Goal: Information Seeking & Learning: Learn about a topic

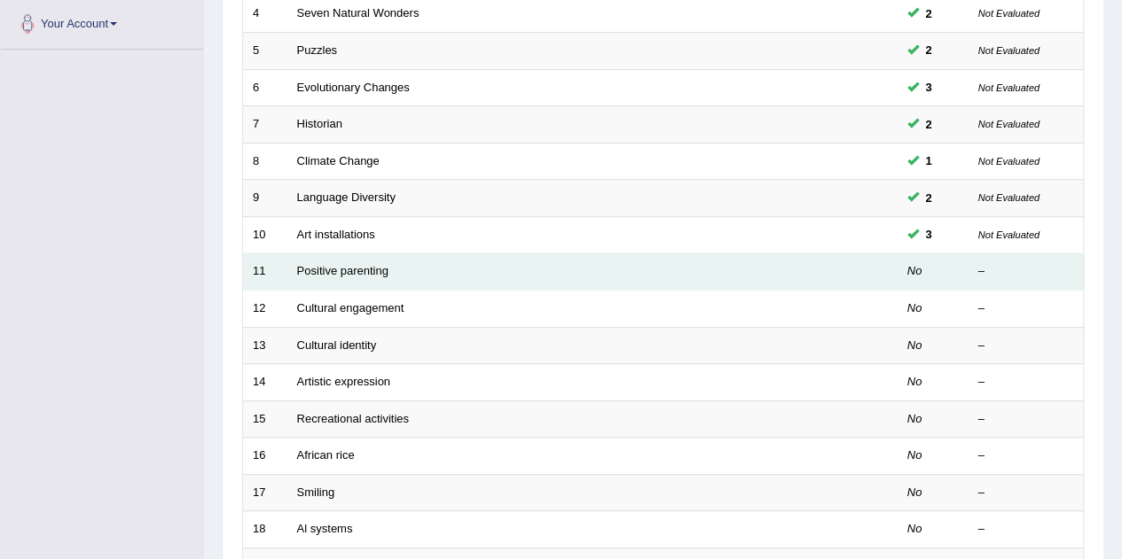
click at [359, 273] on td "Positive parenting" at bounding box center [525, 272] width 477 height 37
click at [351, 270] on link "Positive parenting" at bounding box center [342, 270] width 91 height 13
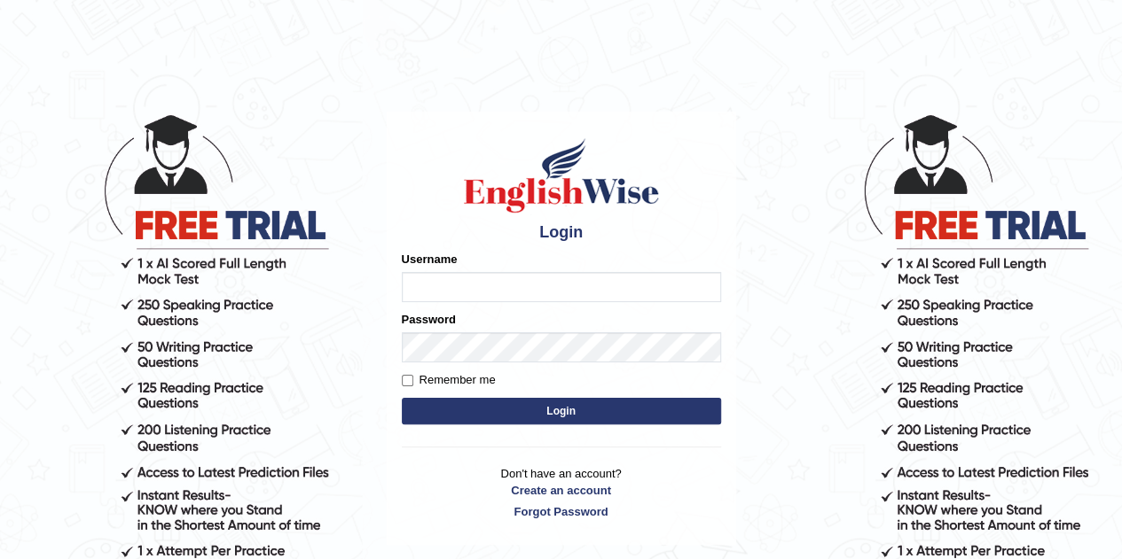
click at [491, 278] on input "Username" at bounding box center [561, 287] width 319 height 30
type input "wendyyasmin"
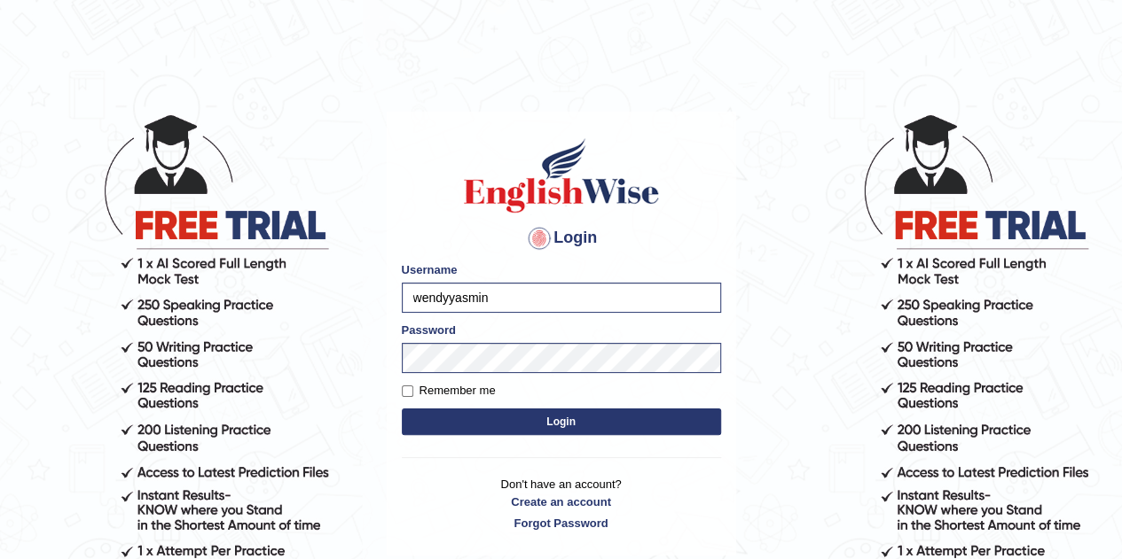
click at [551, 428] on button "Login" at bounding box center [561, 422] width 319 height 27
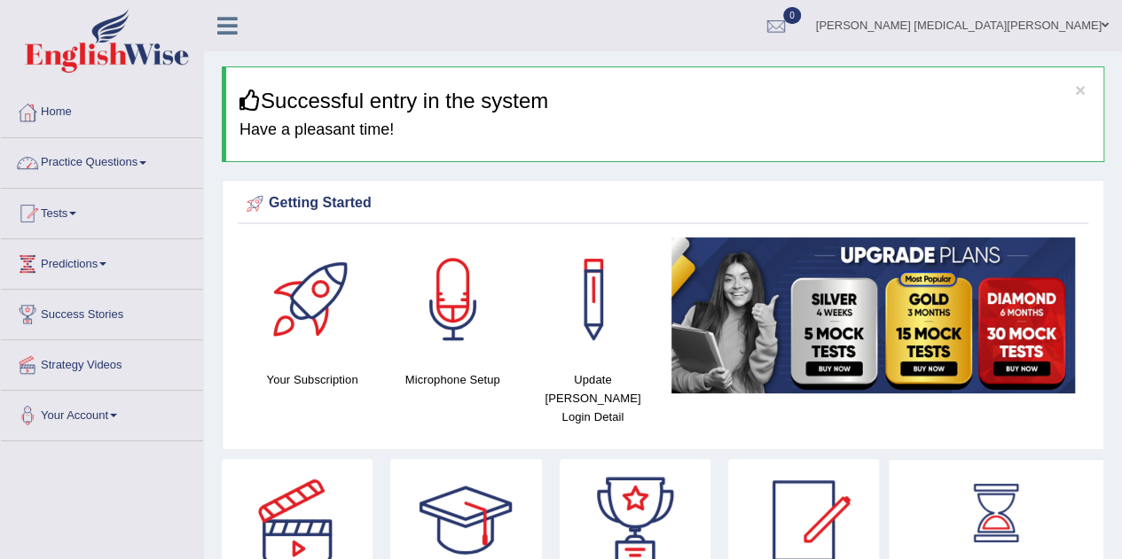
click at [129, 157] on link "Practice Questions" at bounding box center [102, 160] width 202 height 44
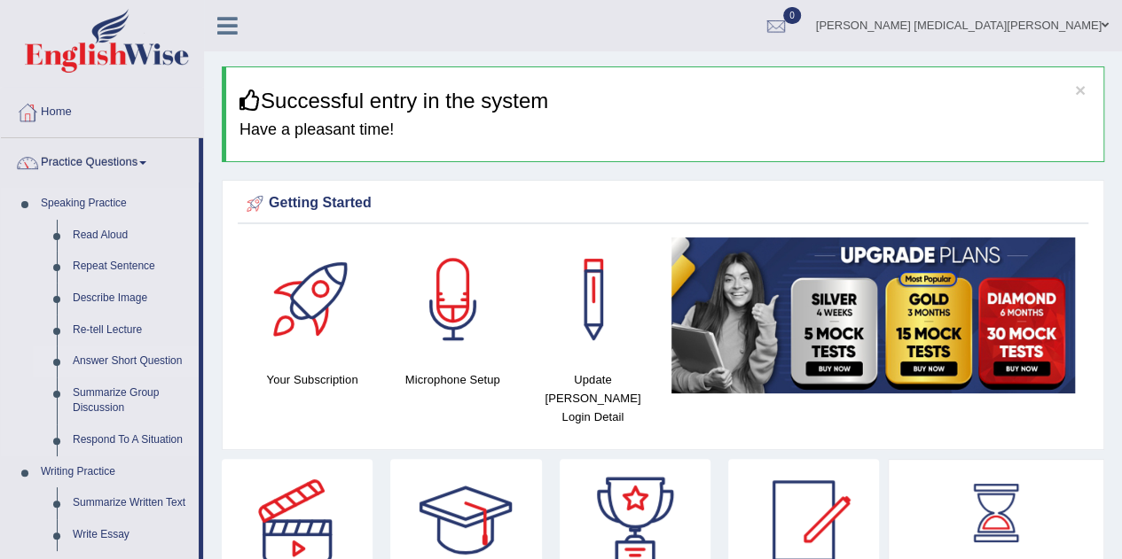
scroll to position [74, 0]
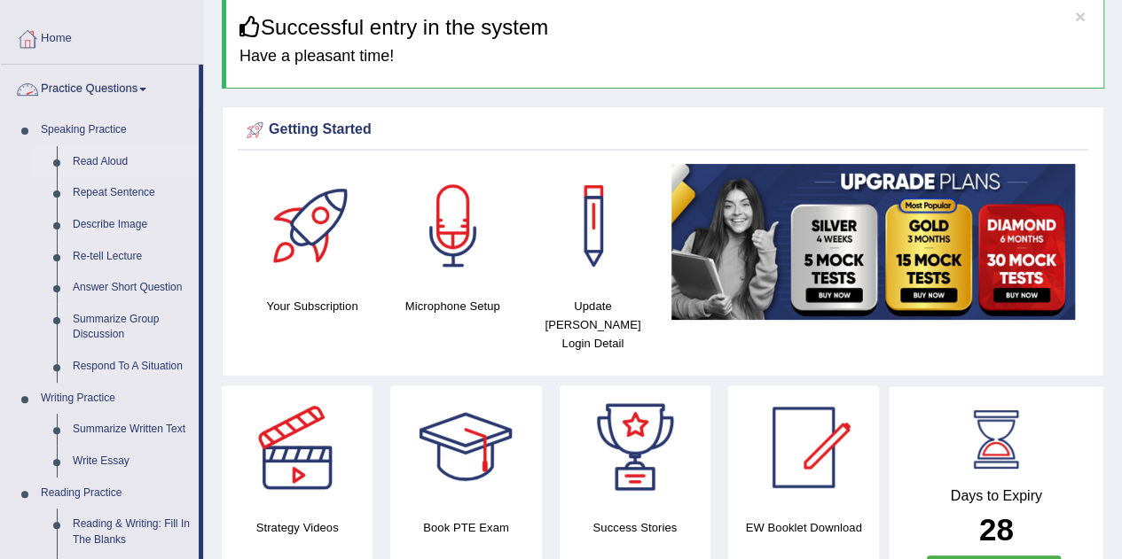
click at [110, 153] on link "Read Aloud" at bounding box center [132, 162] width 134 height 32
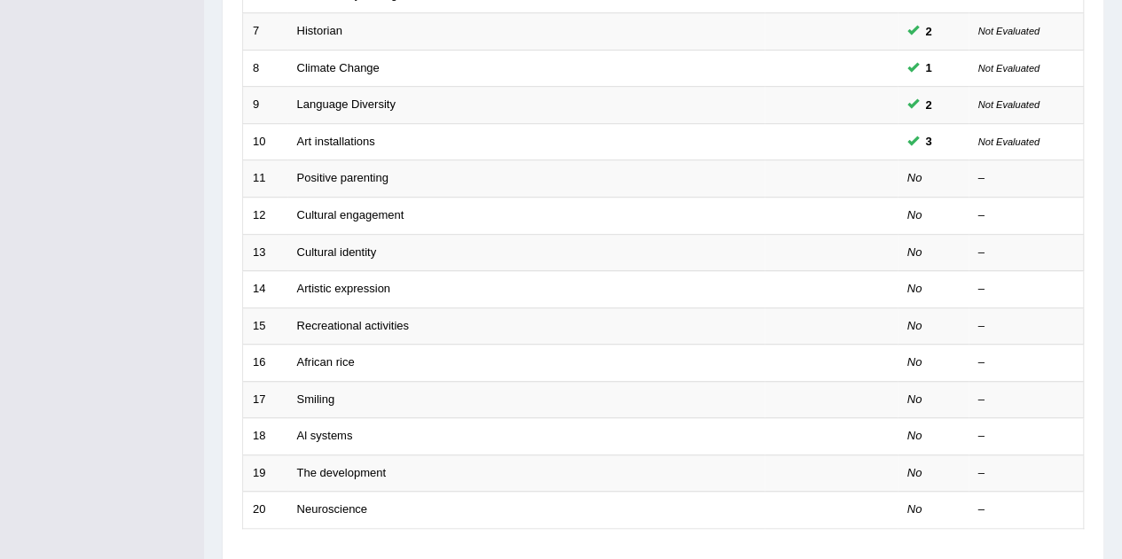
scroll to position [484, 0]
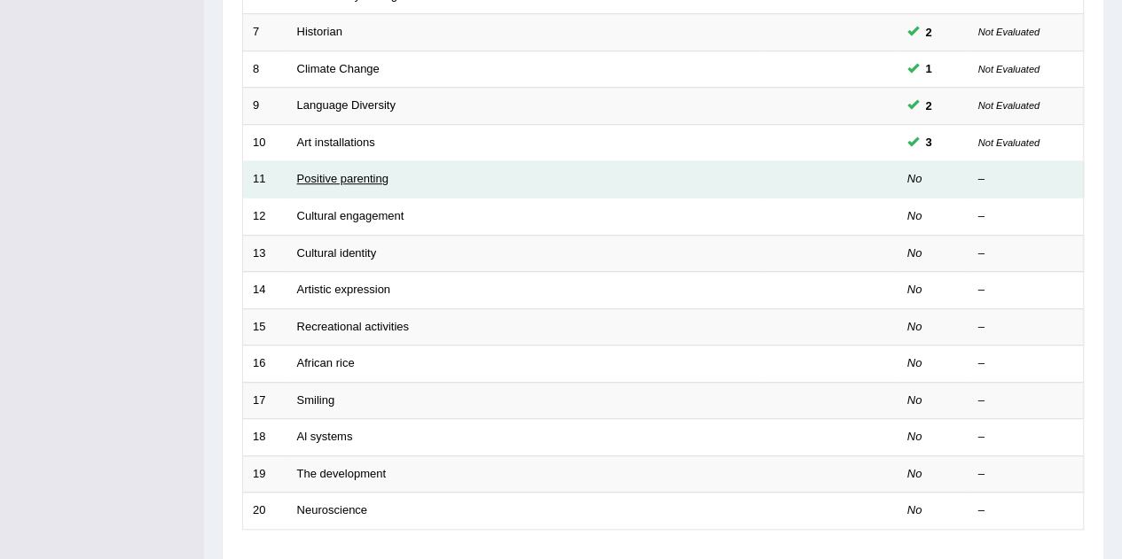
click at [348, 180] on link "Positive parenting" at bounding box center [342, 178] width 91 height 13
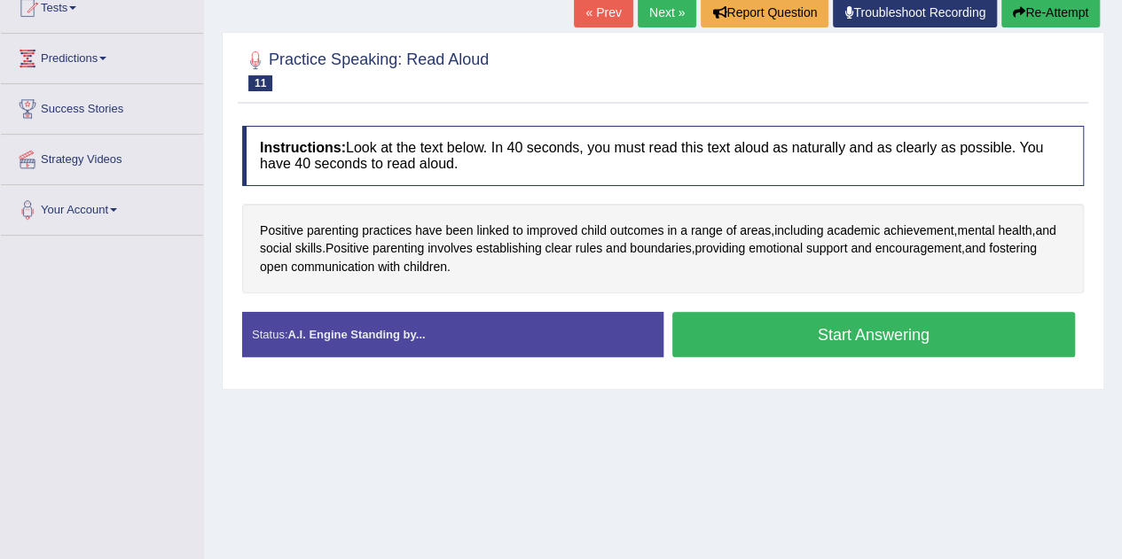
scroll to position [195, 0]
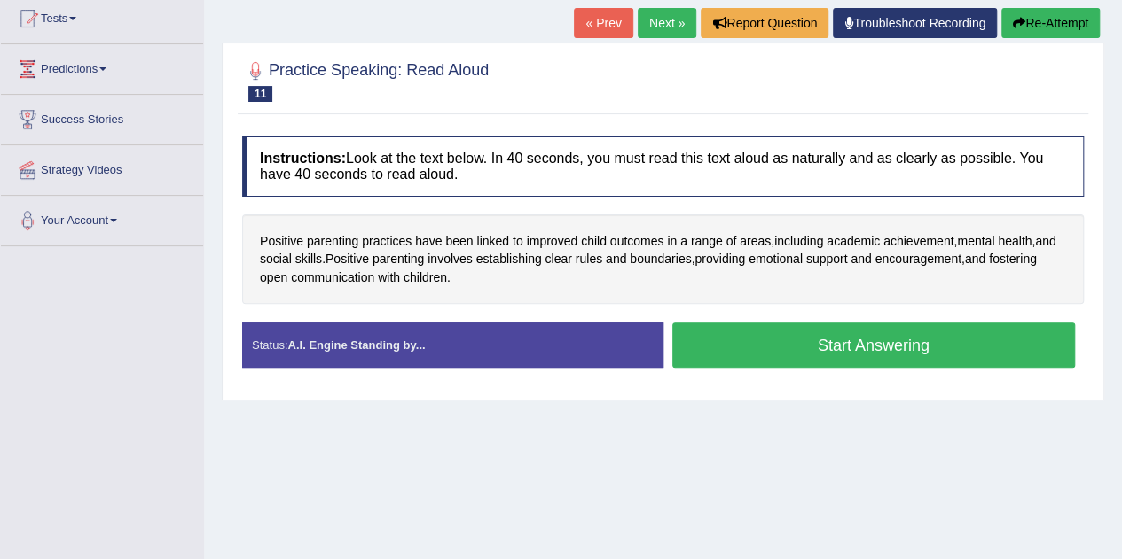
click at [1027, 20] on button "Re-Attempt" at bounding box center [1050, 23] width 98 height 30
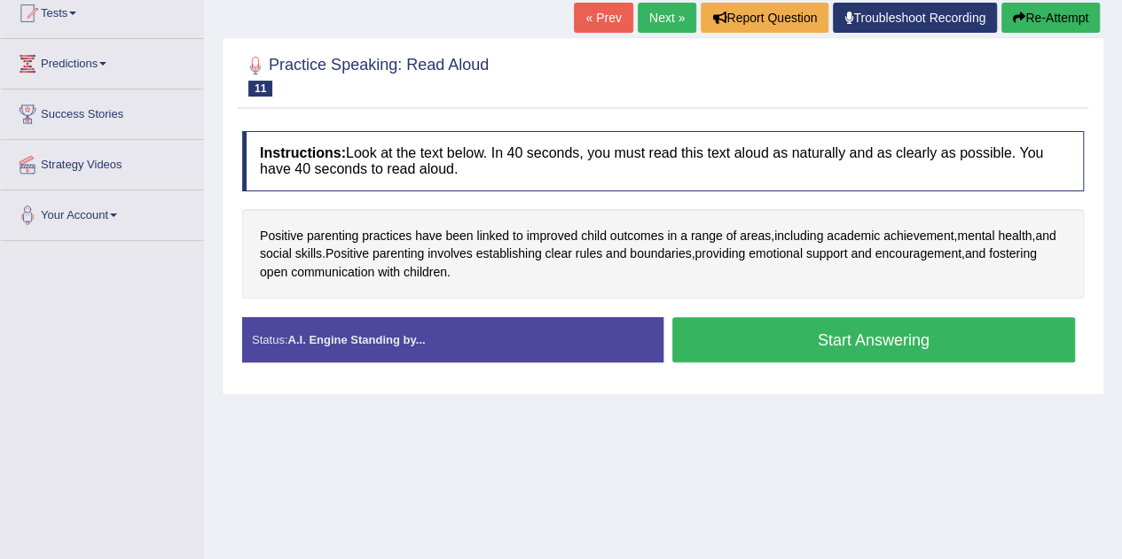
scroll to position [200, 0]
click at [602, 28] on link "« Prev" at bounding box center [603, 18] width 59 height 30
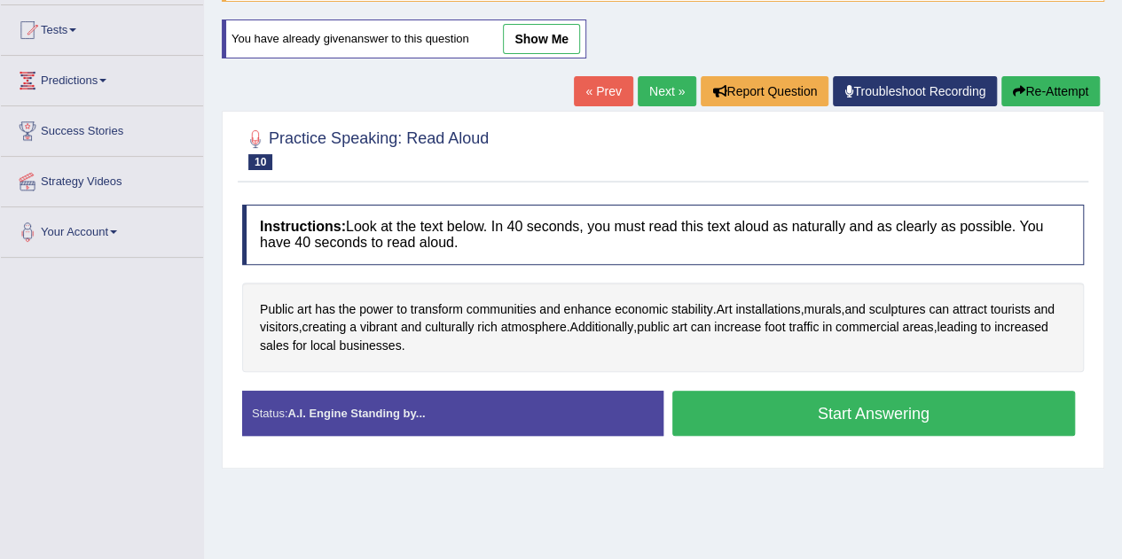
scroll to position [184, 0]
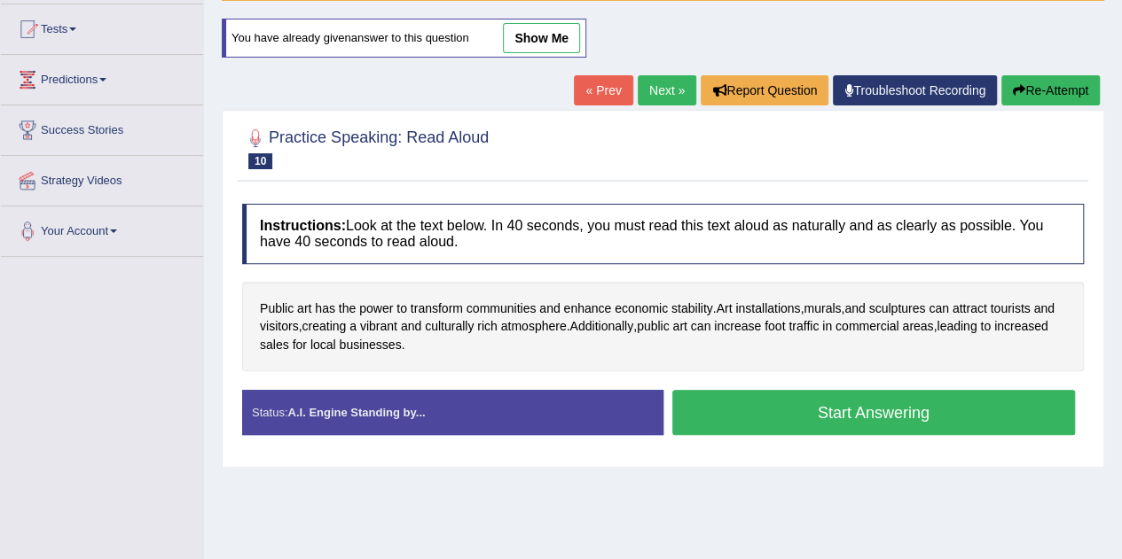
click at [588, 91] on link "« Prev" at bounding box center [603, 90] width 59 height 30
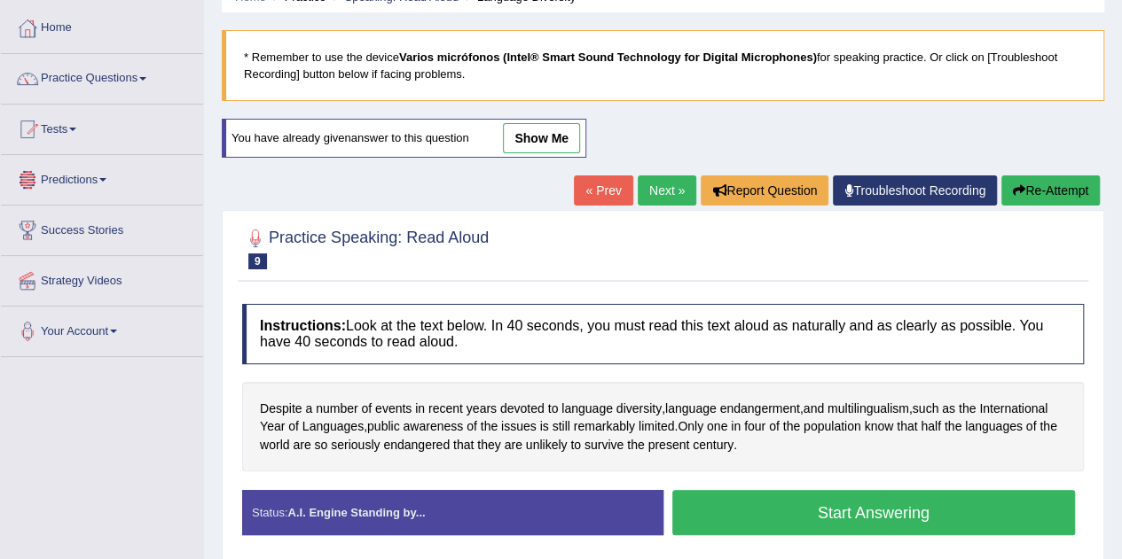
scroll to position [81, 0]
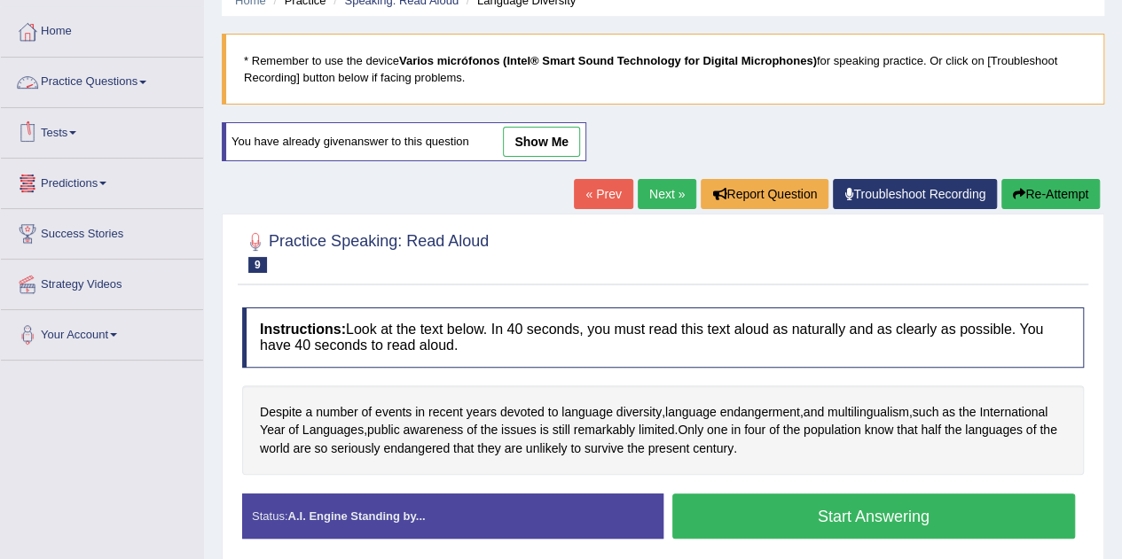
click at [93, 78] on link "Practice Questions" at bounding box center [102, 80] width 202 height 44
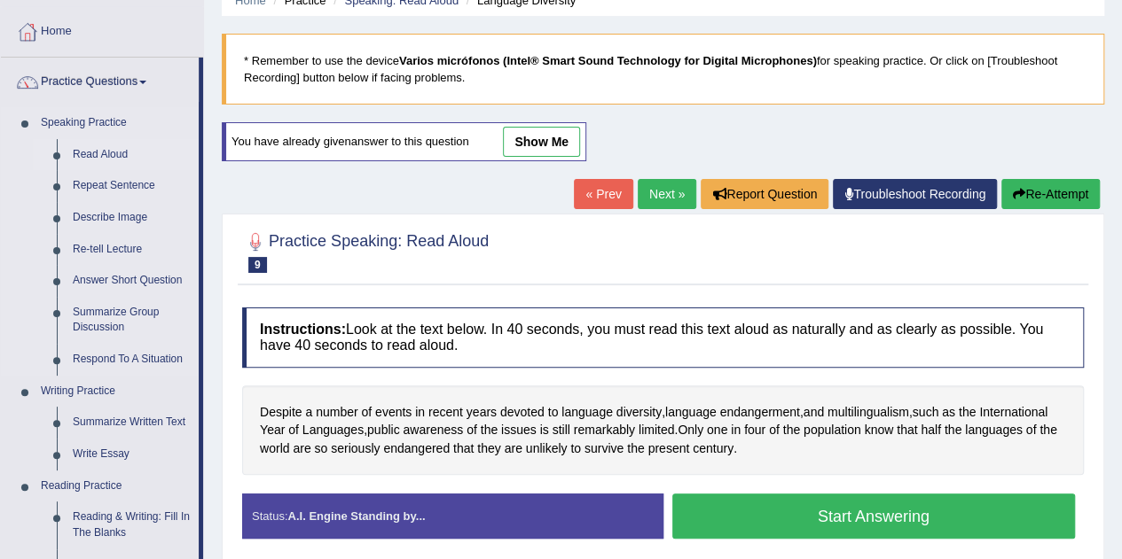
click at [107, 148] on link "Read Aloud" at bounding box center [132, 155] width 134 height 32
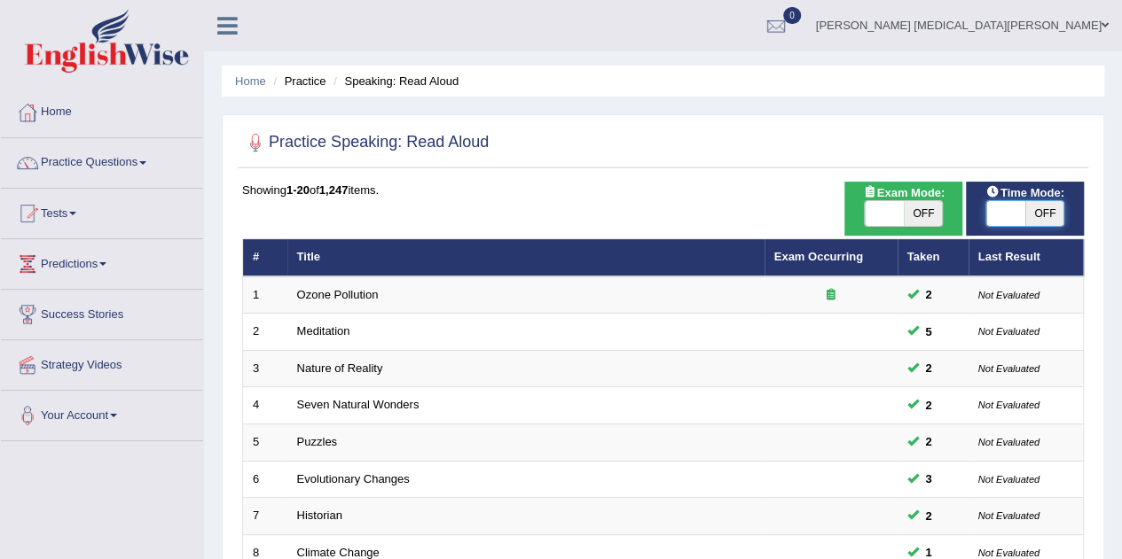
click at [1021, 206] on span at bounding box center [1005, 213] width 39 height 25
checkbox input "true"
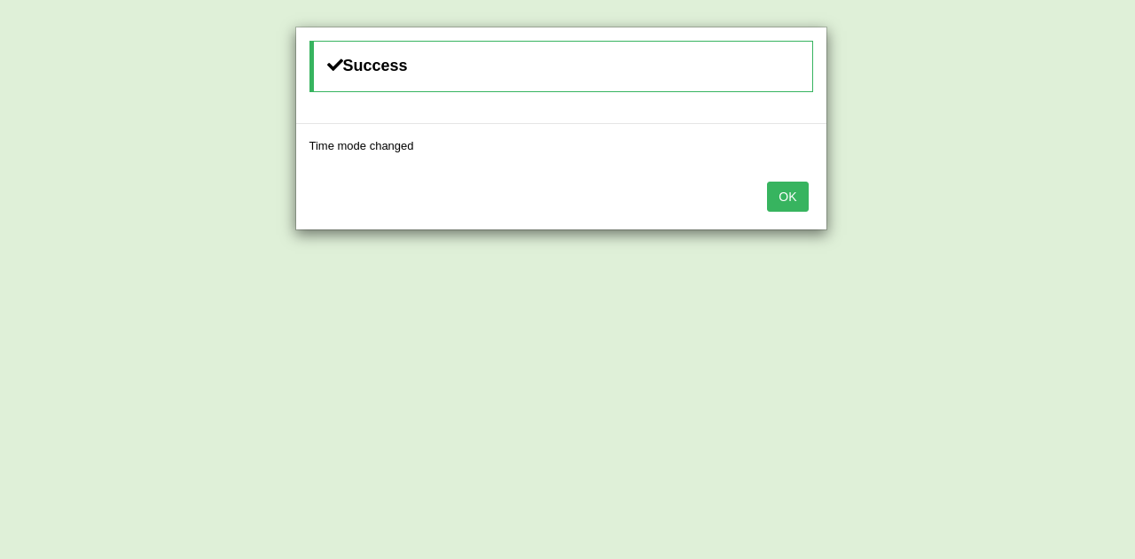
click at [792, 200] on button "OK" at bounding box center [787, 197] width 41 height 30
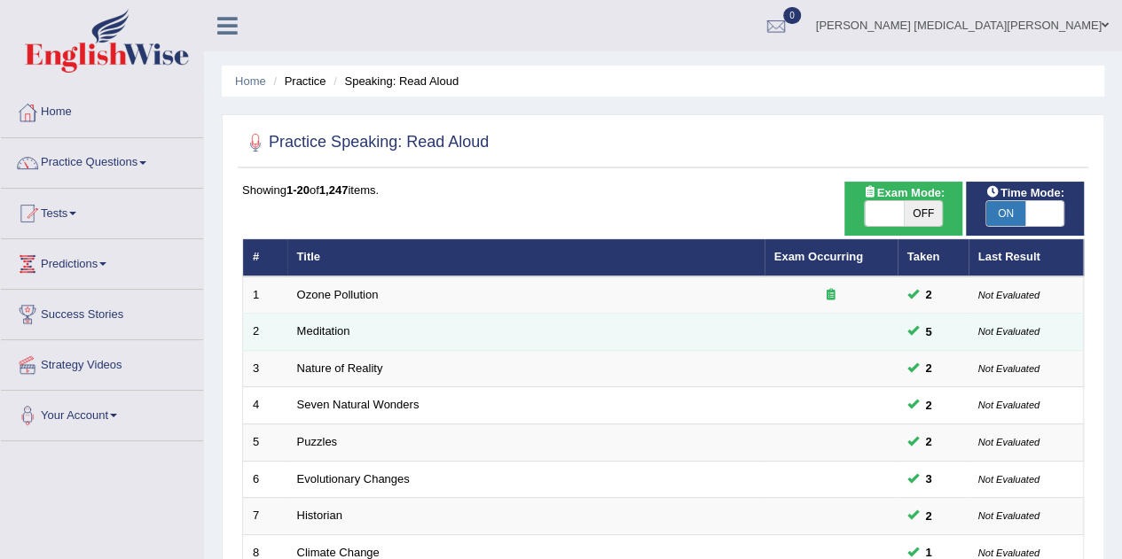
scroll to position [403, 0]
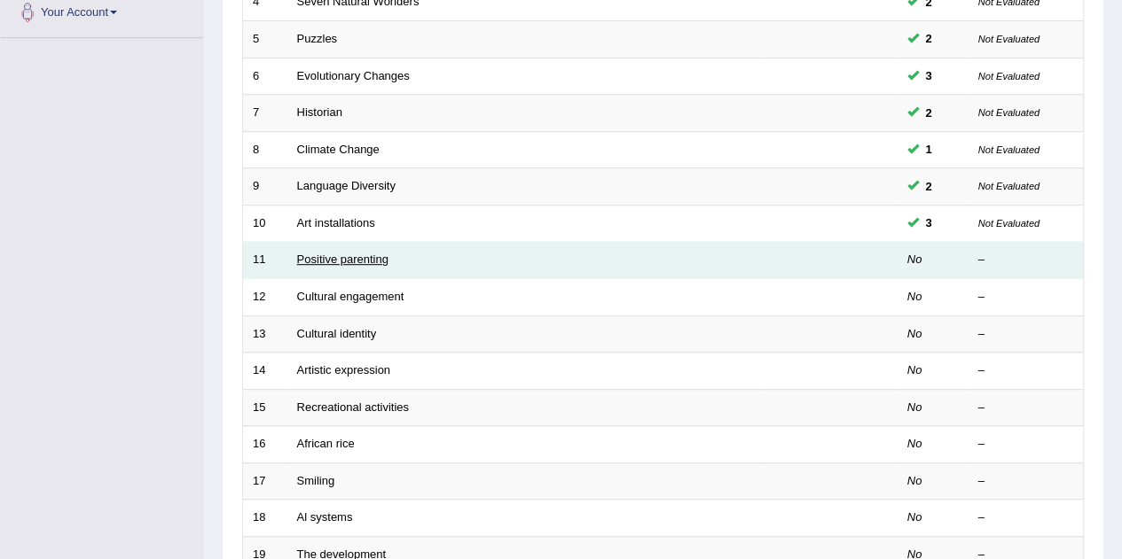
click at [372, 254] on link "Positive parenting" at bounding box center [342, 259] width 91 height 13
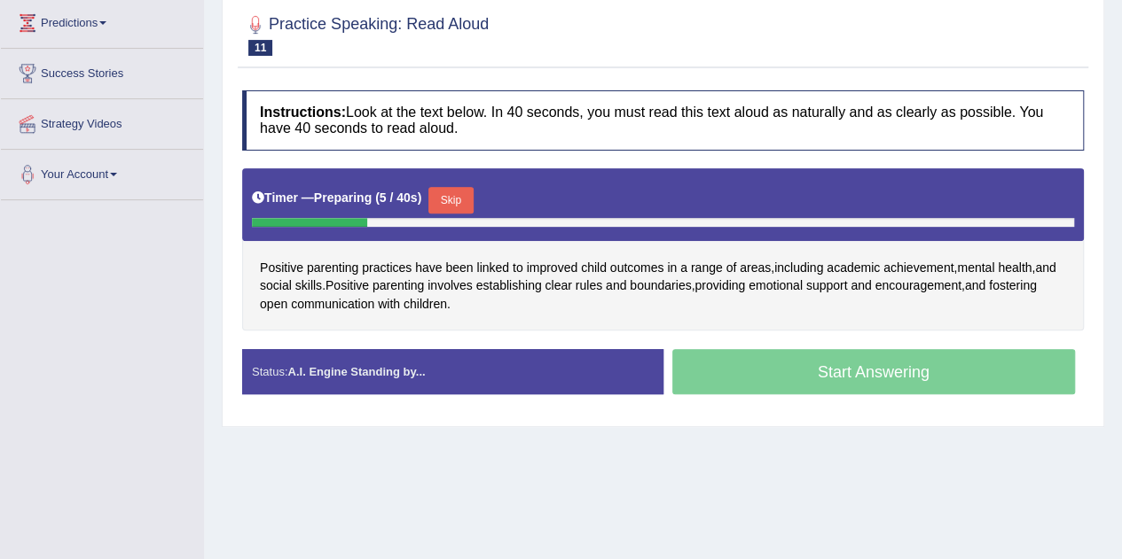
click at [457, 191] on button "Skip" at bounding box center [450, 200] width 44 height 27
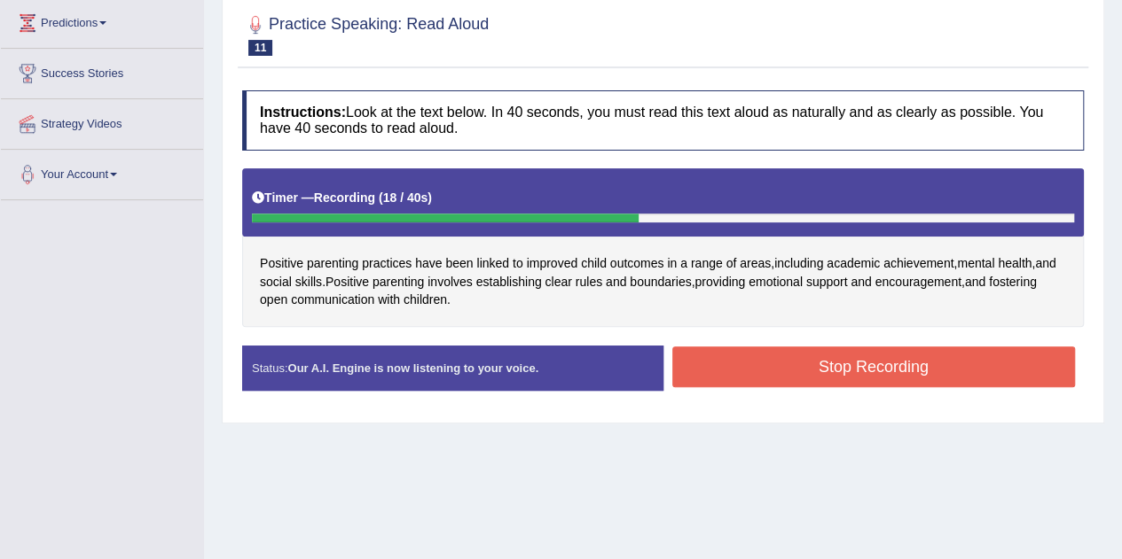
click at [796, 366] on button "Stop Recording" at bounding box center [873, 367] width 403 height 41
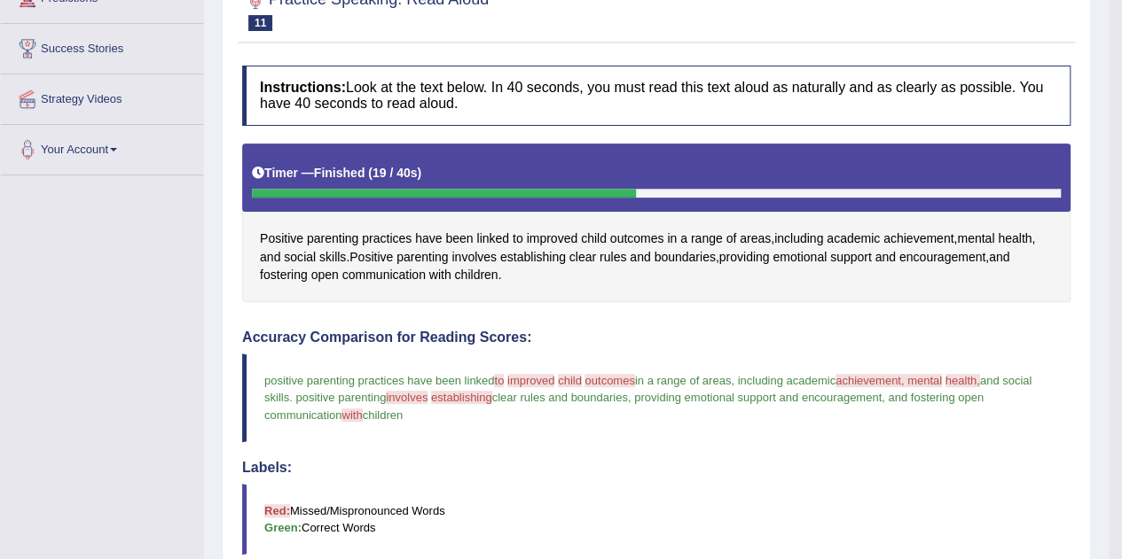
scroll to position [263, 0]
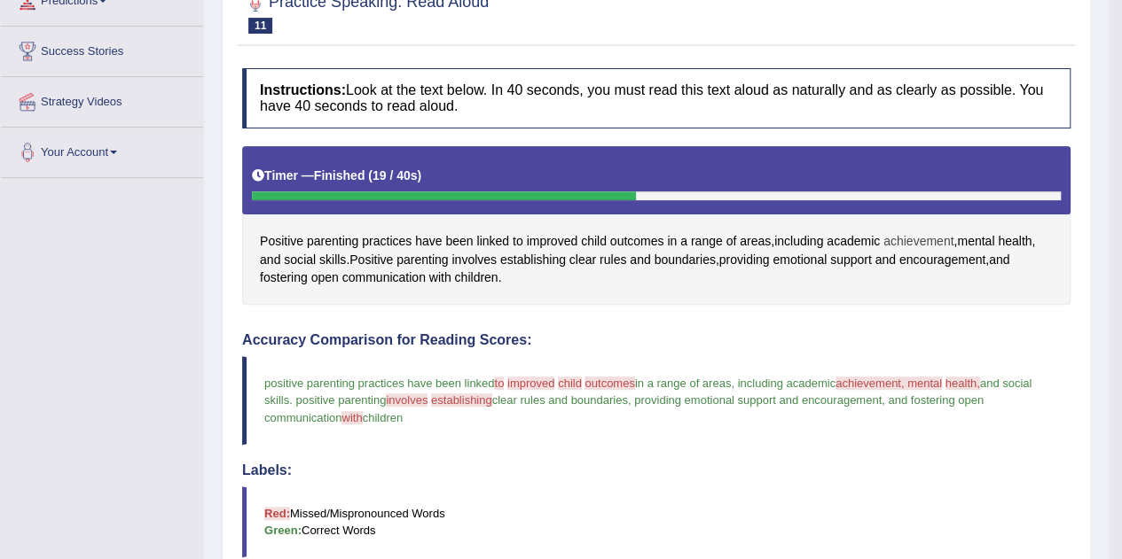
click at [915, 237] on span "achievement" at bounding box center [918, 241] width 70 height 19
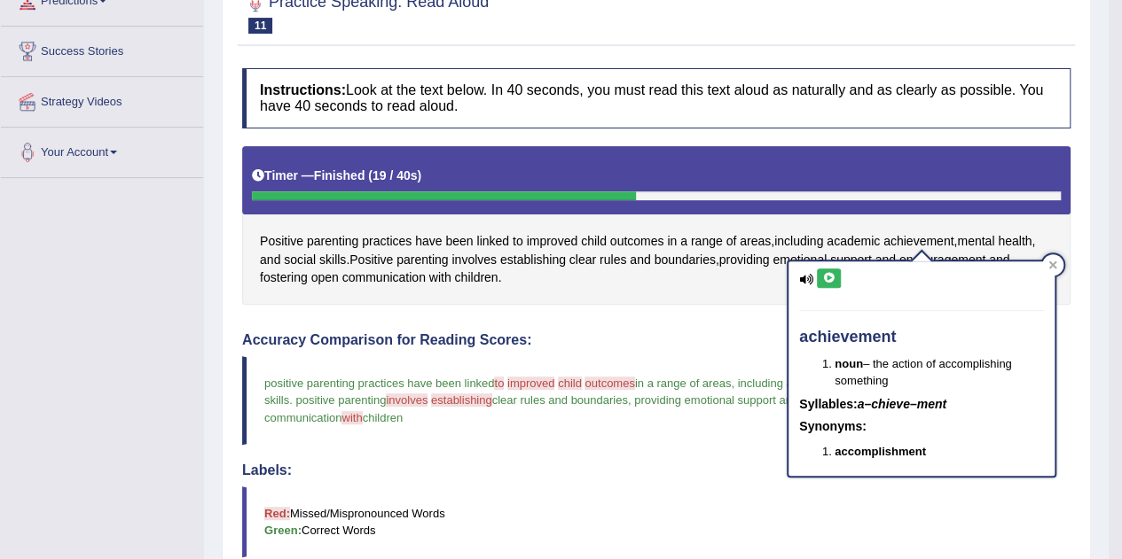
click at [827, 276] on icon at bounding box center [828, 278] width 13 height 11
click at [637, 235] on span "outcomes" at bounding box center [637, 241] width 54 height 19
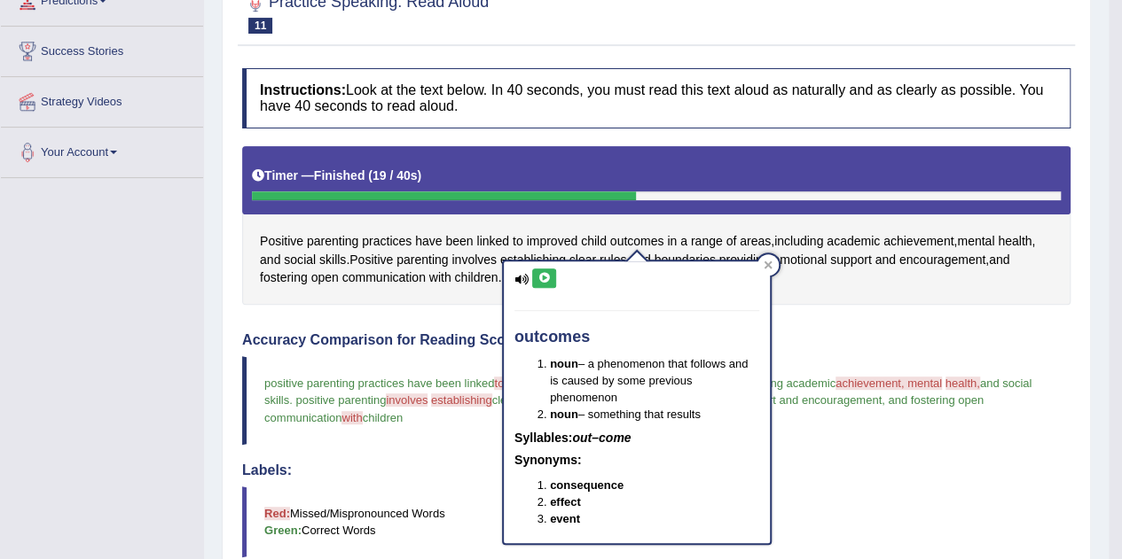
click at [537, 281] on icon at bounding box center [543, 278] width 13 height 11
click at [770, 267] on icon at bounding box center [768, 265] width 8 height 8
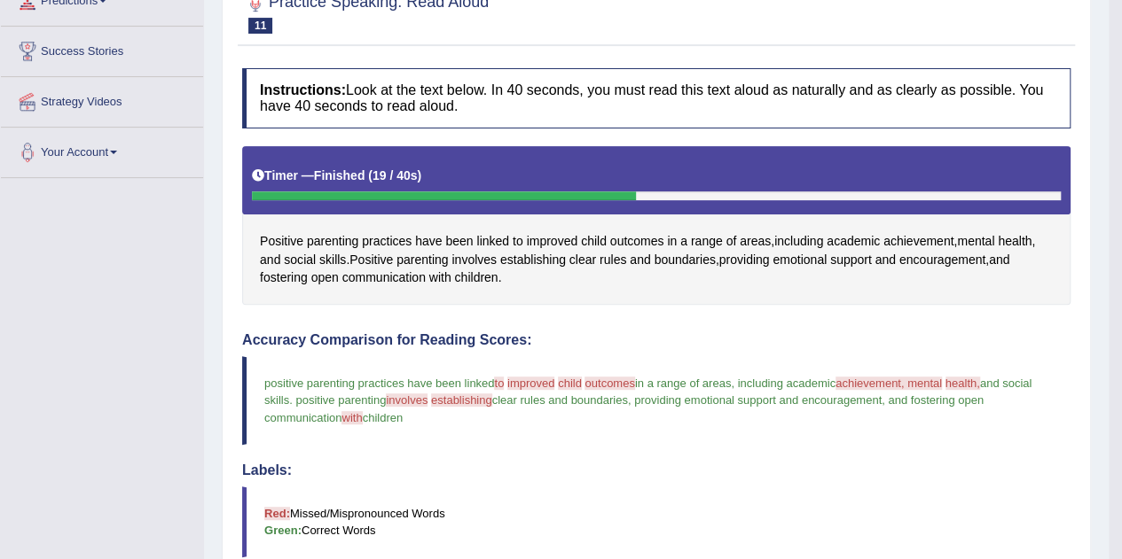
click at [778, 284] on div "Positive parenting practices have been linked to improved child outcomes in a r…" at bounding box center [656, 225] width 828 height 159
click at [538, 251] on span "establishing" at bounding box center [533, 260] width 66 height 19
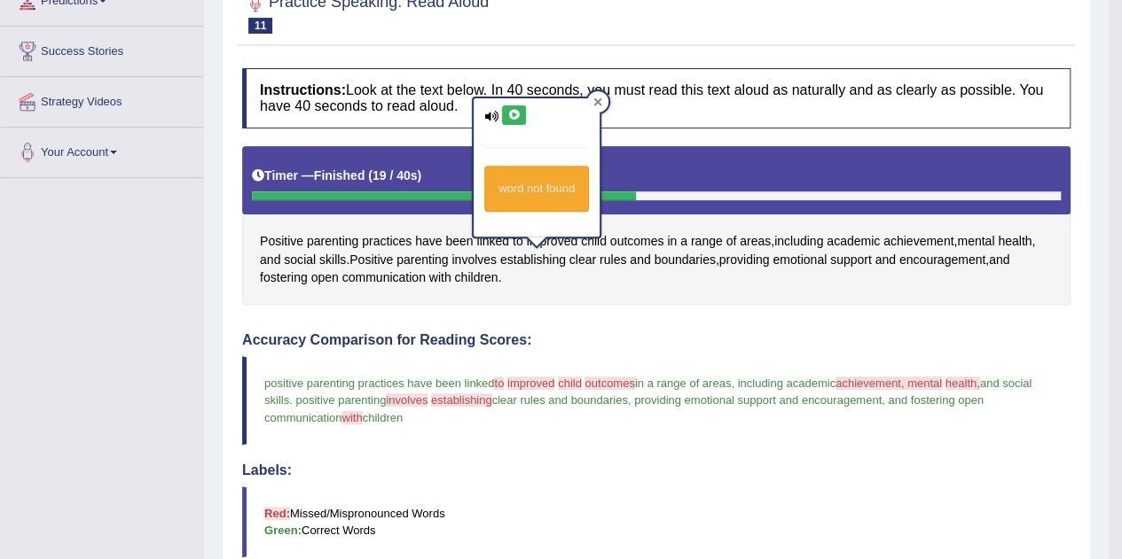
click at [596, 94] on div at bounding box center [597, 101] width 21 height 21
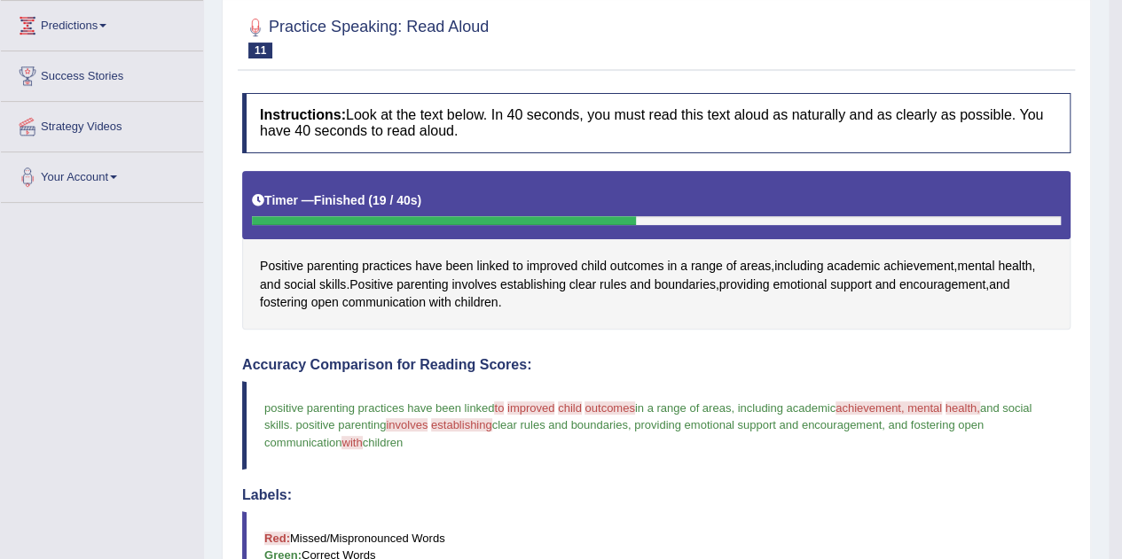
scroll to position [0, 0]
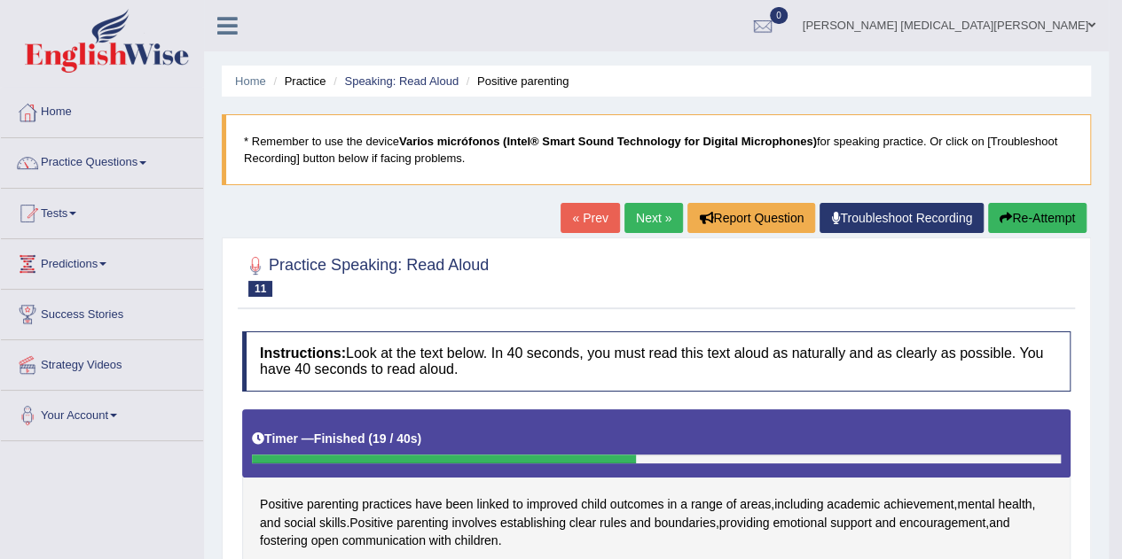
click at [1036, 229] on button "Re-Attempt" at bounding box center [1037, 218] width 98 height 30
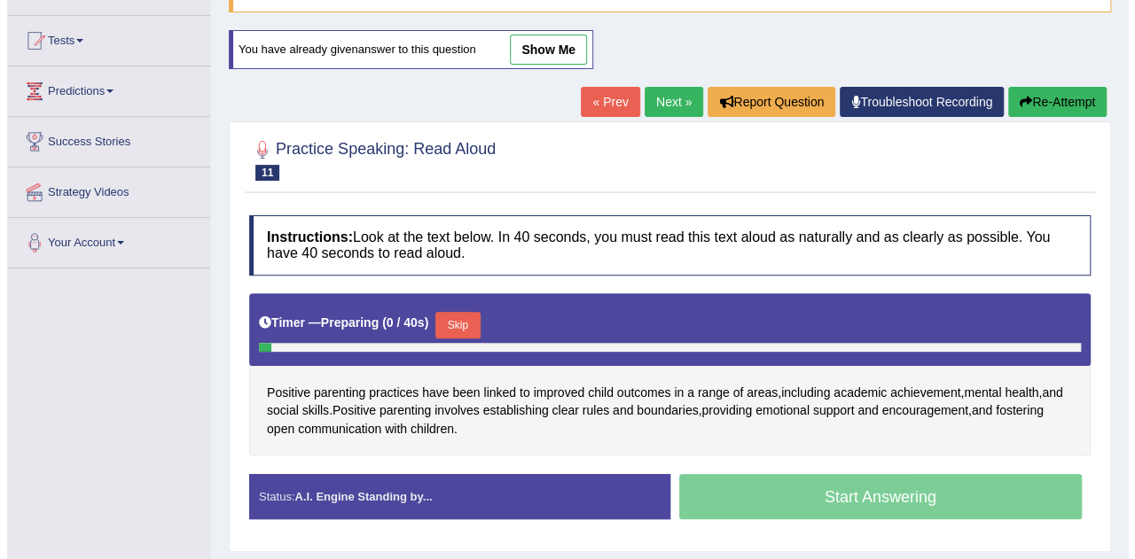
scroll to position [190, 0]
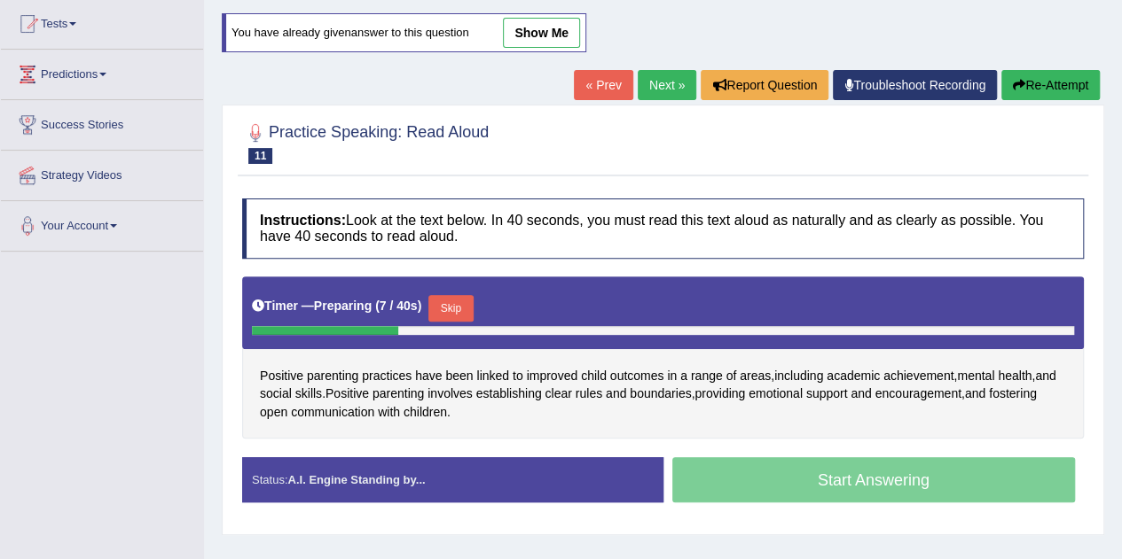
click at [460, 309] on button "Skip" at bounding box center [450, 308] width 44 height 27
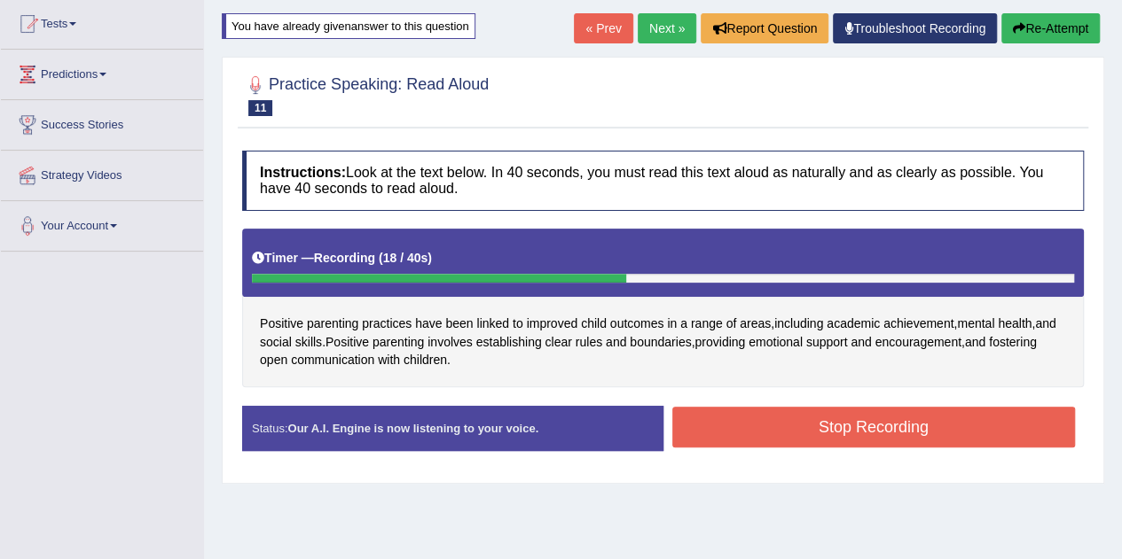
click at [746, 427] on button "Stop Recording" at bounding box center [873, 427] width 403 height 41
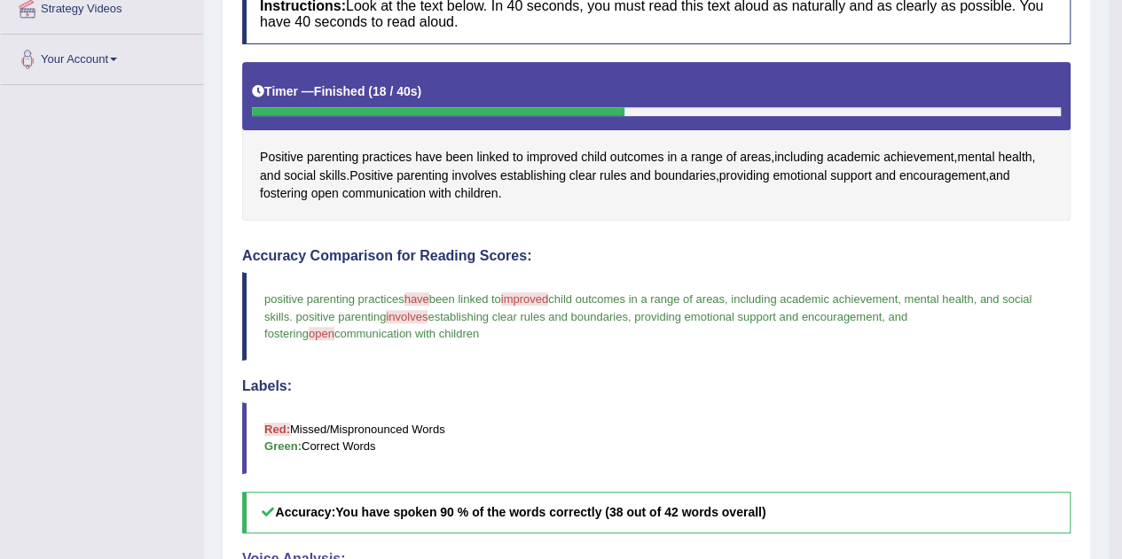
scroll to position [355, 0]
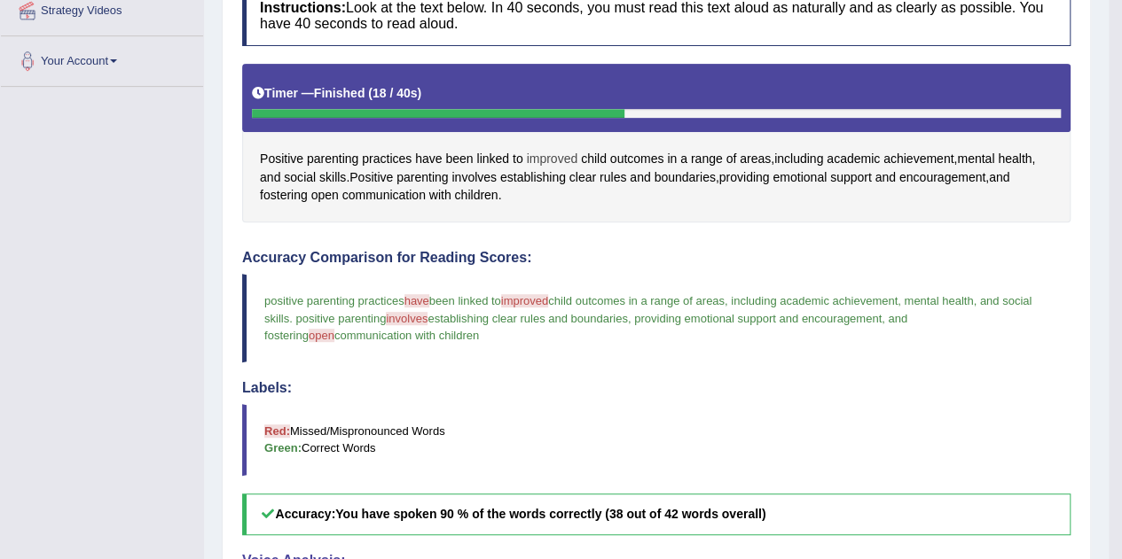
click at [551, 159] on span "improved" at bounding box center [551, 159] width 51 height 19
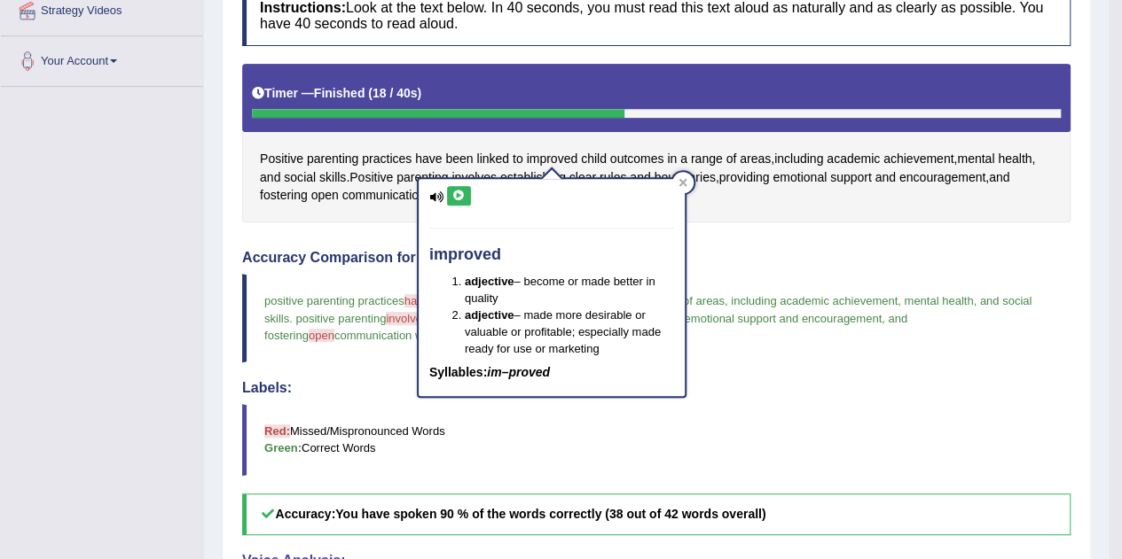
click at [457, 196] on icon at bounding box center [458, 196] width 13 height 11
click at [688, 186] on div at bounding box center [682, 182] width 21 height 21
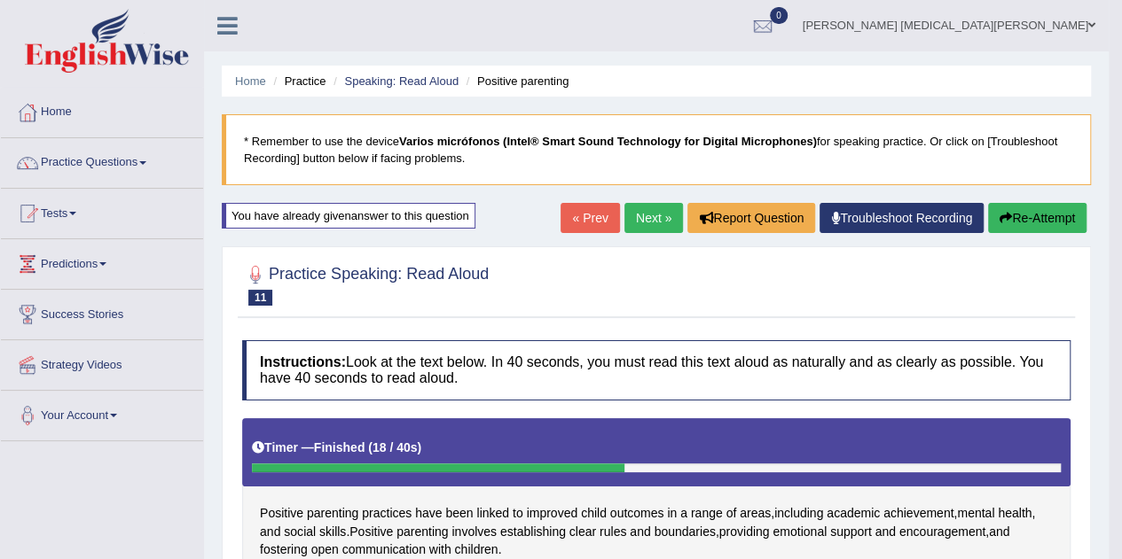
scroll to position [1, 0]
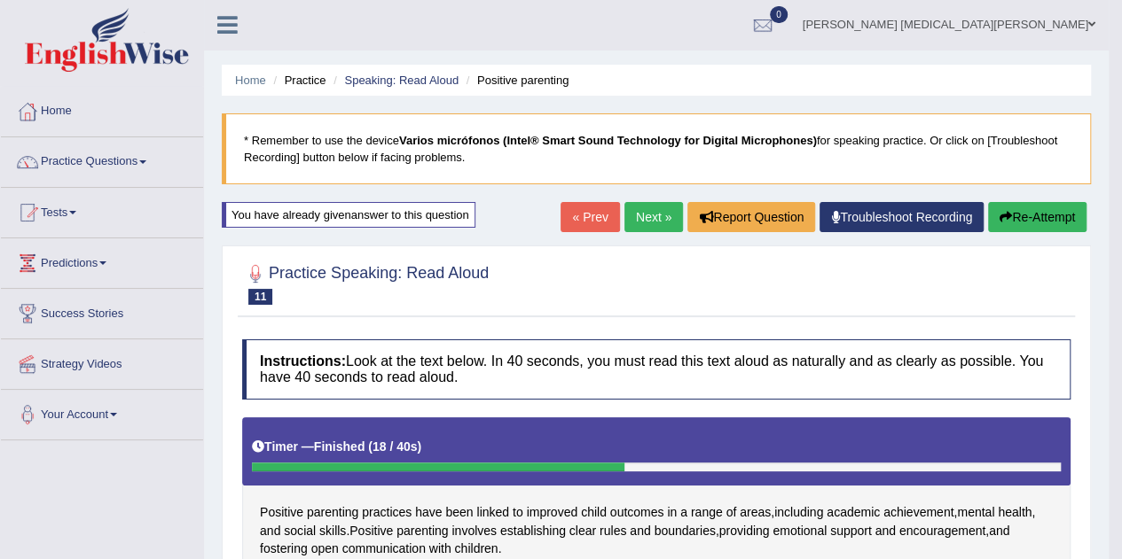
click at [654, 216] on link "Next »" at bounding box center [653, 217] width 59 height 30
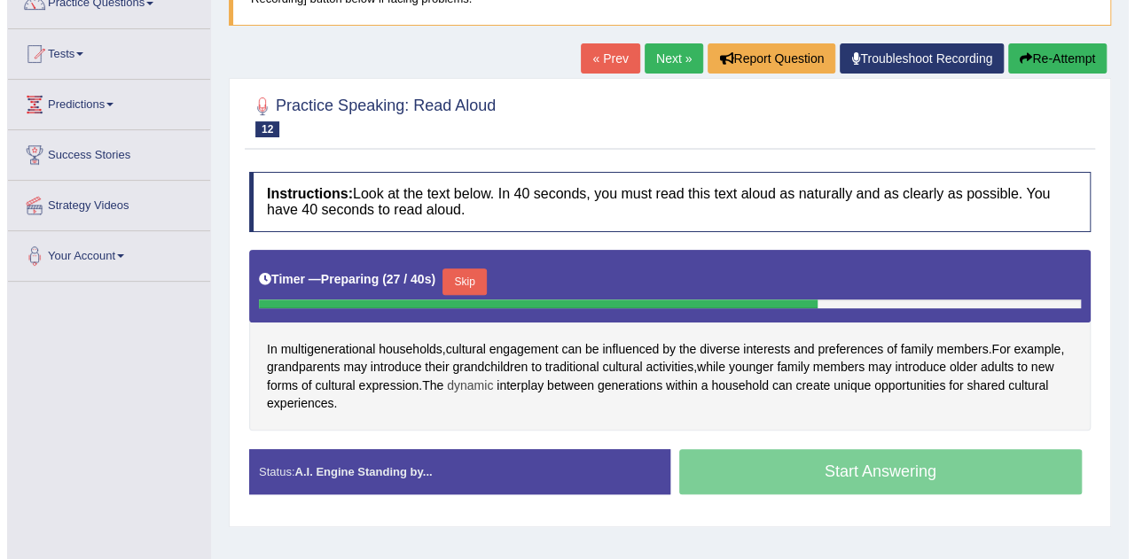
scroll to position [159, 0]
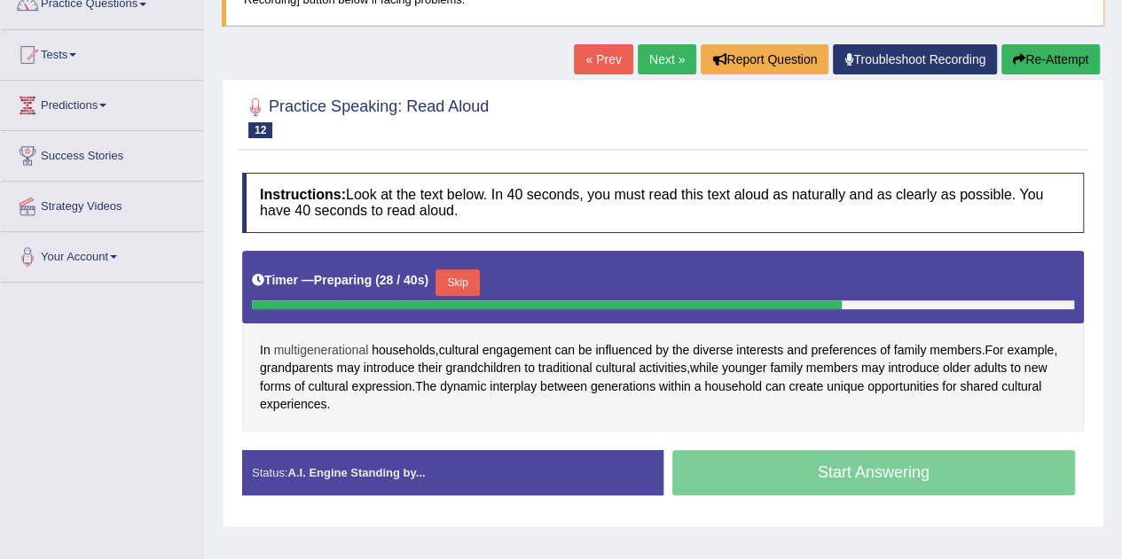
click at [336, 347] on span "multigenerational" at bounding box center [321, 350] width 95 height 19
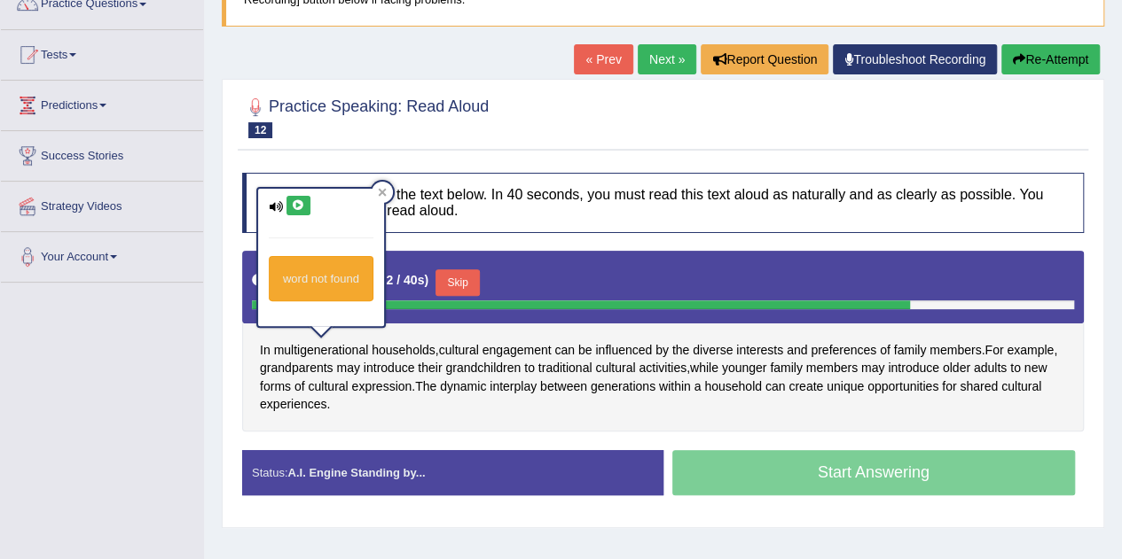
click at [295, 209] on button at bounding box center [298, 206] width 24 height 20
click at [372, 196] on div at bounding box center [381, 192] width 21 height 21
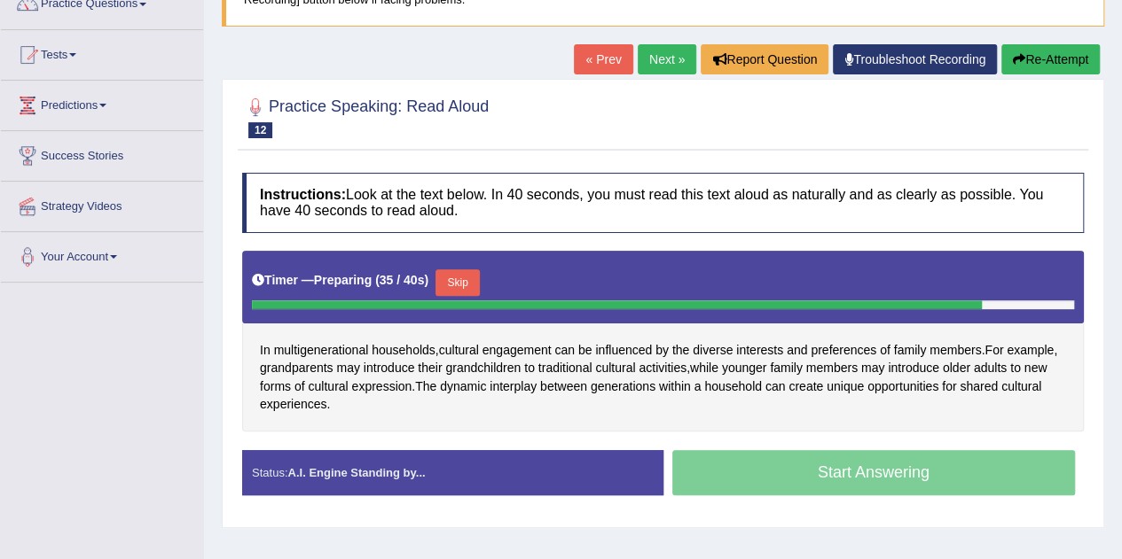
click at [463, 283] on button "Skip" at bounding box center [457, 283] width 44 height 27
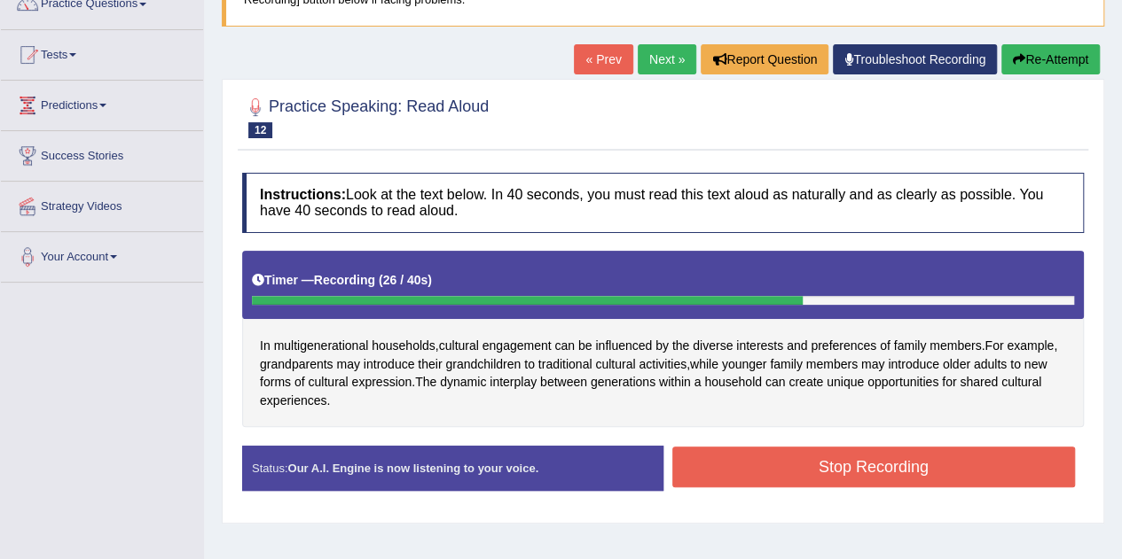
click at [864, 473] on button "Stop Recording" at bounding box center [873, 467] width 403 height 41
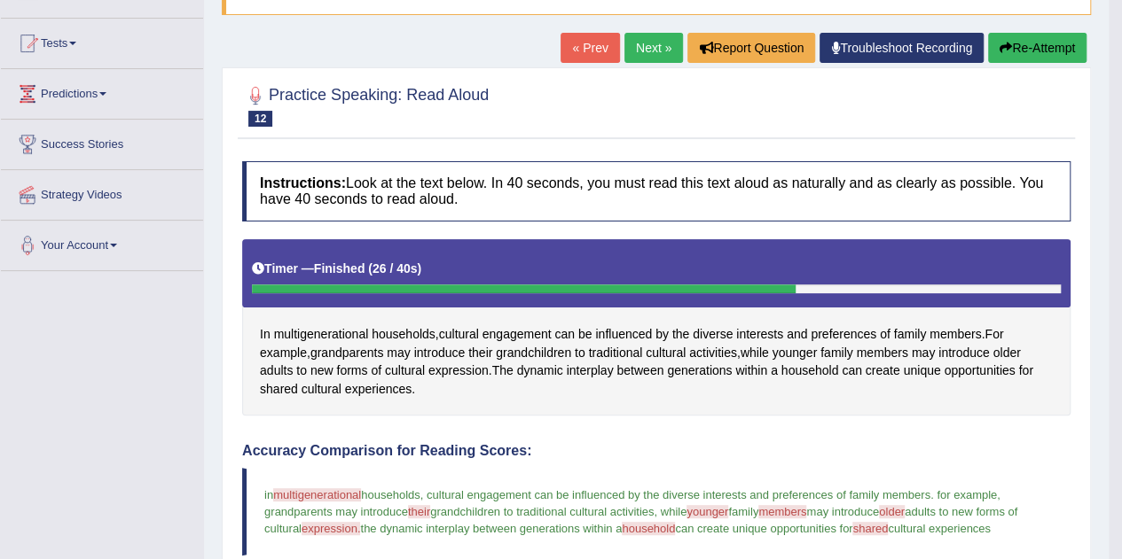
scroll to position [167, 0]
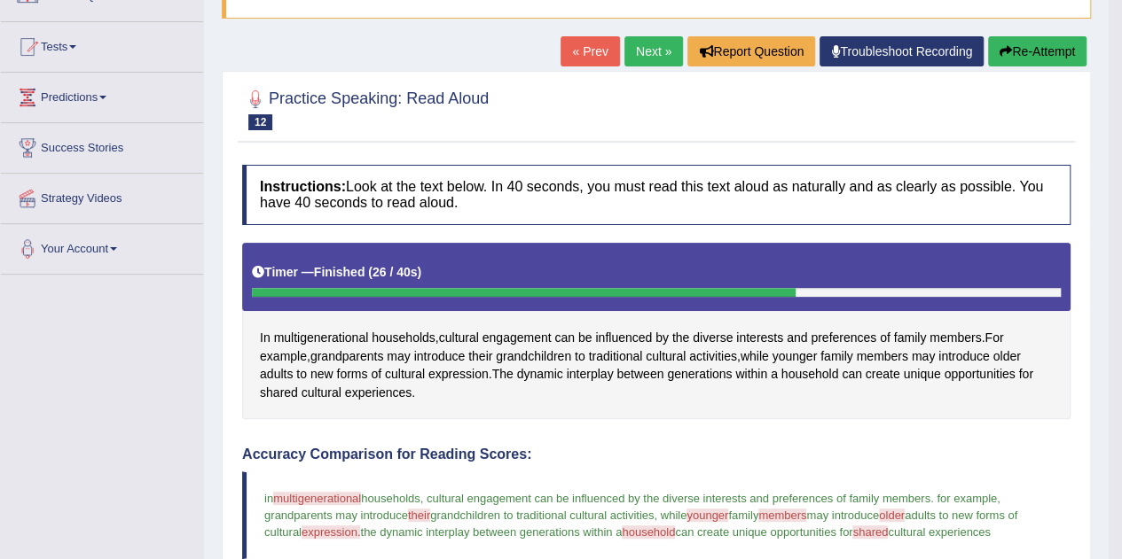
click at [999, 54] on icon "button" at bounding box center [1005, 51] width 12 height 12
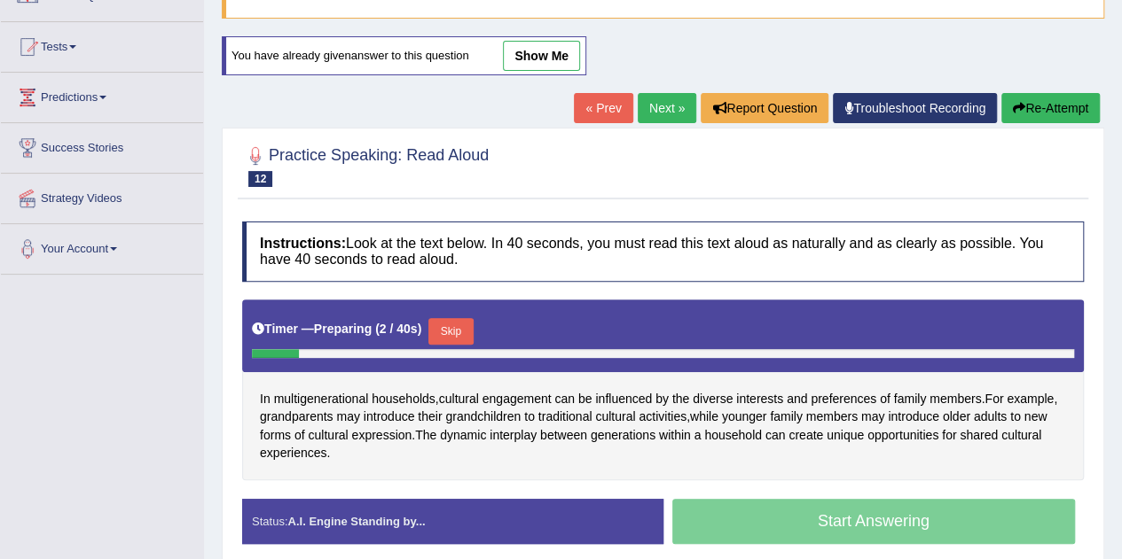
click at [452, 331] on button "Skip" at bounding box center [450, 331] width 44 height 27
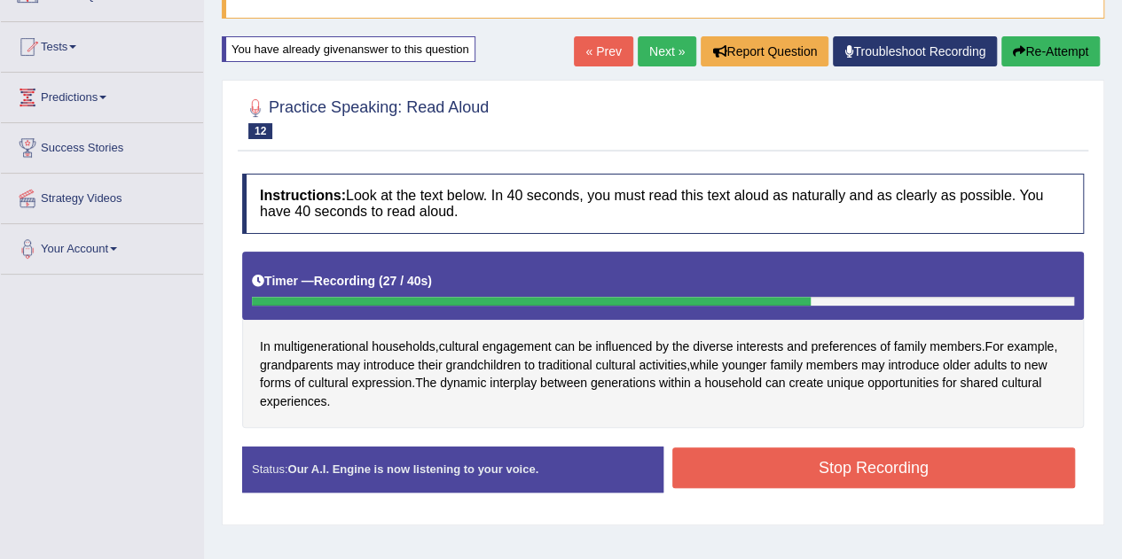
click at [821, 472] on button "Stop Recording" at bounding box center [873, 468] width 403 height 41
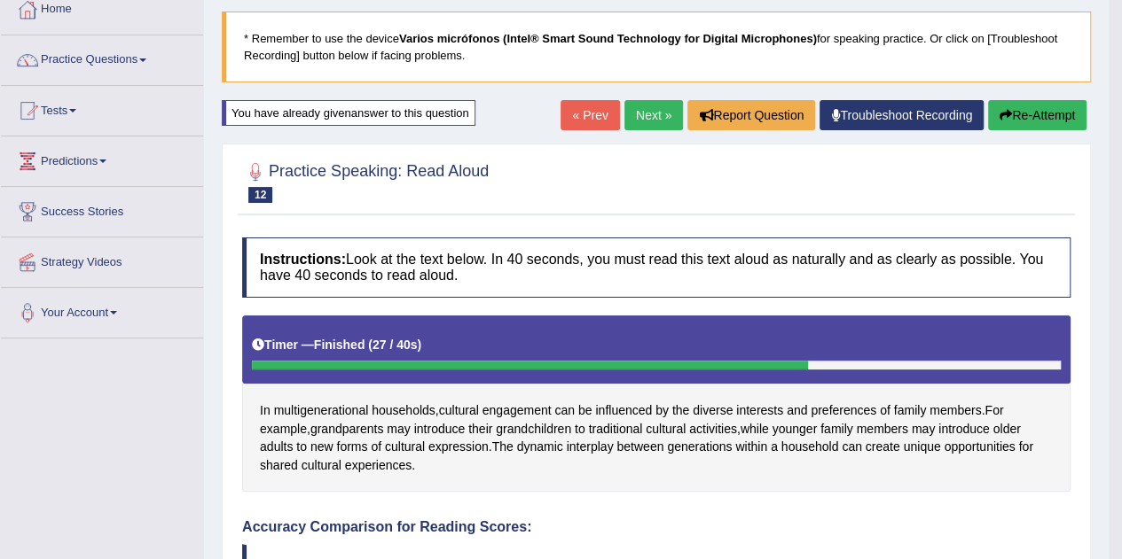
scroll to position [92, 0]
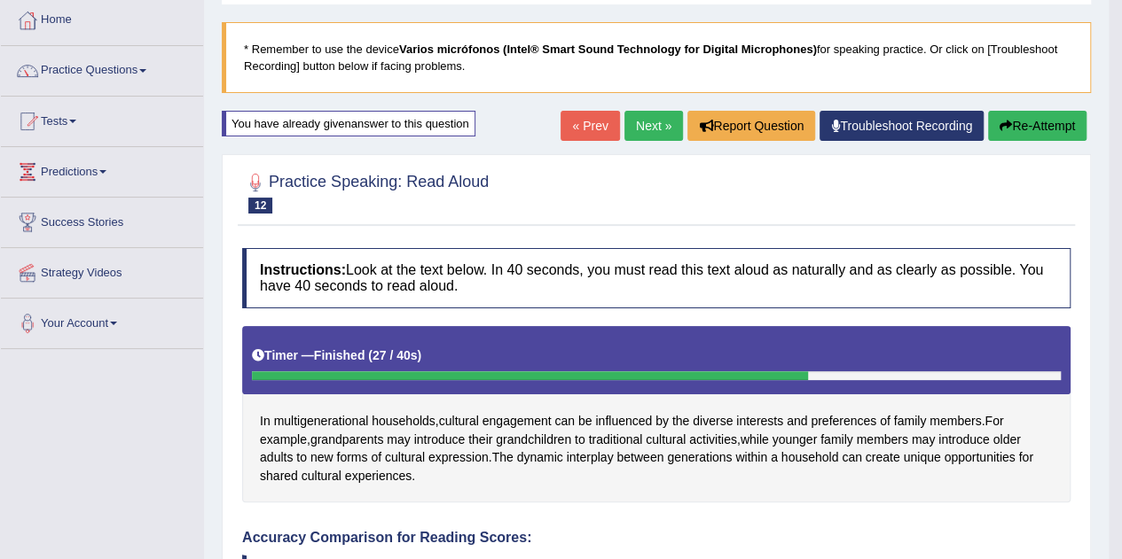
click at [1043, 125] on button "Re-Attempt" at bounding box center [1037, 126] width 98 height 30
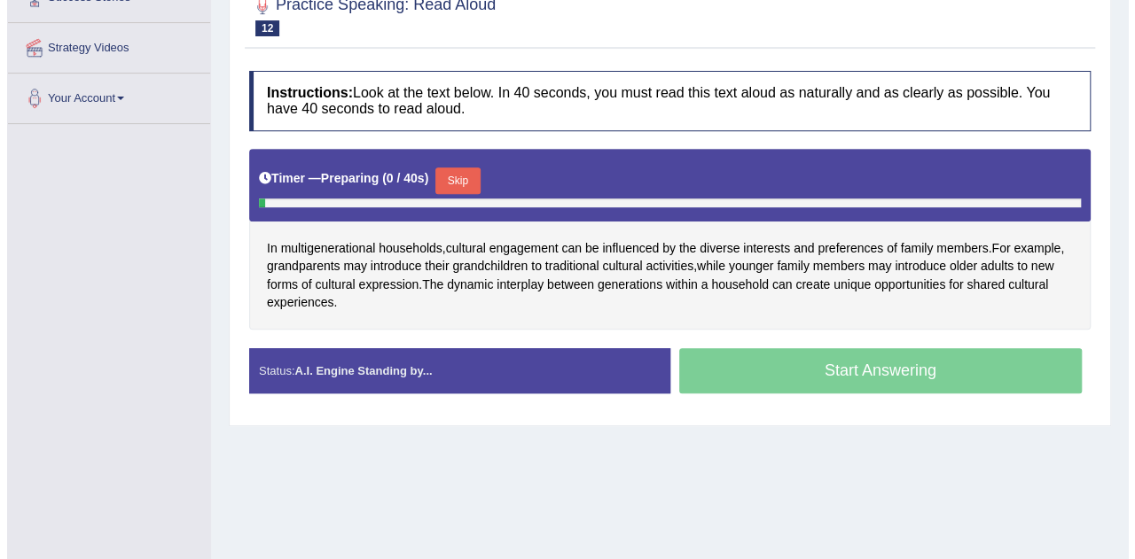
scroll to position [183, 0]
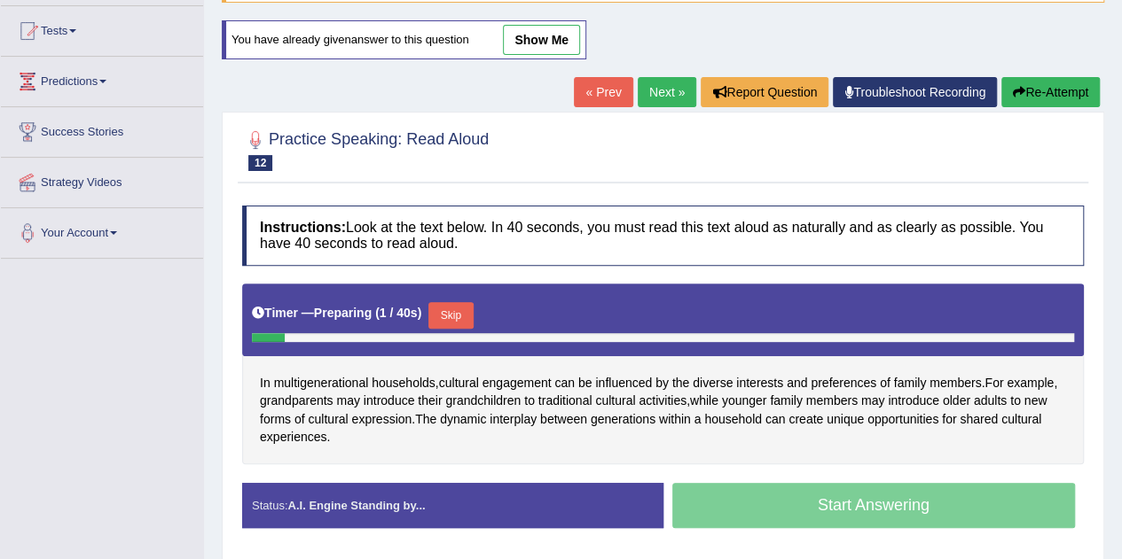
click at [454, 315] on button "Skip" at bounding box center [450, 315] width 44 height 27
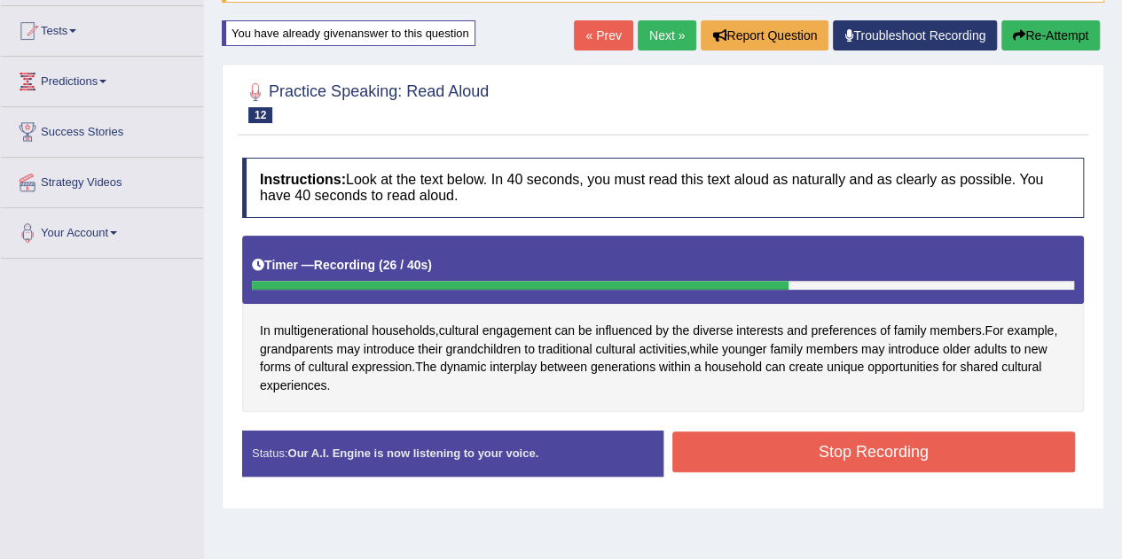
click at [784, 441] on button "Stop Recording" at bounding box center [873, 452] width 403 height 41
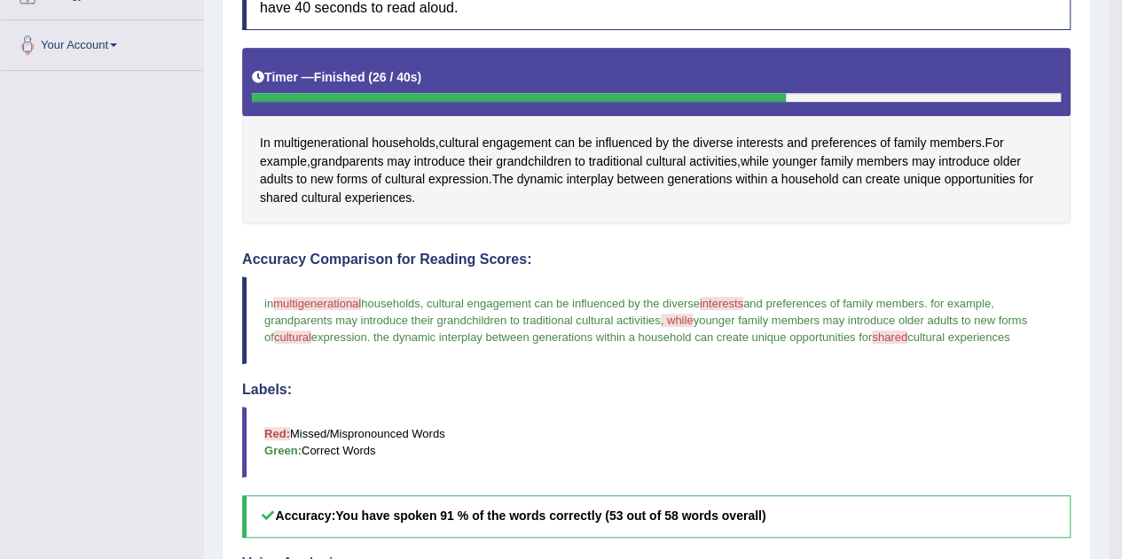
scroll to position [369, 0]
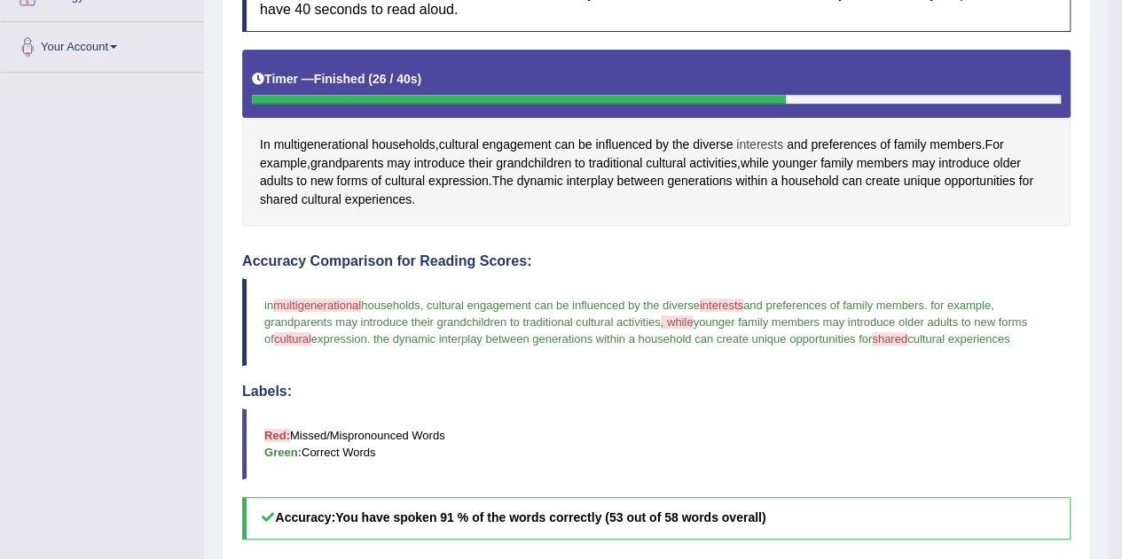
click at [769, 141] on span "interests" at bounding box center [759, 145] width 47 height 19
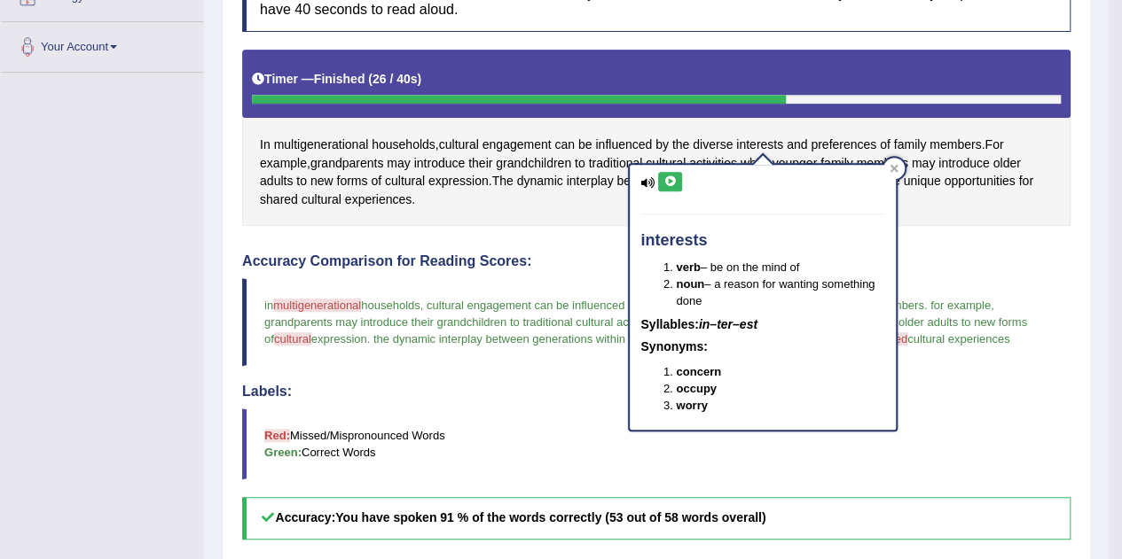
click at [672, 184] on icon at bounding box center [669, 181] width 13 height 11
click at [593, 259] on h4 "Accuracy Comparison for Reading Scores:" at bounding box center [656, 262] width 828 height 16
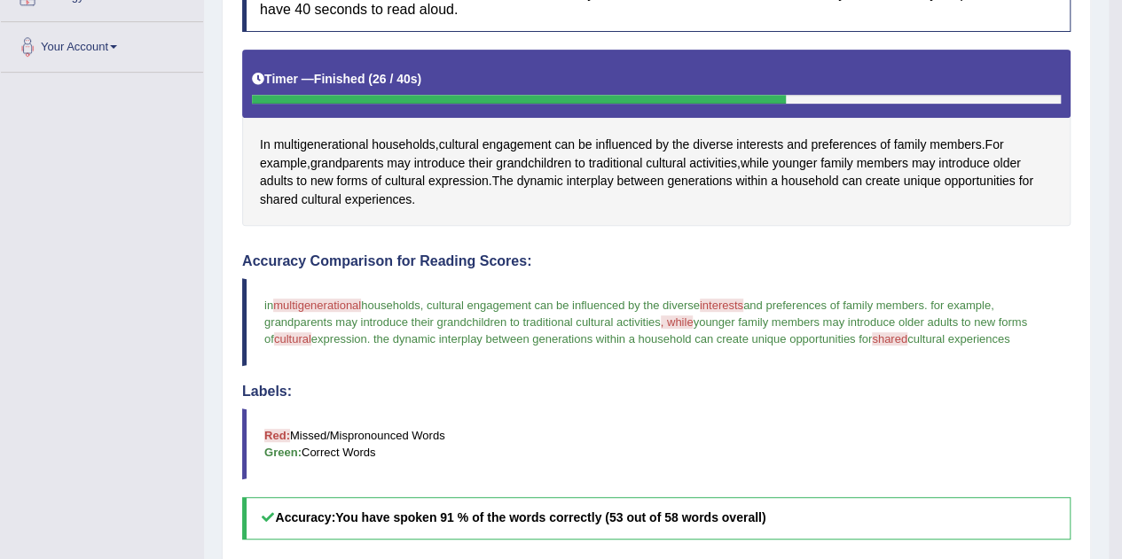
click at [681, 320] on span ", while" at bounding box center [676, 322] width 33 height 13
click at [752, 157] on span "while" at bounding box center [754, 163] width 28 height 19
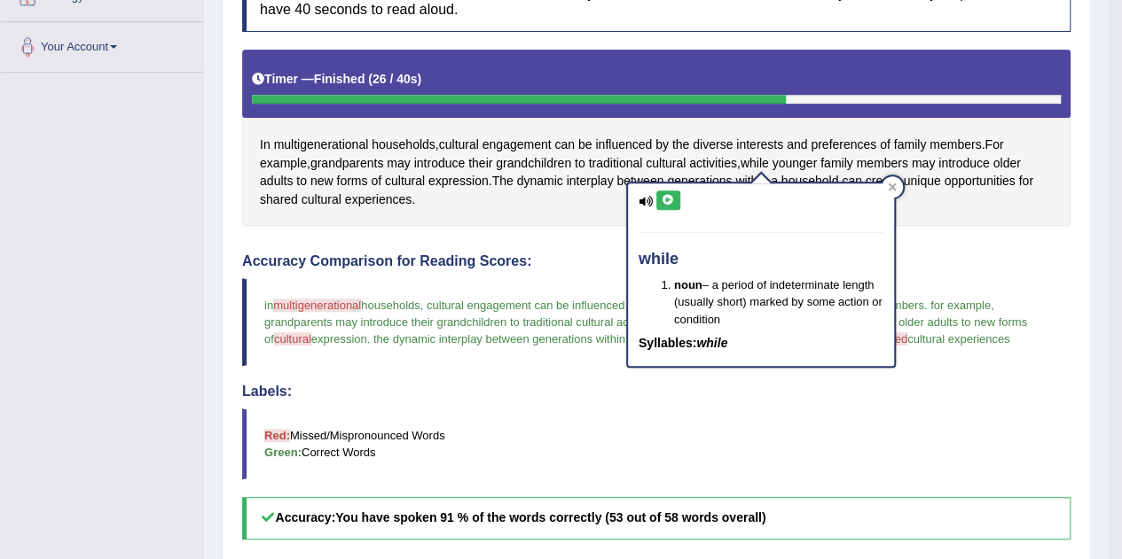
click at [669, 203] on button at bounding box center [668, 201] width 24 height 20
click at [754, 429] on blockquote "Red: Missed/Mispronounced Words Green: Correct Words" at bounding box center [656, 444] width 828 height 71
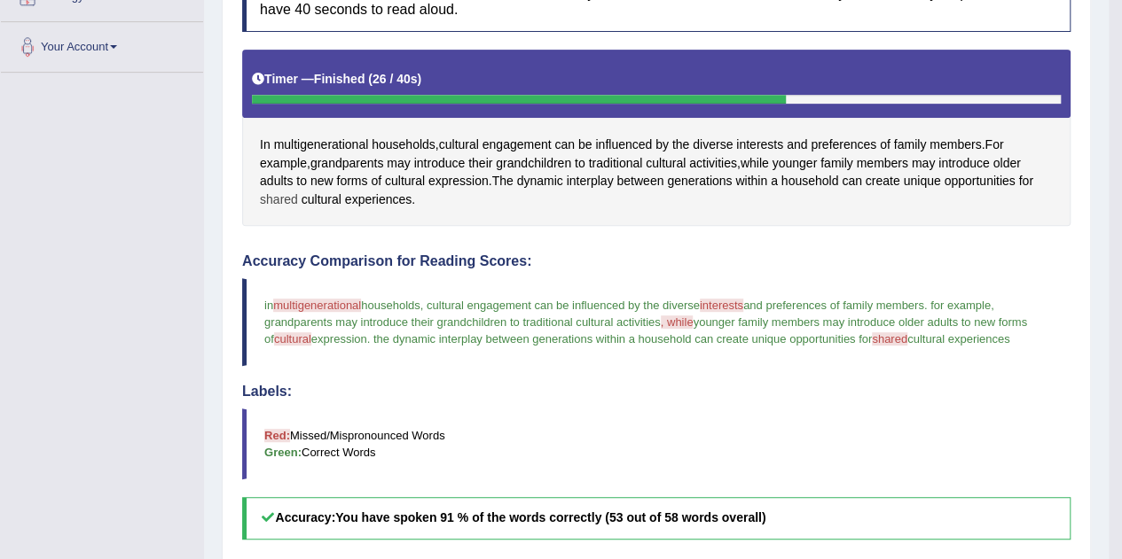
click at [293, 194] on span "shared" at bounding box center [279, 200] width 38 height 19
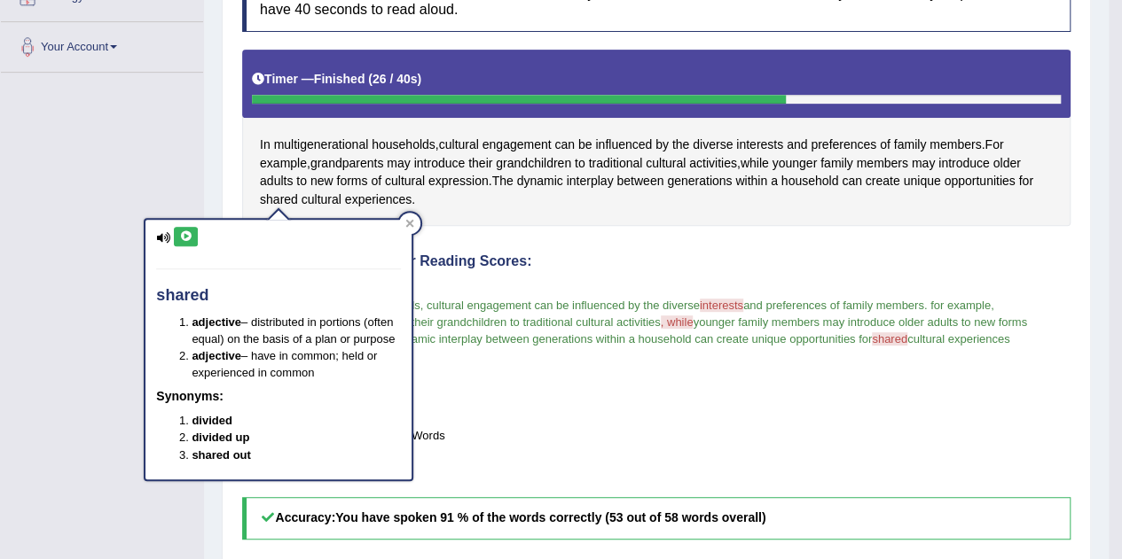
click at [191, 235] on icon at bounding box center [185, 236] width 13 height 11
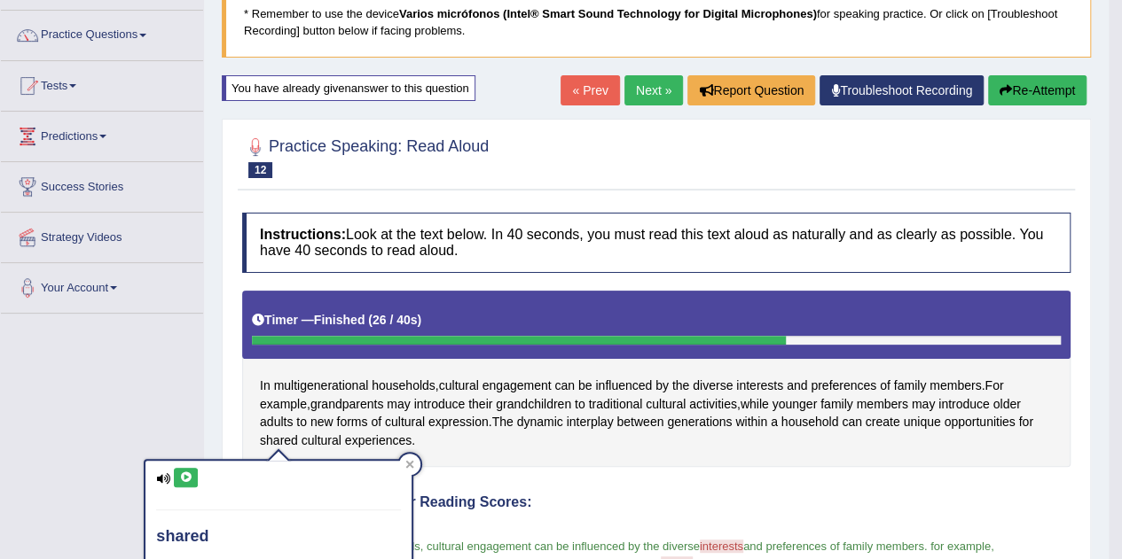
scroll to position [122, 0]
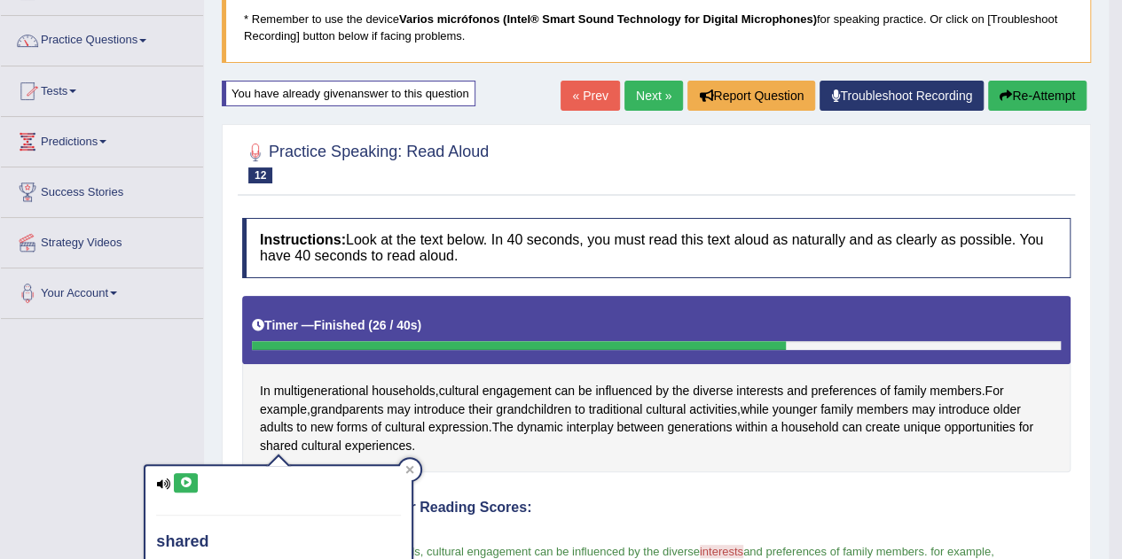
click at [70, 93] on link "Tests" at bounding box center [102, 88] width 202 height 44
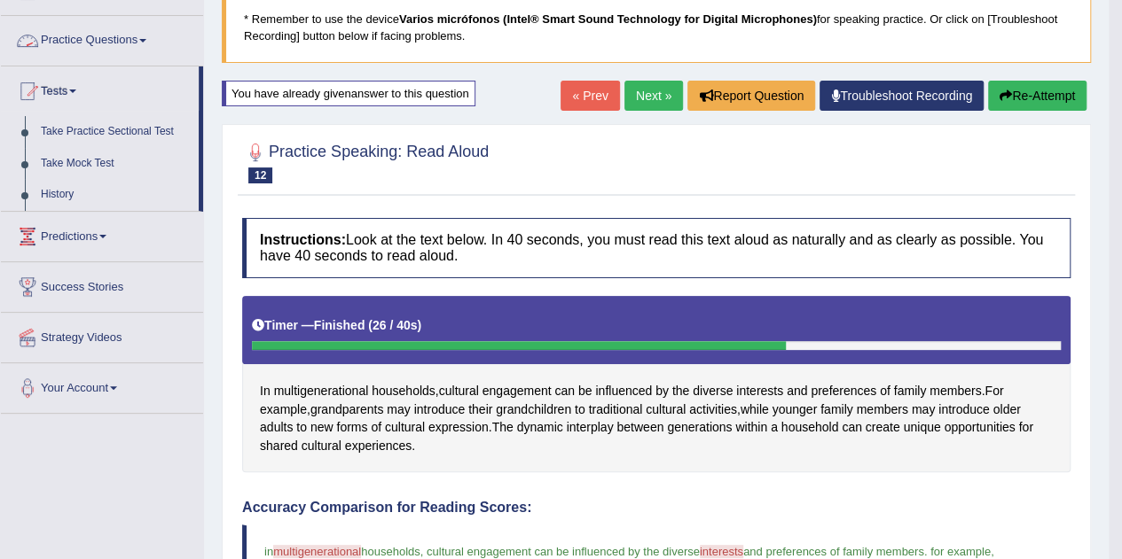
click at [149, 35] on link "Practice Questions" at bounding box center [102, 38] width 202 height 44
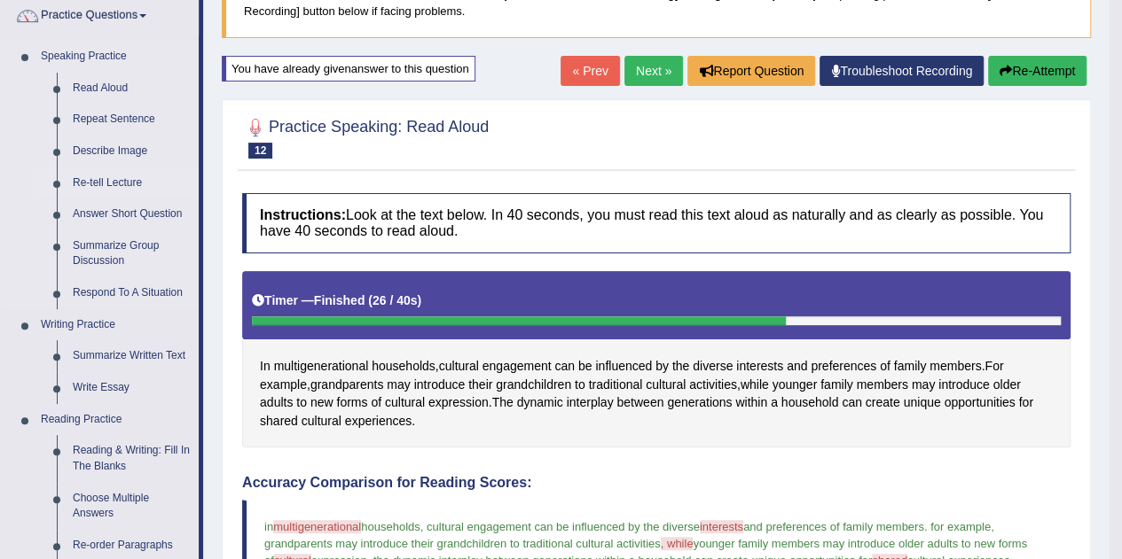
scroll to position [147, 0]
click at [127, 125] on link "Repeat Sentence" at bounding box center [132, 120] width 134 height 32
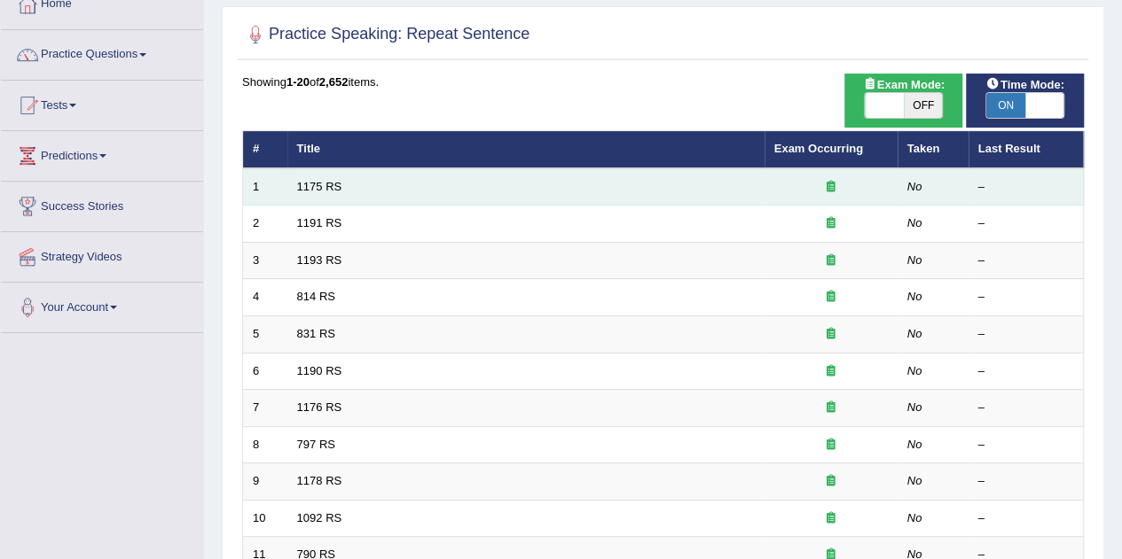
scroll to position [110, 0]
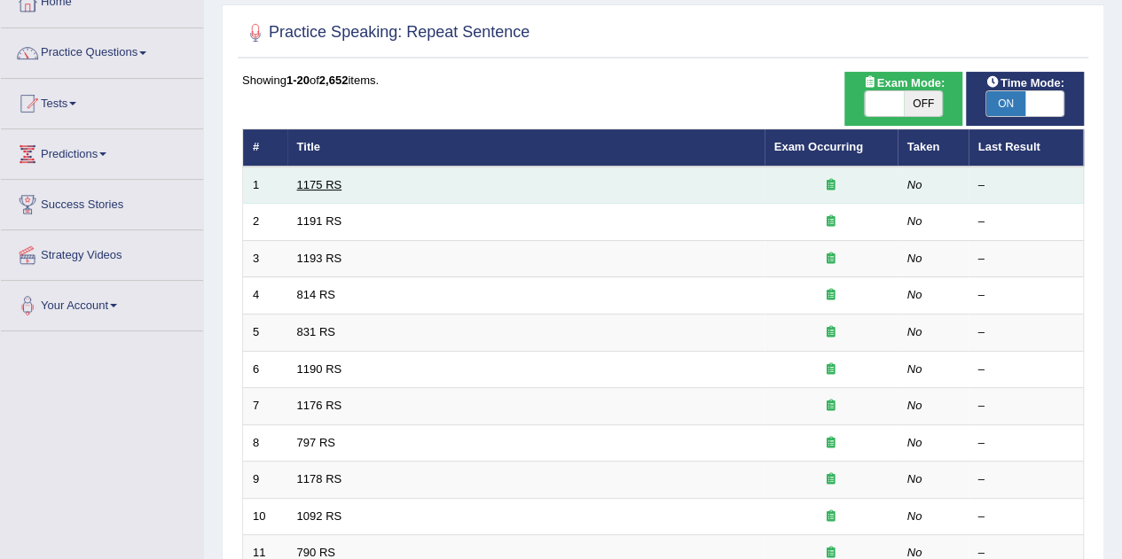
click at [318, 185] on link "1175 RS" at bounding box center [319, 184] width 45 height 13
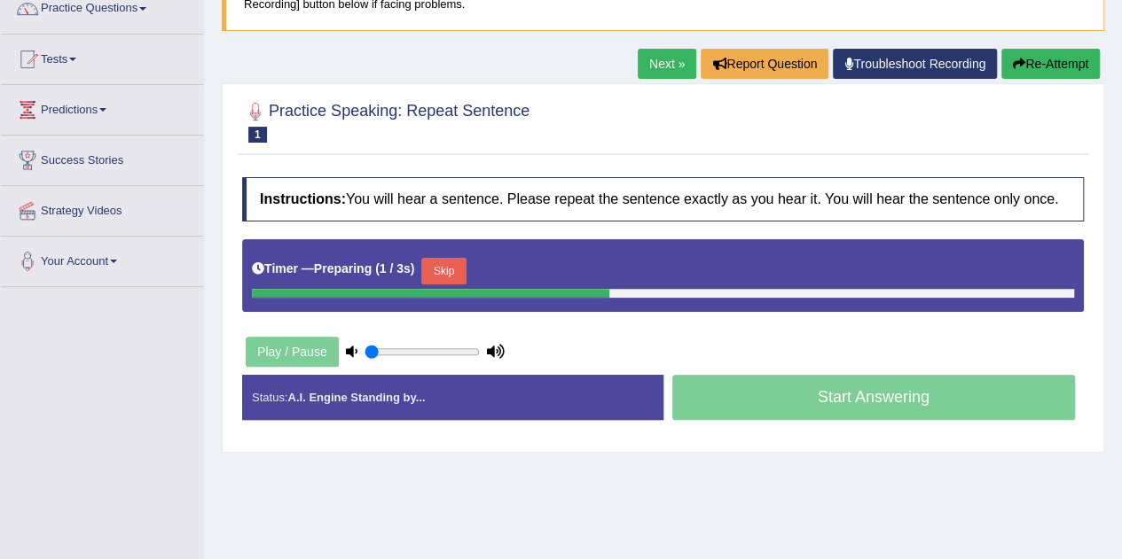
scroll to position [163, 0]
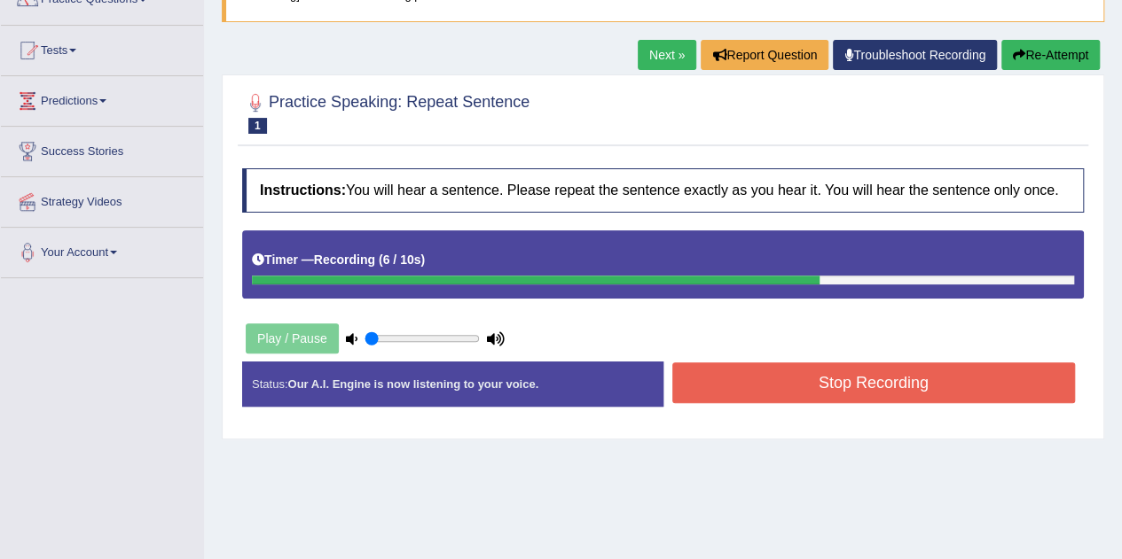
click at [698, 376] on button "Stop Recording" at bounding box center [873, 383] width 403 height 41
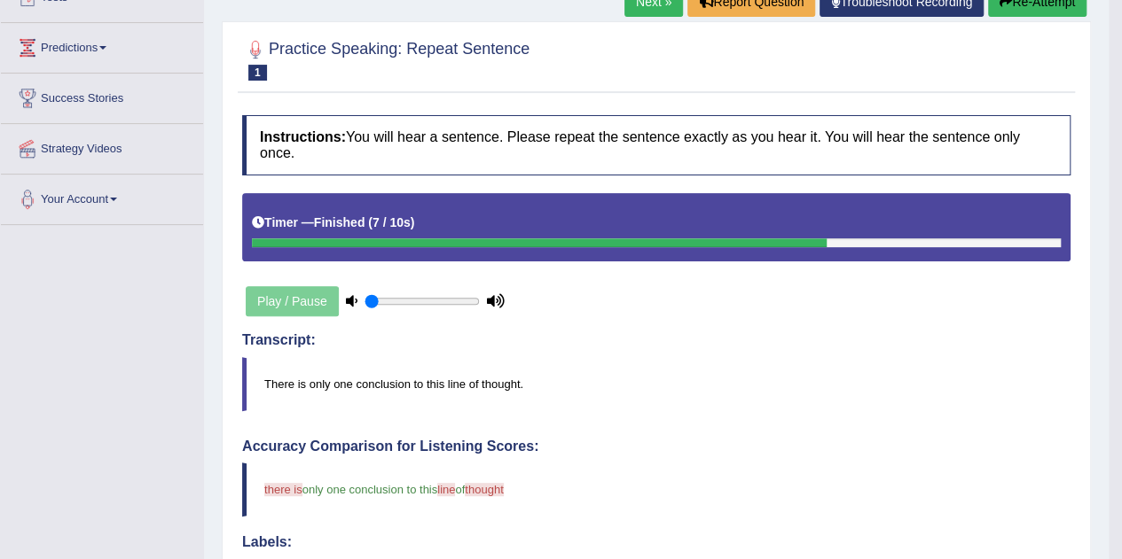
scroll to position [215, 0]
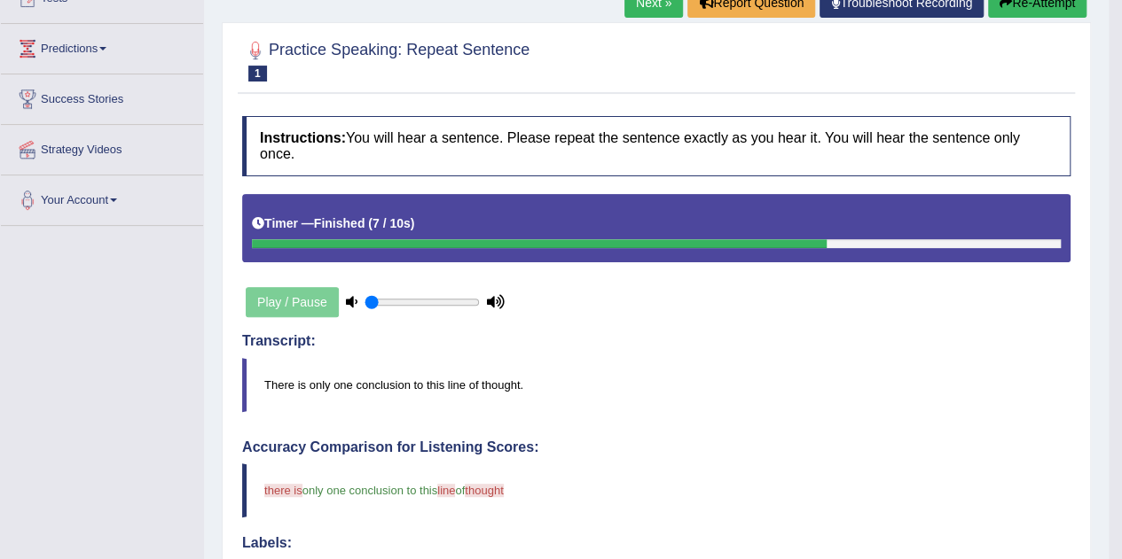
drag, startPoint x: 403, startPoint y: 297, endPoint x: 368, endPoint y: 304, distance: 35.3
type input "0.05"
click at [368, 304] on input "range" at bounding box center [421, 302] width 115 height 14
click at [324, 299] on div "Play / Pause" at bounding box center [375, 302] width 266 height 44
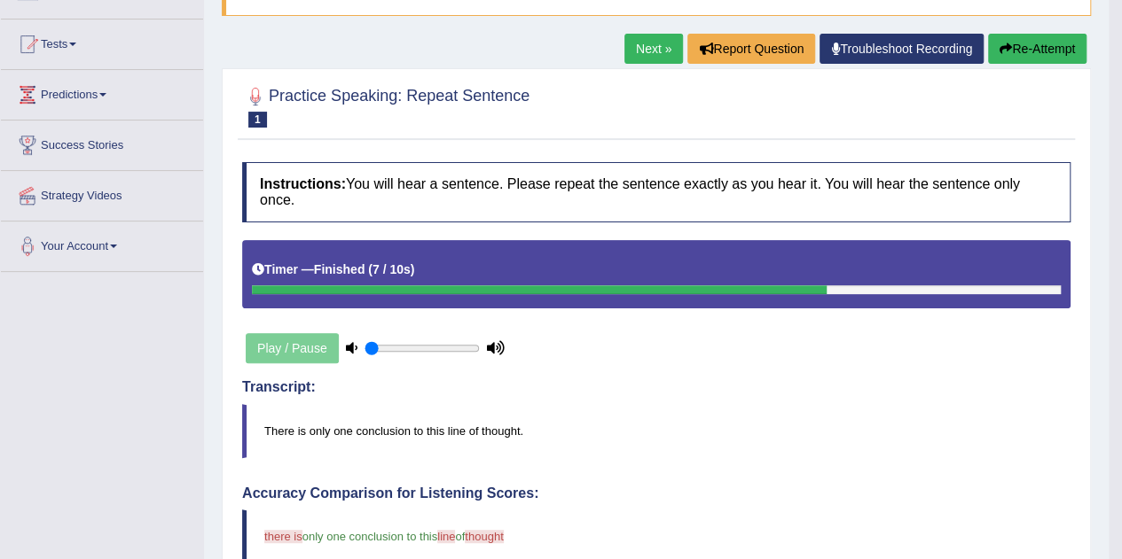
scroll to position [10, 0]
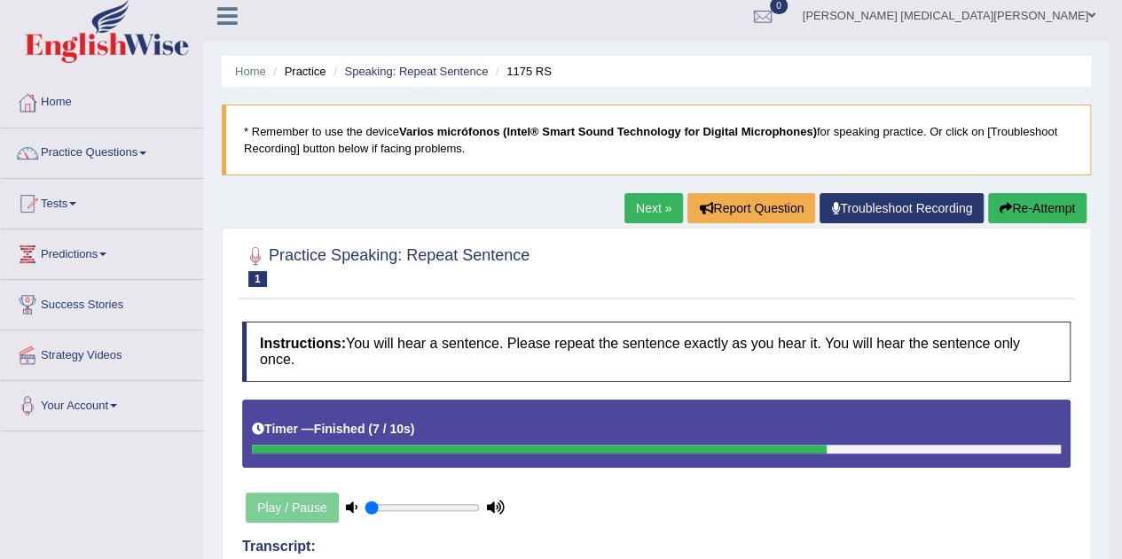
click at [645, 207] on link "Next »" at bounding box center [653, 208] width 59 height 30
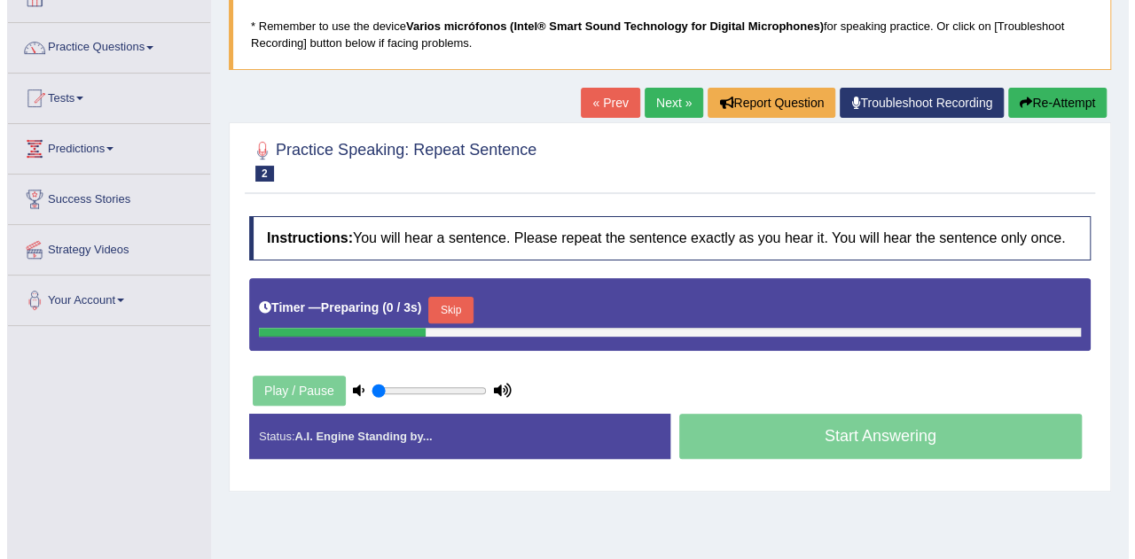
scroll to position [116, 0]
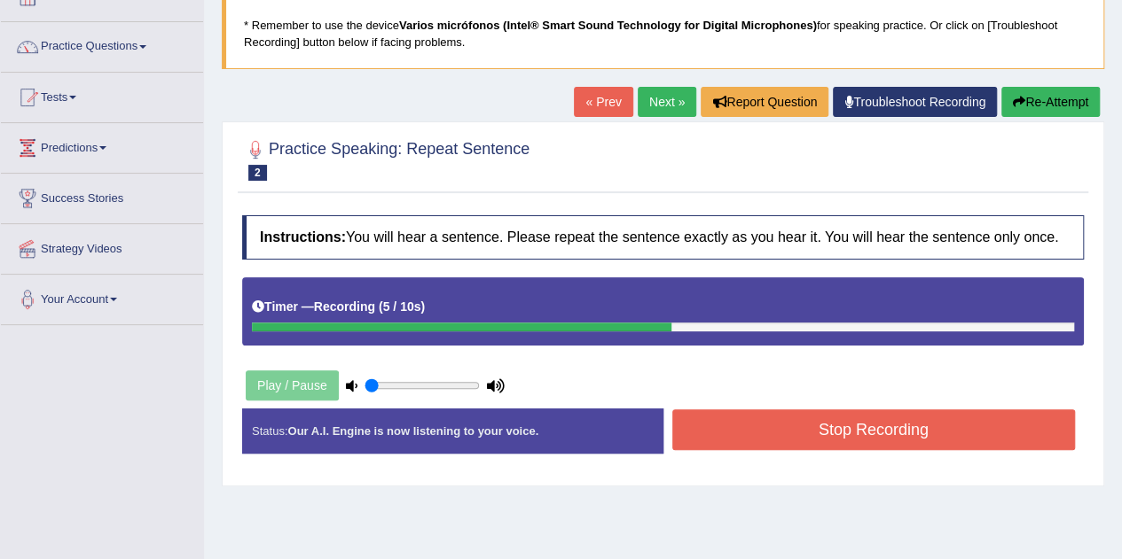
click at [759, 410] on button "Stop Recording" at bounding box center [873, 430] width 403 height 41
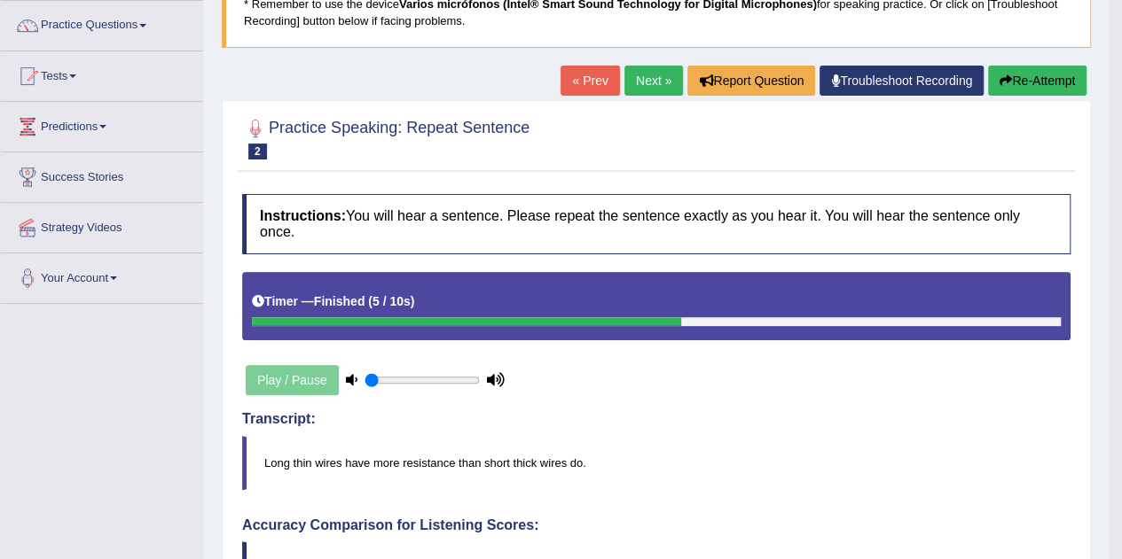
scroll to position [137, 0]
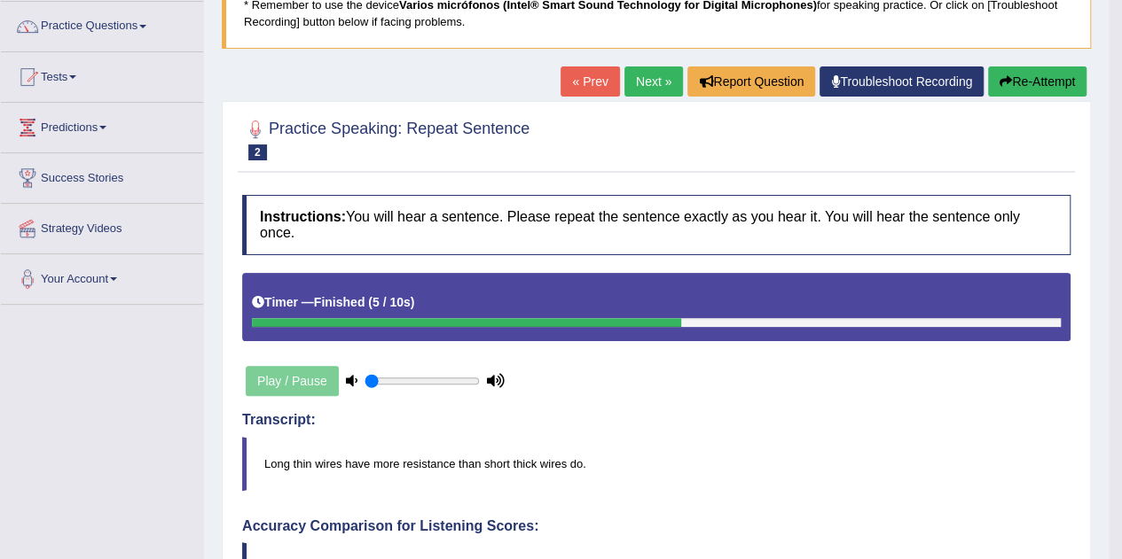
click at [1015, 79] on button "Re-Attempt" at bounding box center [1037, 81] width 98 height 30
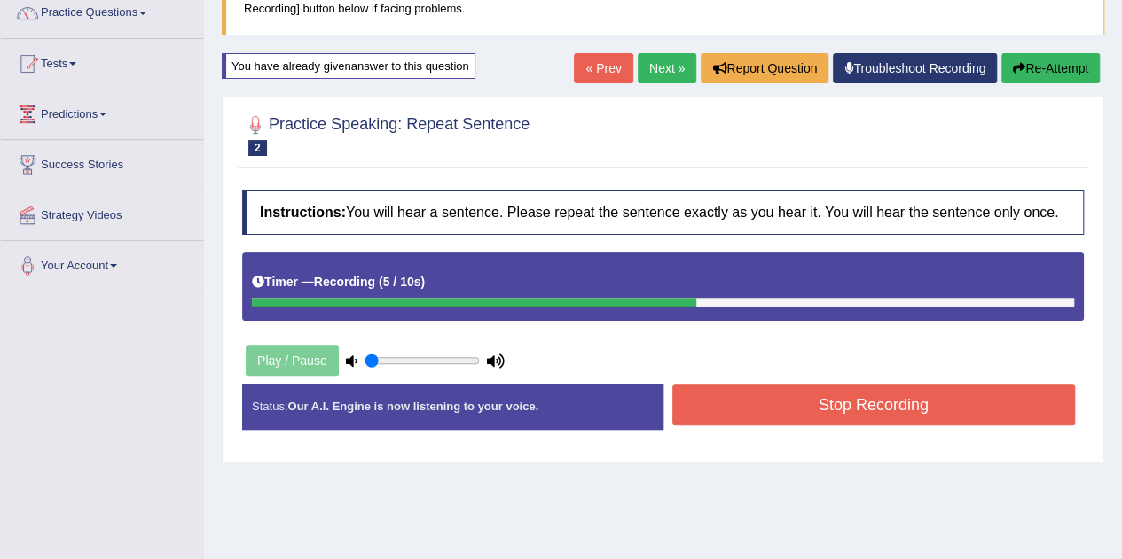
click at [746, 418] on button "Stop Recording" at bounding box center [873, 405] width 403 height 41
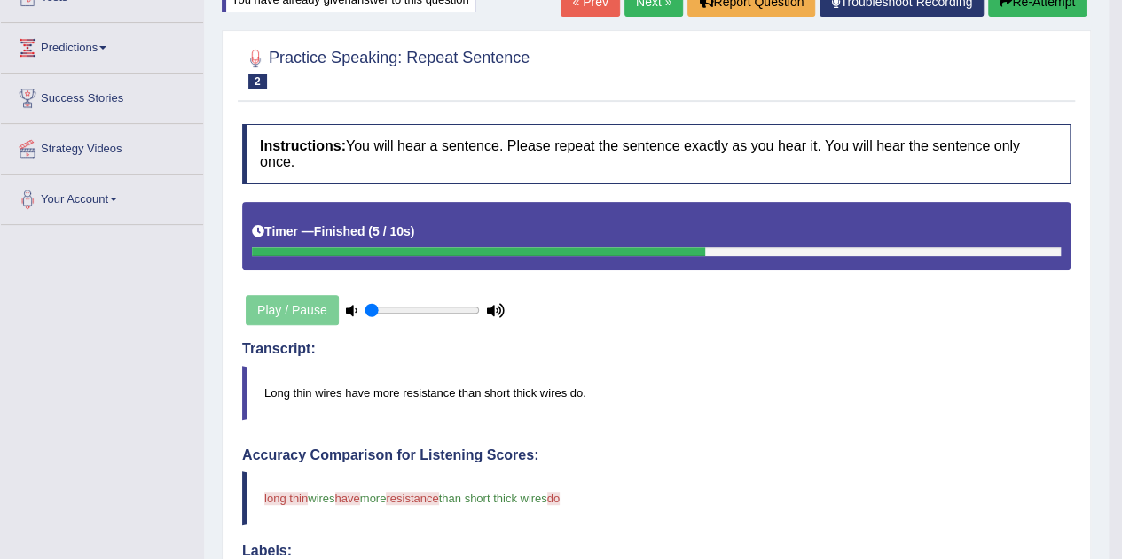
scroll to position [197, 0]
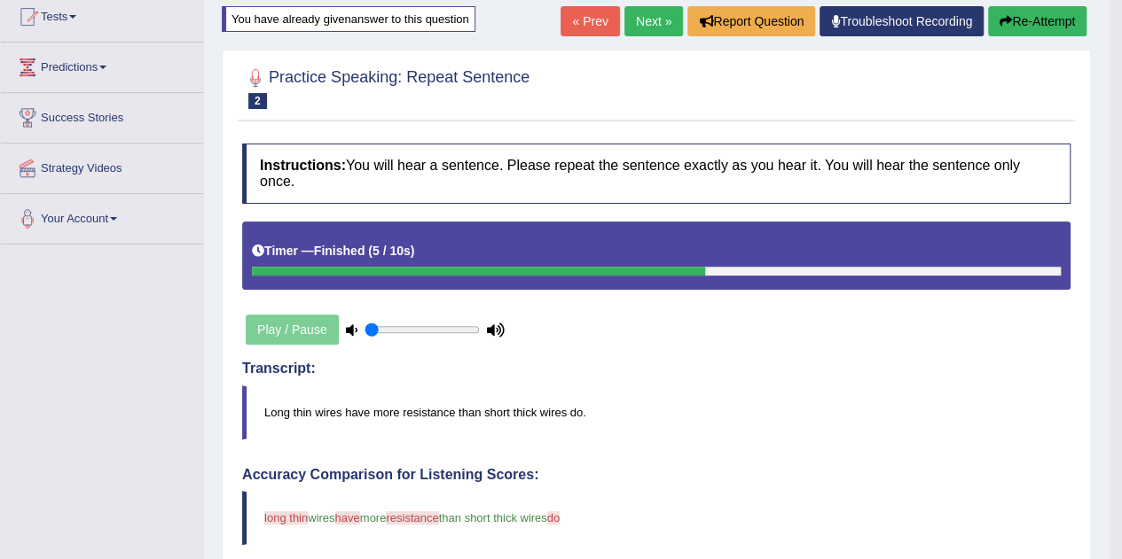
click at [999, 20] on icon "button" at bounding box center [1005, 21] width 12 height 12
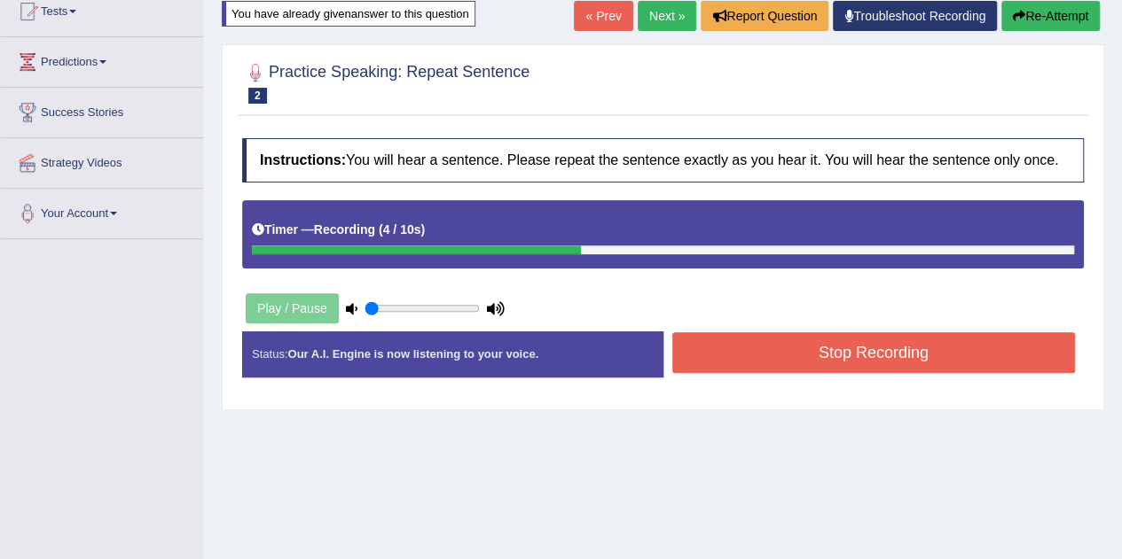
click at [822, 344] on button "Stop Recording" at bounding box center [873, 352] width 403 height 41
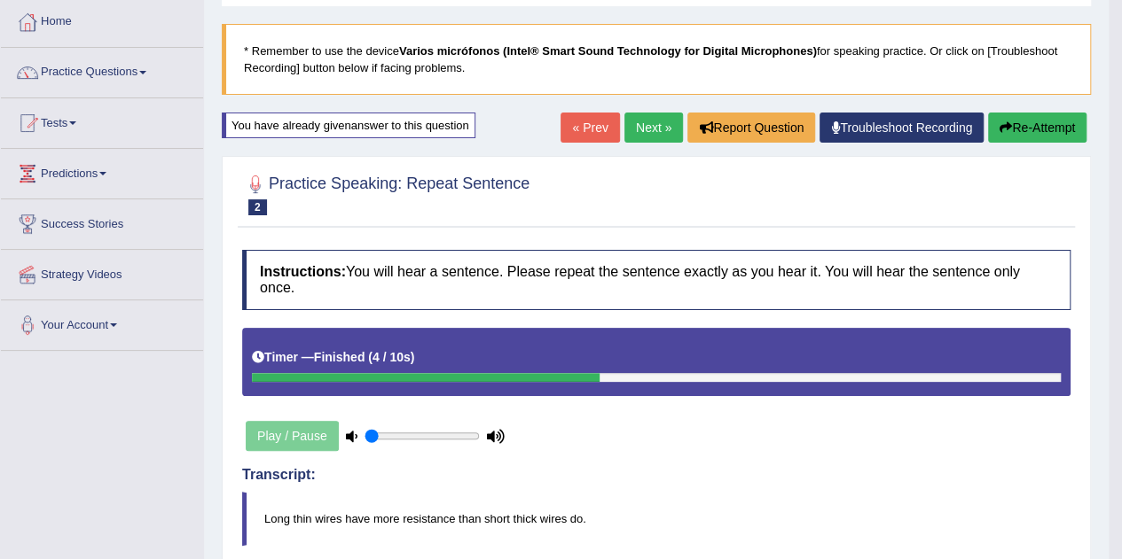
scroll to position [85, 0]
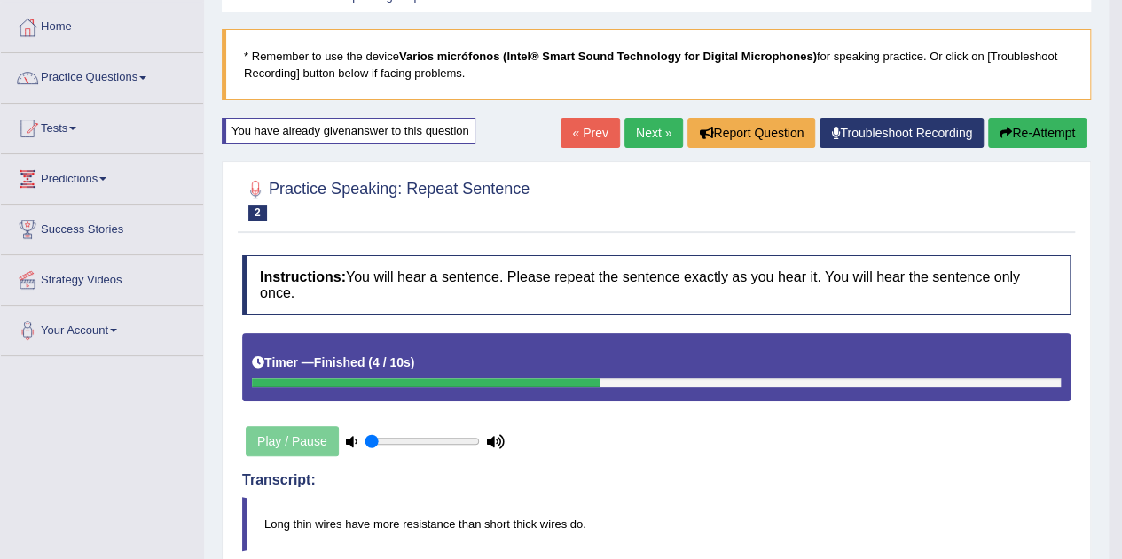
click at [653, 136] on link "Next »" at bounding box center [653, 133] width 59 height 30
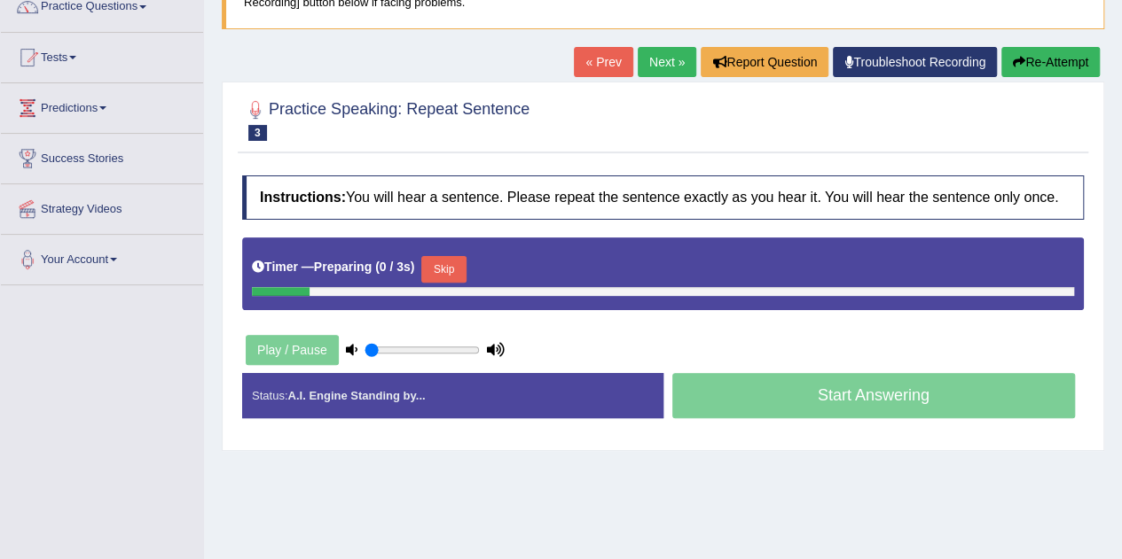
scroll to position [160, 0]
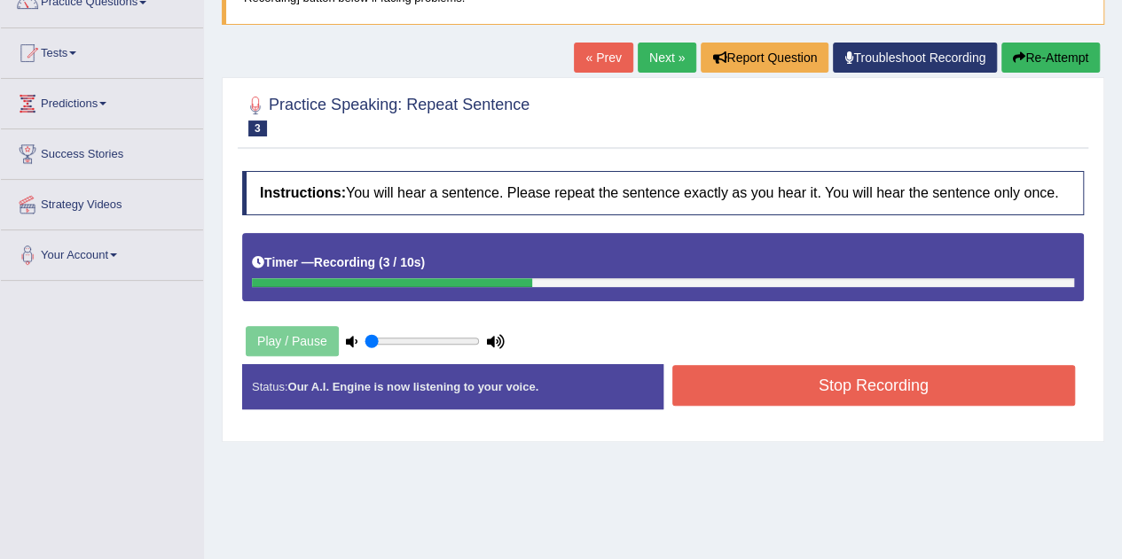
click at [762, 365] on button "Stop Recording" at bounding box center [873, 385] width 403 height 41
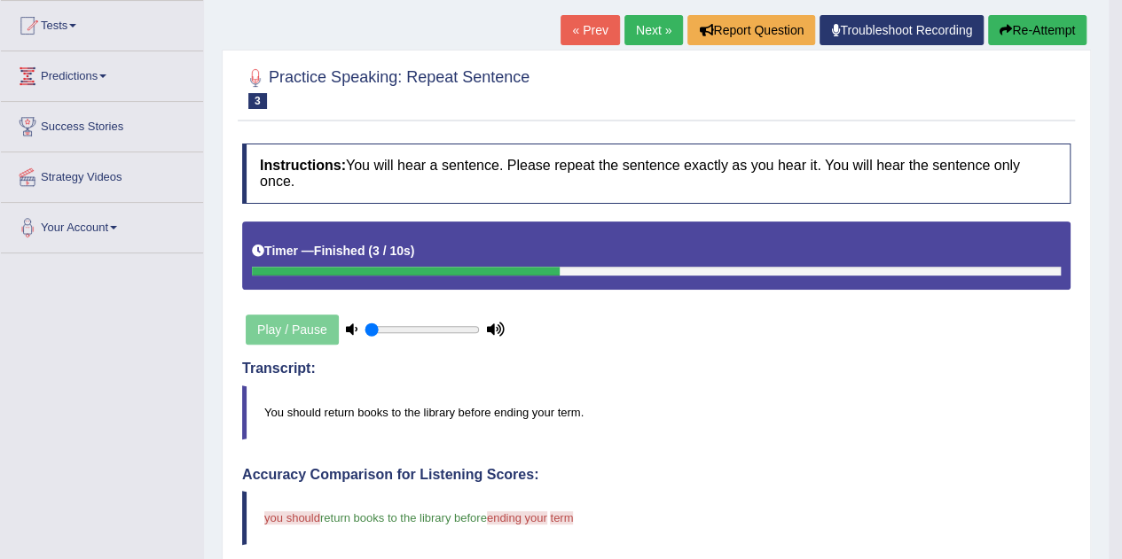
scroll to position [99, 0]
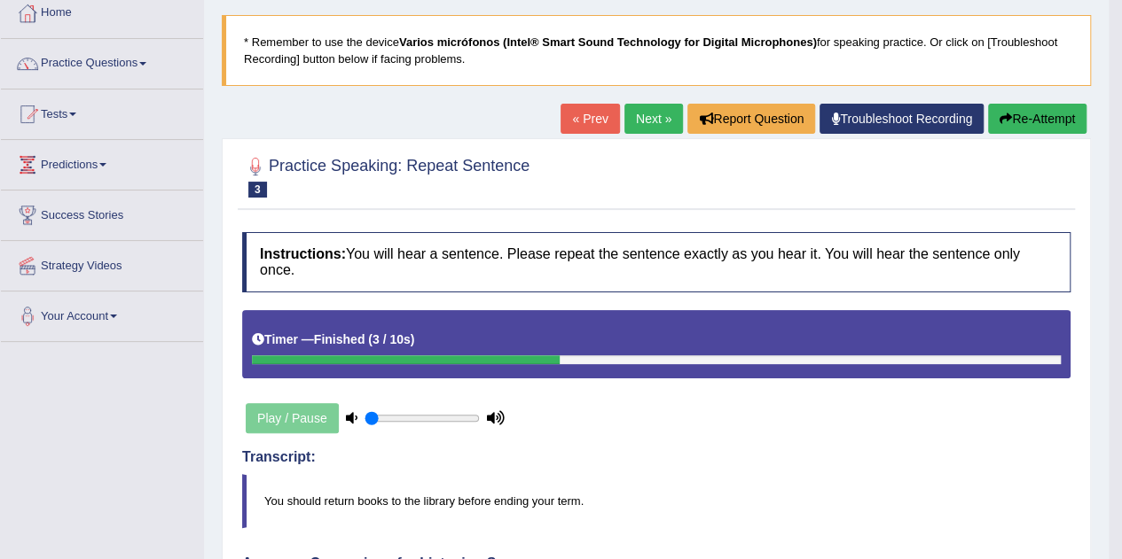
click at [628, 118] on link "Next »" at bounding box center [653, 119] width 59 height 30
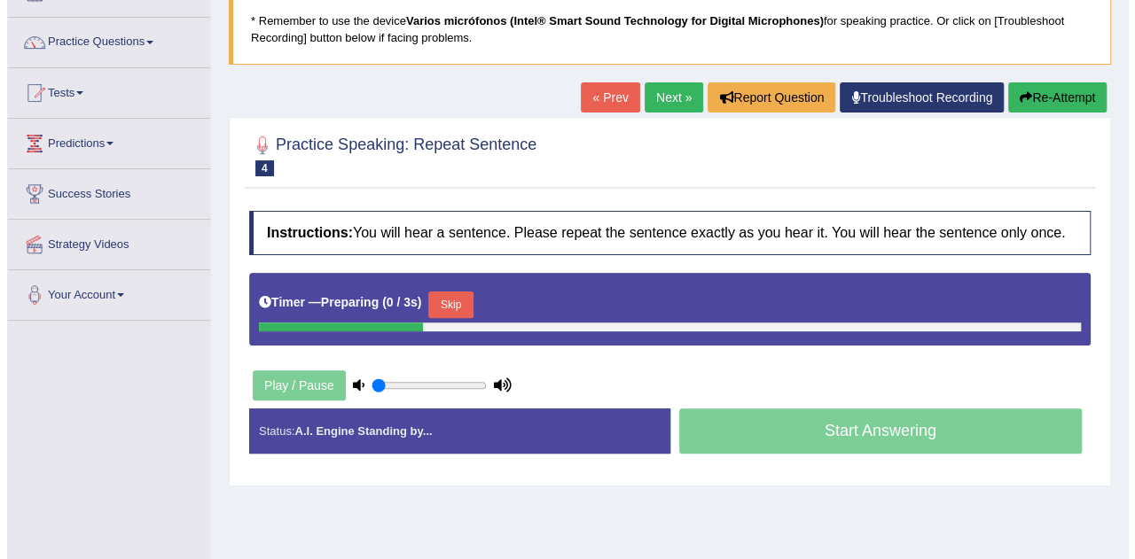
scroll to position [125, 0]
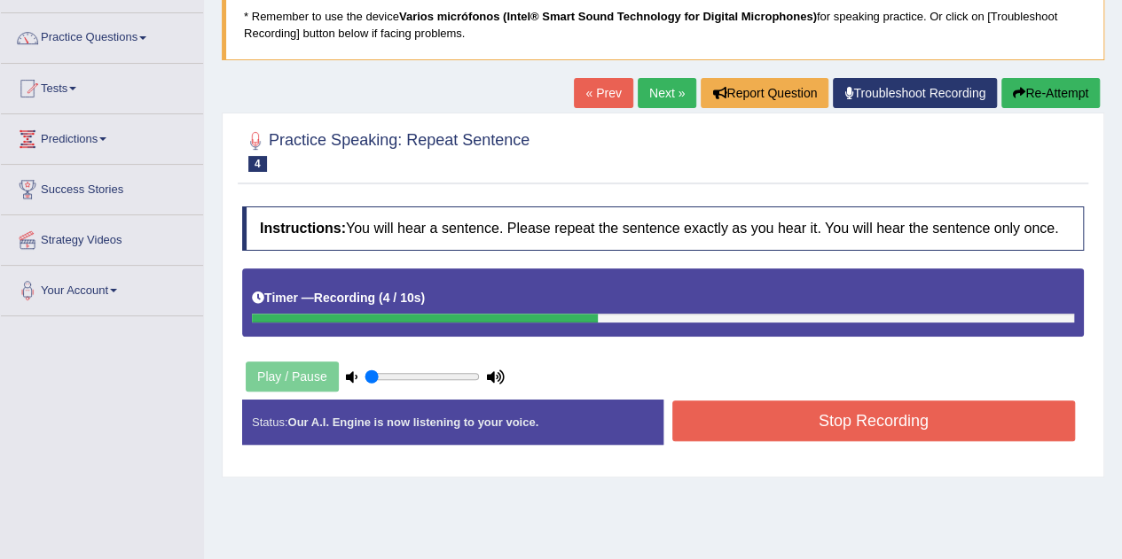
click at [707, 410] on button "Stop Recording" at bounding box center [873, 421] width 403 height 41
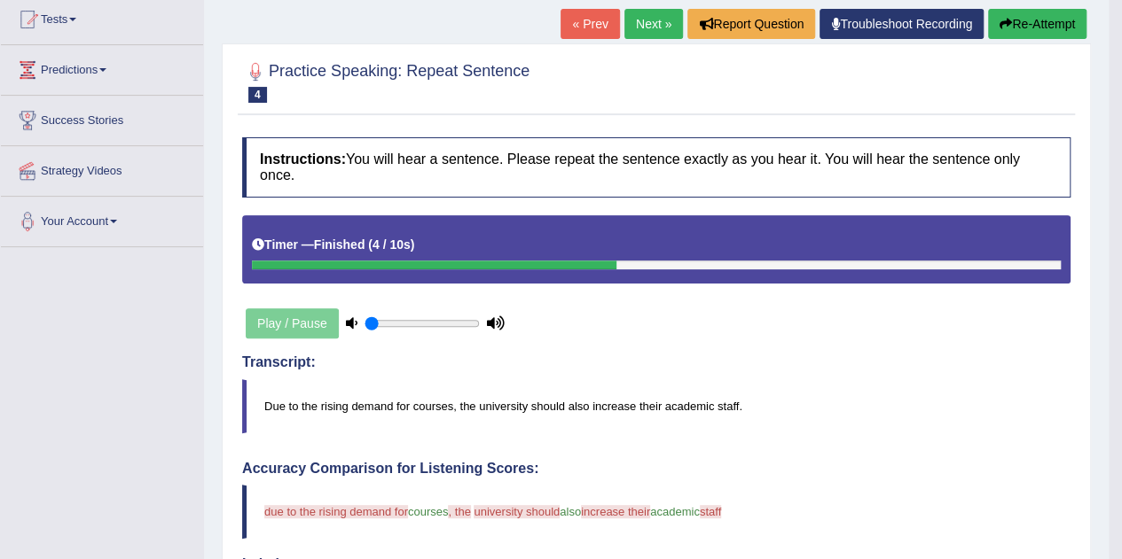
scroll to position [191, 0]
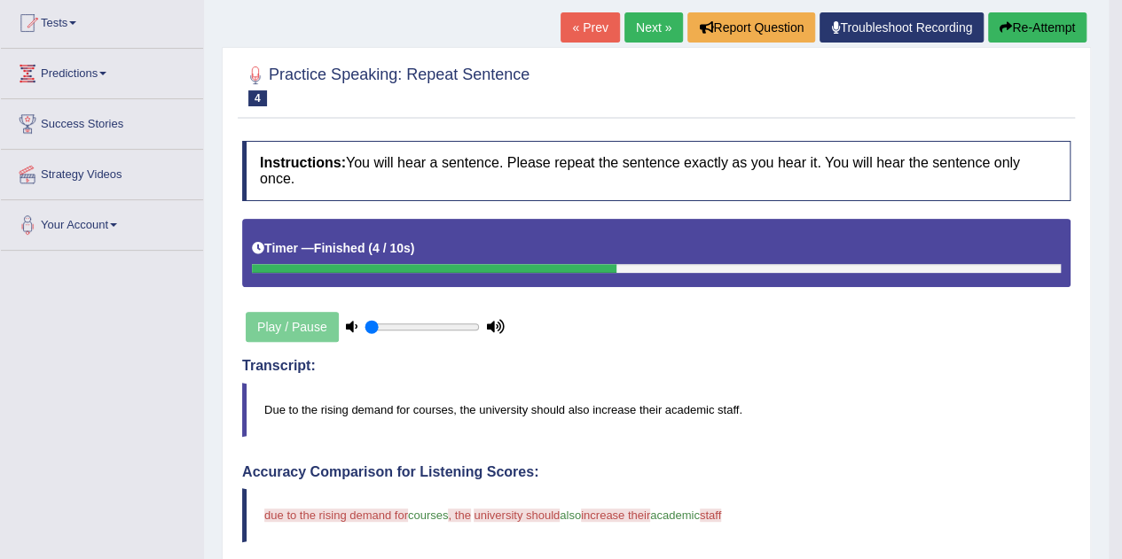
click at [1030, 15] on button "Re-Attempt" at bounding box center [1037, 27] width 98 height 30
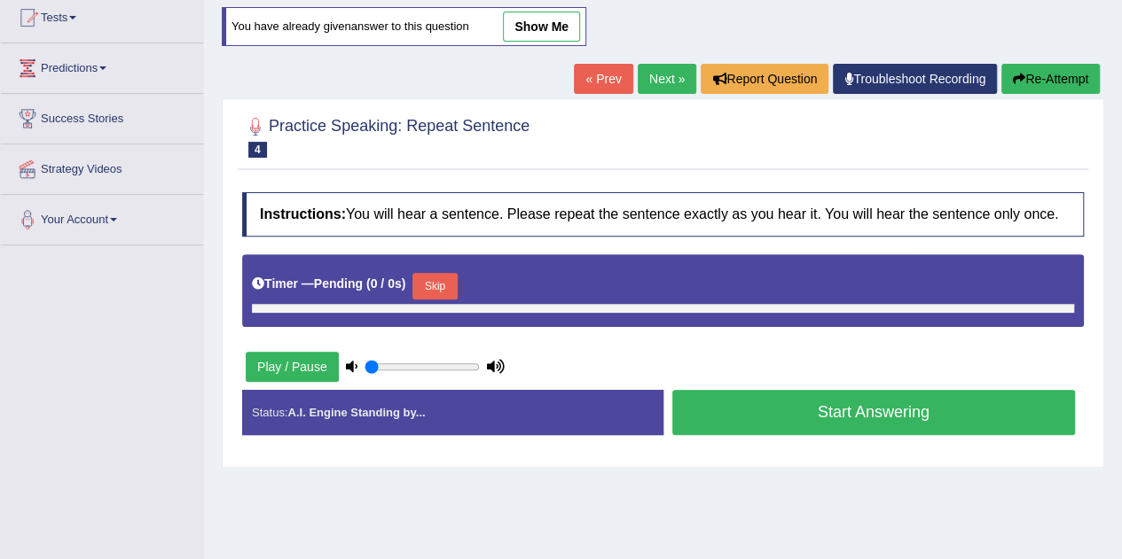
type input "0.05"
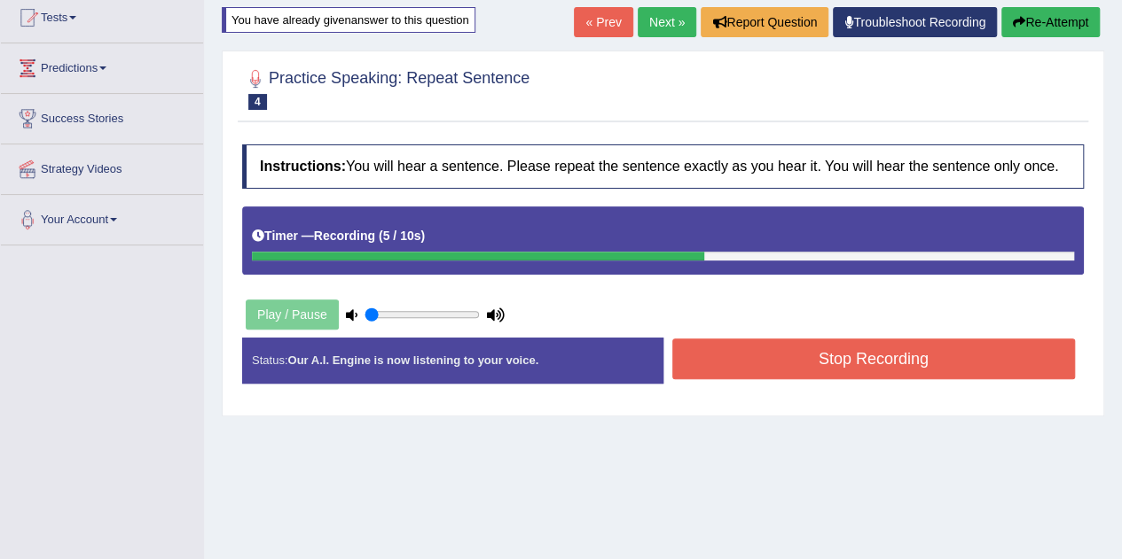
click at [793, 348] on button "Stop Recording" at bounding box center [873, 359] width 403 height 41
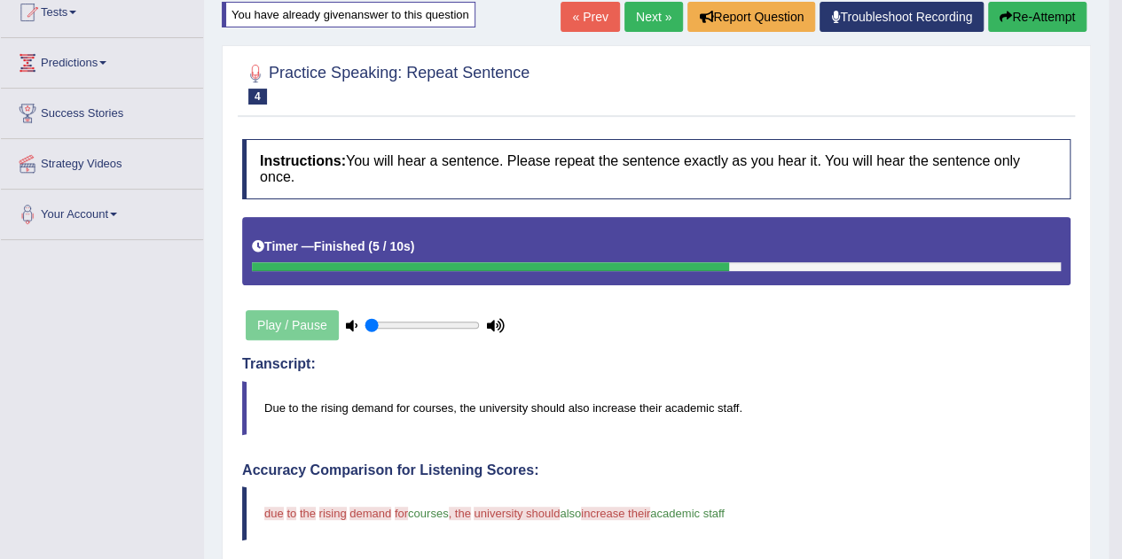
scroll to position [146, 0]
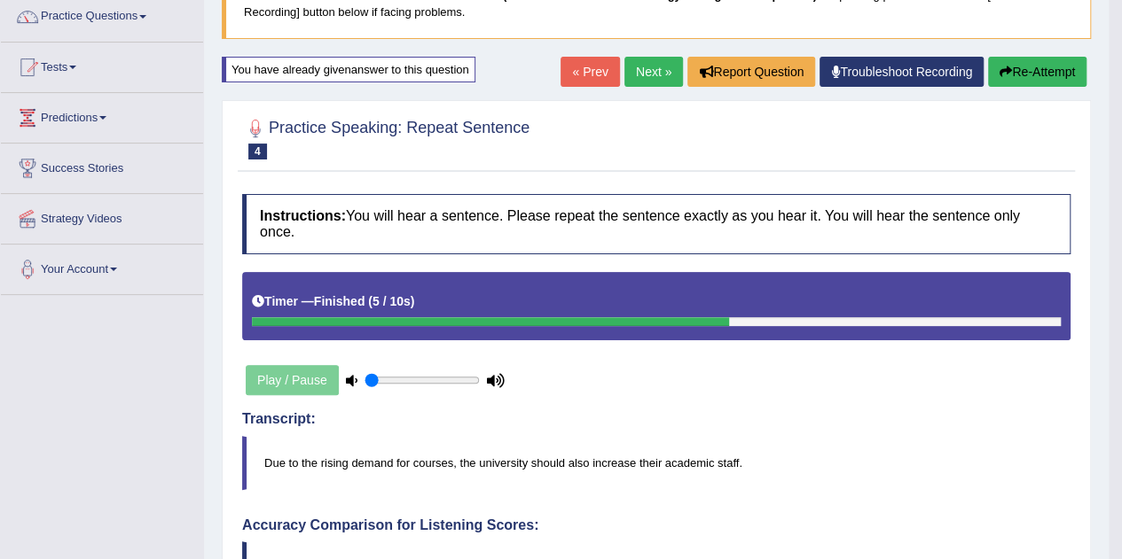
click at [1017, 79] on button "Re-Attempt" at bounding box center [1037, 72] width 98 height 30
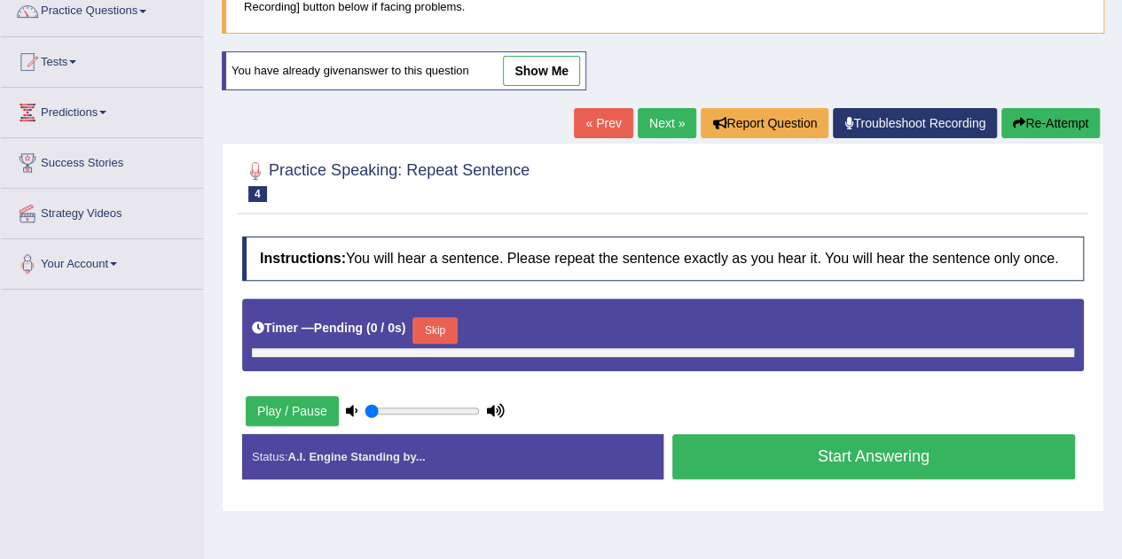
type input "0.05"
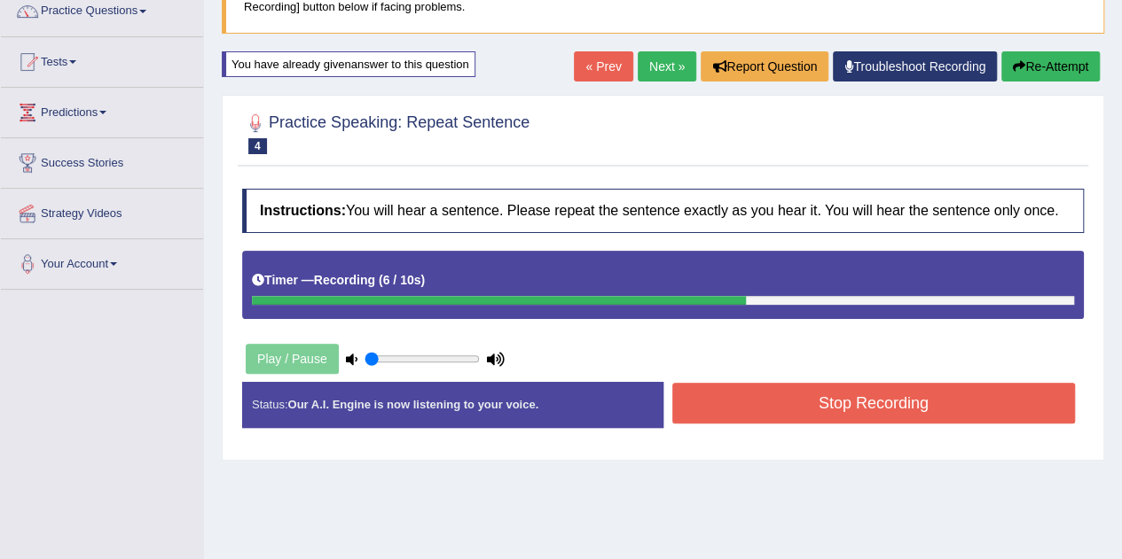
click at [745, 400] on button "Stop Recording" at bounding box center [873, 403] width 403 height 41
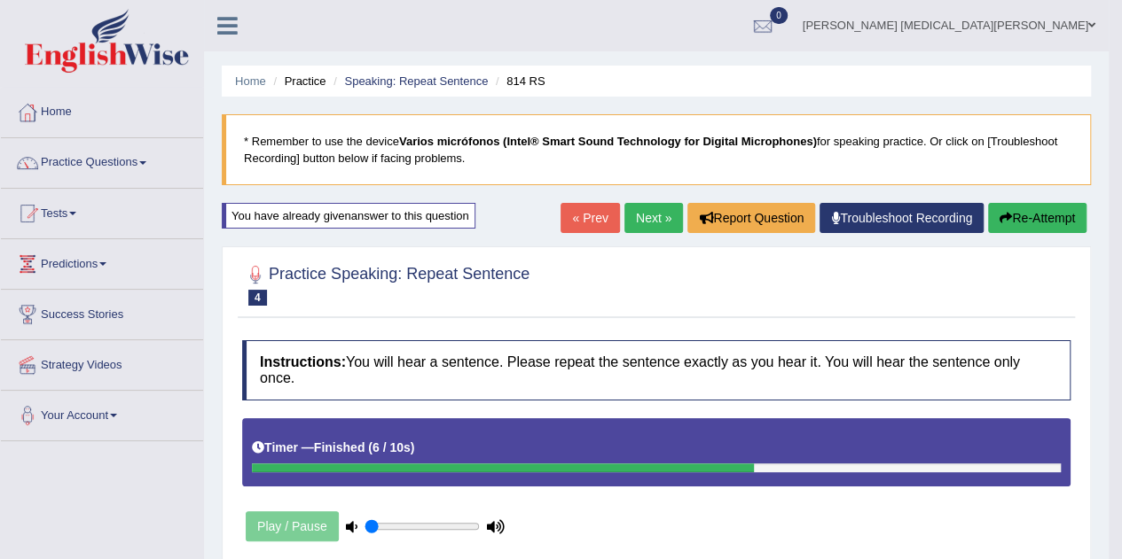
scroll to position [2, 0]
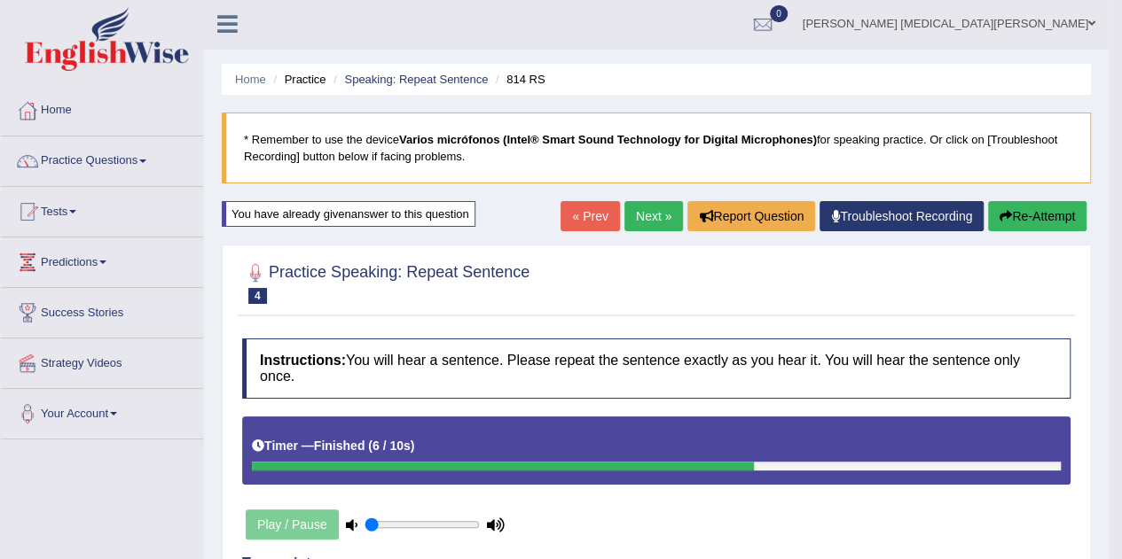
click at [653, 208] on link "Next »" at bounding box center [653, 216] width 59 height 30
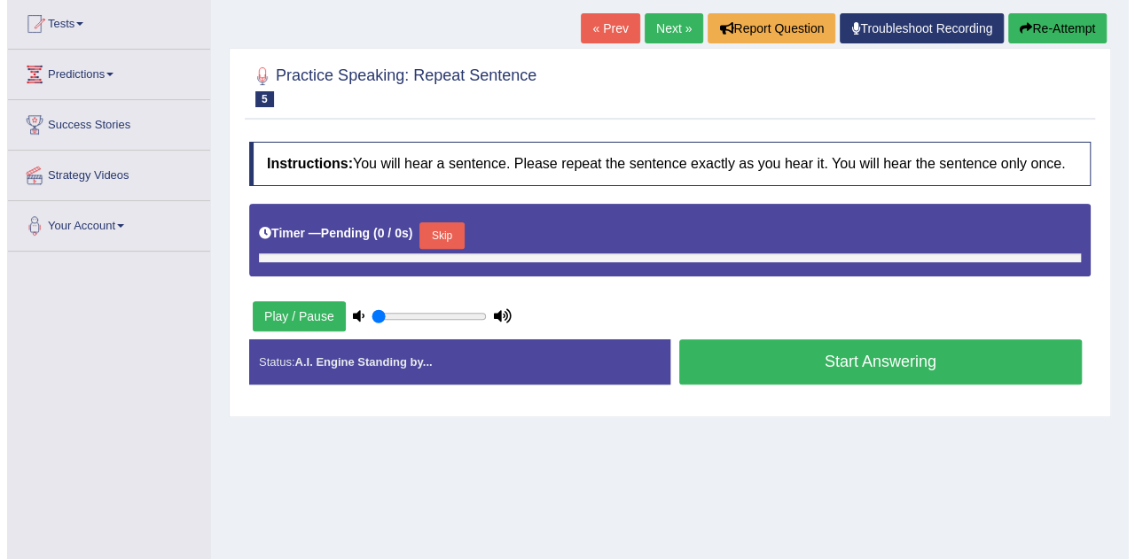
scroll to position [191, 0]
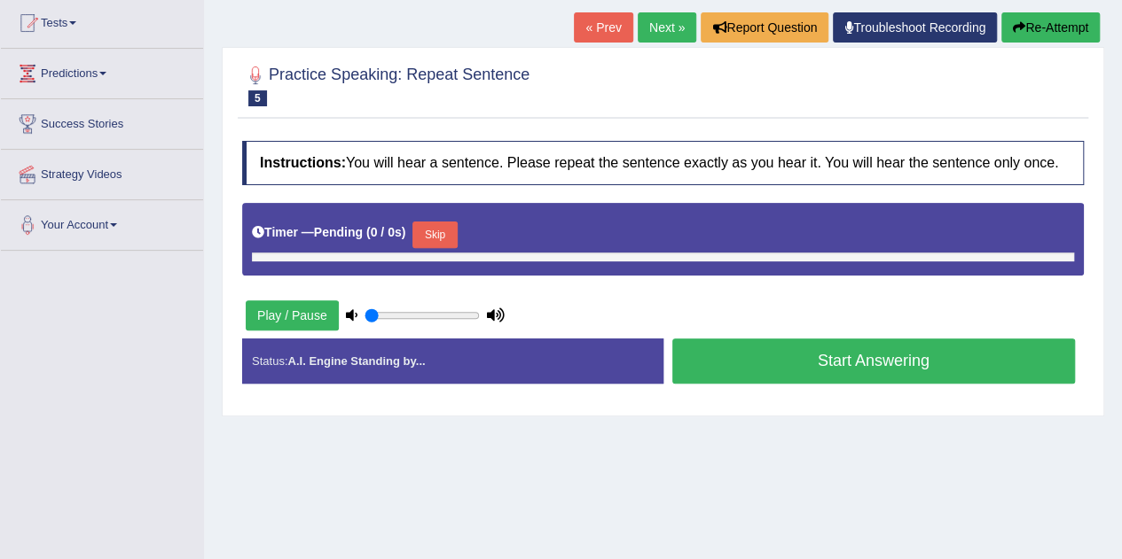
type input "0.05"
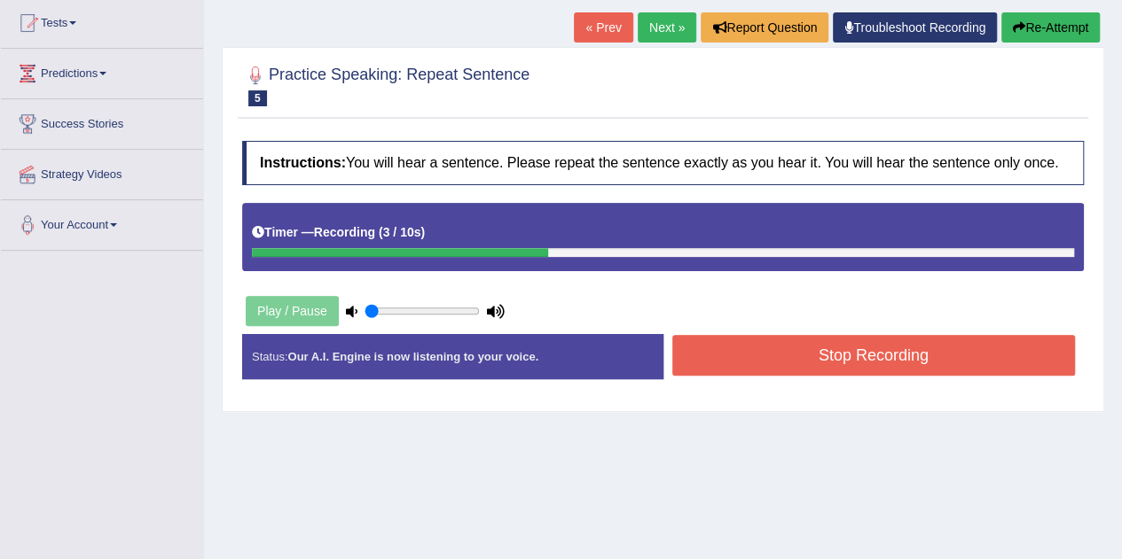
click at [697, 342] on button "Stop Recording" at bounding box center [873, 355] width 403 height 41
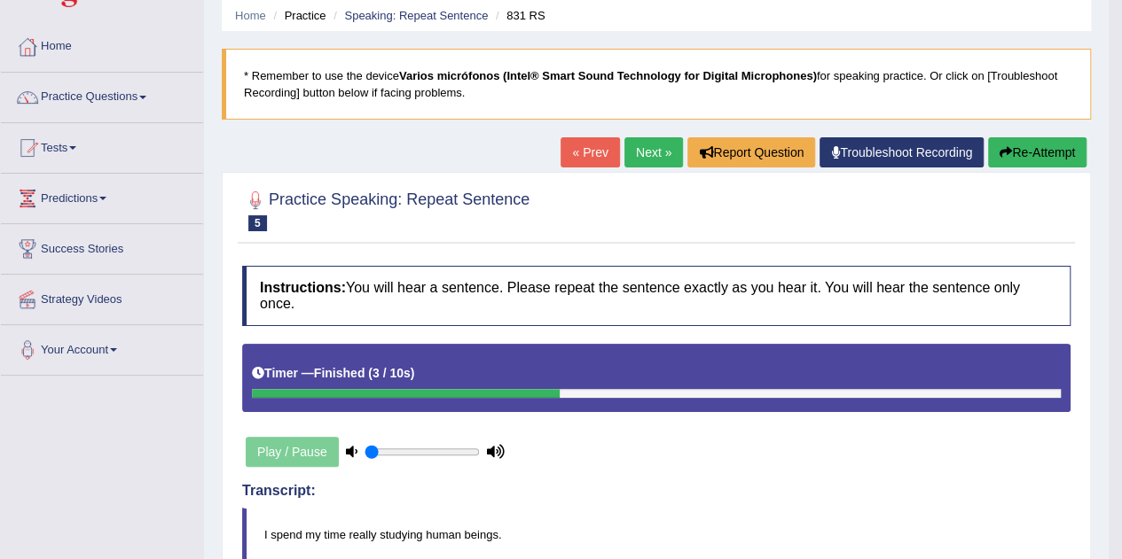
scroll to position [49, 0]
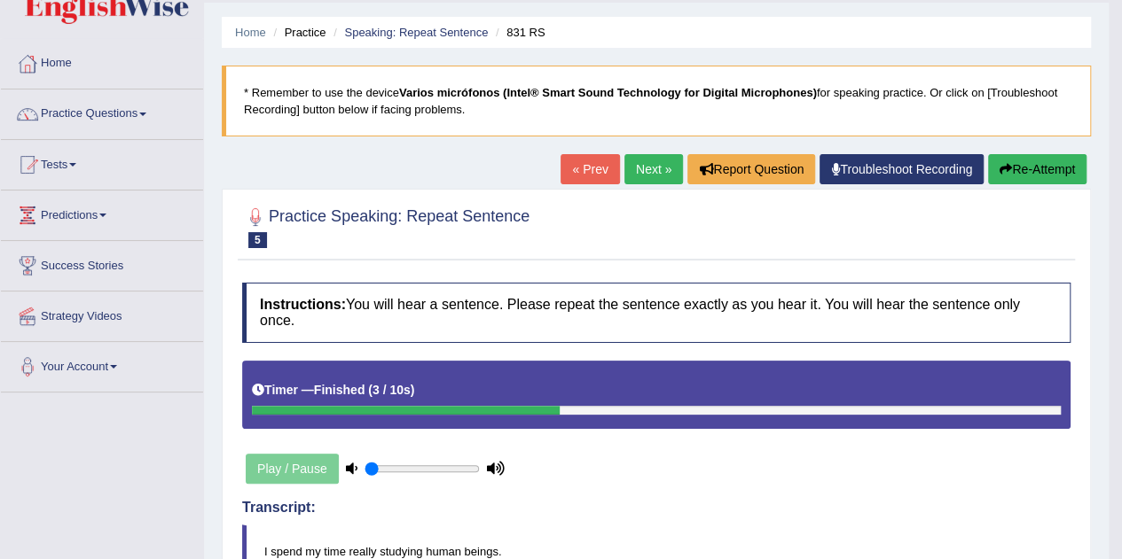
click at [1020, 176] on button "Re-Attempt" at bounding box center [1037, 169] width 98 height 30
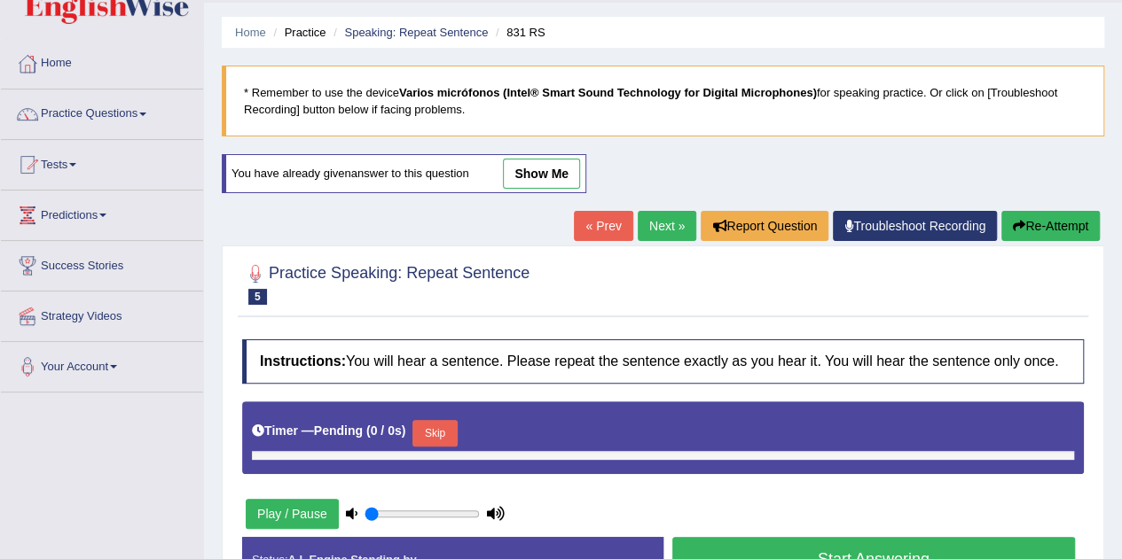
type input "0.05"
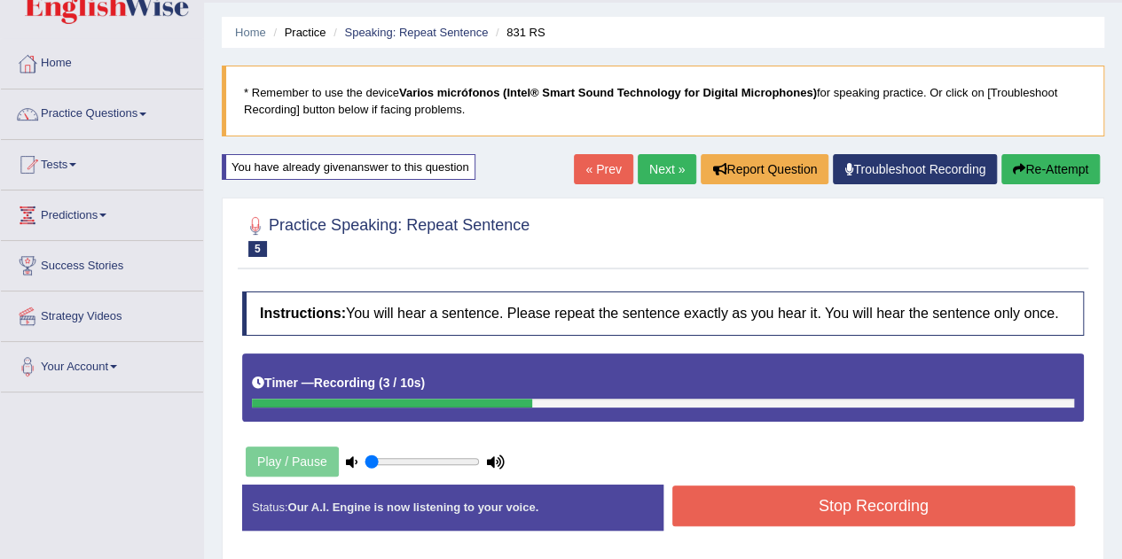
click at [796, 506] on button "Stop Recording" at bounding box center [873, 506] width 403 height 41
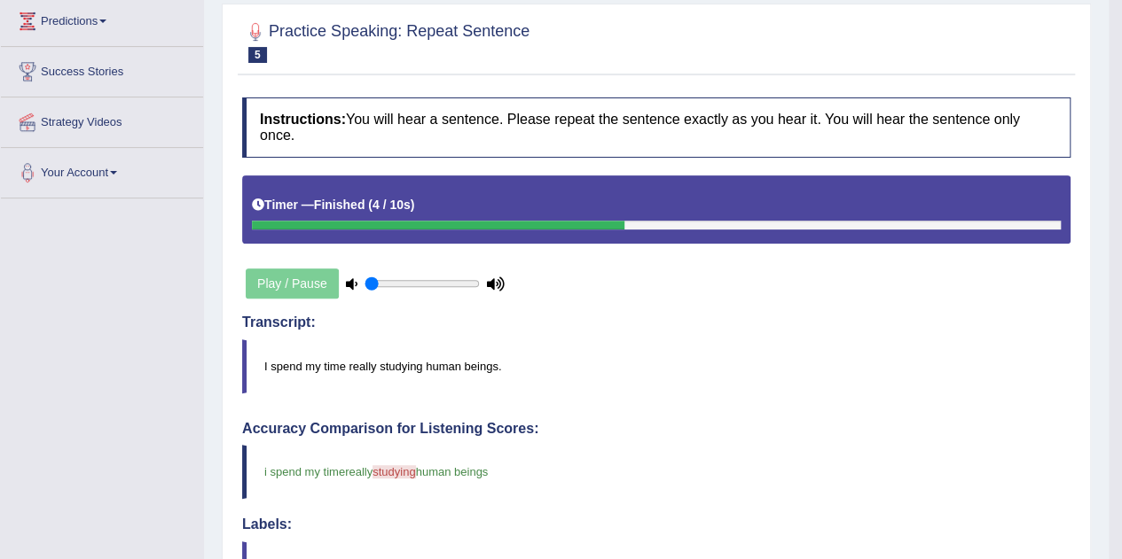
scroll to position [176, 0]
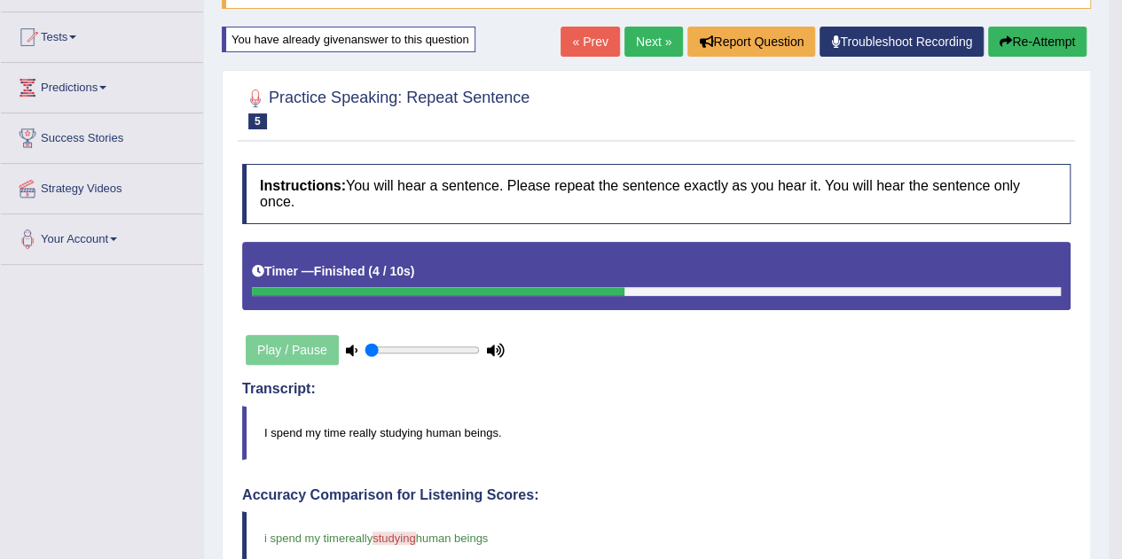
click at [1020, 51] on button "Re-Attempt" at bounding box center [1037, 42] width 98 height 30
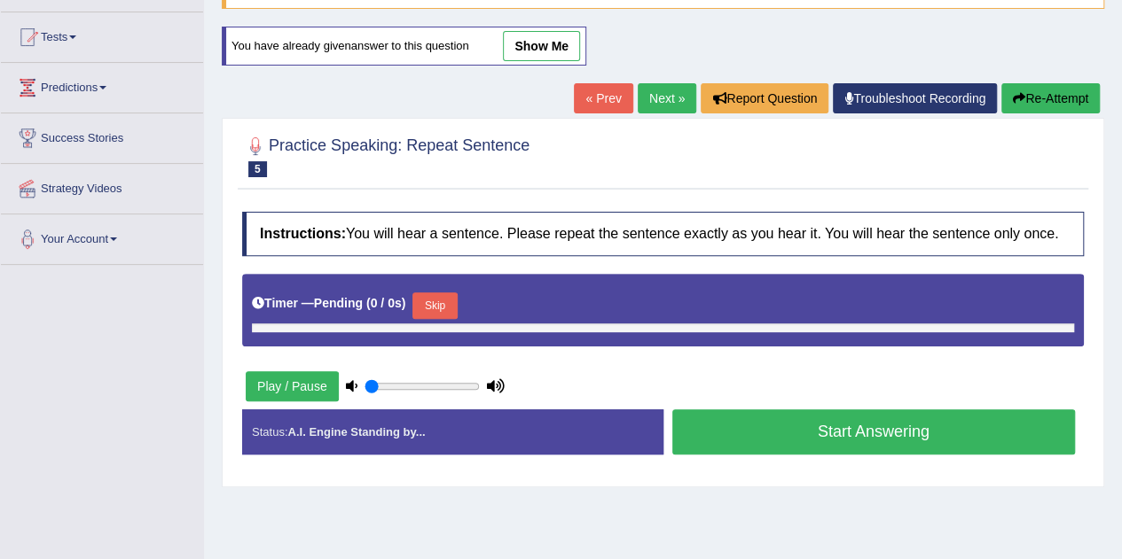
type input "0.05"
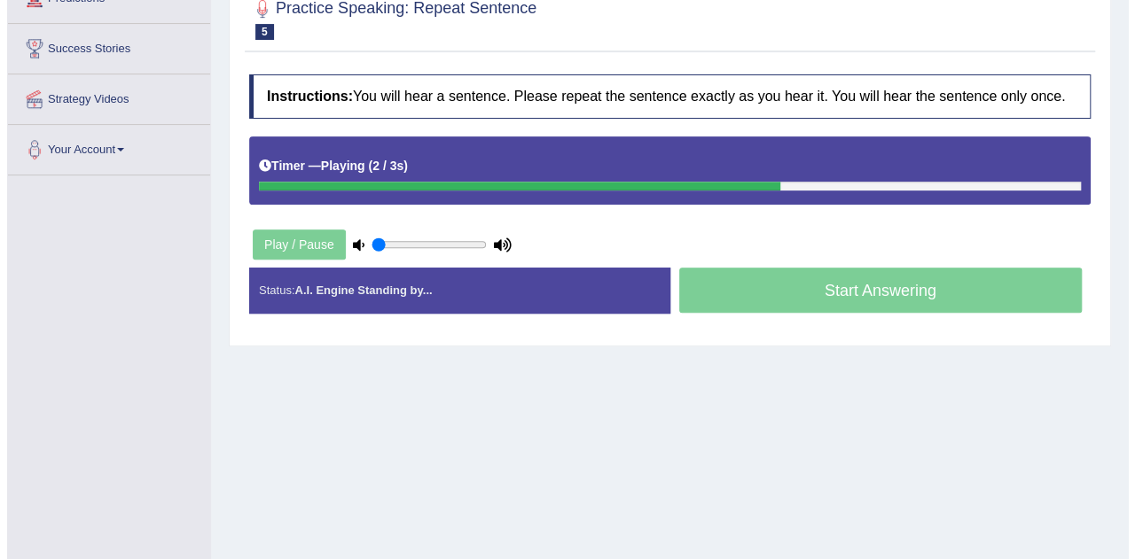
scroll to position [241, 0]
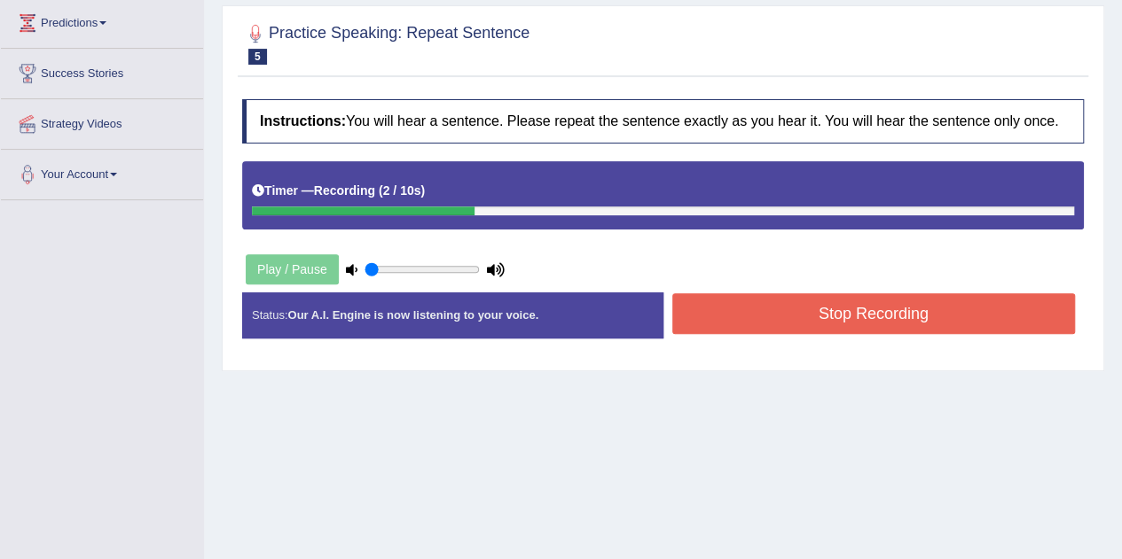
click at [729, 301] on button "Stop Recording" at bounding box center [873, 313] width 403 height 41
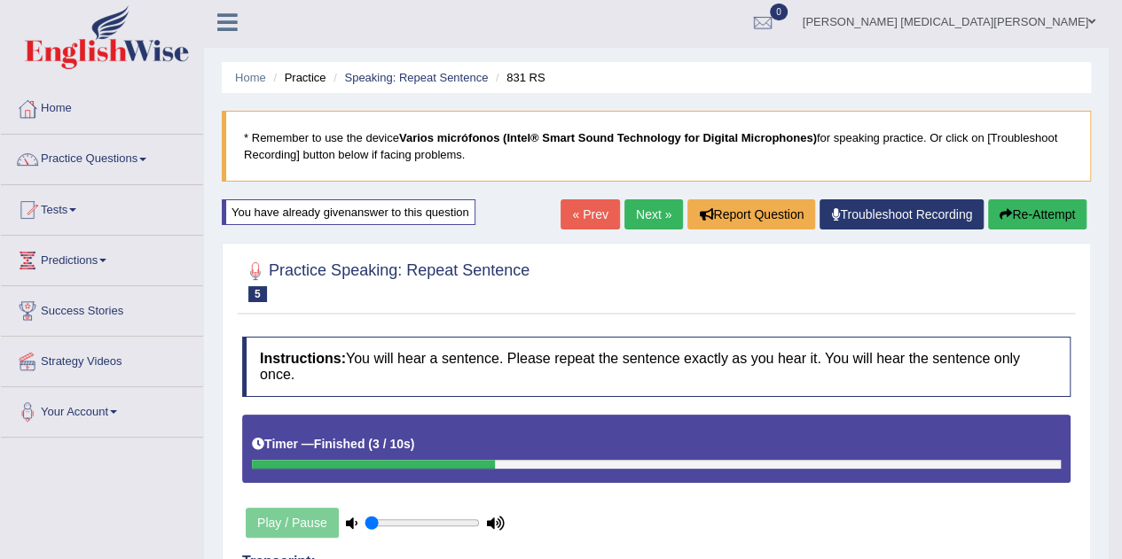
scroll to position [4, 0]
click at [658, 216] on link "Next »" at bounding box center [653, 214] width 59 height 30
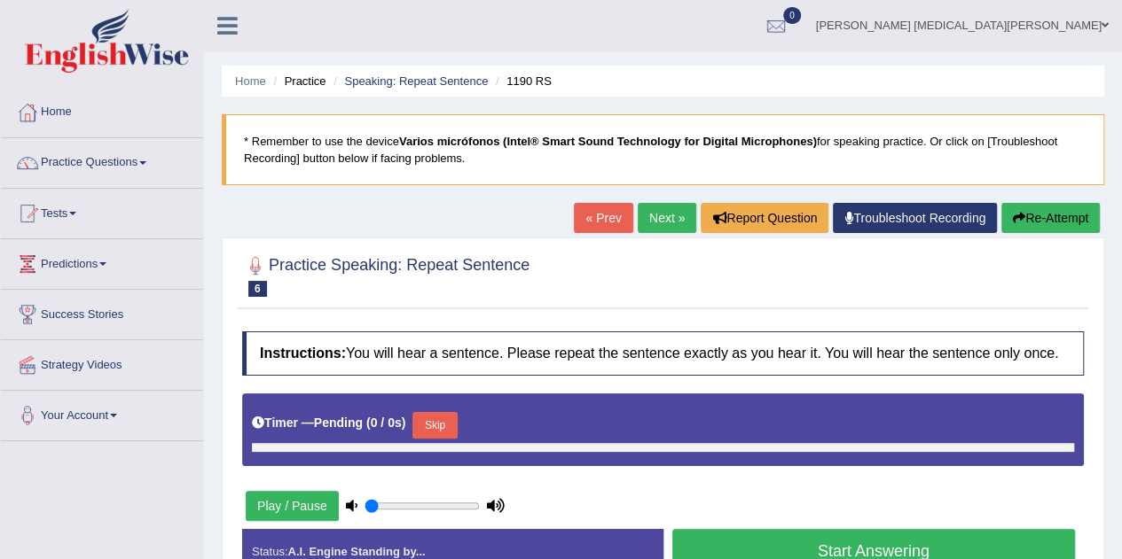
type input "0.05"
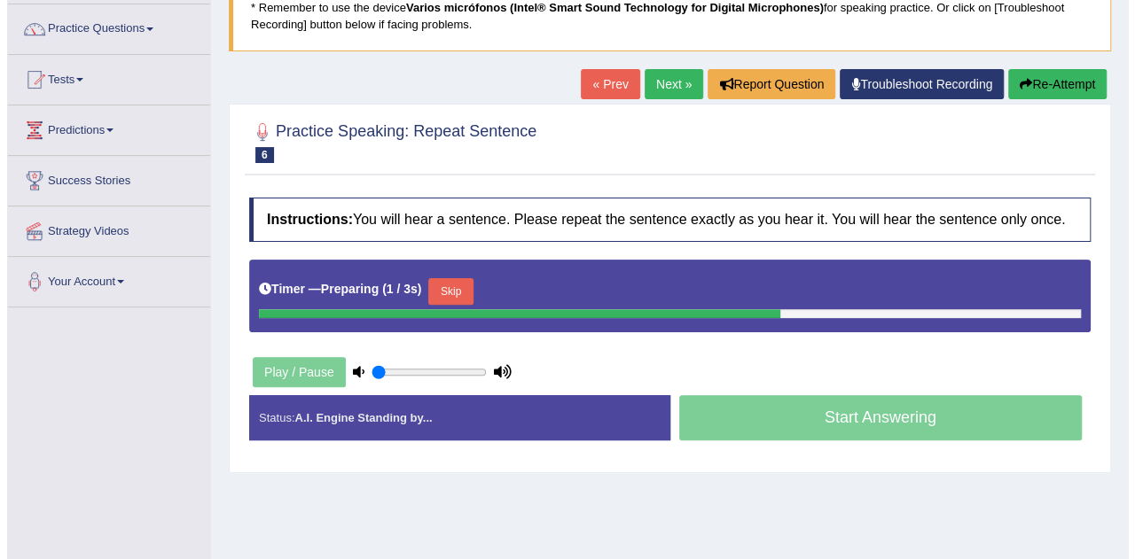
scroll to position [133, 0]
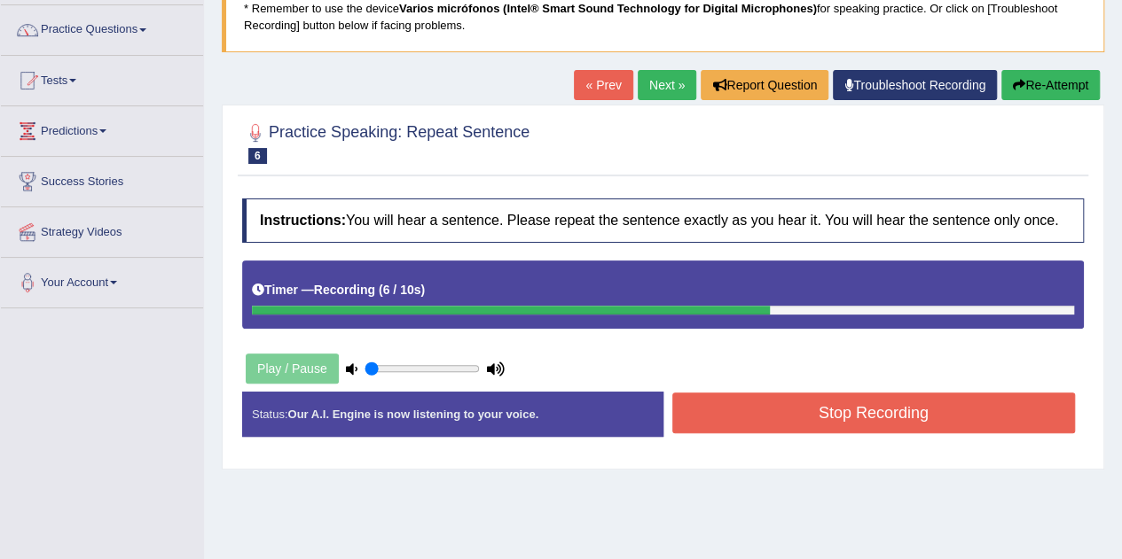
click at [745, 409] on button "Stop Recording" at bounding box center [873, 413] width 403 height 41
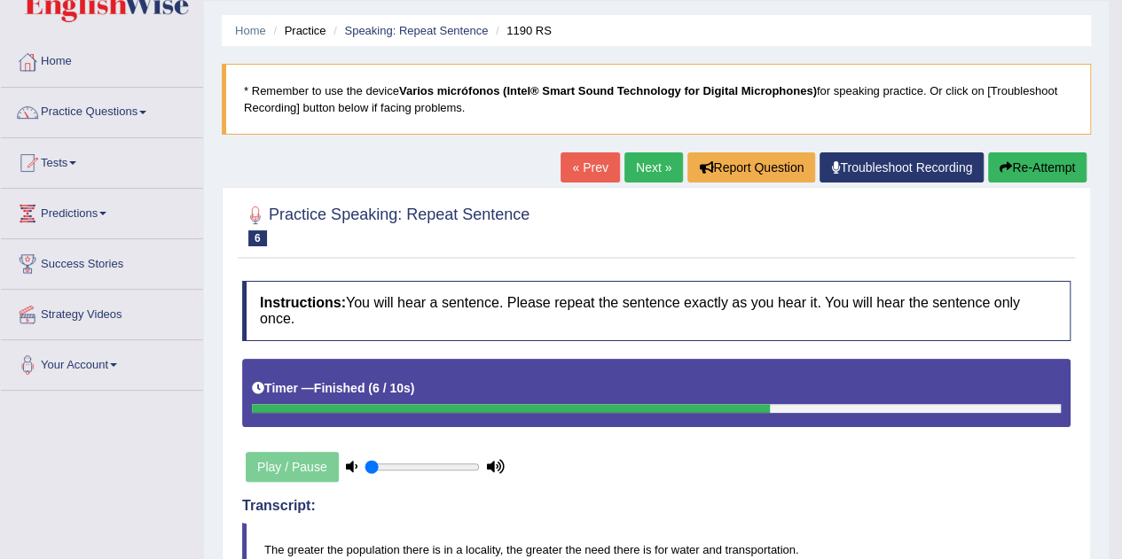
scroll to position [0, 0]
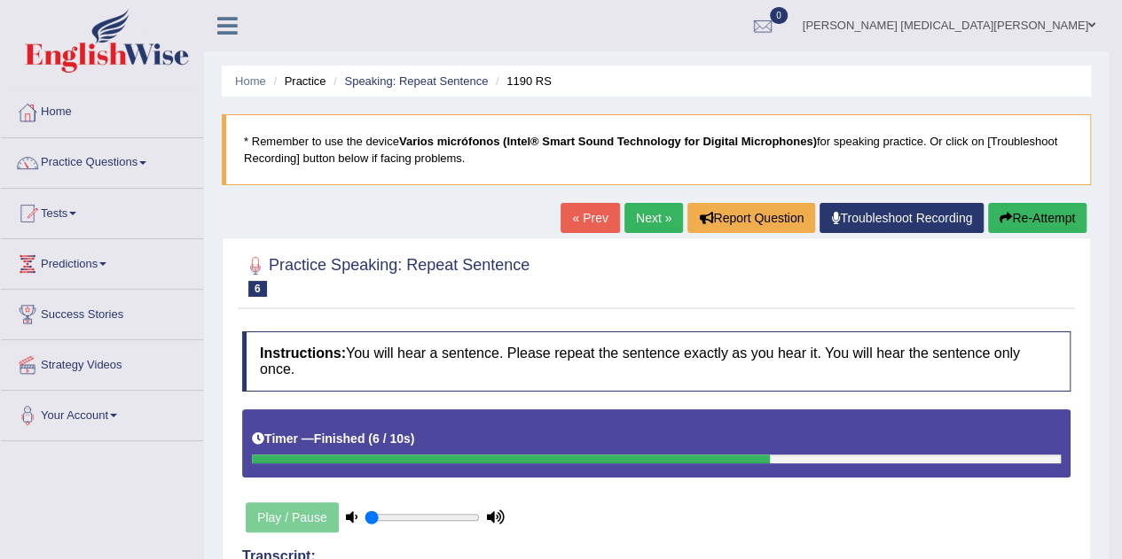
click at [1018, 212] on button "Re-Attempt" at bounding box center [1037, 218] width 98 height 30
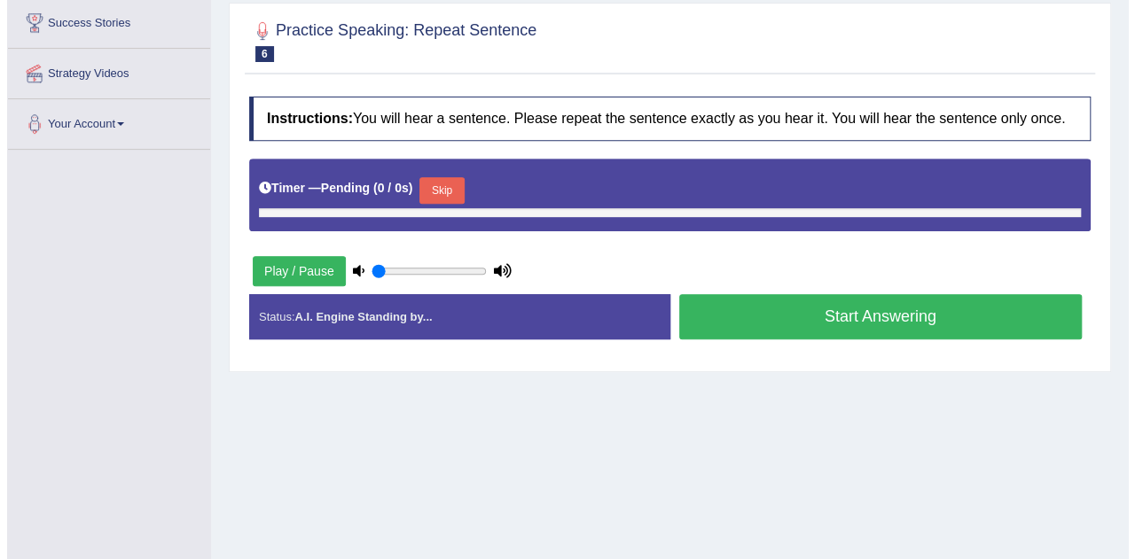
scroll to position [293, 0]
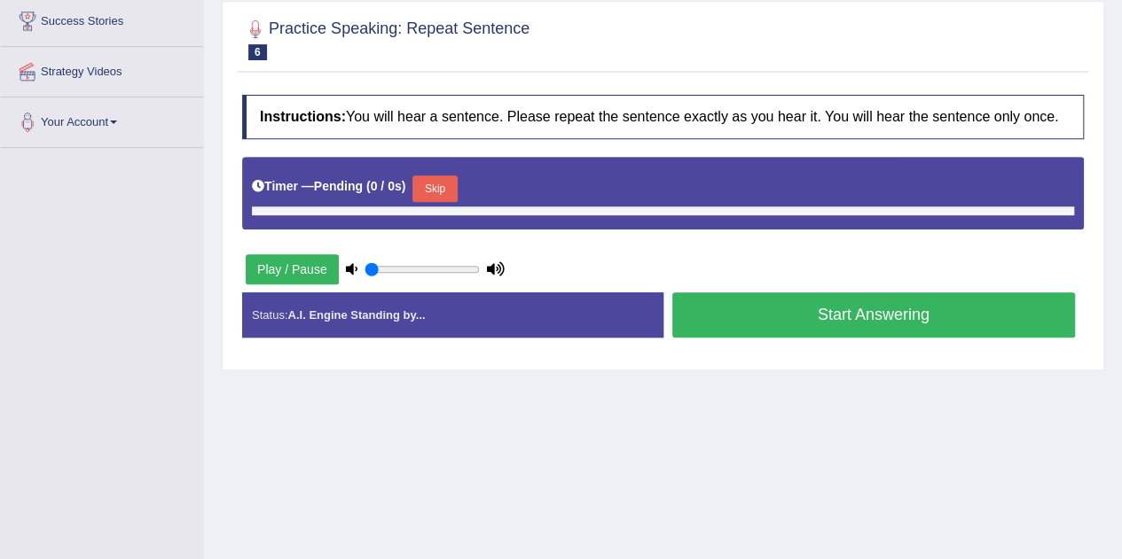
type input "0.05"
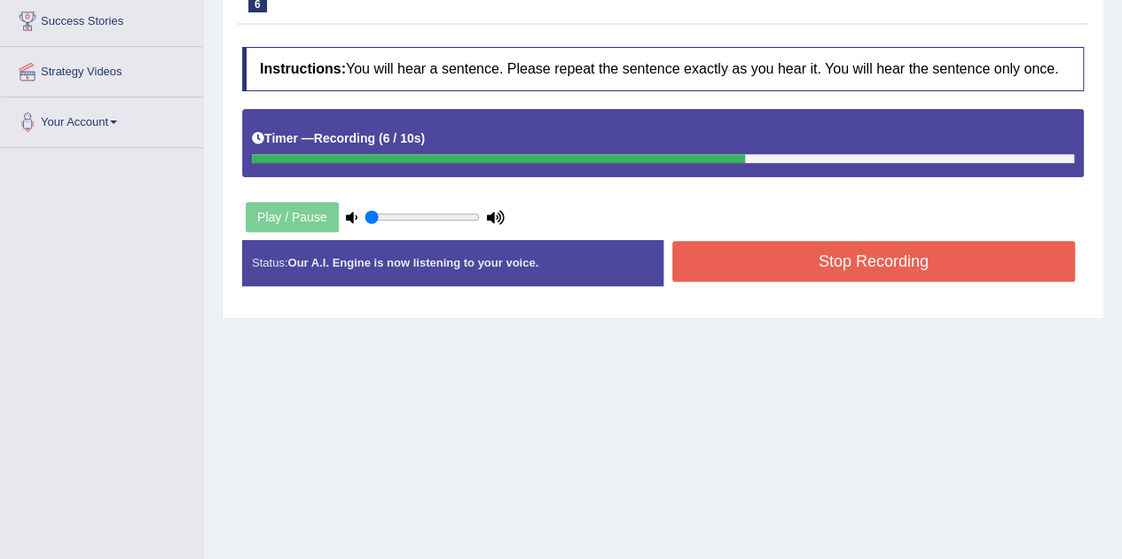
click at [809, 263] on button "Stop Recording" at bounding box center [873, 261] width 403 height 41
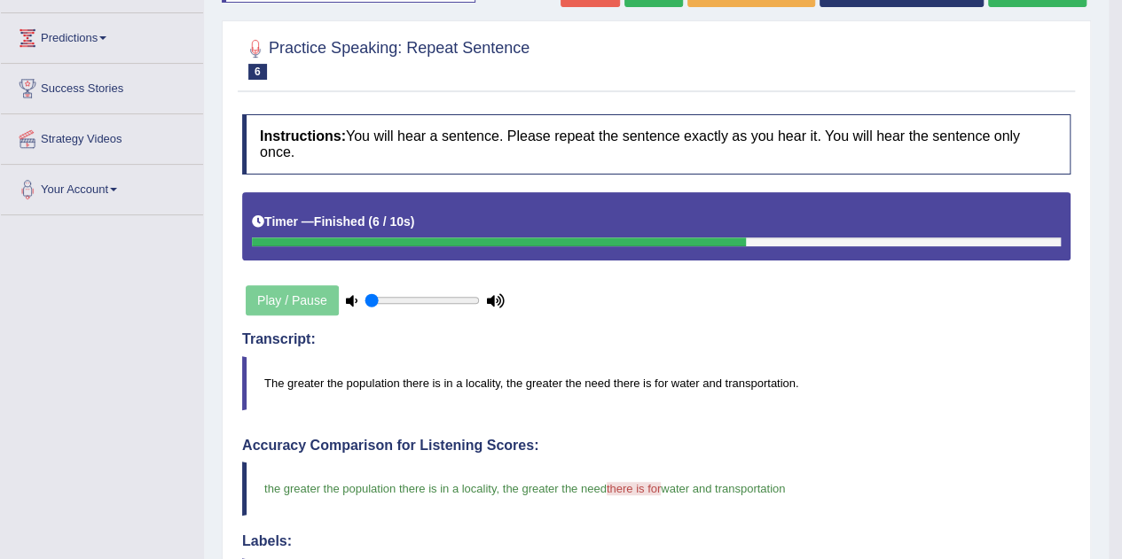
scroll to position [0, 0]
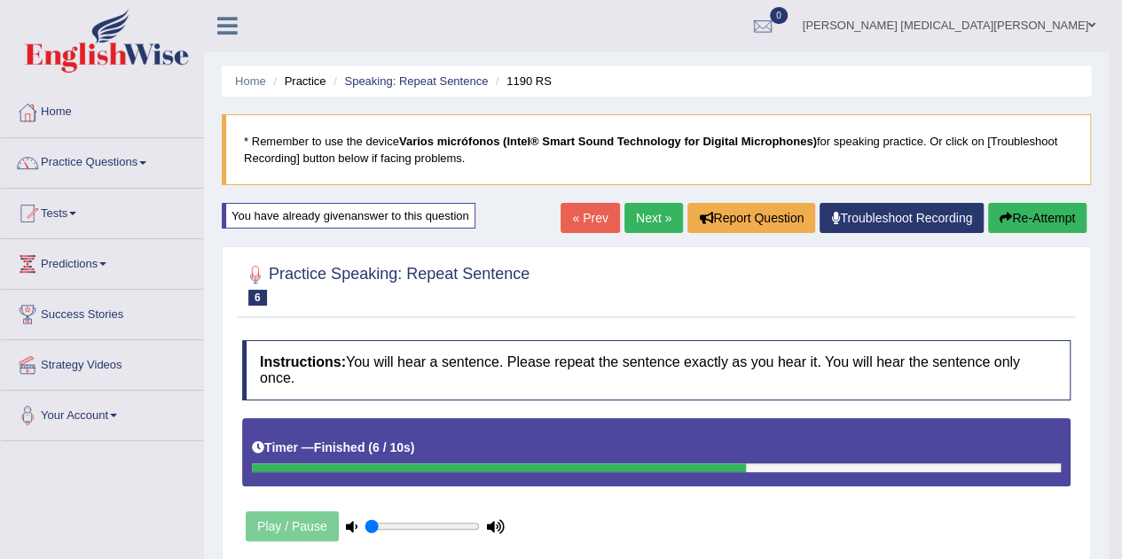
click at [637, 216] on link "Next »" at bounding box center [653, 218] width 59 height 30
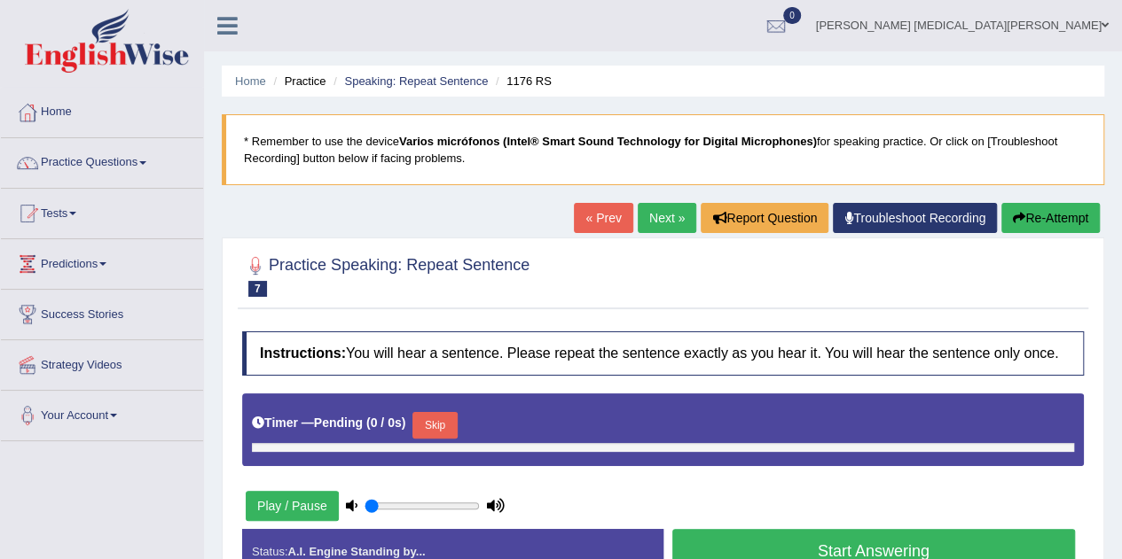
type input "0.05"
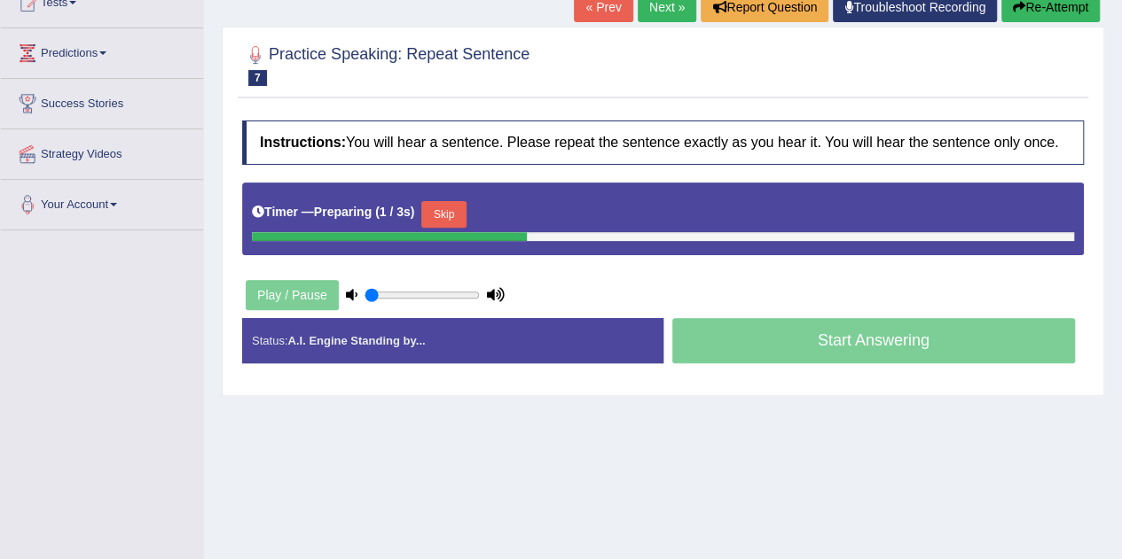
scroll to position [212, 0]
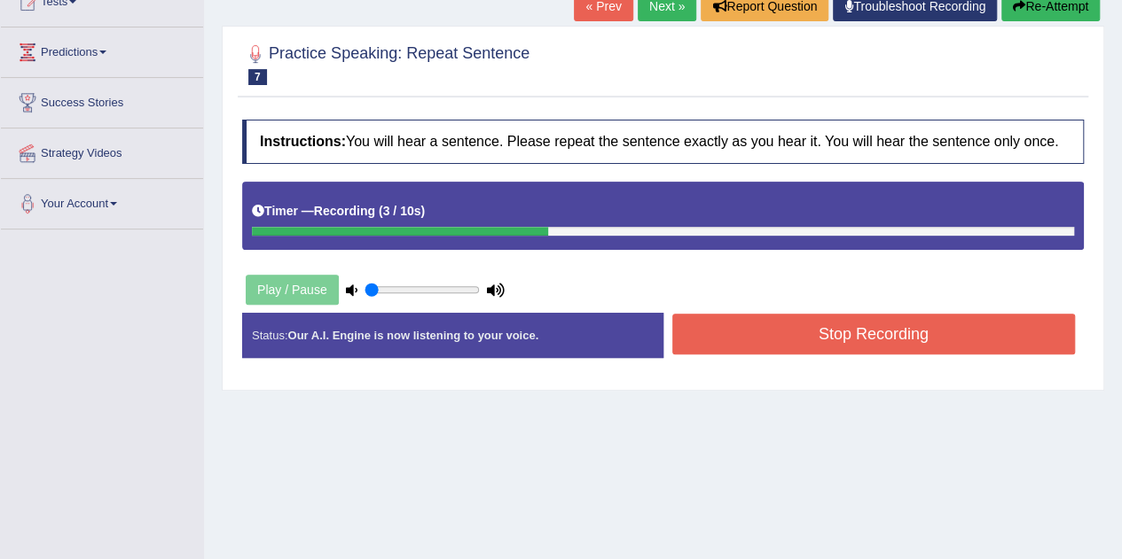
click at [734, 338] on button "Stop Recording" at bounding box center [873, 334] width 403 height 41
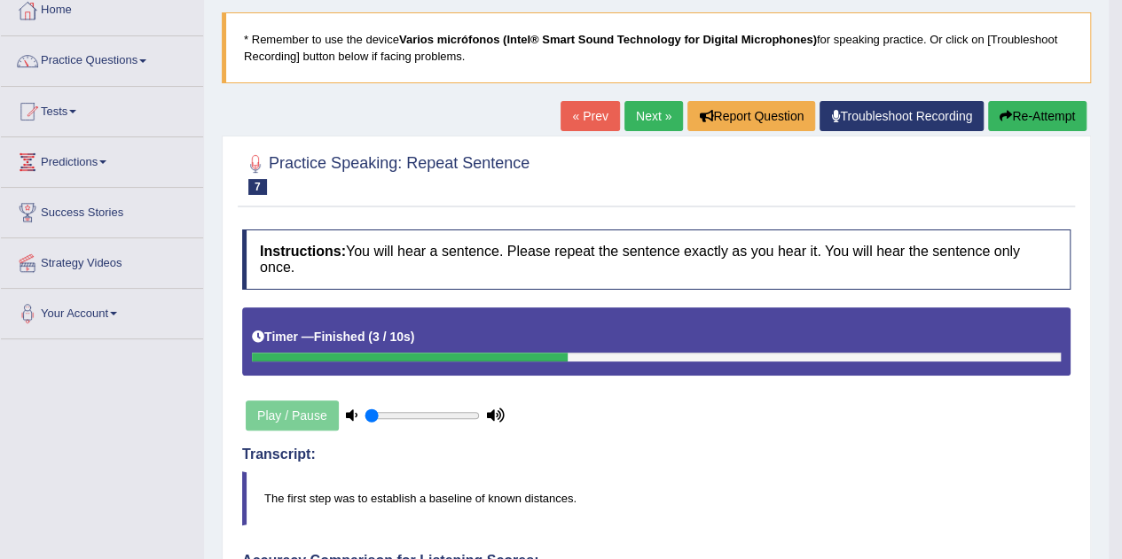
scroll to position [100, 0]
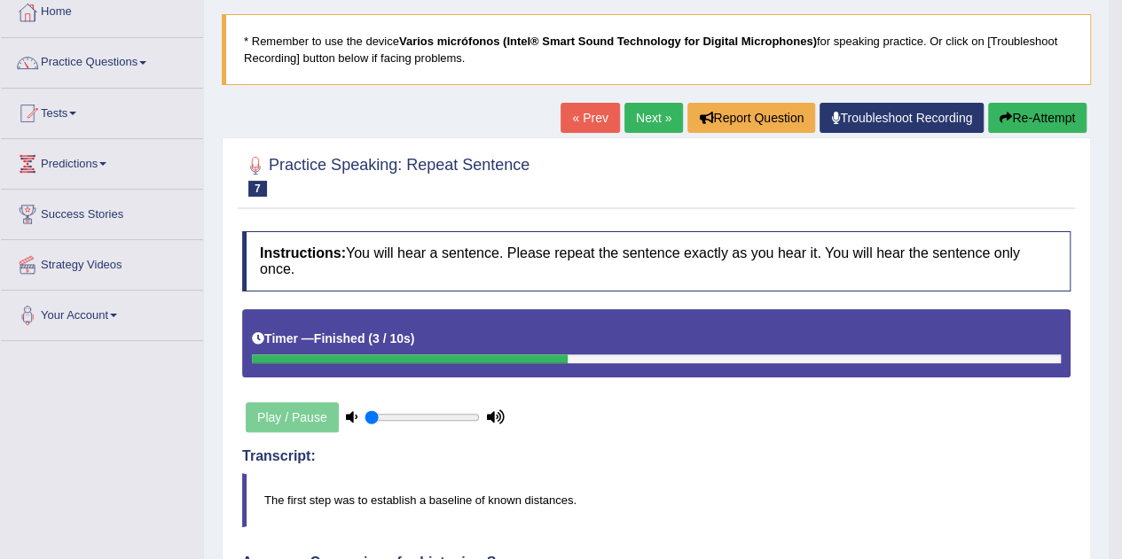
click at [1058, 107] on button "Re-Attempt" at bounding box center [1037, 118] width 98 height 30
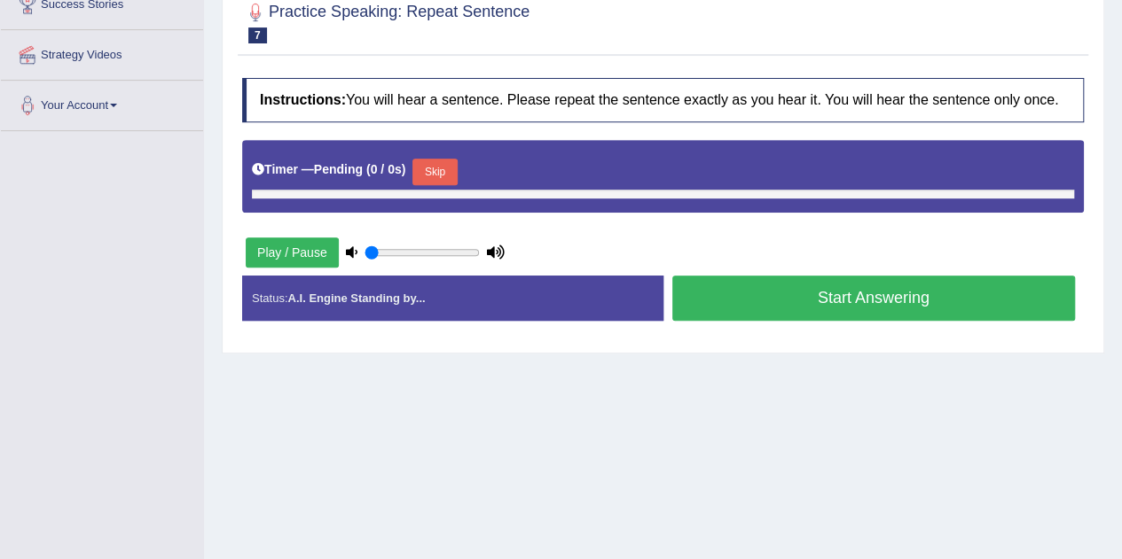
type input "0.05"
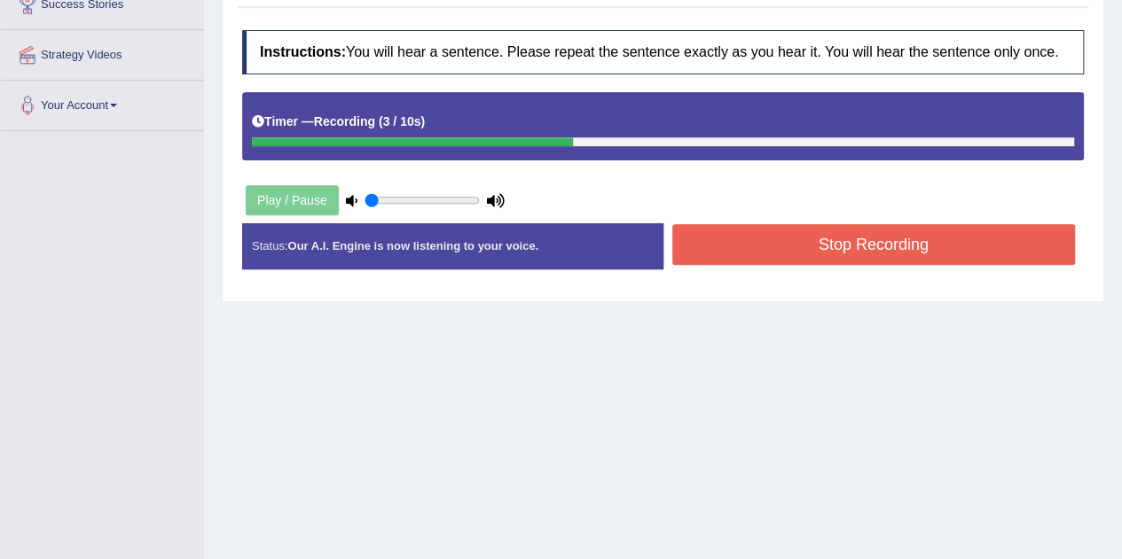
click at [768, 243] on button "Stop Recording" at bounding box center [873, 244] width 403 height 41
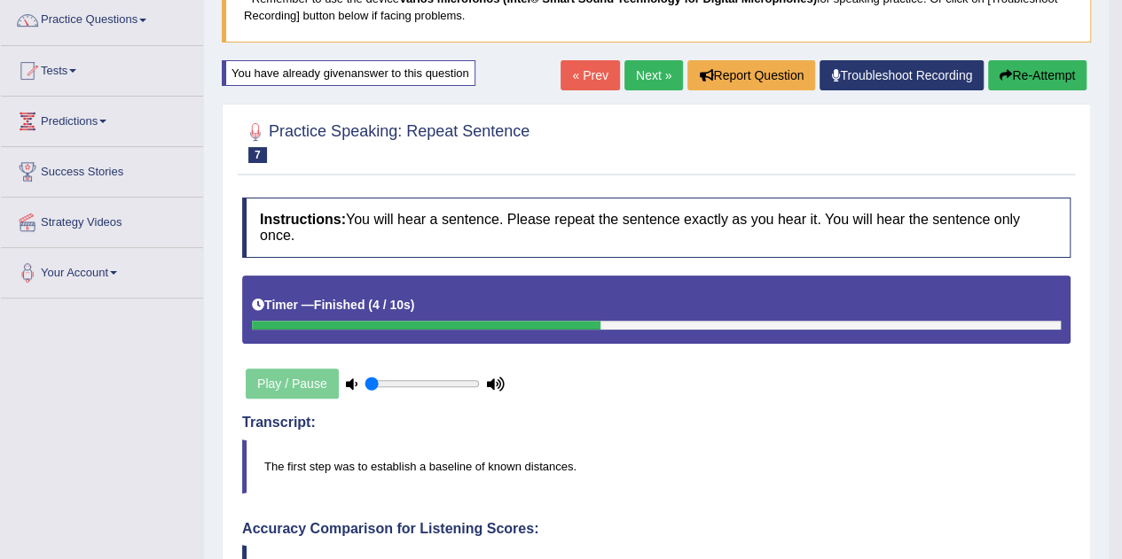
scroll to position [127, 0]
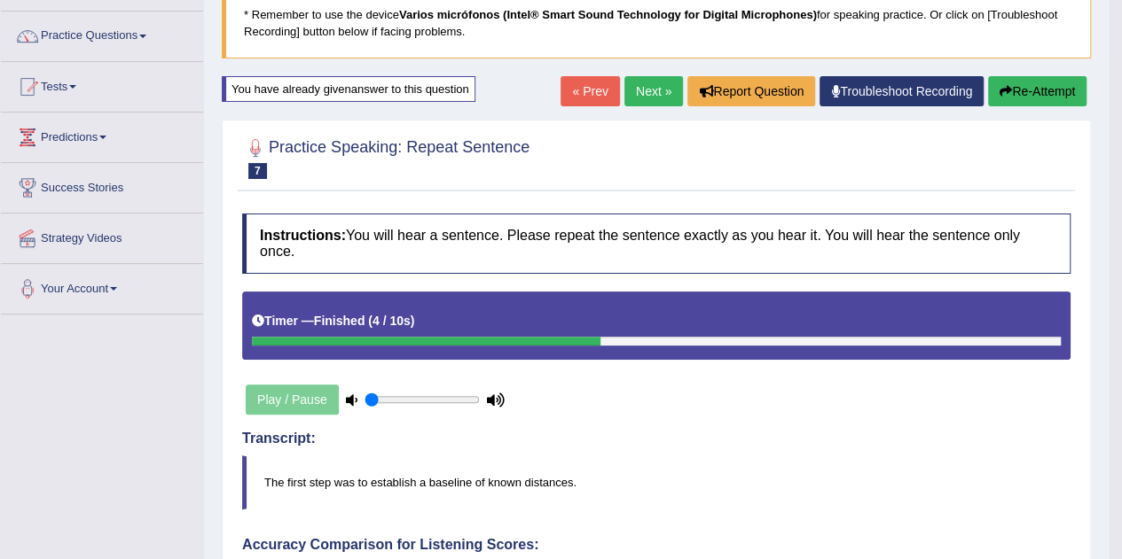
click at [658, 103] on link "Next »" at bounding box center [653, 91] width 59 height 30
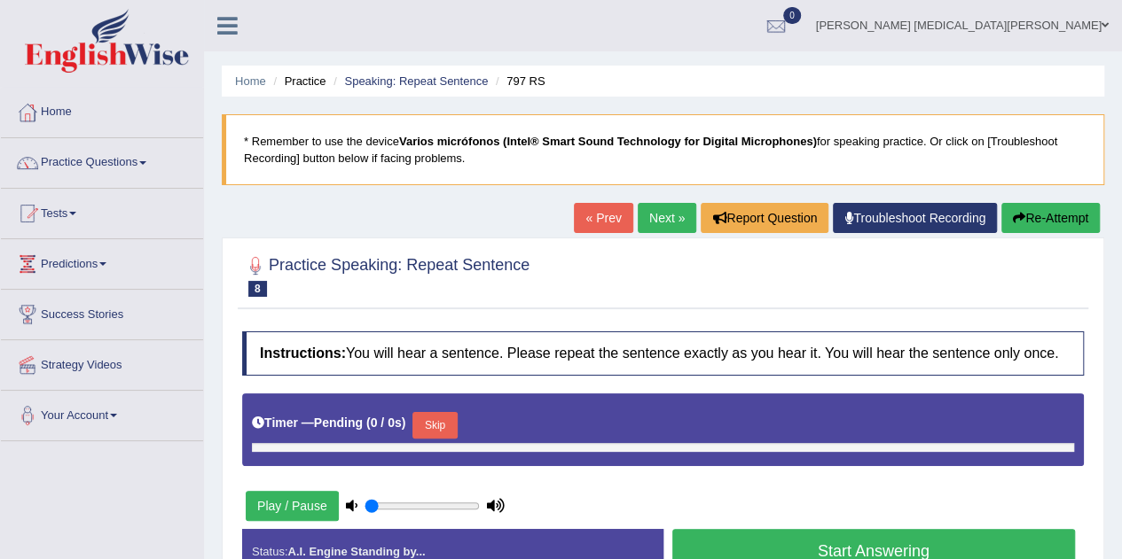
type input "0.05"
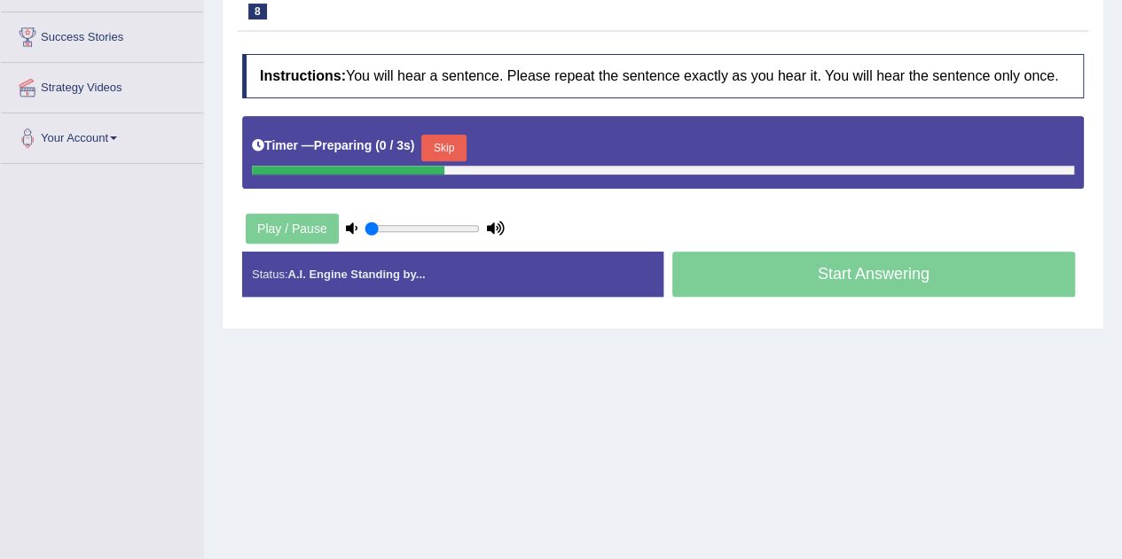
scroll to position [284, 0]
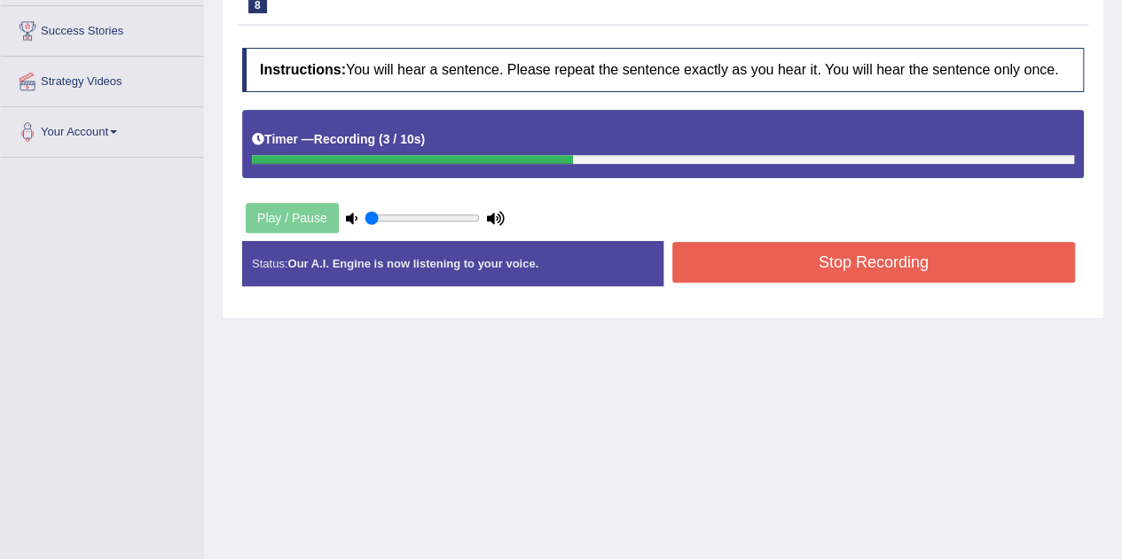
click at [846, 249] on button "Stop Recording" at bounding box center [873, 262] width 403 height 41
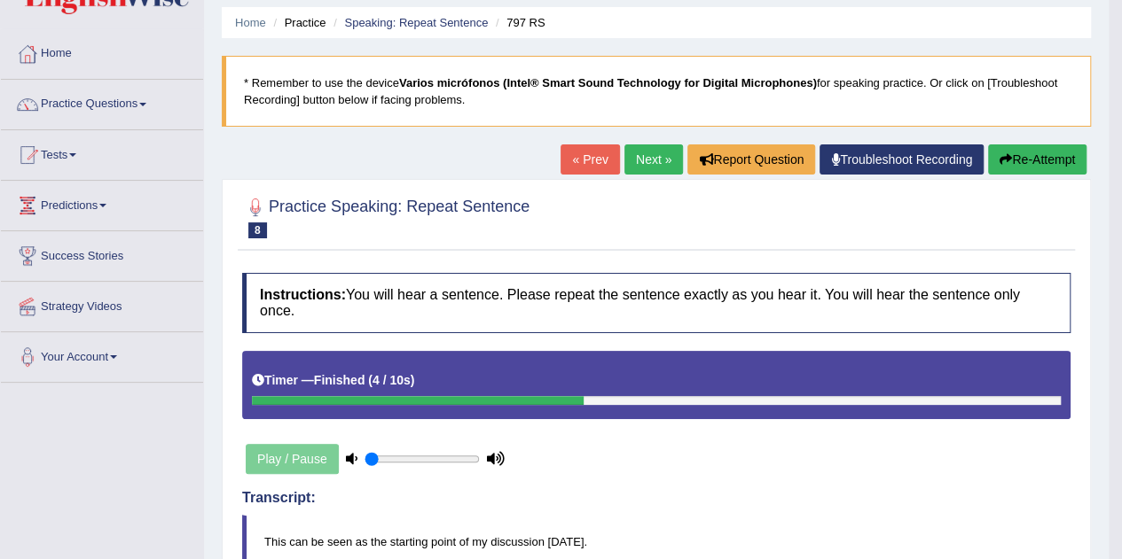
scroll to position [0, 0]
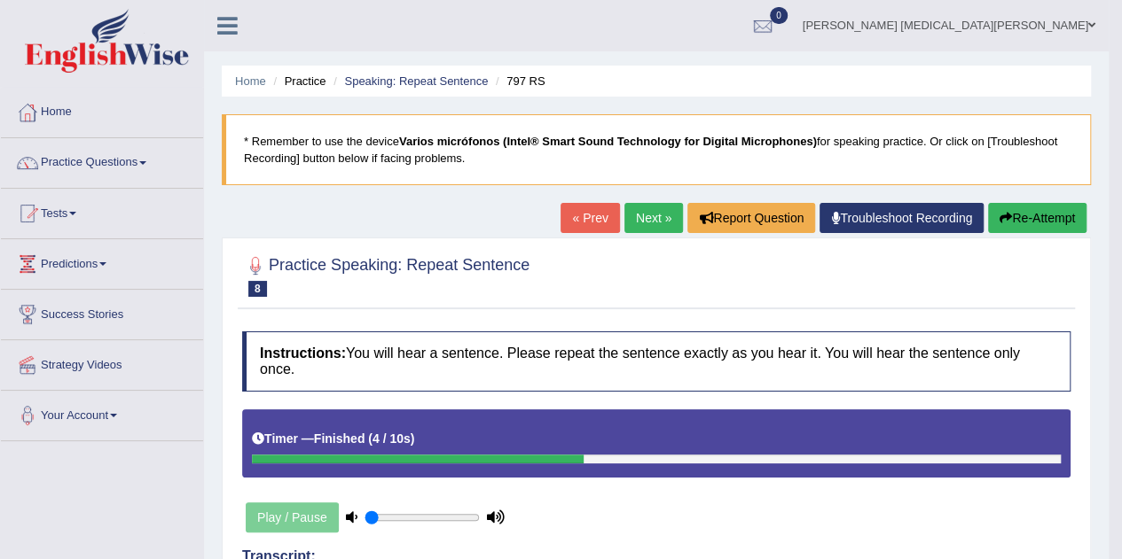
click at [654, 220] on link "Next »" at bounding box center [653, 218] width 59 height 30
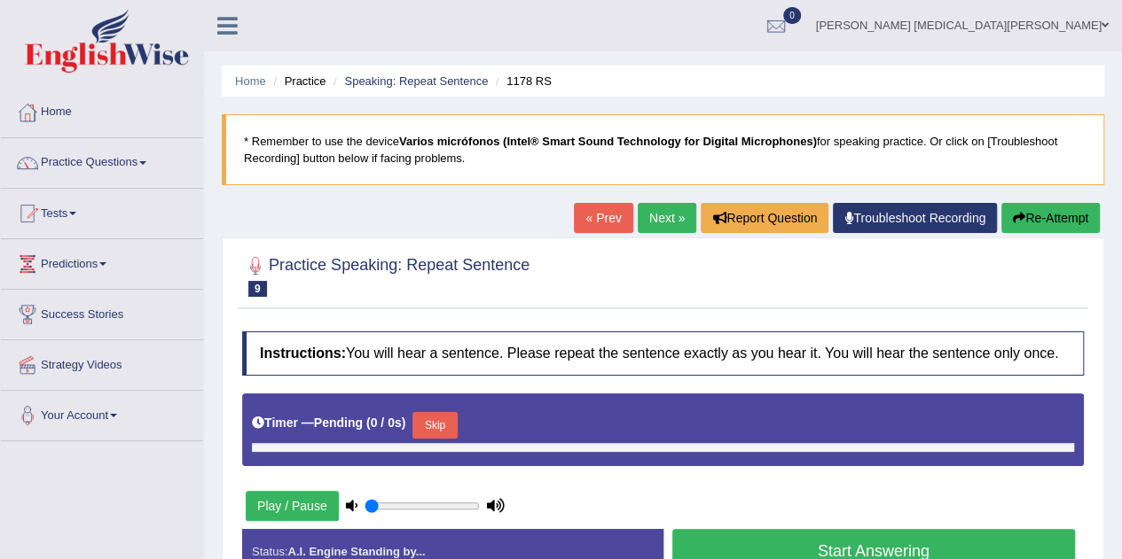
type input "0.05"
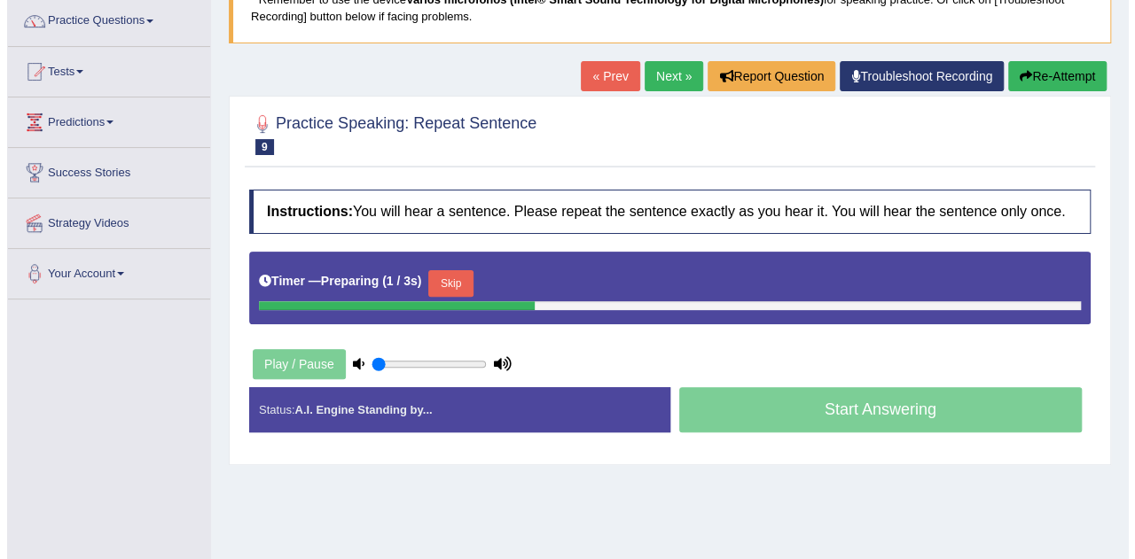
scroll to position [145, 0]
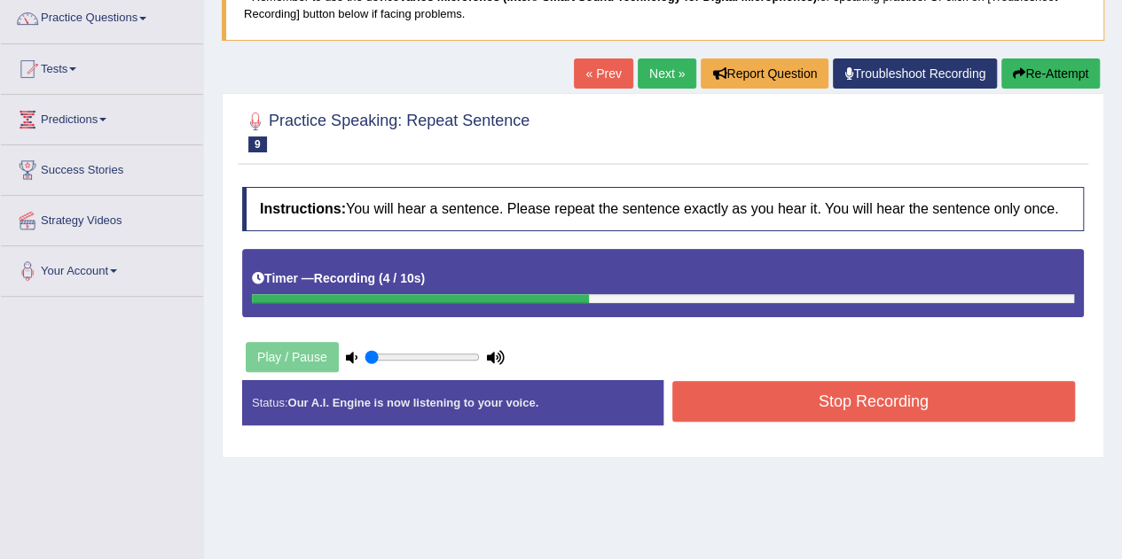
click at [825, 413] on button "Stop Recording" at bounding box center [873, 401] width 403 height 41
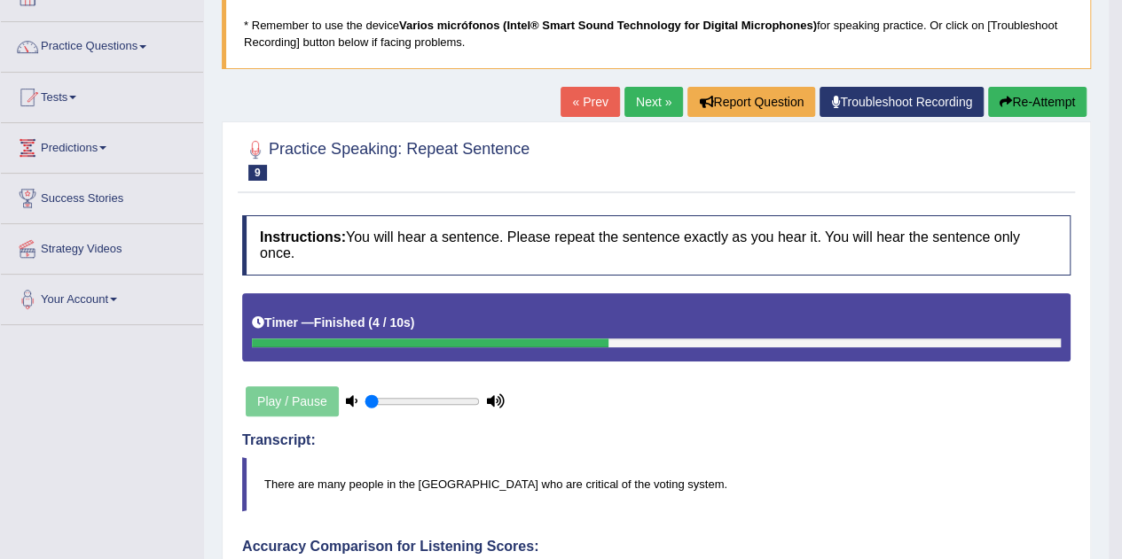
scroll to position [118, 0]
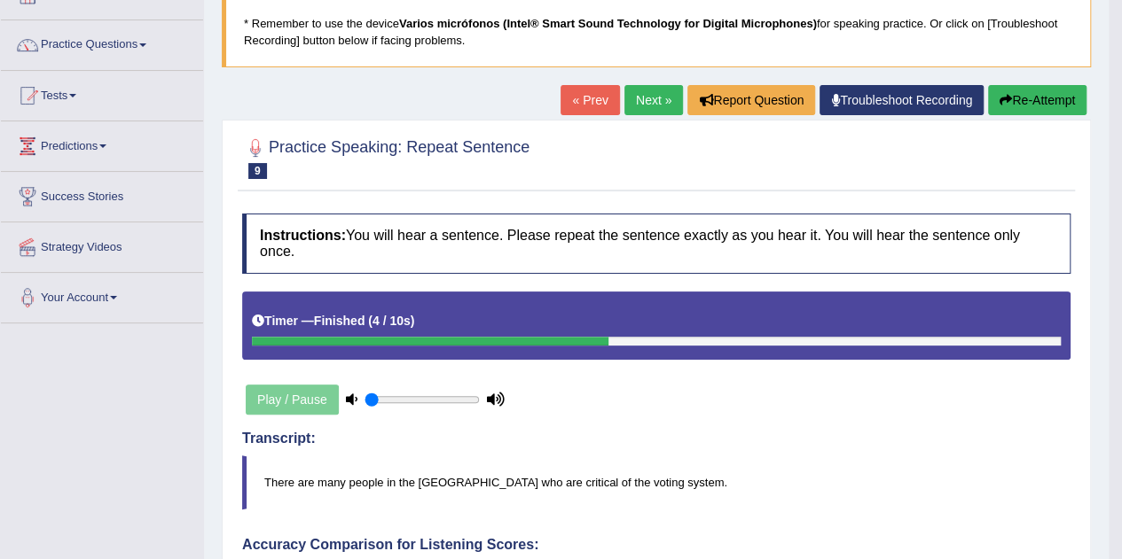
click at [1007, 109] on button "Re-Attempt" at bounding box center [1037, 100] width 98 height 30
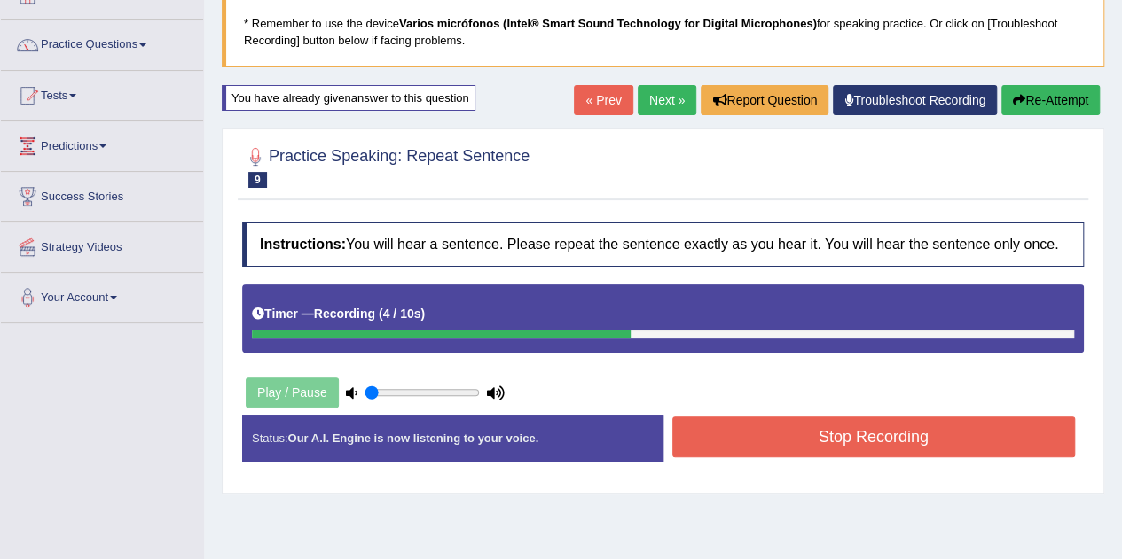
click at [766, 449] on button "Stop Recording" at bounding box center [873, 437] width 403 height 41
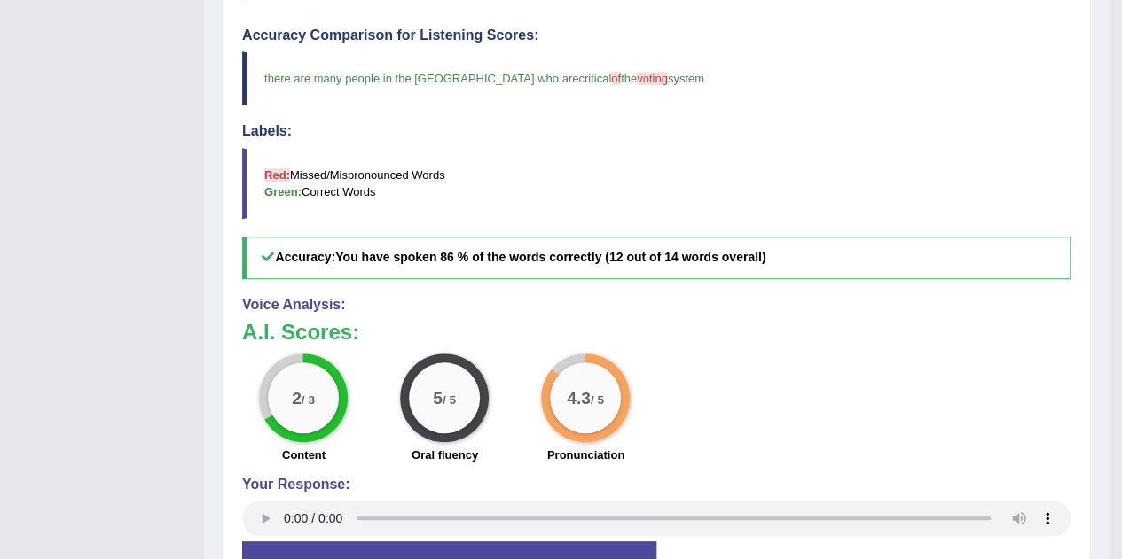
scroll to position [636, 0]
click at [309, 394] on small "/ 3" at bounding box center [307, 400] width 13 height 13
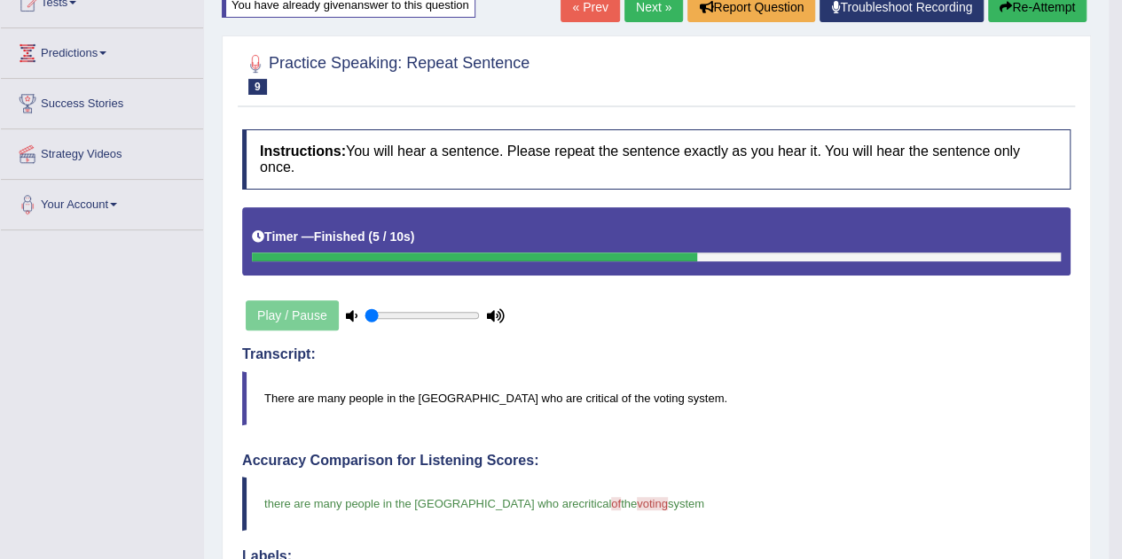
scroll to position [198, 0]
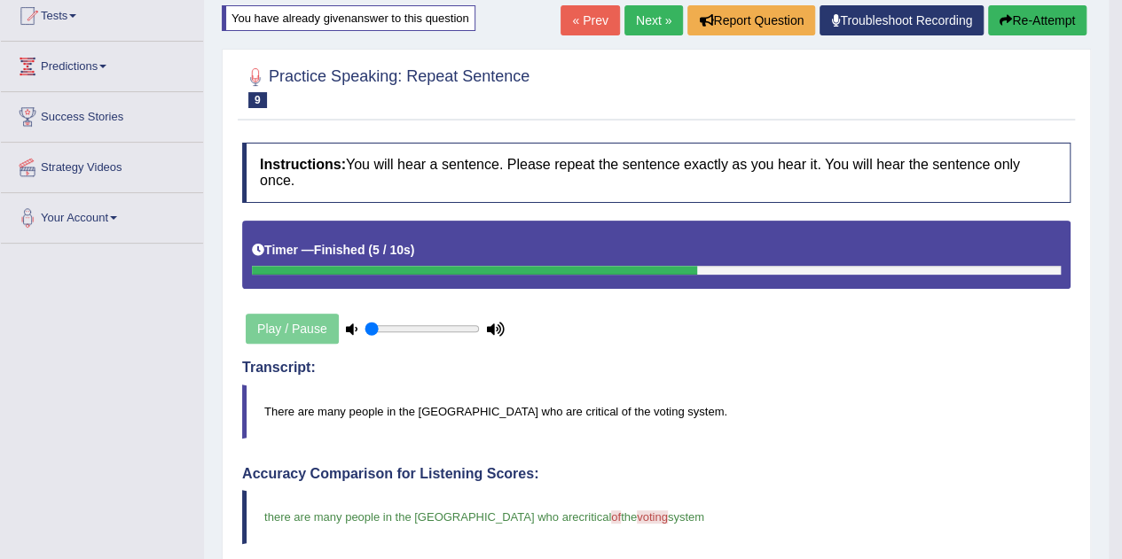
click at [646, 20] on link "Next »" at bounding box center [653, 20] width 59 height 30
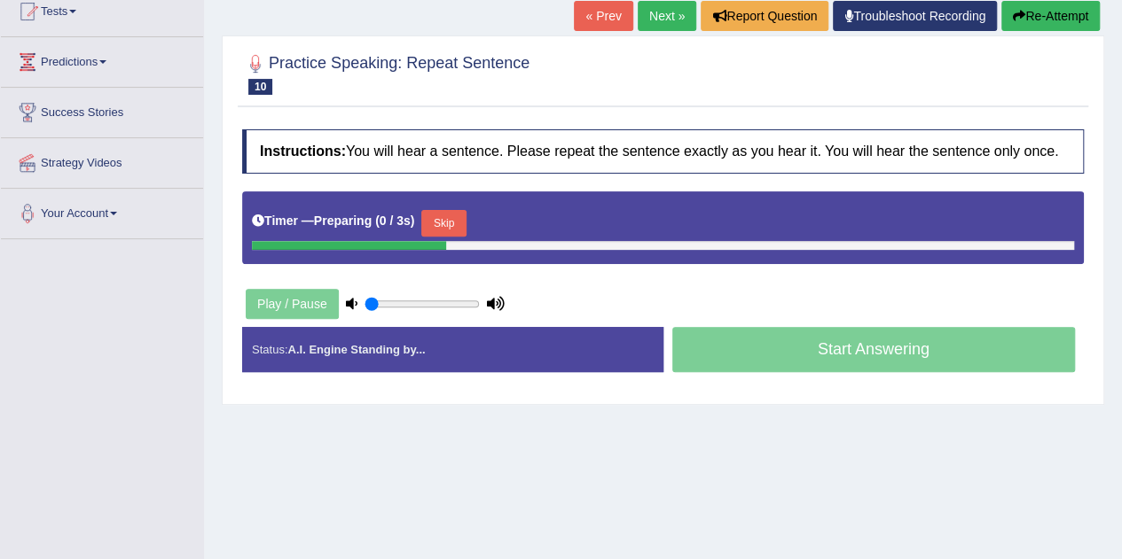
scroll to position [205, 0]
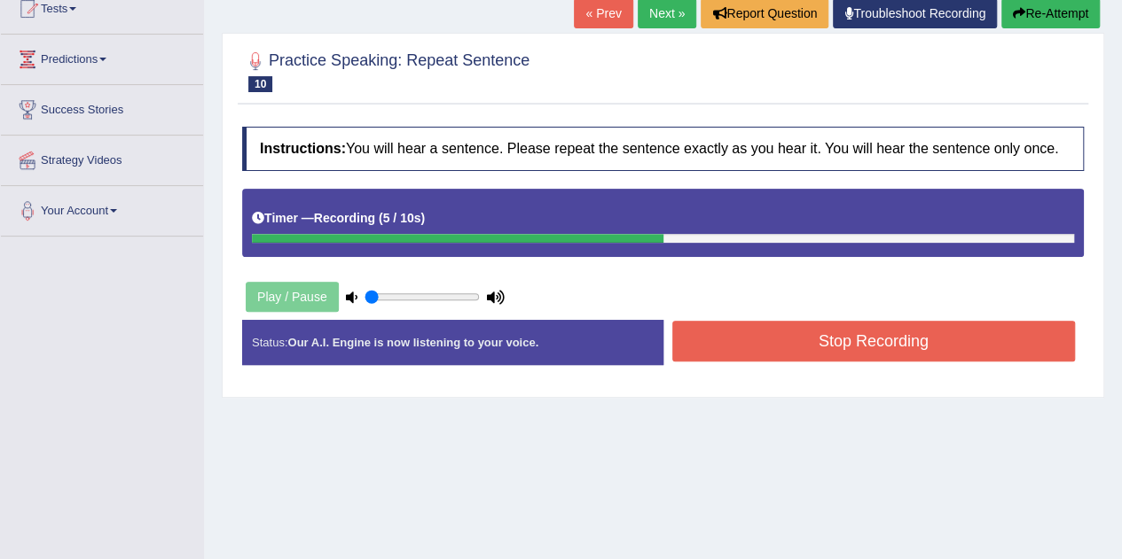
click at [684, 340] on button "Stop Recording" at bounding box center [873, 341] width 403 height 41
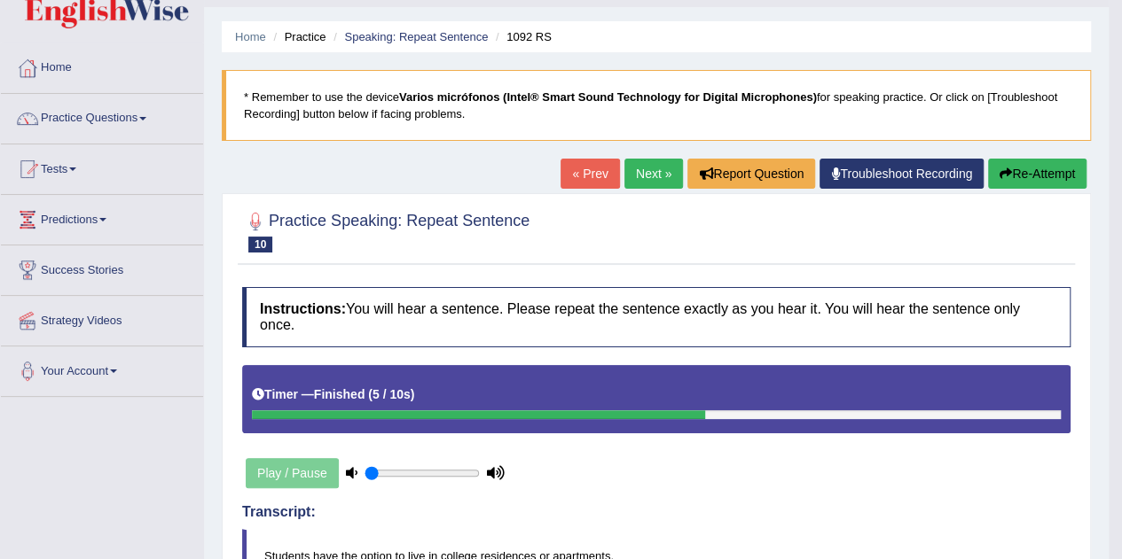
scroll to position [43, 0]
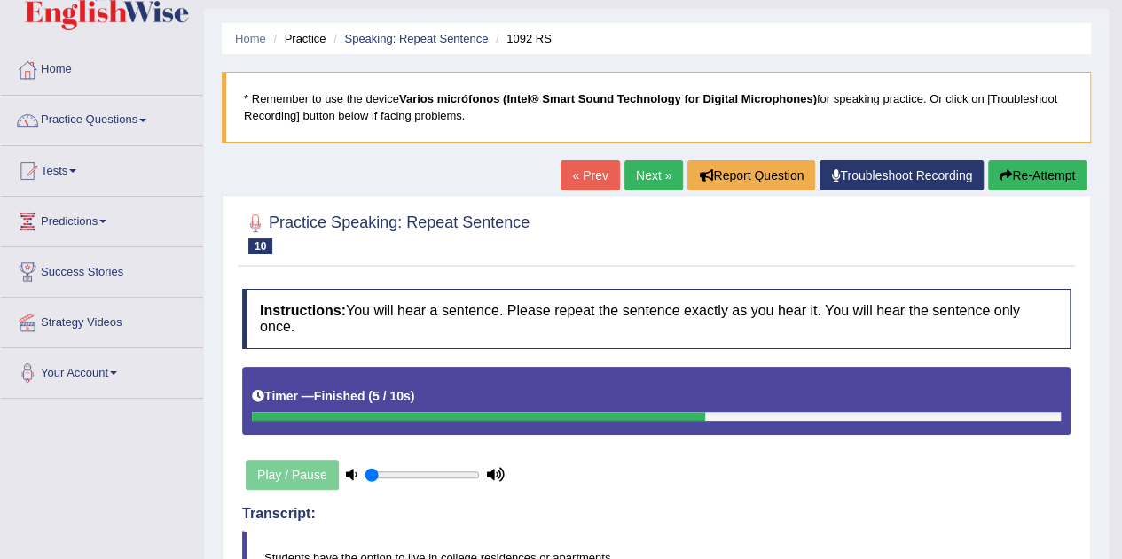
click at [1025, 178] on button "Re-Attempt" at bounding box center [1037, 175] width 98 height 30
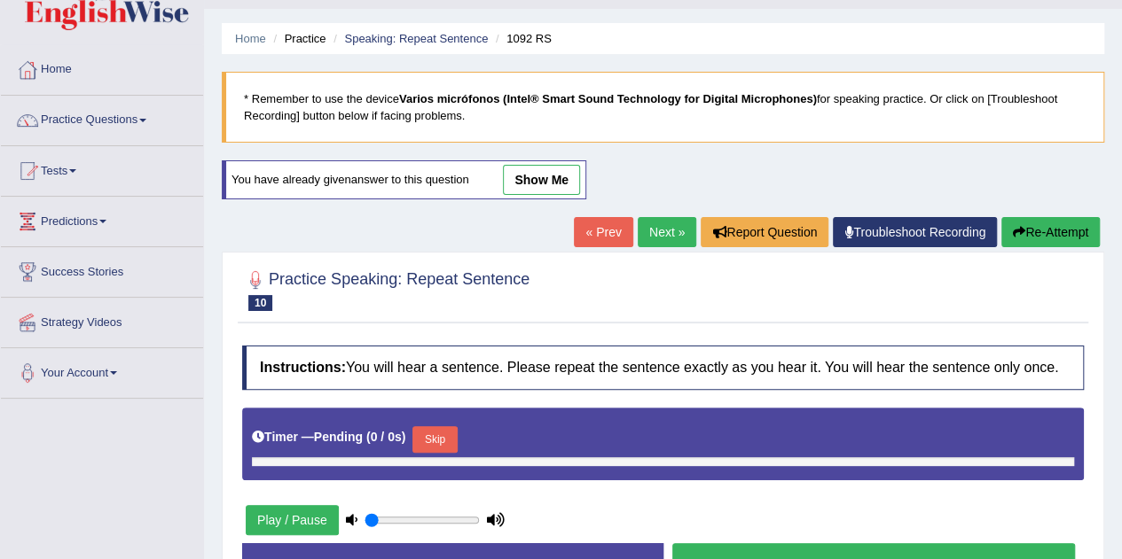
type input "0.05"
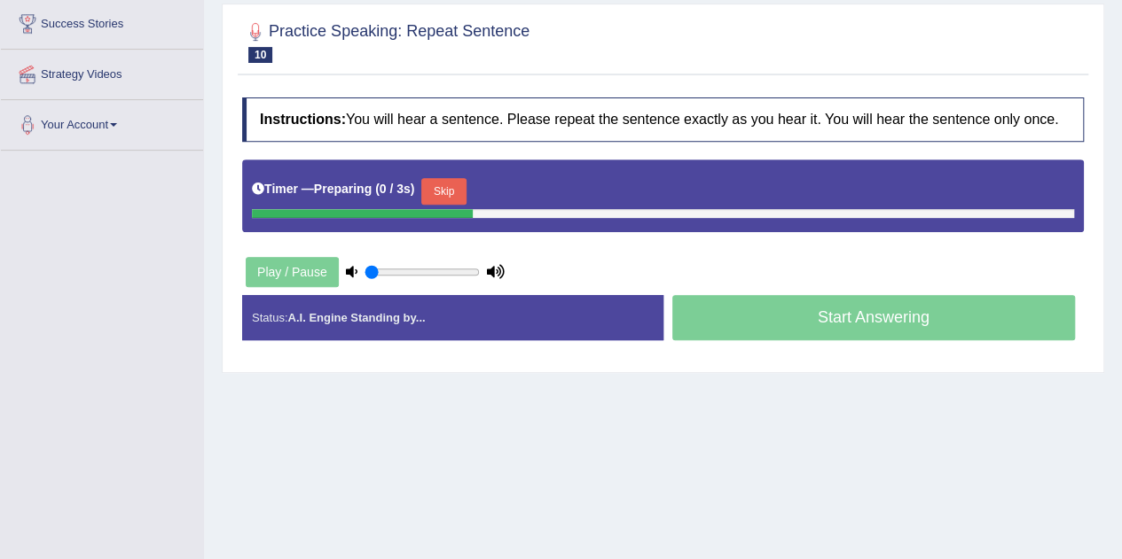
scroll to position [303, 0]
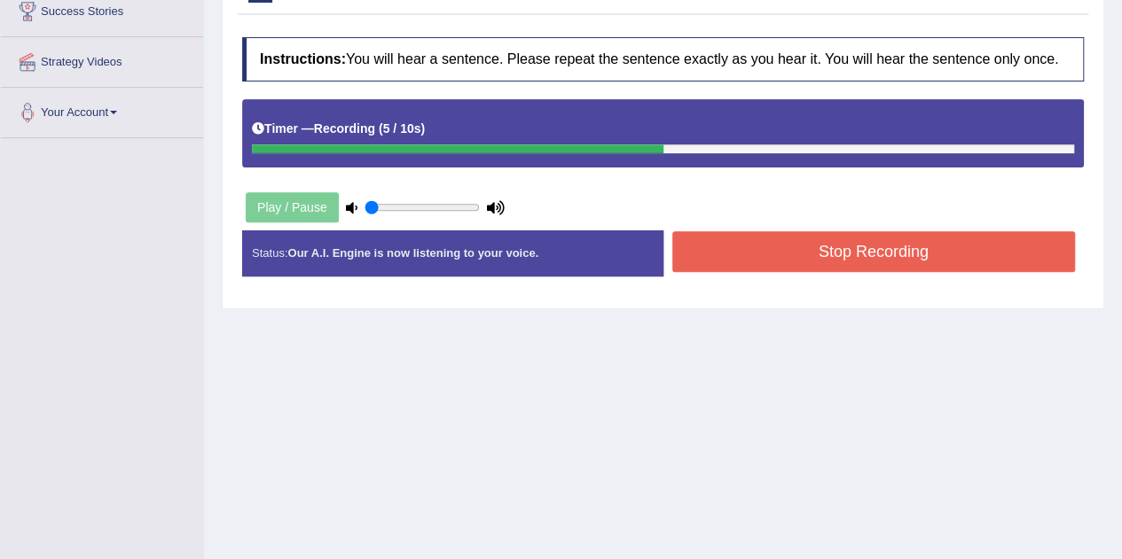
click at [778, 269] on button "Stop Recording" at bounding box center [873, 251] width 403 height 41
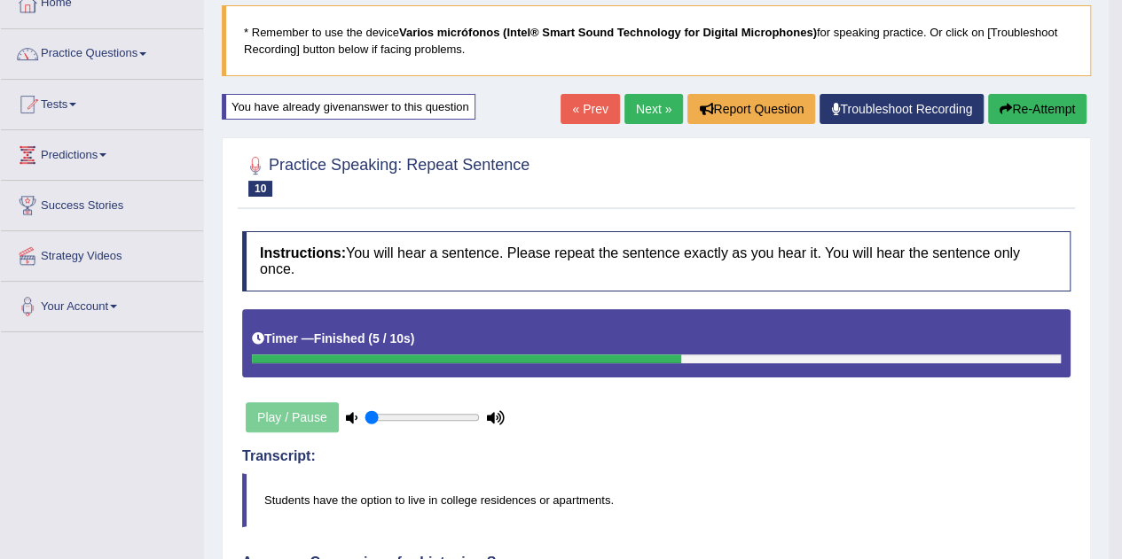
scroll to position [0, 0]
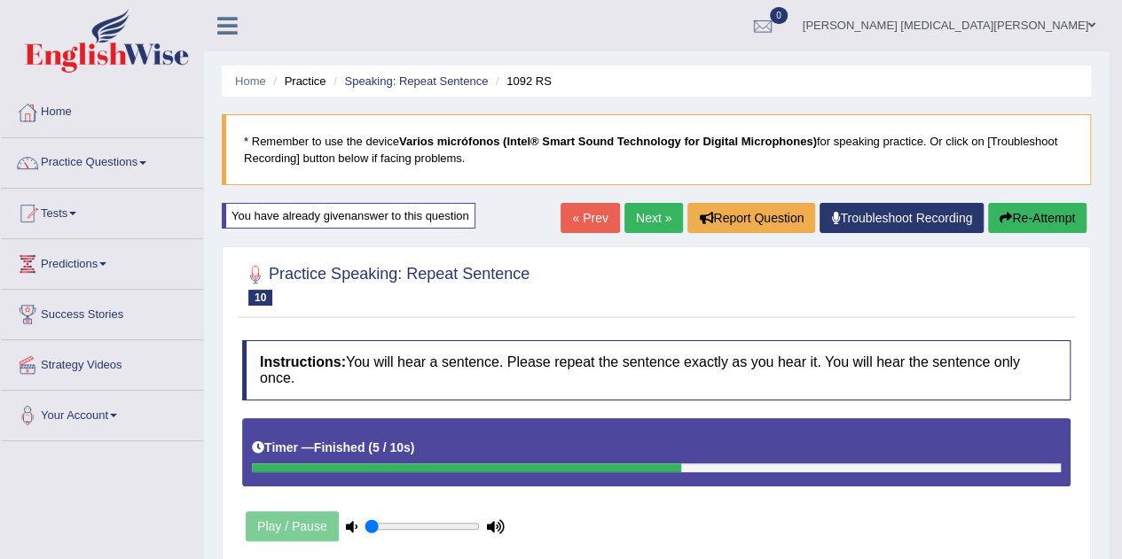
click at [636, 221] on link "Next »" at bounding box center [653, 218] width 59 height 30
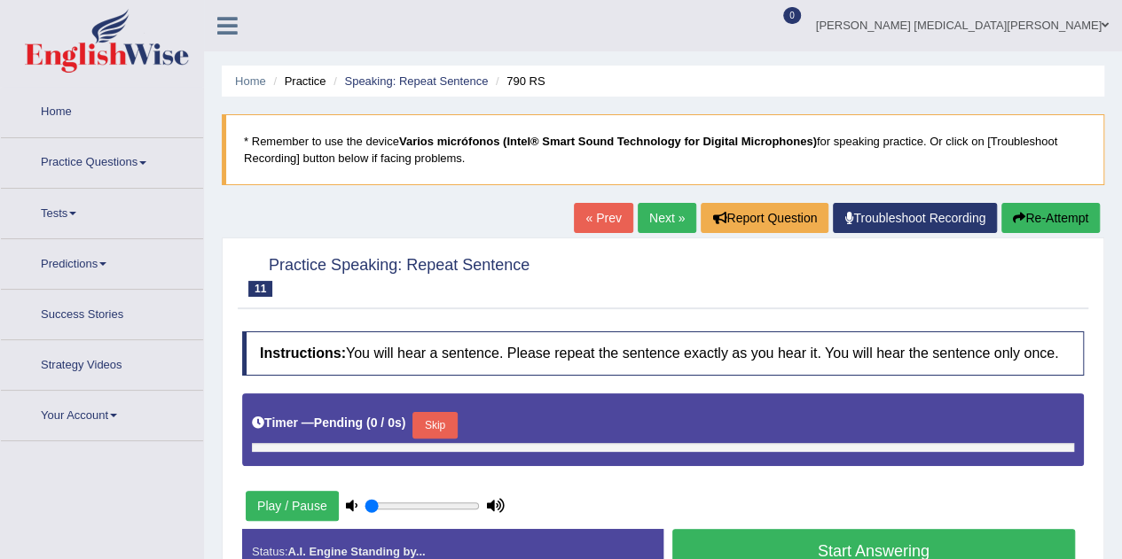
type input "0.05"
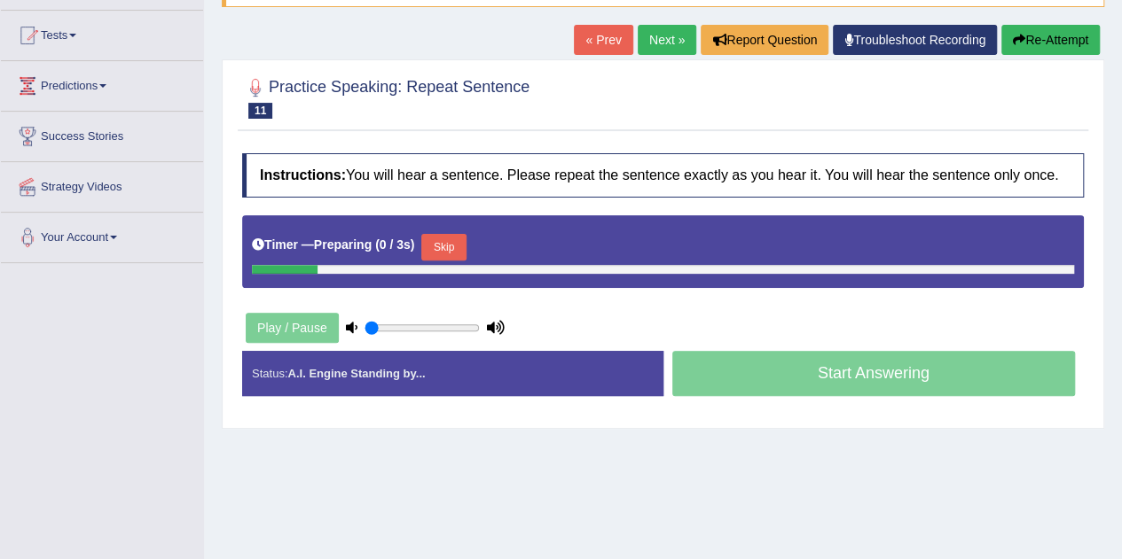
scroll to position [182, 0]
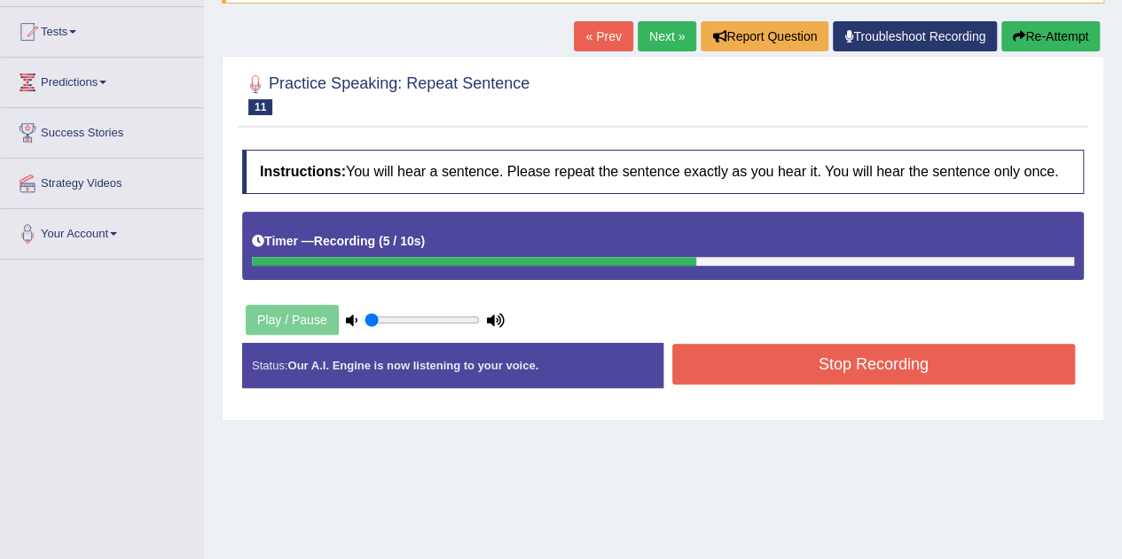
click at [741, 352] on button "Stop Recording" at bounding box center [873, 364] width 403 height 41
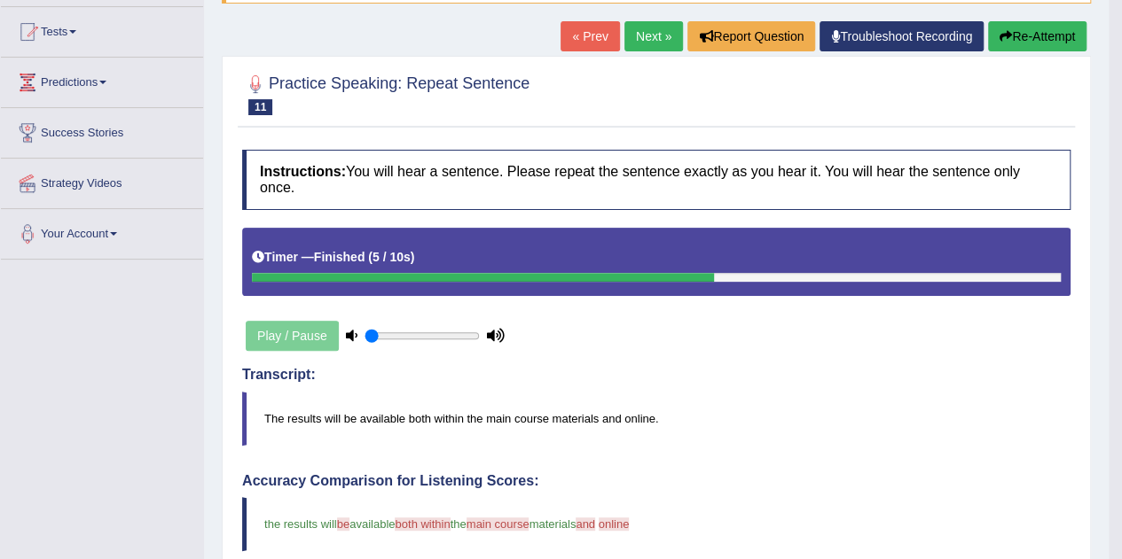
drag, startPoint x: 741, startPoint y: 352, endPoint x: 710, endPoint y: 430, distance: 84.0
click at [646, 21] on link "Next »" at bounding box center [653, 36] width 59 height 30
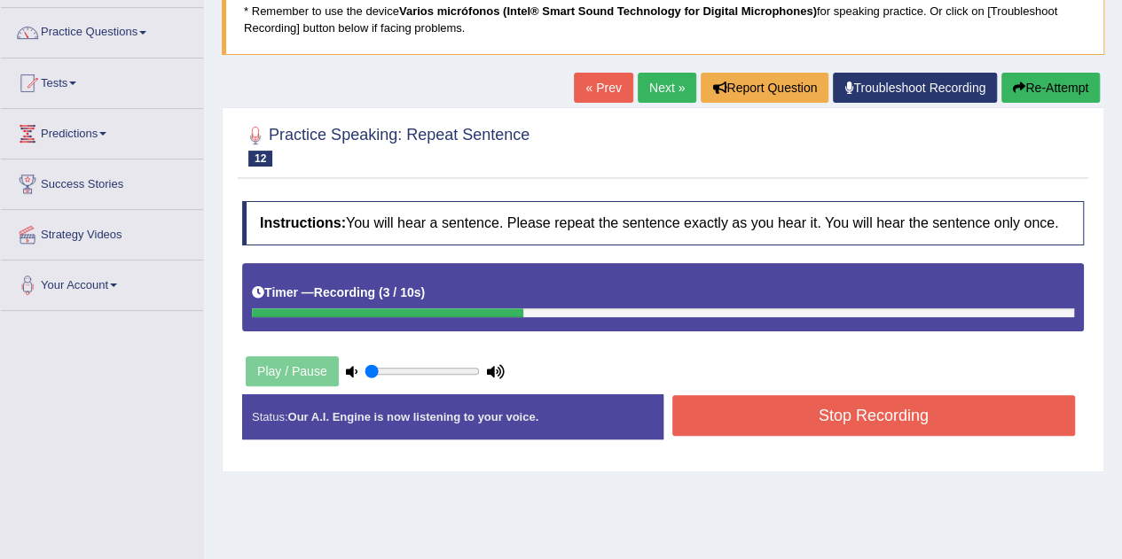
scroll to position [147, 0]
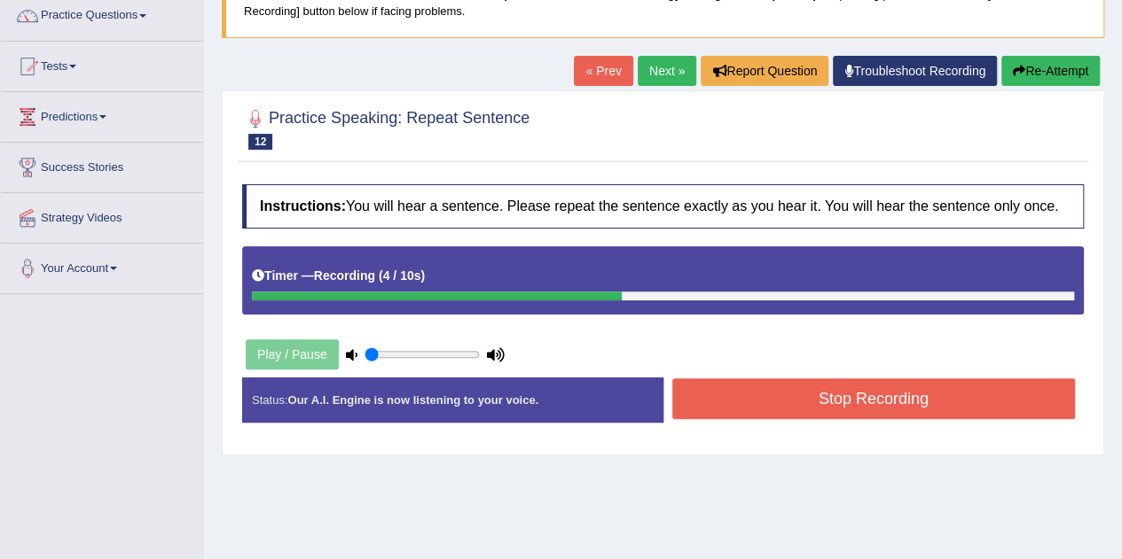
click at [828, 382] on button "Stop Recording" at bounding box center [873, 399] width 403 height 41
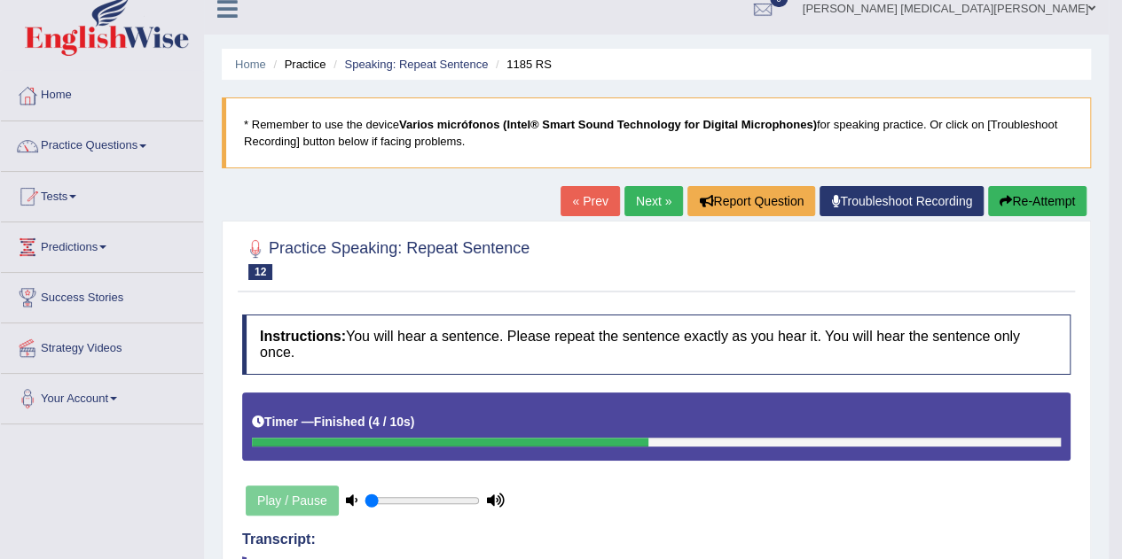
scroll to position [0, 0]
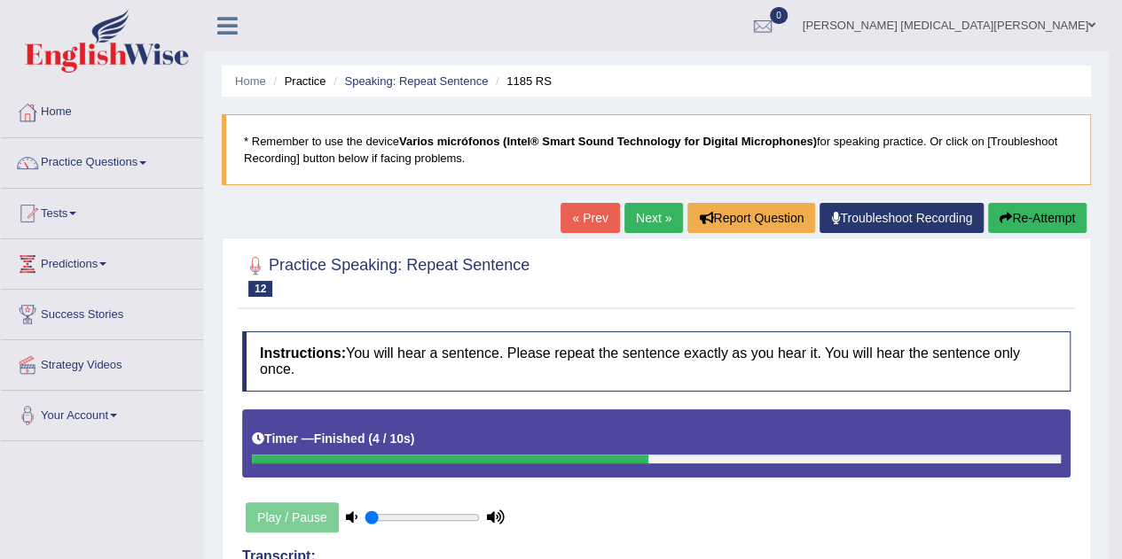
click at [650, 215] on link "Next »" at bounding box center [653, 218] width 59 height 30
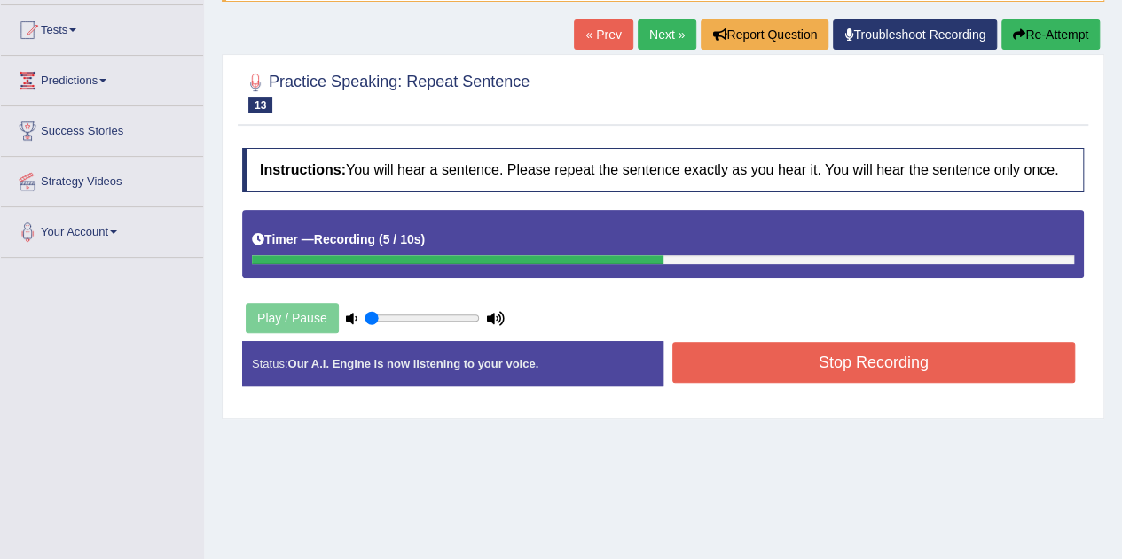
click at [755, 363] on button "Stop Recording" at bounding box center [873, 362] width 403 height 41
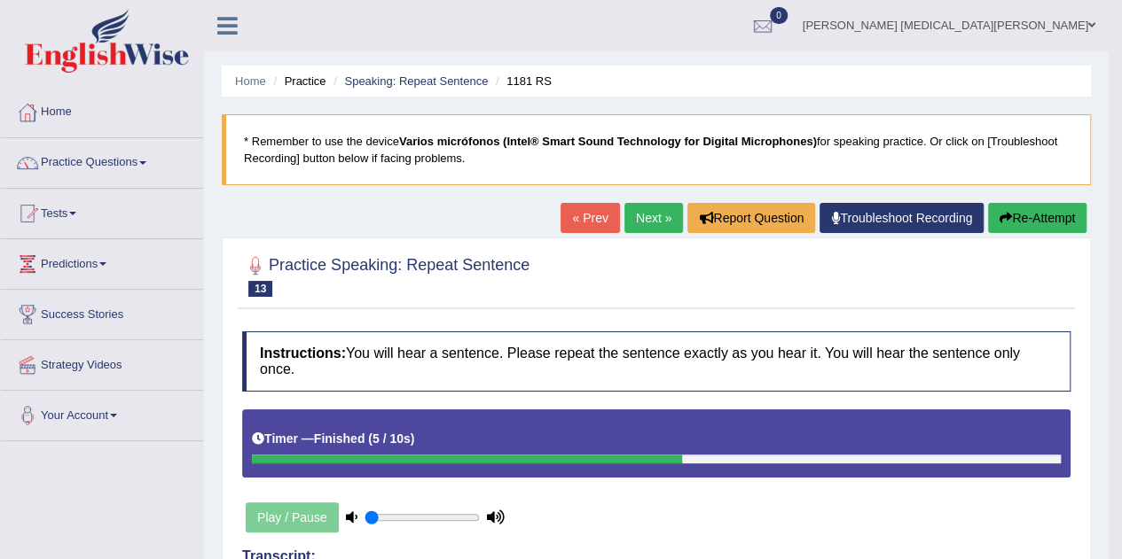
click at [999, 223] on icon "button" at bounding box center [1005, 218] width 12 height 12
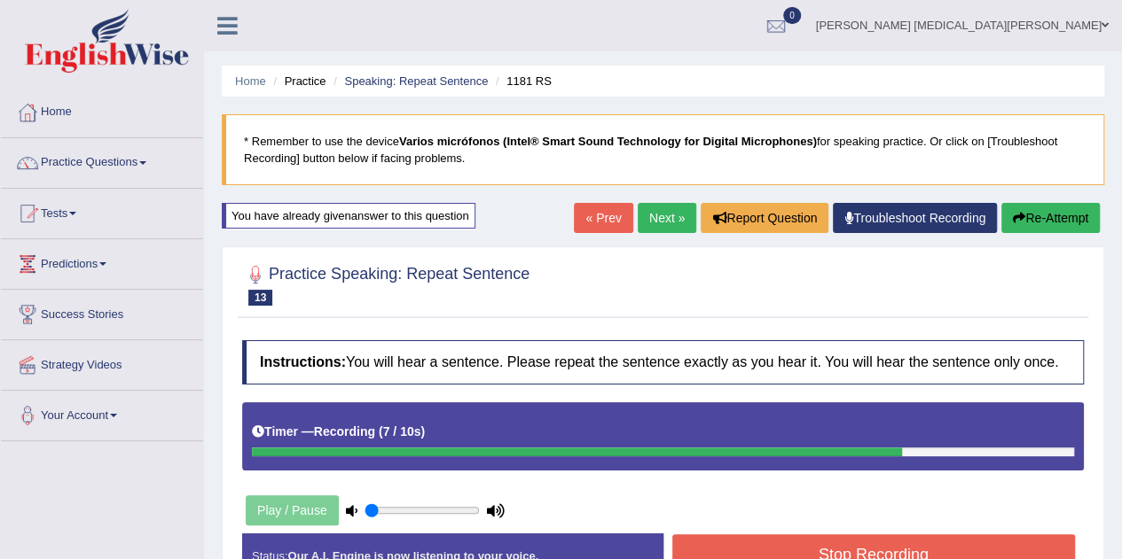
click at [867, 538] on button "Stop Recording" at bounding box center [873, 555] width 403 height 41
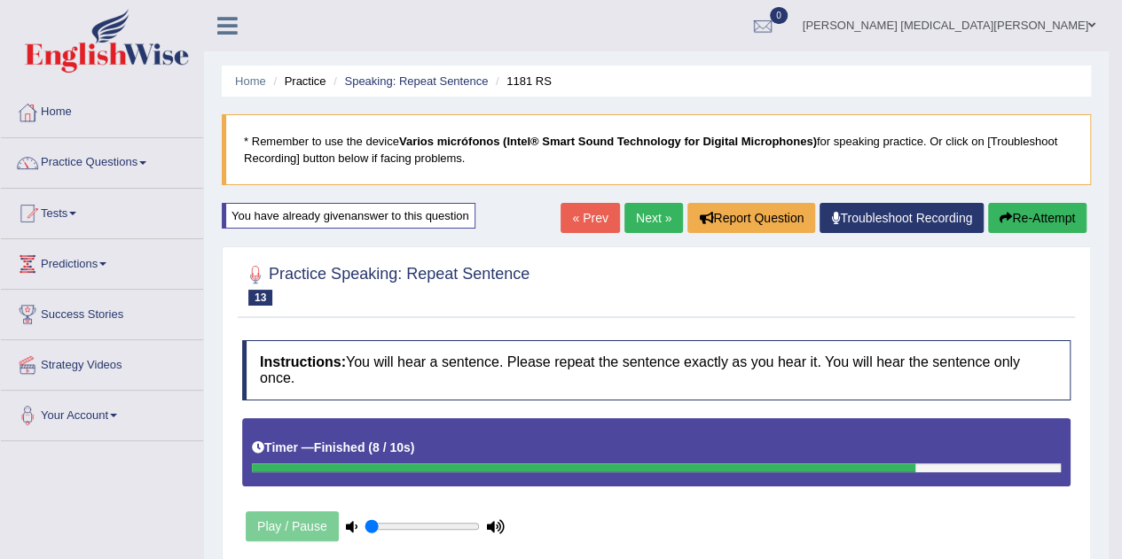
click at [661, 212] on link "Next »" at bounding box center [653, 218] width 59 height 30
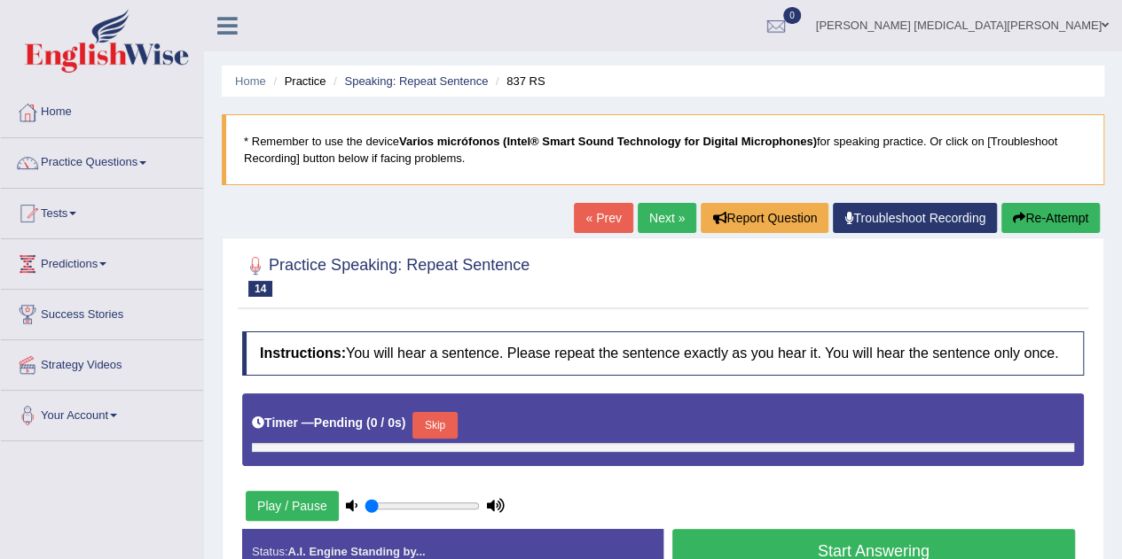
type input "0.05"
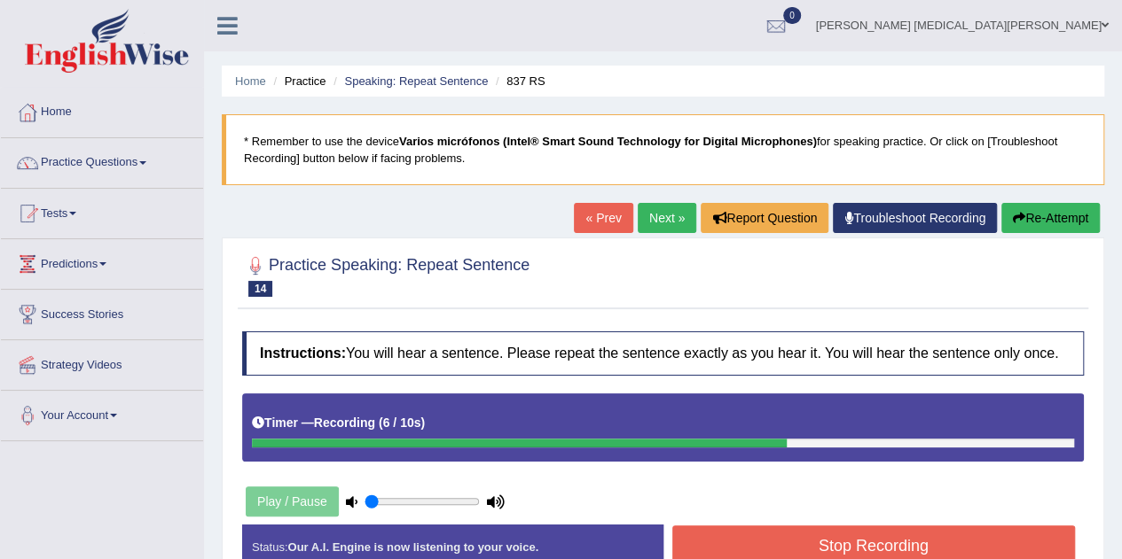
click at [782, 537] on button "Stop Recording" at bounding box center [873, 546] width 403 height 41
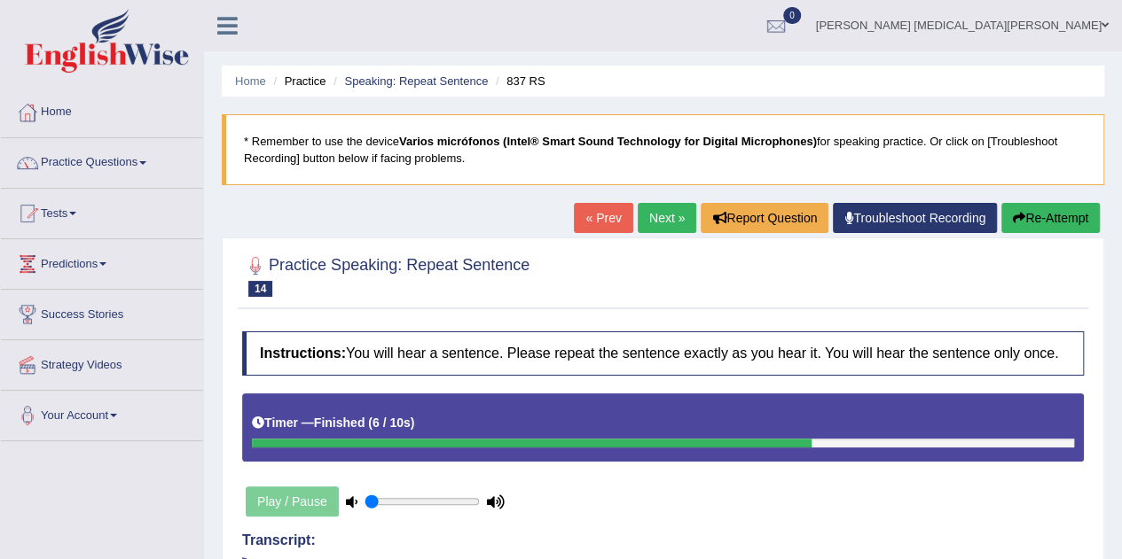
click at [1035, 221] on button "Re-Attempt" at bounding box center [1050, 218] width 98 height 30
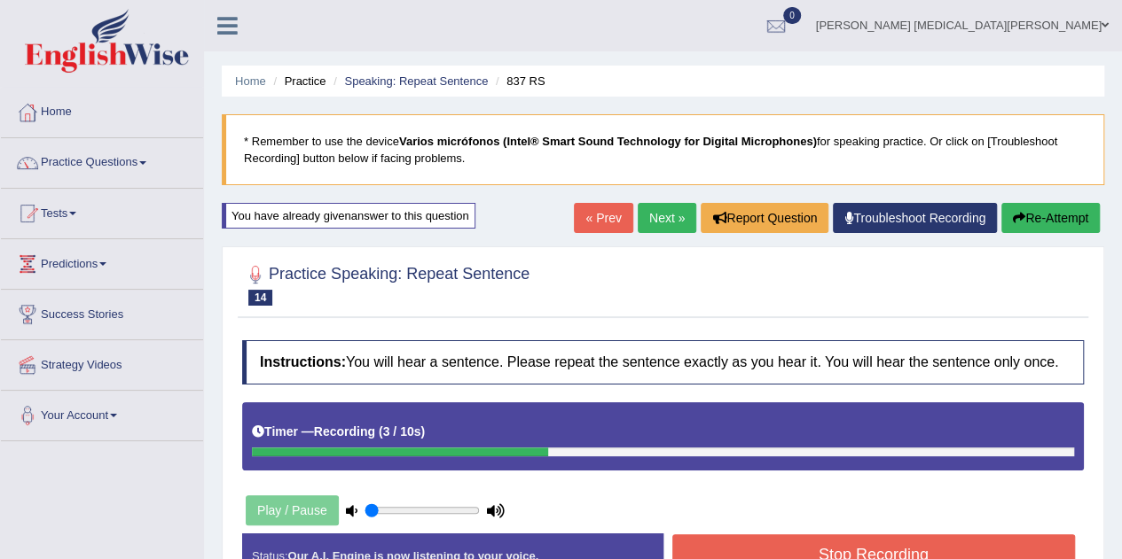
scroll to position [47, 0]
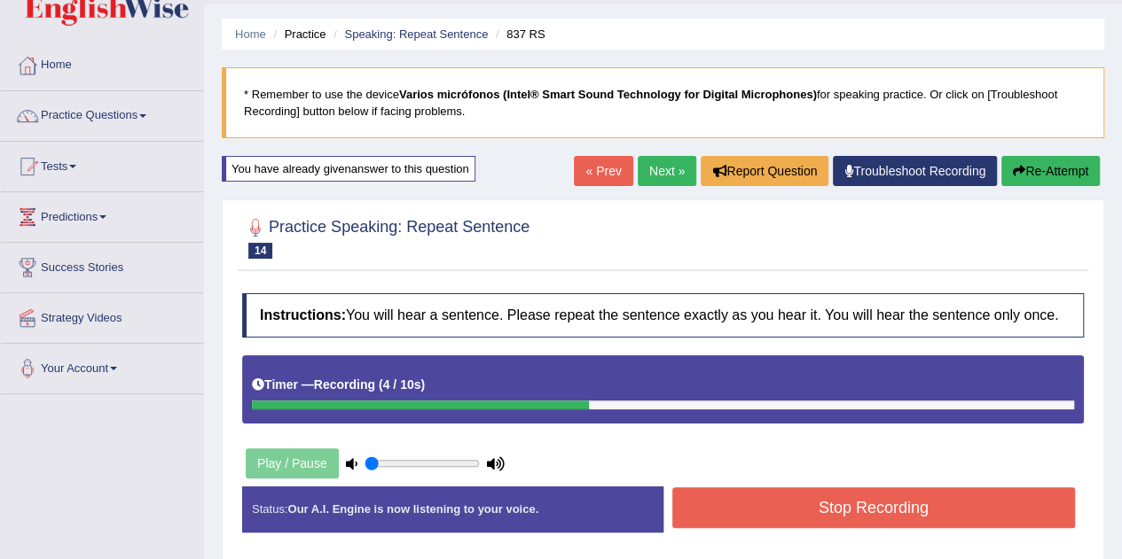
click at [867, 512] on button "Stop Recording" at bounding box center [873, 508] width 403 height 41
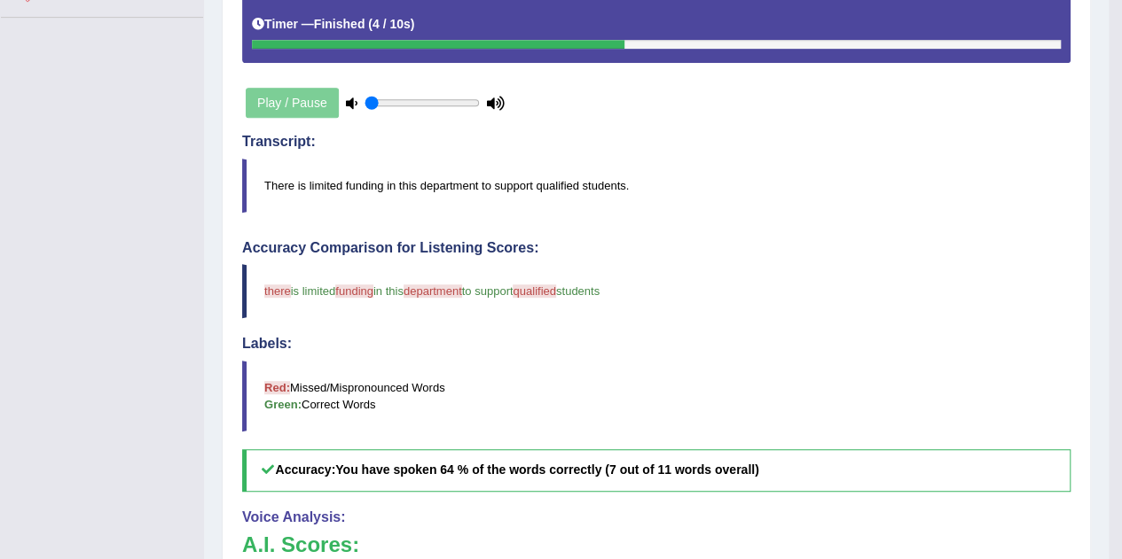
scroll to position [423, 0]
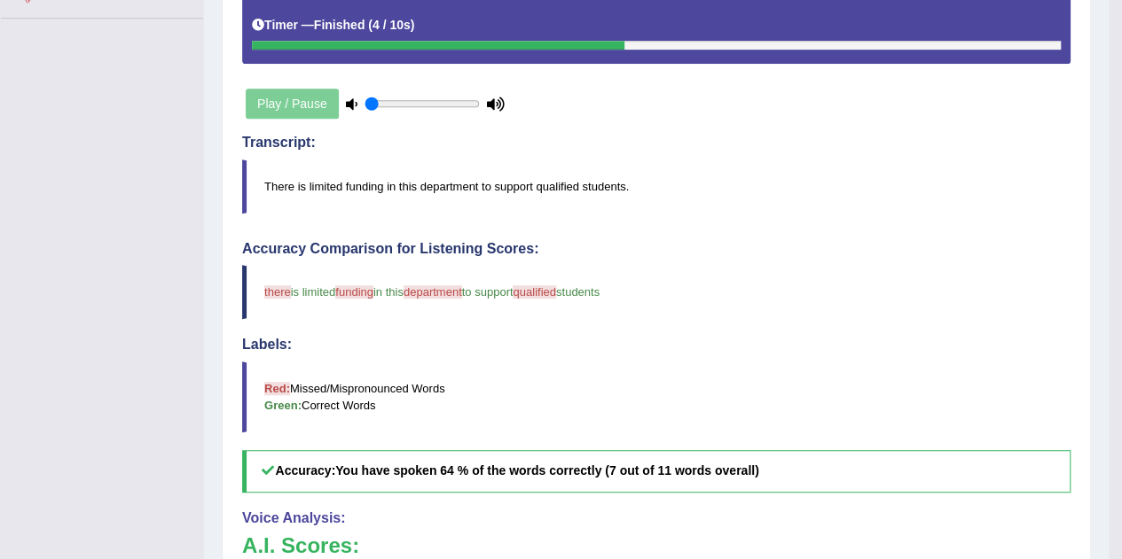
click at [359, 286] on span "funding" at bounding box center [354, 291] width 38 height 13
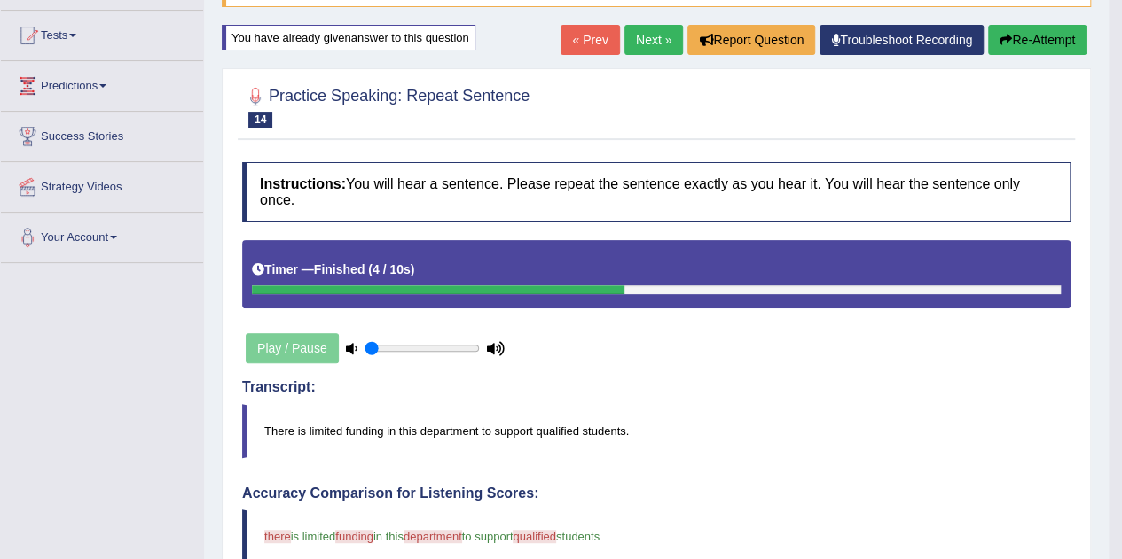
scroll to position [168, 0]
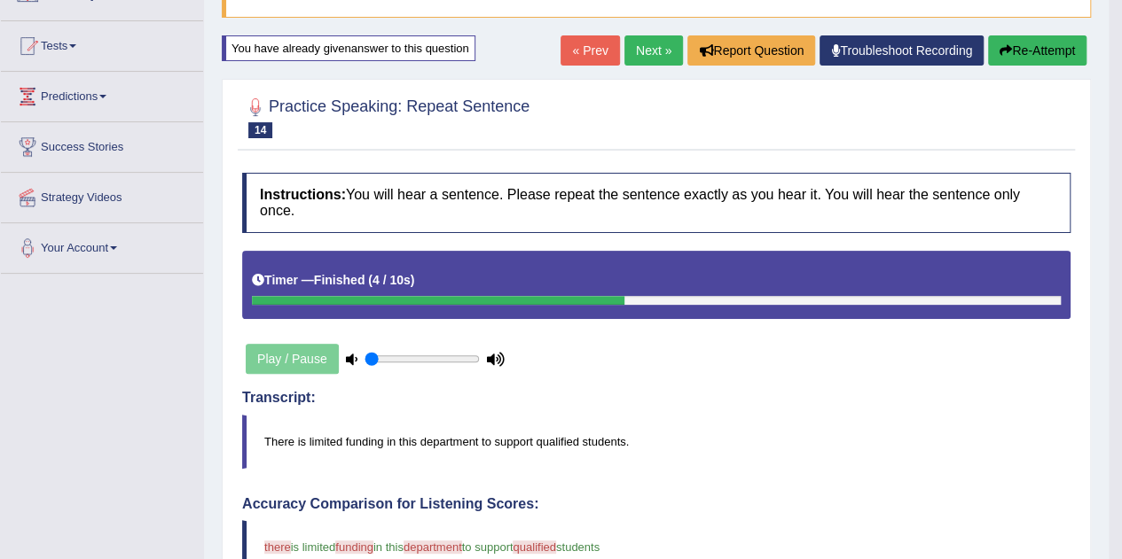
click at [651, 47] on link "Next »" at bounding box center [653, 50] width 59 height 30
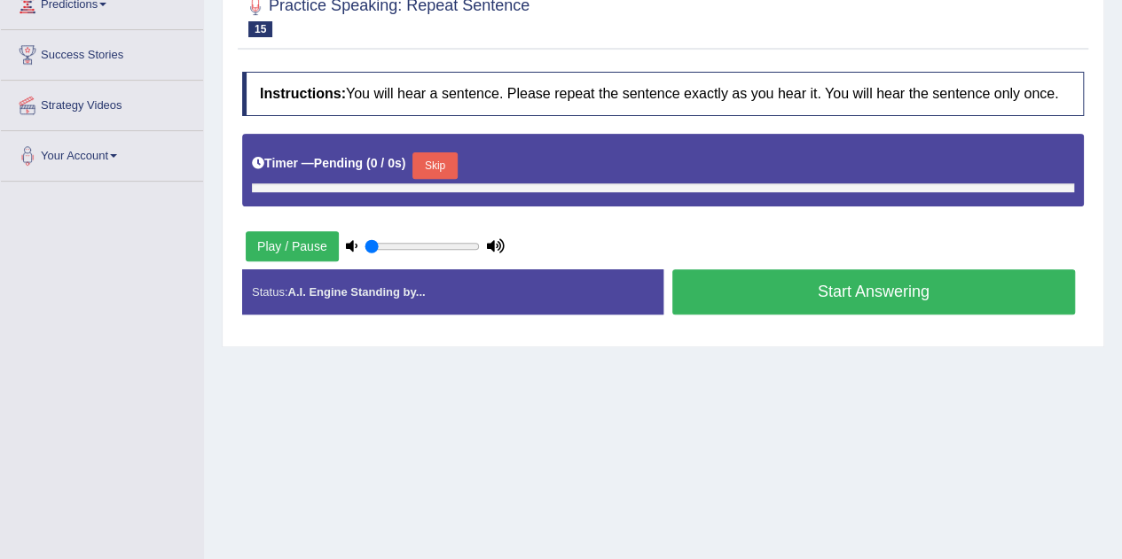
type input "0.05"
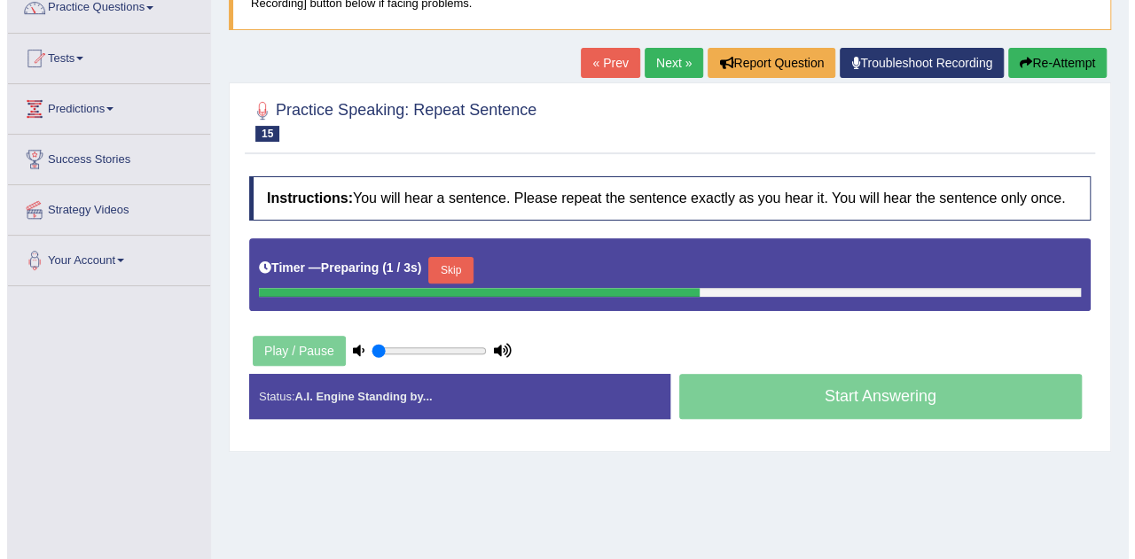
scroll to position [152, 0]
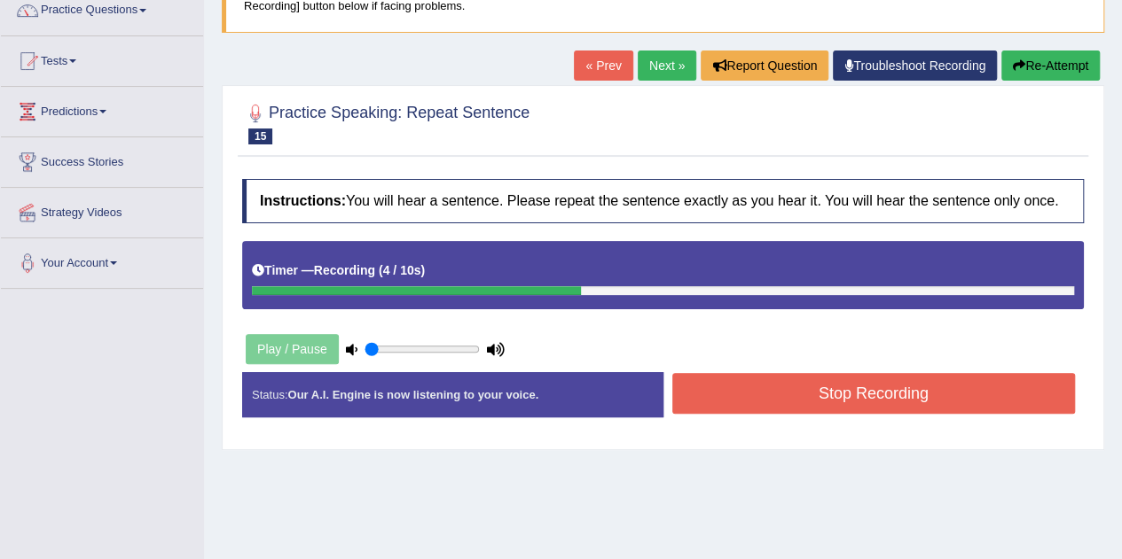
click at [751, 391] on button "Stop Recording" at bounding box center [873, 393] width 403 height 41
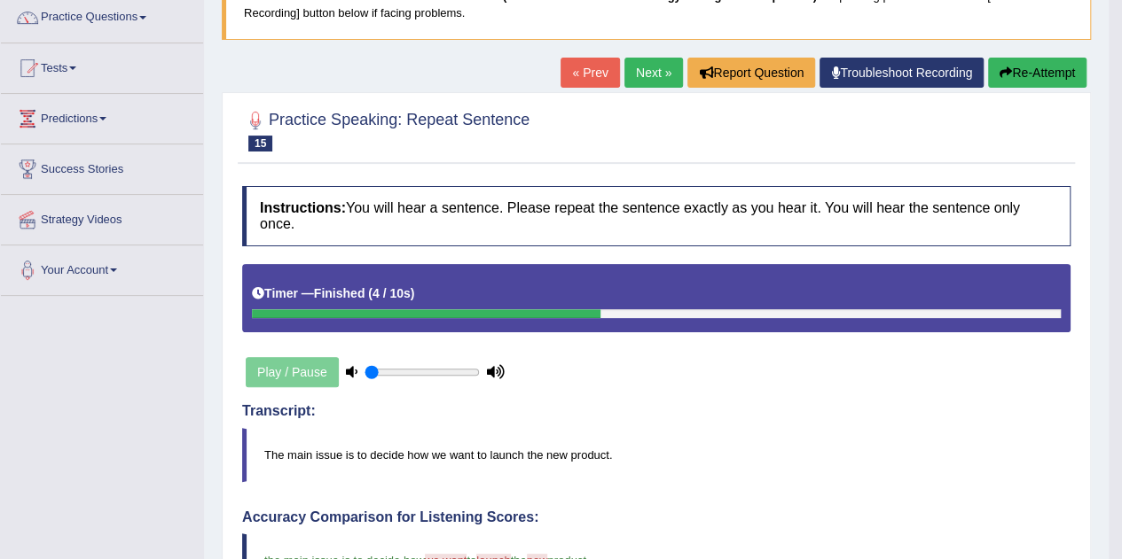
scroll to position [147, 0]
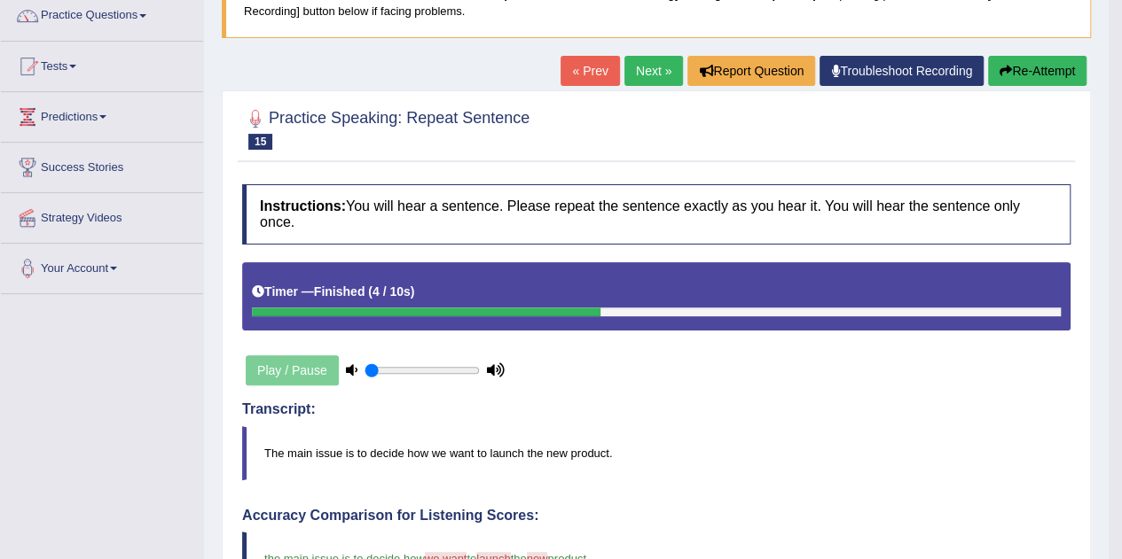
click at [639, 77] on link "Next »" at bounding box center [653, 71] width 59 height 30
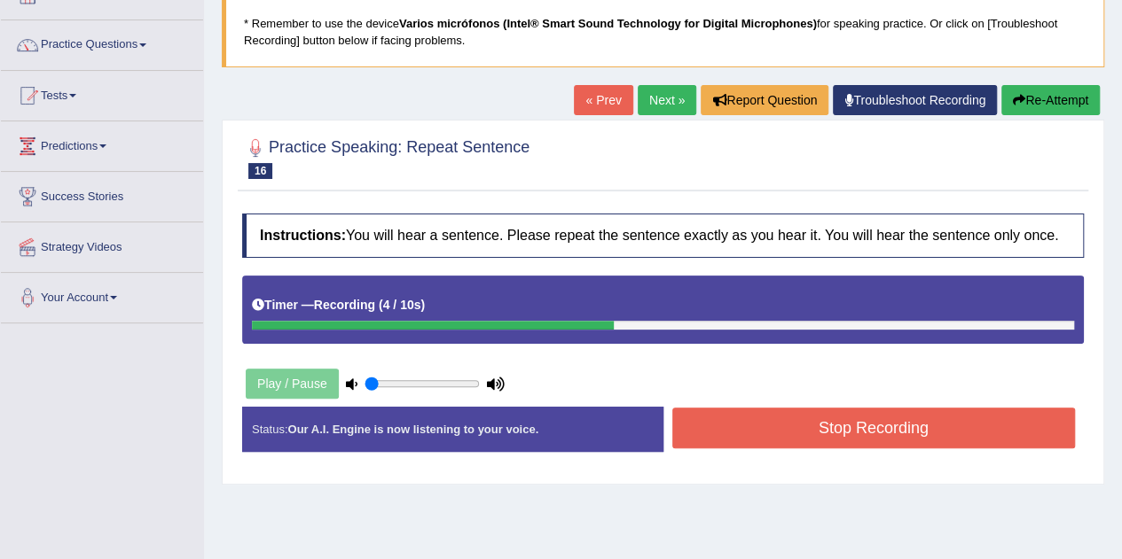
scroll to position [119, 0]
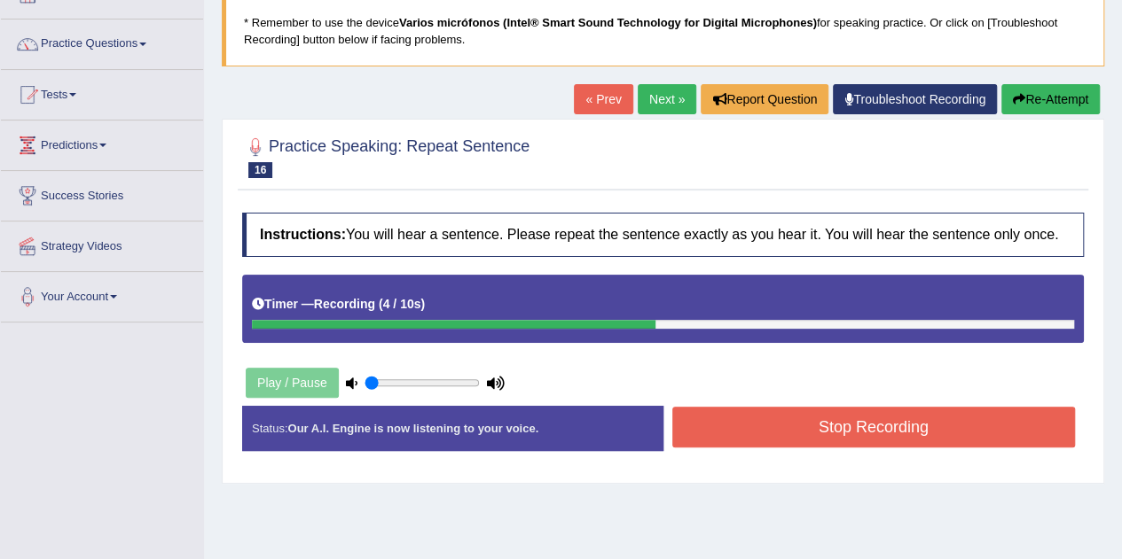
click at [722, 445] on div "Stop Recording" at bounding box center [873, 429] width 421 height 45
click at [720, 419] on button "Stop Recording" at bounding box center [873, 427] width 403 height 41
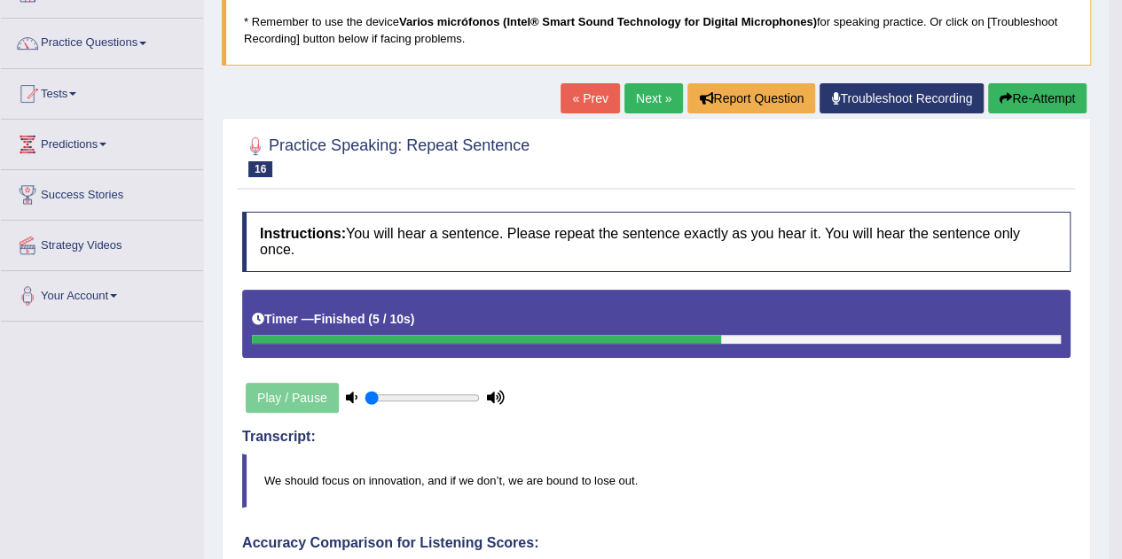
scroll to position [111, 0]
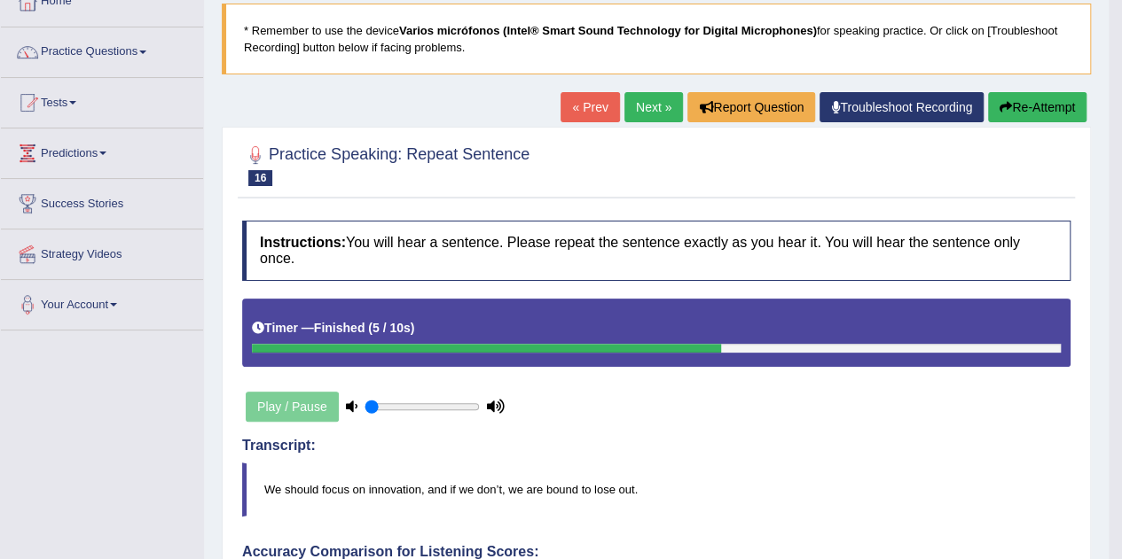
click at [1043, 100] on button "Re-Attempt" at bounding box center [1037, 107] width 98 height 30
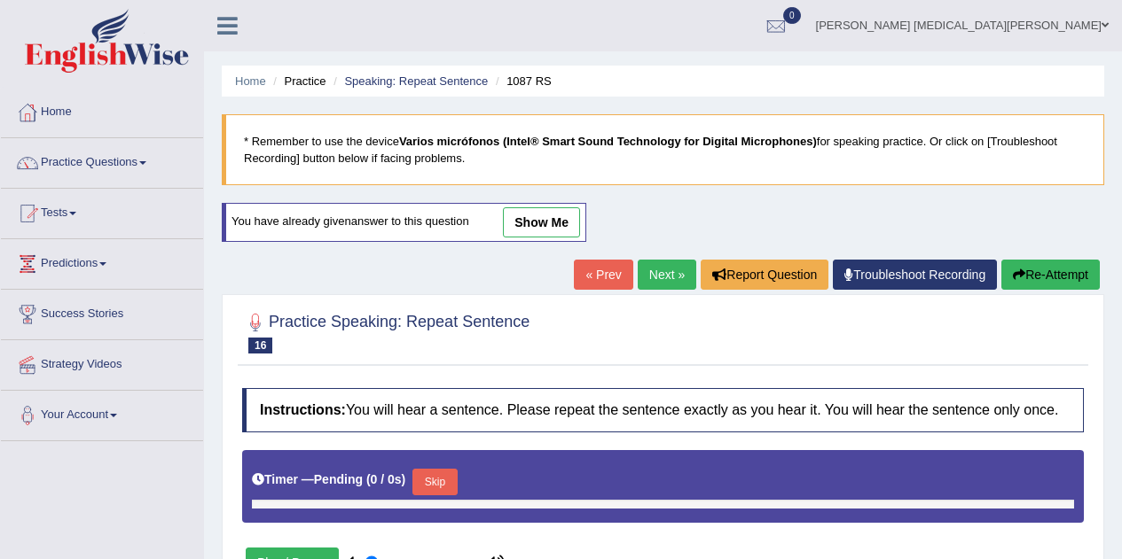
type input "0.05"
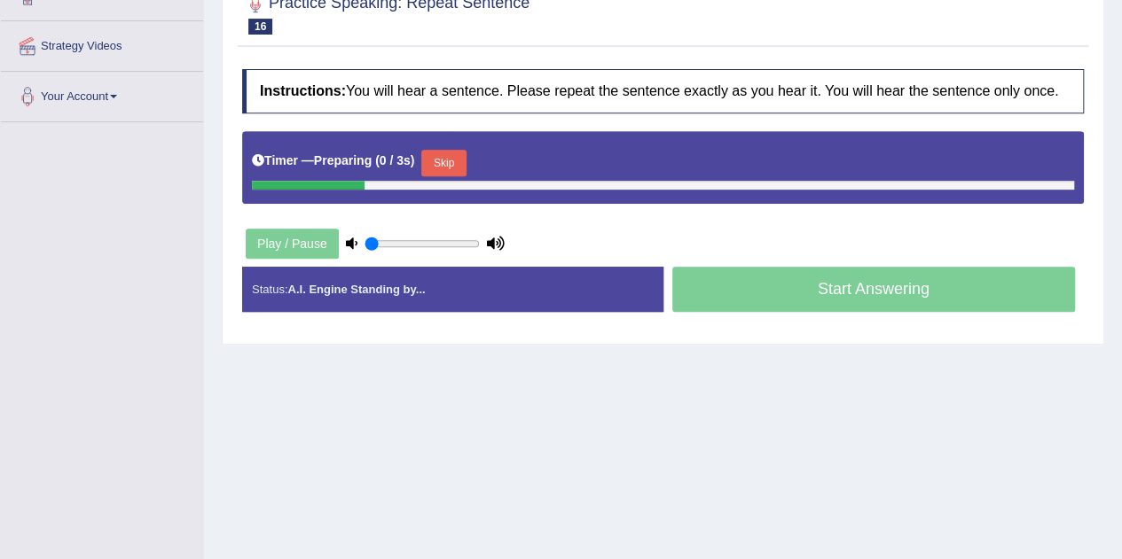
scroll to position [322, 0]
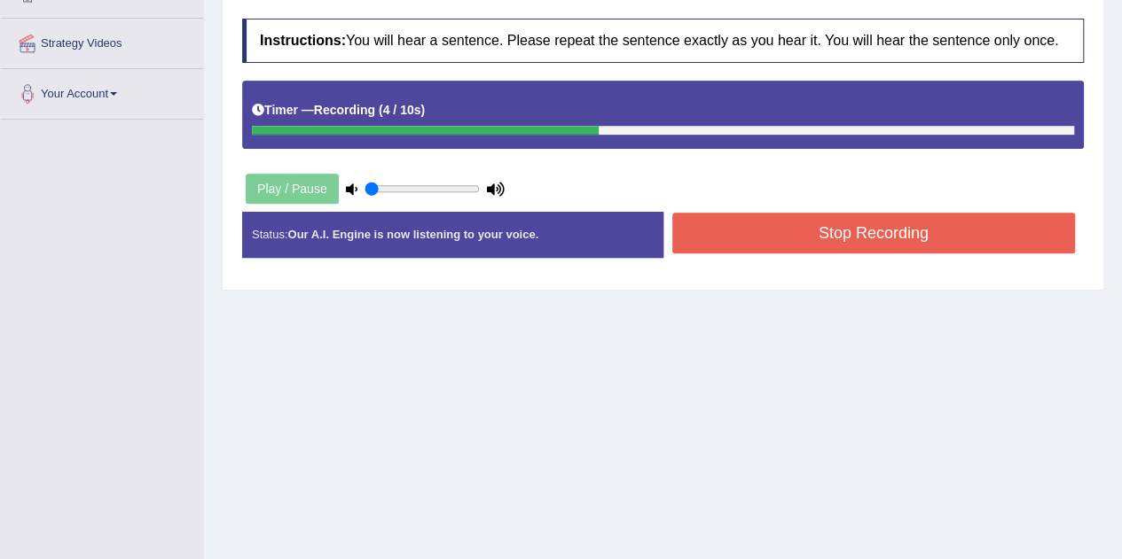
click at [816, 237] on button "Stop Recording" at bounding box center [873, 233] width 403 height 41
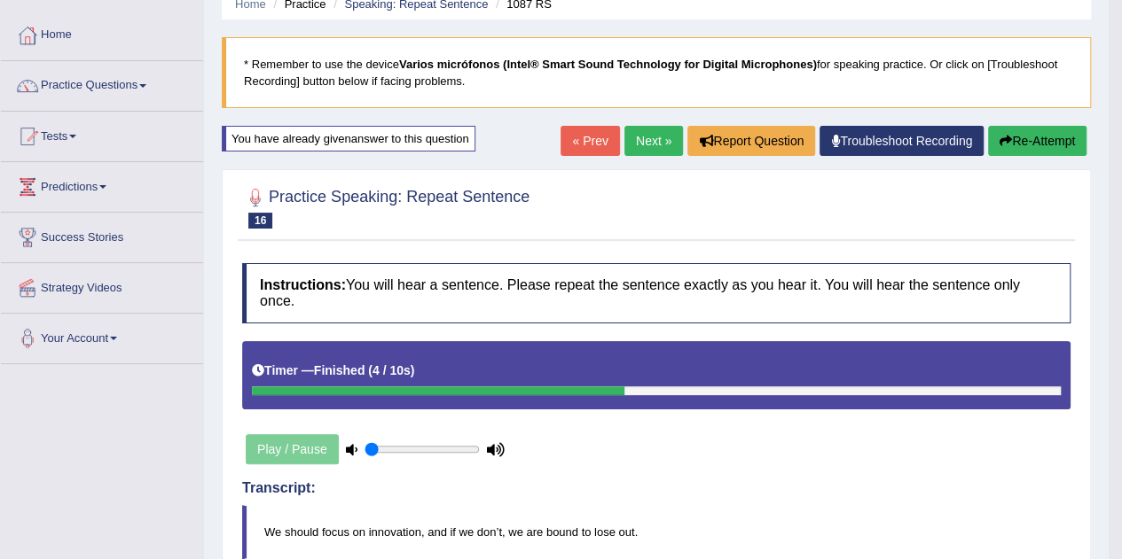
scroll to position [71, 0]
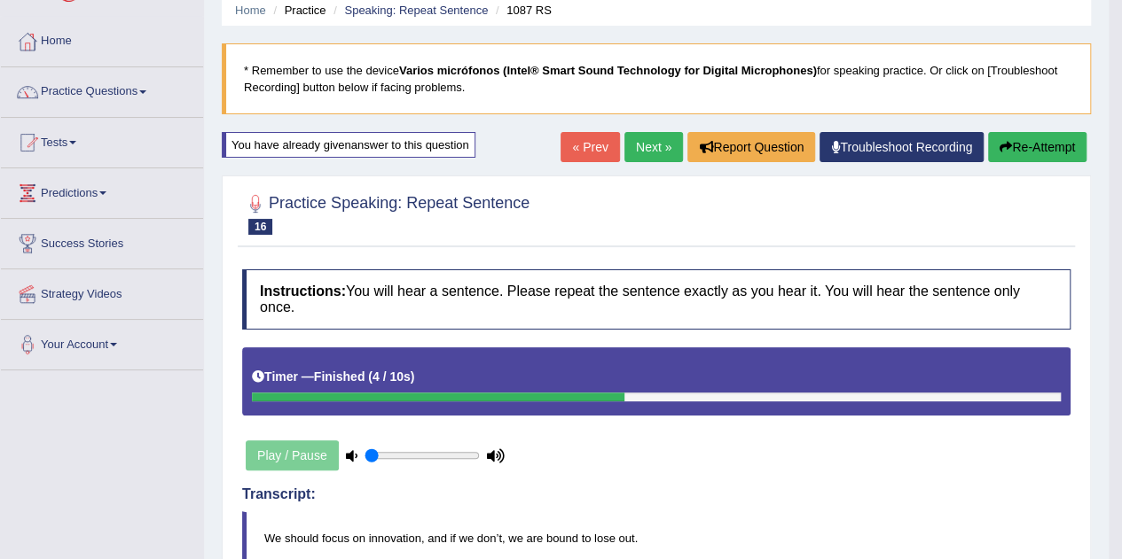
click at [637, 145] on link "Next »" at bounding box center [653, 147] width 59 height 30
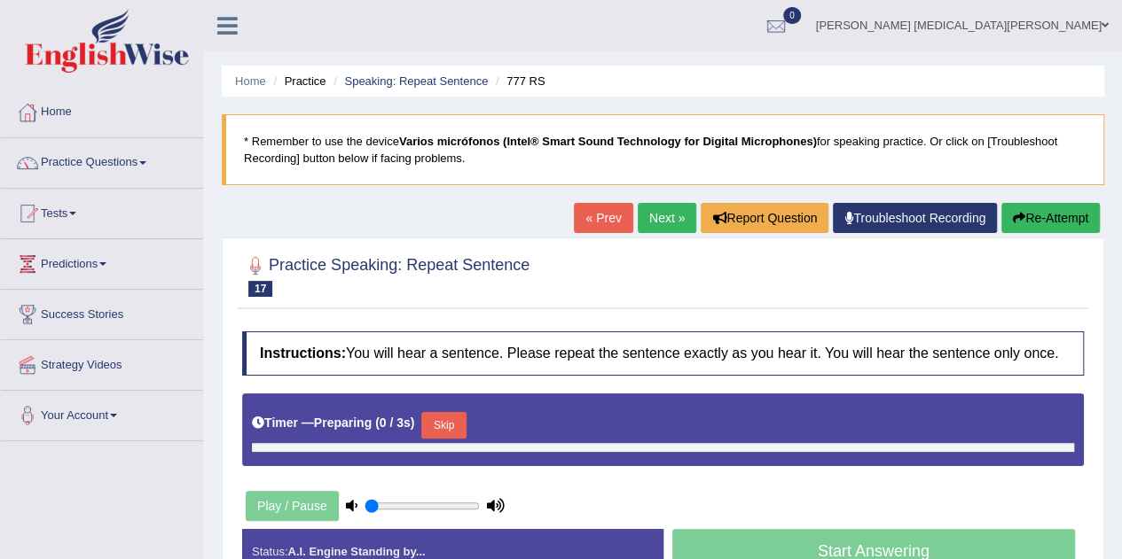
type input "0.05"
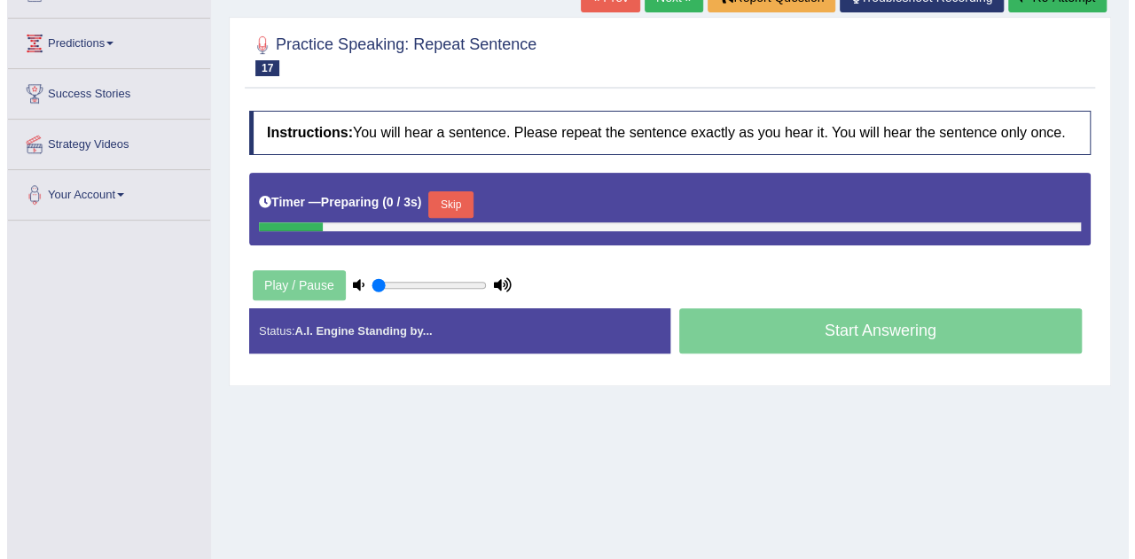
scroll to position [222, 0]
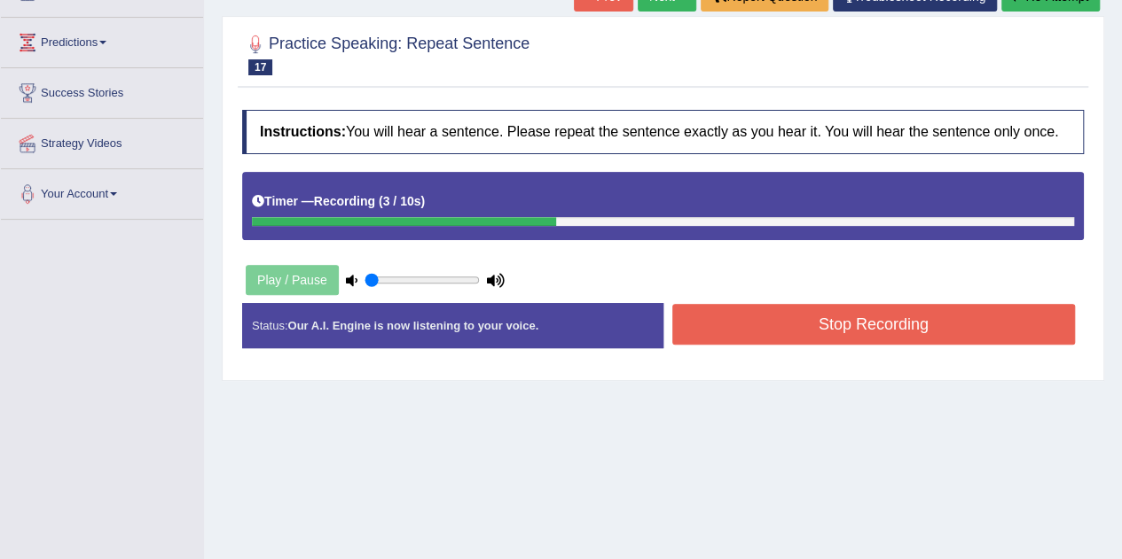
click at [758, 329] on button "Stop Recording" at bounding box center [873, 324] width 403 height 41
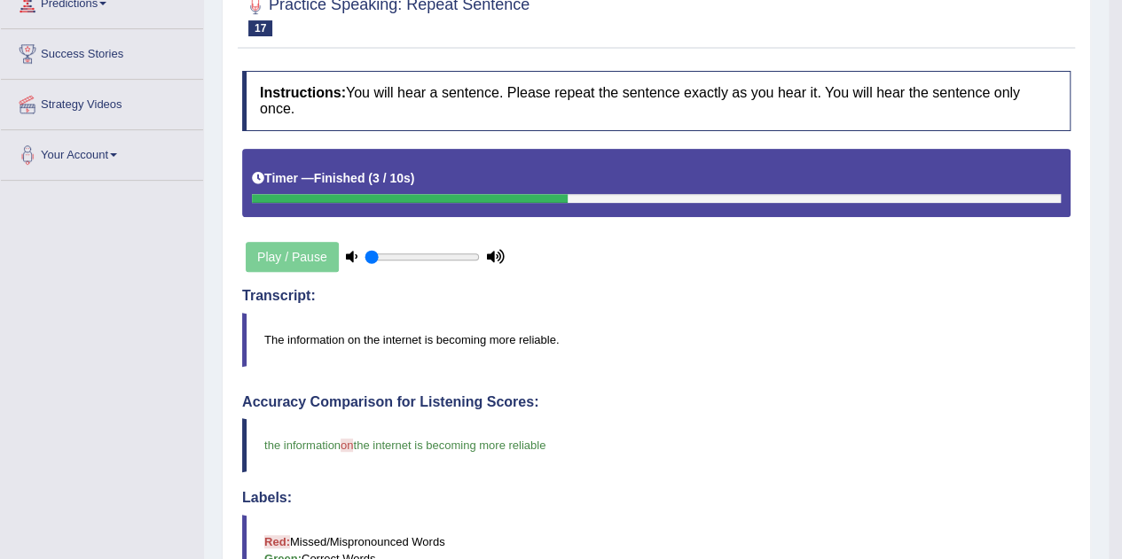
scroll to position [0, 0]
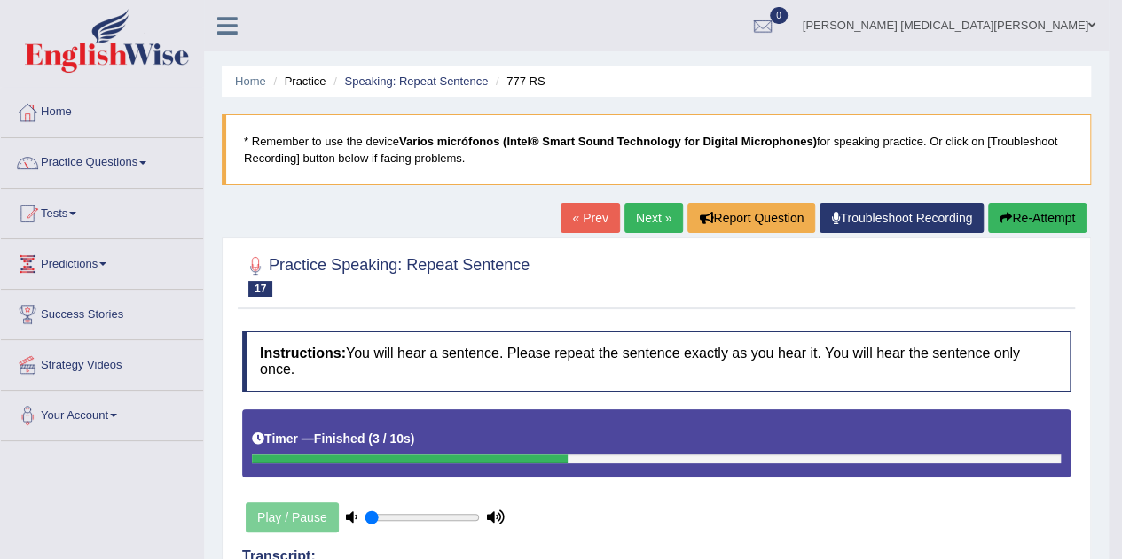
click at [644, 219] on link "Next »" at bounding box center [653, 218] width 59 height 30
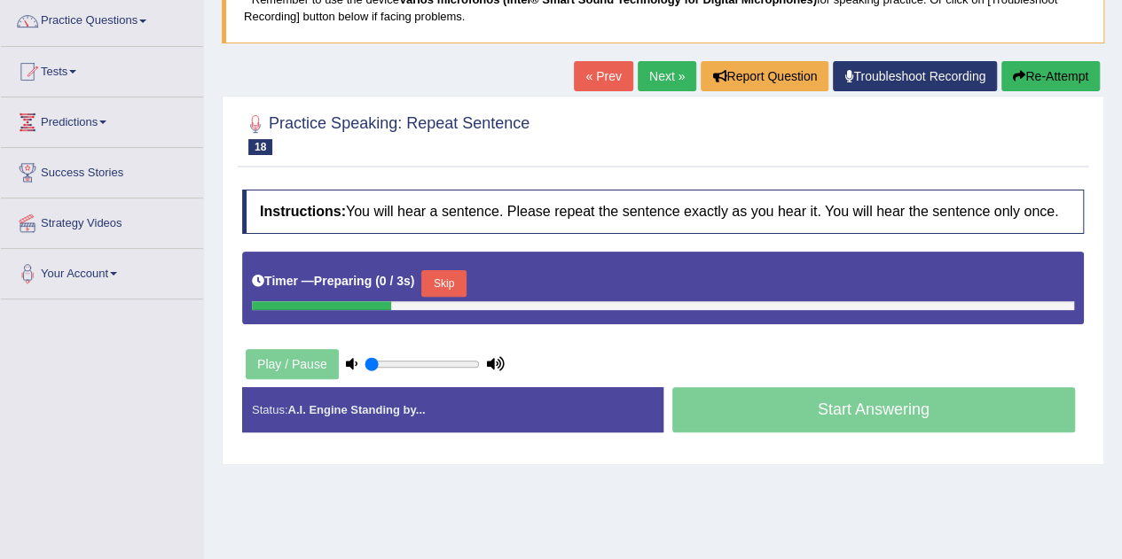
scroll to position [144, 0]
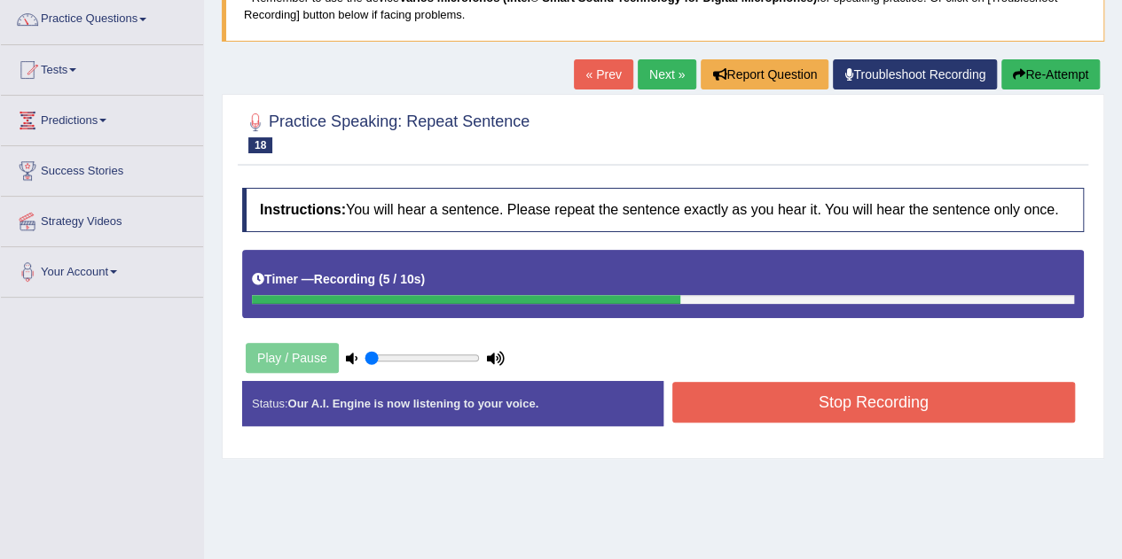
click at [716, 393] on button "Stop Recording" at bounding box center [873, 402] width 403 height 41
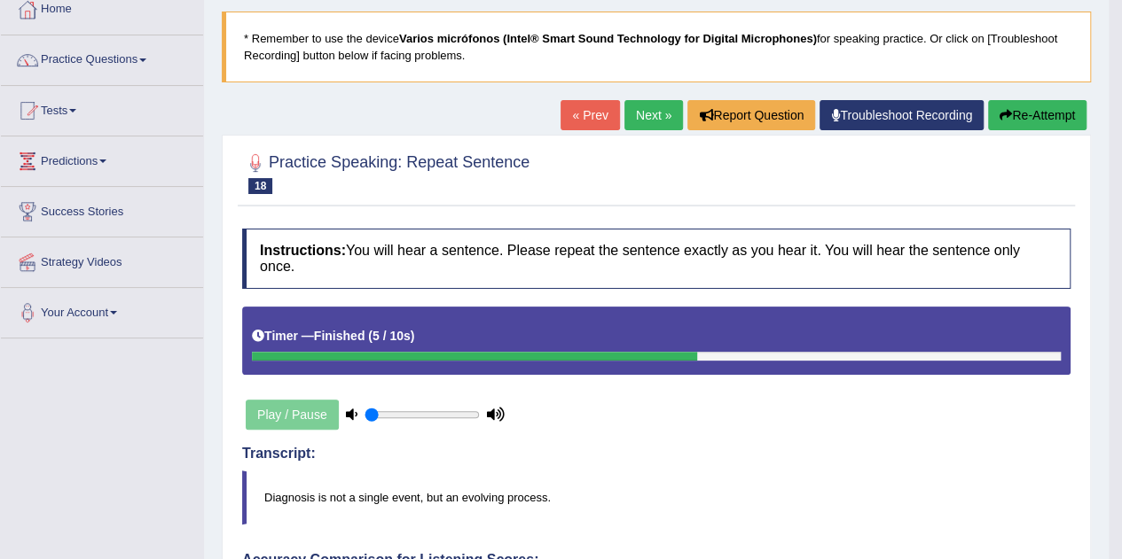
scroll to position [102, 0]
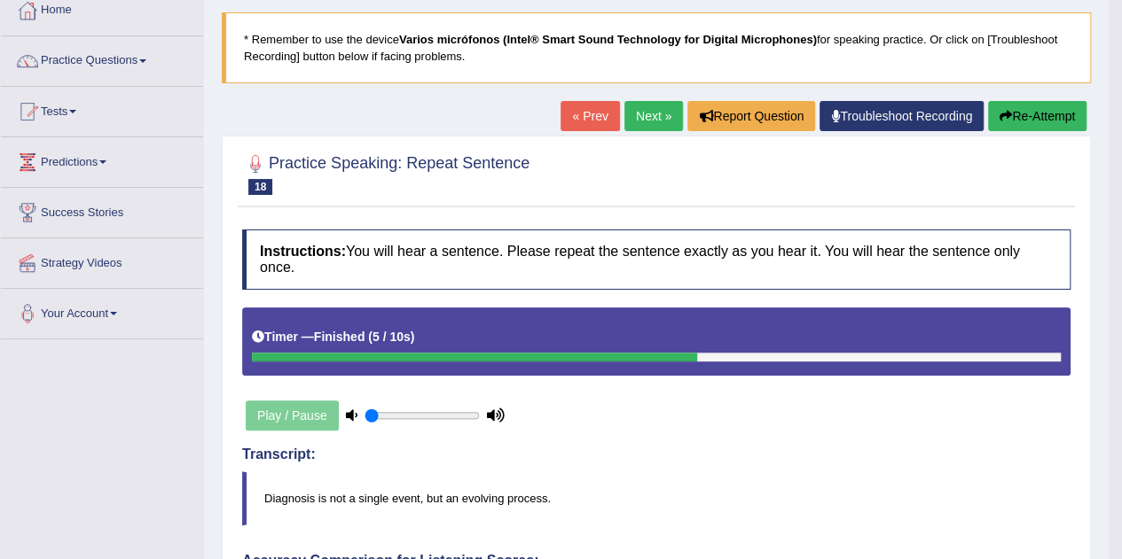
click at [1024, 120] on button "Re-Attempt" at bounding box center [1037, 116] width 98 height 30
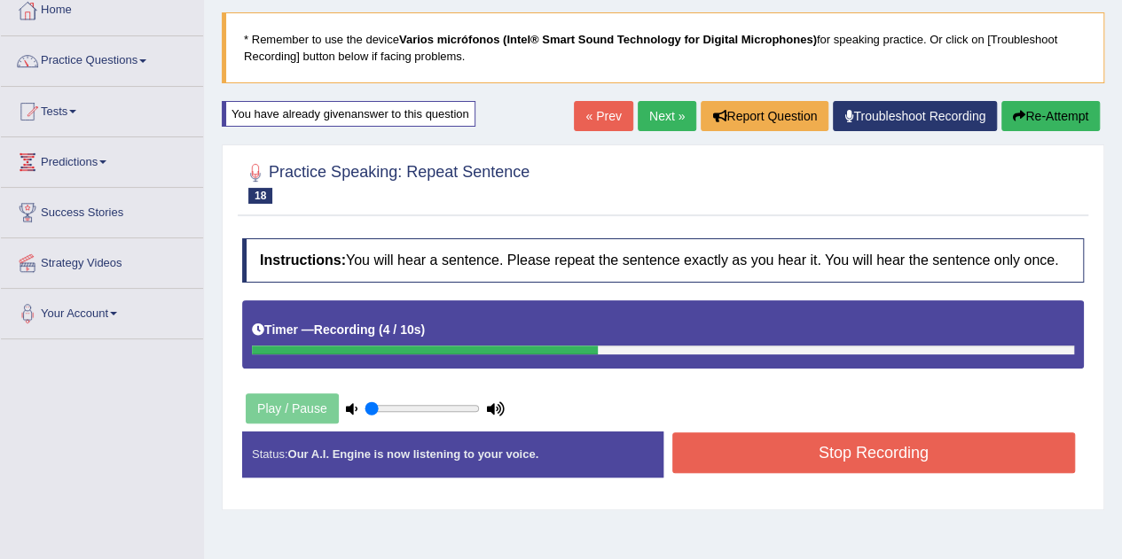
click at [962, 444] on button "Stop Recording" at bounding box center [873, 453] width 403 height 41
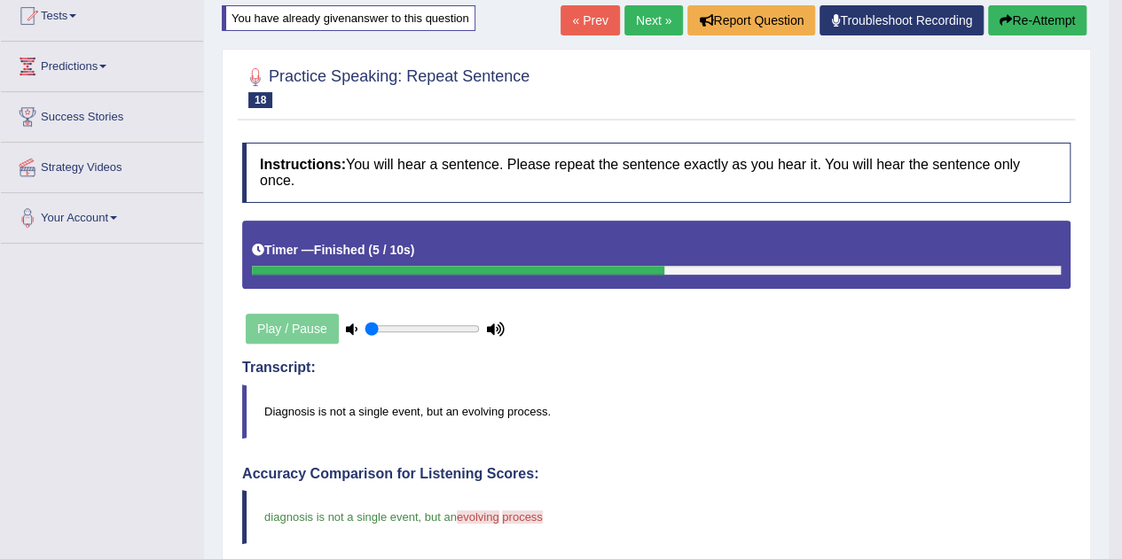
scroll to position [173, 0]
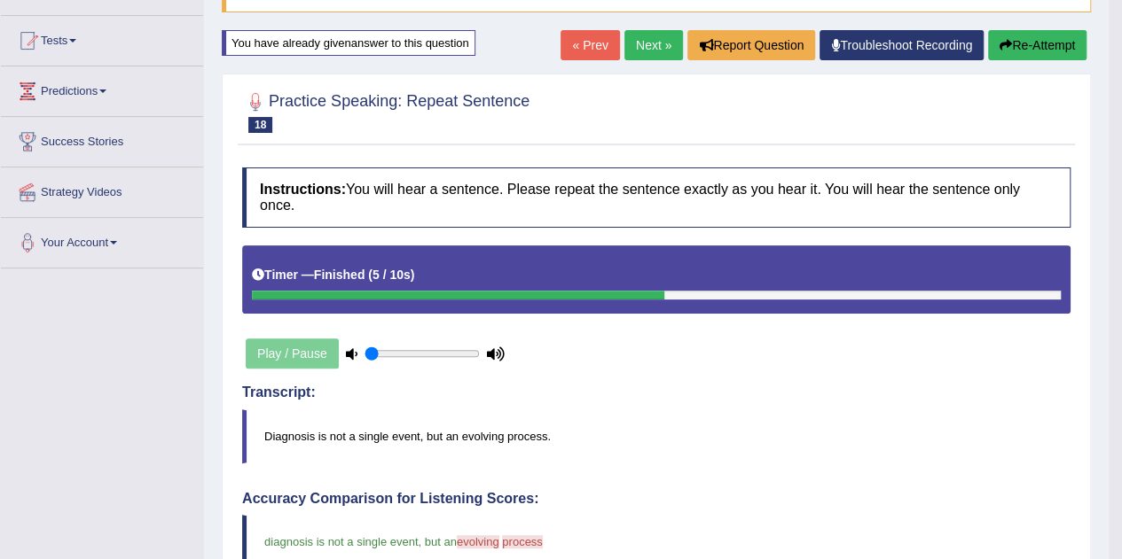
click at [633, 48] on link "Next »" at bounding box center [653, 45] width 59 height 30
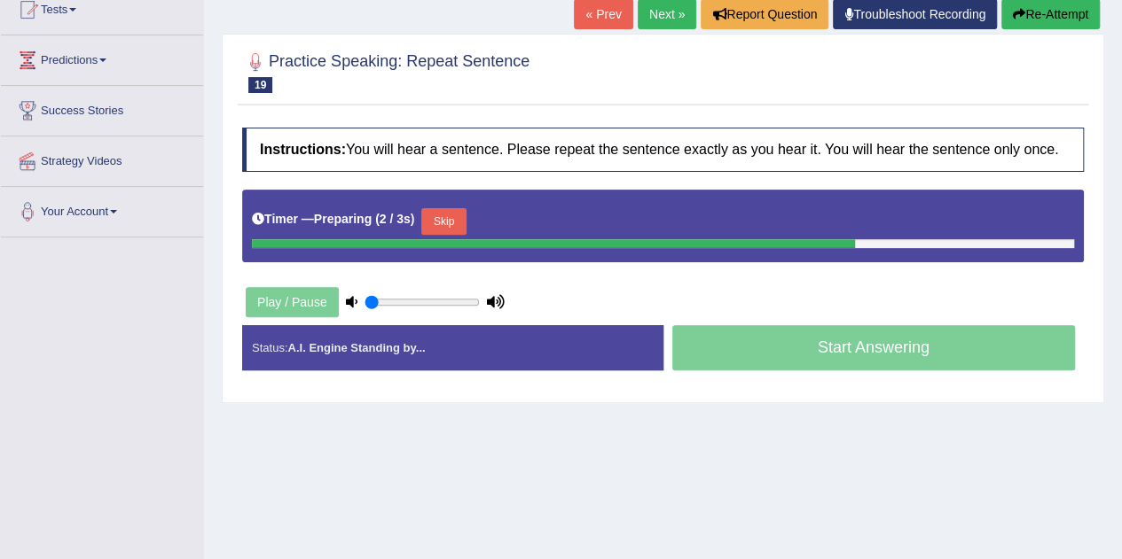
scroll to position [202, 0]
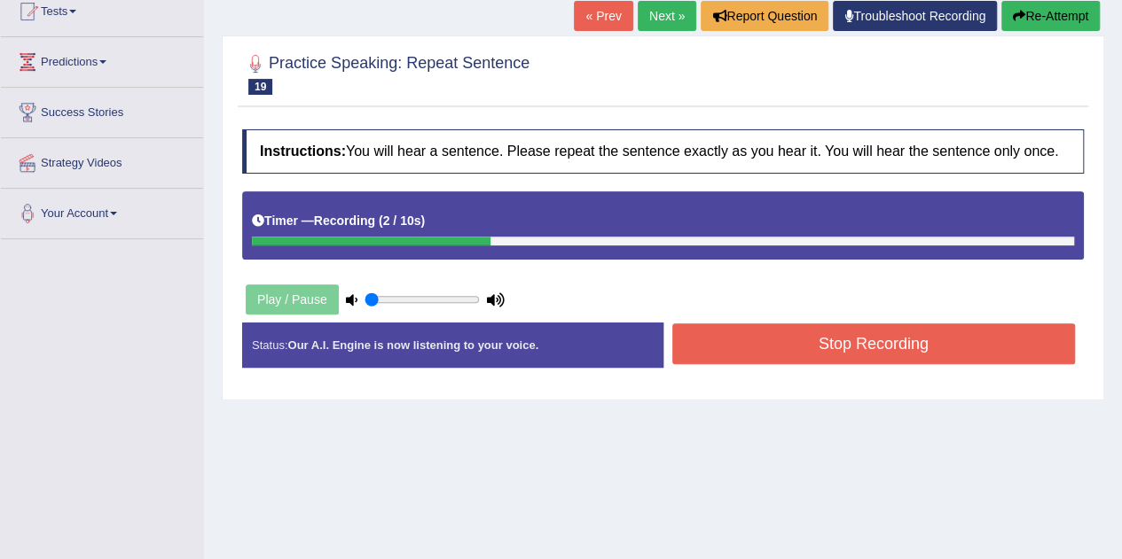
click at [752, 332] on button "Stop Recording" at bounding box center [873, 344] width 403 height 41
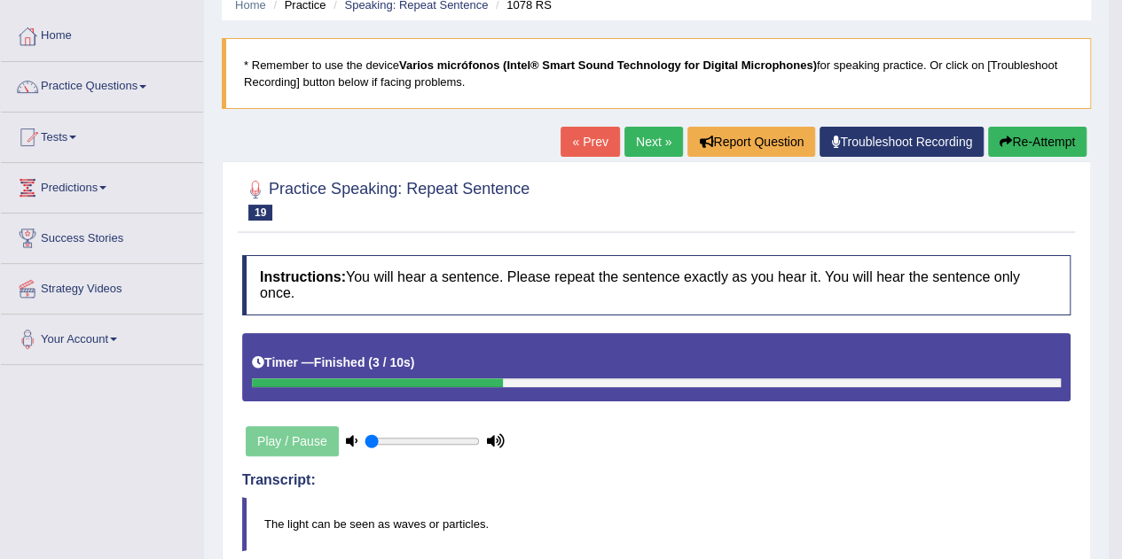
scroll to position [76, 0]
click at [1055, 146] on button "Re-Attempt" at bounding box center [1037, 142] width 98 height 30
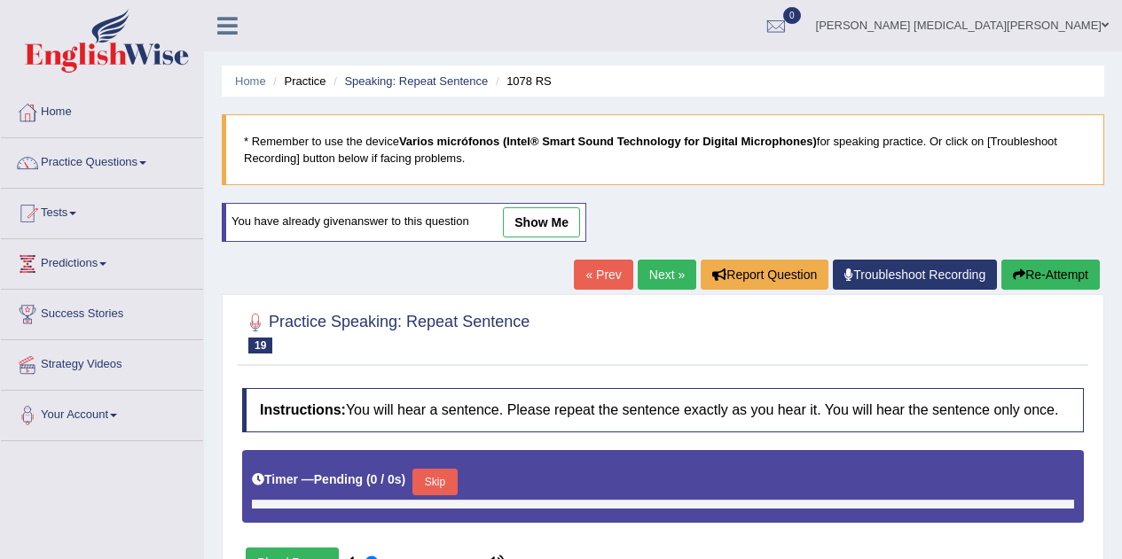
type input "0.05"
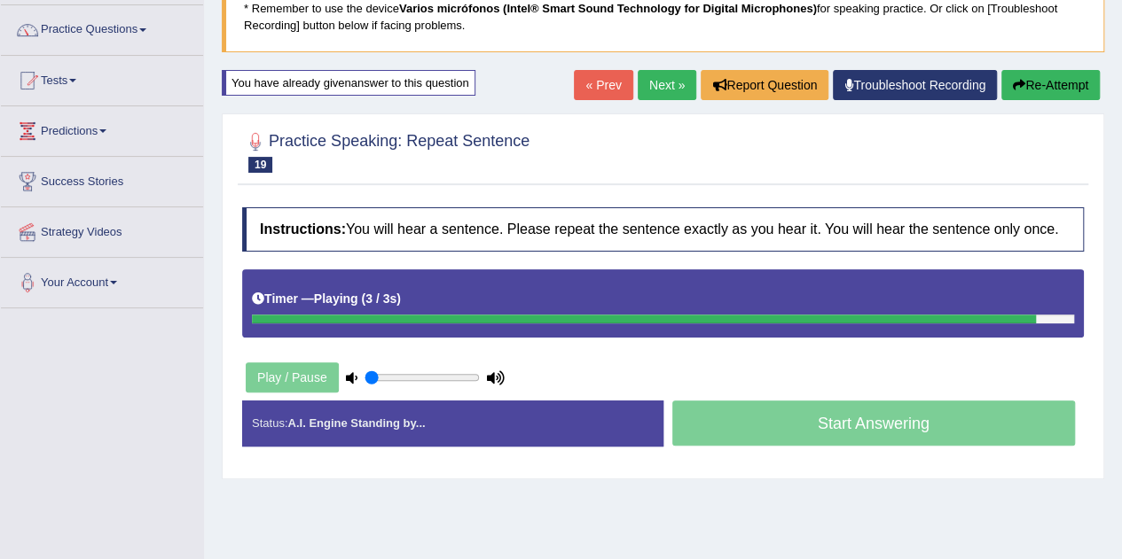
scroll to position [135, 0]
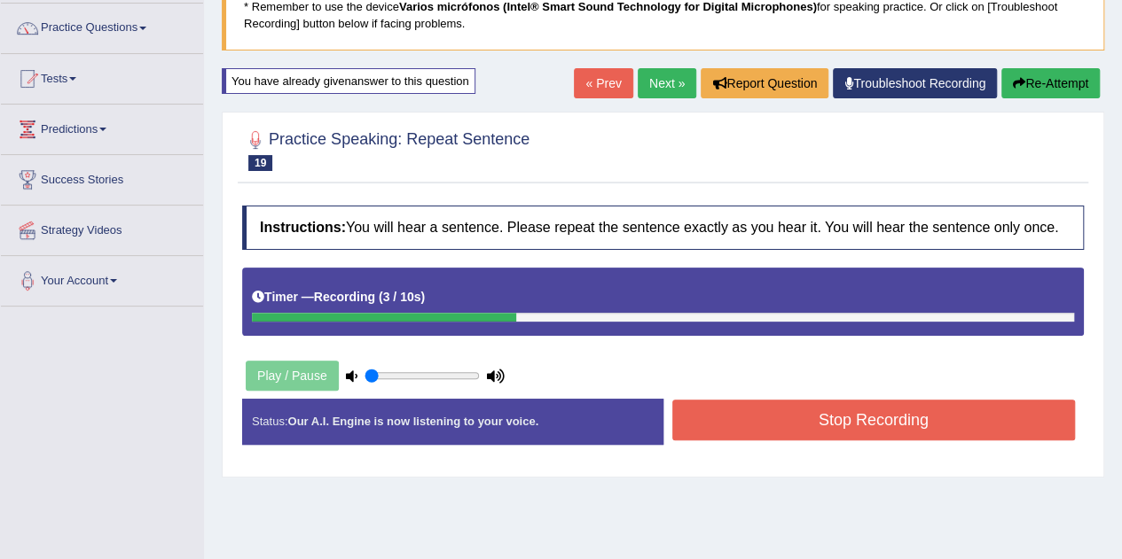
click at [833, 405] on button "Stop Recording" at bounding box center [873, 420] width 403 height 41
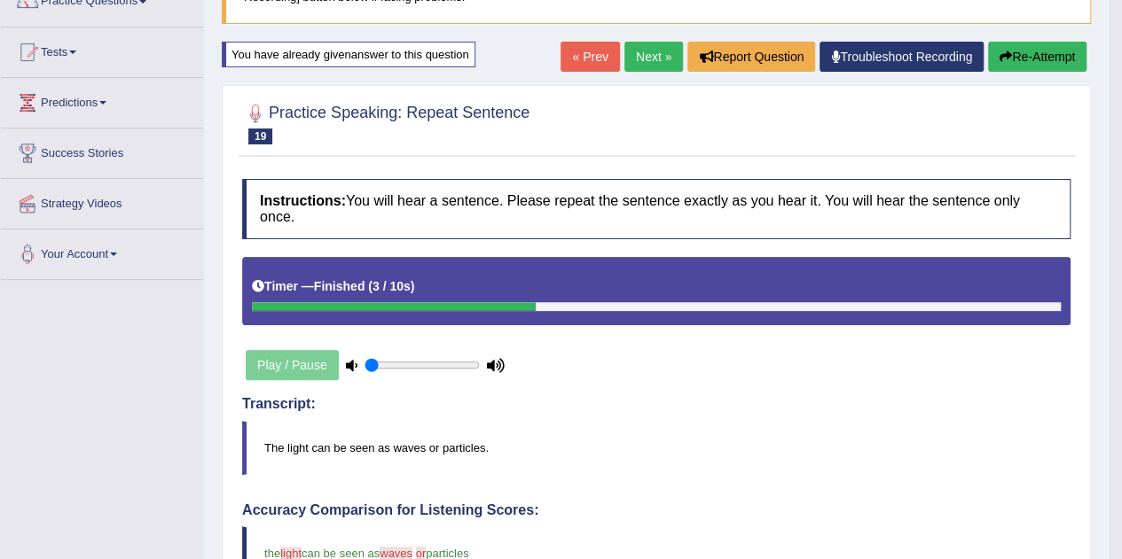
scroll to position [160, 0]
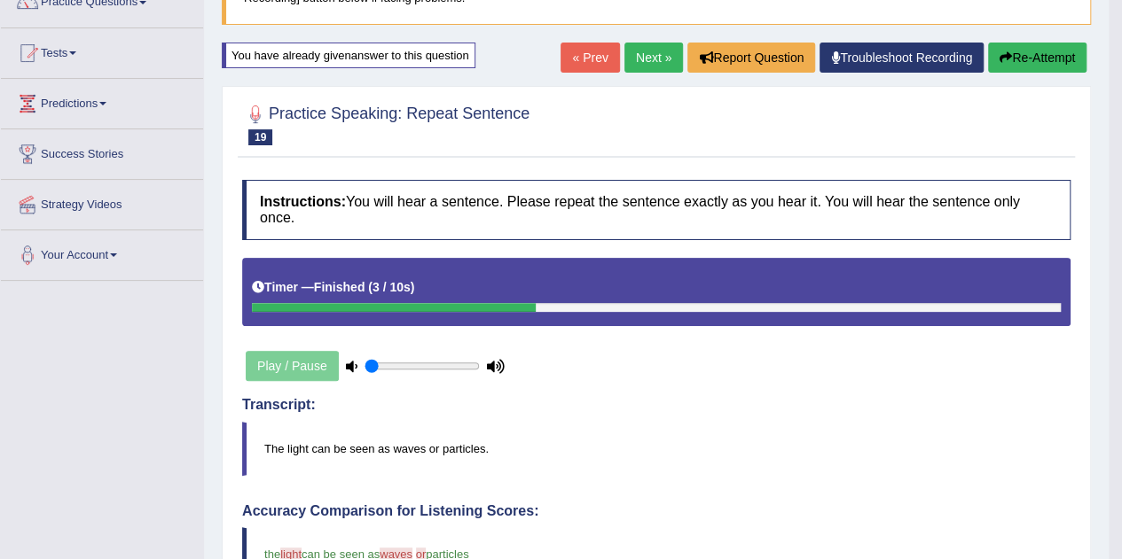
click at [654, 45] on link "Next »" at bounding box center [653, 58] width 59 height 30
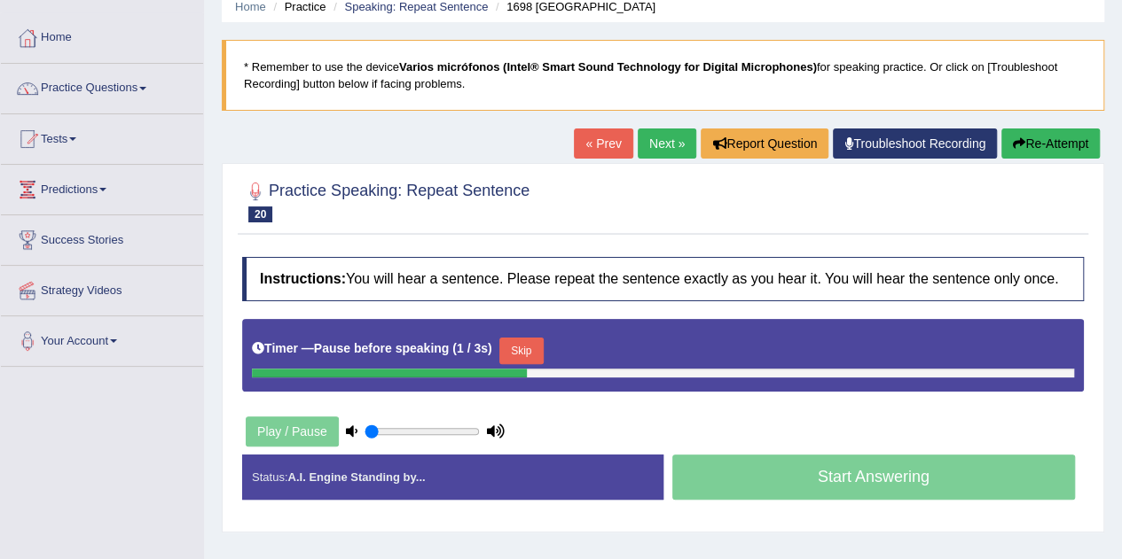
scroll to position [75, 0]
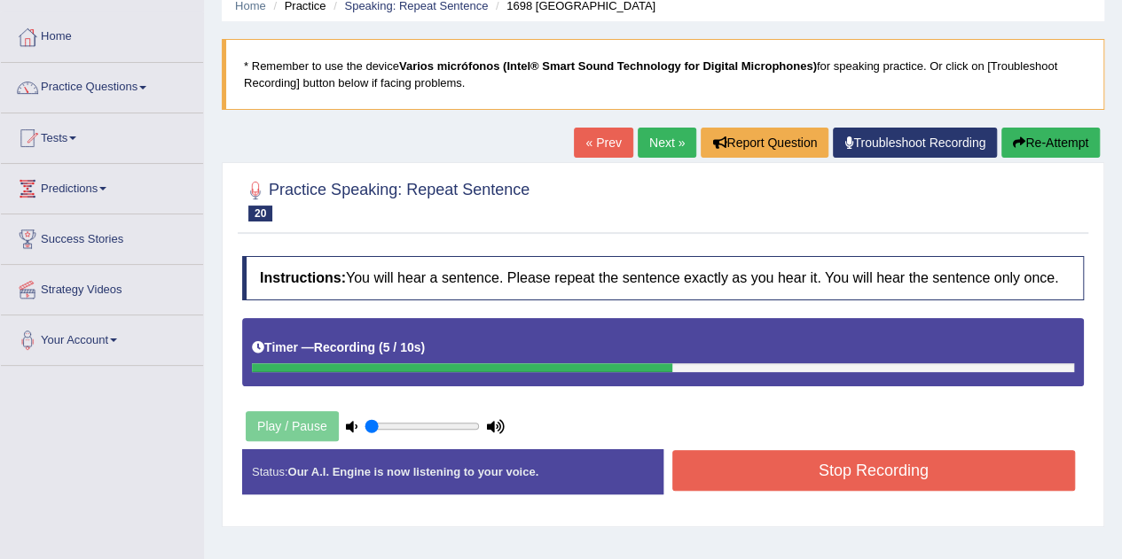
click at [704, 457] on button "Stop Recording" at bounding box center [873, 470] width 403 height 41
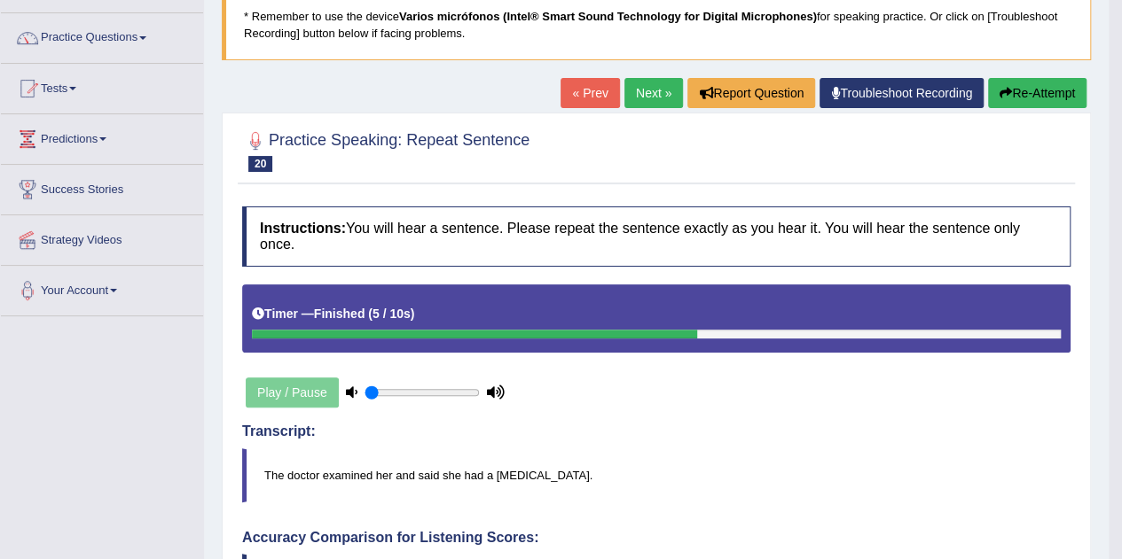
scroll to position [124, 0]
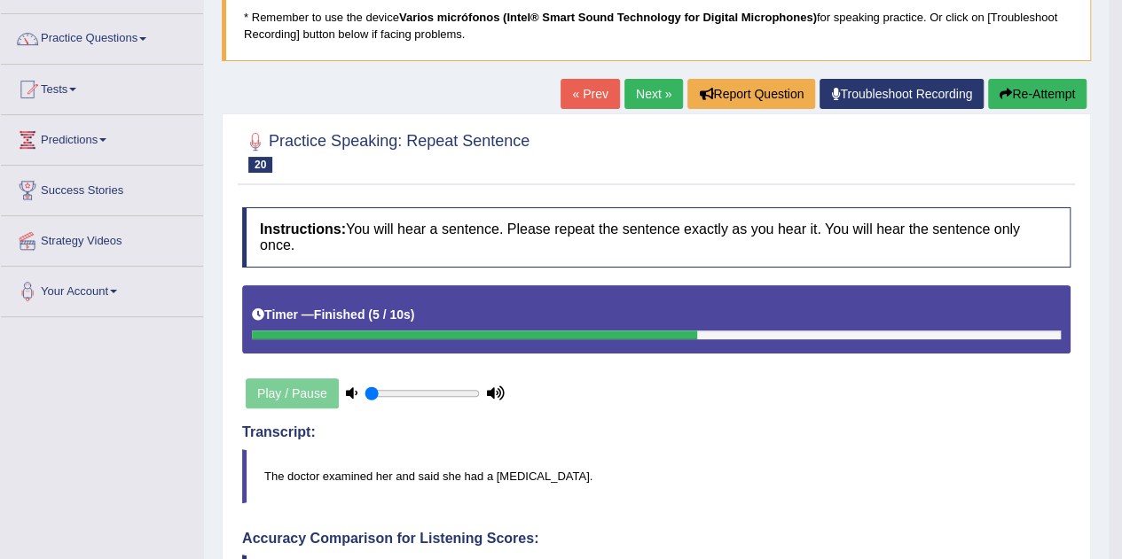
click at [1037, 95] on button "Re-Attempt" at bounding box center [1037, 94] width 98 height 30
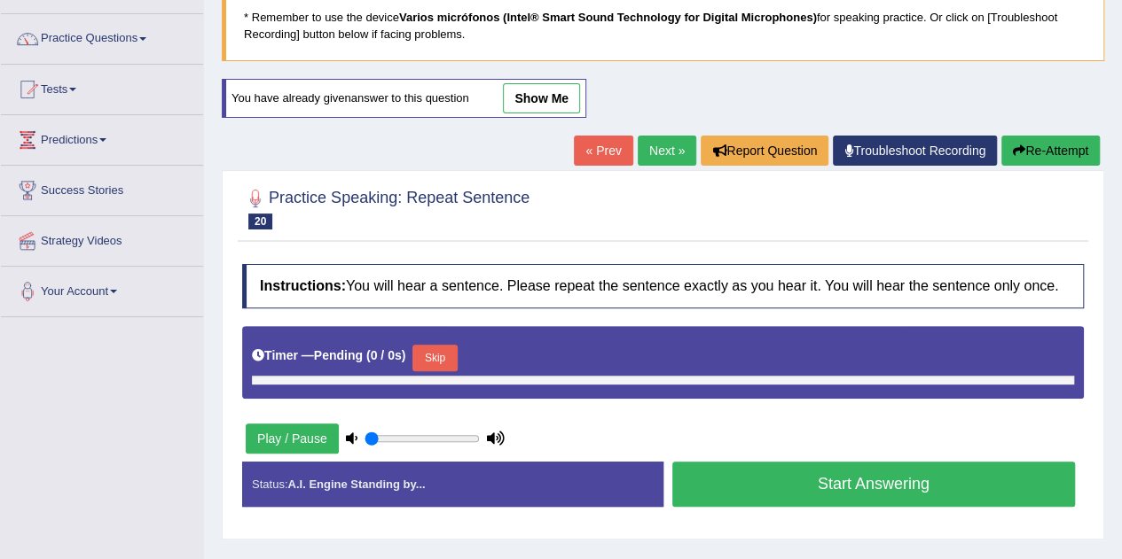
type input "0.05"
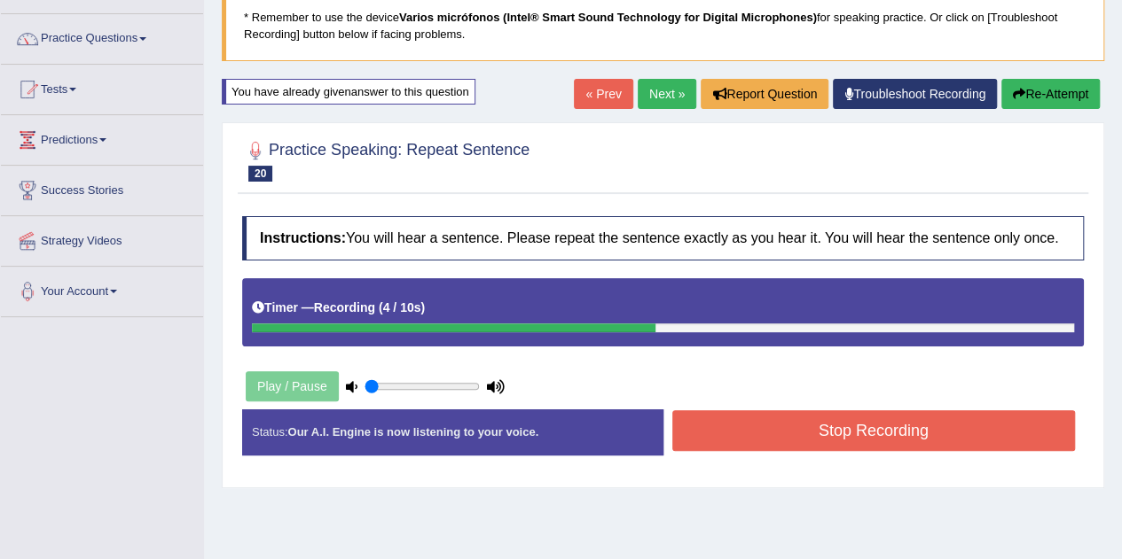
click at [773, 428] on button "Stop Recording" at bounding box center [873, 430] width 403 height 41
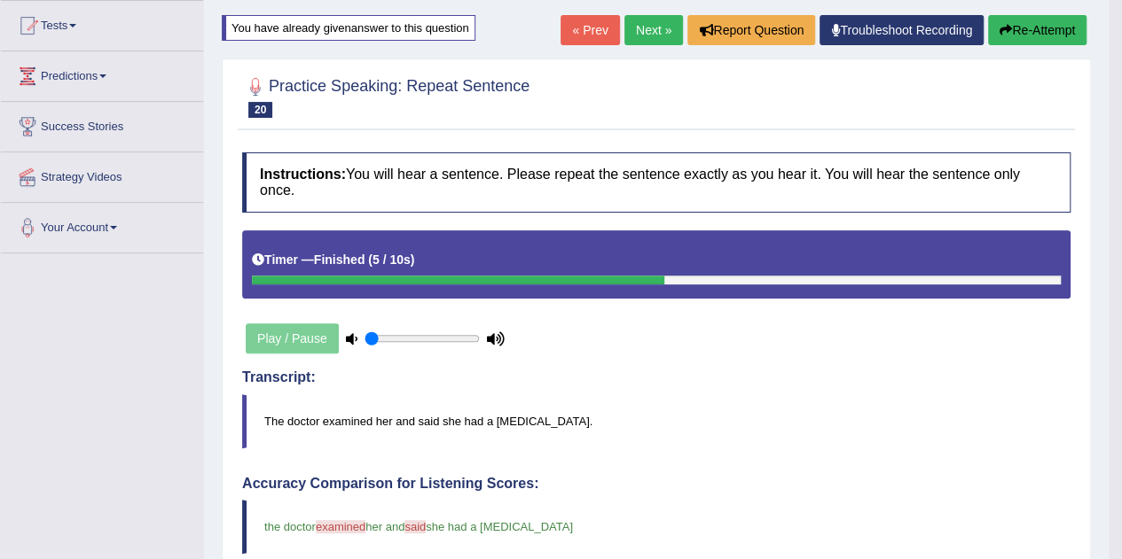
scroll to position [187, 0]
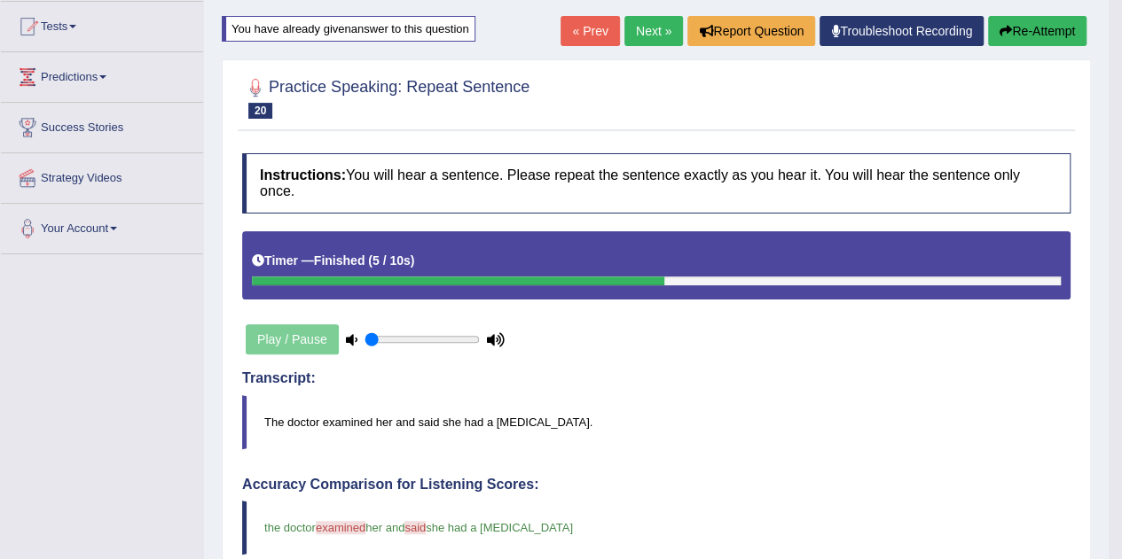
click at [1034, 31] on button "Re-Attempt" at bounding box center [1037, 31] width 98 height 30
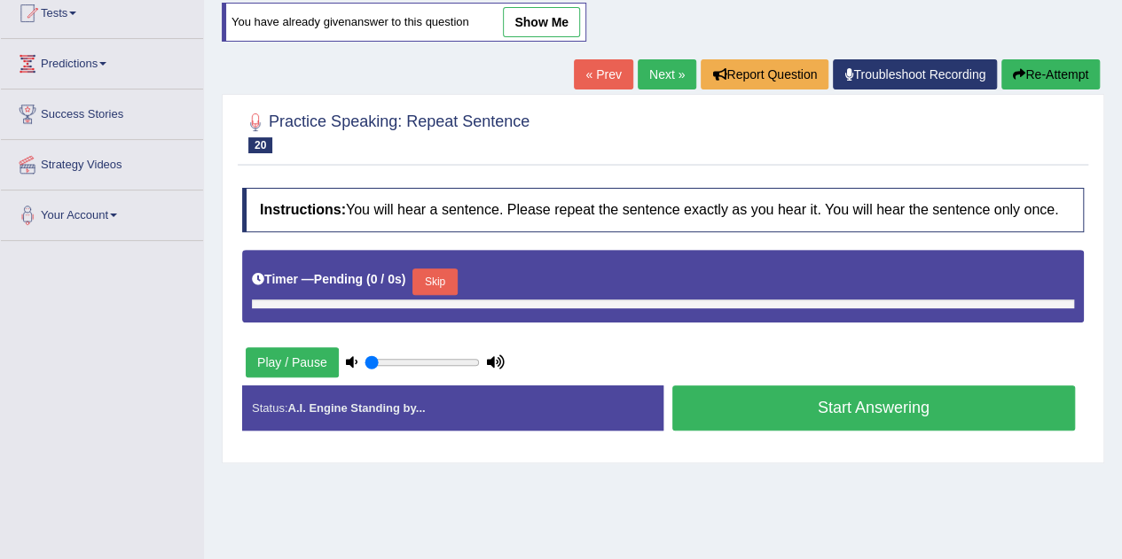
type input "0.05"
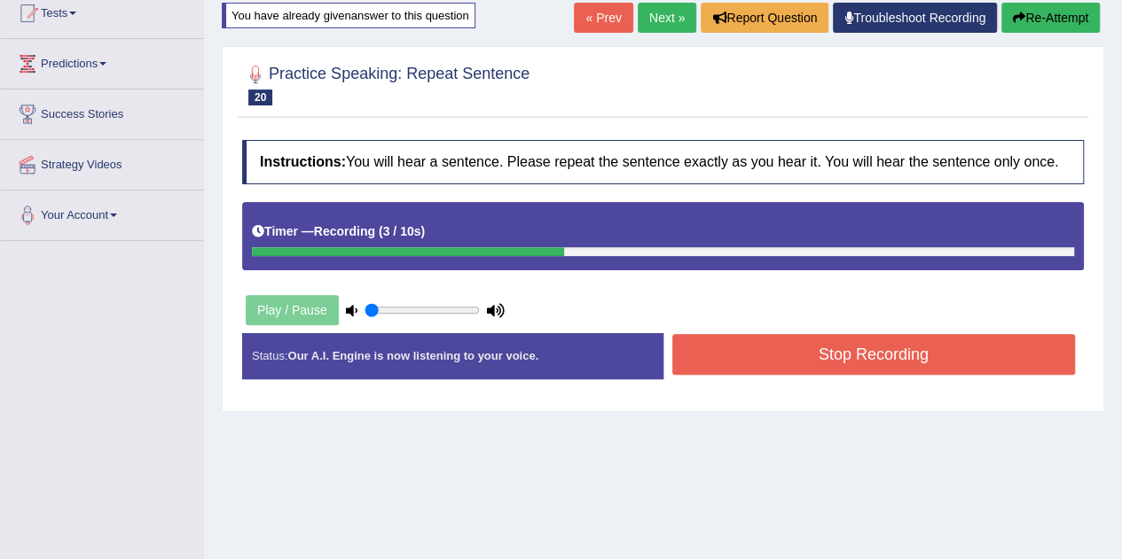
click at [781, 348] on button "Stop Recording" at bounding box center [873, 354] width 403 height 41
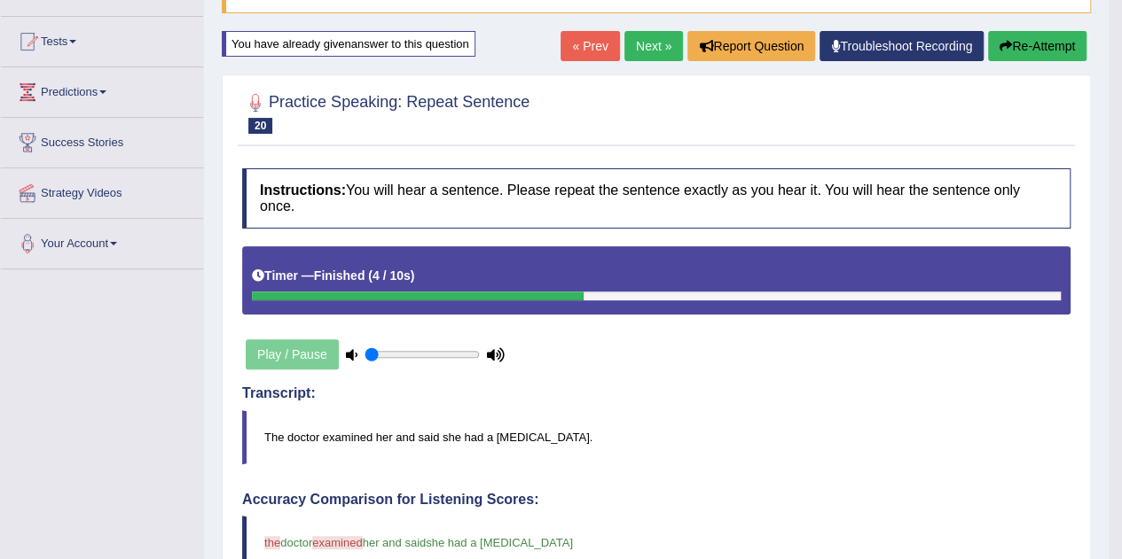
scroll to position [170, 0]
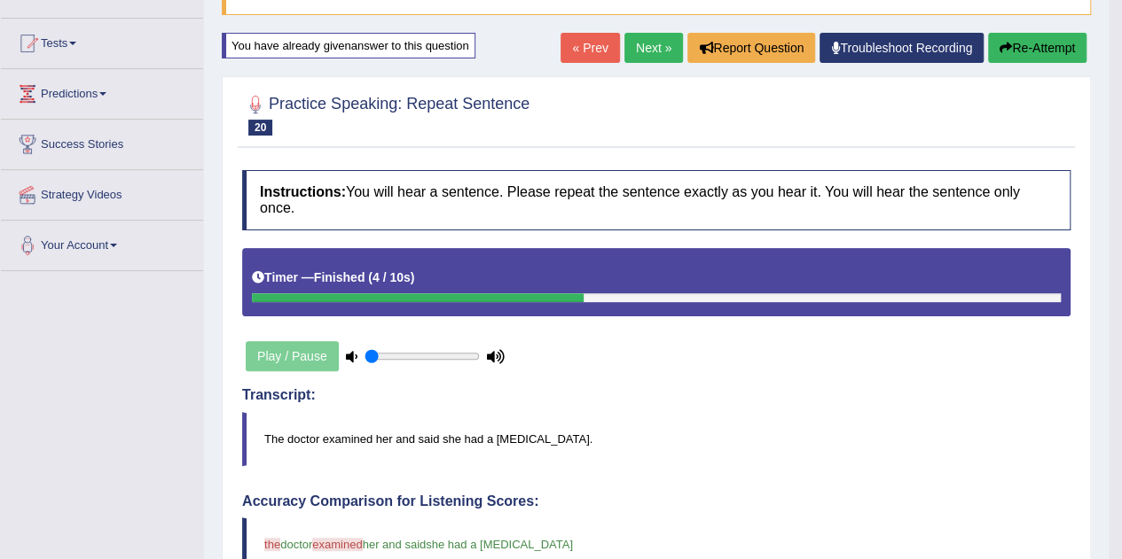
click at [1034, 38] on button "Re-Attempt" at bounding box center [1037, 48] width 98 height 30
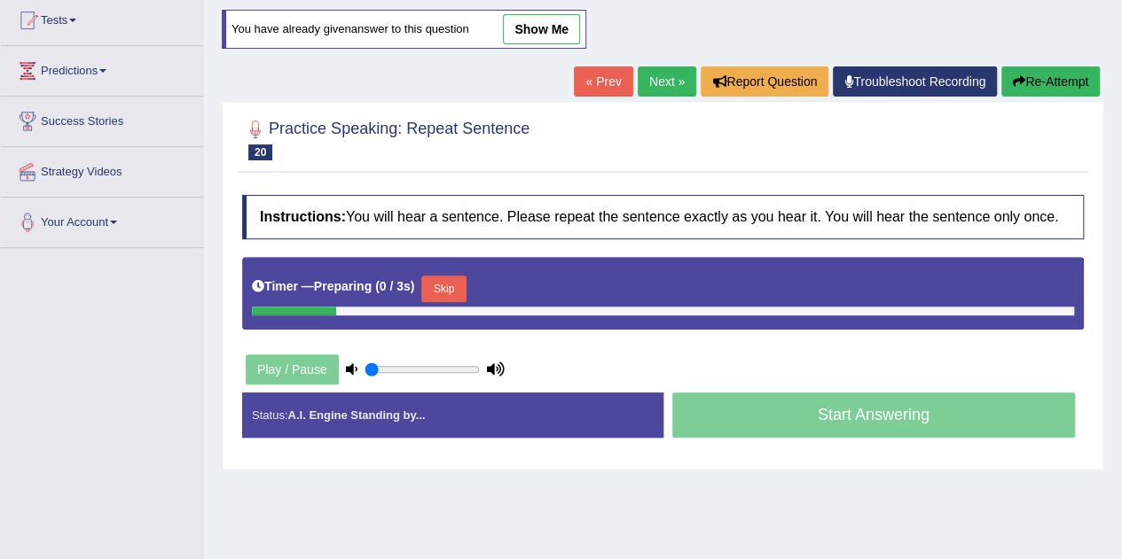
scroll to position [170, 0]
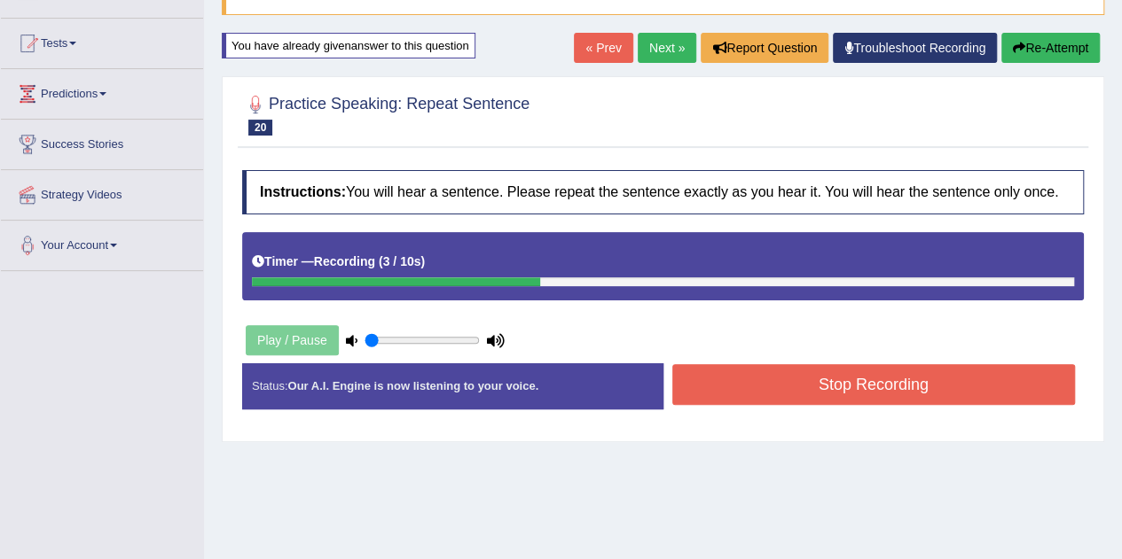
click at [927, 385] on button "Stop Recording" at bounding box center [873, 384] width 403 height 41
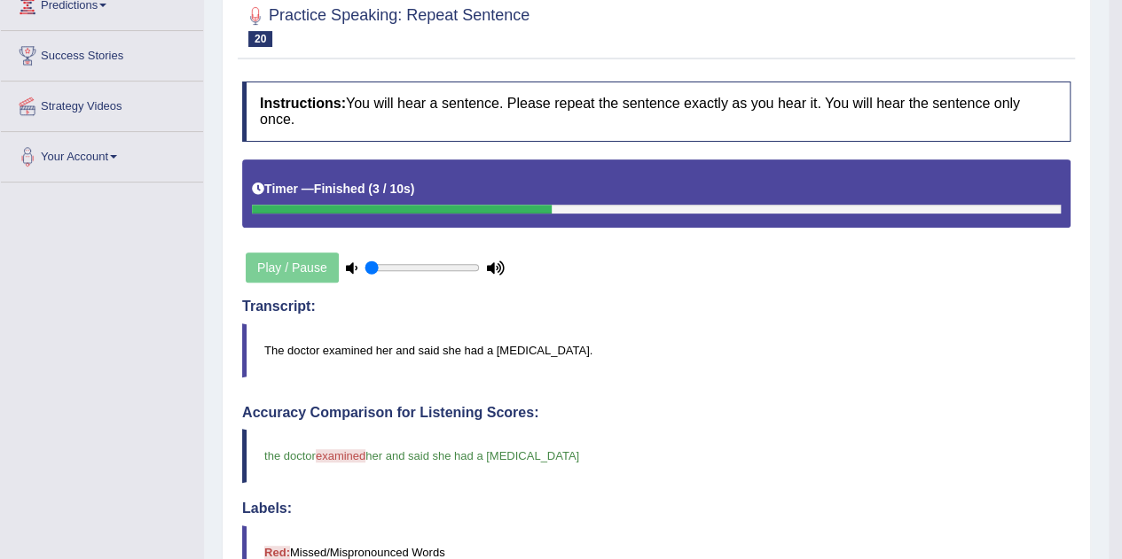
scroll to position [133, 0]
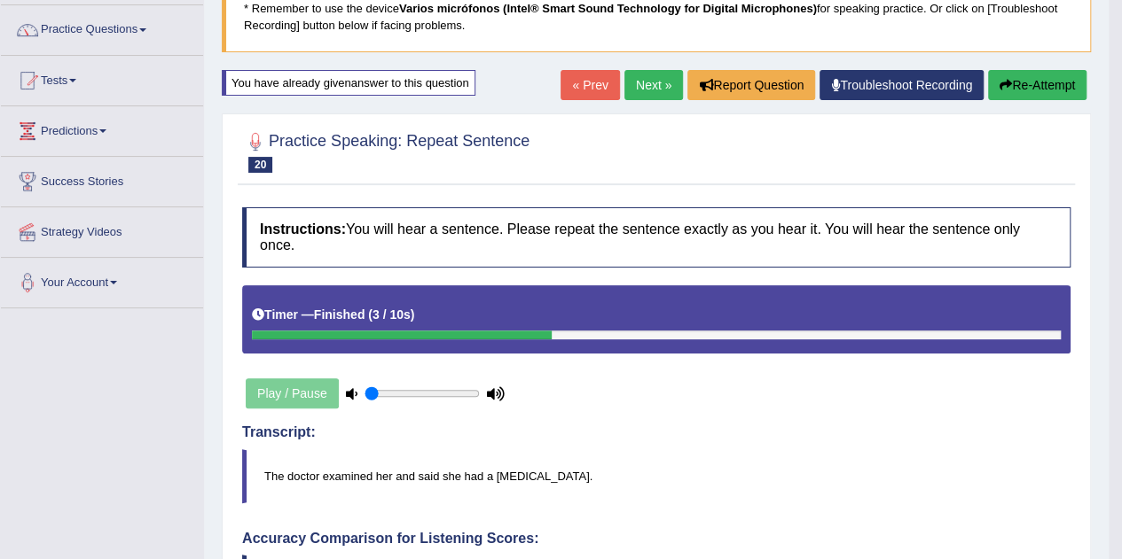
click at [646, 93] on link "Next »" at bounding box center [653, 85] width 59 height 30
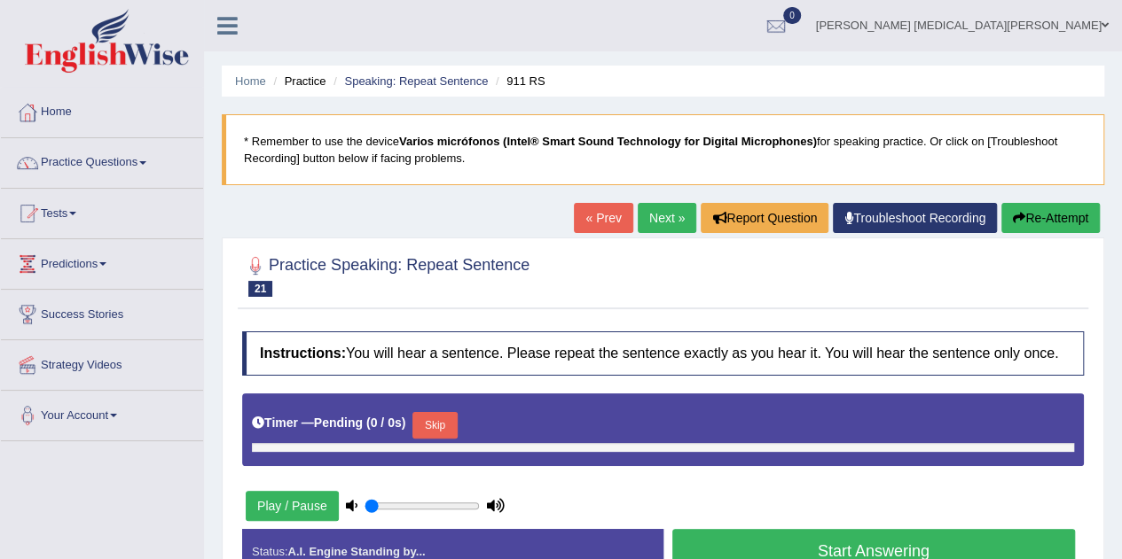
type input "0.05"
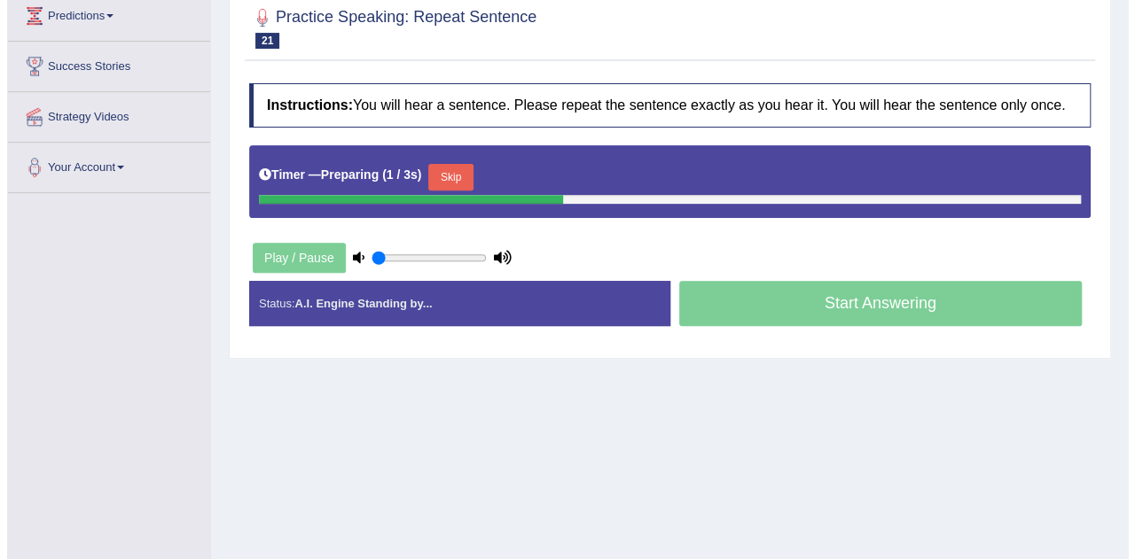
scroll to position [238, 0]
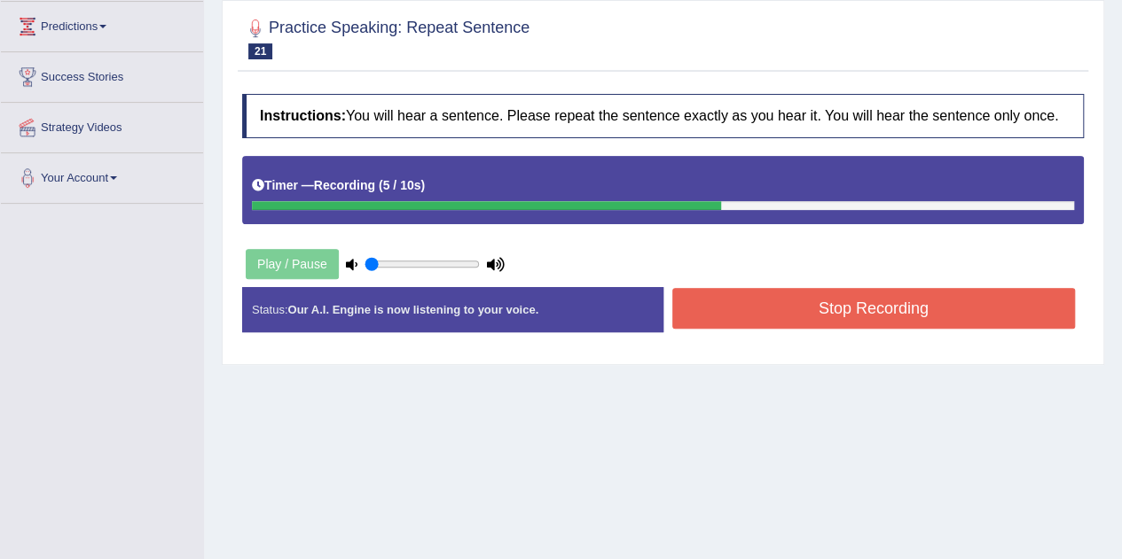
click at [752, 317] on button "Stop Recording" at bounding box center [873, 308] width 403 height 41
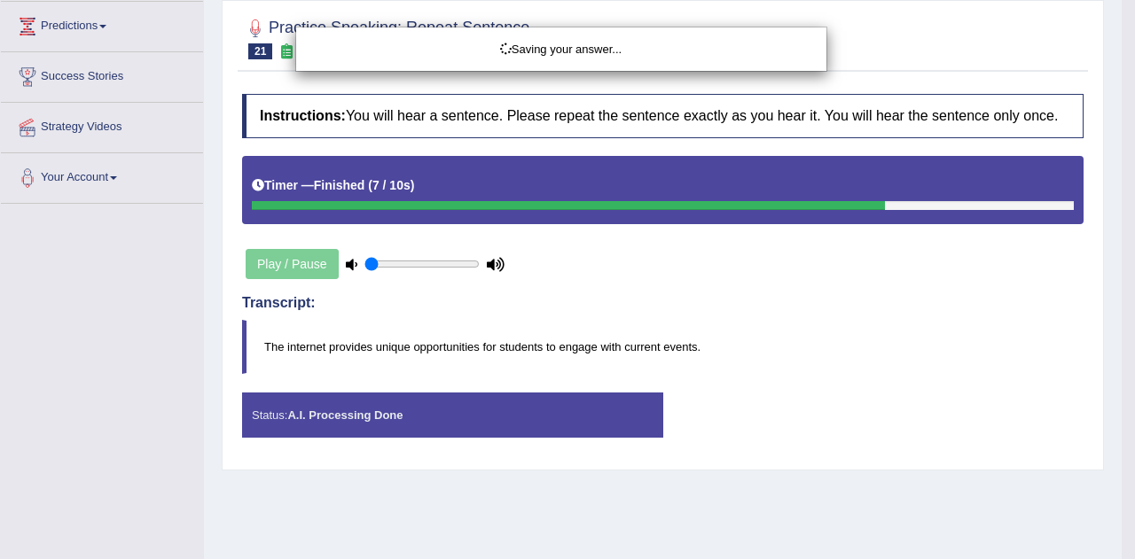
click at [752, 317] on div "Saving your answer..." at bounding box center [567, 279] width 1135 height 559
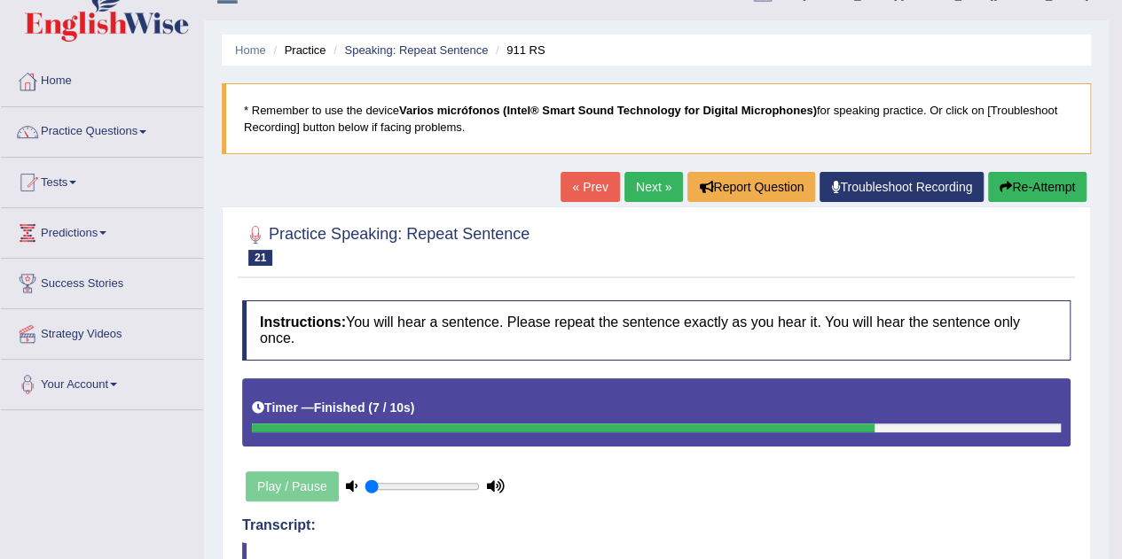
scroll to position [11, 0]
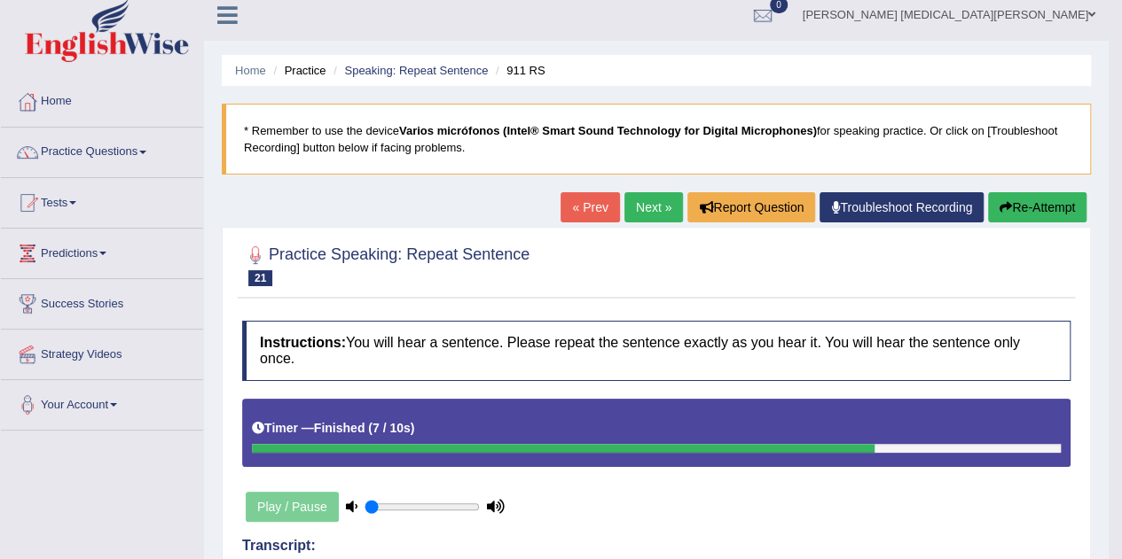
click at [1018, 201] on button "Re-Attempt" at bounding box center [1037, 207] width 98 height 30
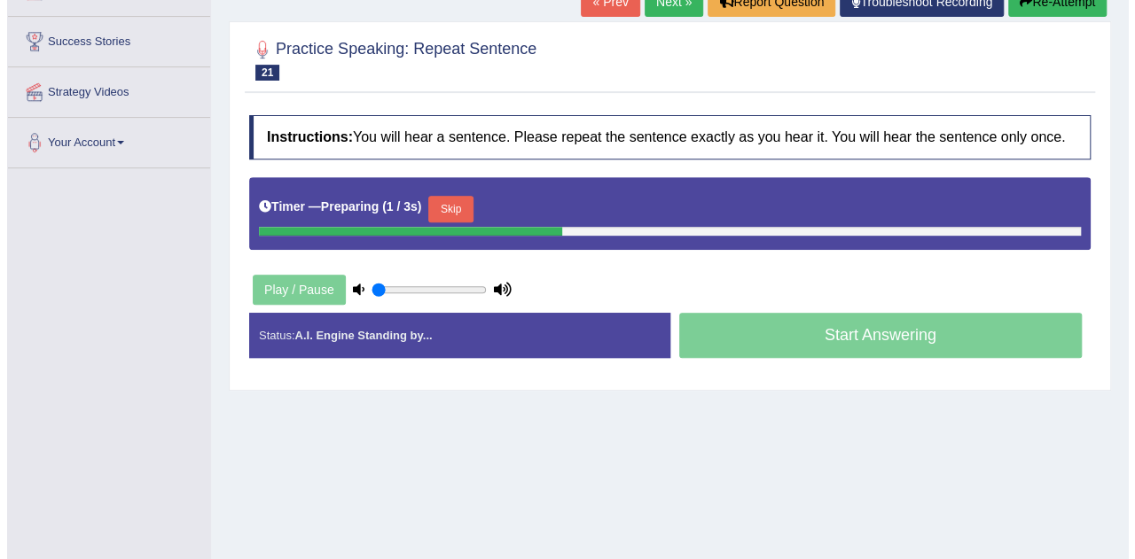
scroll to position [274, 0]
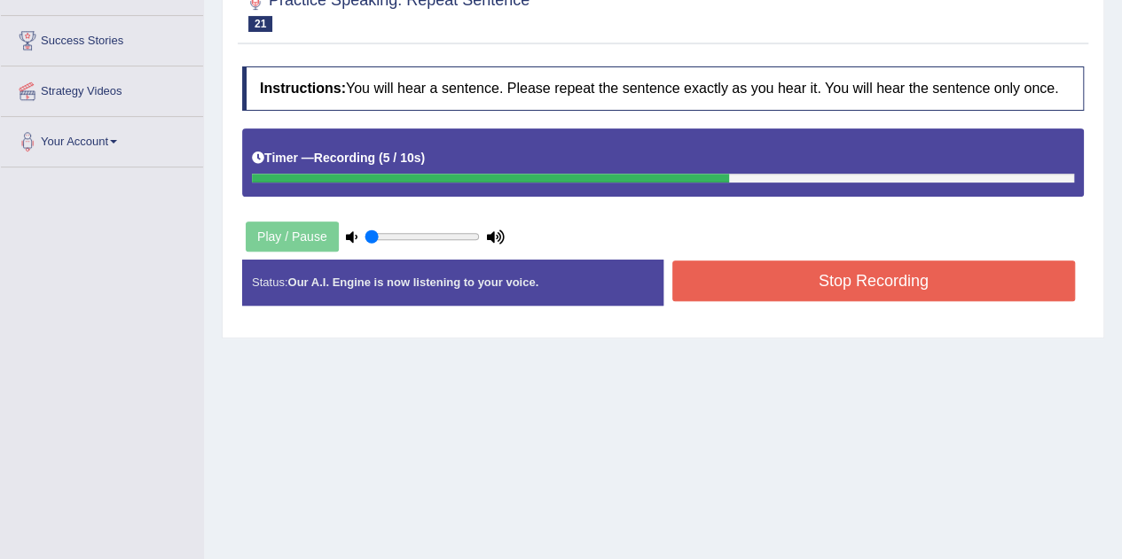
click at [825, 272] on button "Stop Recording" at bounding box center [873, 281] width 403 height 41
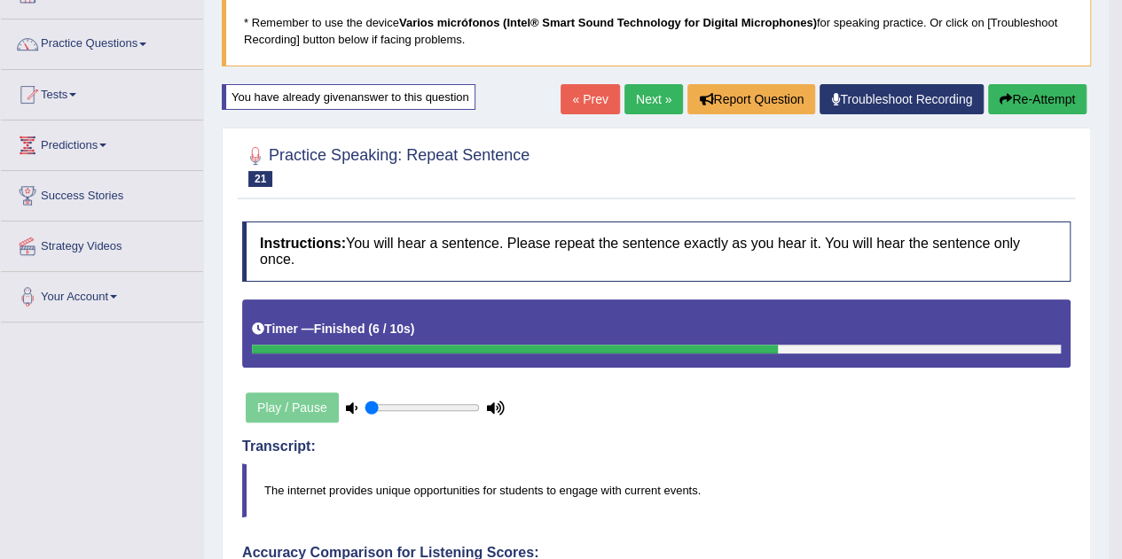
scroll to position [118, 0]
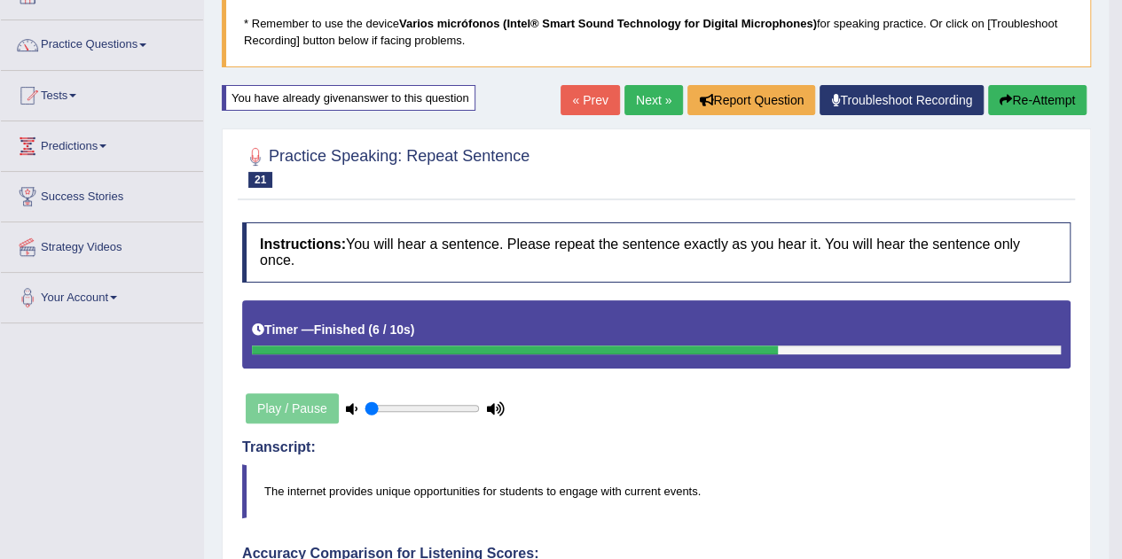
click at [1036, 97] on button "Re-Attempt" at bounding box center [1037, 100] width 98 height 30
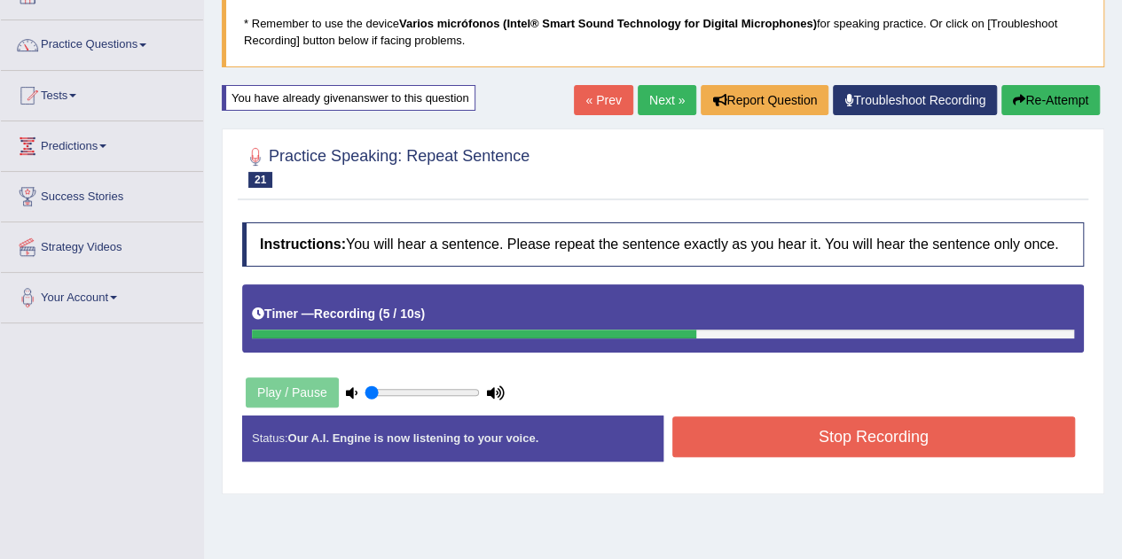
click at [887, 416] on div "Start Answering" at bounding box center [873, 416] width 421 height 1
click at [887, 417] on button "Stop Recording" at bounding box center [873, 437] width 403 height 41
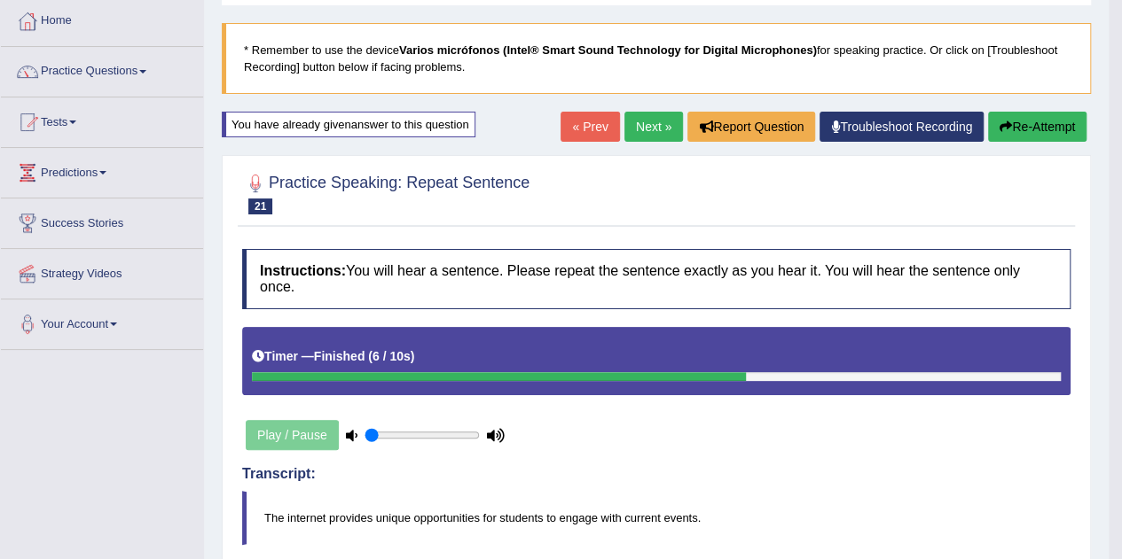
scroll to position [90, 0]
click at [668, 129] on link "Next »" at bounding box center [653, 128] width 59 height 30
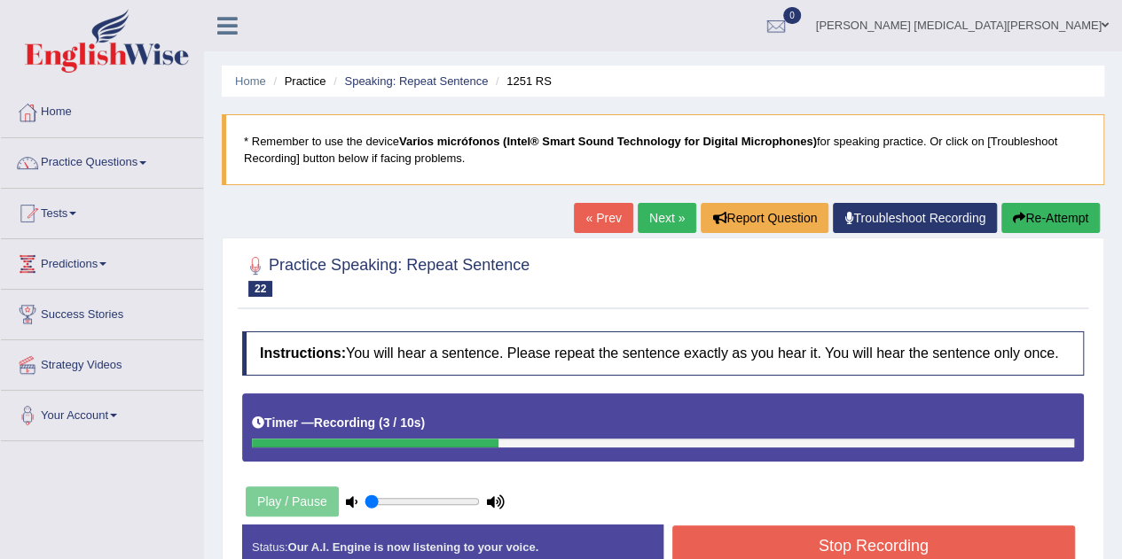
click at [757, 534] on button "Stop Recording" at bounding box center [873, 546] width 403 height 41
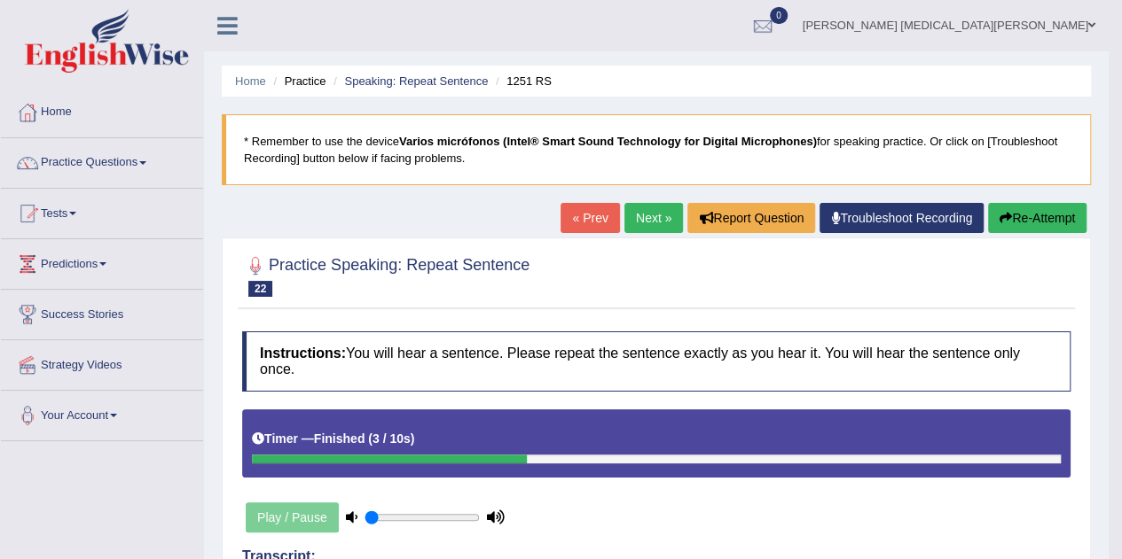
click at [645, 218] on link "Next »" at bounding box center [653, 218] width 59 height 30
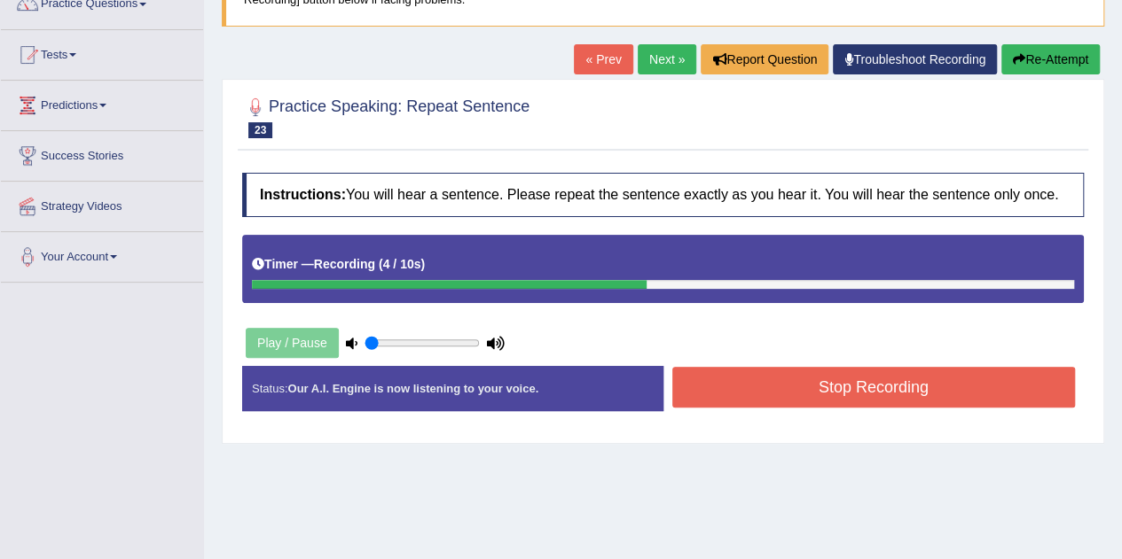
click at [742, 391] on button "Stop Recording" at bounding box center [873, 387] width 403 height 41
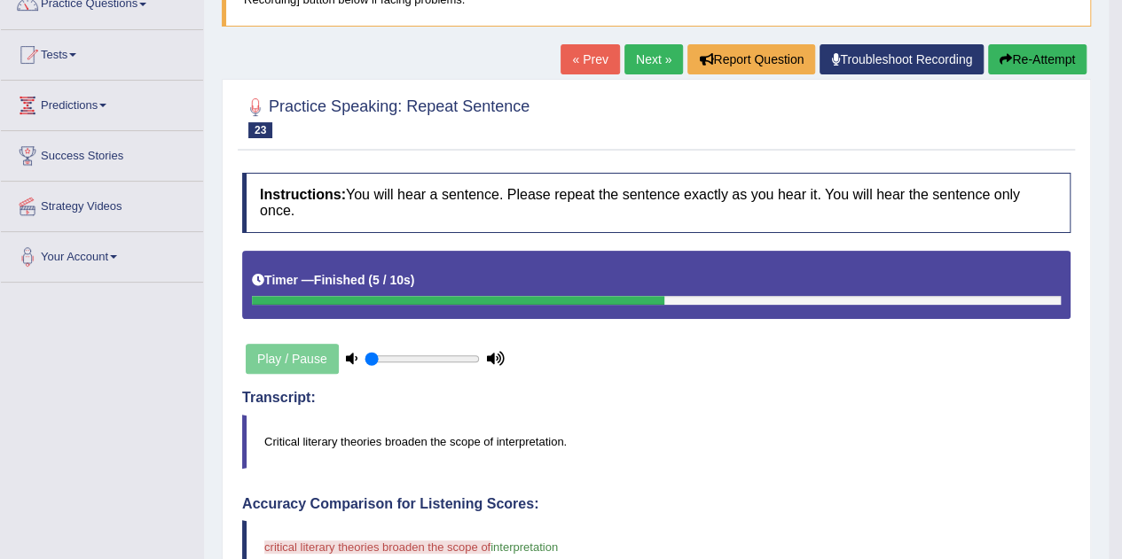
scroll to position [424, 0]
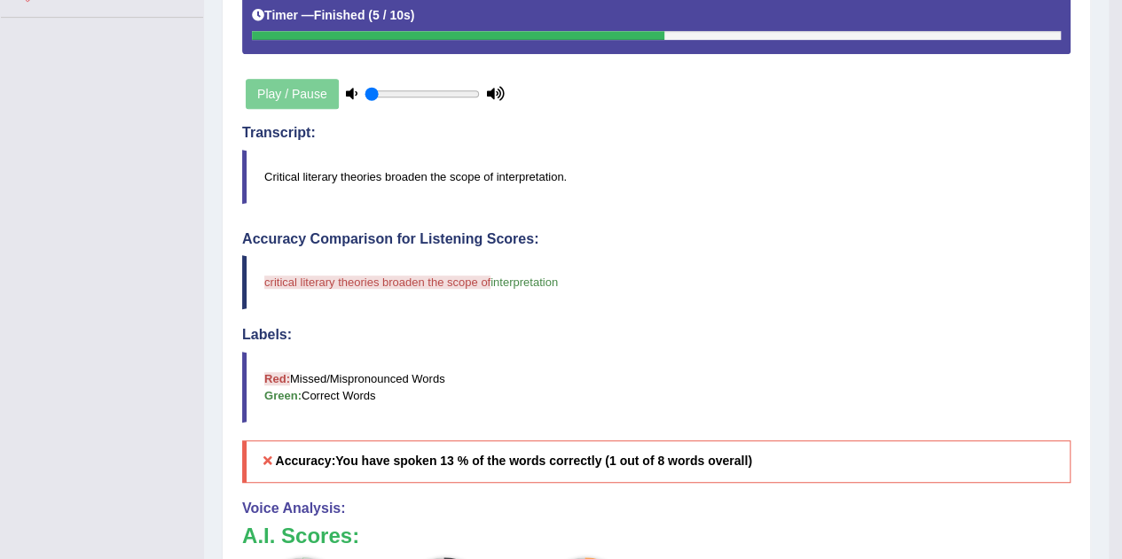
click at [742, 391] on blockquote "Red: Missed/Mispronounced Words Green: Correct Words" at bounding box center [656, 387] width 828 height 71
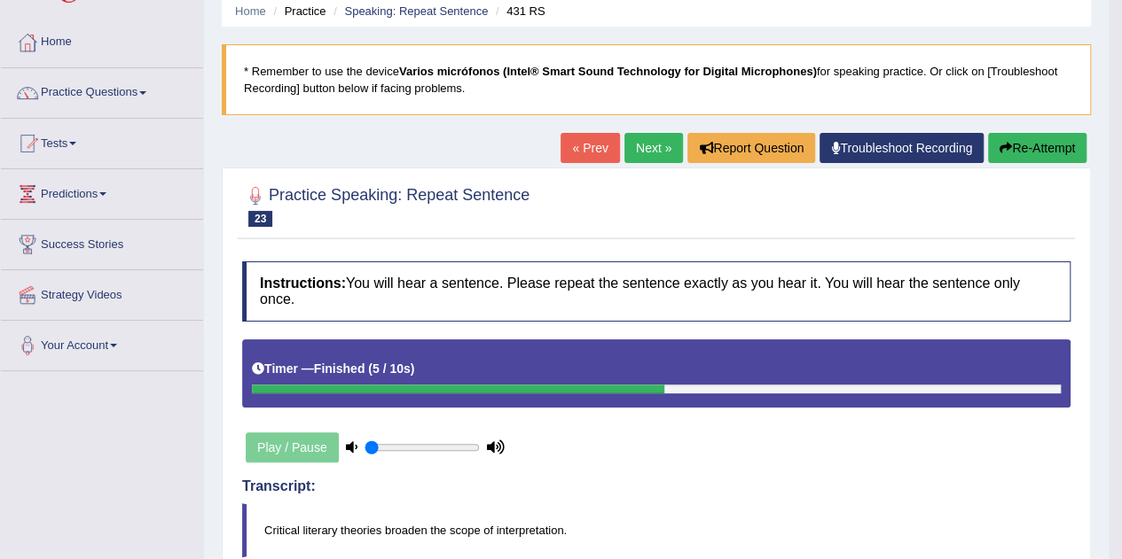
scroll to position [56, 0]
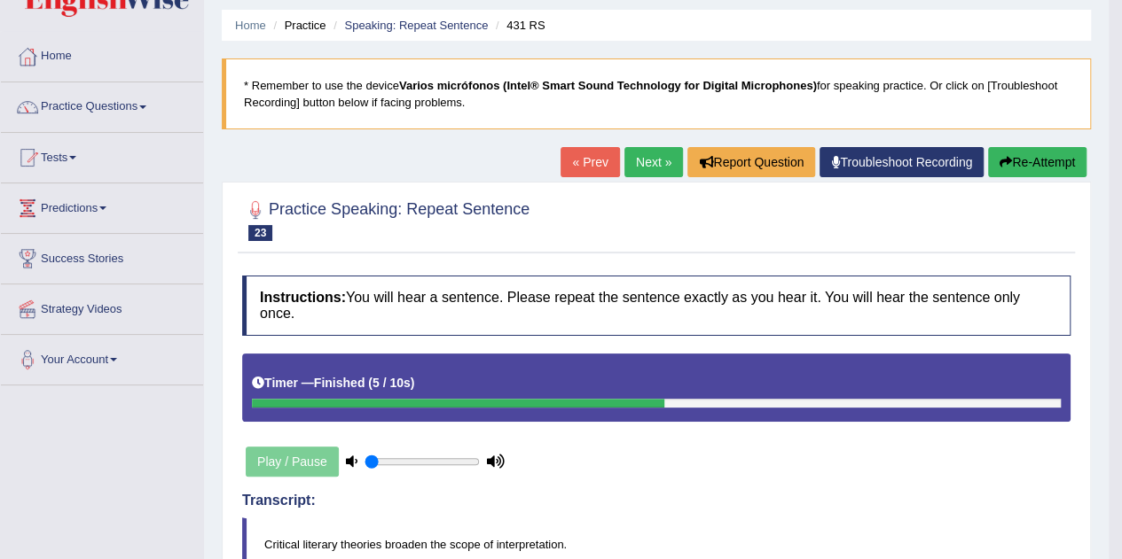
click at [1044, 171] on button "Re-Attempt" at bounding box center [1037, 162] width 98 height 30
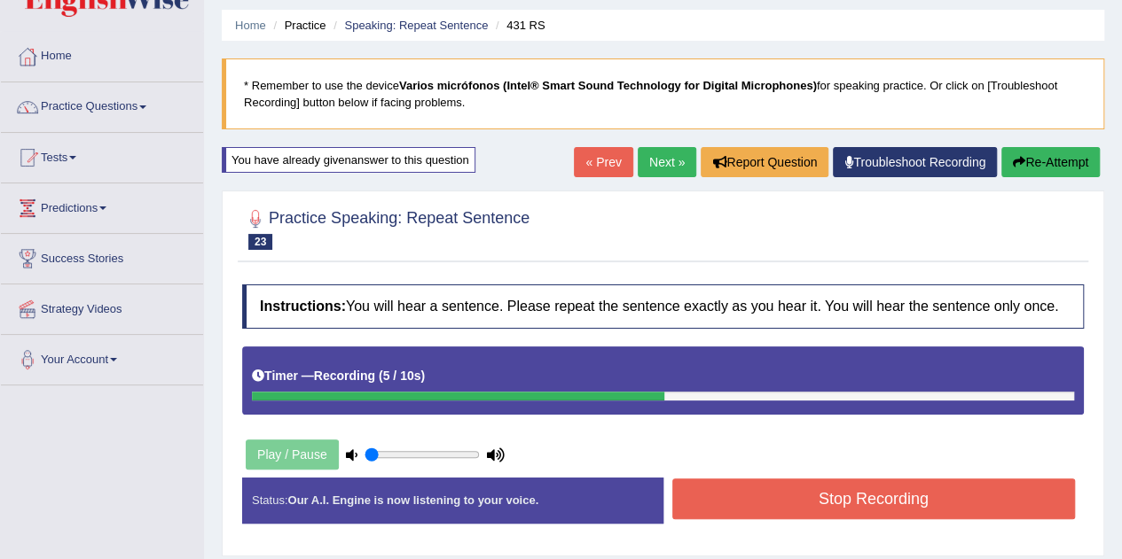
click at [832, 487] on button "Stop Recording" at bounding box center [873, 499] width 403 height 41
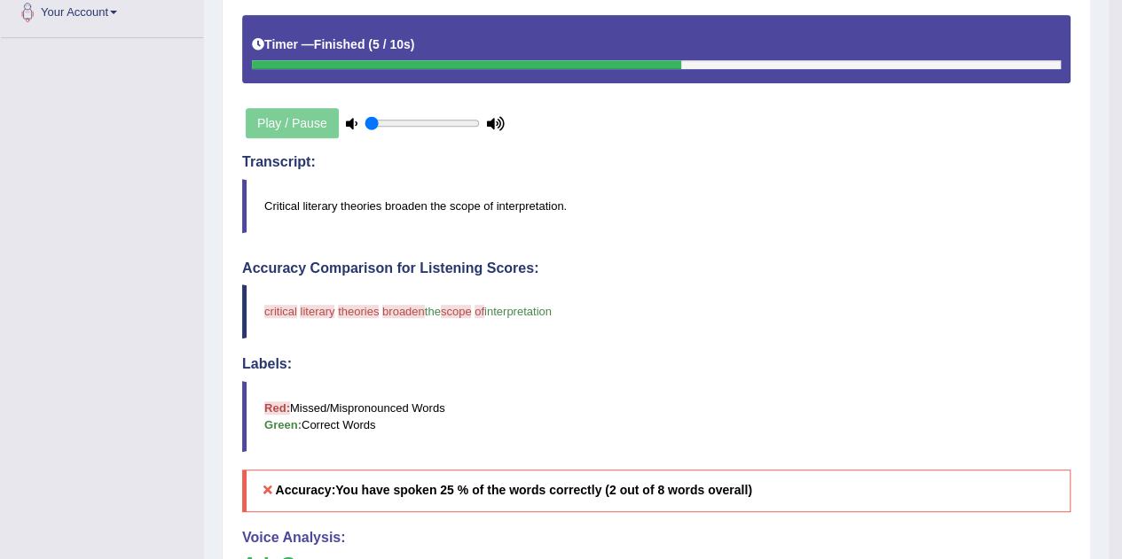
scroll to position [397, 0]
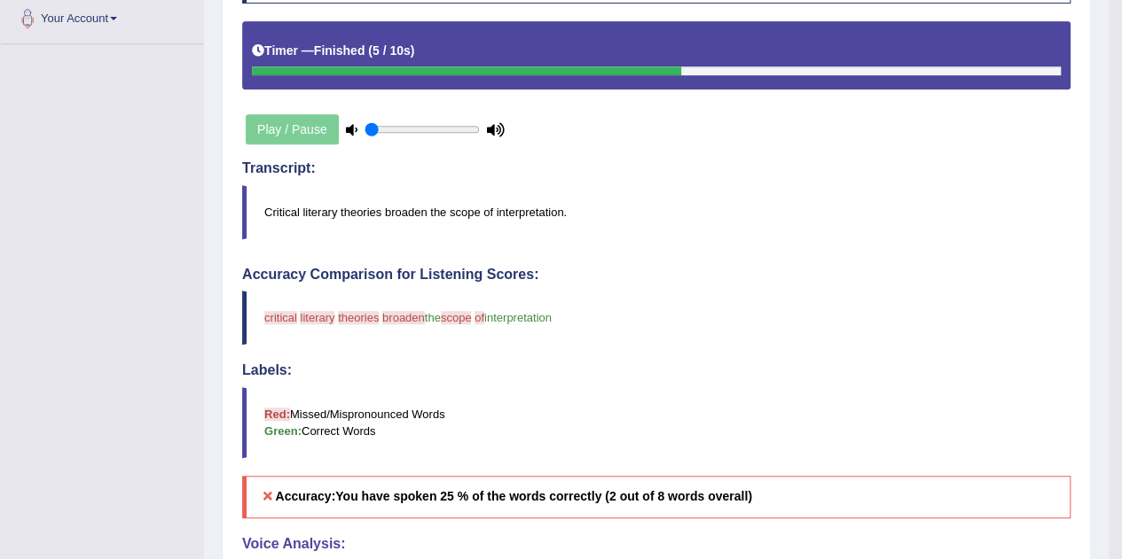
drag, startPoint x: 566, startPoint y: 210, endPoint x: 253, endPoint y: 219, distance: 313.1
click at [253, 219] on blockquote "Critical literary theories broaden the scope of interpretation." at bounding box center [656, 212] width 828 height 54
drag, startPoint x: 262, startPoint y: 215, endPoint x: 530, endPoint y: 228, distance: 268.0
click at [530, 228] on blockquote "Critical literary theories broaden the scope of interpretation." at bounding box center [656, 212] width 828 height 54
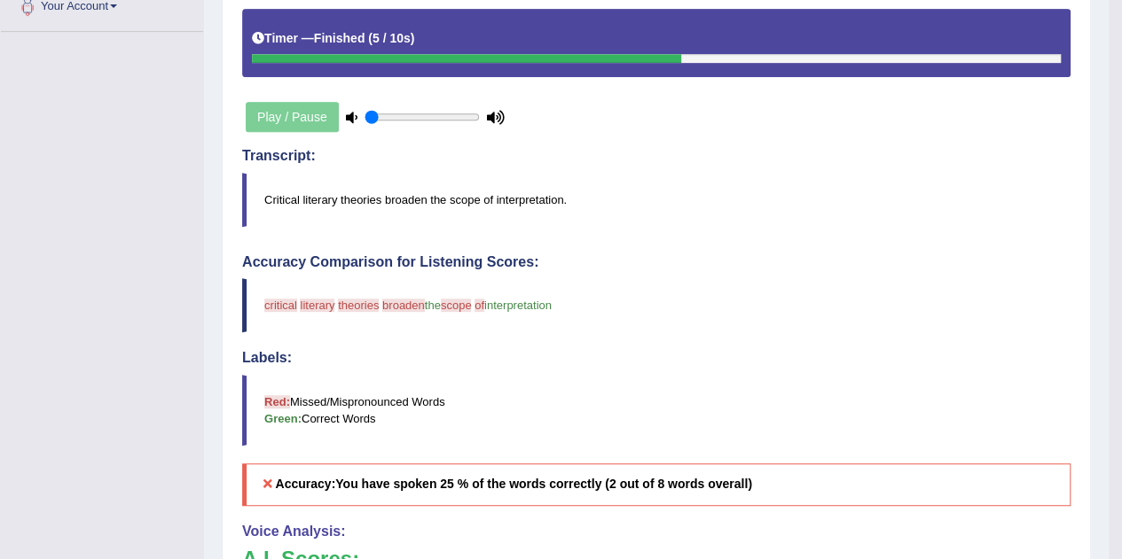
scroll to position [288, 0]
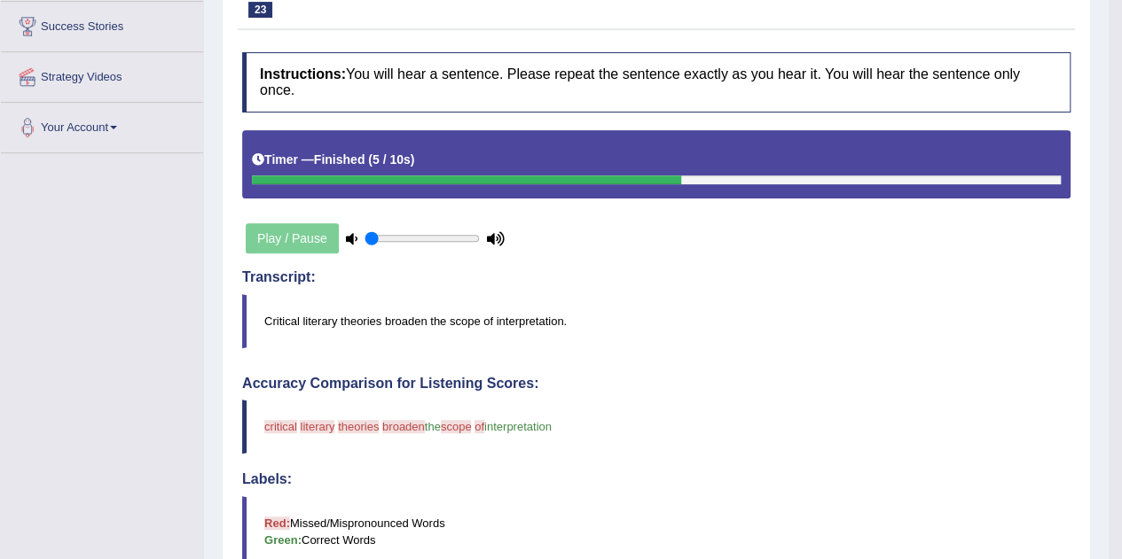
click at [348, 233] on icon at bounding box center [352, 239] width 12 height 12
click at [365, 235] on input "range" at bounding box center [421, 238] width 115 height 14
drag, startPoint x: 365, startPoint y: 235, endPoint x: 392, endPoint y: 242, distance: 27.5
type input "0.25"
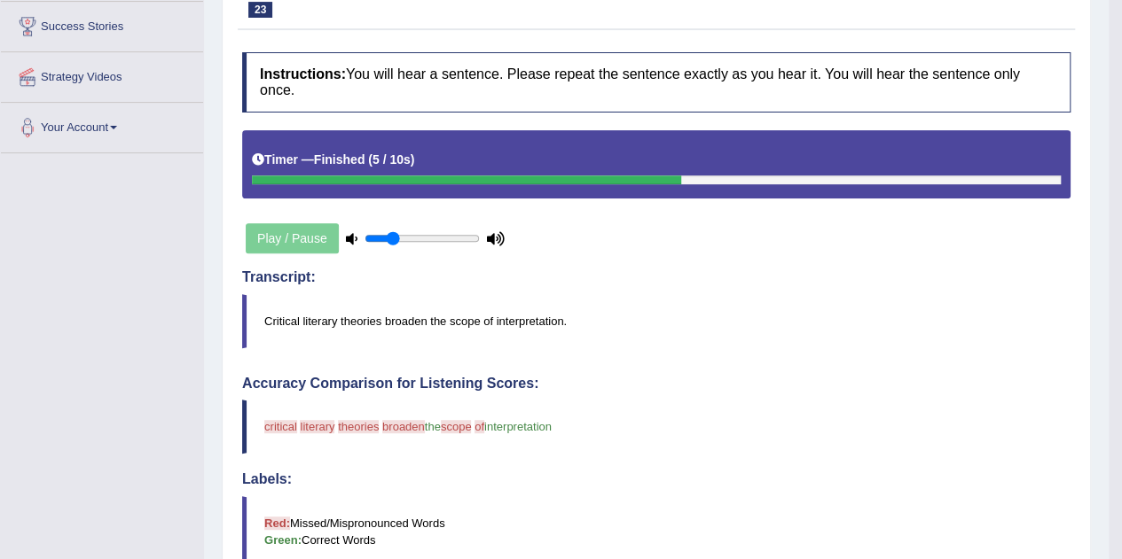
click at [392, 242] on input "range" at bounding box center [421, 238] width 115 height 14
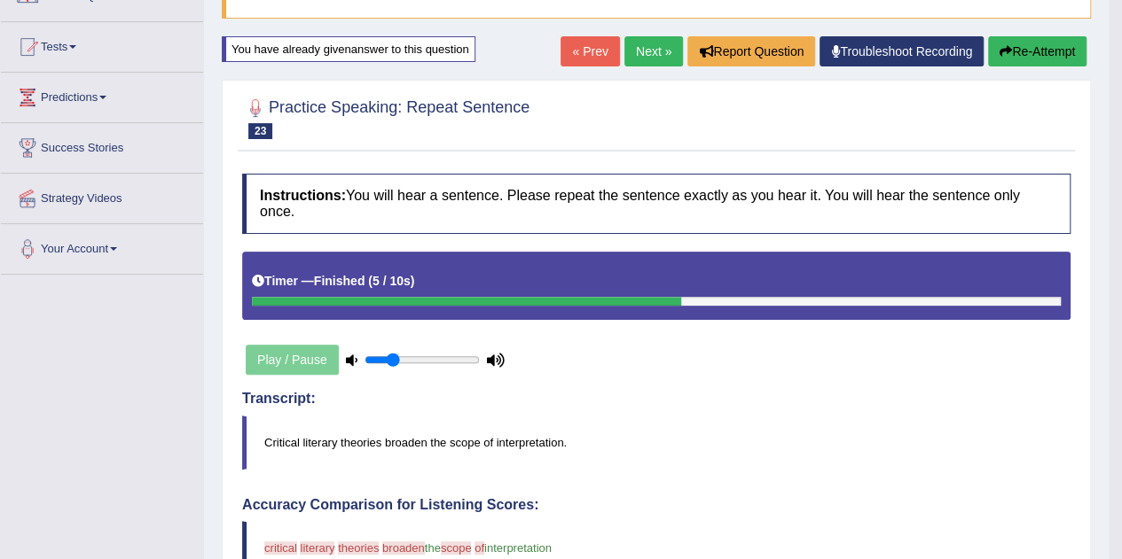
scroll to position [166, 0]
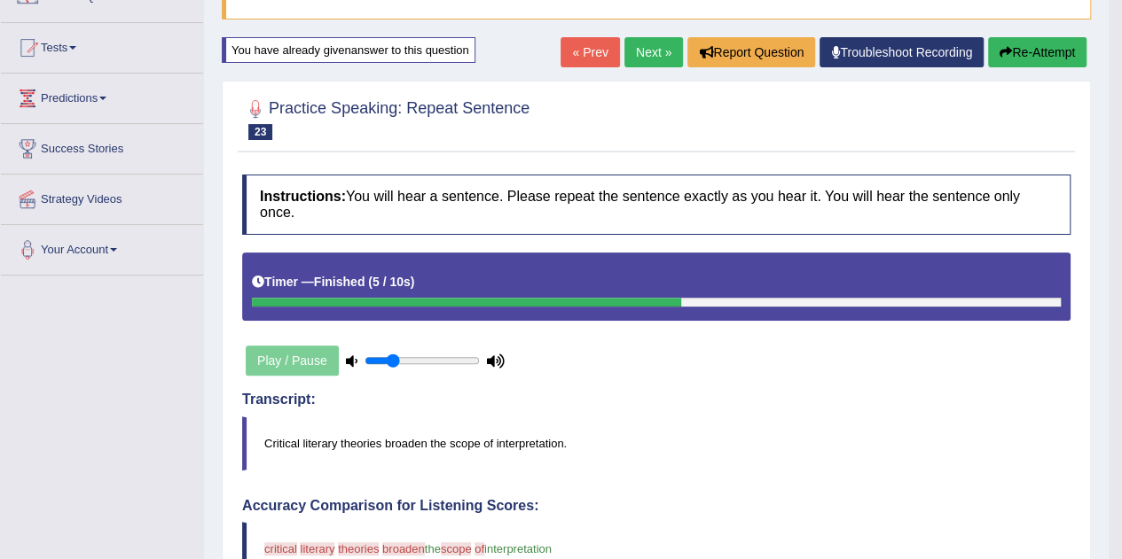
click at [1031, 53] on button "Re-Attempt" at bounding box center [1037, 52] width 98 height 30
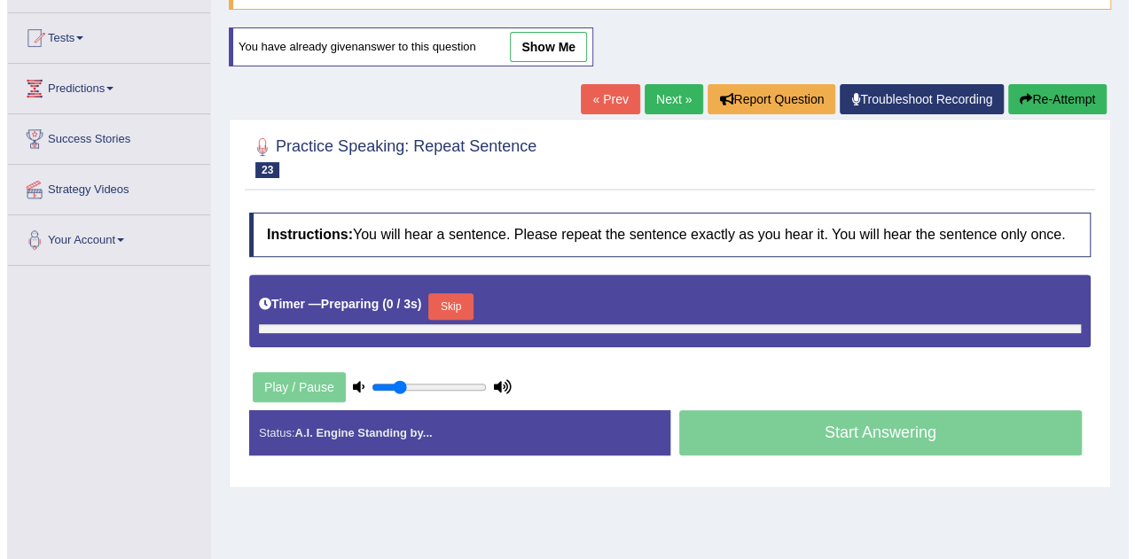
scroll to position [166, 0]
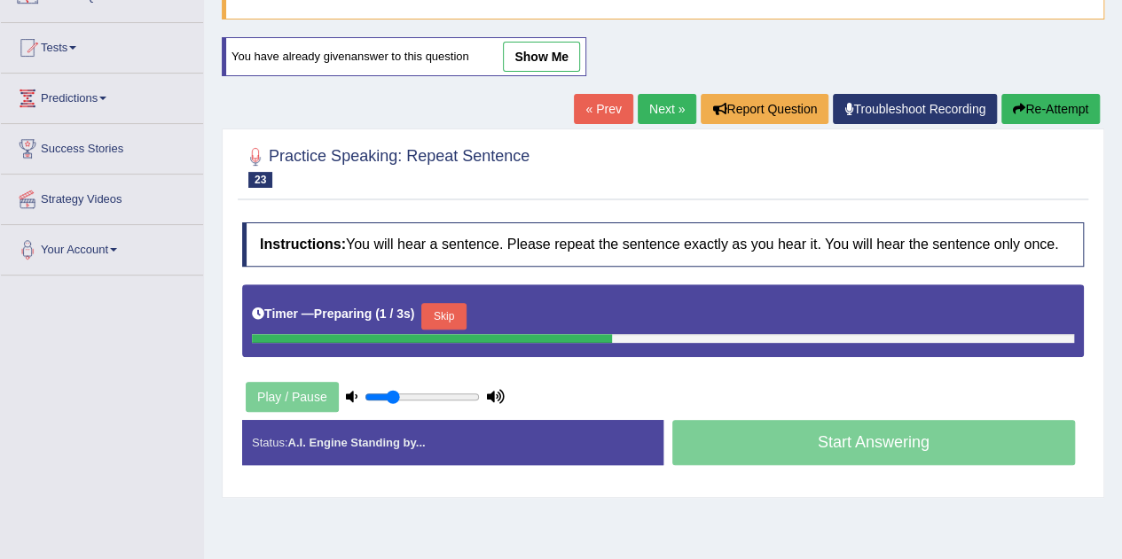
click at [391, 393] on div "Instructions: You will hear a sentence. Please repeat the sentence exactly as y…" at bounding box center [663, 351] width 850 height 275
drag, startPoint x: 391, startPoint y: 393, endPoint x: 426, endPoint y: 398, distance: 35.0
type input "0.55"
click at [426, 398] on input "range" at bounding box center [421, 397] width 115 height 14
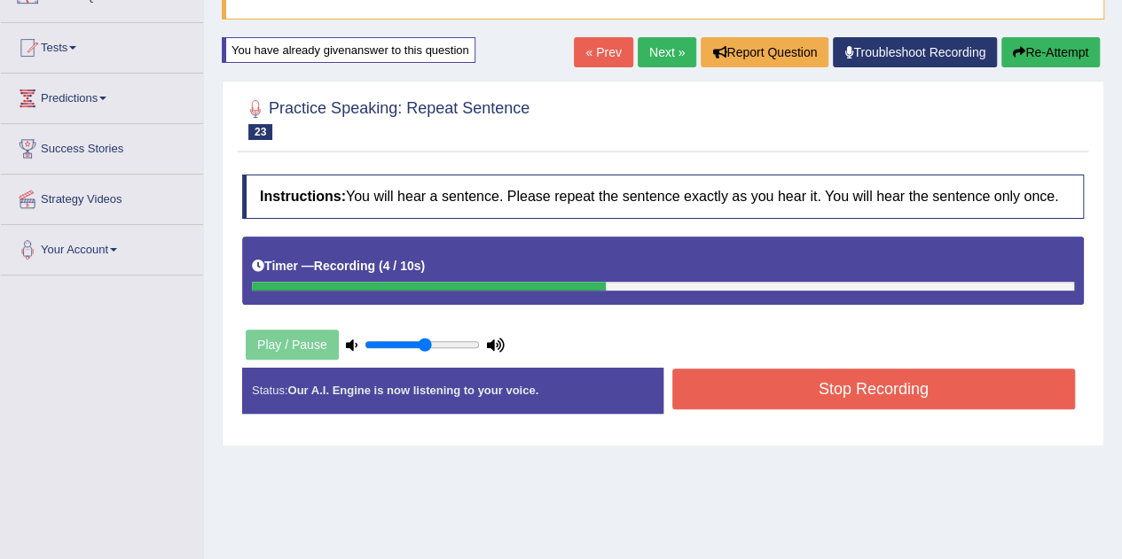
click at [727, 387] on button "Stop Recording" at bounding box center [873, 389] width 403 height 41
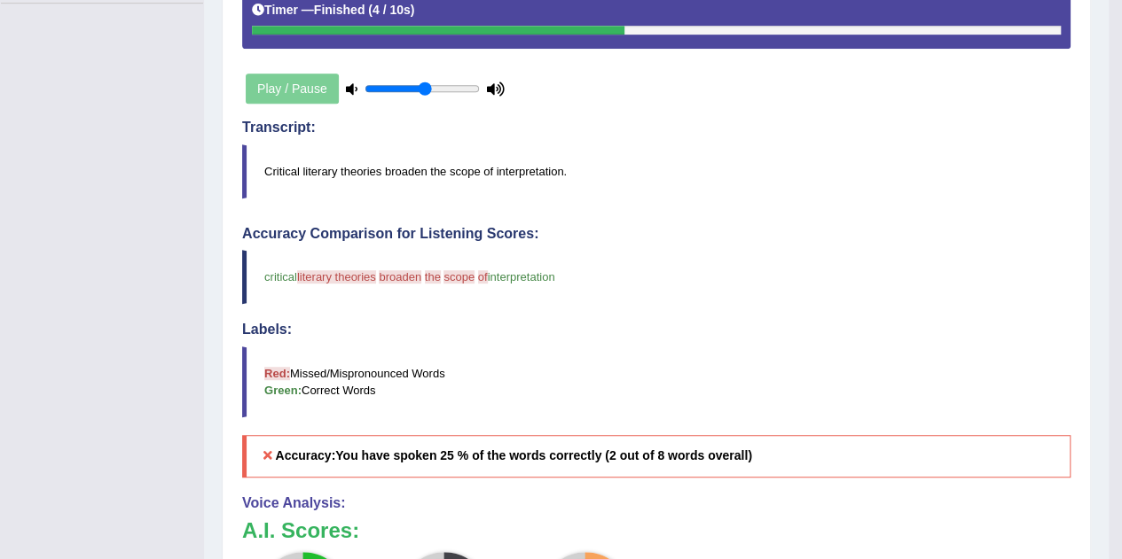
scroll to position [35, 0]
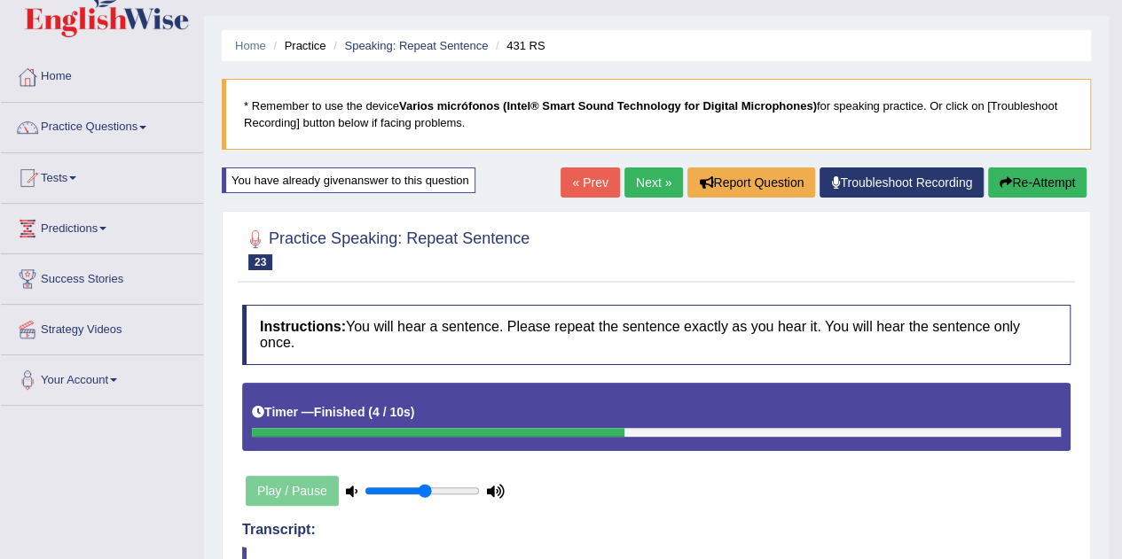
click at [1011, 194] on button "Re-Attempt" at bounding box center [1037, 183] width 98 height 30
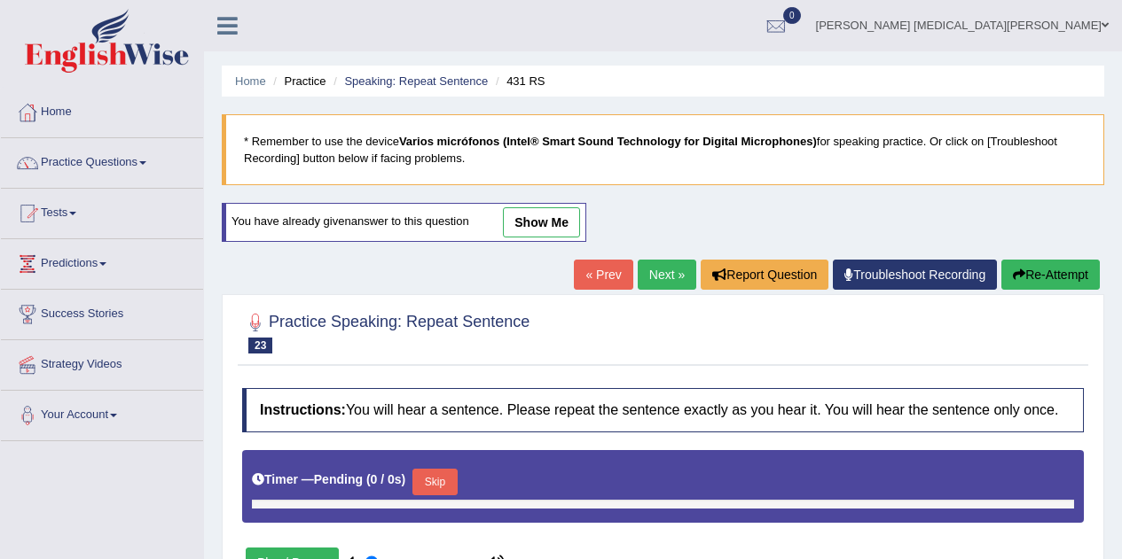
scroll to position [35, 0]
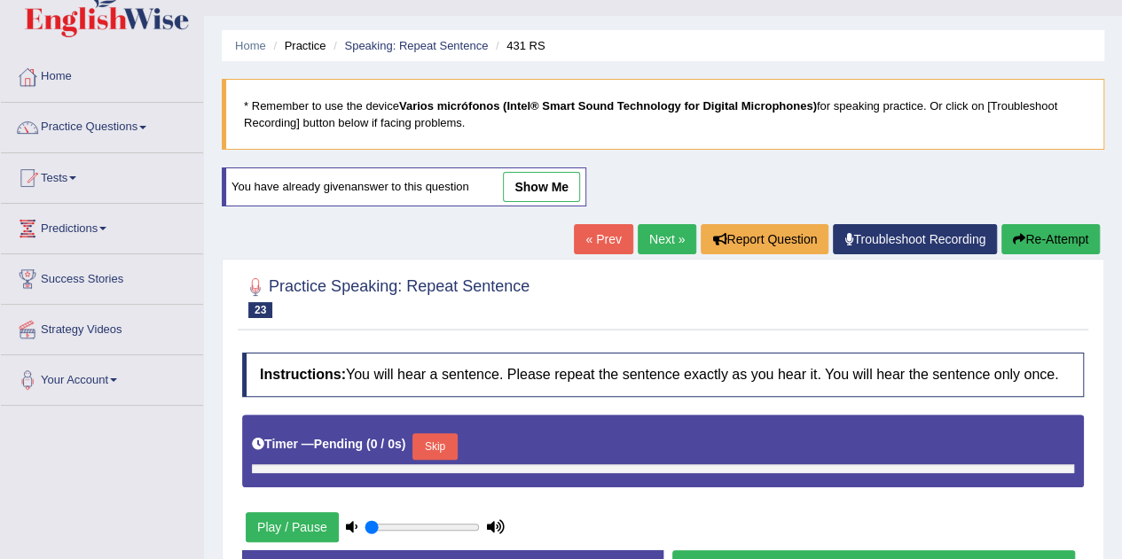
type input "0.55"
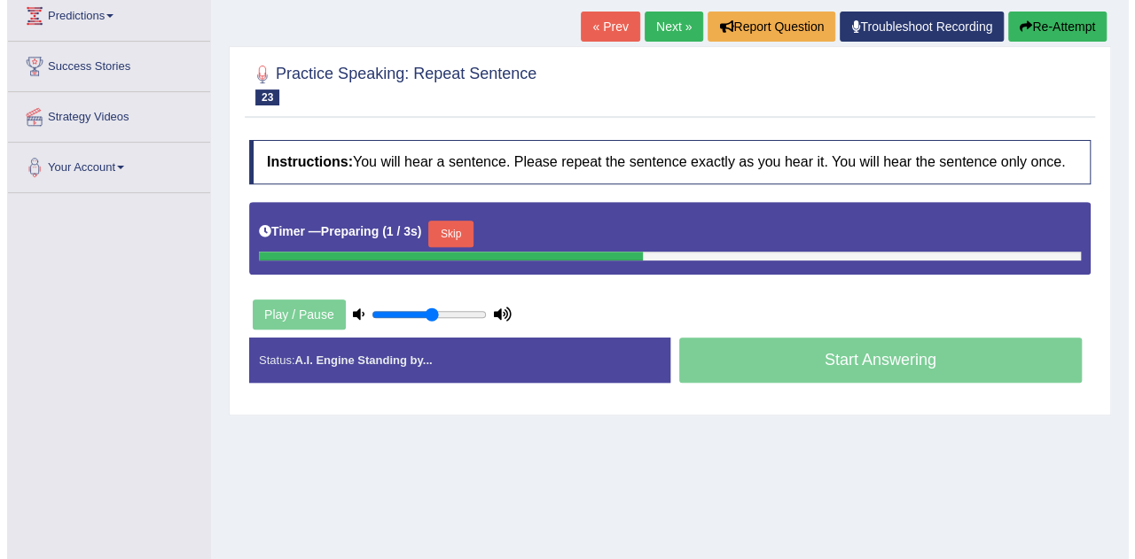
scroll to position [273, 0]
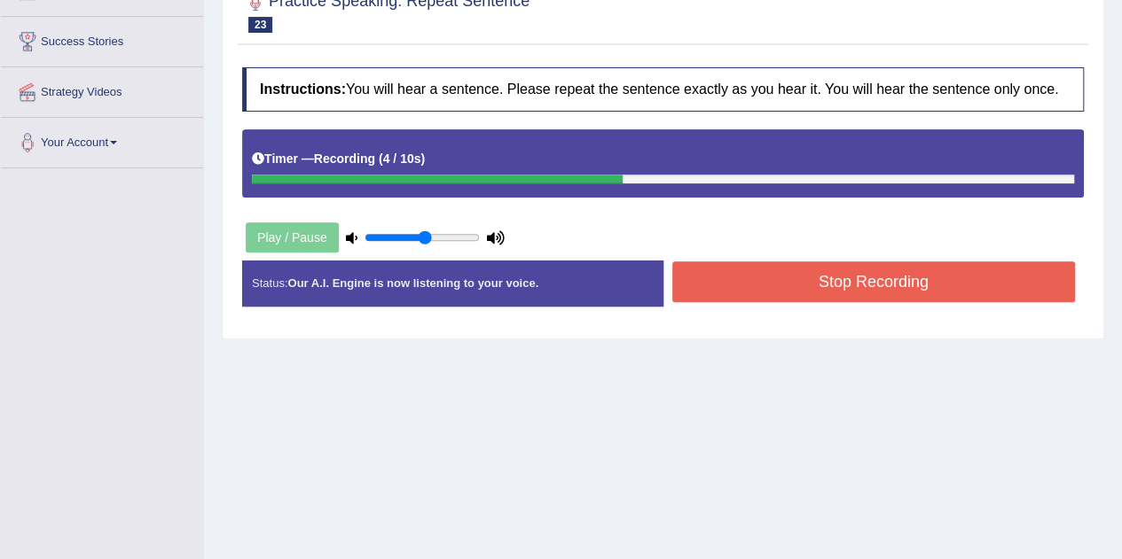
click at [767, 277] on button "Stop Recording" at bounding box center [873, 282] width 403 height 41
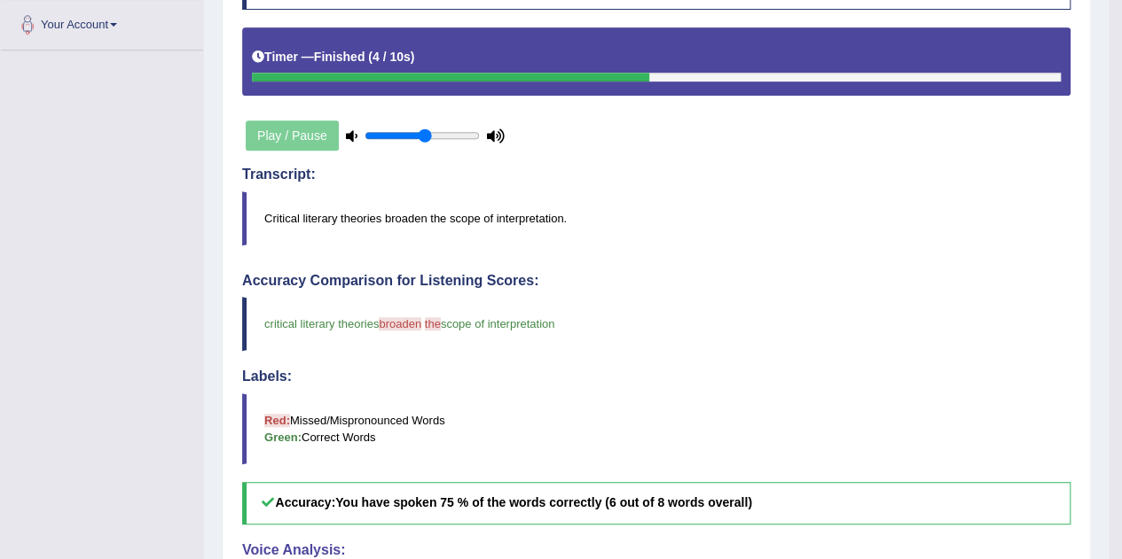
scroll to position [0, 0]
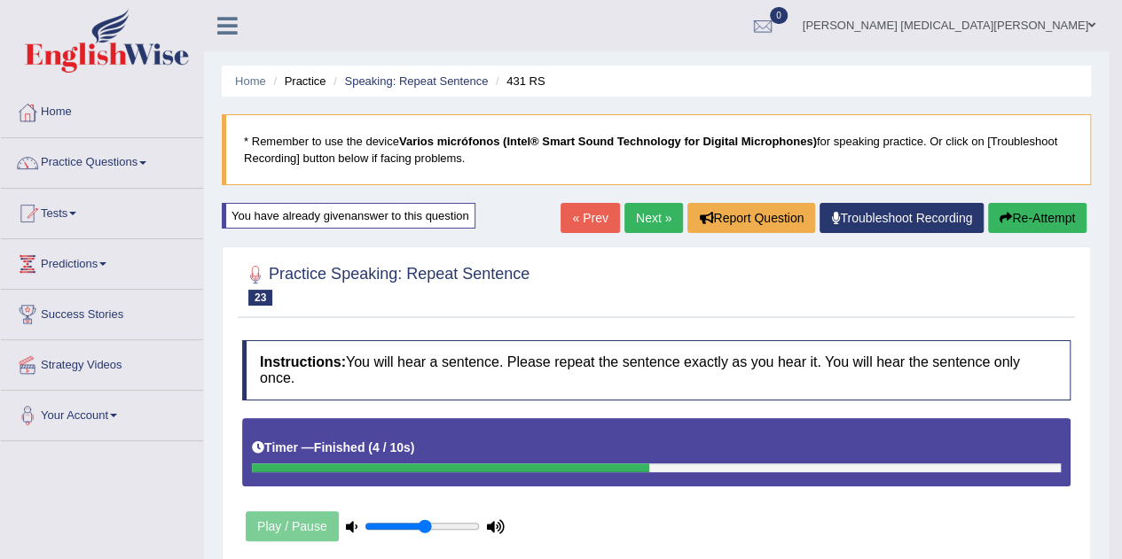
click at [660, 219] on link "Next »" at bounding box center [653, 218] width 59 height 30
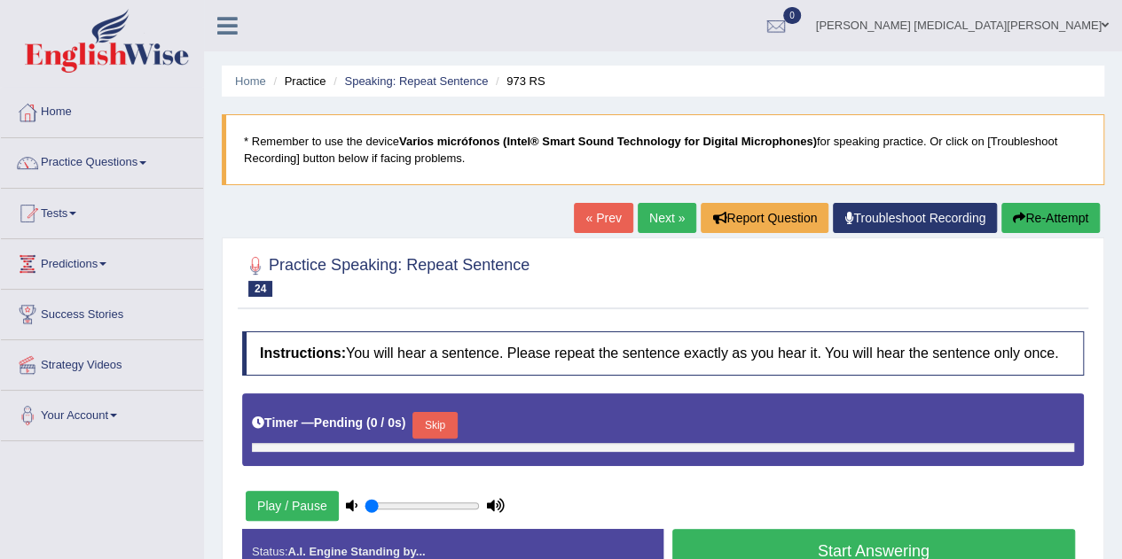
type input "0.55"
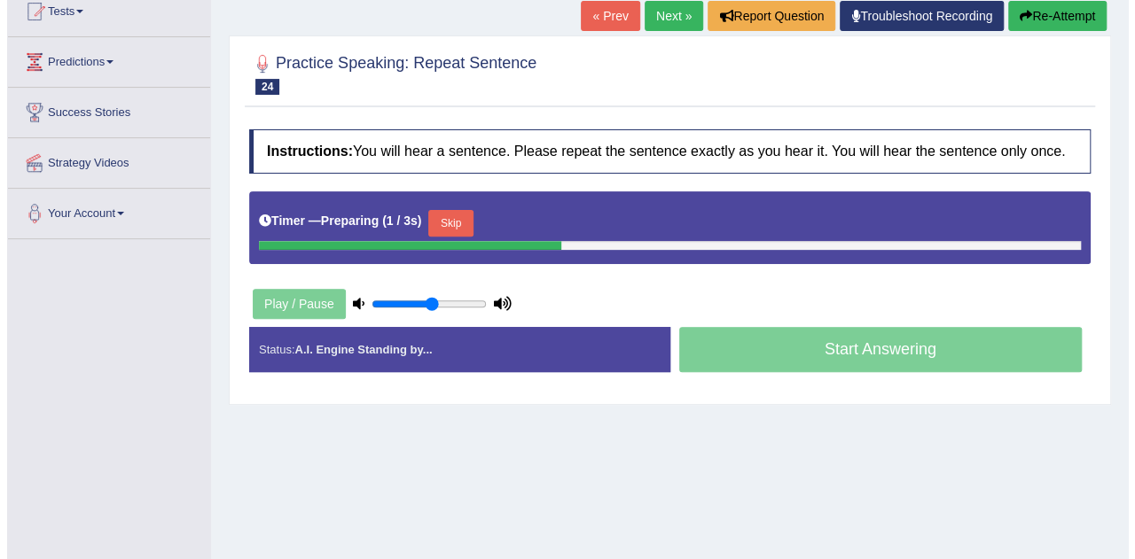
scroll to position [222, 0]
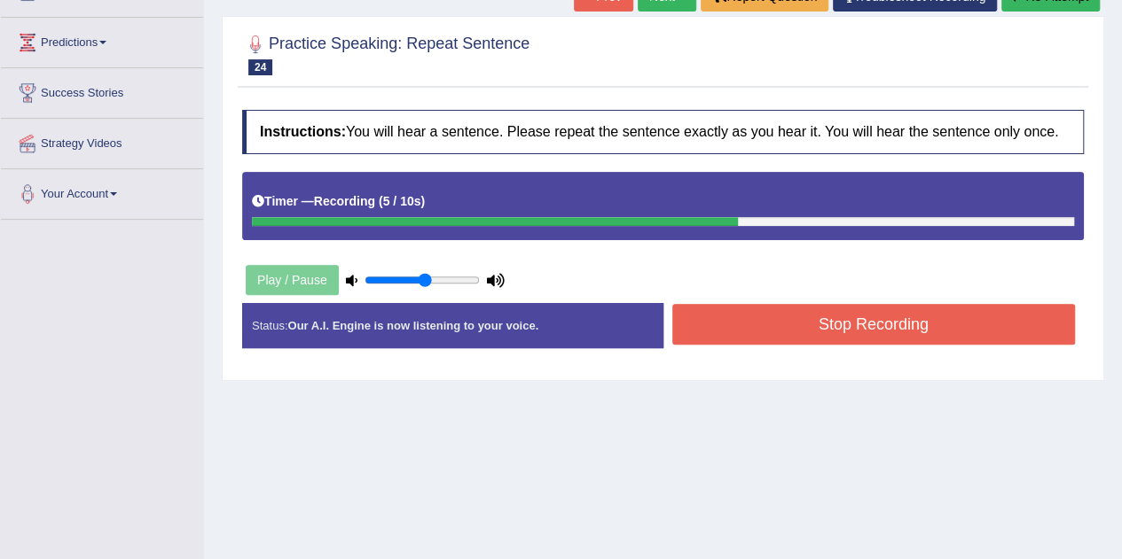
click at [766, 340] on button "Stop Recording" at bounding box center [873, 324] width 403 height 41
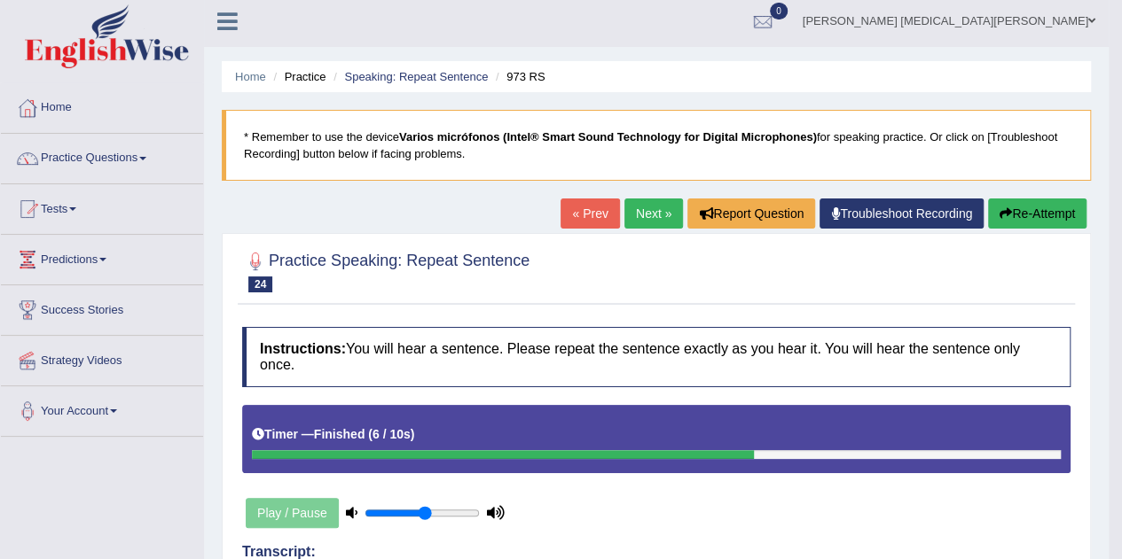
scroll to position [0, 0]
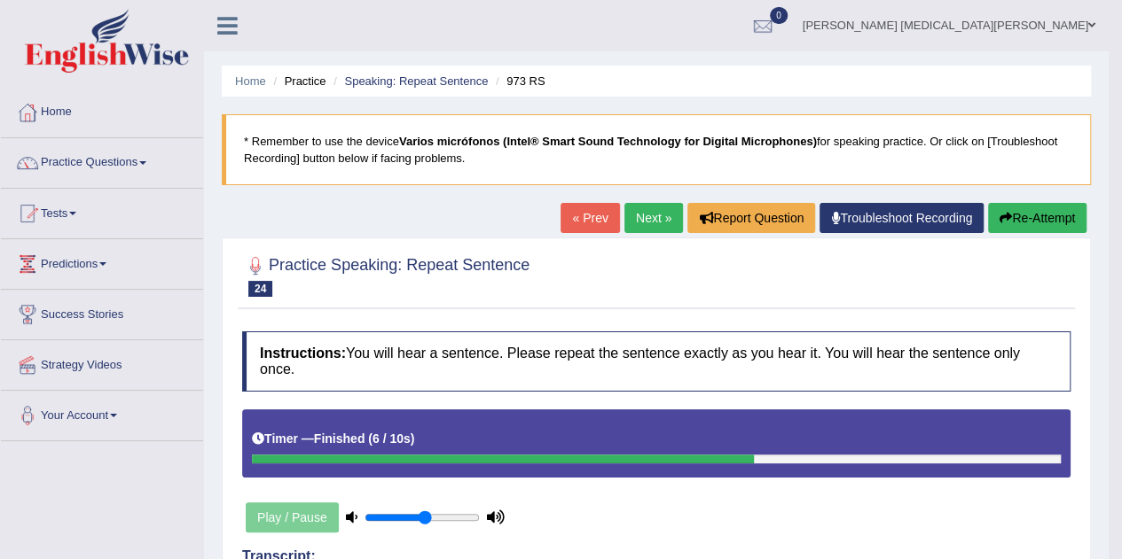
click at [1028, 212] on button "Re-Attempt" at bounding box center [1037, 218] width 98 height 30
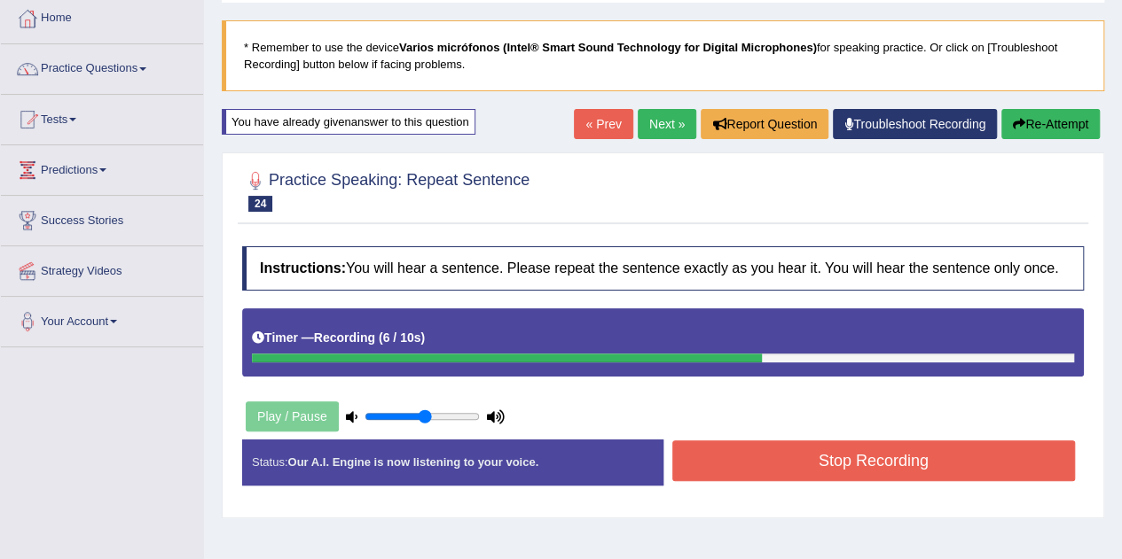
scroll to position [99, 0]
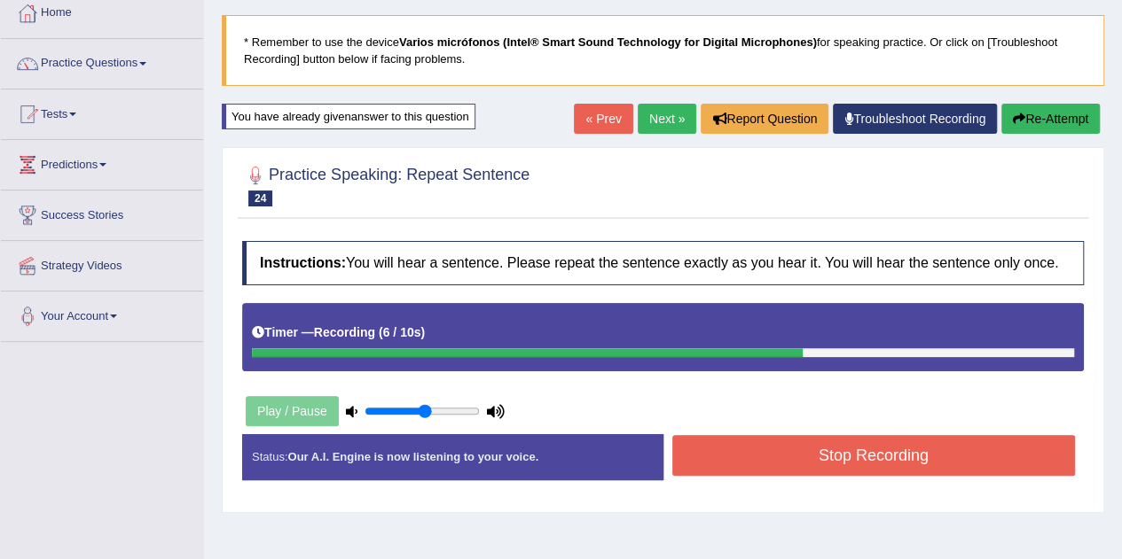
click at [995, 440] on button "Stop Recording" at bounding box center [873, 455] width 403 height 41
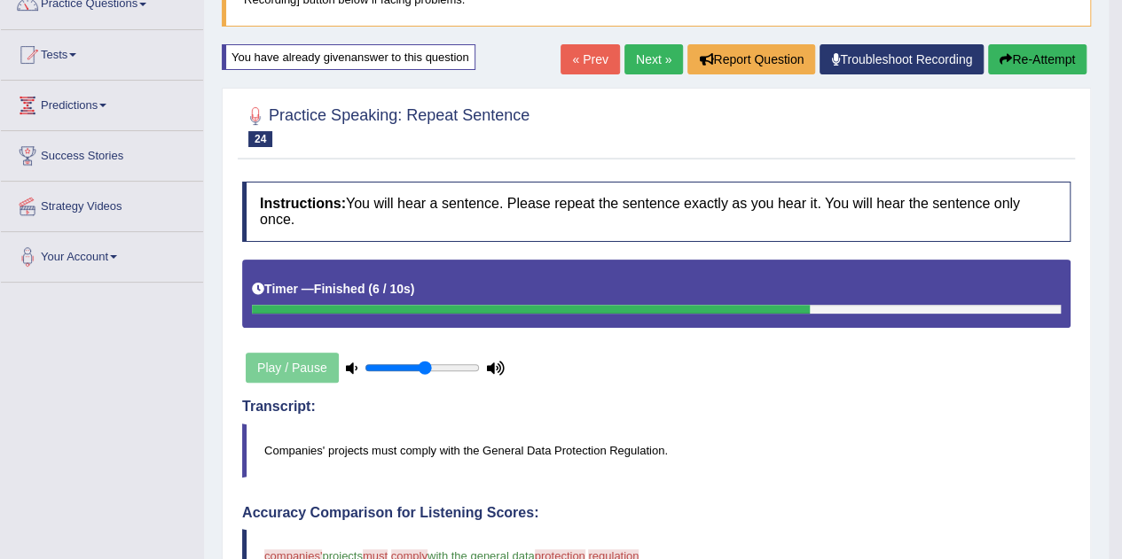
scroll to position [158, 0]
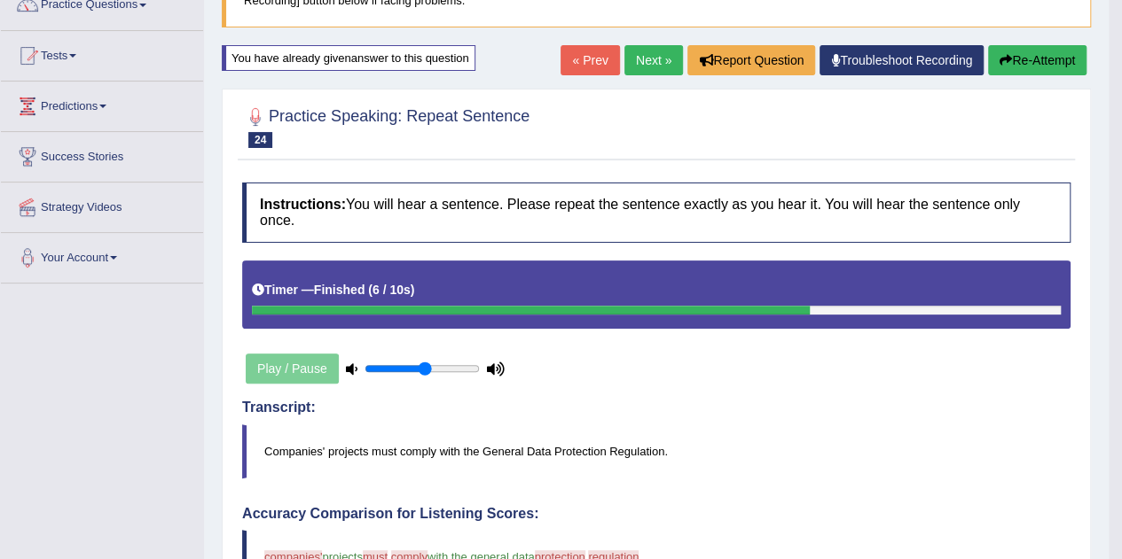
click at [1044, 74] on button "Re-Attempt" at bounding box center [1037, 60] width 98 height 30
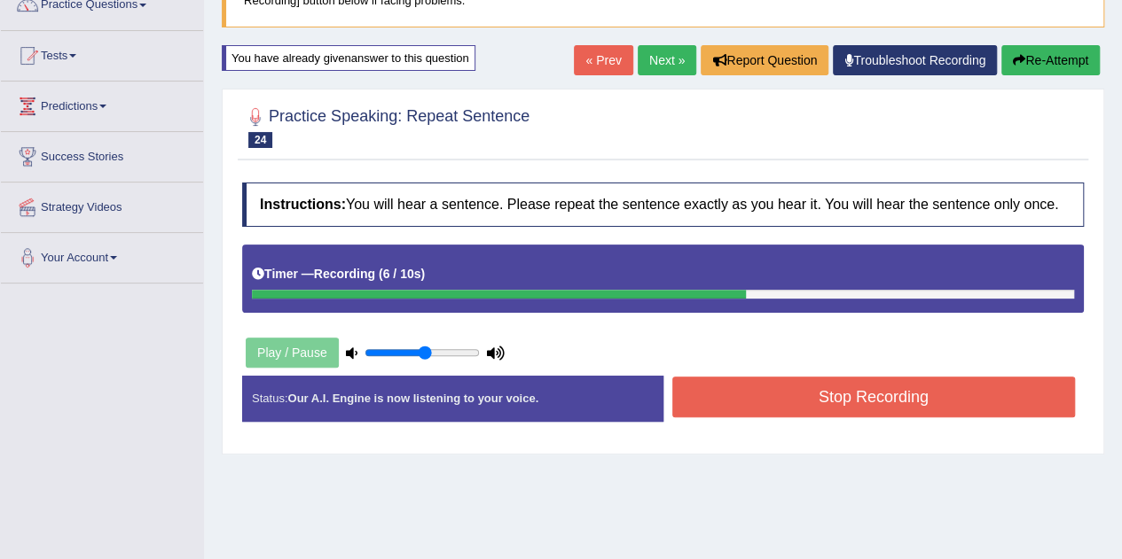
drag, startPoint x: 883, startPoint y: 371, endPoint x: 883, endPoint y: 384, distance: 12.4
click at [883, 384] on div "Instructions: You will hear a sentence. Please repeat the sentence exactly as y…" at bounding box center [663, 309] width 850 height 270
click at [883, 384] on button "Stop Recording" at bounding box center [873, 397] width 403 height 41
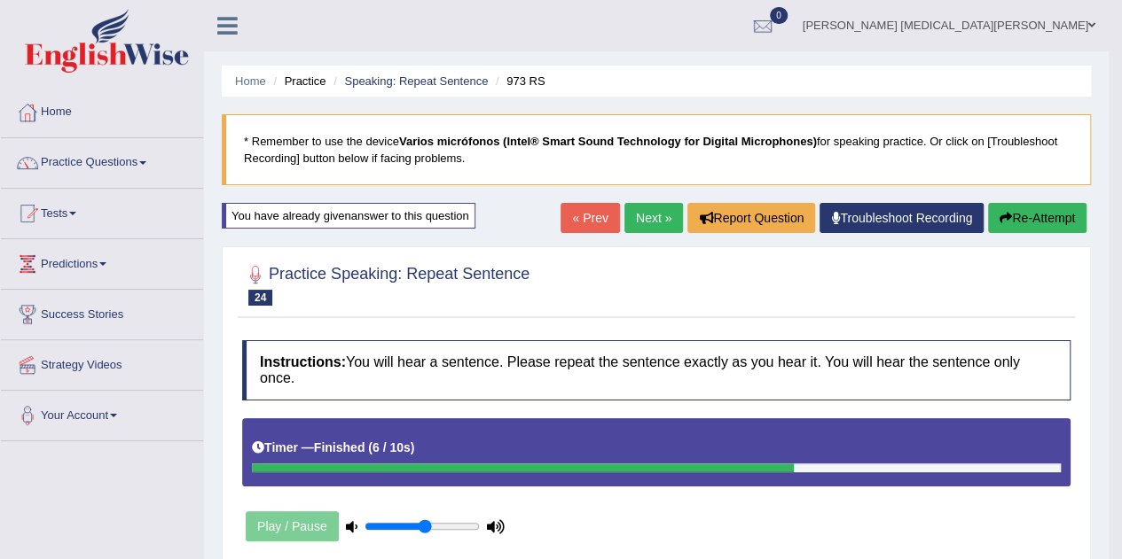
click at [1011, 220] on button "Re-Attempt" at bounding box center [1037, 218] width 98 height 30
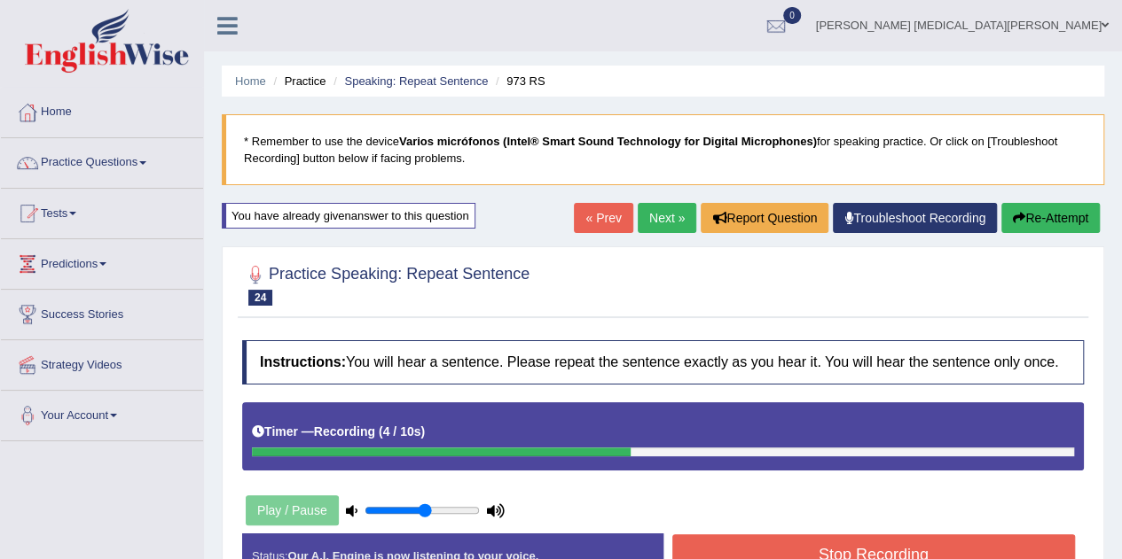
click at [900, 556] on button "Stop Recording" at bounding box center [873, 555] width 403 height 41
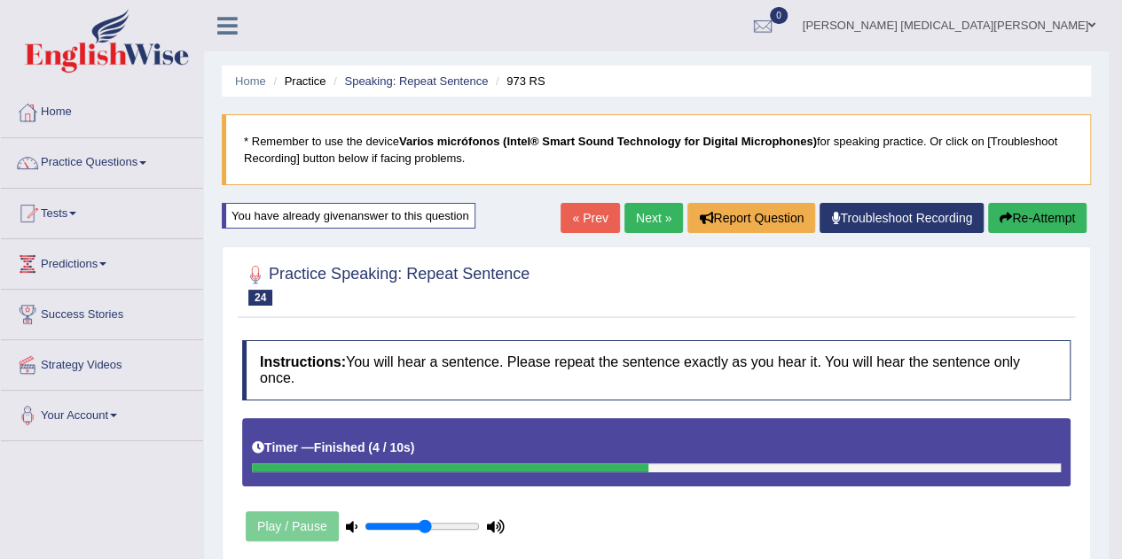
click at [653, 210] on link "Next »" at bounding box center [653, 218] width 59 height 30
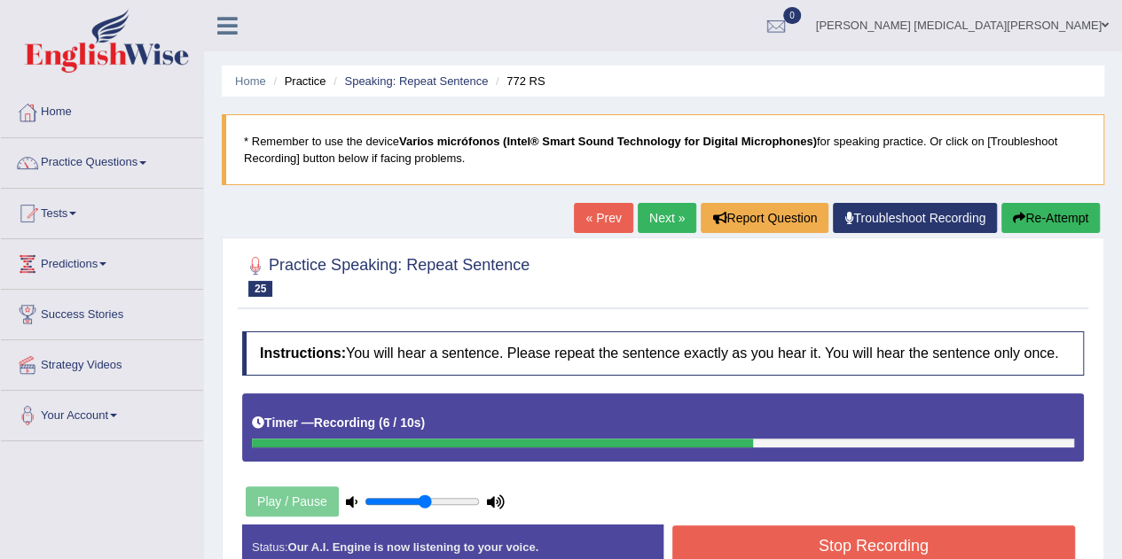
click at [786, 526] on button "Stop Recording" at bounding box center [873, 546] width 403 height 41
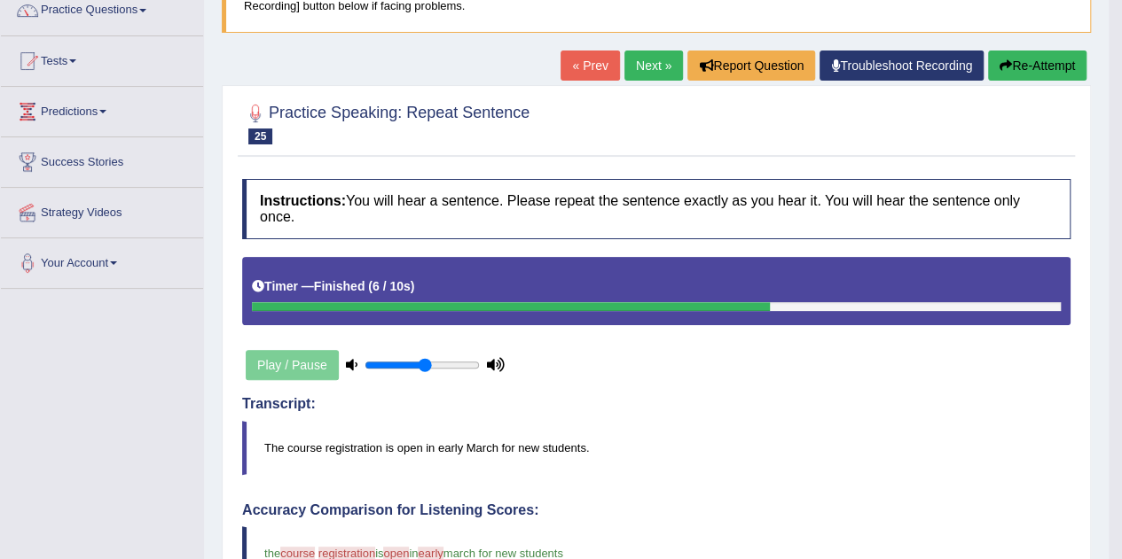
scroll to position [112, 0]
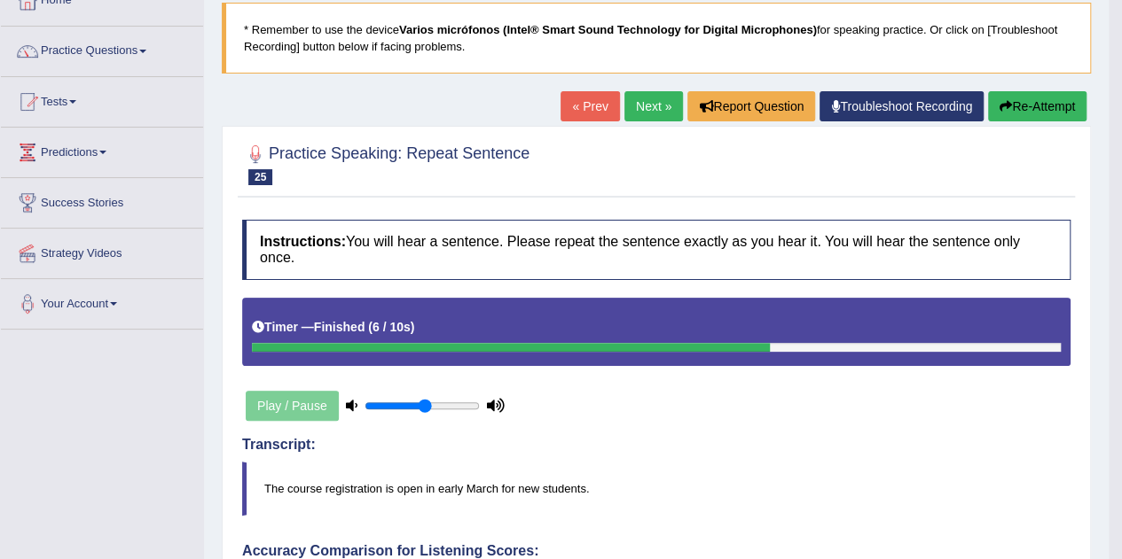
click at [1063, 110] on button "Re-Attempt" at bounding box center [1037, 106] width 98 height 30
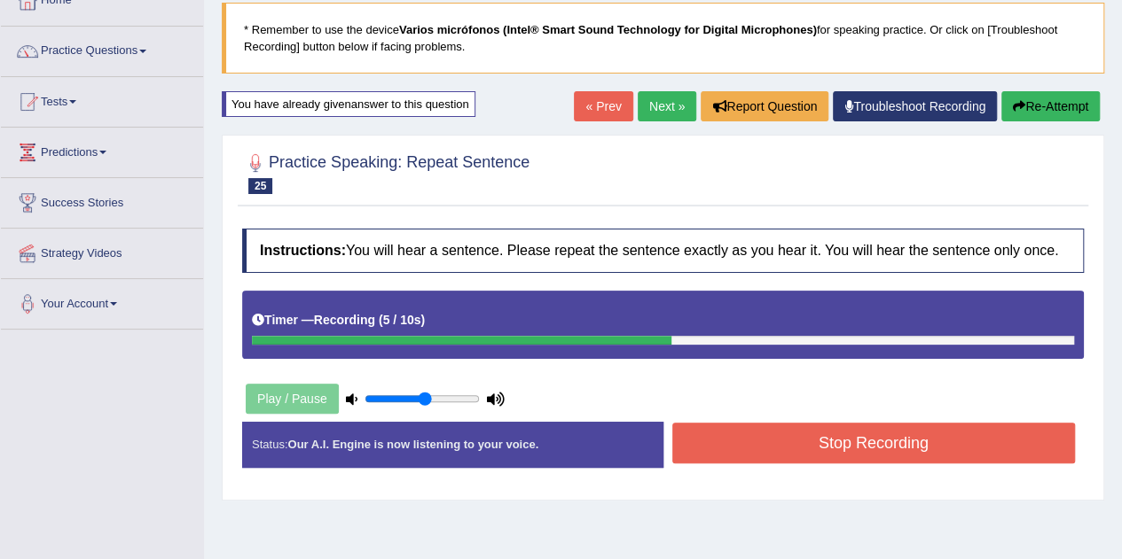
click at [924, 455] on button "Stop Recording" at bounding box center [873, 443] width 403 height 41
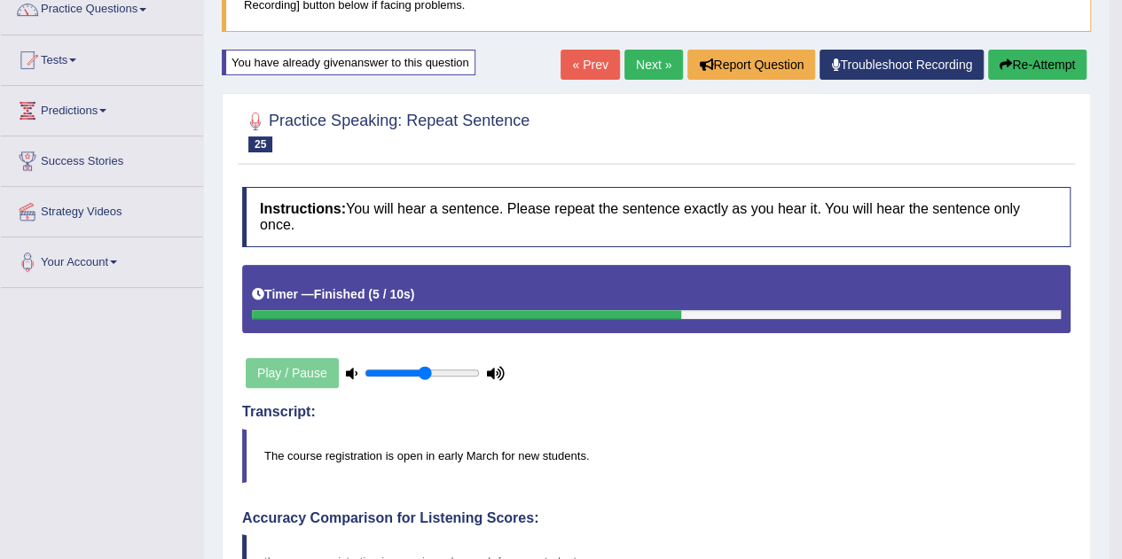
scroll to position [137, 0]
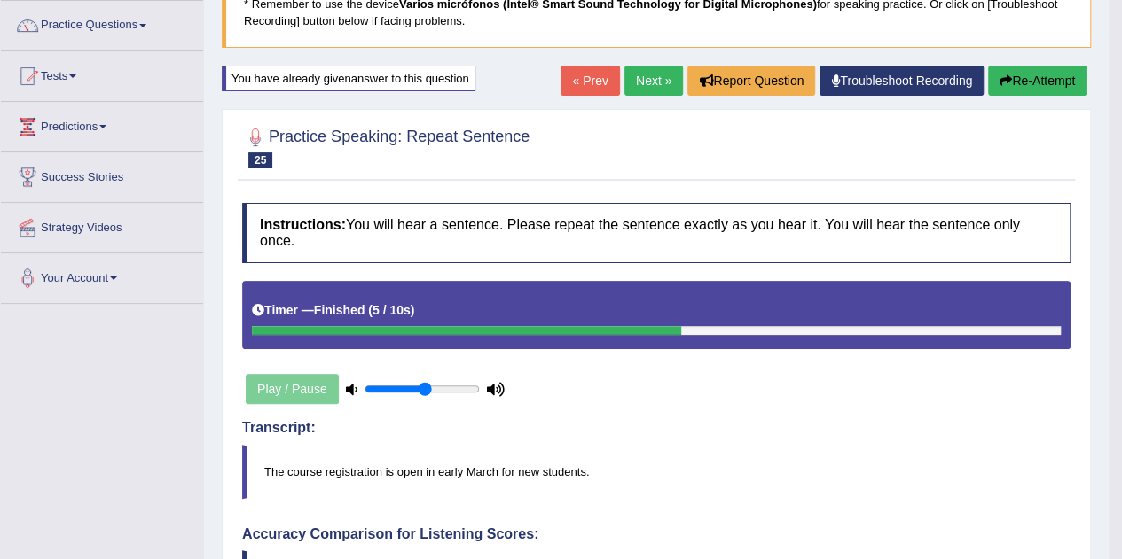
click at [652, 72] on link "Next »" at bounding box center [653, 81] width 59 height 30
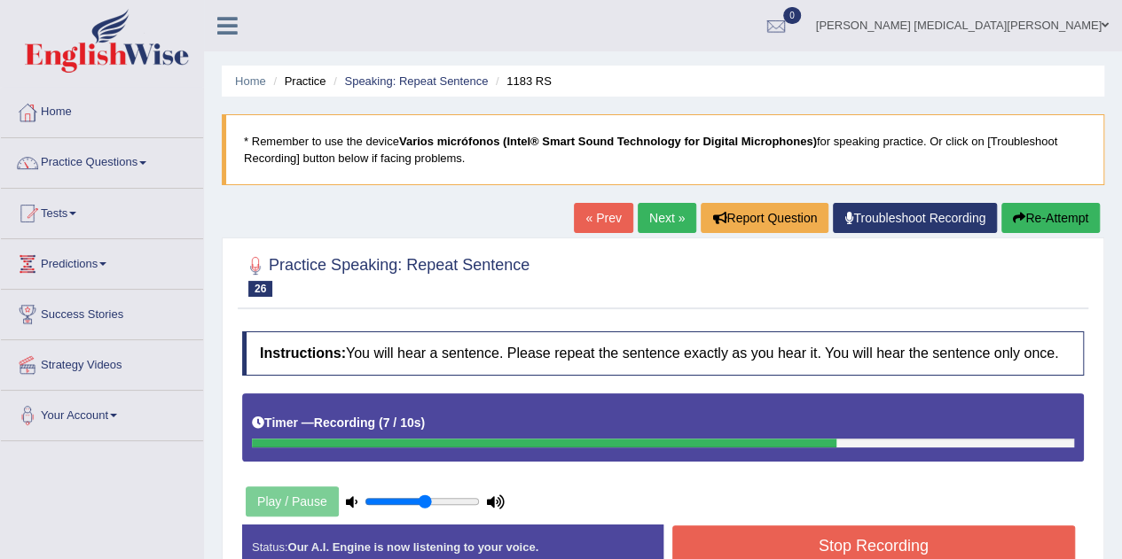
click at [809, 545] on button "Stop Recording" at bounding box center [873, 546] width 403 height 41
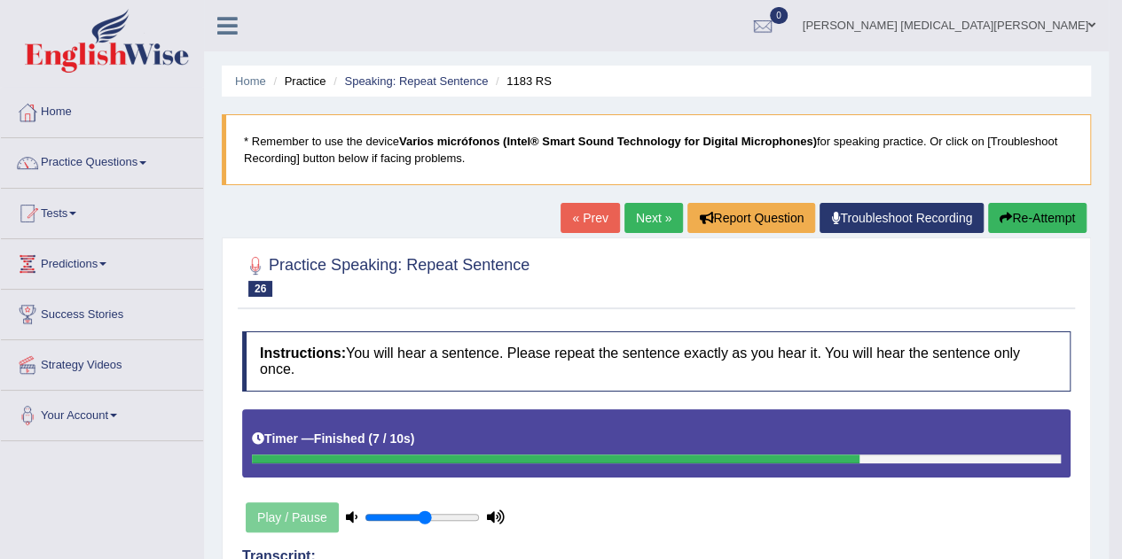
click at [1017, 224] on button "Re-Attempt" at bounding box center [1037, 218] width 98 height 30
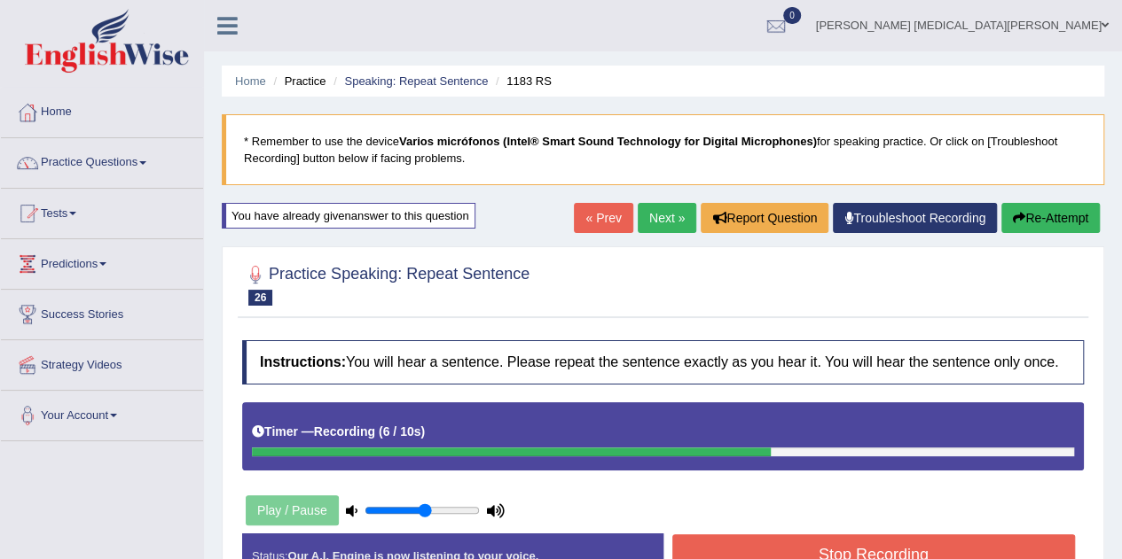
click at [912, 543] on button "Stop Recording" at bounding box center [873, 555] width 403 height 41
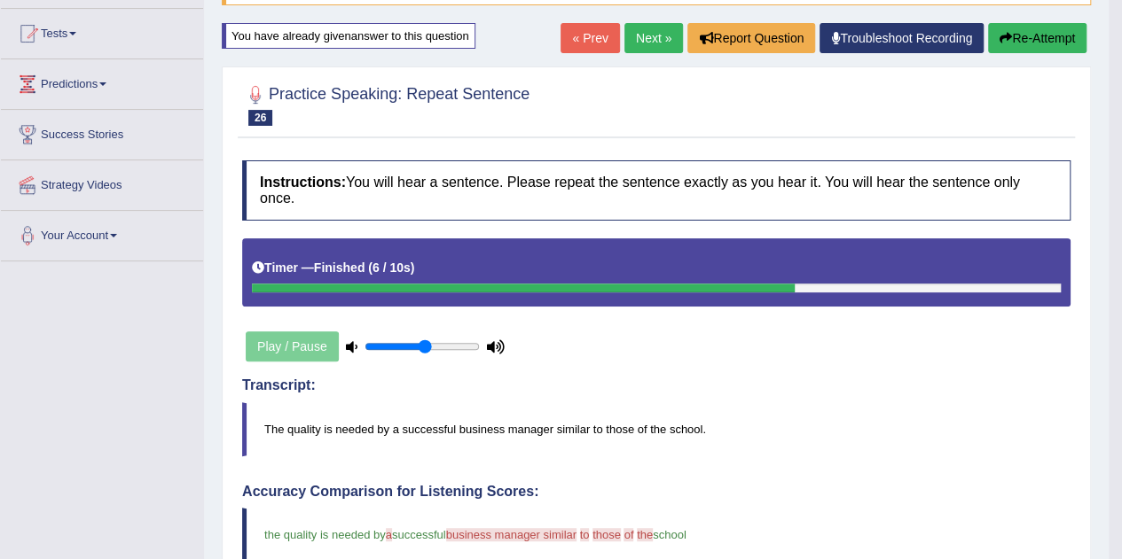
scroll to position [178, 0]
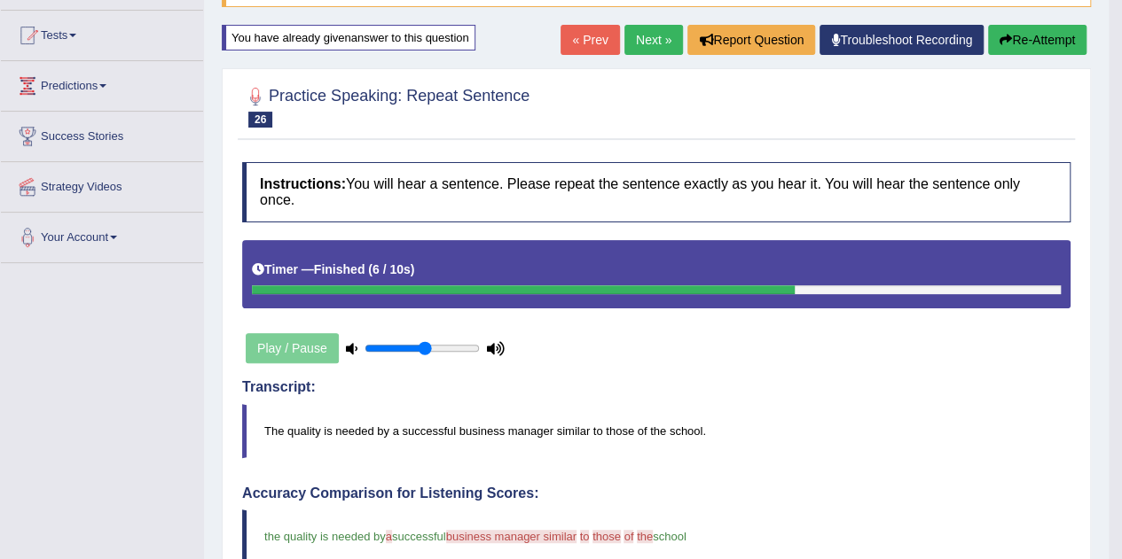
click at [1014, 39] on button "Re-Attempt" at bounding box center [1037, 40] width 98 height 30
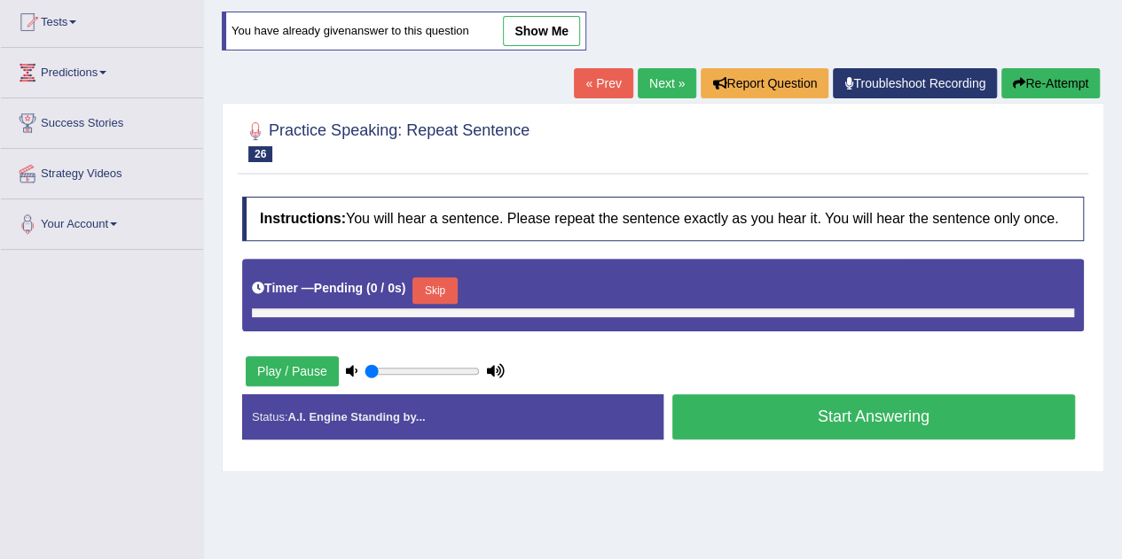
type input "0.55"
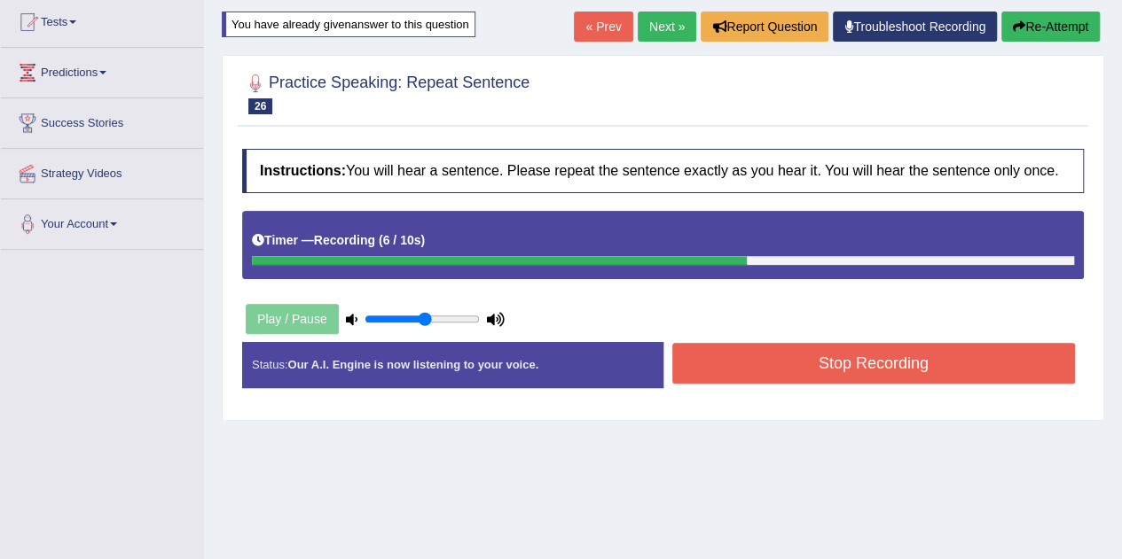
click at [861, 353] on button "Stop Recording" at bounding box center [873, 363] width 403 height 41
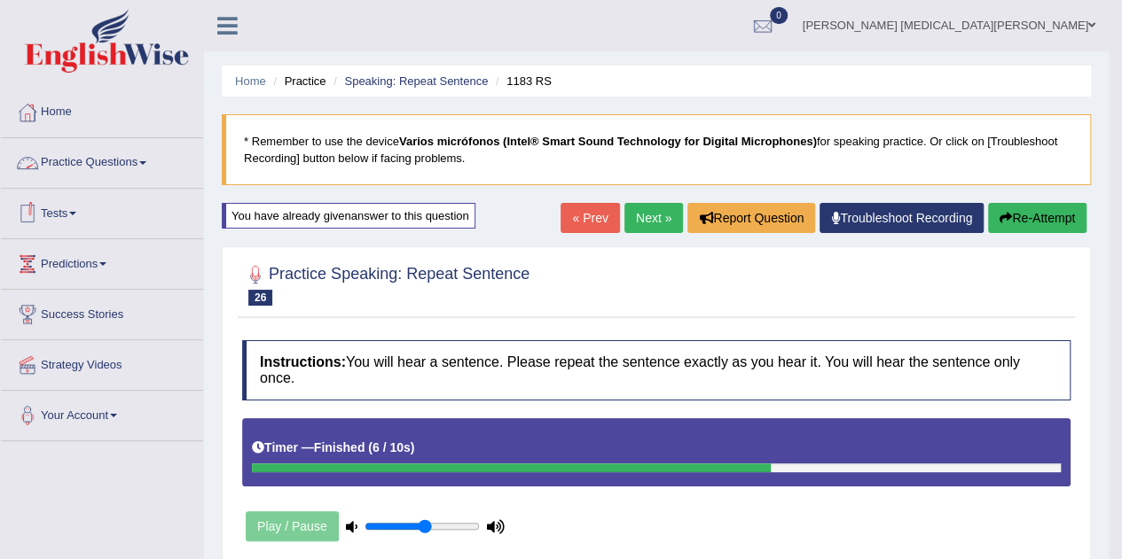
click at [121, 163] on link "Practice Questions" at bounding box center [102, 160] width 202 height 44
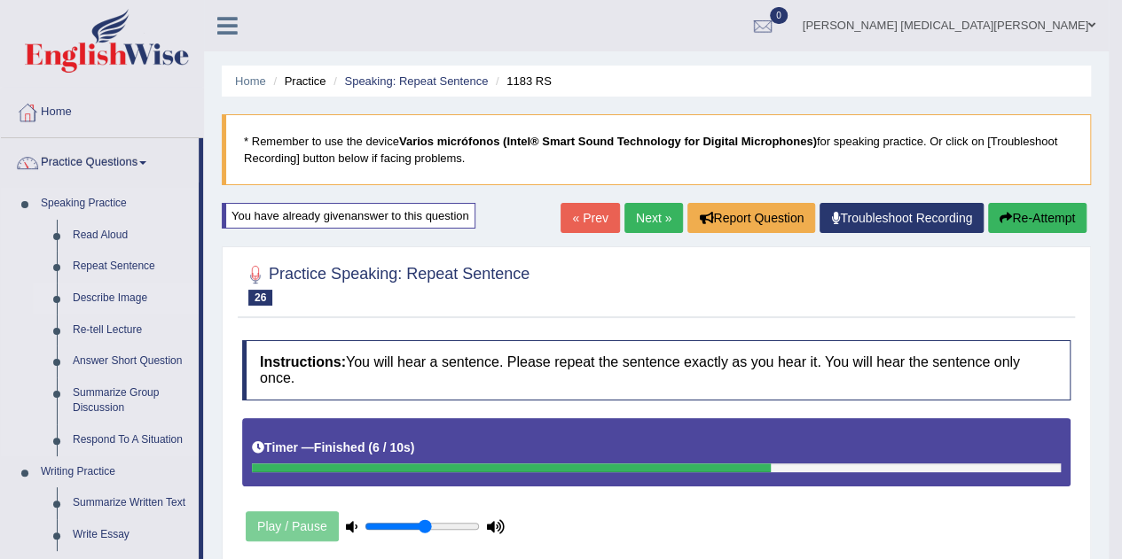
click at [119, 295] on link "Describe Image" at bounding box center [132, 299] width 134 height 32
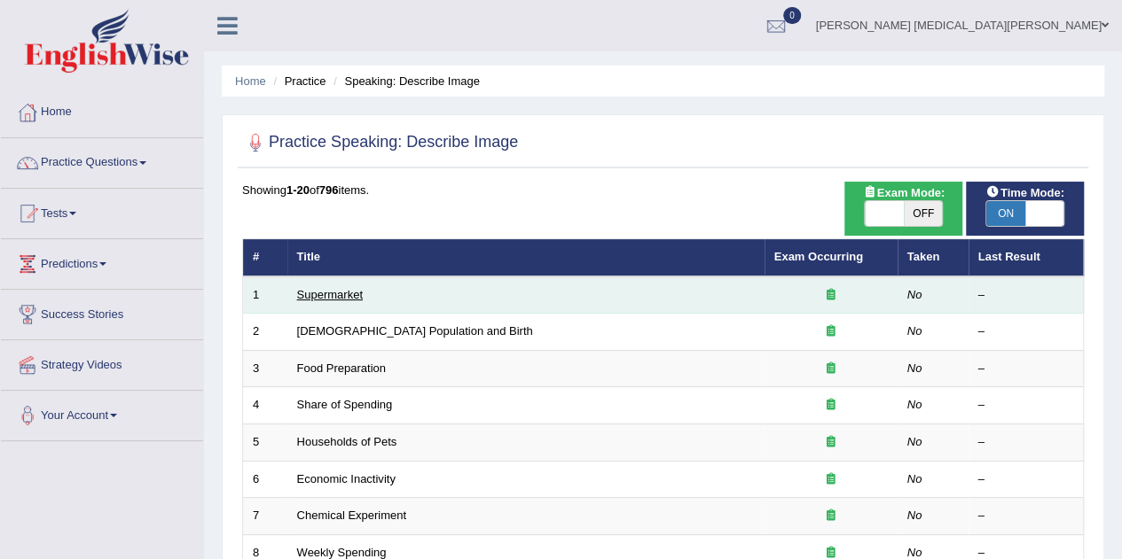
click at [331, 292] on link "Supermarket" at bounding box center [330, 294] width 66 height 13
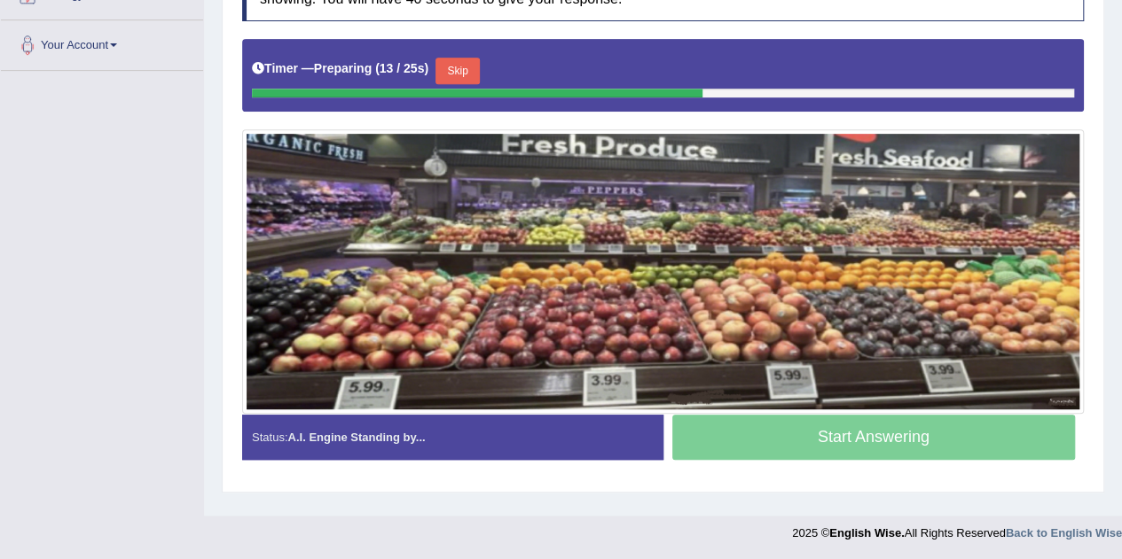
scroll to position [356, 0]
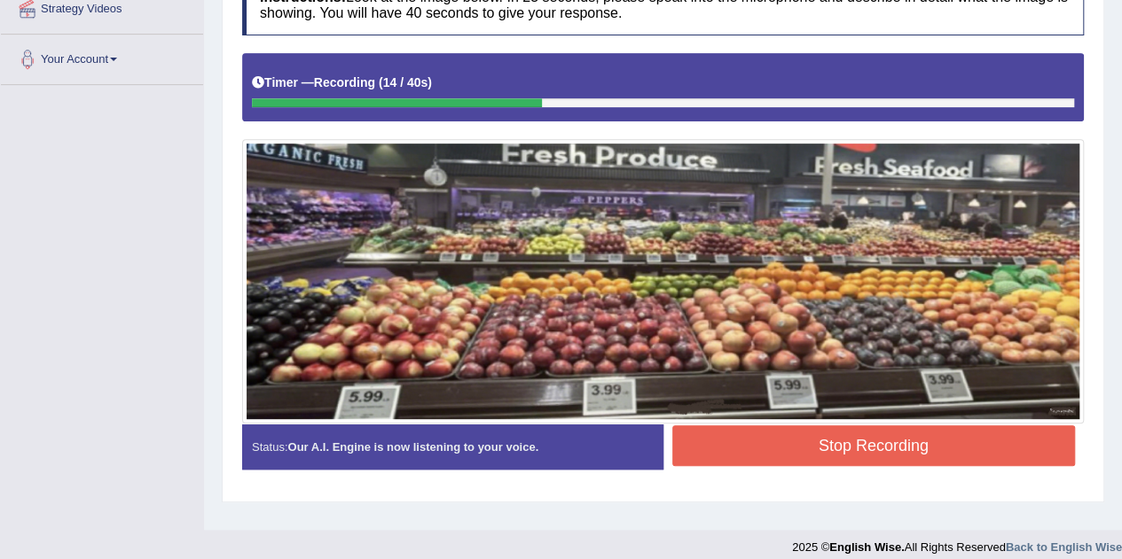
click at [952, 31] on h4 "Instructions: Look at the image below. In 25 seconds, please speak into the mic…" at bounding box center [662, 4] width 841 height 59
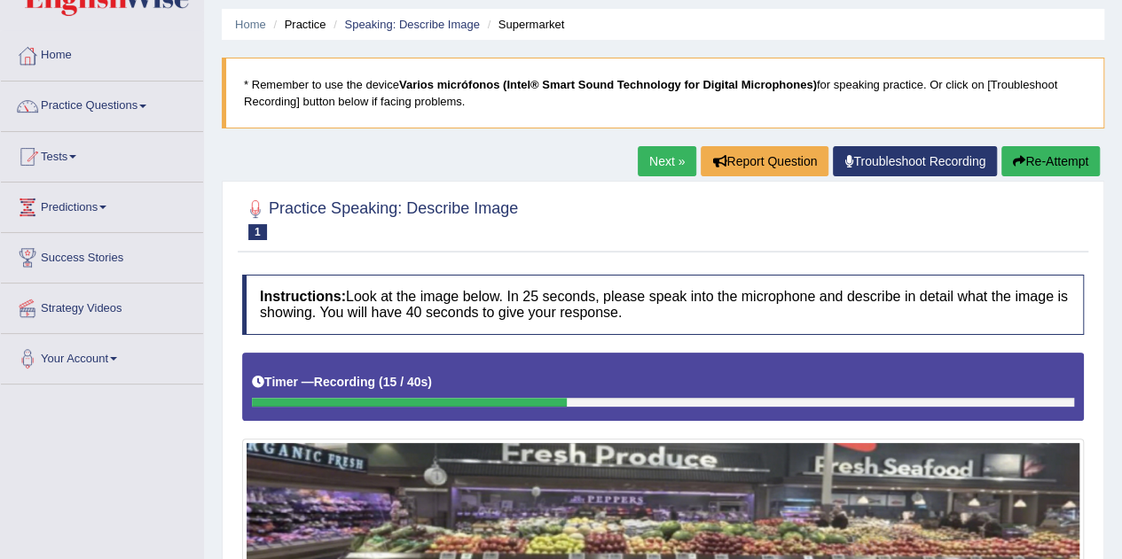
scroll to position [0, 0]
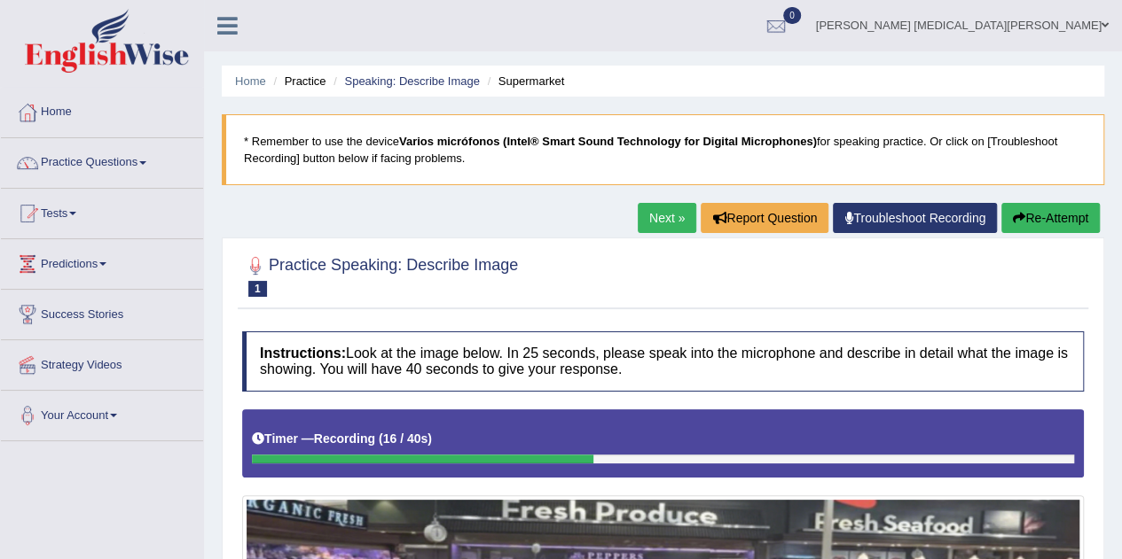
click at [1039, 213] on button "Re-Attempt" at bounding box center [1050, 218] width 98 height 30
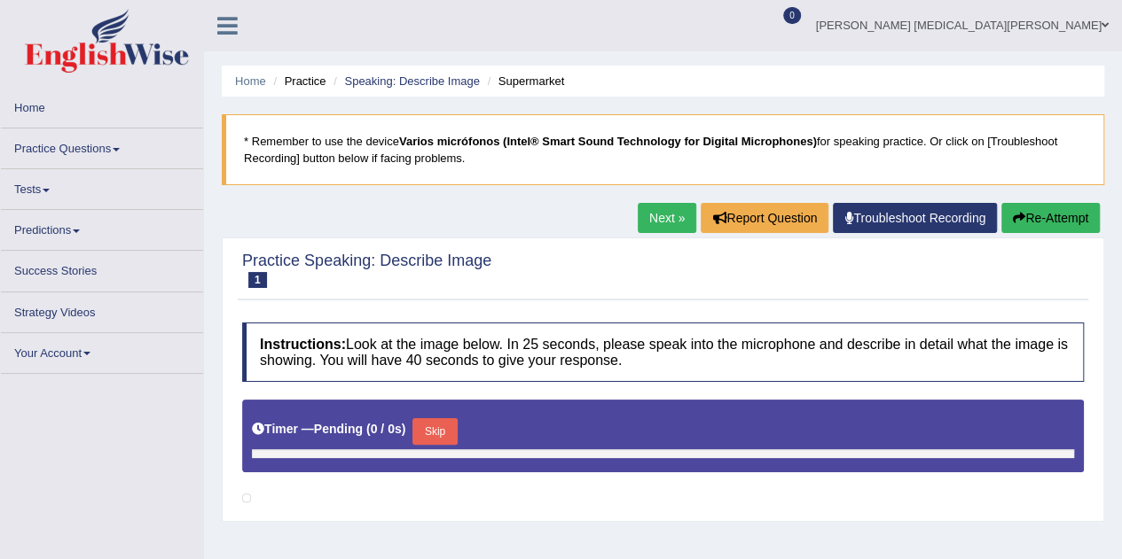
click at [449, 432] on button "Skip" at bounding box center [434, 431] width 44 height 27
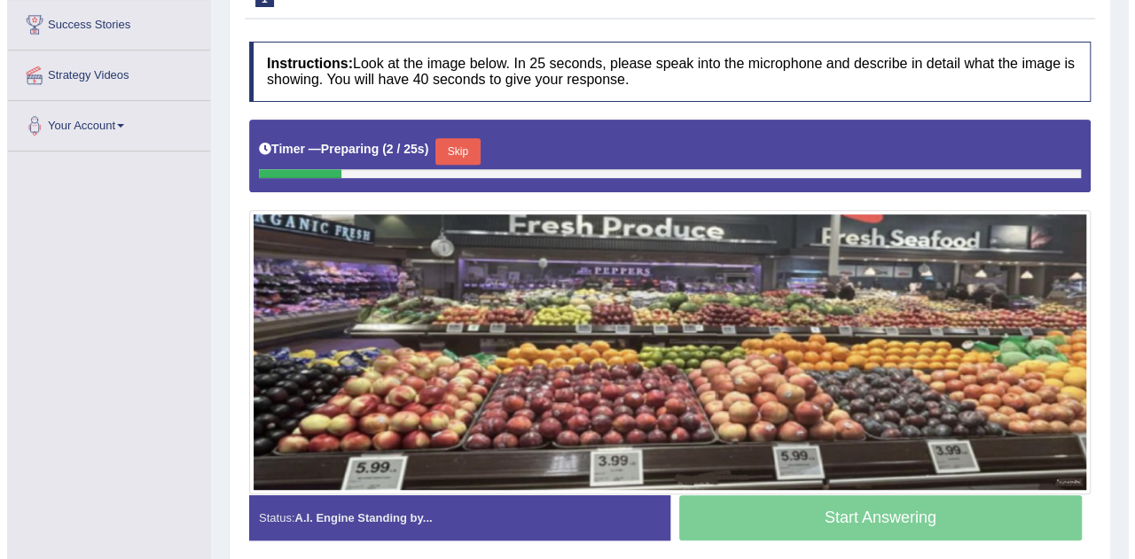
scroll to position [301, 0]
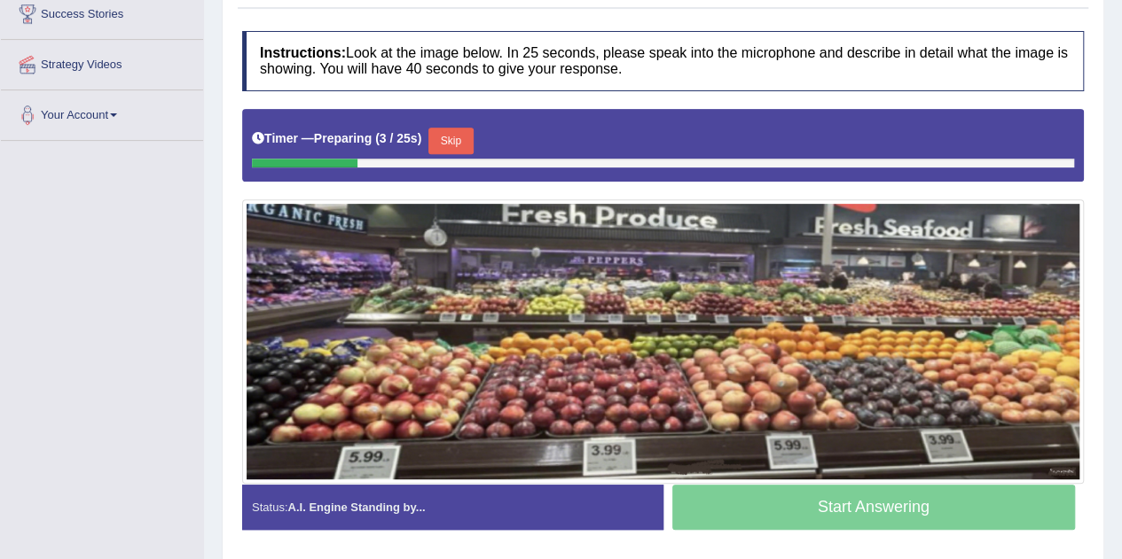
click at [454, 123] on div "Timer — Preparing ( 3 / 25s ) Skip" at bounding box center [663, 140] width 822 height 35
click at [459, 135] on button "Skip" at bounding box center [450, 141] width 44 height 27
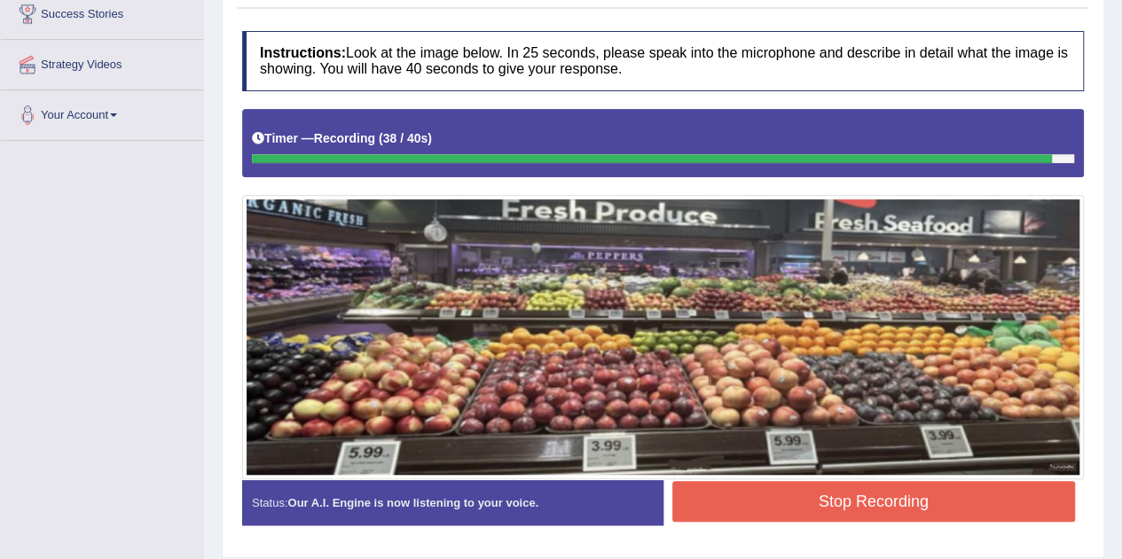
click at [812, 489] on button "Stop Recording" at bounding box center [873, 501] width 403 height 41
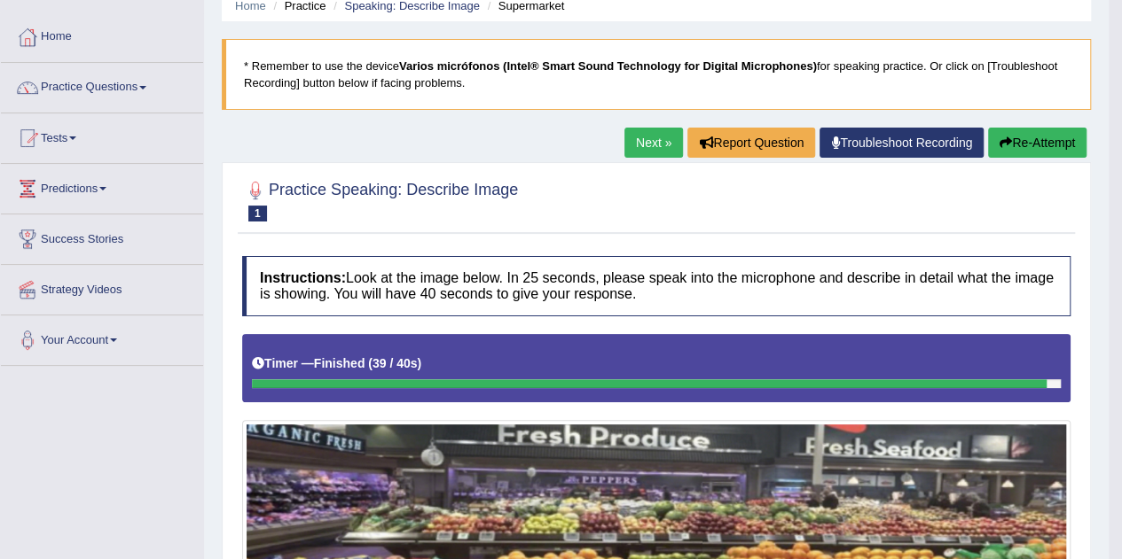
scroll to position [69, 0]
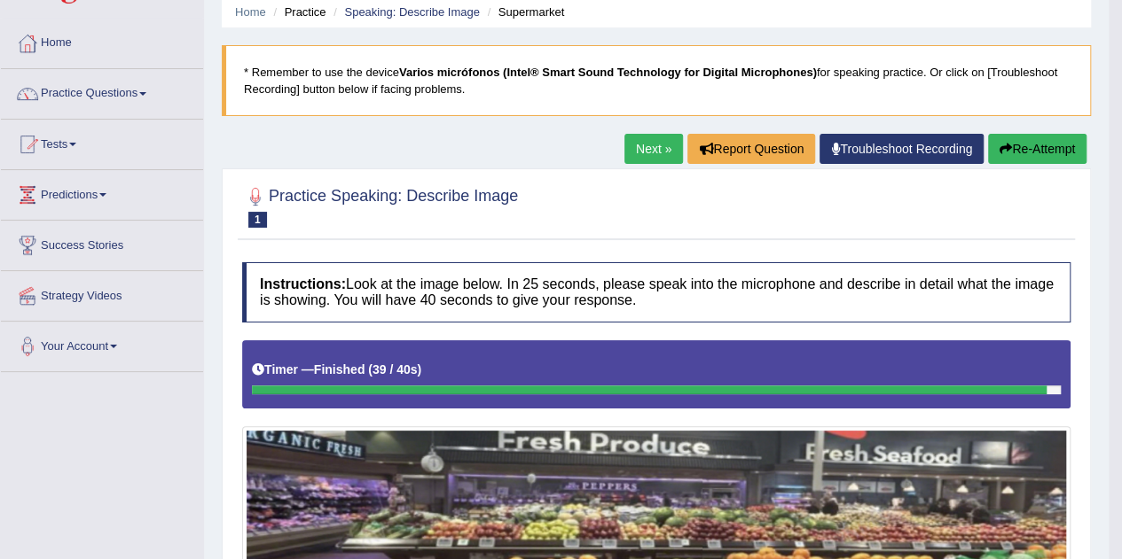
click at [653, 151] on link "Next »" at bounding box center [653, 149] width 59 height 30
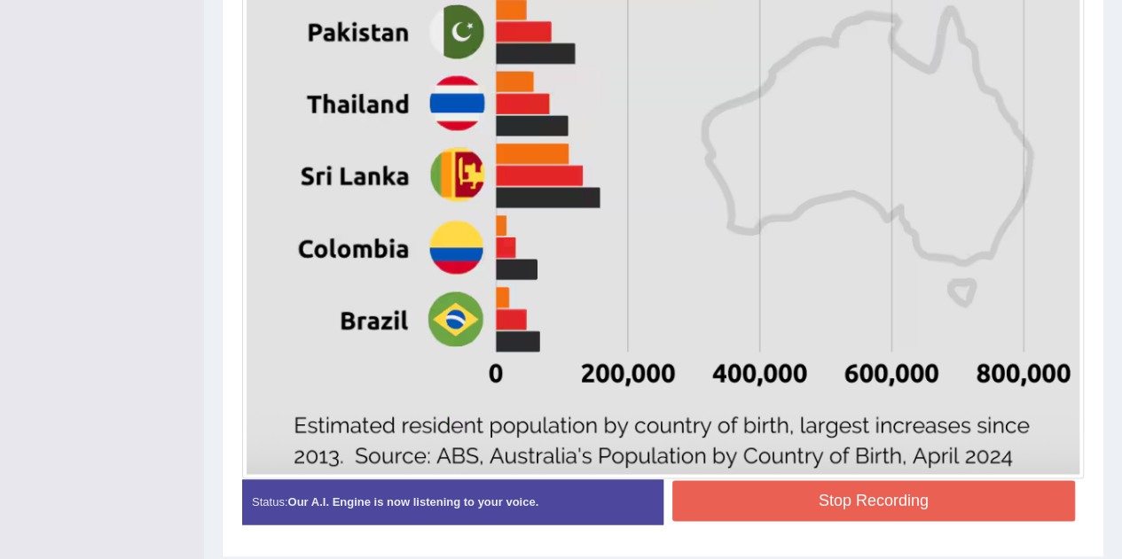
scroll to position [1139, 0]
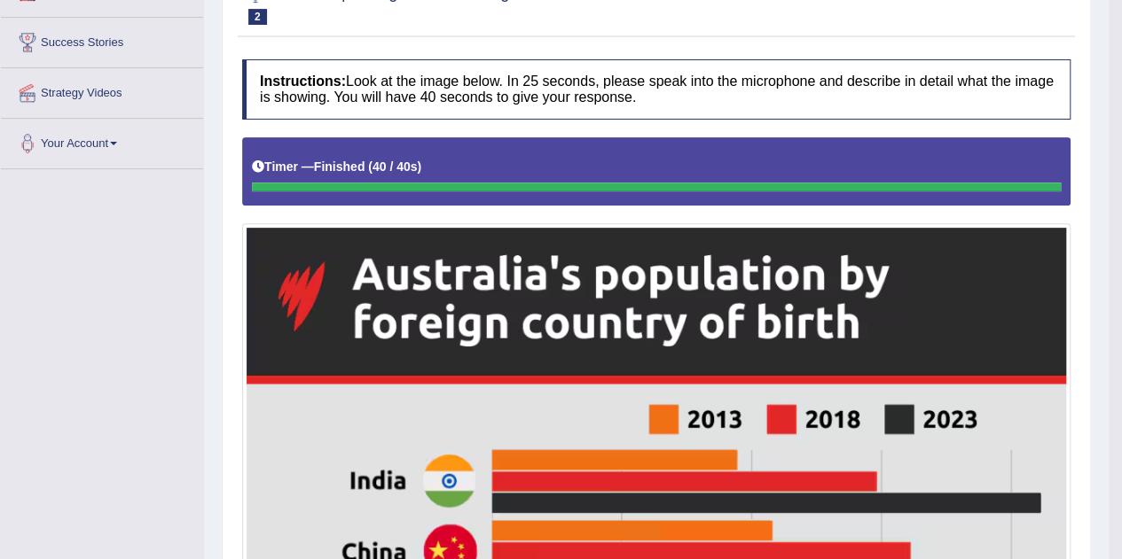
scroll to position [3, 0]
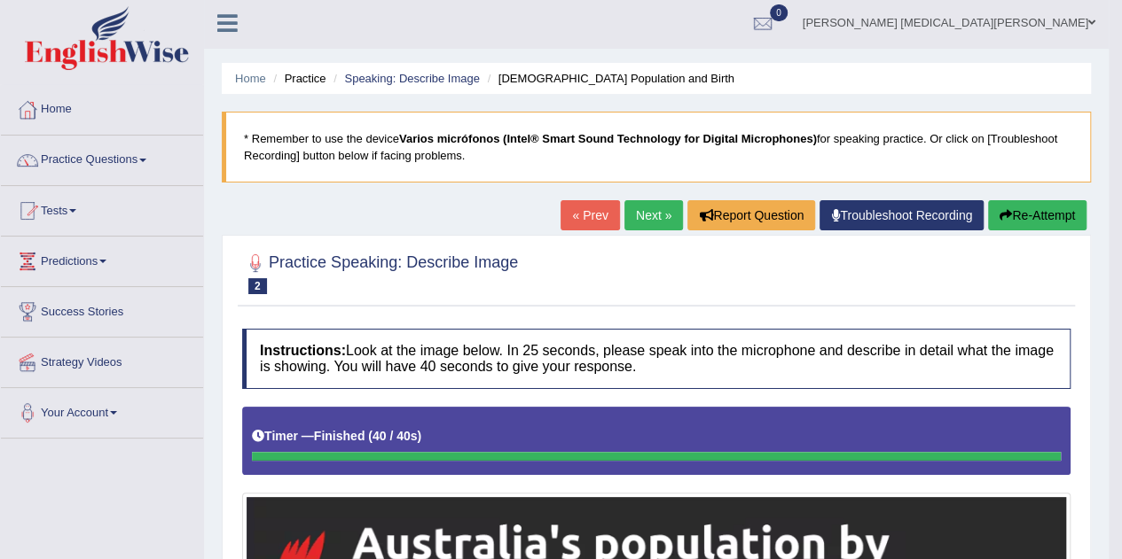
click at [660, 212] on link "Next »" at bounding box center [653, 215] width 59 height 30
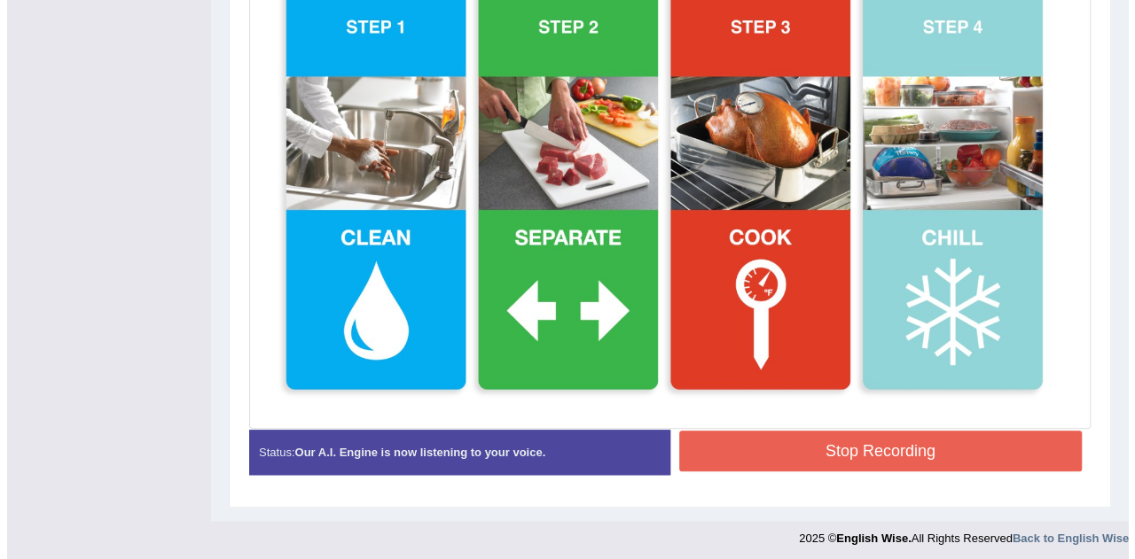
scroll to position [517, 0]
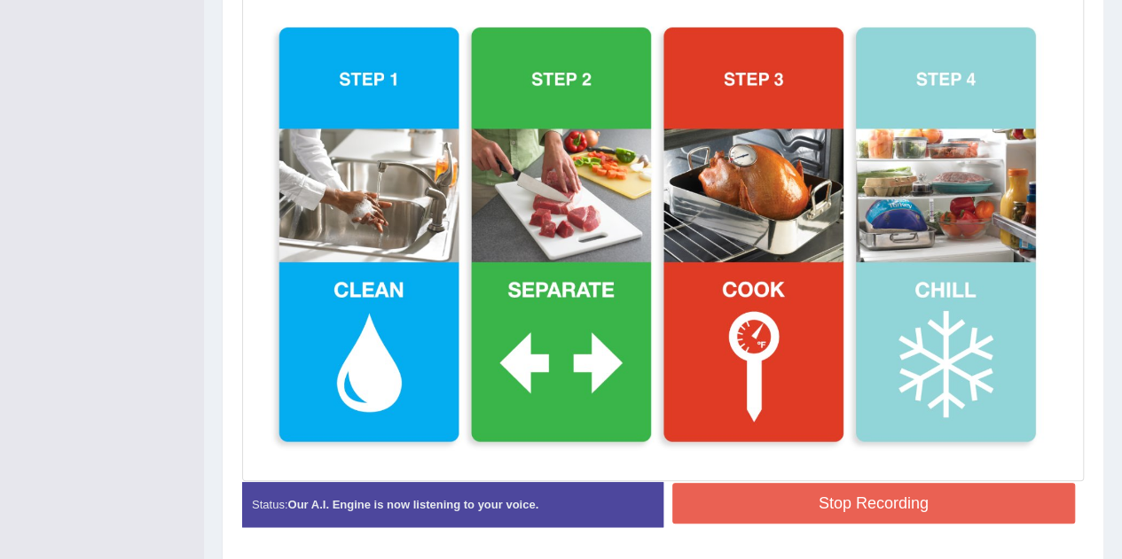
click at [906, 490] on button "Stop Recording" at bounding box center [873, 503] width 403 height 41
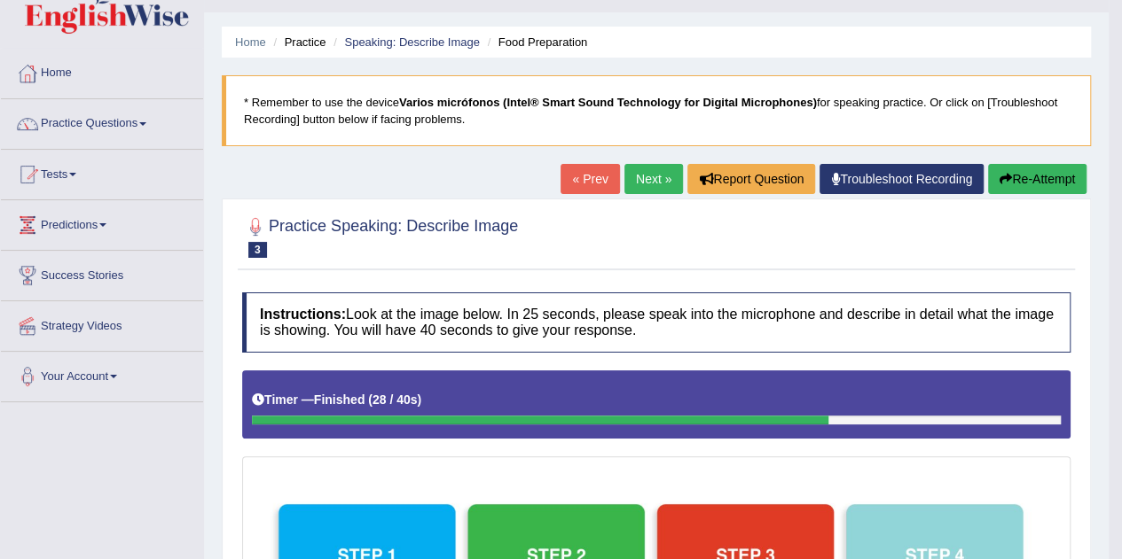
scroll to position [0, 0]
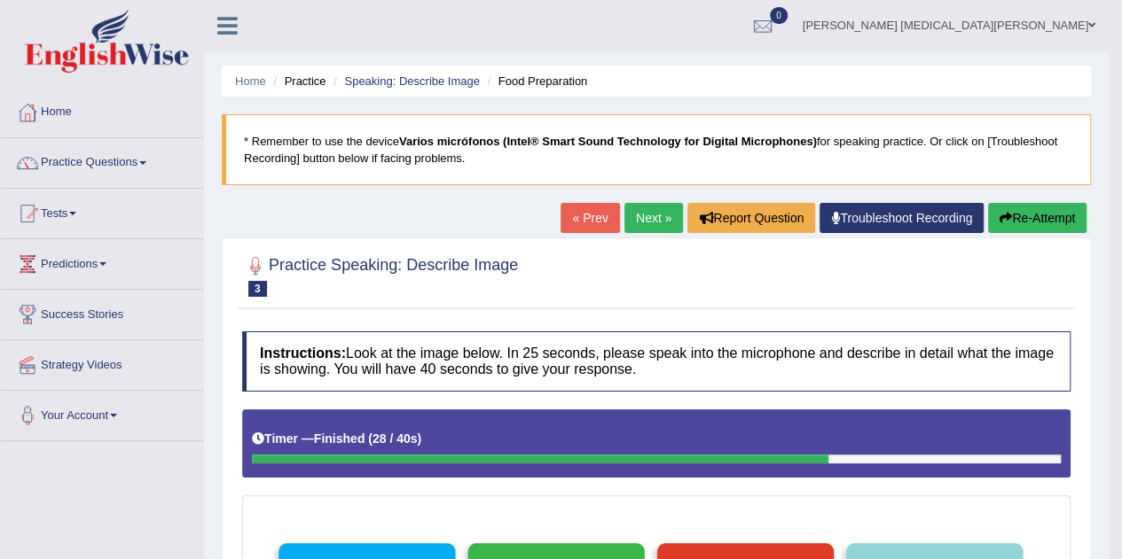
click at [653, 214] on link "Next »" at bounding box center [653, 218] width 59 height 30
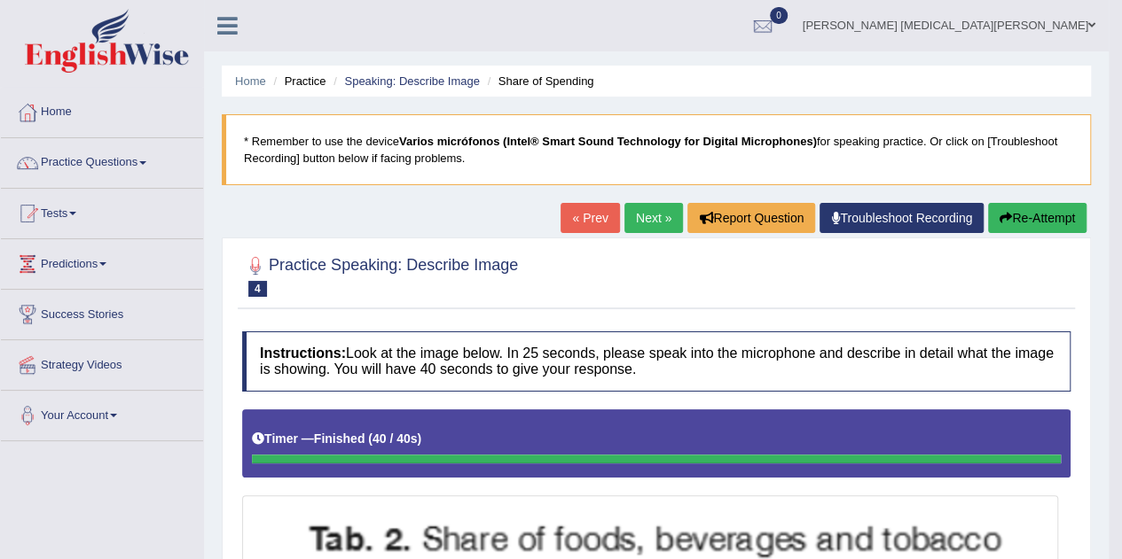
click at [660, 215] on link "Next »" at bounding box center [653, 218] width 59 height 30
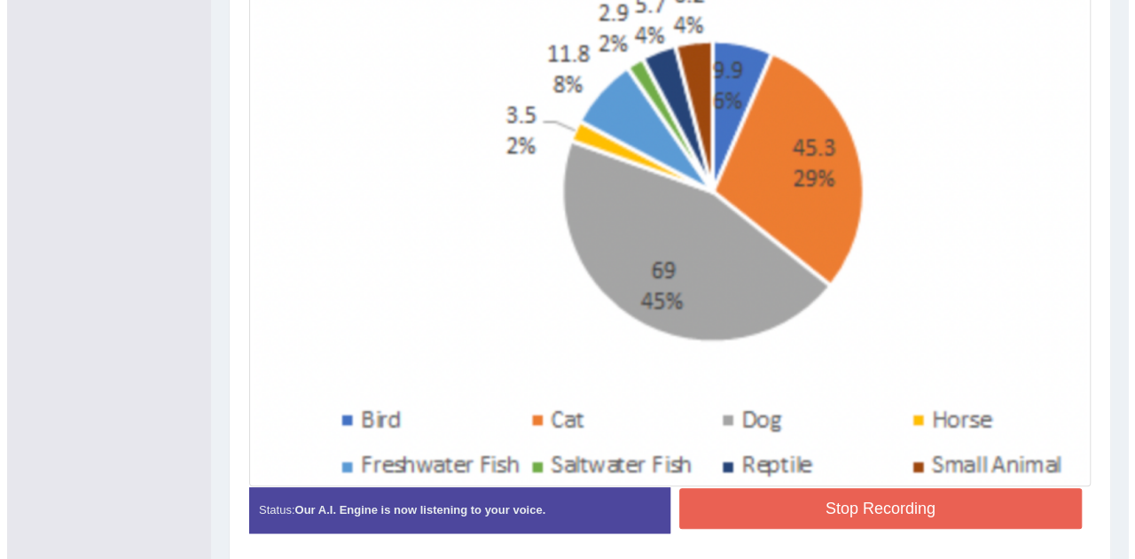
scroll to position [574, 0]
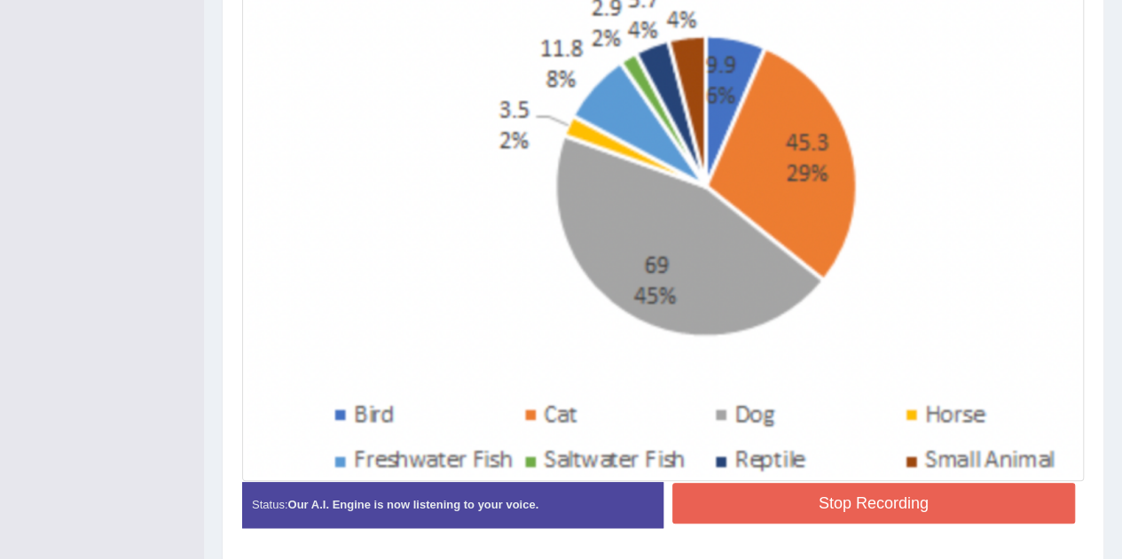
click at [894, 490] on button "Stop Recording" at bounding box center [873, 503] width 403 height 41
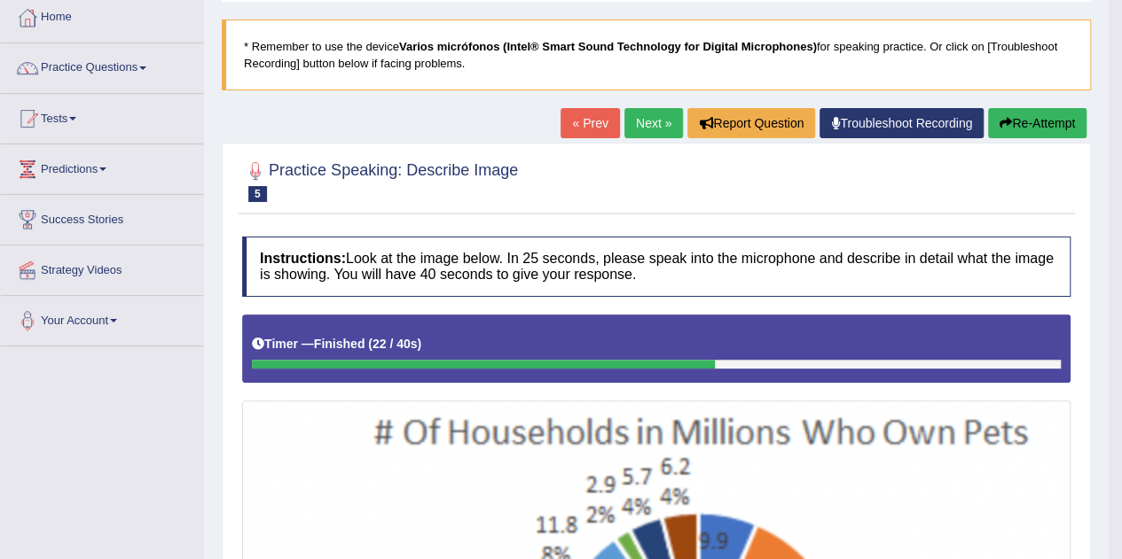
scroll to position [92, 0]
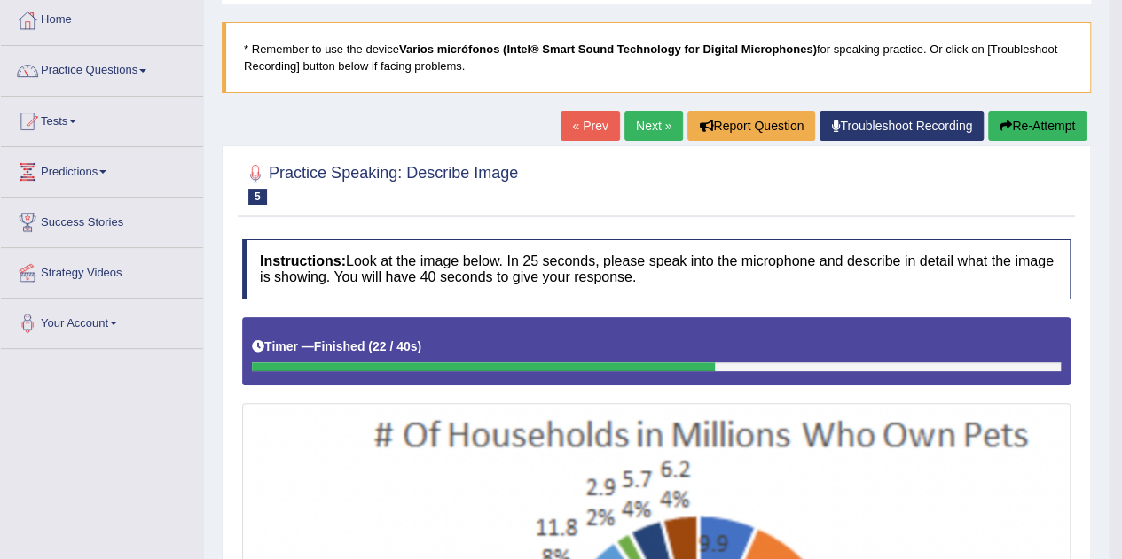
click at [1036, 129] on button "Re-Attempt" at bounding box center [1037, 126] width 98 height 30
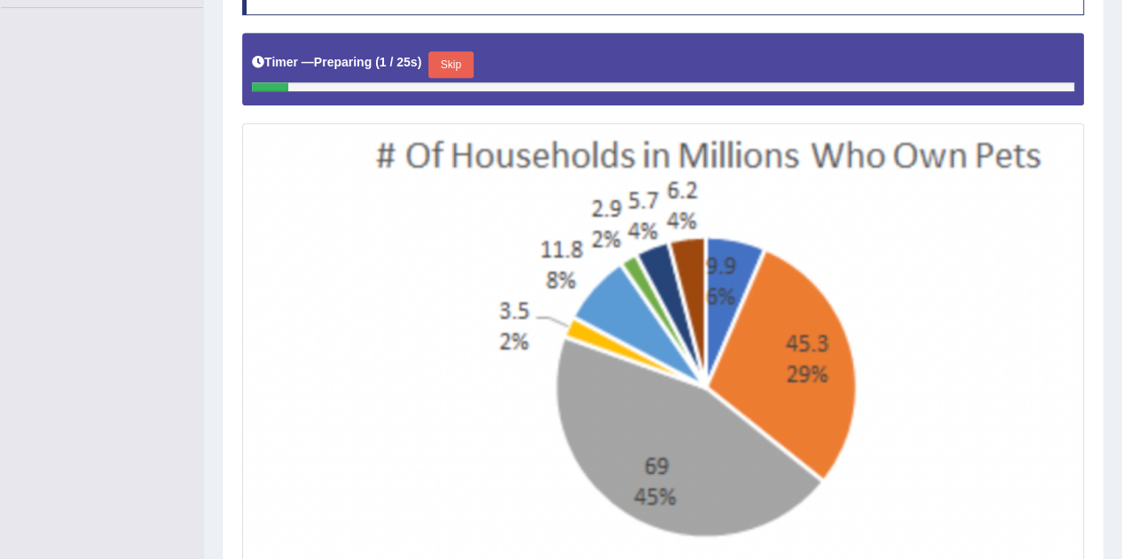
scroll to position [430, 0]
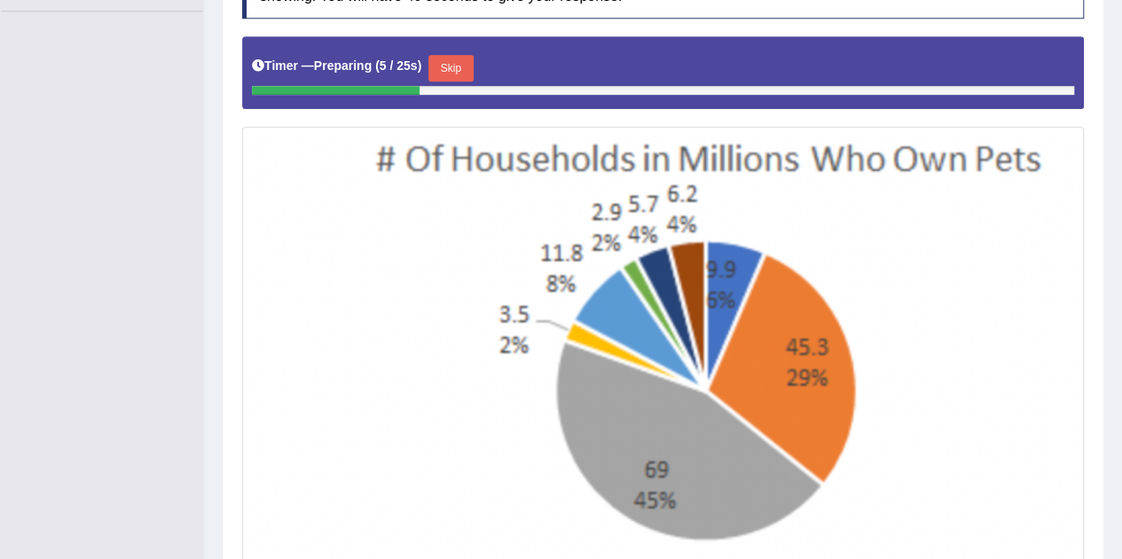
click at [458, 69] on button "Skip" at bounding box center [450, 68] width 44 height 27
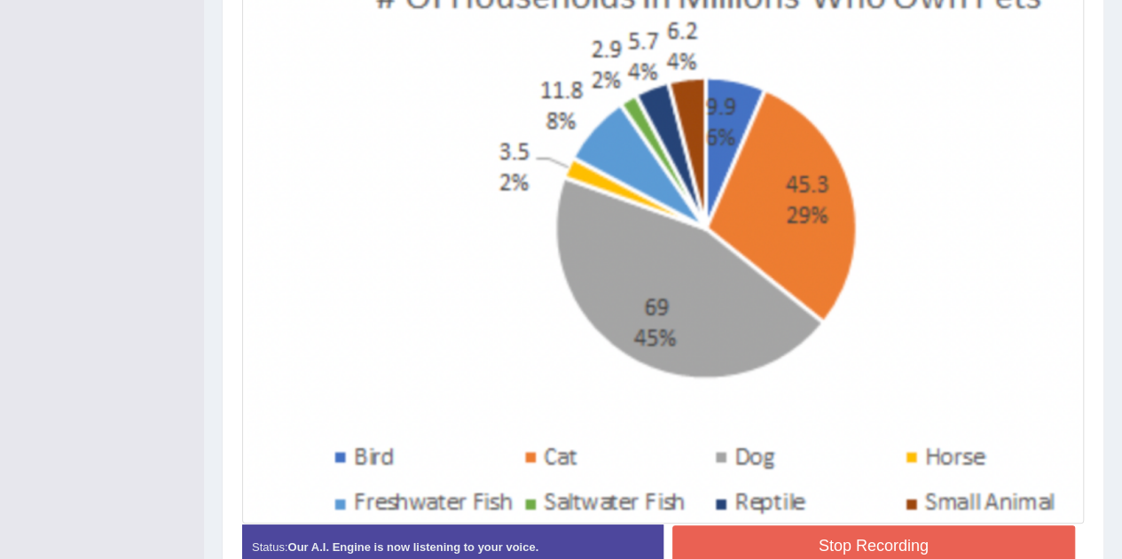
scroll to position [543, 0]
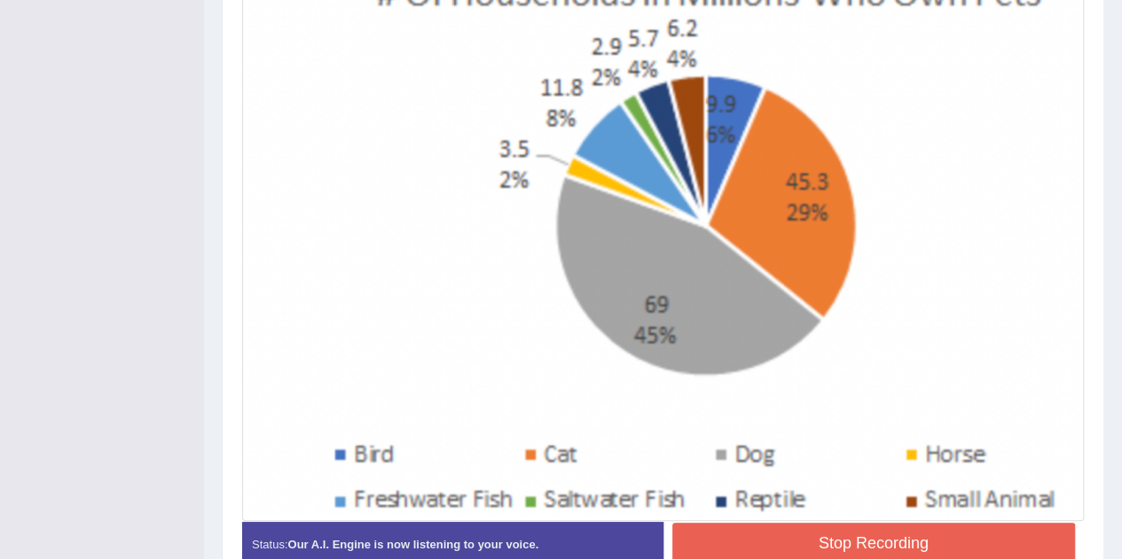
click at [890, 543] on button "Stop Recording" at bounding box center [873, 543] width 403 height 41
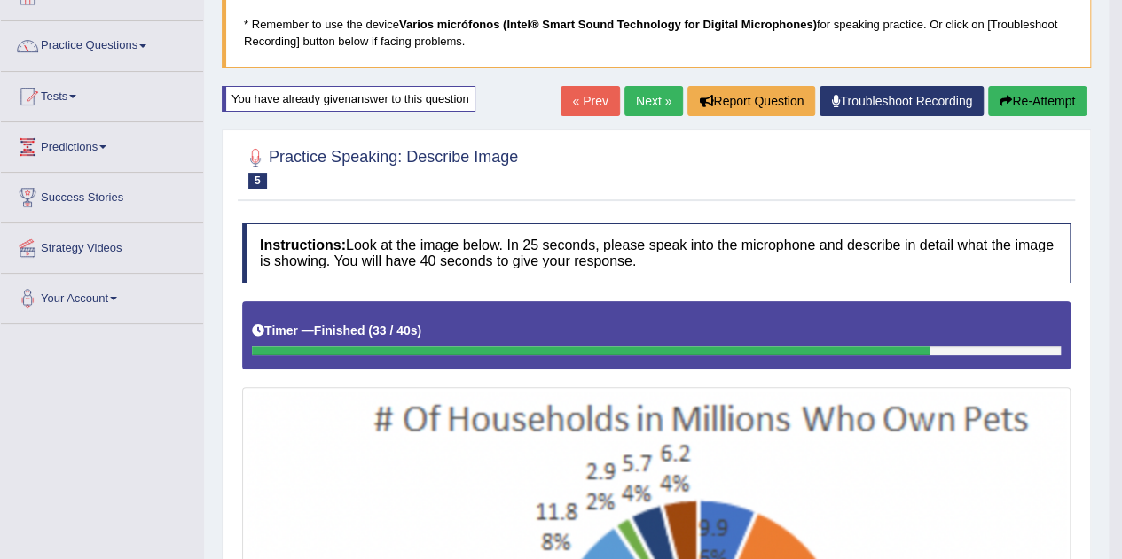
scroll to position [109, 0]
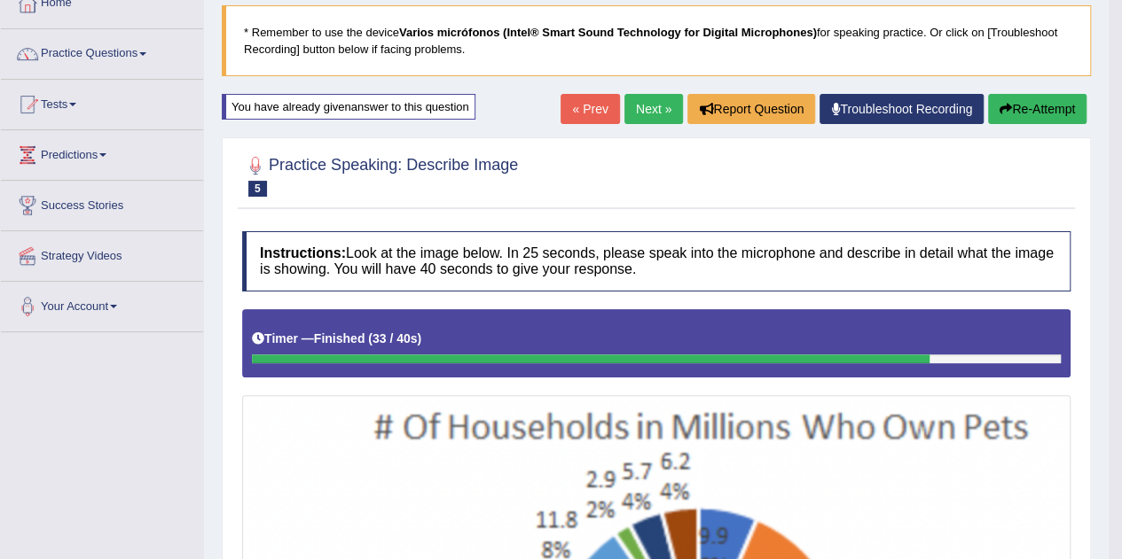
click at [663, 104] on link "Next »" at bounding box center [653, 109] width 59 height 30
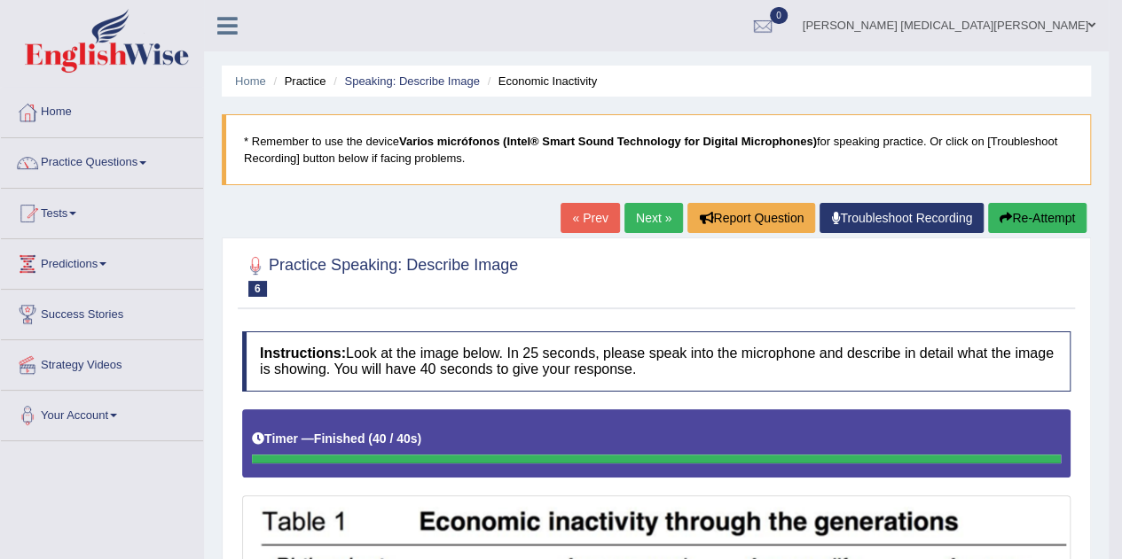
click at [659, 221] on link "Next »" at bounding box center [653, 218] width 59 height 30
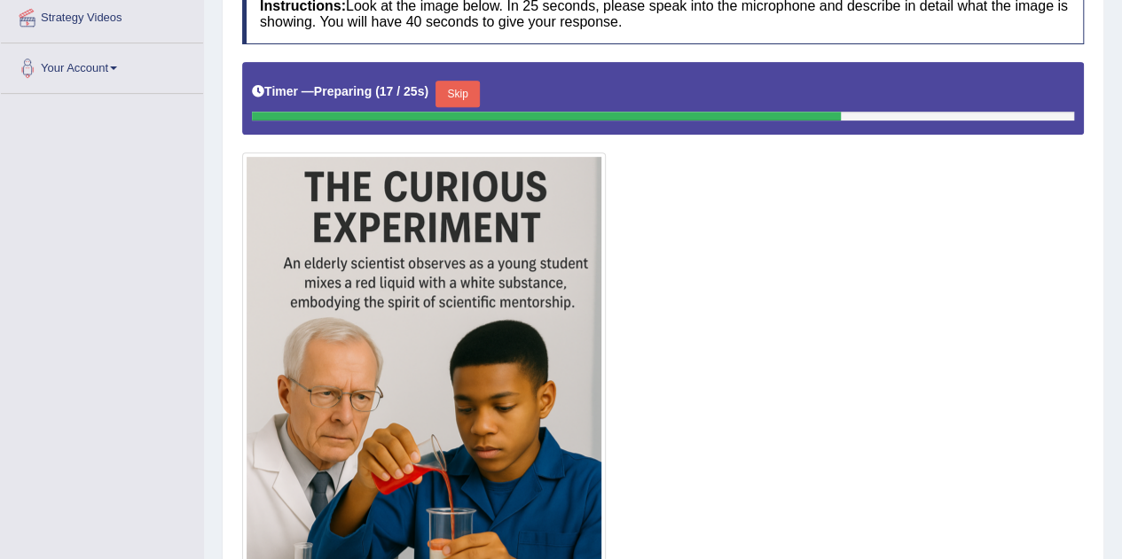
scroll to position [312, 0]
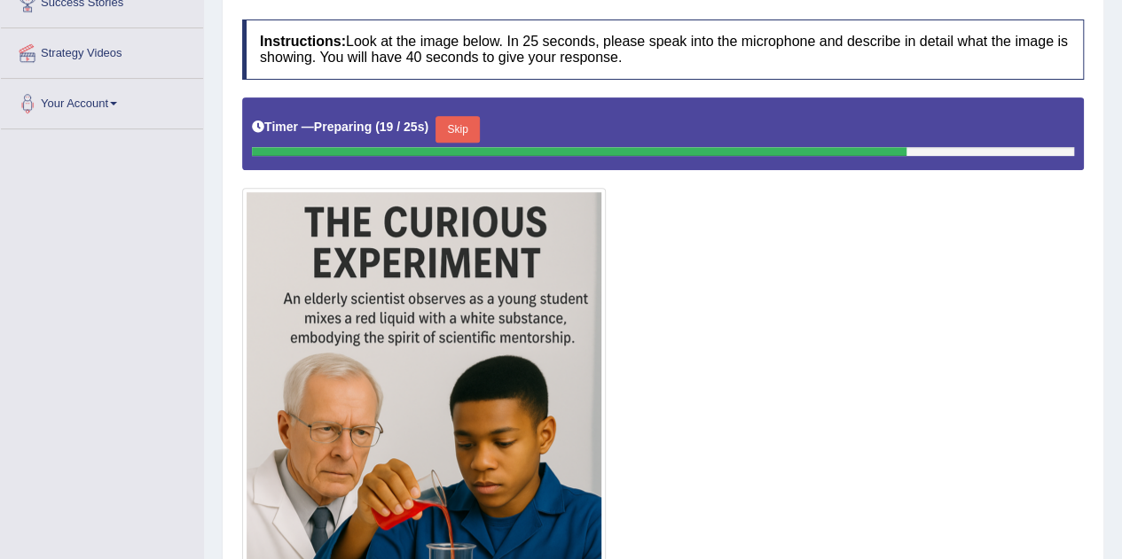
click at [473, 128] on button "Skip" at bounding box center [457, 129] width 44 height 27
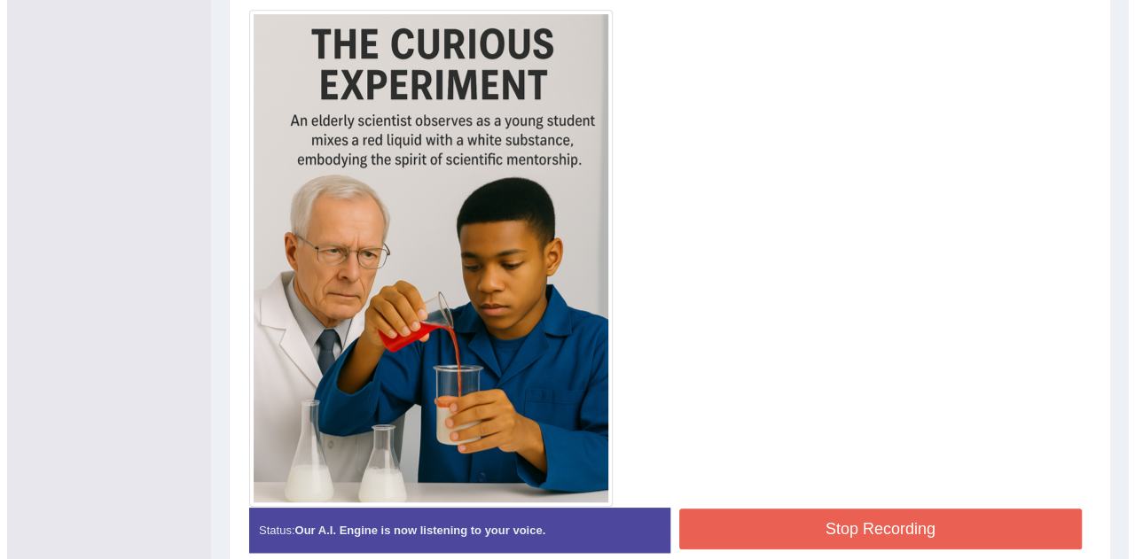
scroll to position [486, 0]
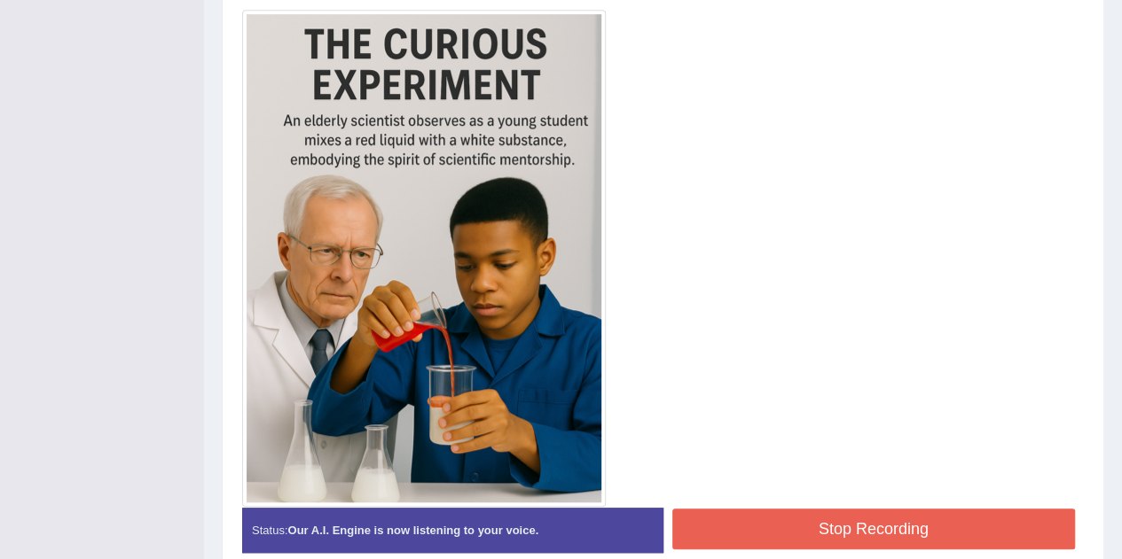
click at [776, 516] on button "Stop Recording" at bounding box center [873, 529] width 403 height 41
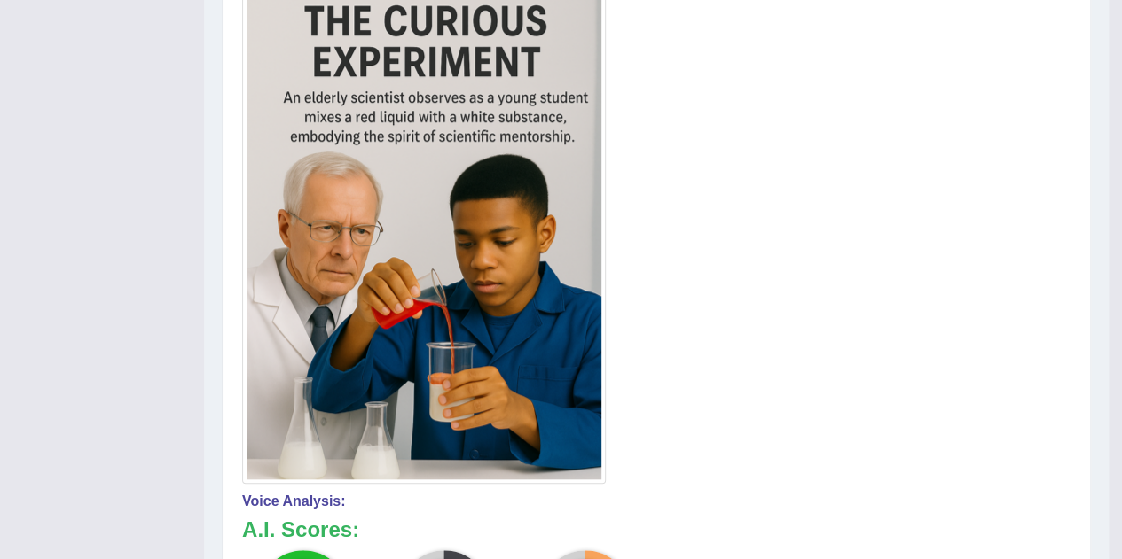
scroll to position [0, 0]
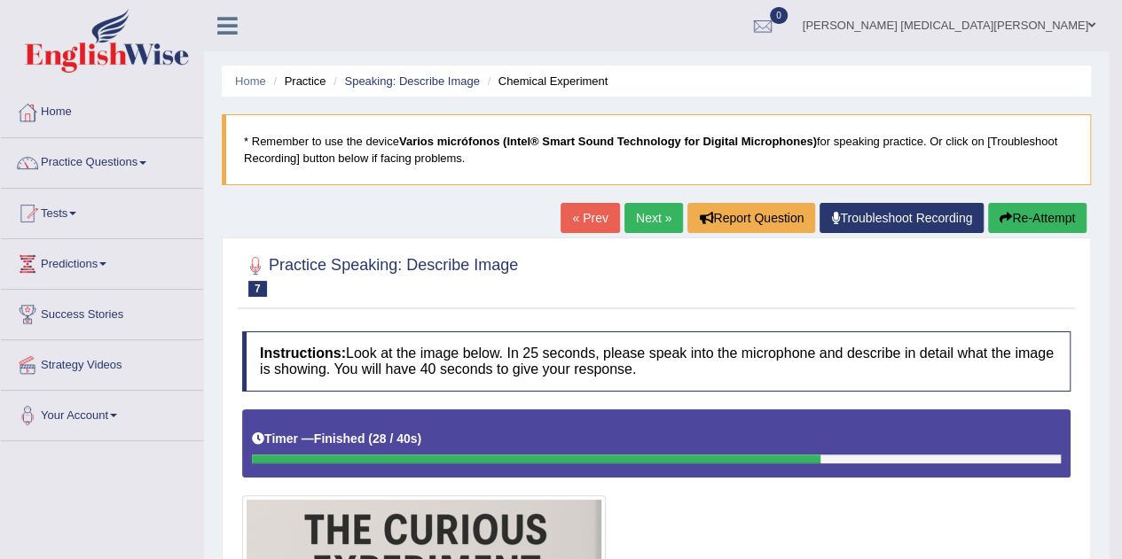
click at [658, 209] on link "Next »" at bounding box center [653, 218] width 59 height 30
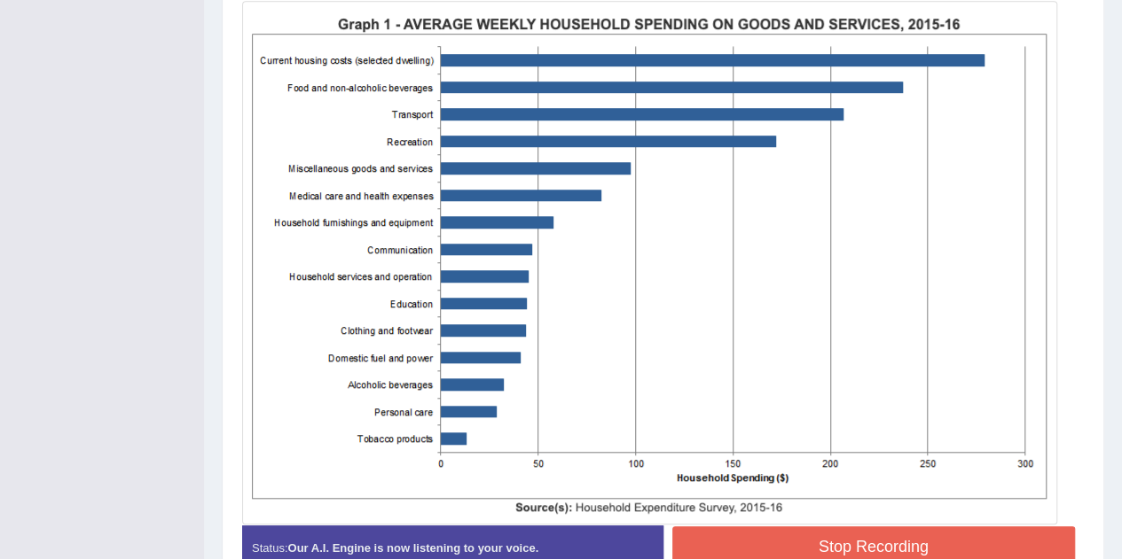
scroll to position [592, 0]
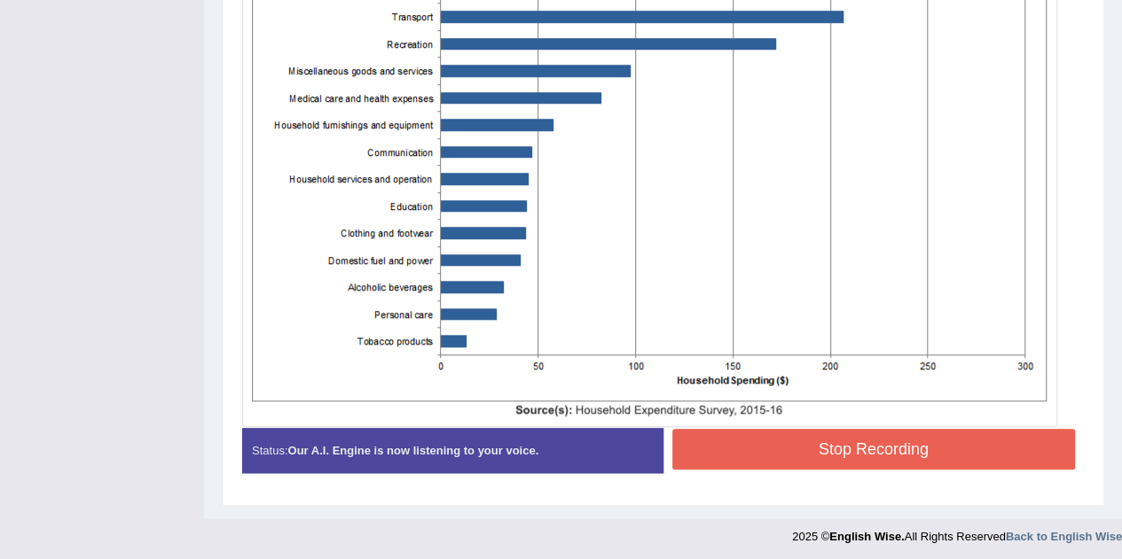
click at [924, 437] on button "Stop Recording" at bounding box center [873, 449] width 403 height 41
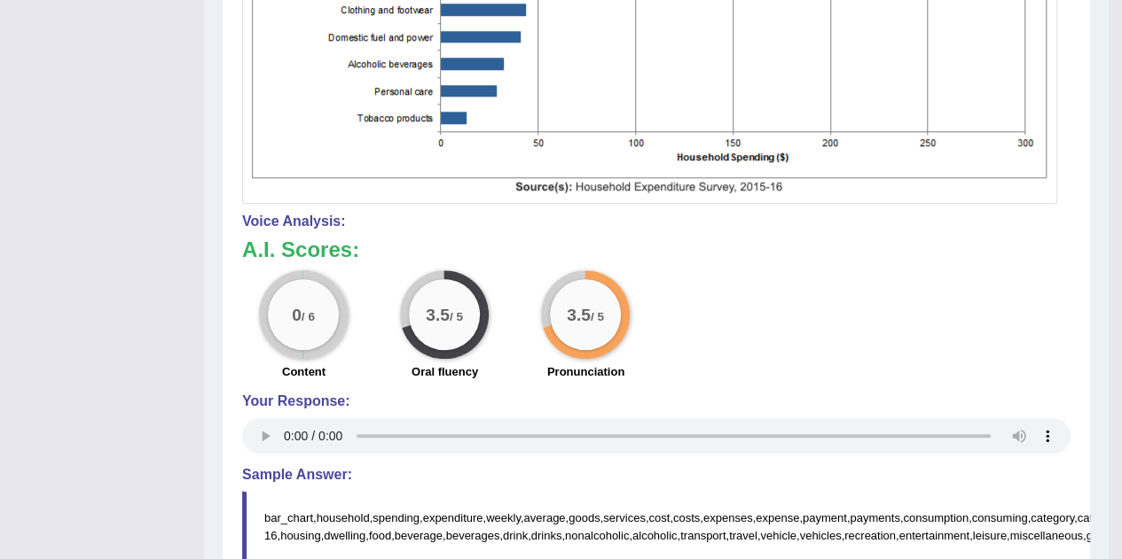
scroll to position [967, 0]
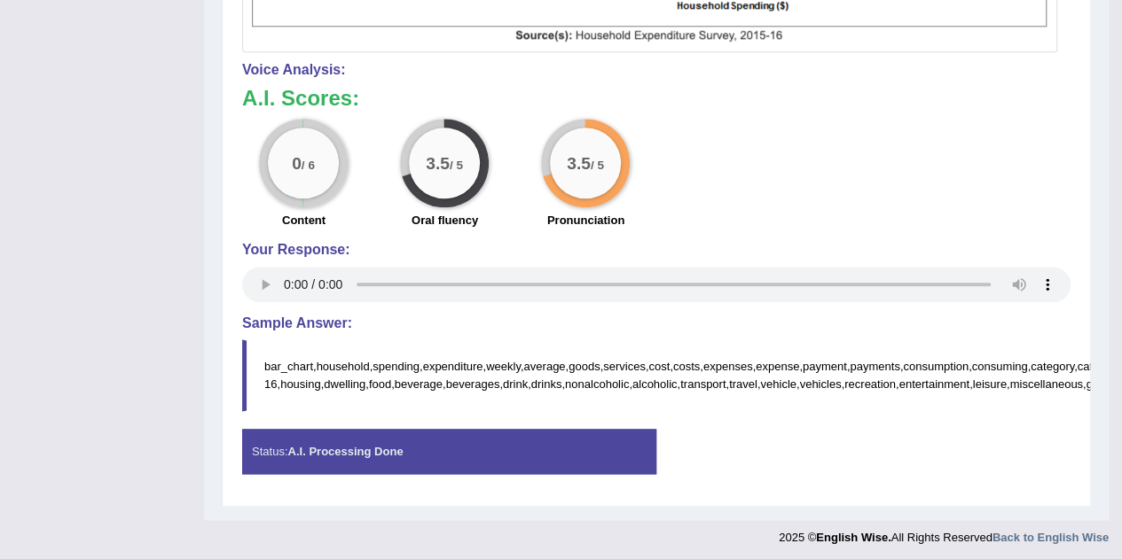
click at [617, 444] on div "Status: A.I. Processing Done" at bounding box center [449, 451] width 414 height 45
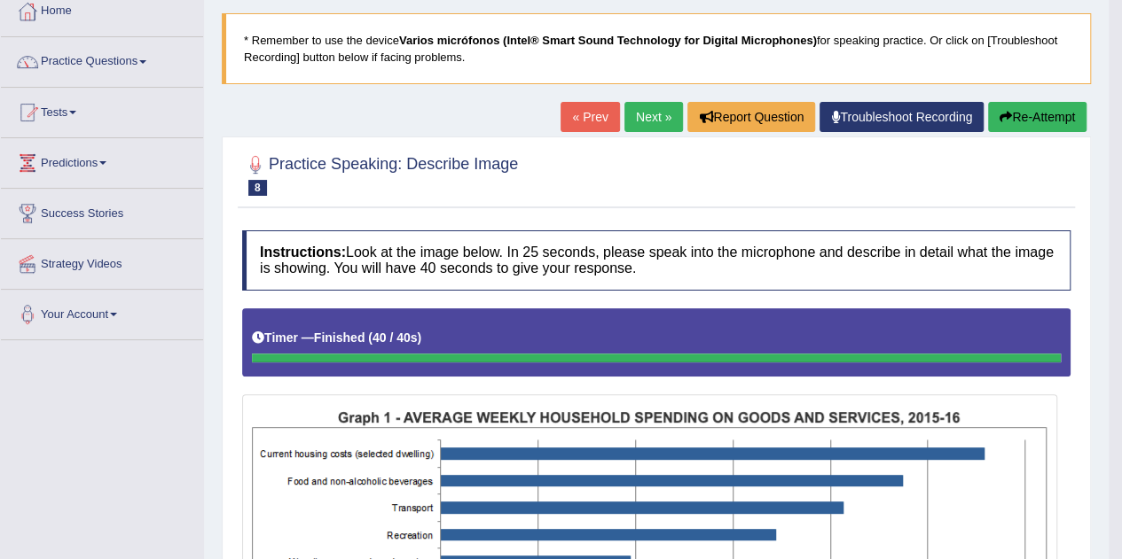
scroll to position [99, 0]
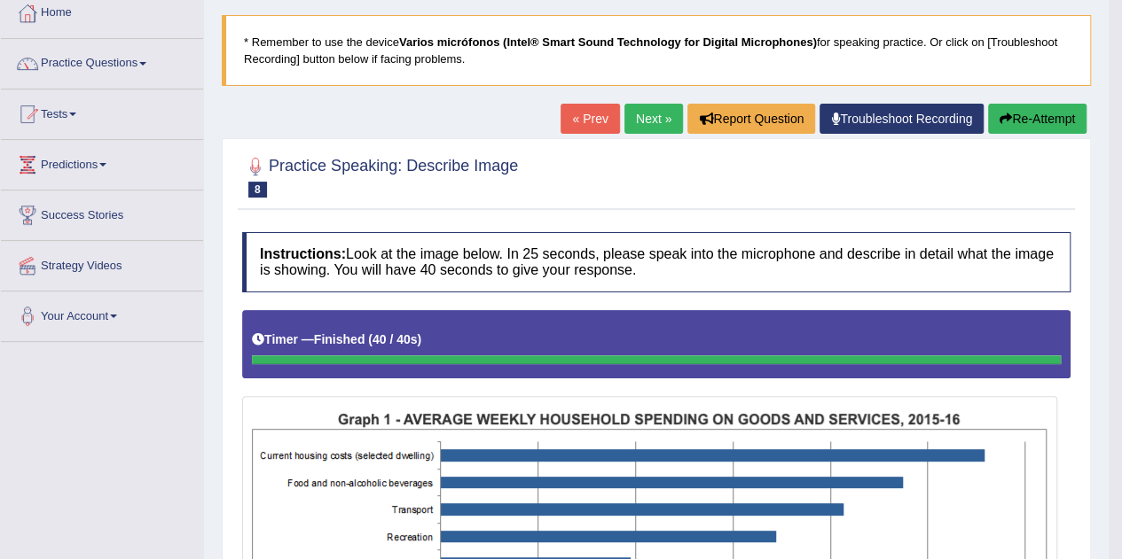
click at [1011, 115] on button "Re-Attempt" at bounding box center [1037, 119] width 98 height 30
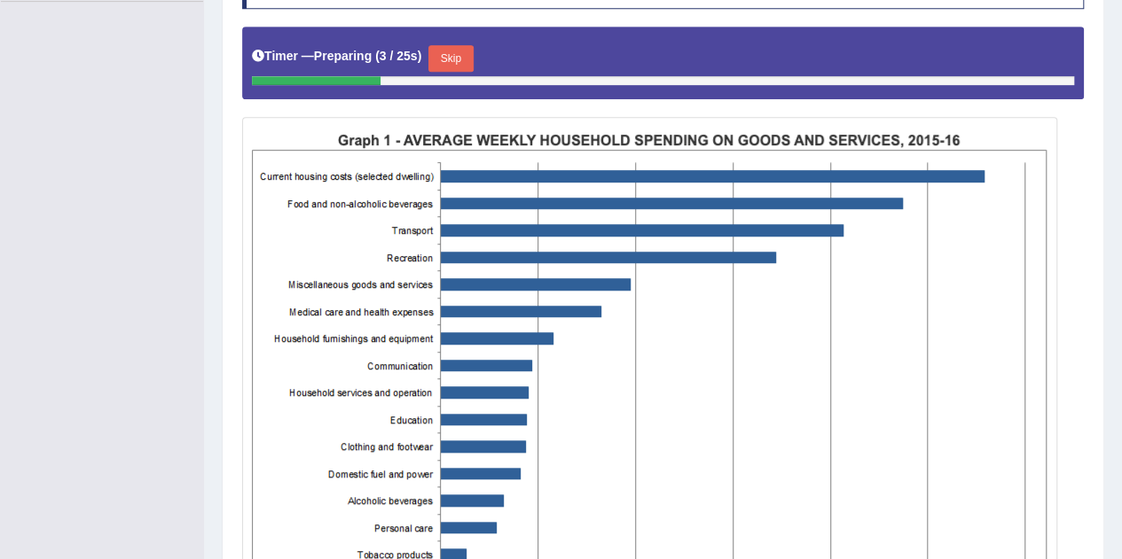
scroll to position [436, 0]
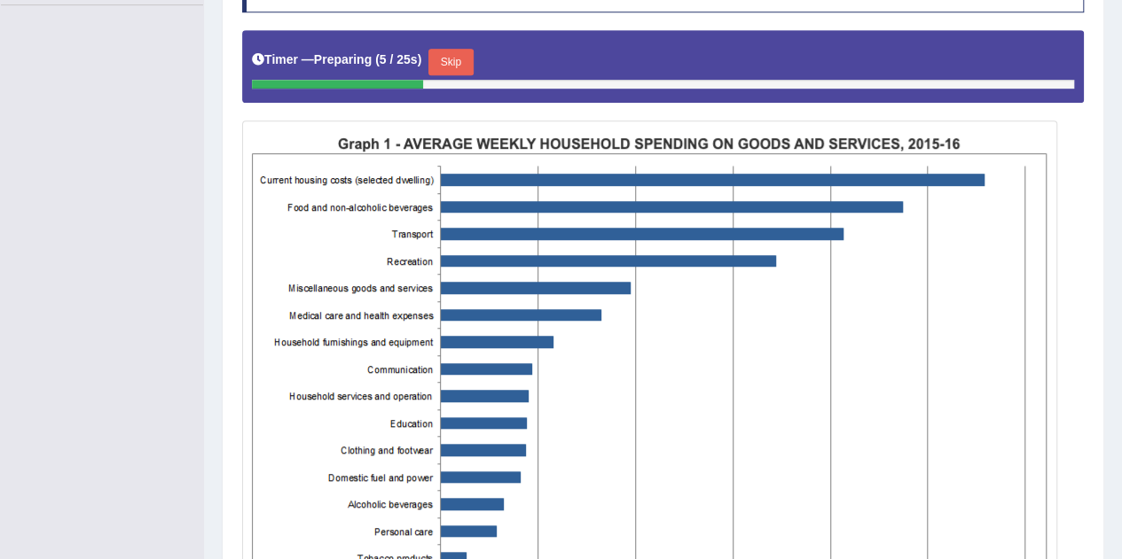
click at [461, 61] on button "Skip" at bounding box center [450, 62] width 44 height 27
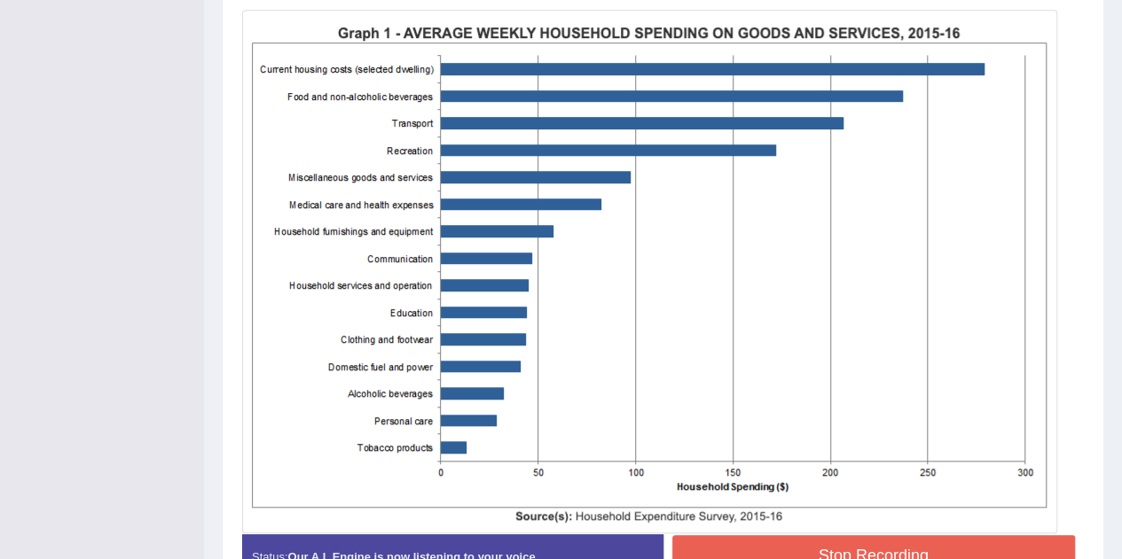
scroll to position [560, 0]
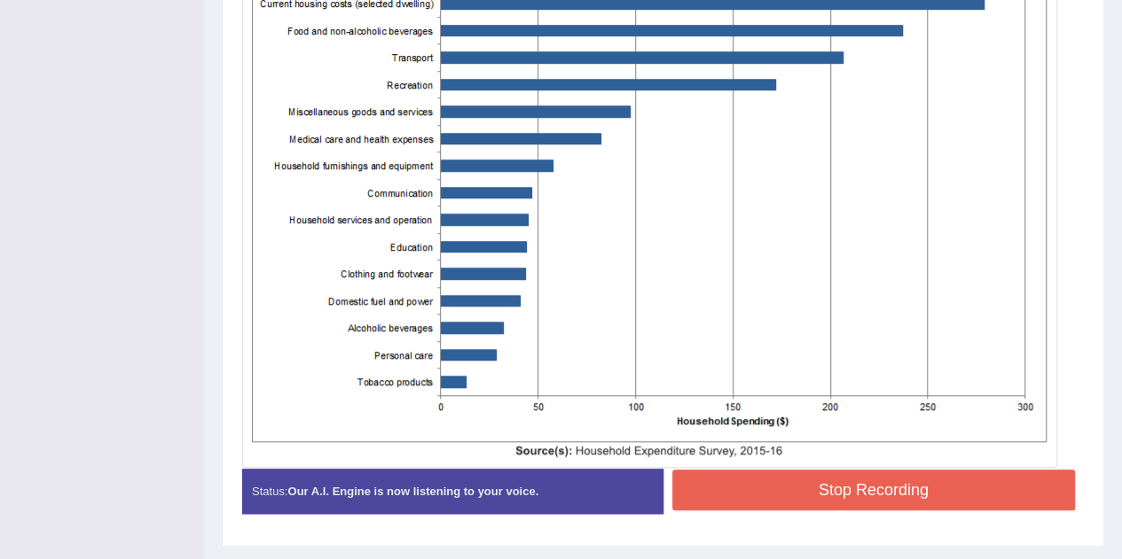
click at [752, 492] on button "Stop Recording" at bounding box center [873, 490] width 403 height 41
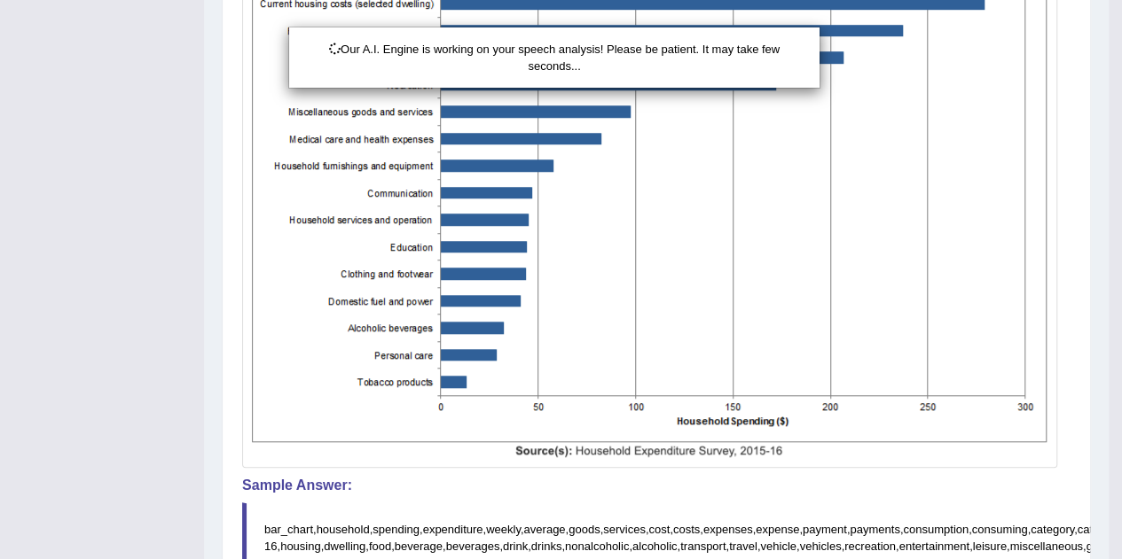
click at [722, 494] on div "Our A.I. Engine is working on your speech analysis! Please be patient. It may t…" at bounding box center [561, 279] width 1122 height 559
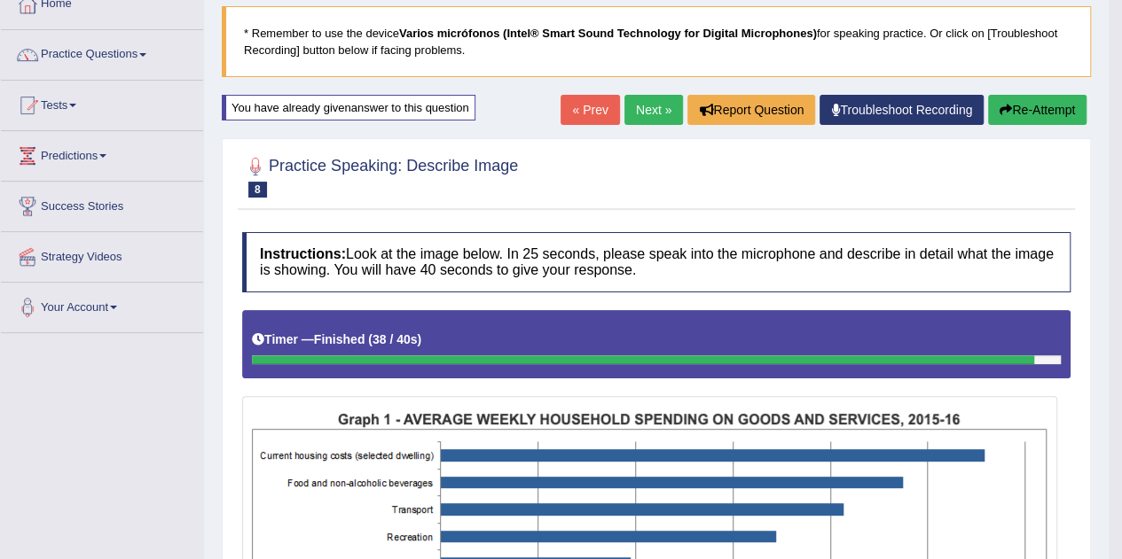
scroll to position [108, 0]
click at [638, 106] on link "Next »" at bounding box center [653, 110] width 59 height 30
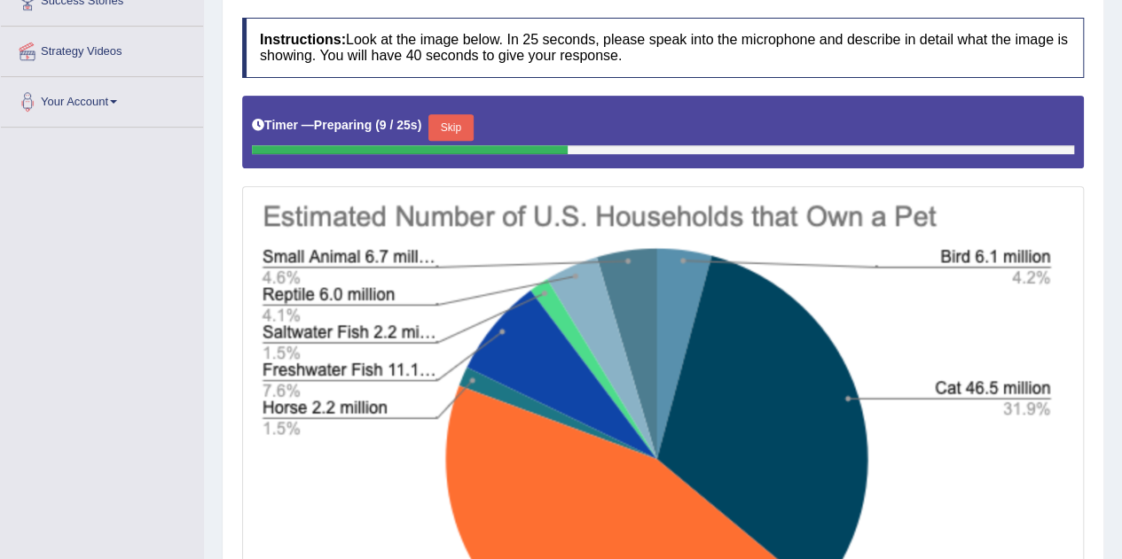
scroll to position [302, 0]
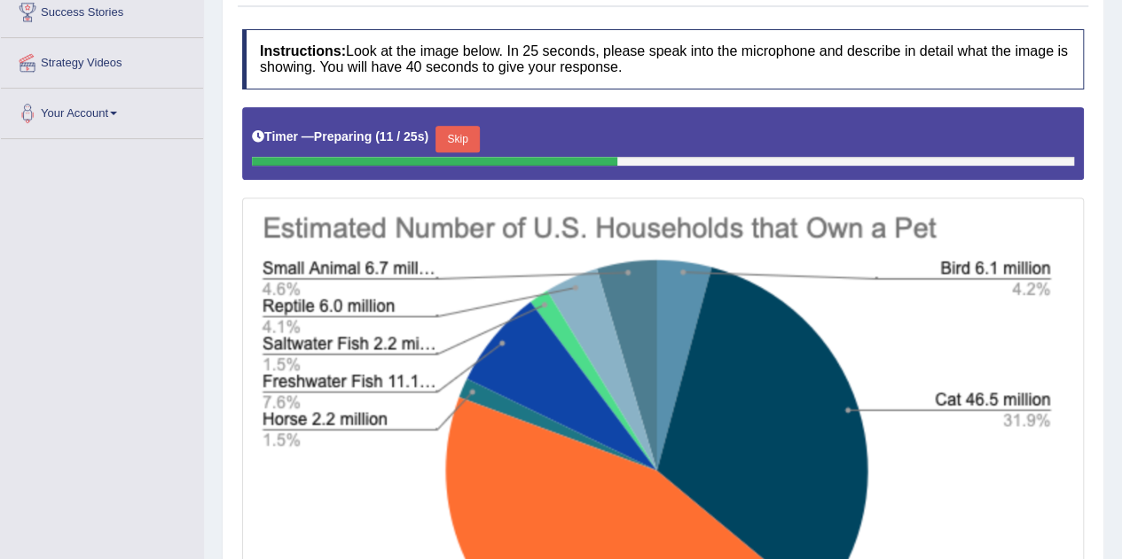
click at [469, 137] on button "Skip" at bounding box center [457, 139] width 44 height 27
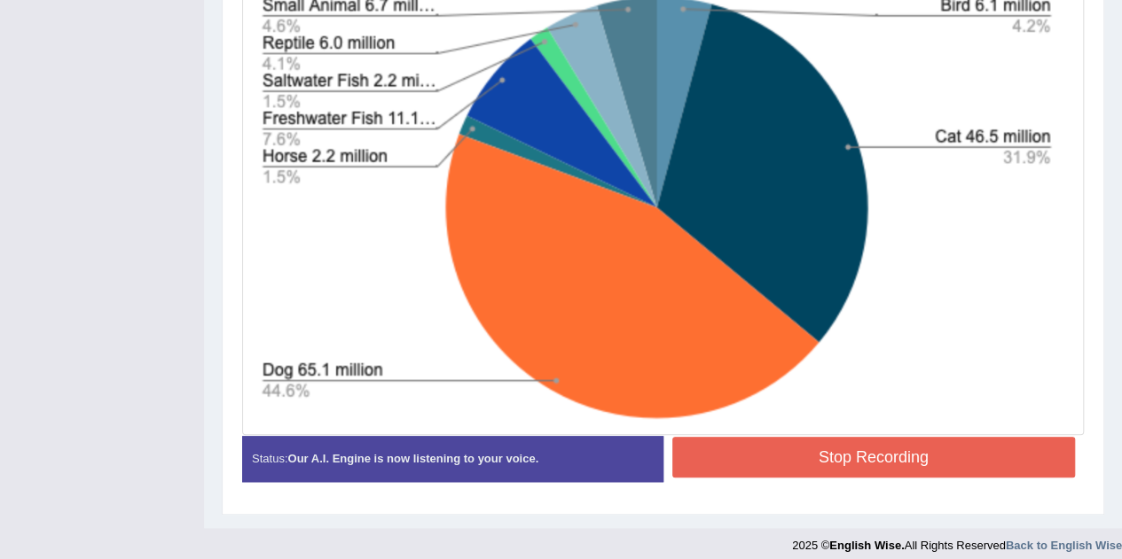
scroll to position [562, 0]
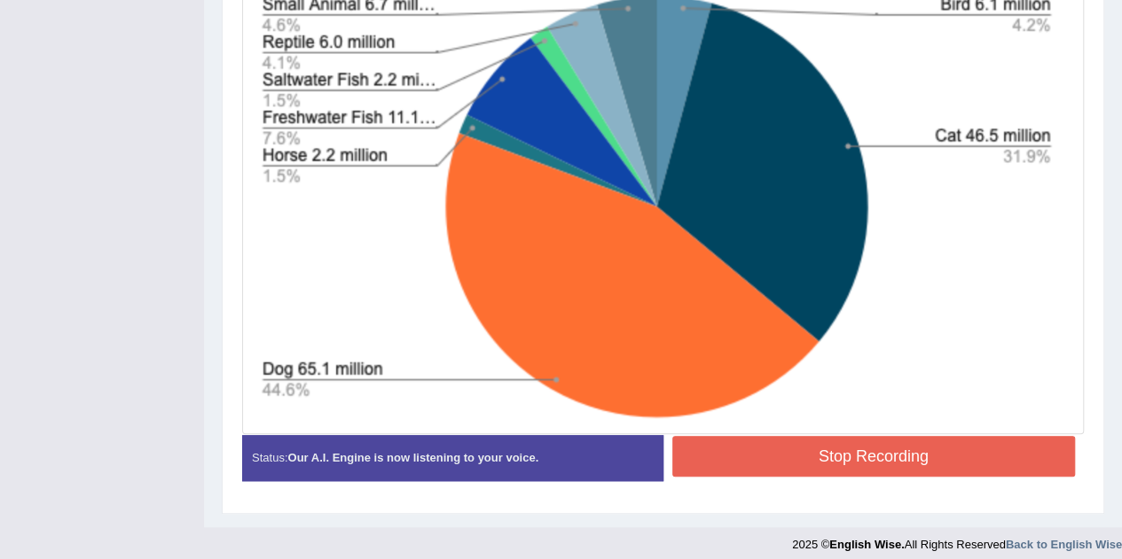
click at [823, 455] on button "Stop Recording" at bounding box center [873, 456] width 403 height 41
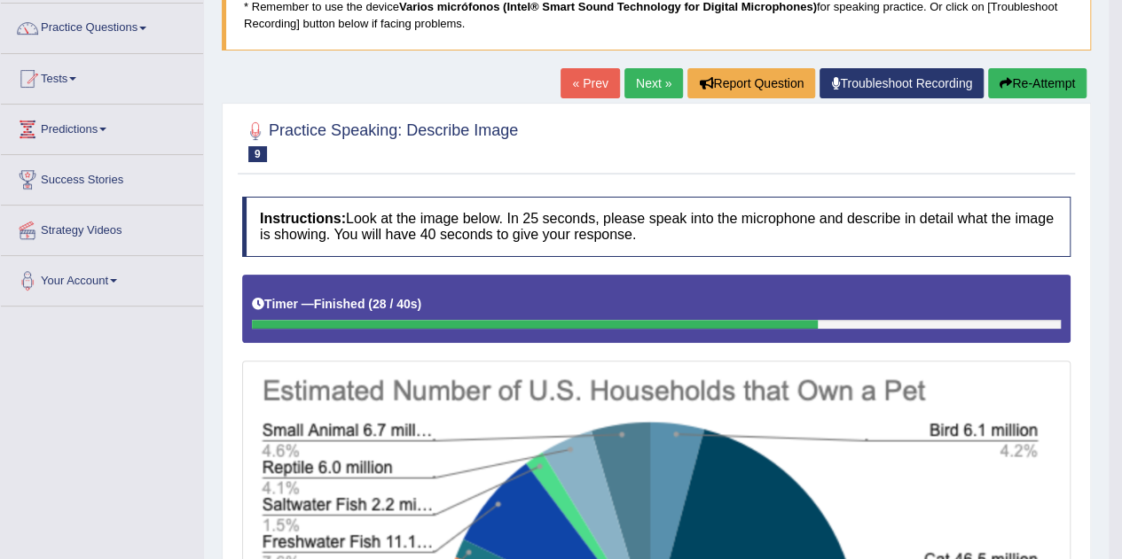
scroll to position [135, 0]
click at [644, 88] on link "Next »" at bounding box center [653, 83] width 59 height 30
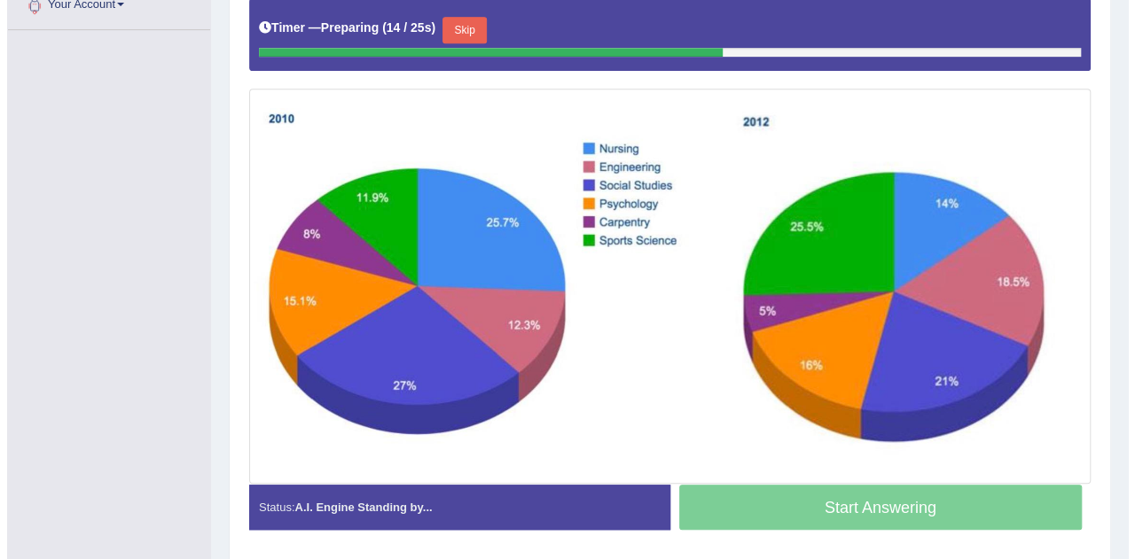
scroll to position [412, 0]
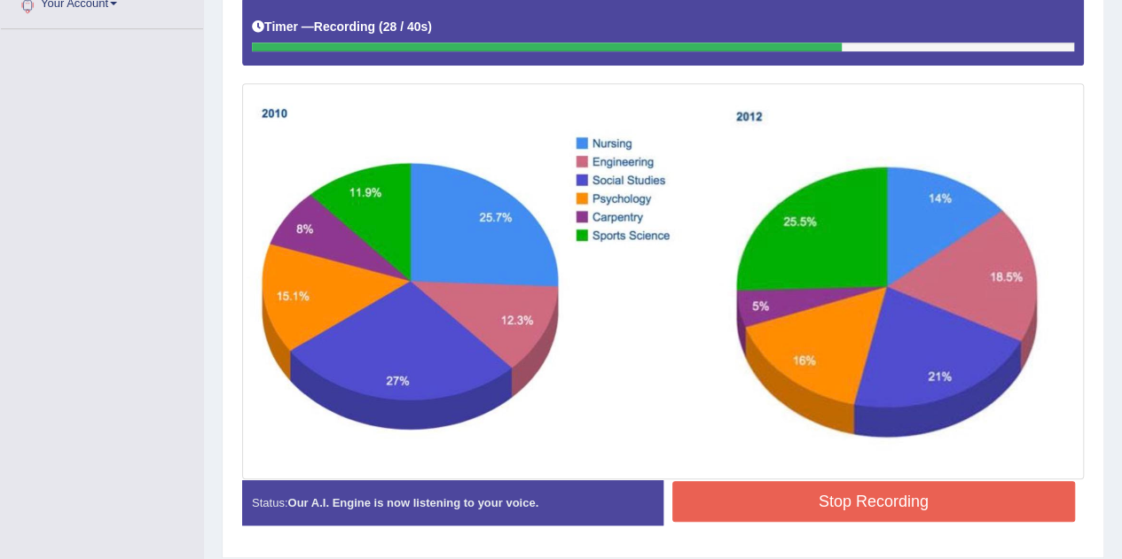
click at [783, 502] on button "Stop Recording" at bounding box center [873, 501] width 403 height 41
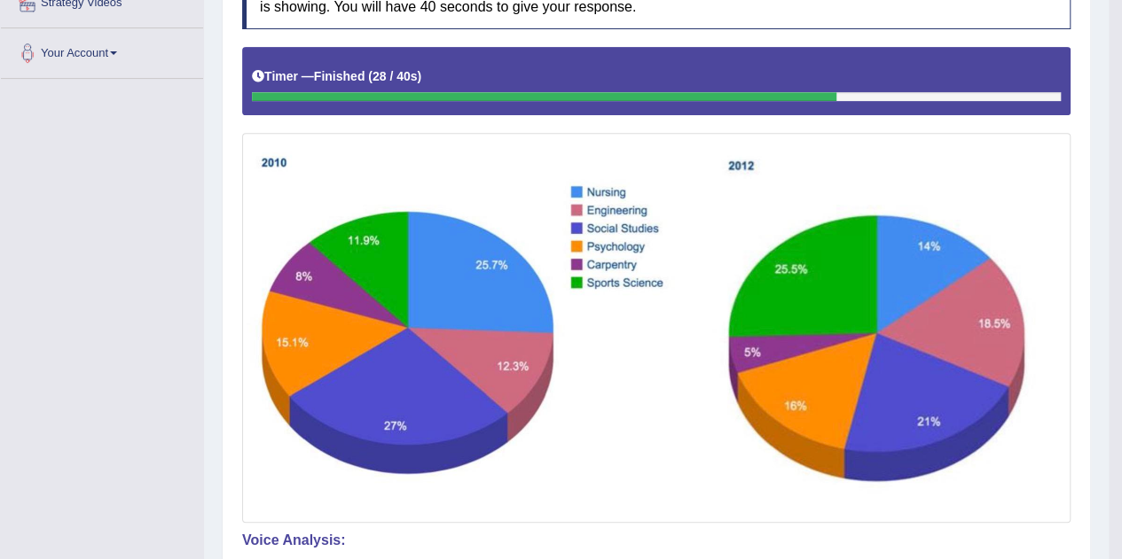
scroll to position [0, 0]
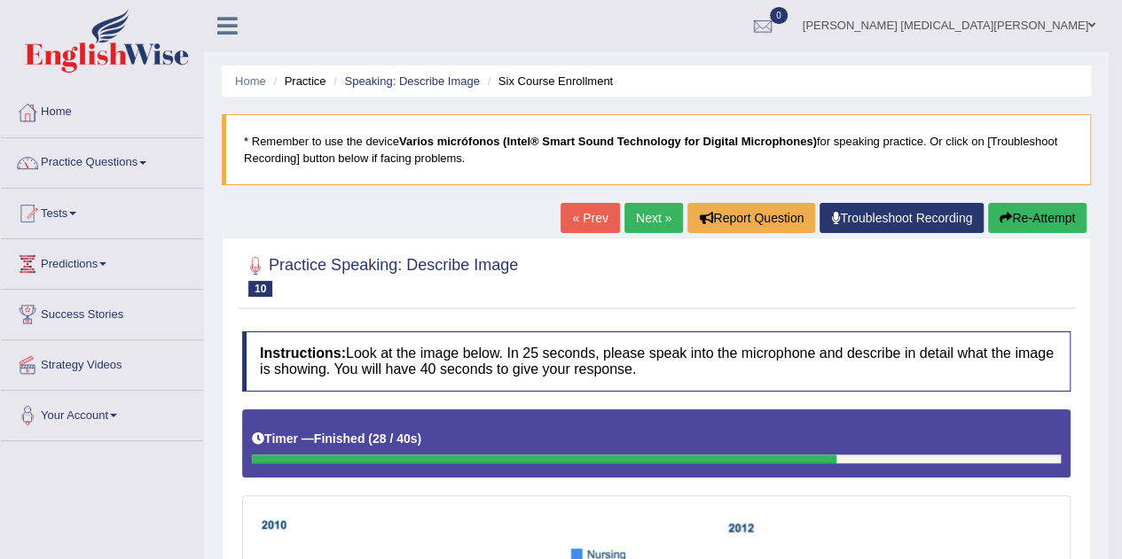
click at [103, 176] on link "Practice Questions" at bounding box center [102, 160] width 202 height 44
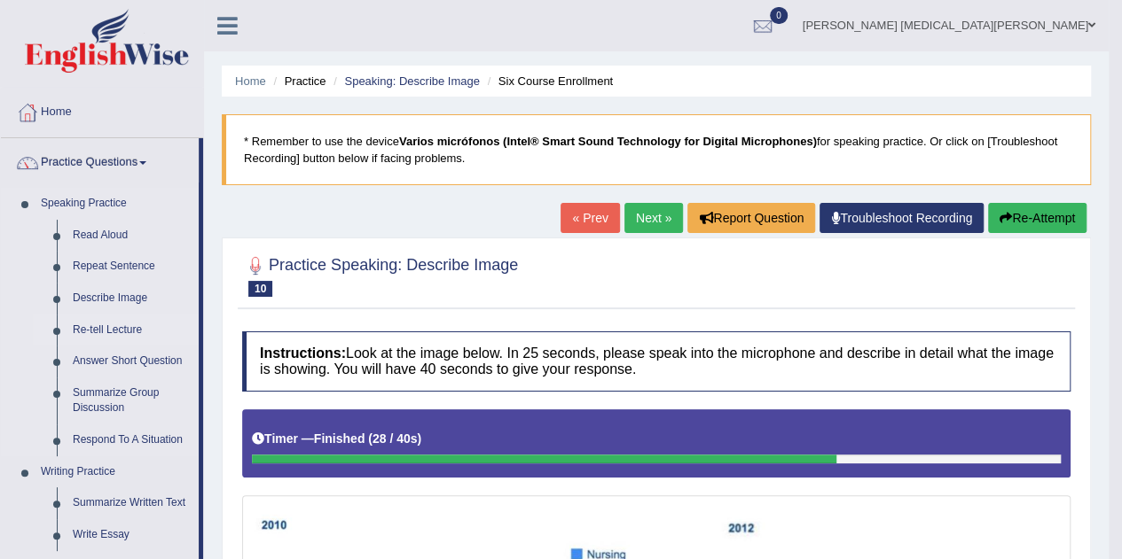
click at [129, 330] on link "Re-tell Lecture" at bounding box center [132, 331] width 134 height 32
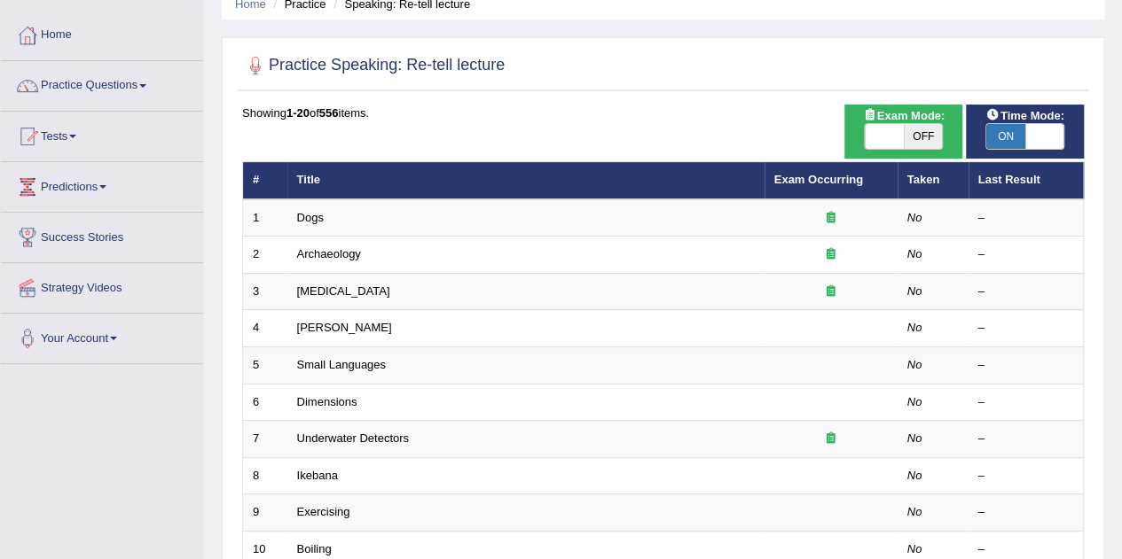
scroll to position [78, 0]
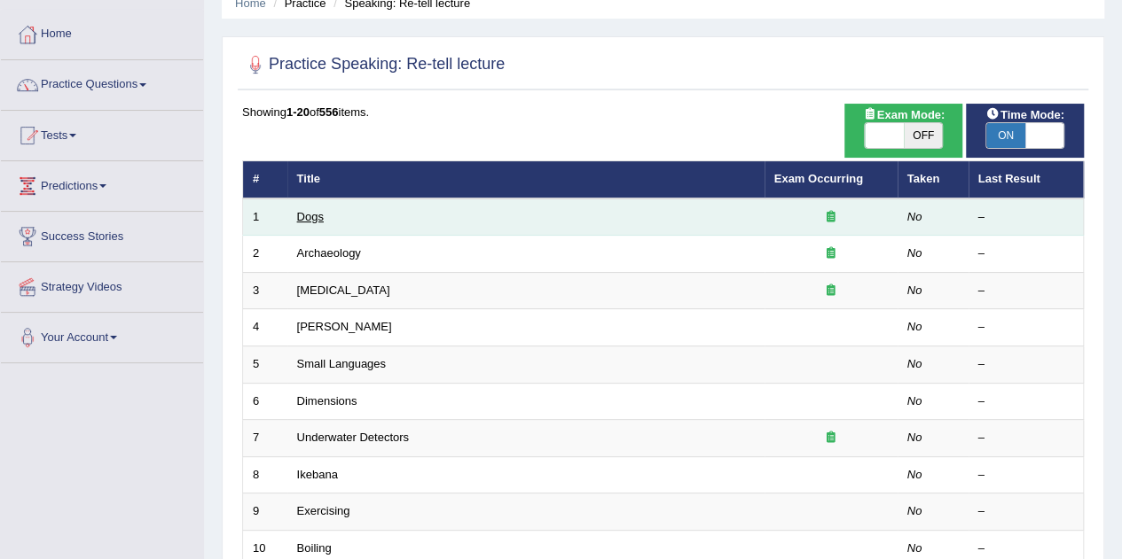
click at [308, 212] on link "Dogs" at bounding box center [310, 216] width 27 height 13
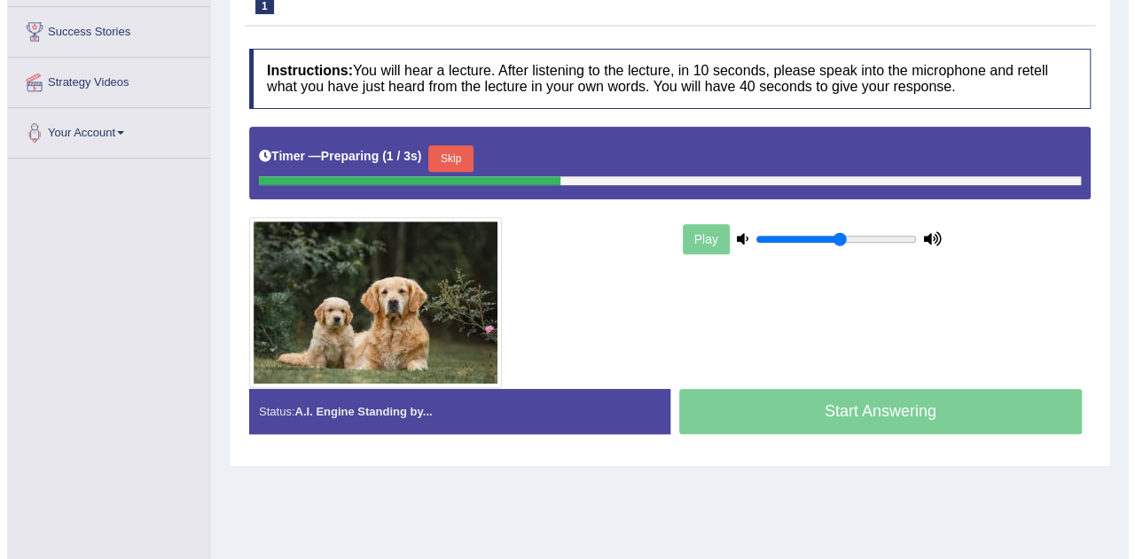
scroll to position [285, 0]
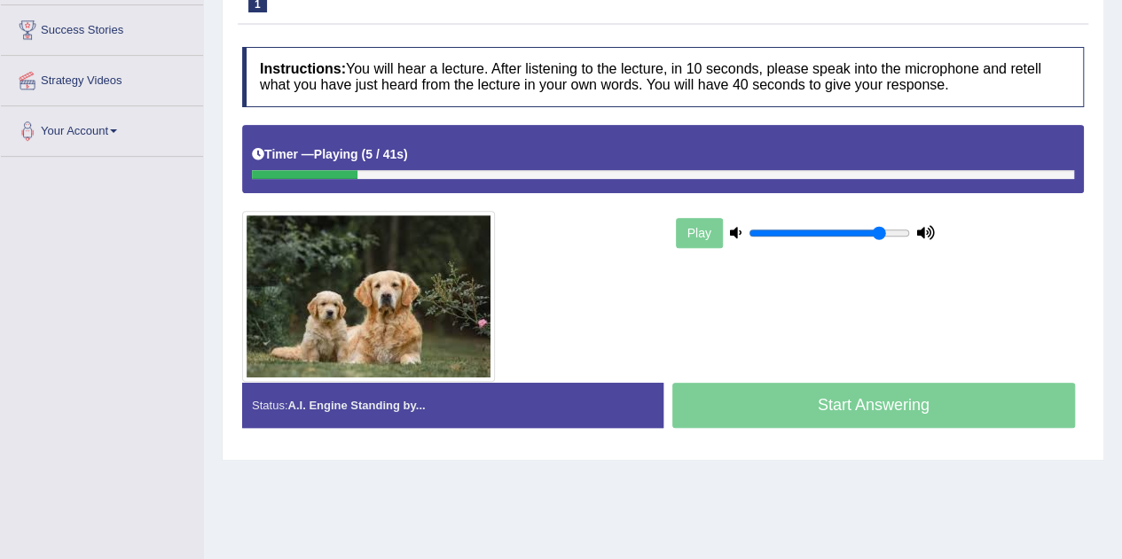
drag, startPoint x: 832, startPoint y: 235, endPoint x: 876, endPoint y: 229, distance: 43.9
type input "0.85"
click at [876, 229] on input "range" at bounding box center [828, 233] width 161 height 14
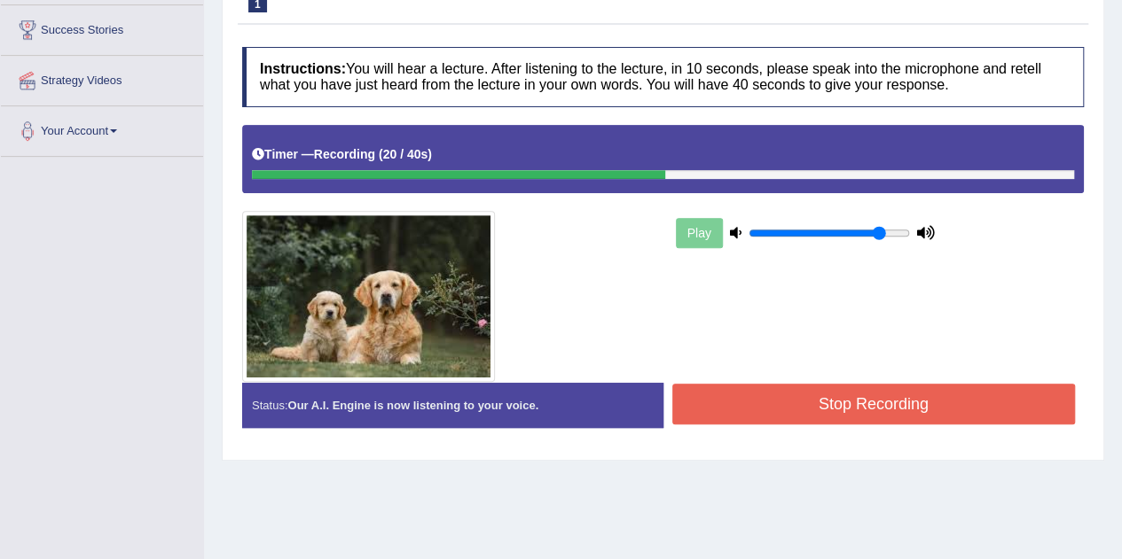
click at [839, 385] on button "Stop Recording" at bounding box center [873, 404] width 403 height 41
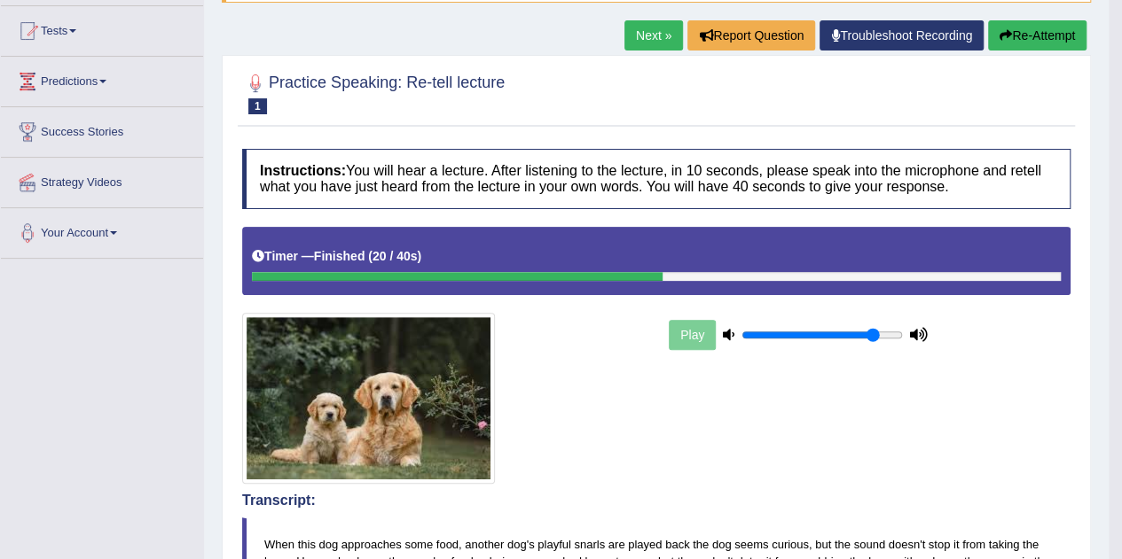
scroll to position [179, 0]
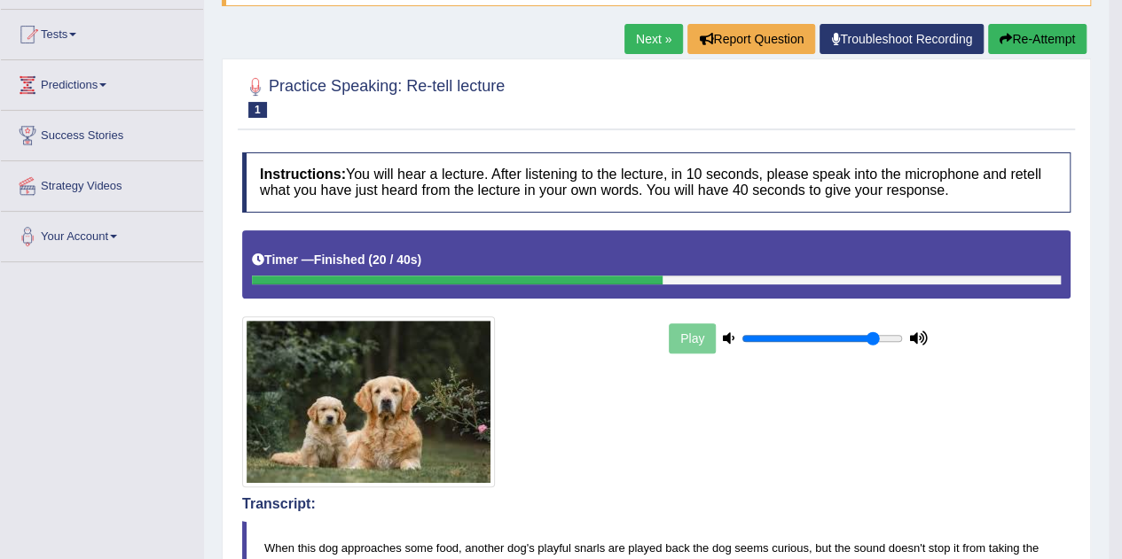
click at [633, 52] on link "Next »" at bounding box center [653, 39] width 59 height 30
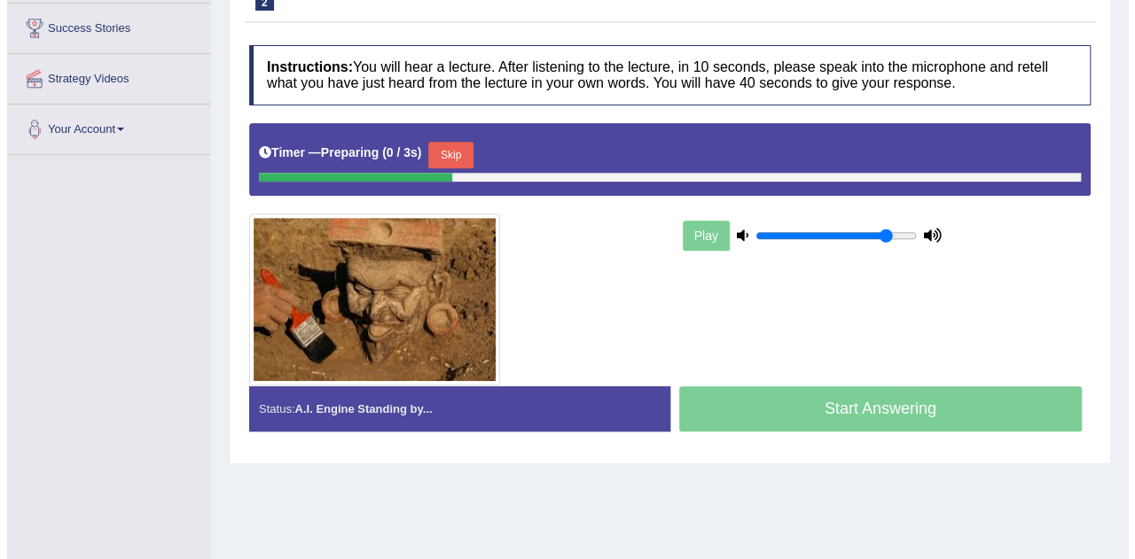
scroll to position [287, 0]
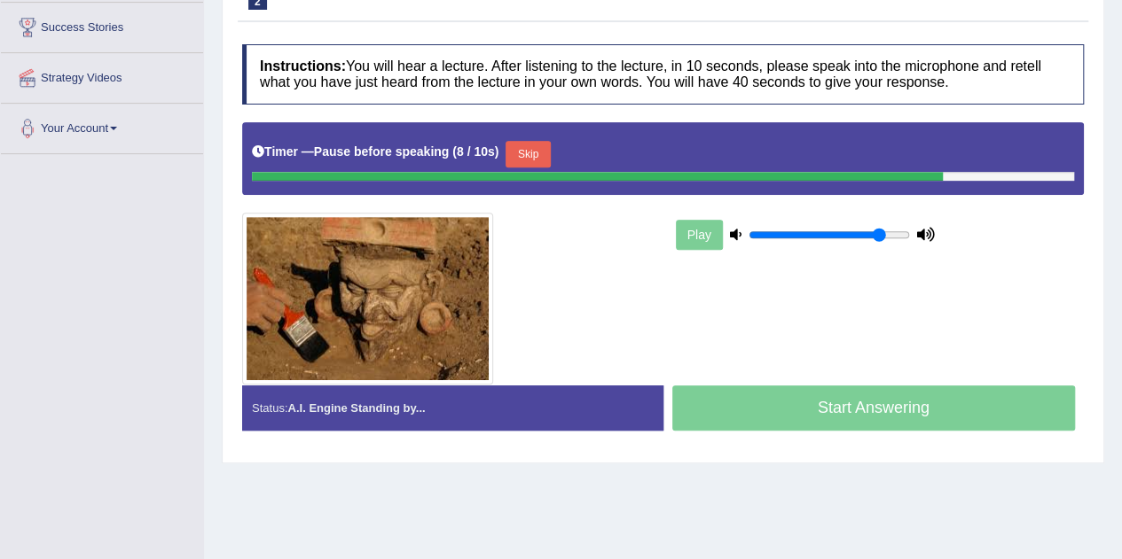
click at [543, 142] on button "Skip" at bounding box center [527, 154] width 44 height 27
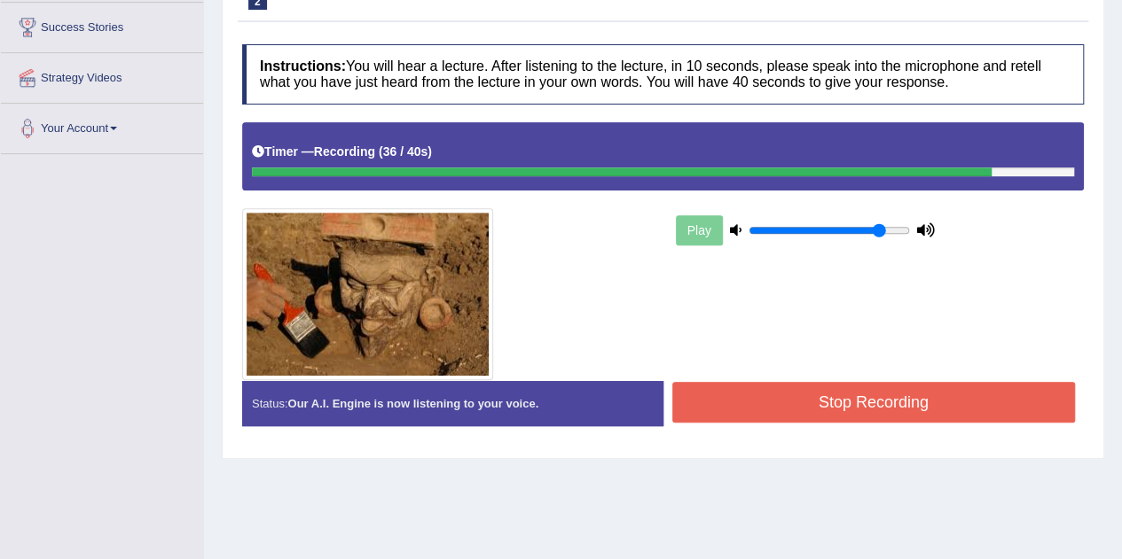
click at [713, 410] on button "Stop Recording" at bounding box center [873, 402] width 403 height 41
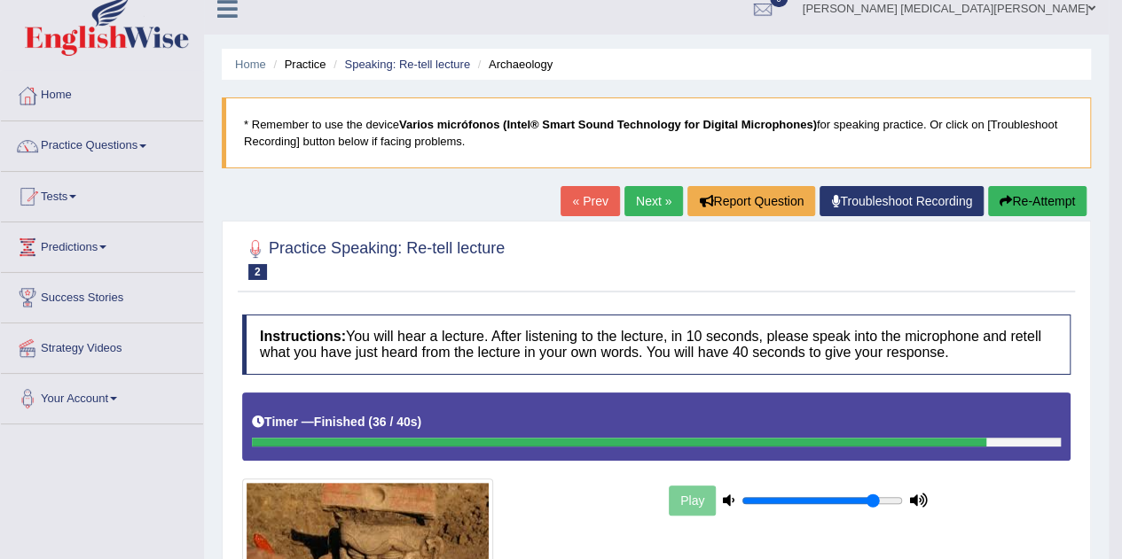
scroll to position [11, 0]
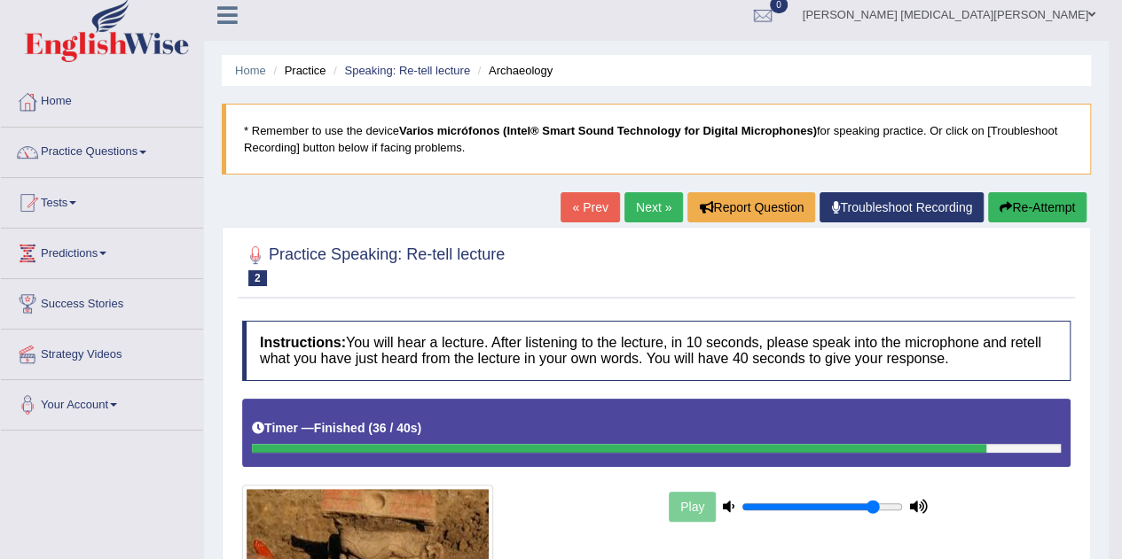
click at [651, 212] on link "Next »" at bounding box center [653, 207] width 59 height 30
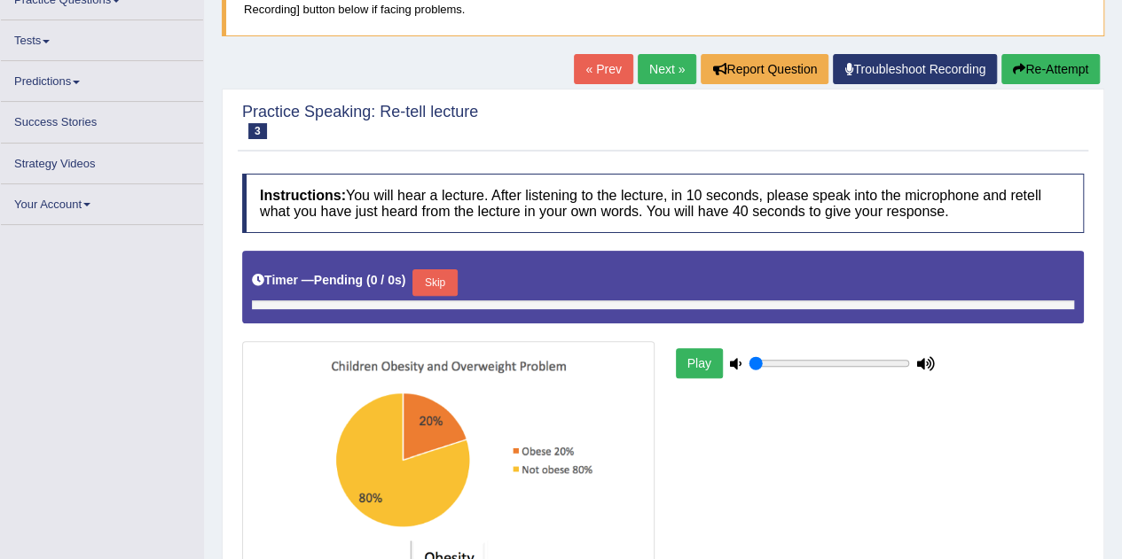
type input "0.85"
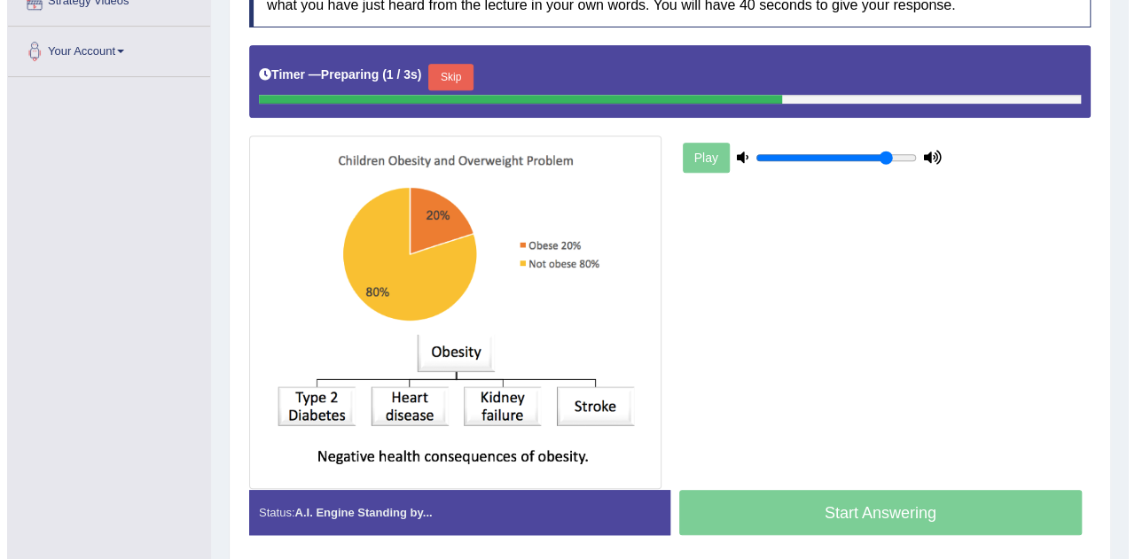
scroll to position [365, 0]
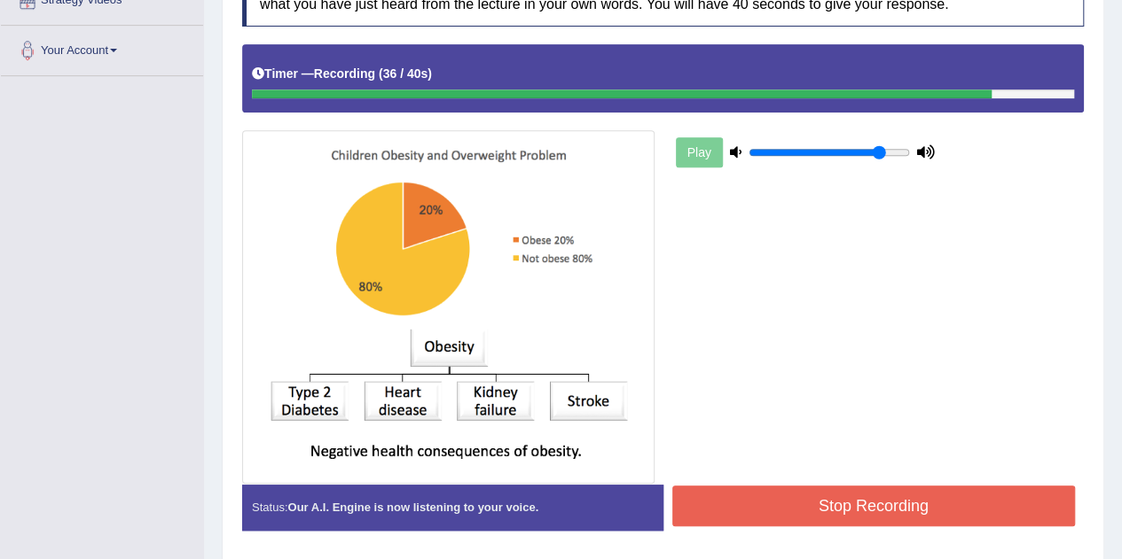
click at [757, 490] on button "Stop Recording" at bounding box center [873, 506] width 403 height 41
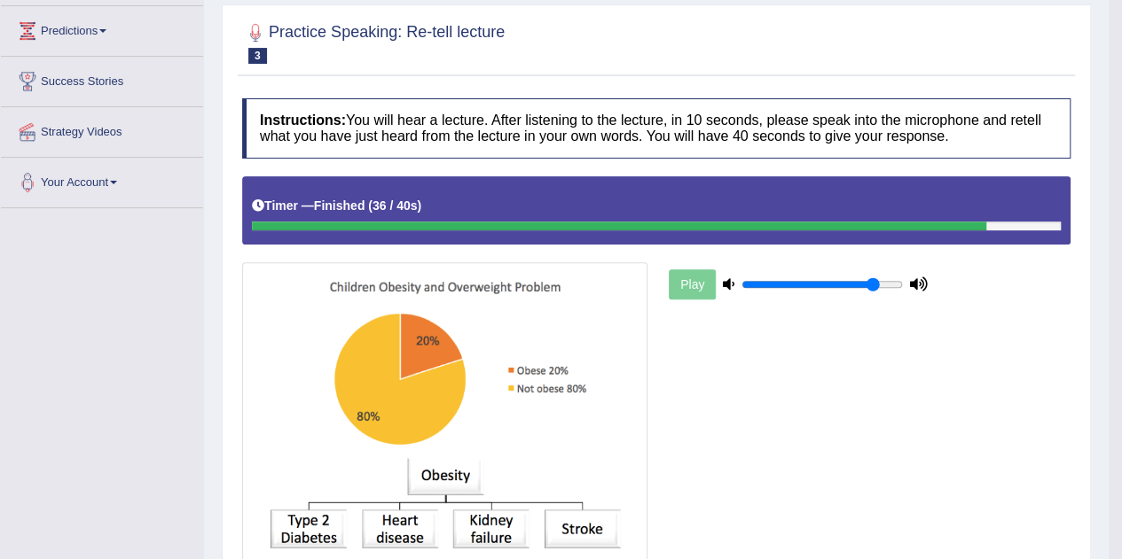
scroll to position [77, 0]
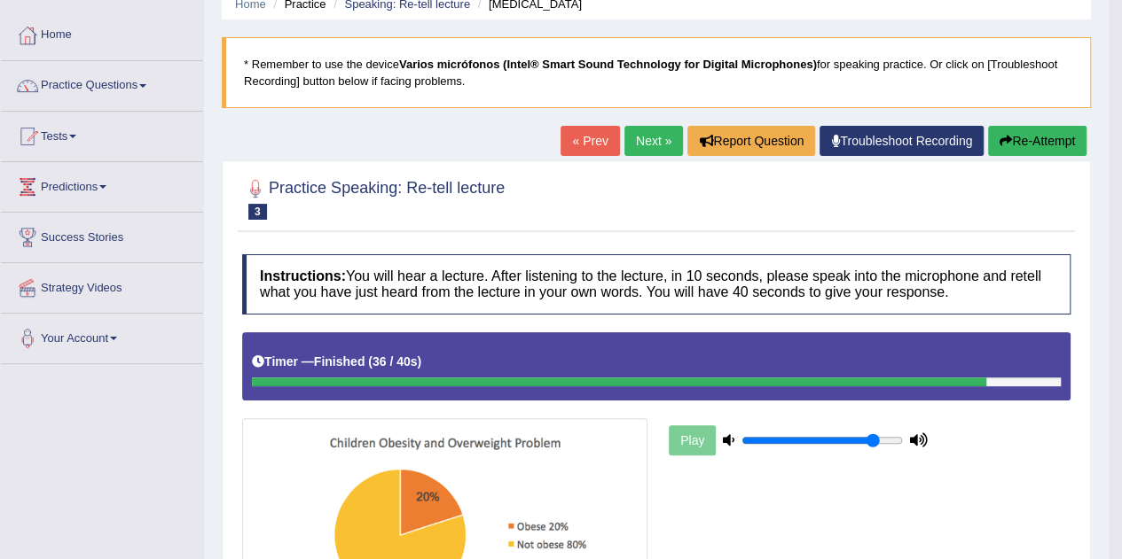
click at [629, 145] on link "Next »" at bounding box center [653, 141] width 59 height 30
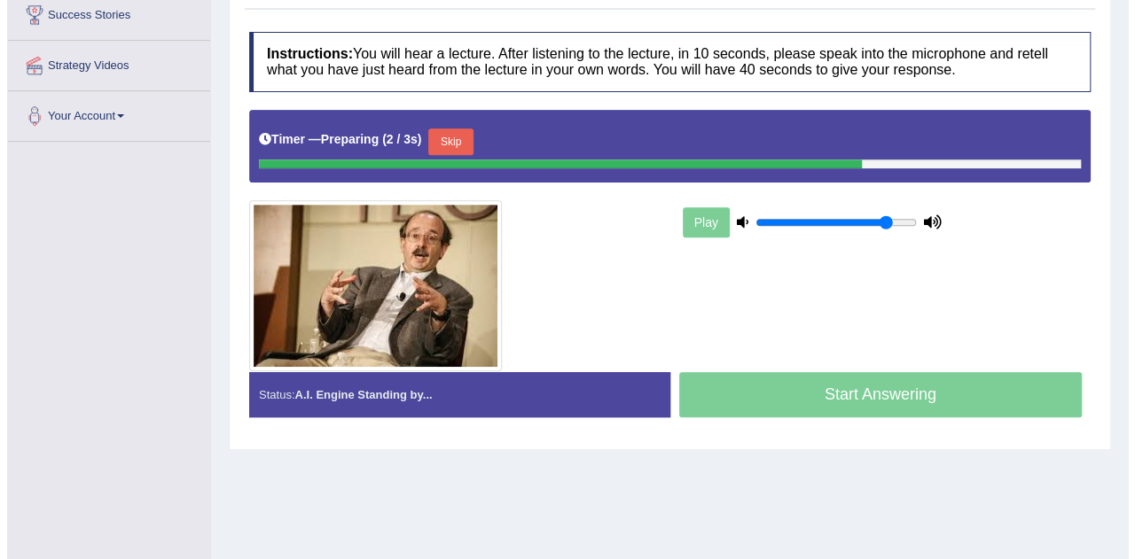
scroll to position [301, 0]
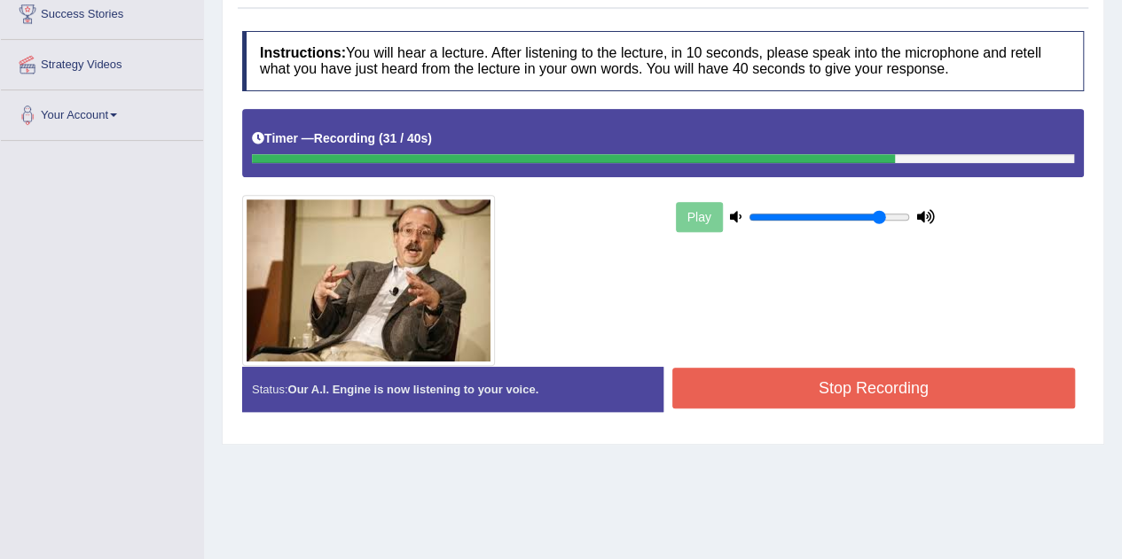
click at [777, 391] on button "Stop Recording" at bounding box center [873, 388] width 403 height 41
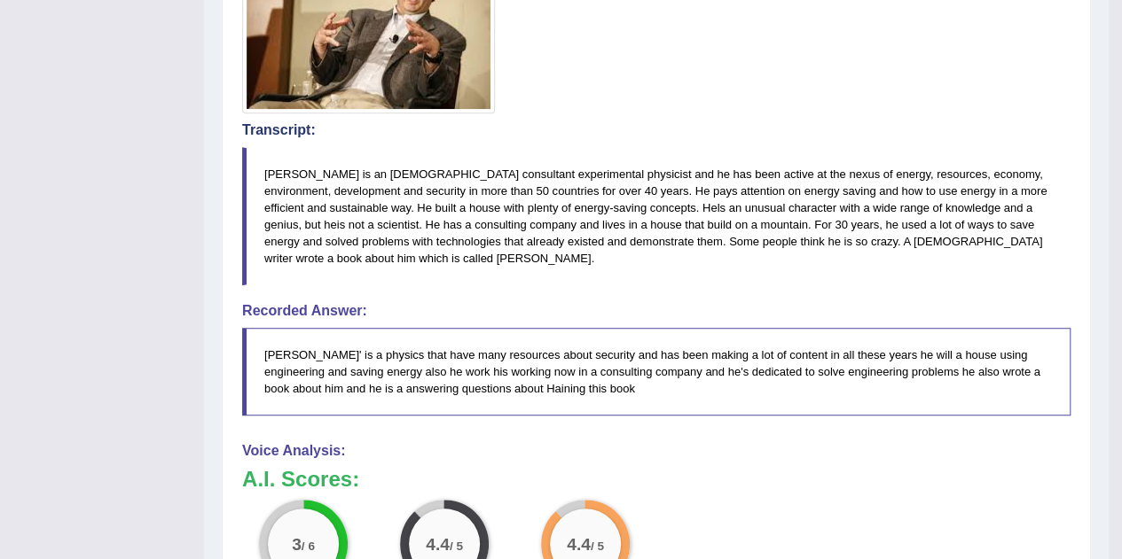
scroll to position [550, 0]
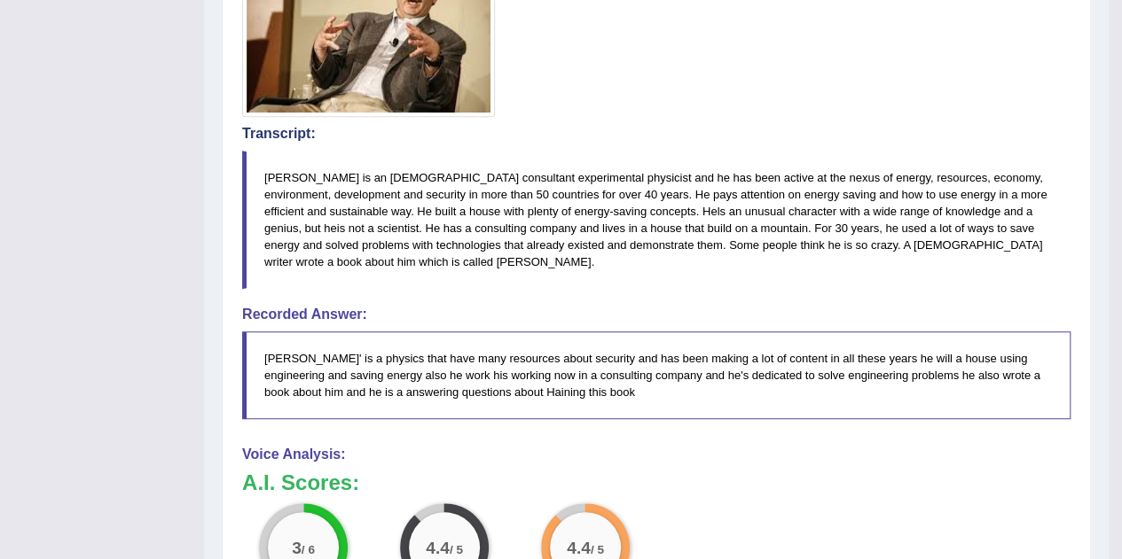
click at [777, 391] on blockquote "[PERSON_NAME]' is a physics that have many resources about security and has bee…" at bounding box center [656, 376] width 828 height 88
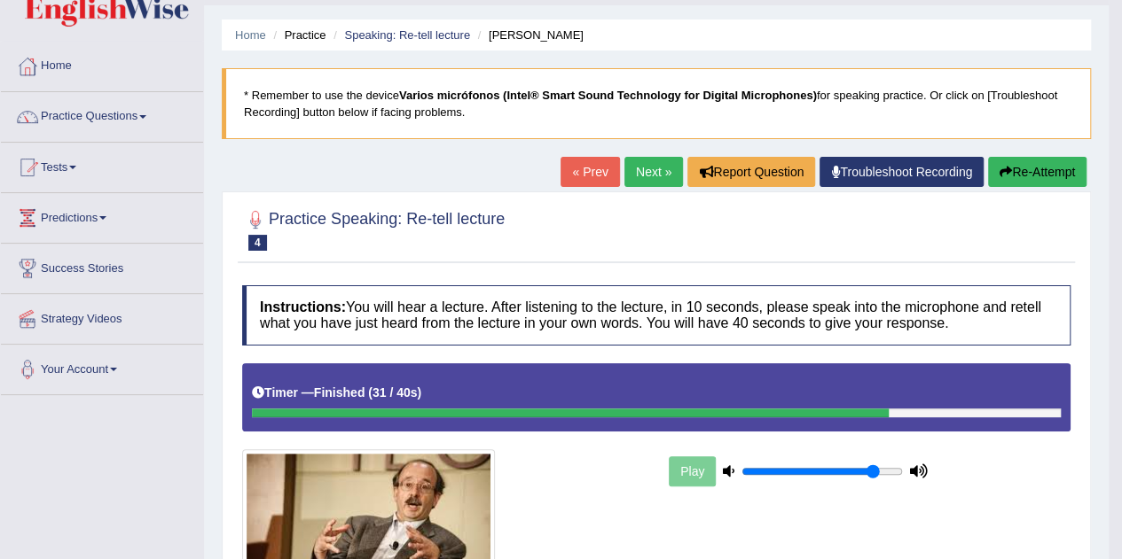
scroll to position [0, 0]
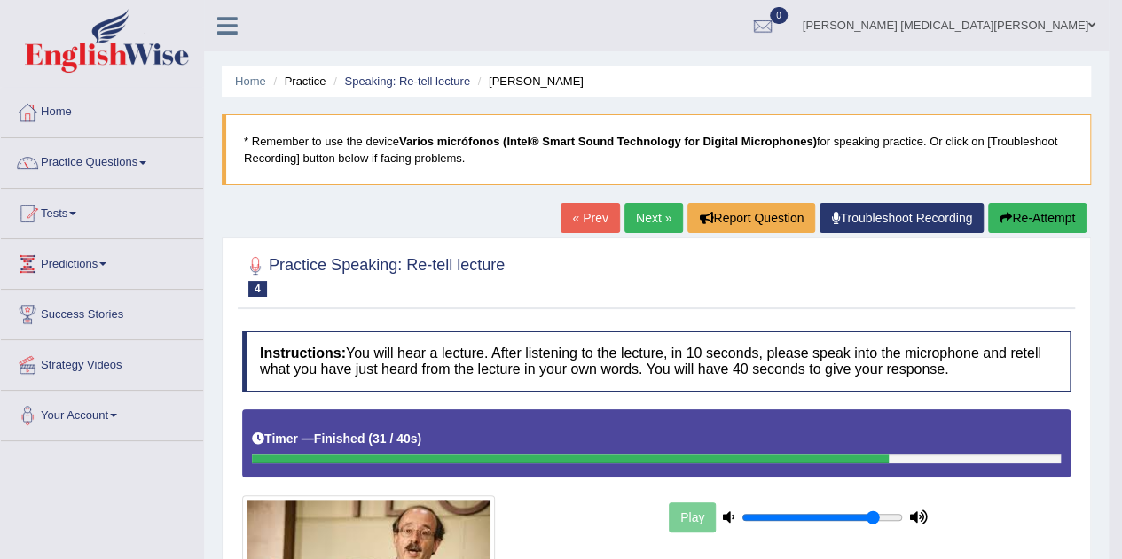
click at [645, 208] on link "Next »" at bounding box center [653, 218] width 59 height 30
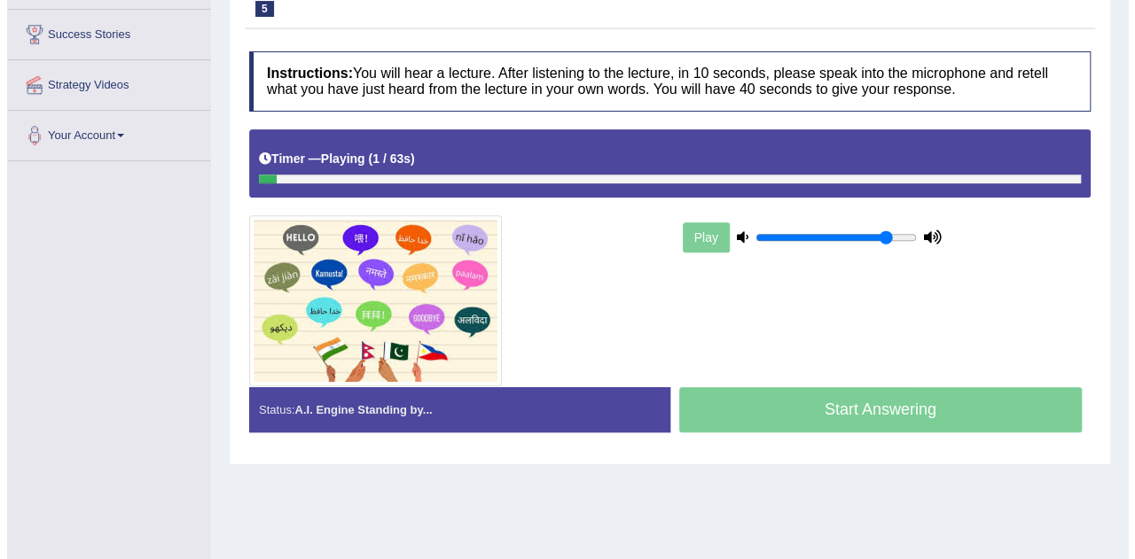
scroll to position [278, 0]
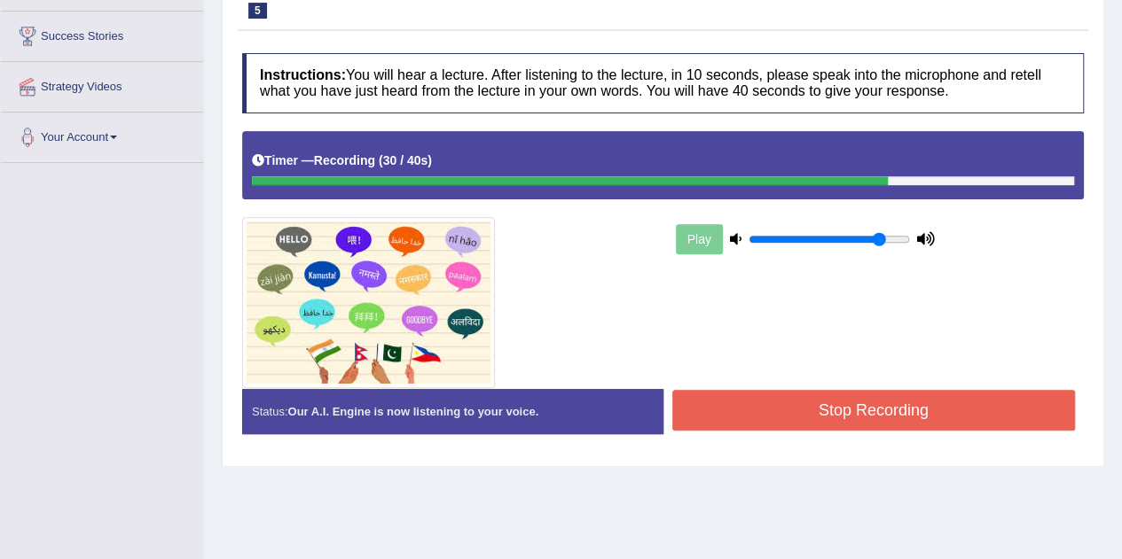
click at [835, 413] on button "Stop Recording" at bounding box center [873, 410] width 403 height 41
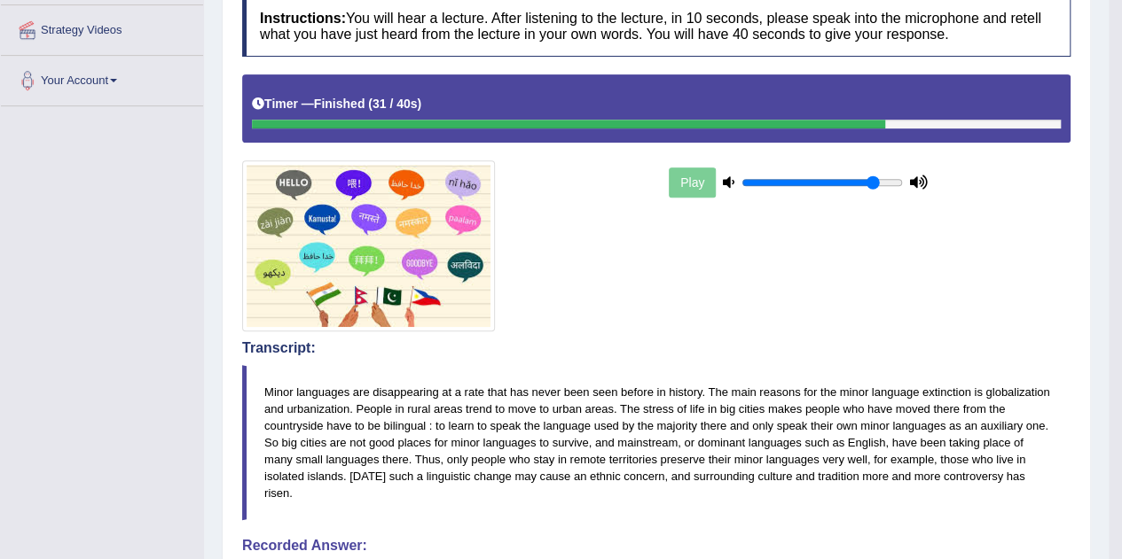
scroll to position [0, 0]
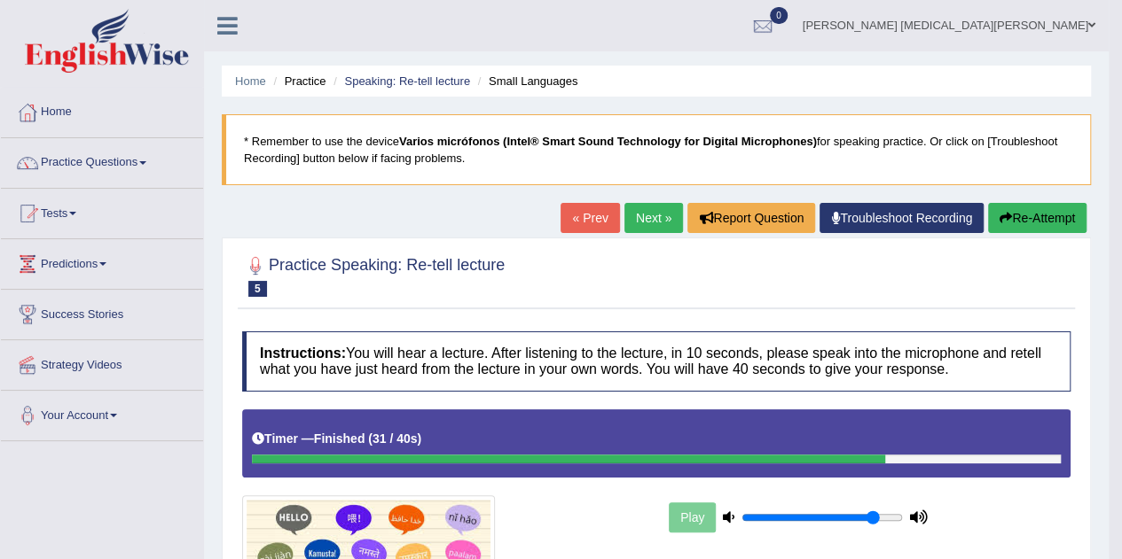
click at [651, 230] on link "Next »" at bounding box center [653, 218] width 59 height 30
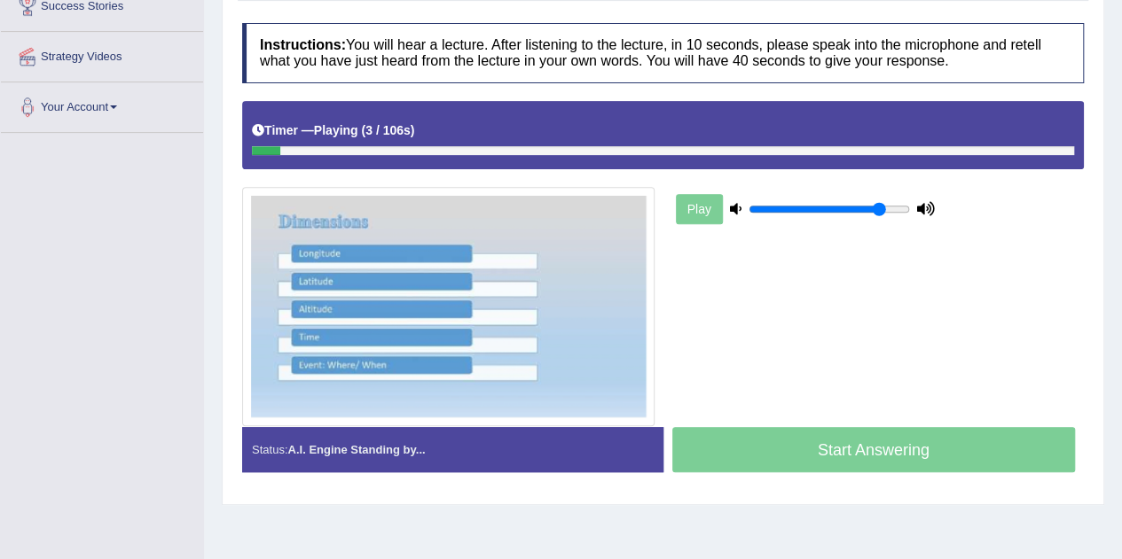
scroll to position [310, 0]
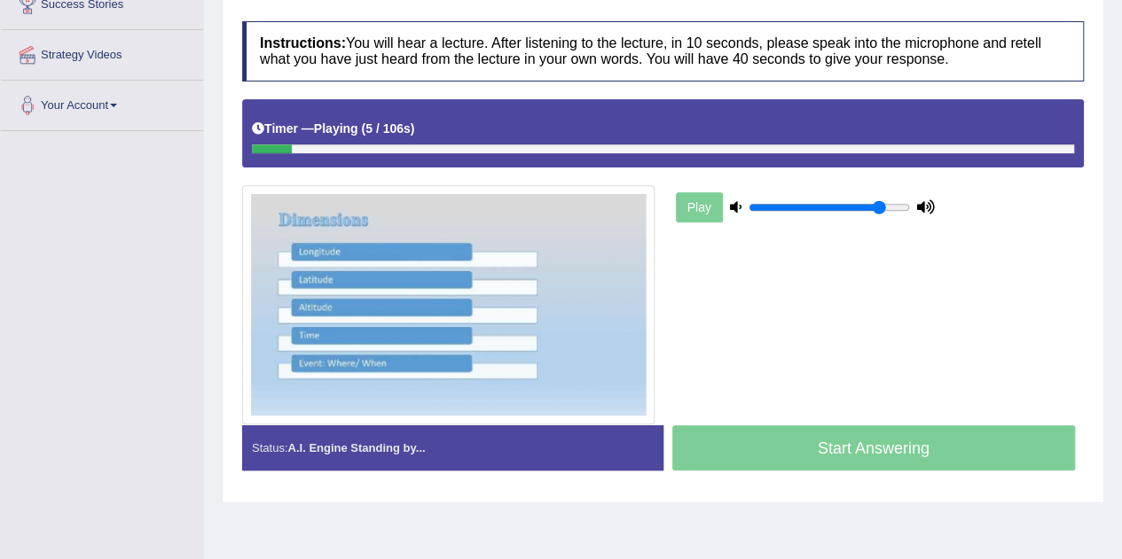
click at [645, 263] on img at bounding box center [448, 304] width 412 height 239
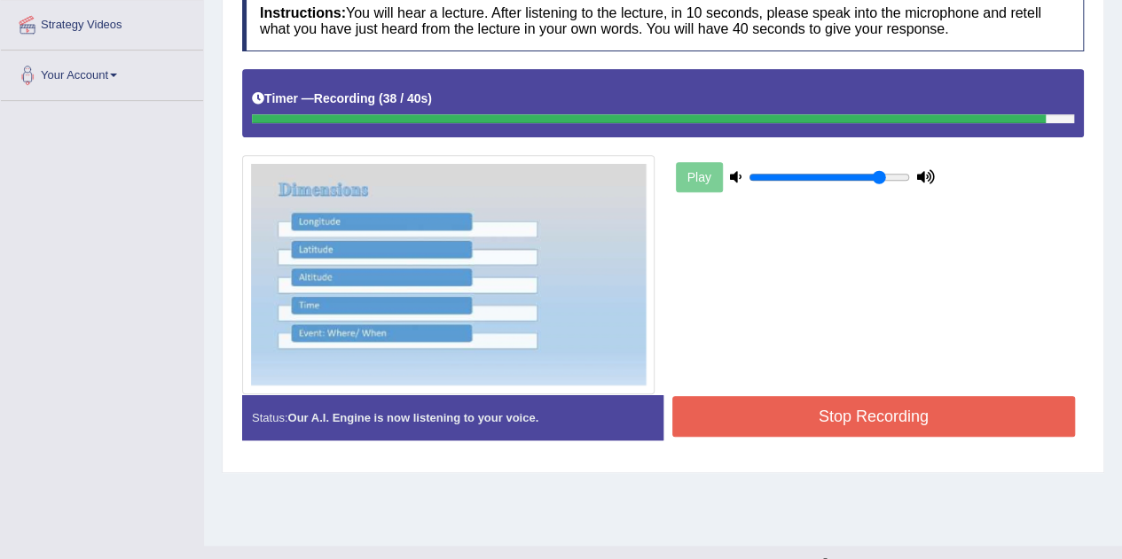
scroll to position [357, 0]
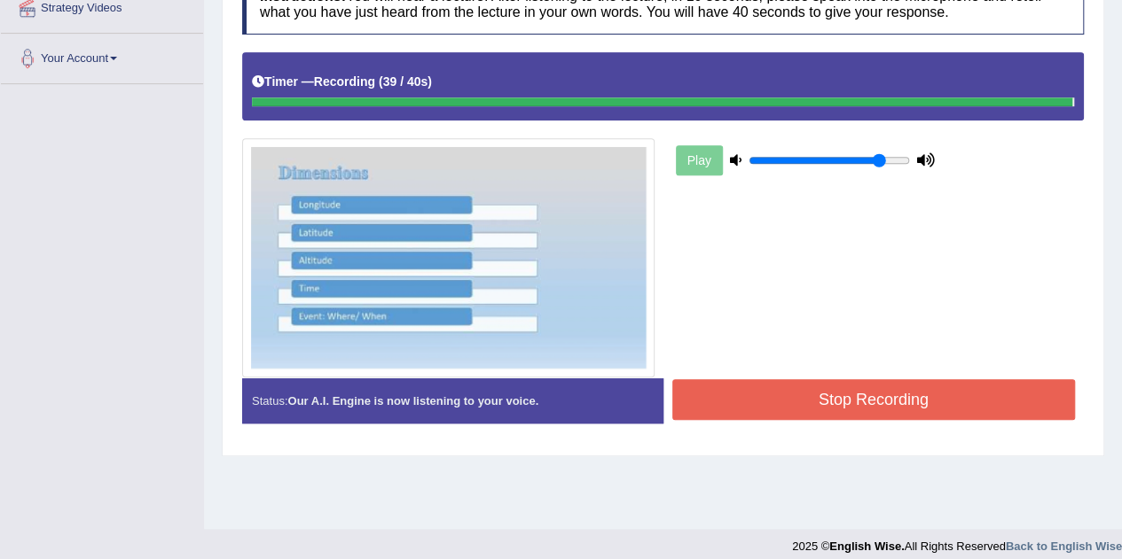
click at [949, 386] on button "Stop Recording" at bounding box center [873, 399] width 403 height 41
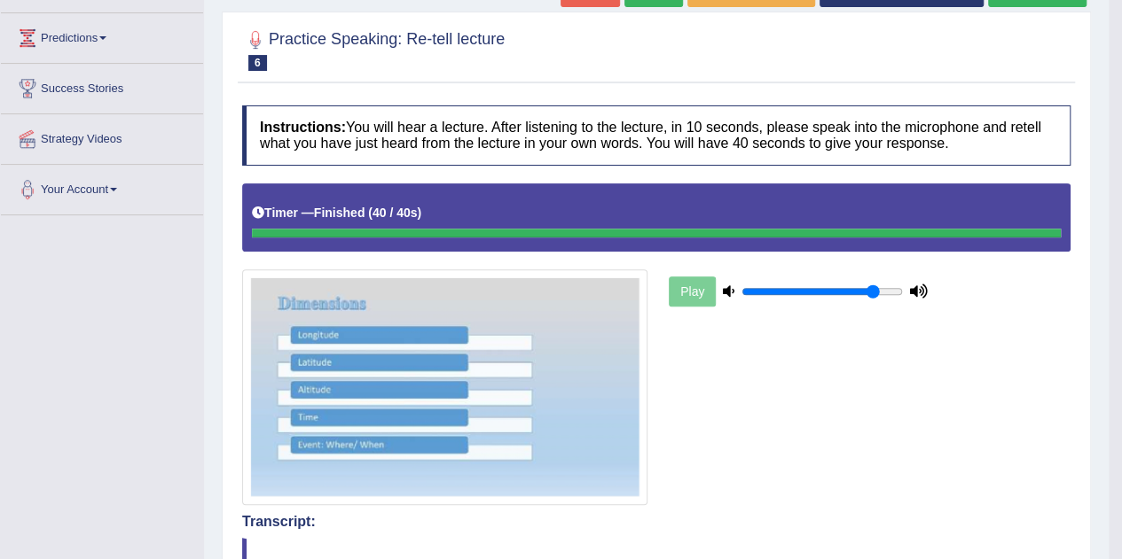
scroll to position [201, 0]
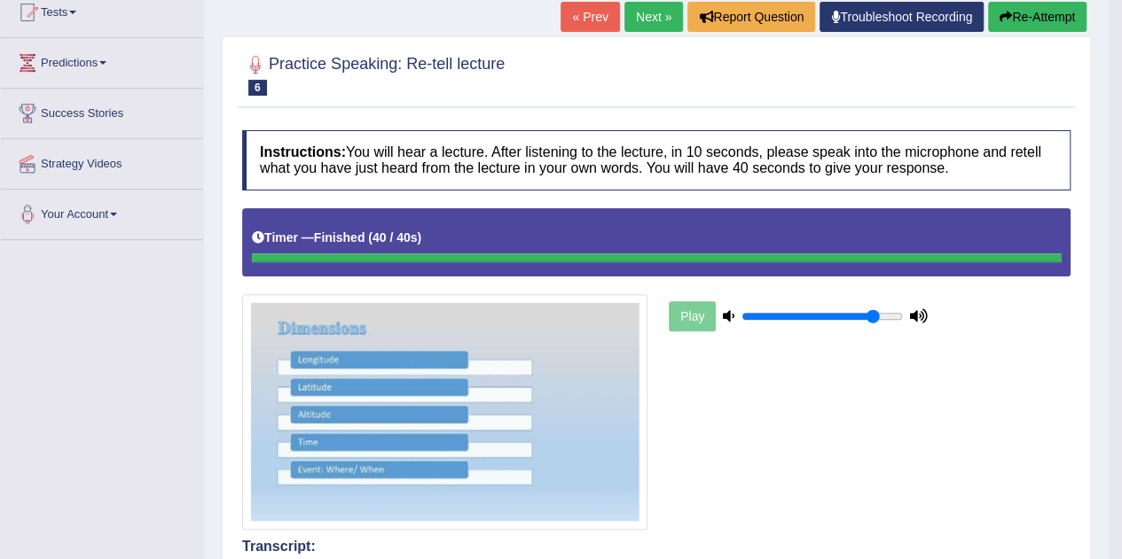
click at [662, 17] on link "Next »" at bounding box center [653, 17] width 59 height 30
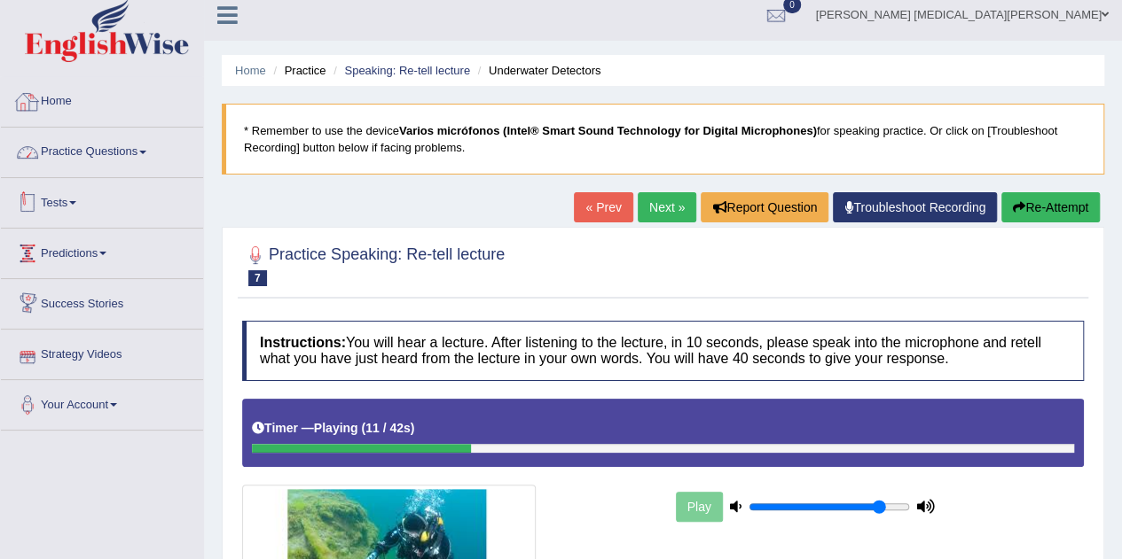
scroll to position [6, 0]
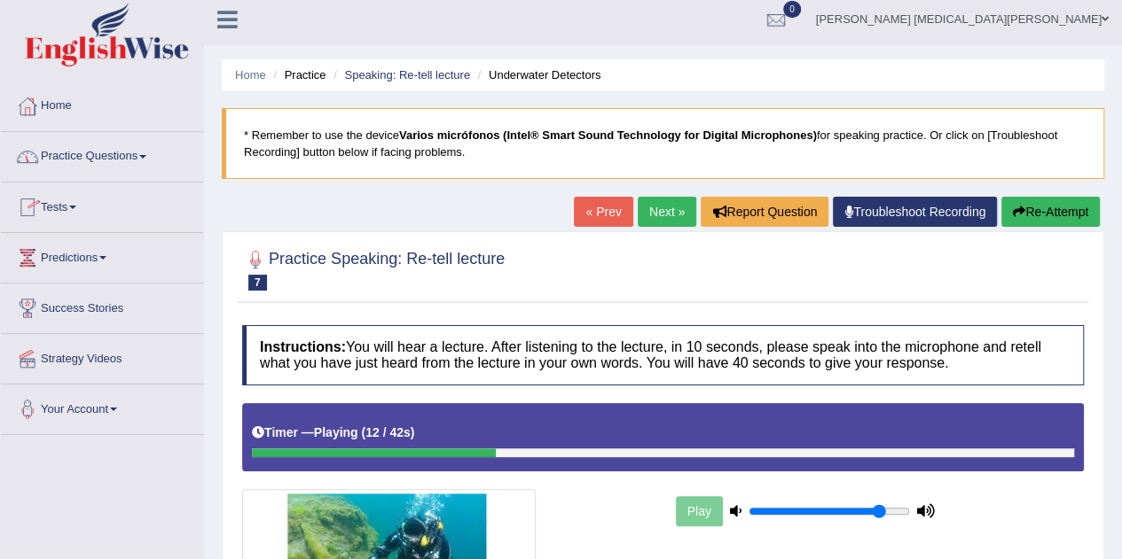
click at [120, 162] on link "Practice Questions" at bounding box center [102, 154] width 202 height 44
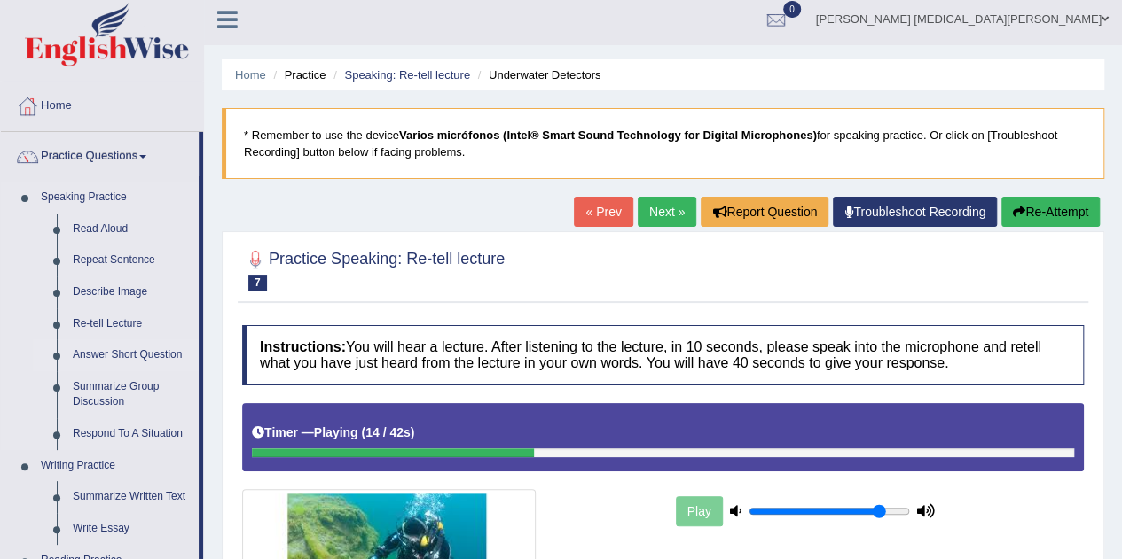
click at [124, 350] on link "Answer Short Question" at bounding box center [132, 356] width 134 height 32
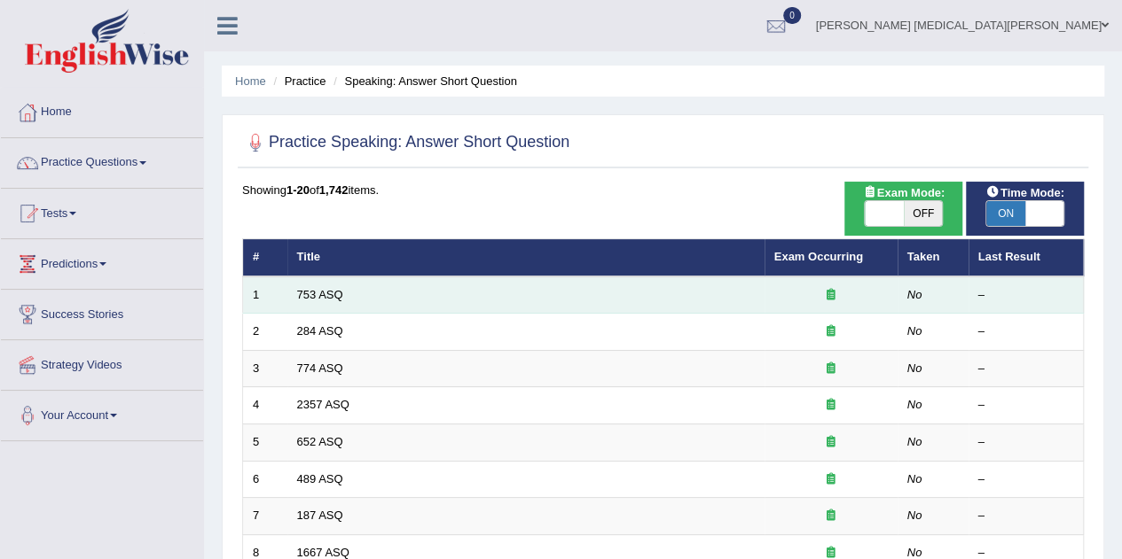
click at [311, 301] on td "753 ASQ" at bounding box center [525, 295] width 477 height 37
click at [316, 295] on link "753 ASQ" at bounding box center [320, 294] width 46 height 13
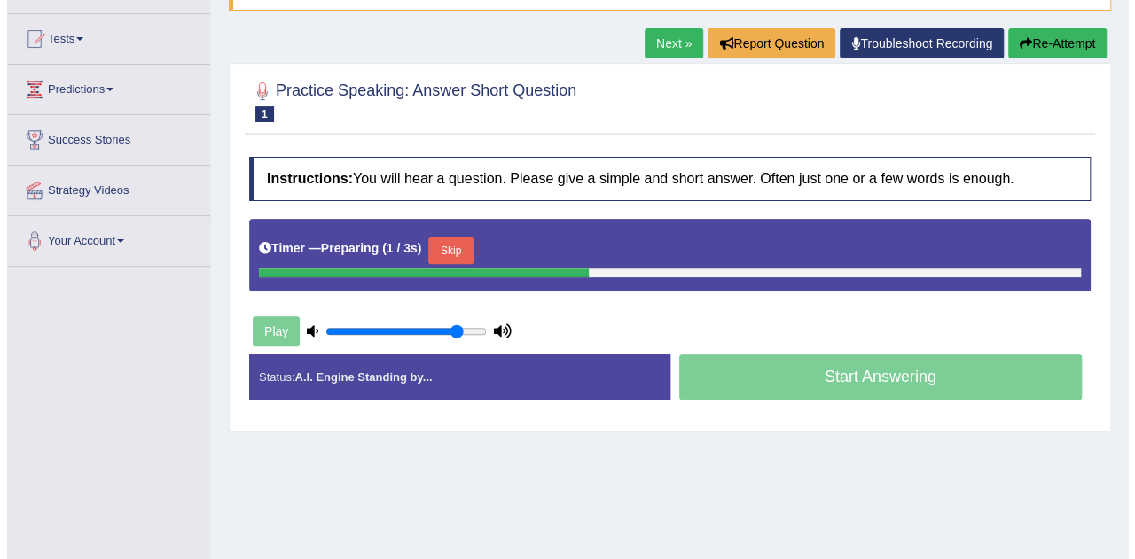
scroll to position [174, 0]
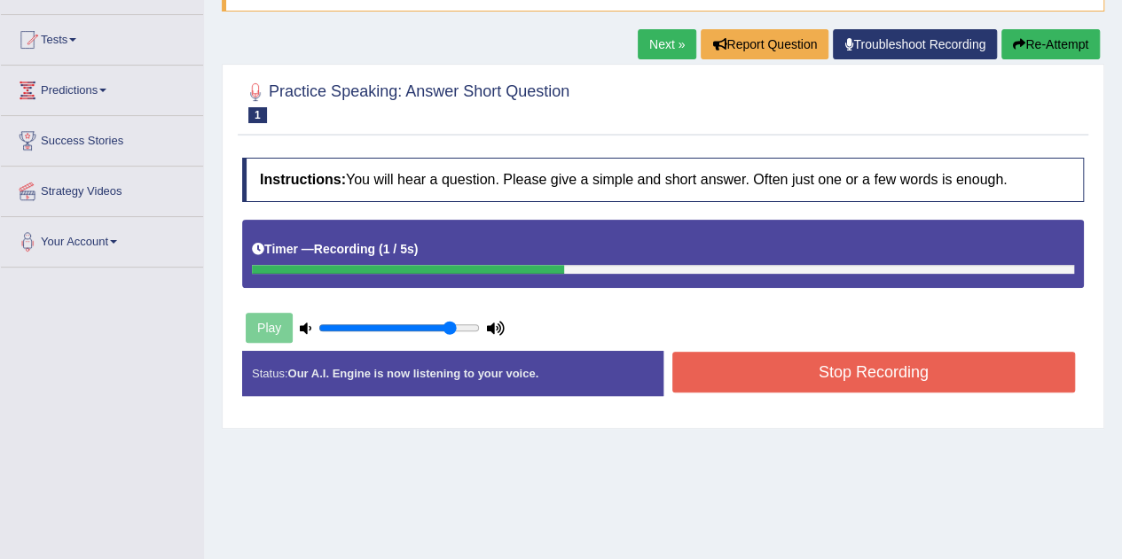
click at [750, 381] on button "Stop Recording" at bounding box center [873, 372] width 403 height 41
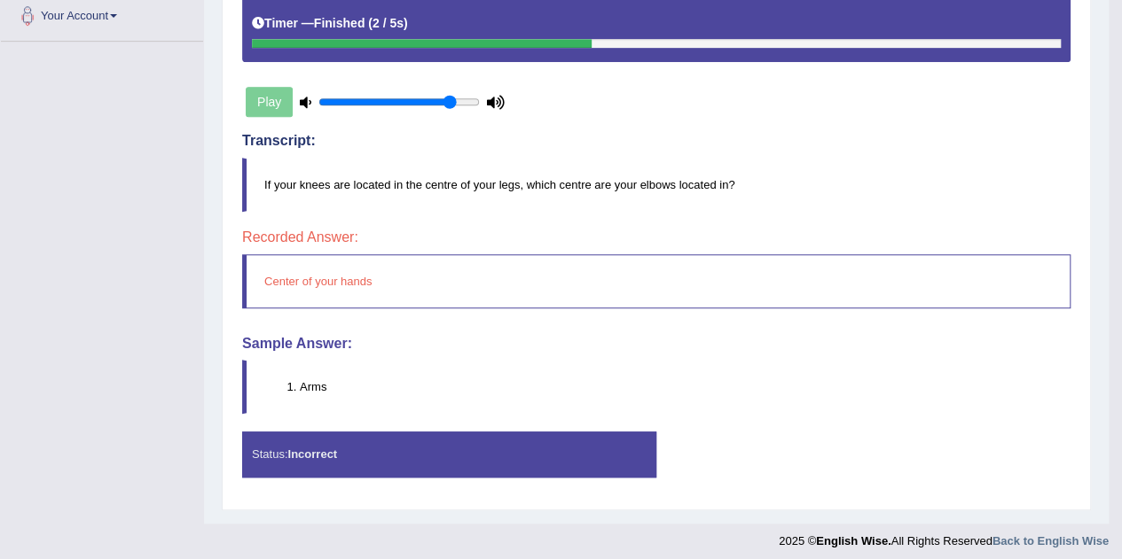
scroll to position [401, 0]
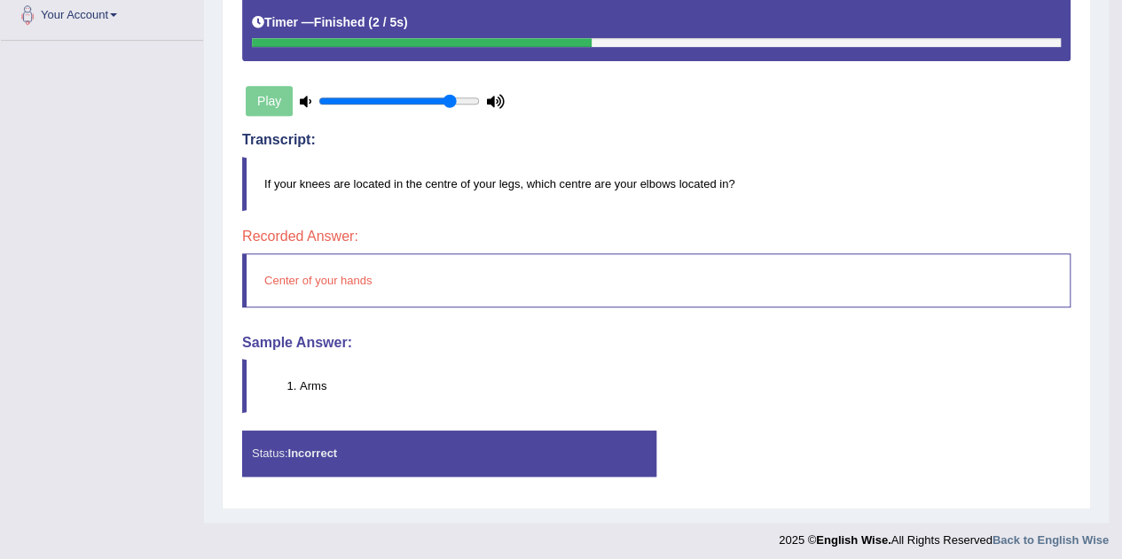
drag, startPoint x: 265, startPoint y: 180, endPoint x: 505, endPoint y: 184, distance: 240.3
click at [505, 184] on blockquote "If your knees are located in the centre of your legs, which centre are your elb…" at bounding box center [656, 184] width 828 height 54
drag, startPoint x: 523, startPoint y: 184, endPoint x: 676, endPoint y: 186, distance: 152.5
click at [676, 186] on blockquote "If your knees are located in the centre of your legs, which centre are your elb…" at bounding box center [656, 184] width 828 height 54
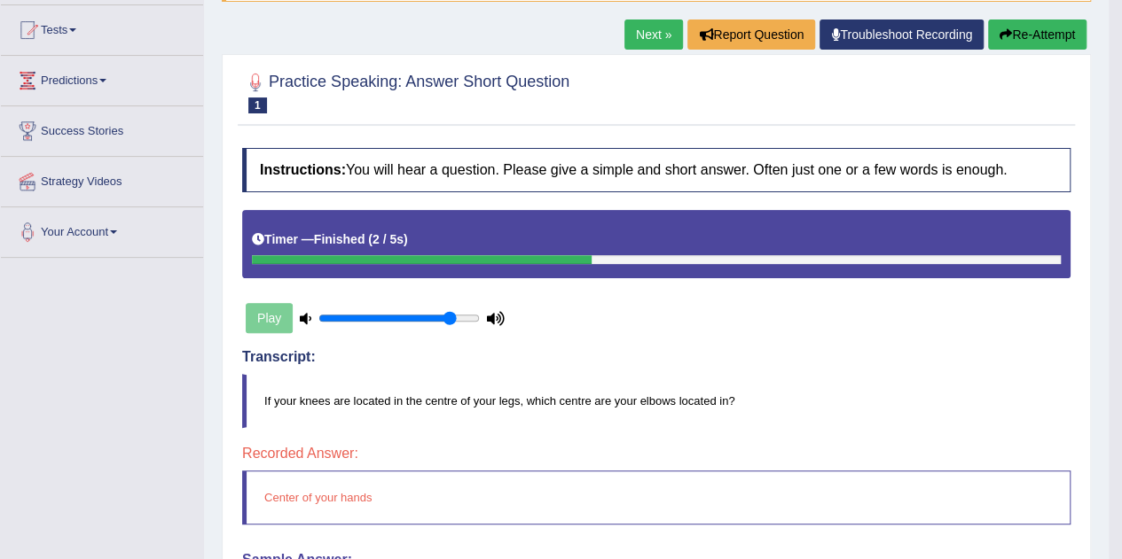
scroll to position [183, 0]
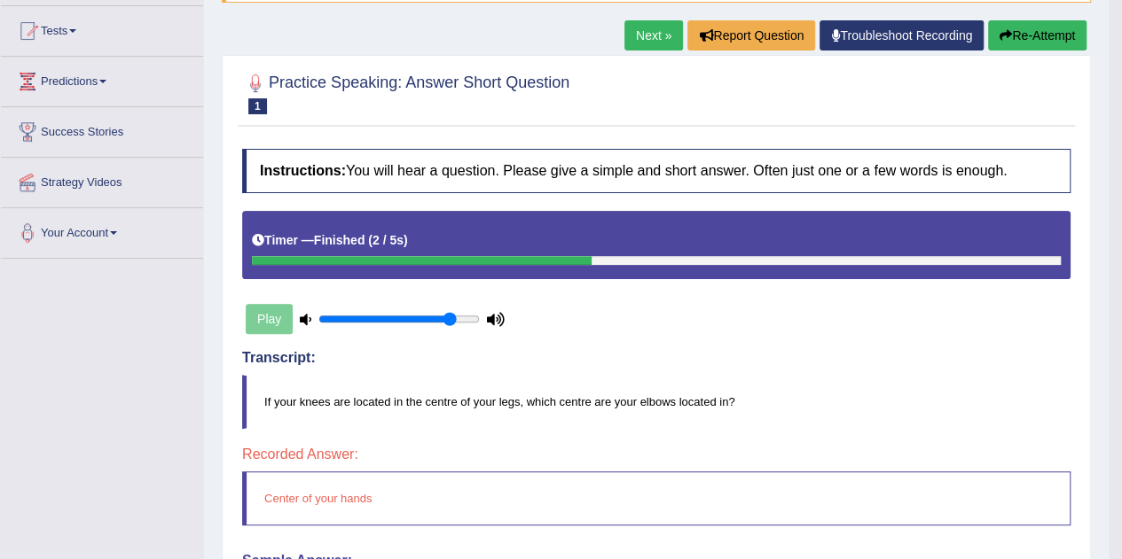
click at [1030, 42] on button "Re-Attempt" at bounding box center [1037, 35] width 98 height 30
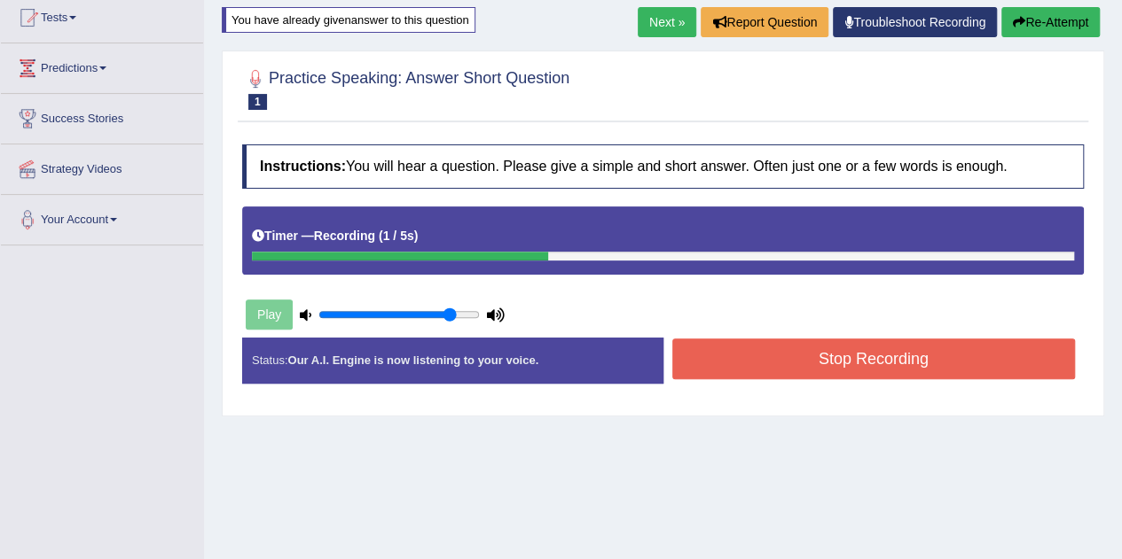
click at [796, 354] on button "Stop Recording" at bounding box center [873, 359] width 403 height 41
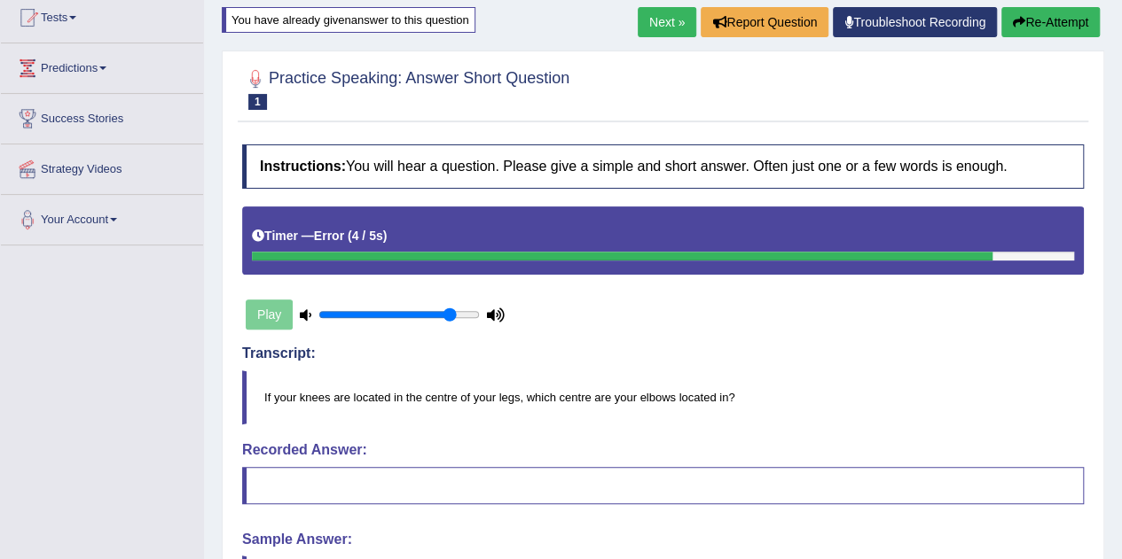
click at [1020, 19] on icon "button" at bounding box center [1018, 22] width 12 height 12
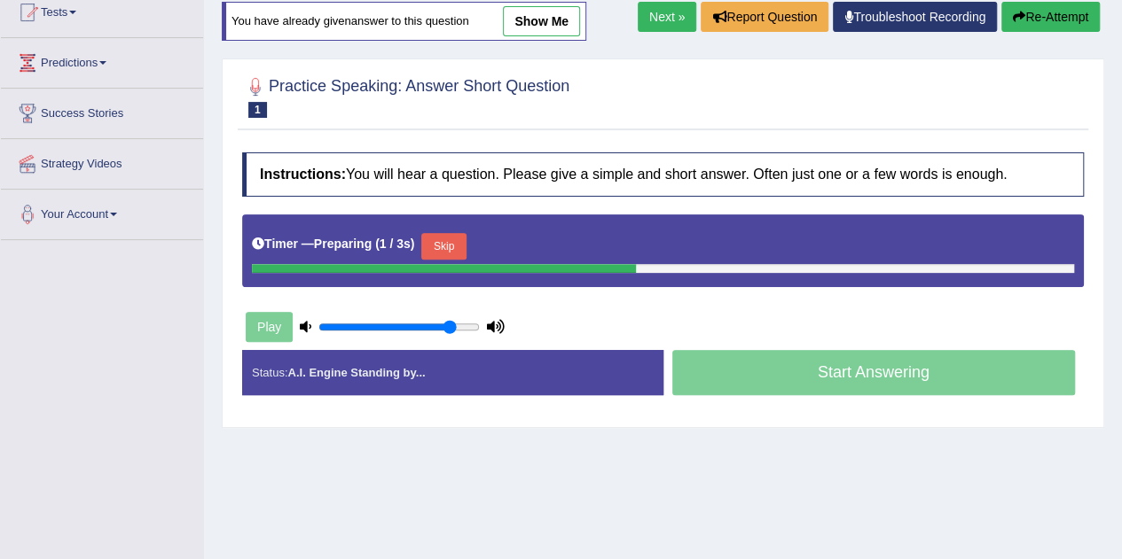
click at [458, 246] on button "Skip" at bounding box center [443, 246] width 44 height 27
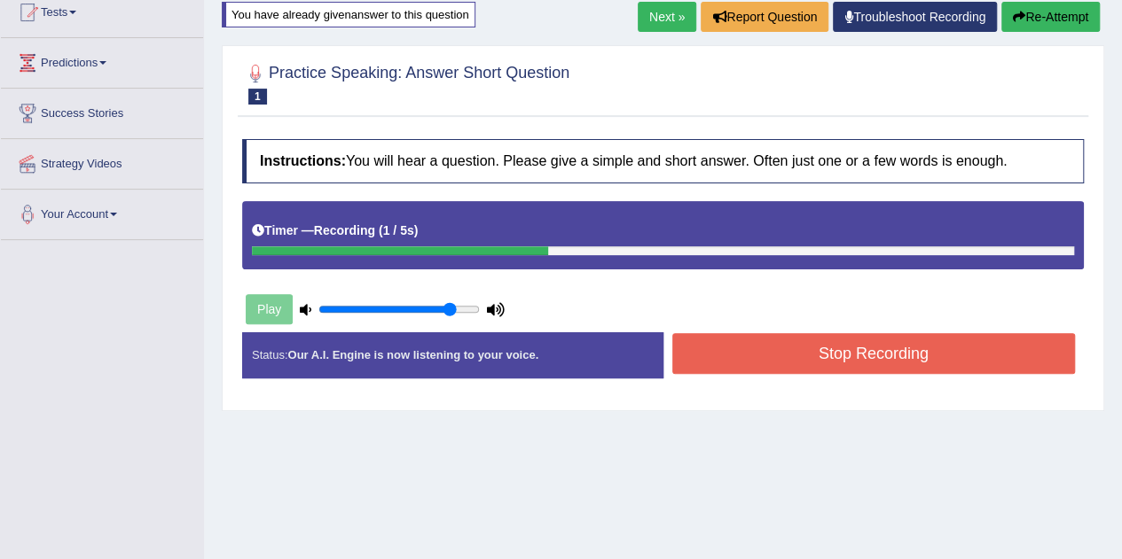
click at [711, 352] on button "Stop Recording" at bounding box center [873, 353] width 403 height 41
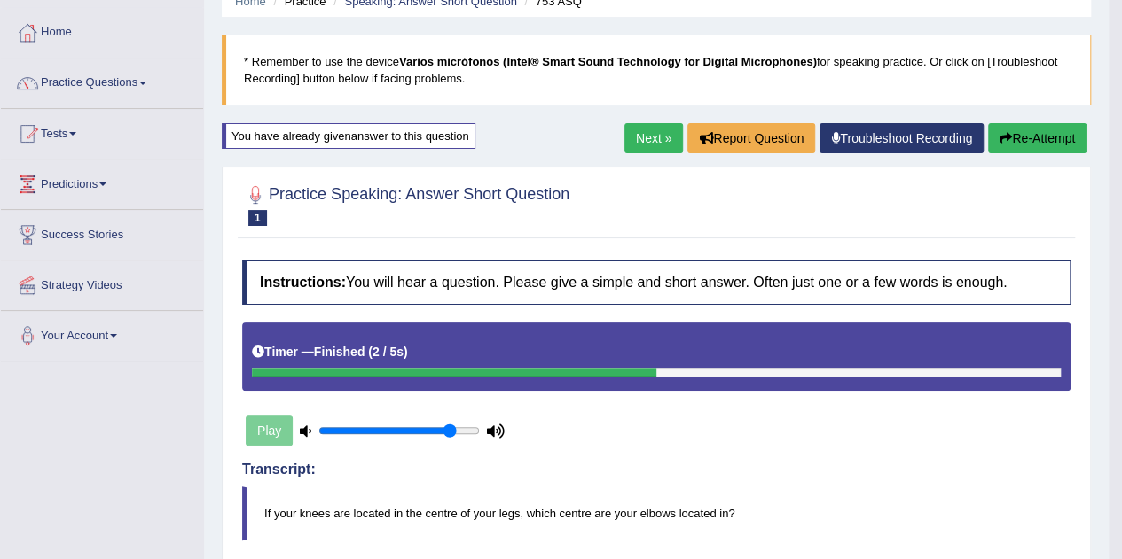
scroll to position [74, 0]
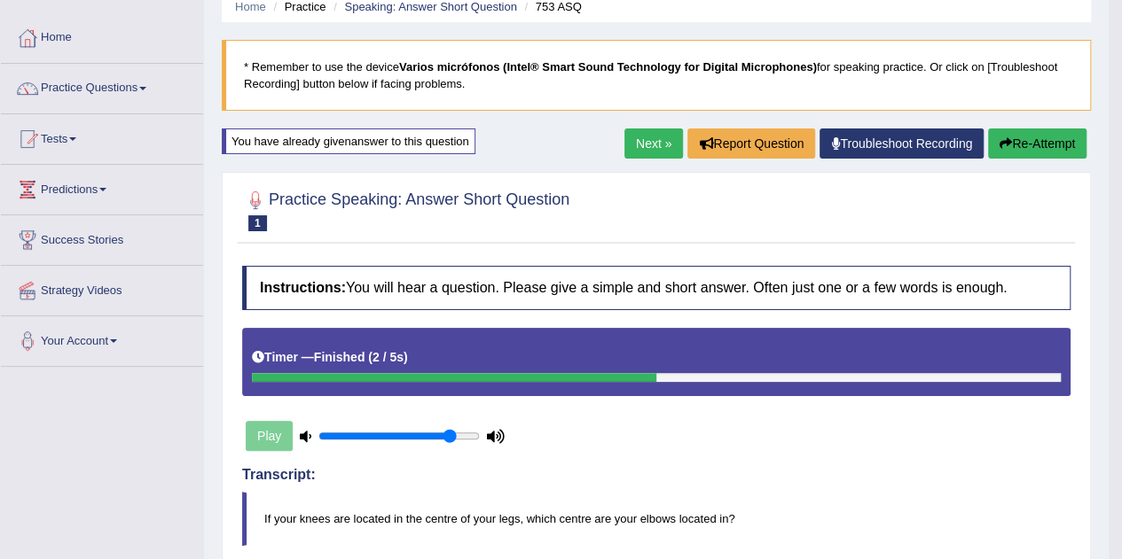
click at [645, 152] on link "Next »" at bounding box center [653, 144] width 59 height 30
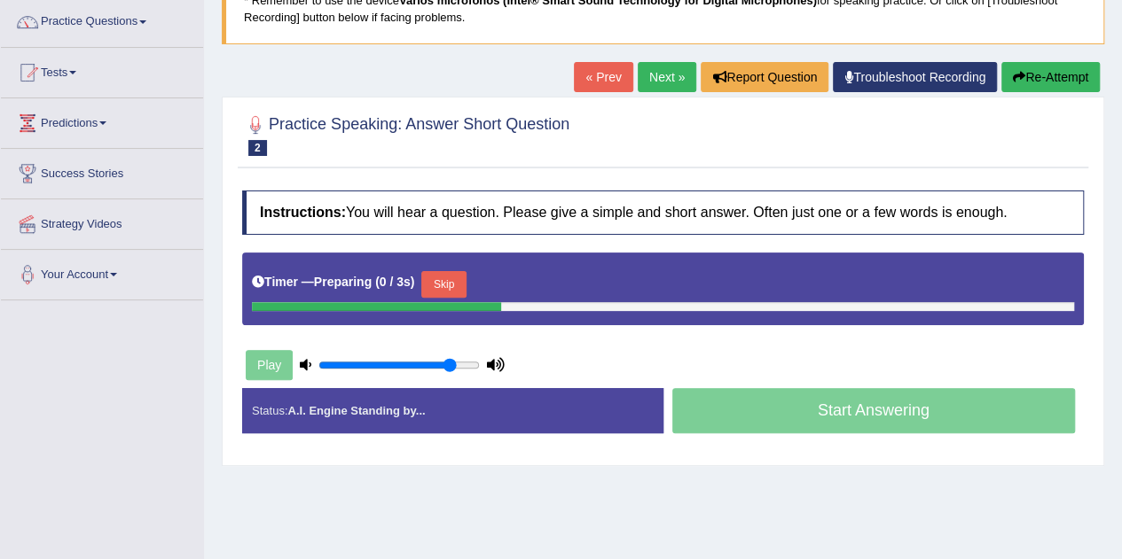
scroll to position [142, 0]
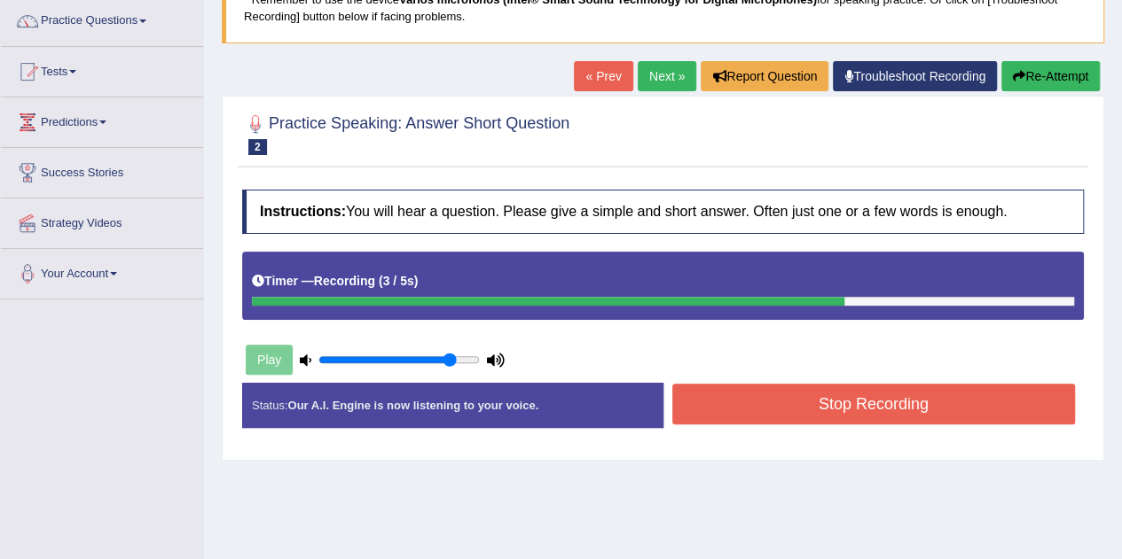
click at [734, 400] on button "Stop Recording" at bounding box center [873, 404] width 403 height 41
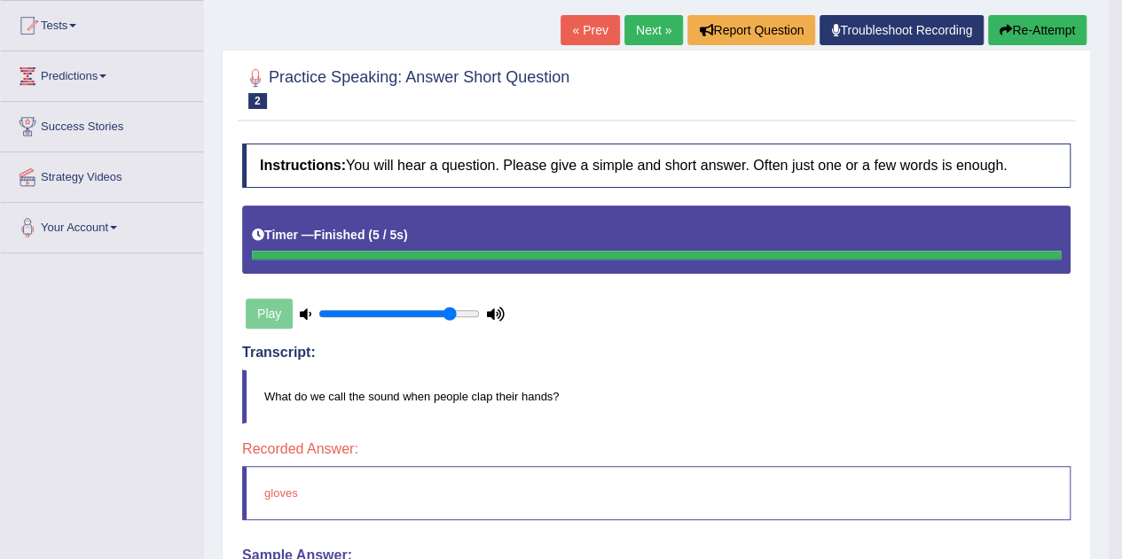
scroll to position [182, 0]
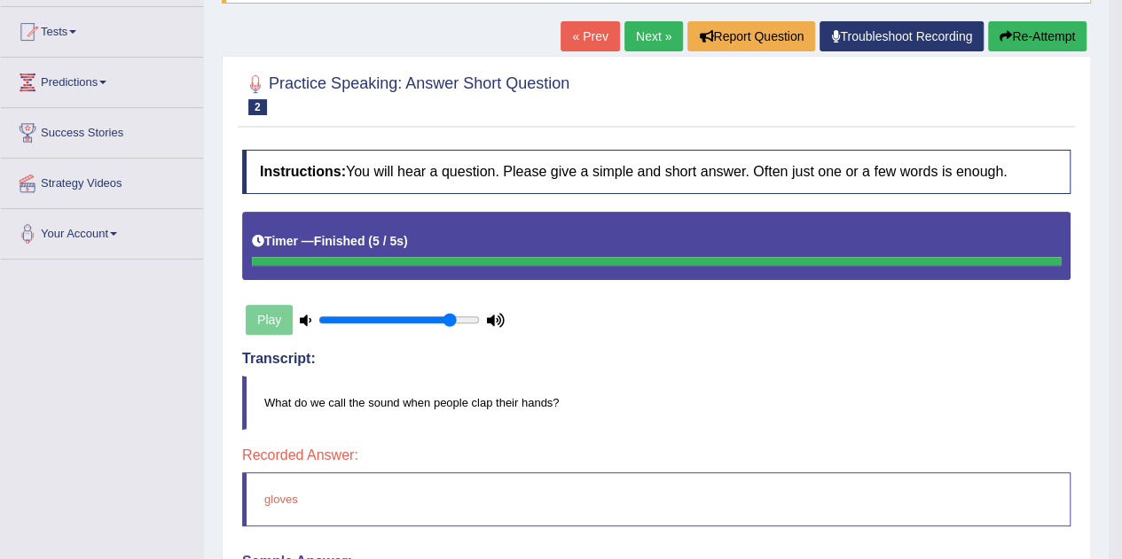
click at [1048, 44] on button "Re-Attempt" at bounding box center [1037, 36] width 98 height 30
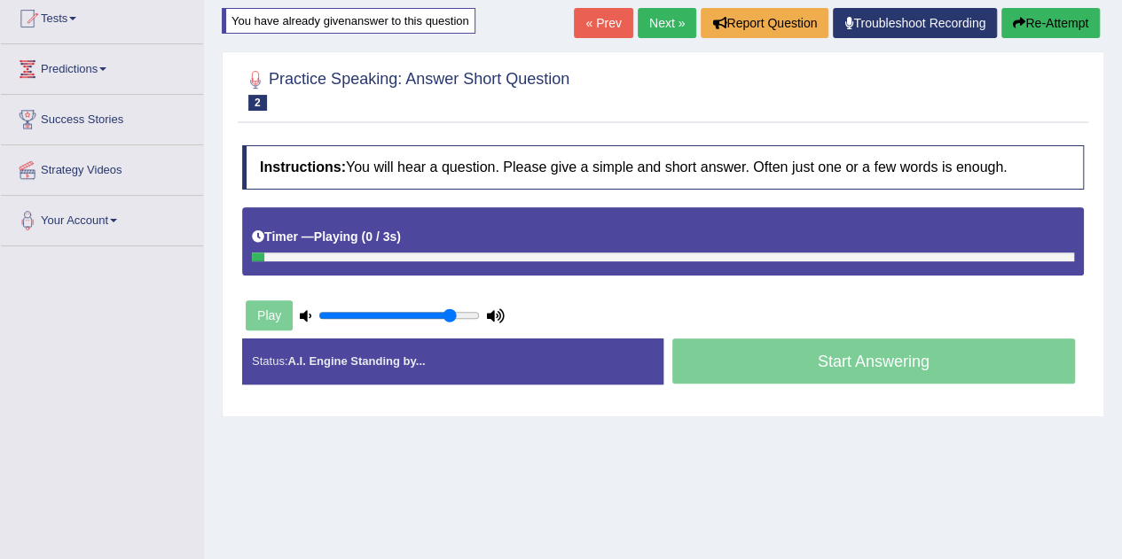
click at [467, 280] on div "Instructions: You will hear a question. Please give a simple and short answer. …" at bounding box center [663, 272] width 850 height 270
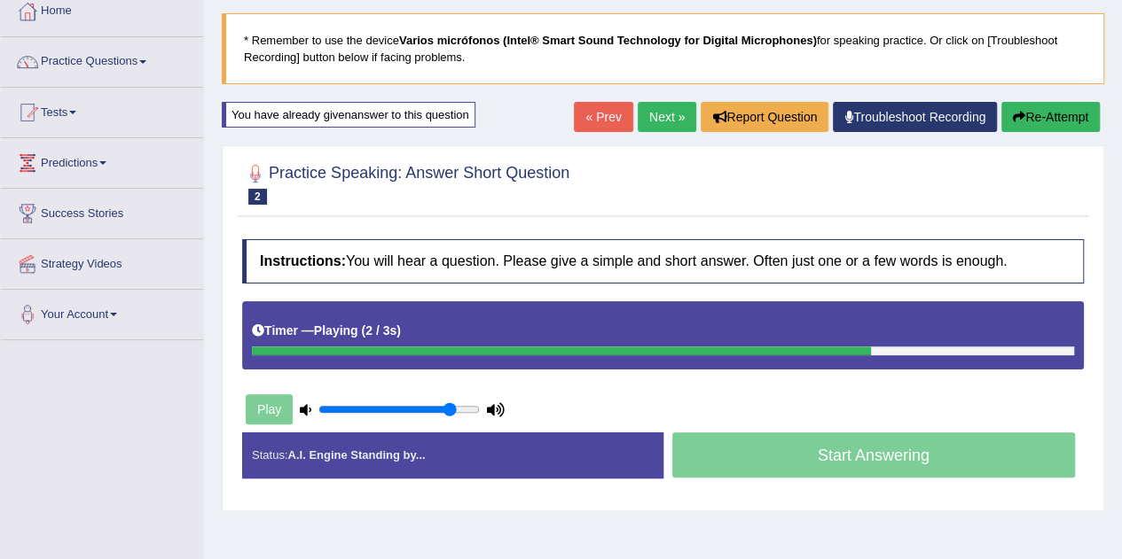
scroll to position [99, 0]
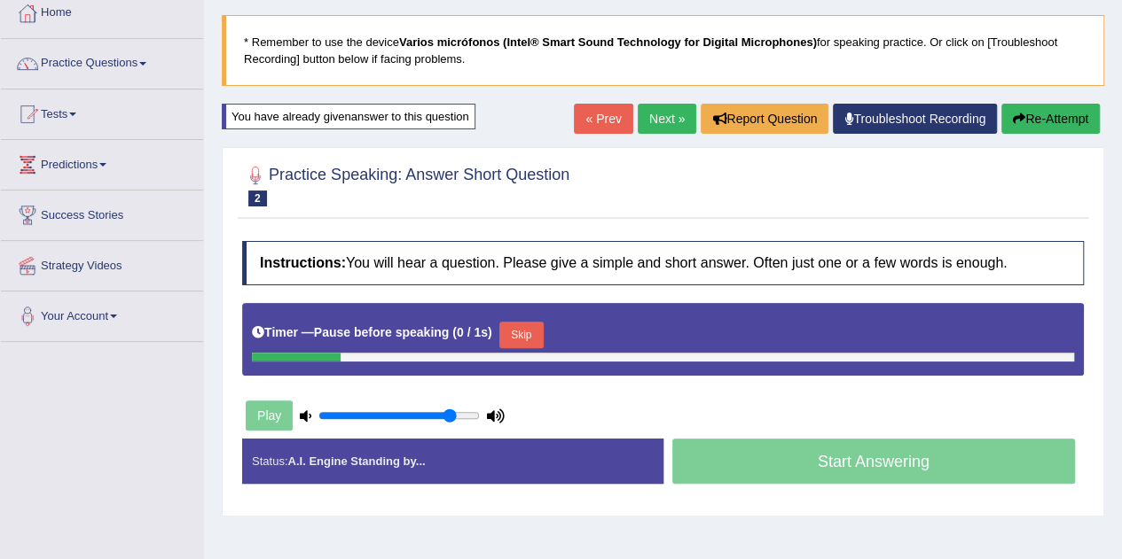
click at [665, 116] on link "Next »" at bounding box center [666, 119] width 59 height 30
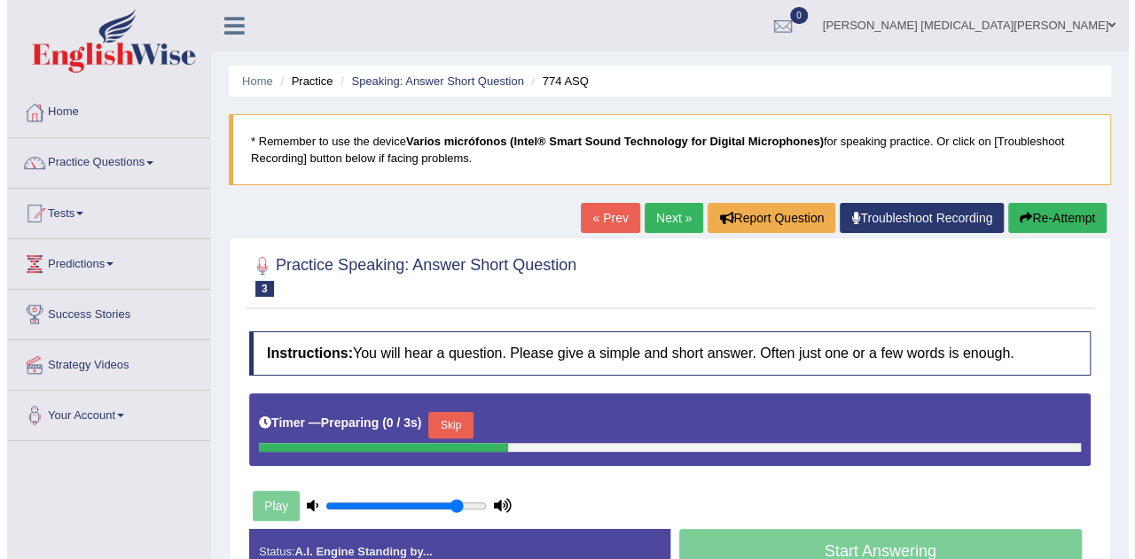
scroll to position [151, 0]
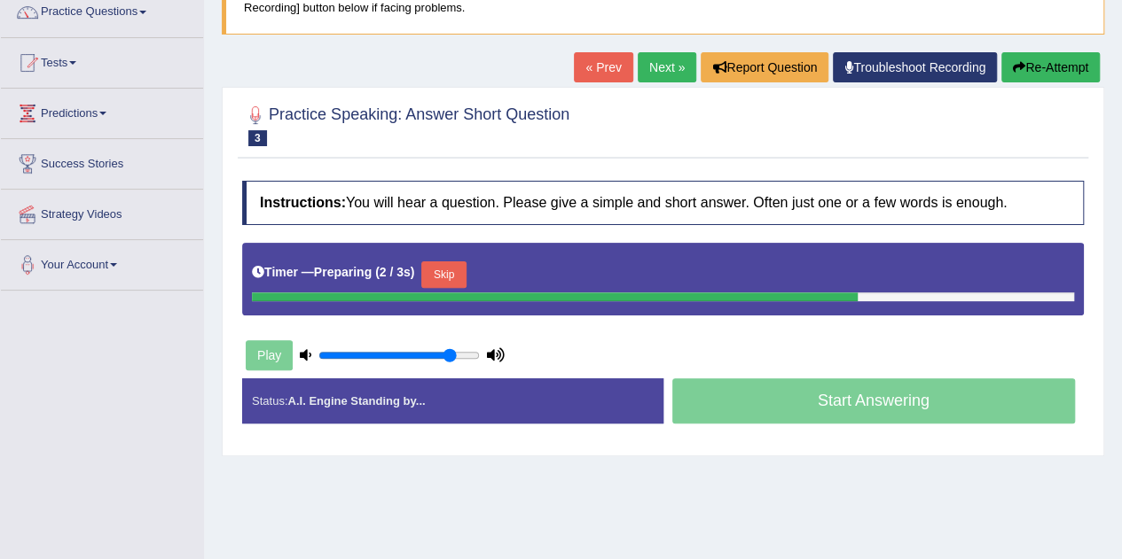
click at [459, 268] on button "Skip" at bounding box center [443, 275] width 44 height 27
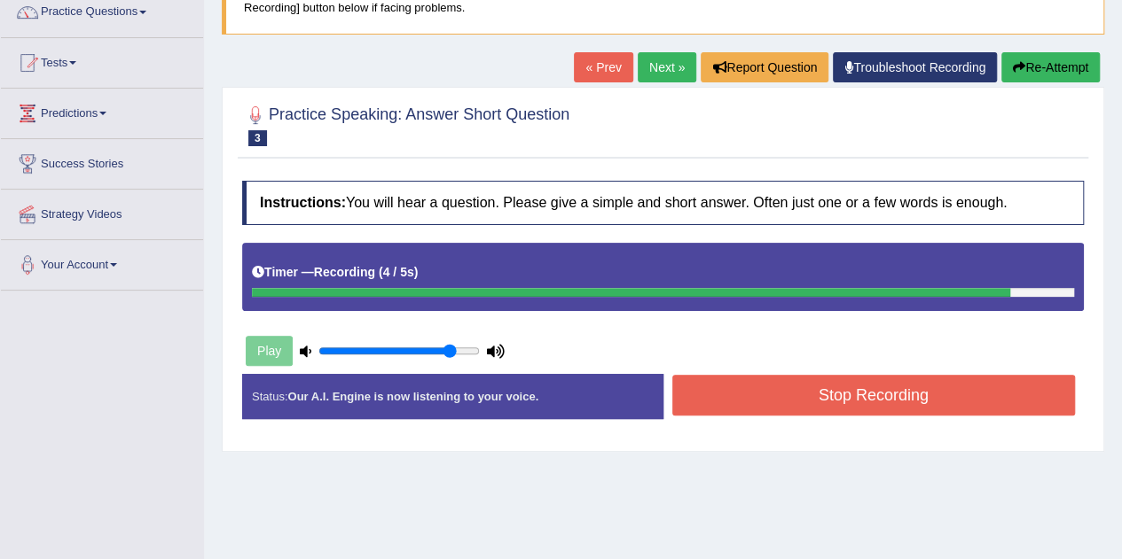
click at [707, 398] on button "Stop Recording" at bounding box center [873, 395] width 403 height 41
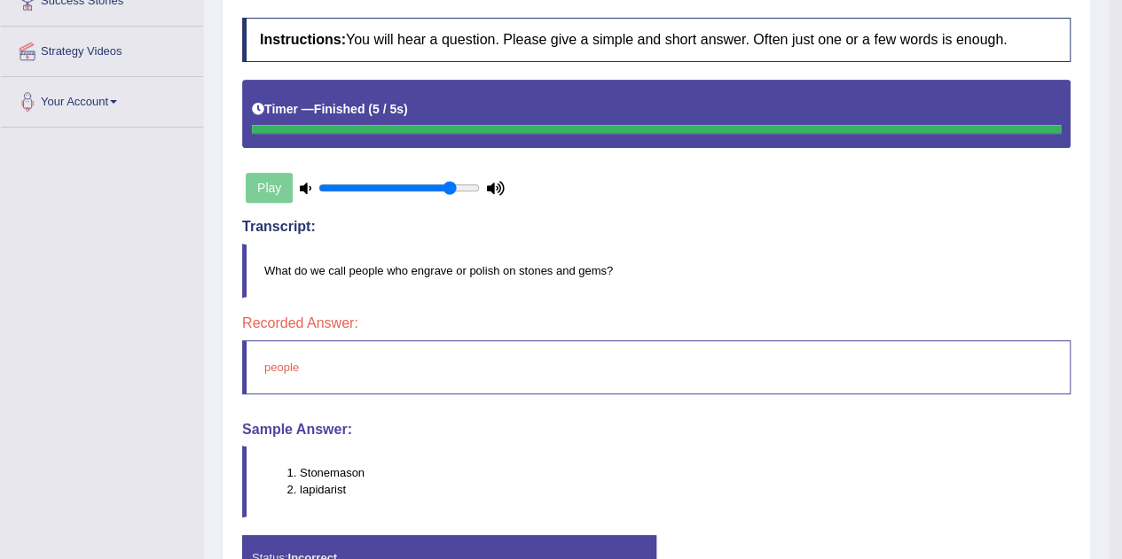
scroll to position [310, 0]
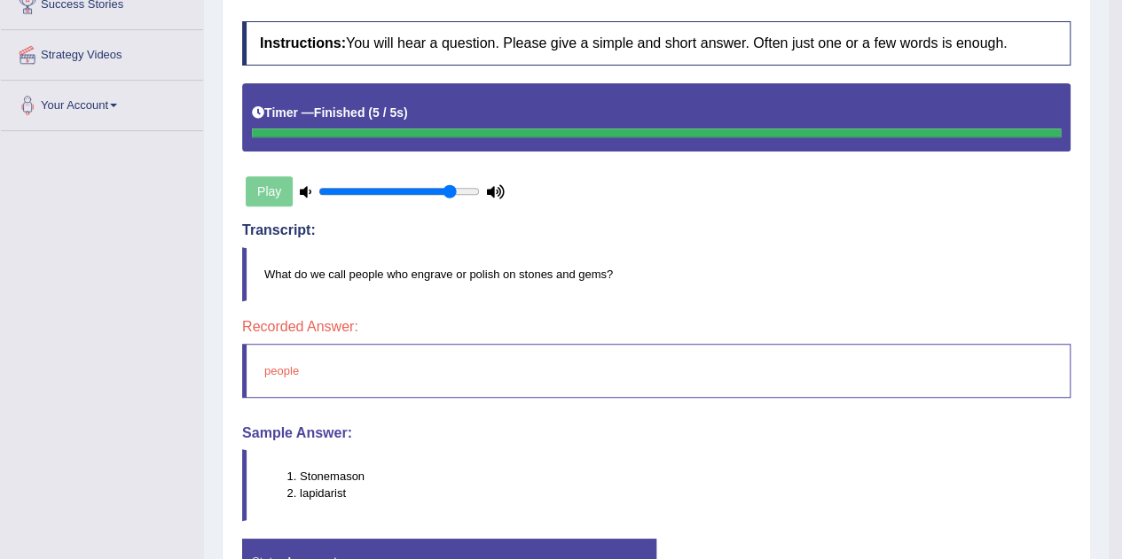
drag, startPoint x: 617, startPoint y: 272, endPoint x: 879, endPoint y: 453, distance: 318.7
click at [879, 453] on div "Instructions: You will hear a question. Please give a simple and short answer. …" at bounding box center [656, 309] width 837 height 594
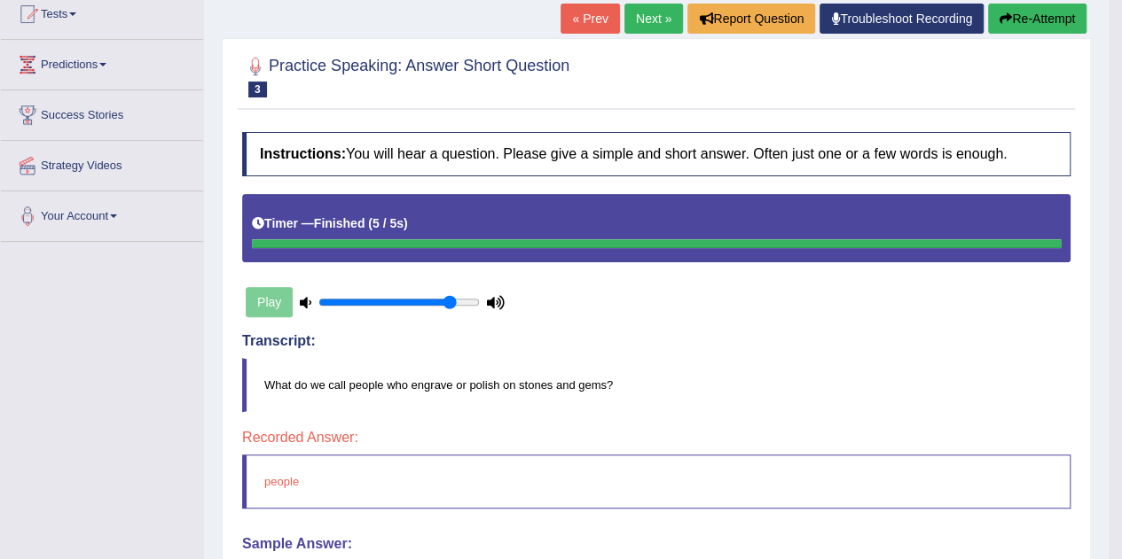
scroll to position [0, 0]
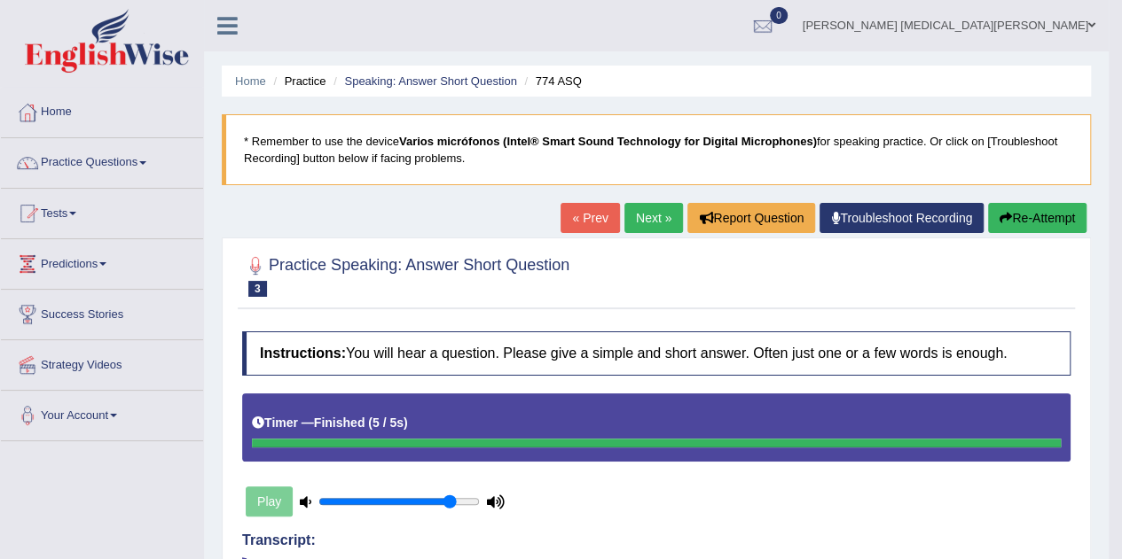
click at [653, 215] on link "Next »" at bounding box center [653, 218] width 59 height 30
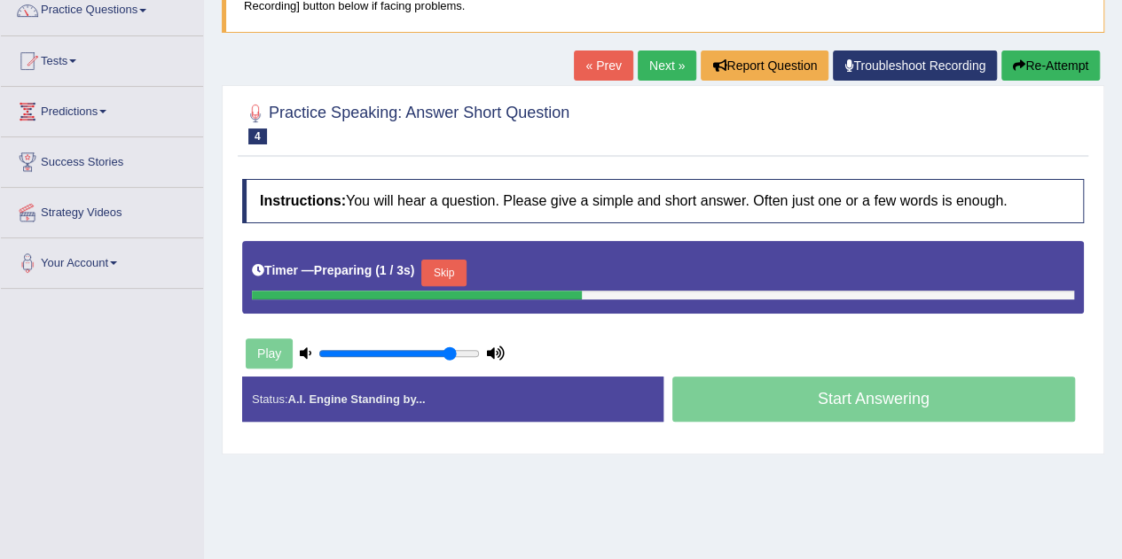
scroll to position [149, 0]
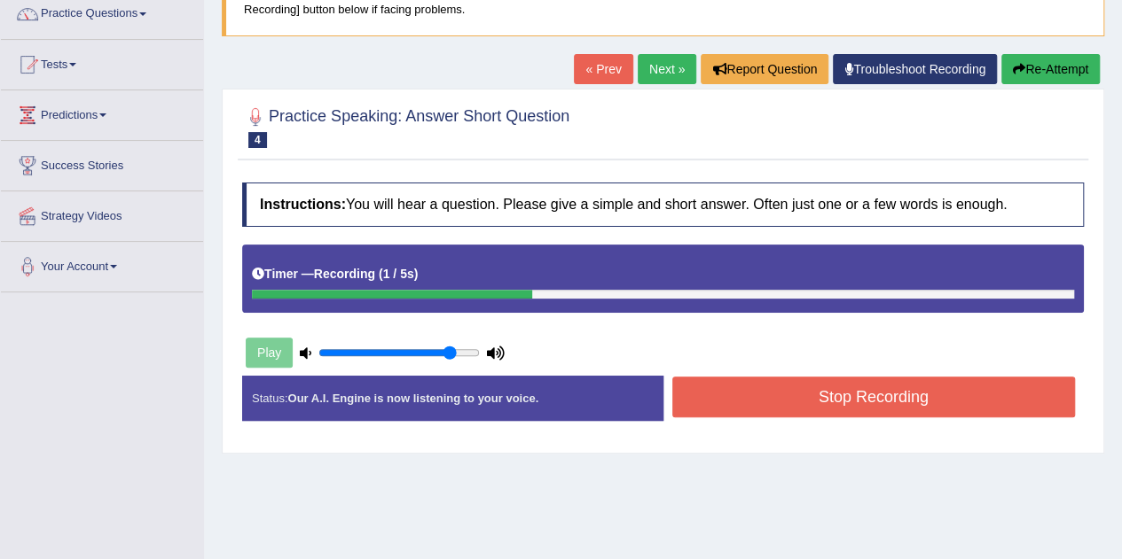
click at [801, 397] on button "Stop Recording" at bounding box center [873, 397] width 403 height 41
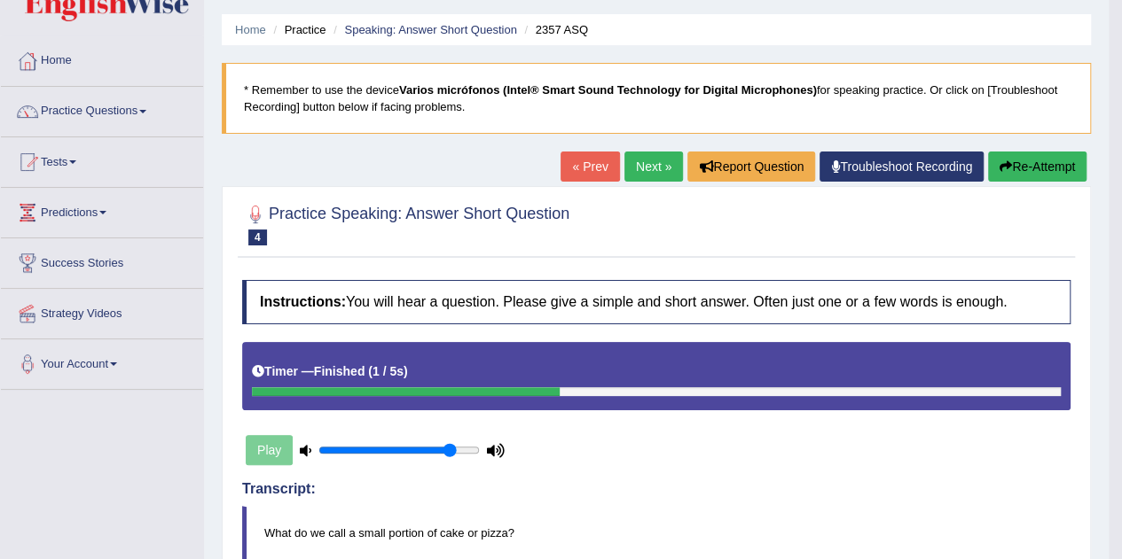
scroll to position [0, 0]
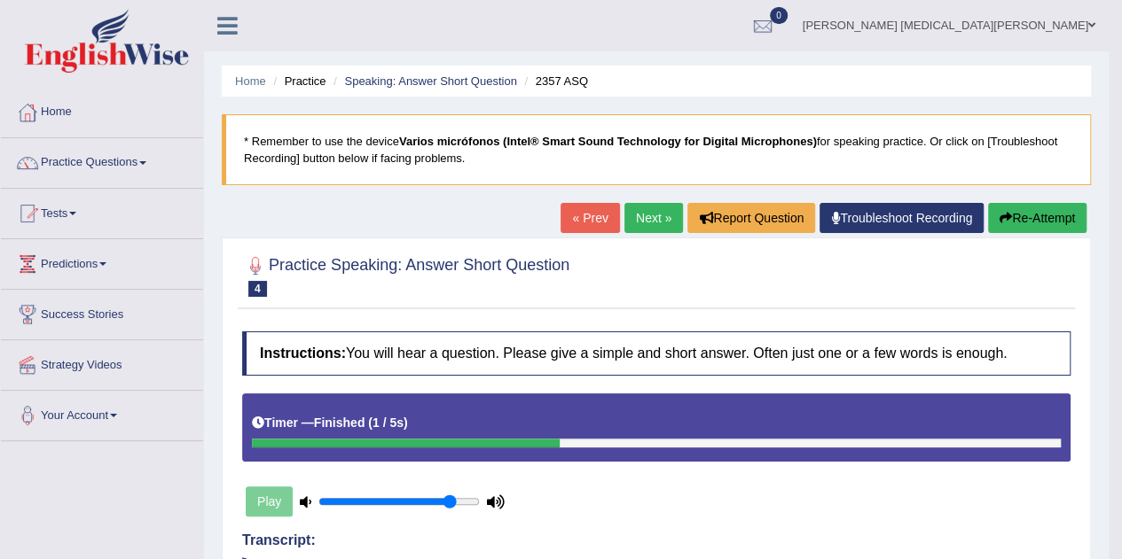
click at [645, 229] on link "Next »" at bounding box center [653, 218] width 59 height 30
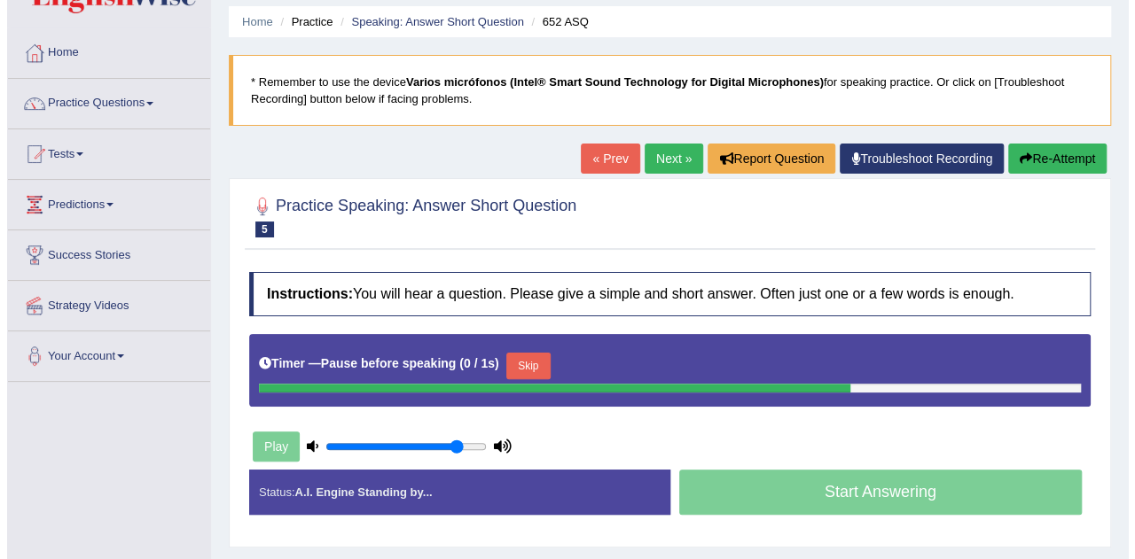
scroll to position [60, 0]
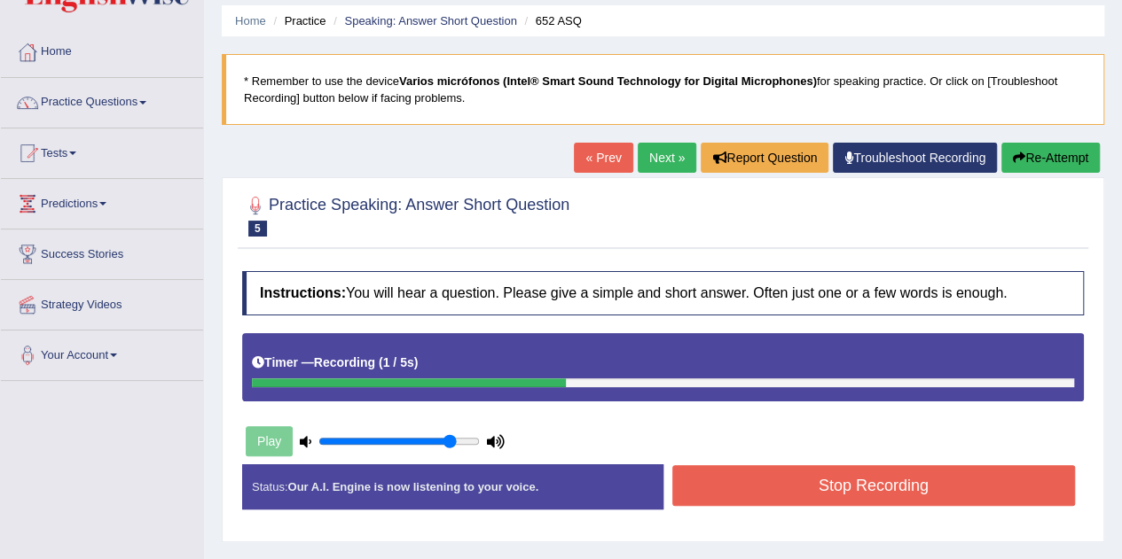
click at [750, 488] on button "Stop Recording" at bounding box center [873, 485] width 403 height 41
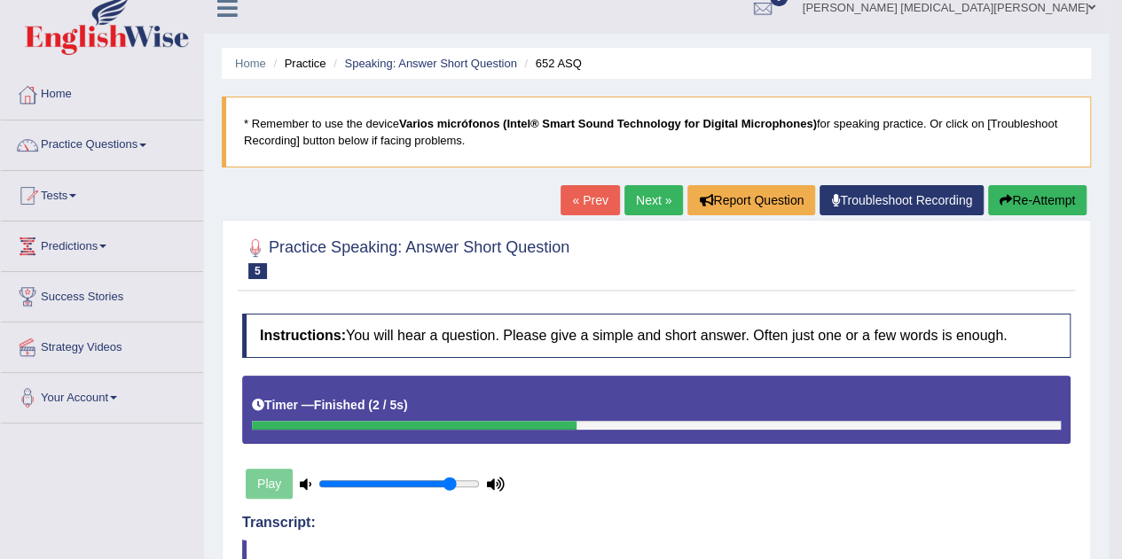
scroll to position [15, 0]
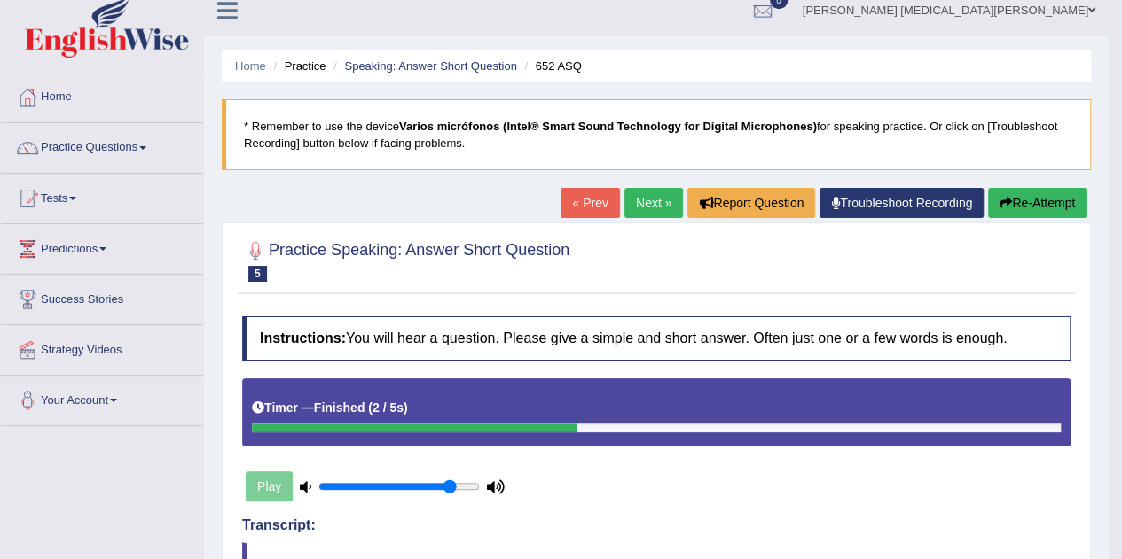
click at [629, 206] on link "Next »" at bounding box center [653, 203] width 59 height 30
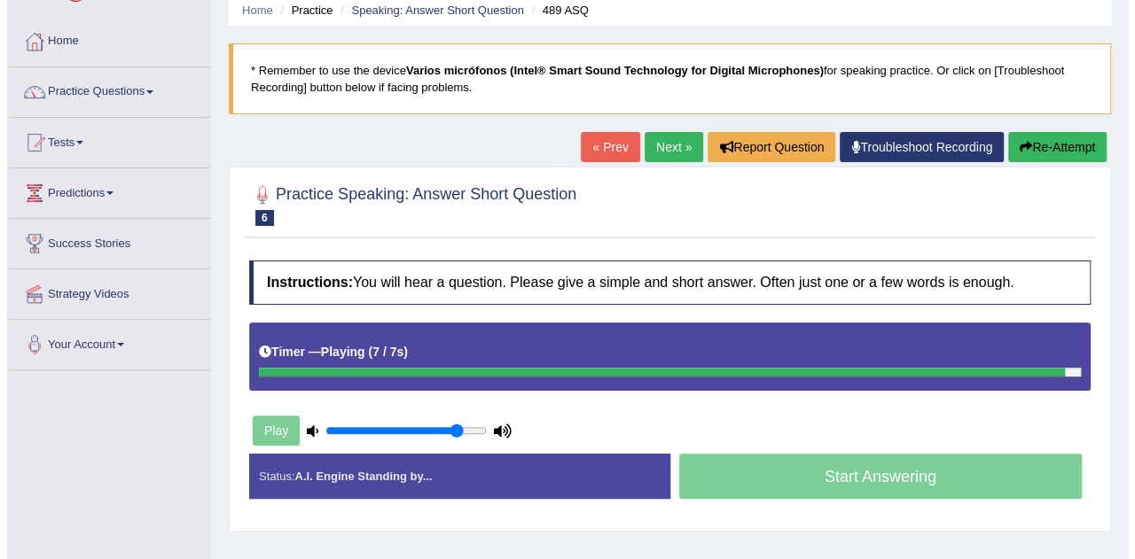
scroll to position [73, 0]
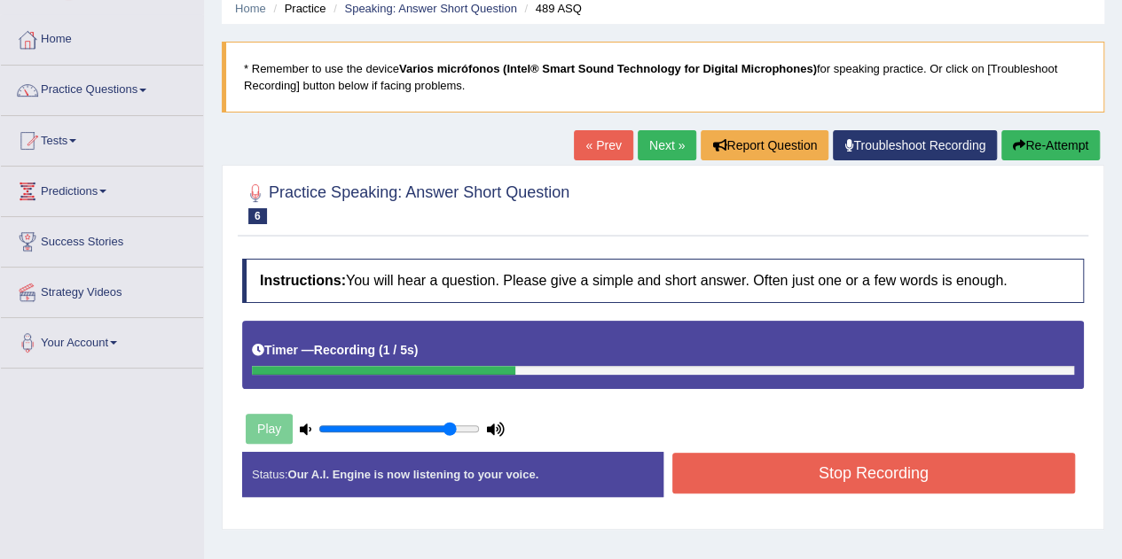
click at [713, 471] on button "Stop Recording" at bounding box center [873, 473] width 403 height 41
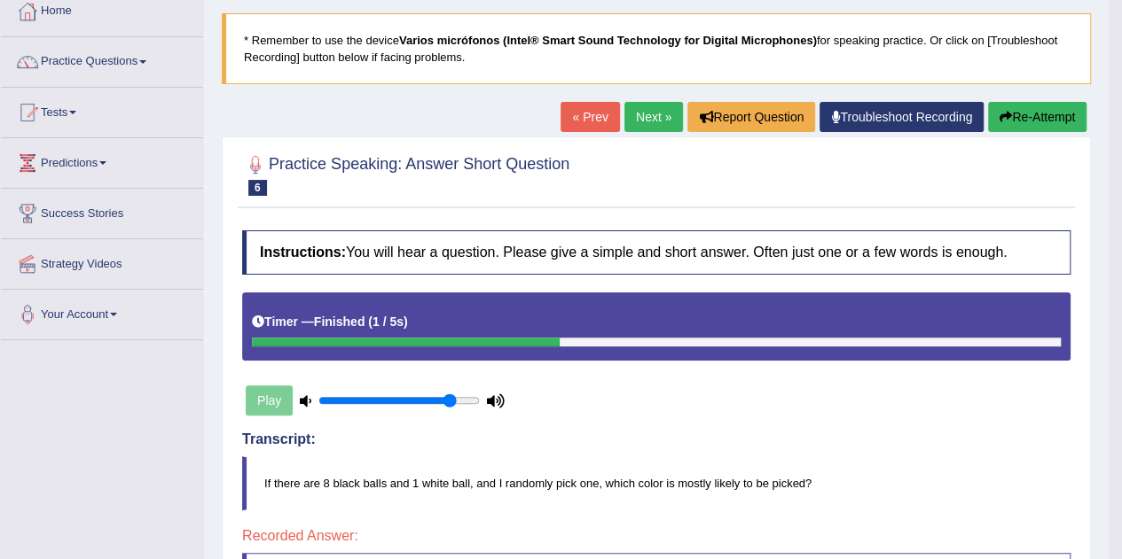
scroll to position [100, 0]
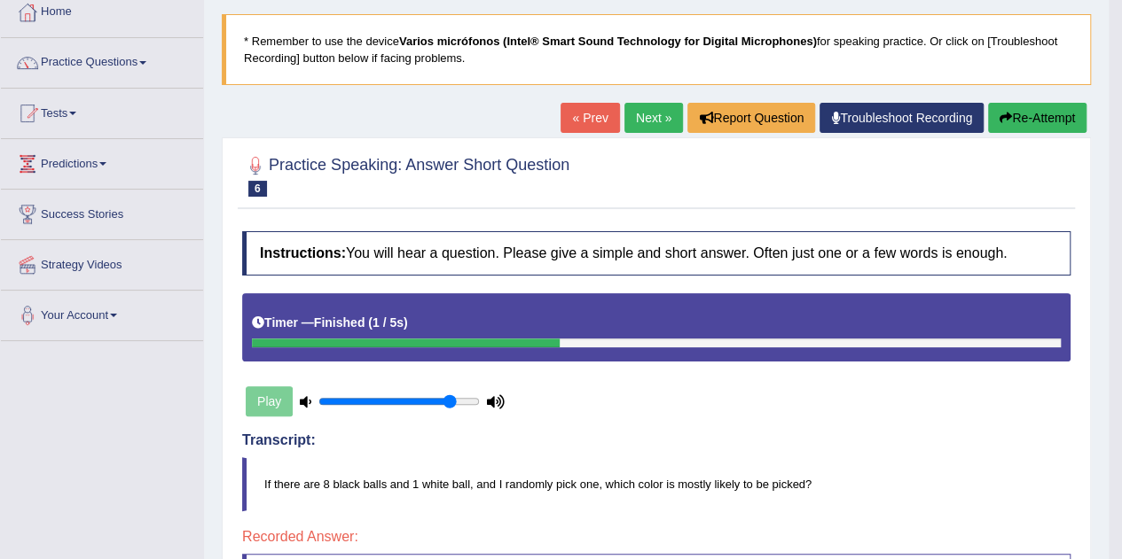
click at [1039, 118] on button "Re-Attempt" at bounding box center [1037, 118] width 98 height 30
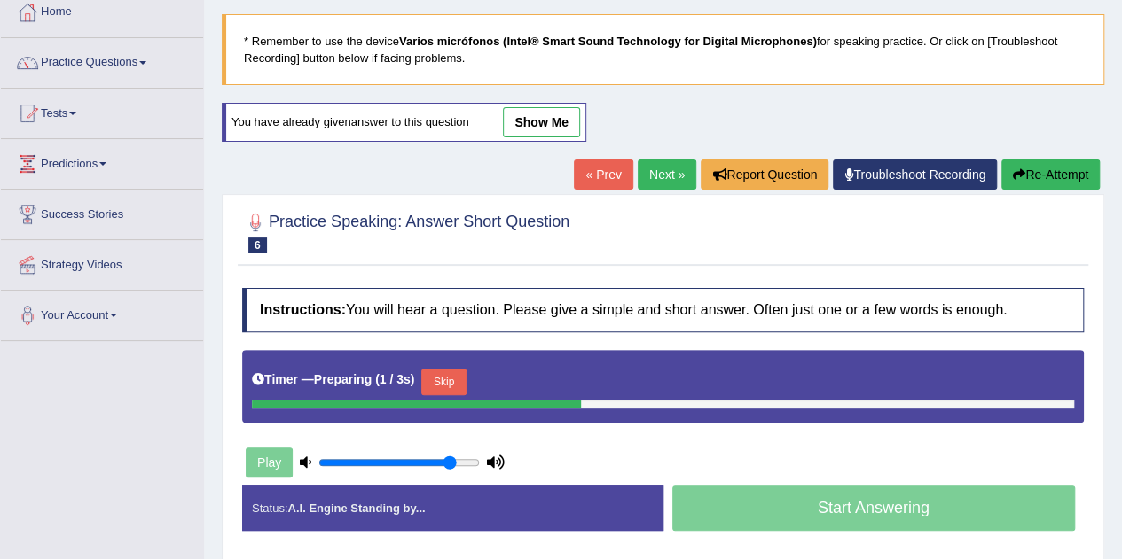
click at [465, 374] on button "Skip" at bounding box center [443, 382] width 44 height 27
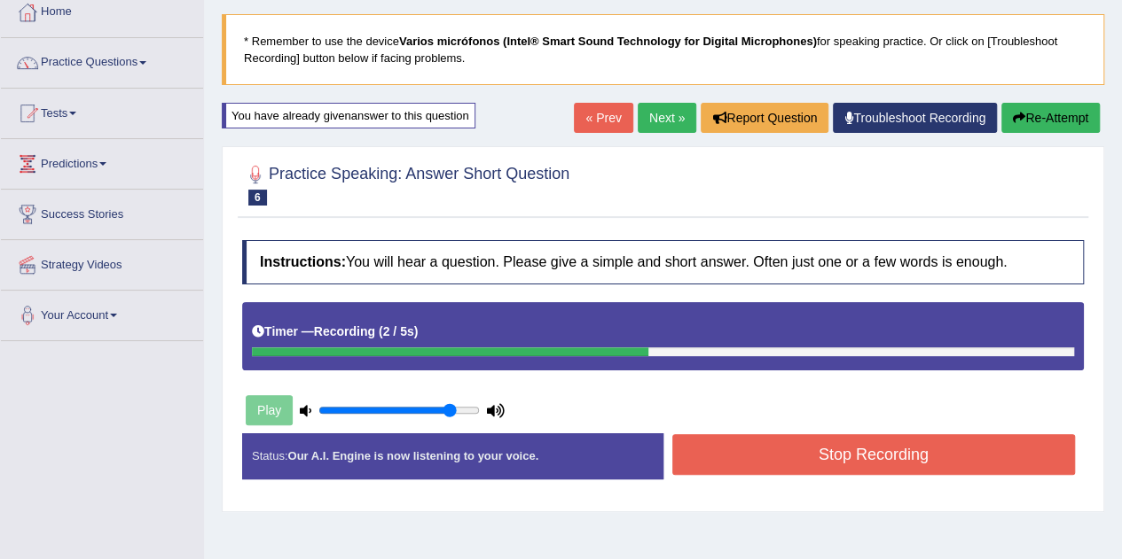
click at [764, 448] on button "Stop Recording" at bounding box center [873, 454] width 403 height 41
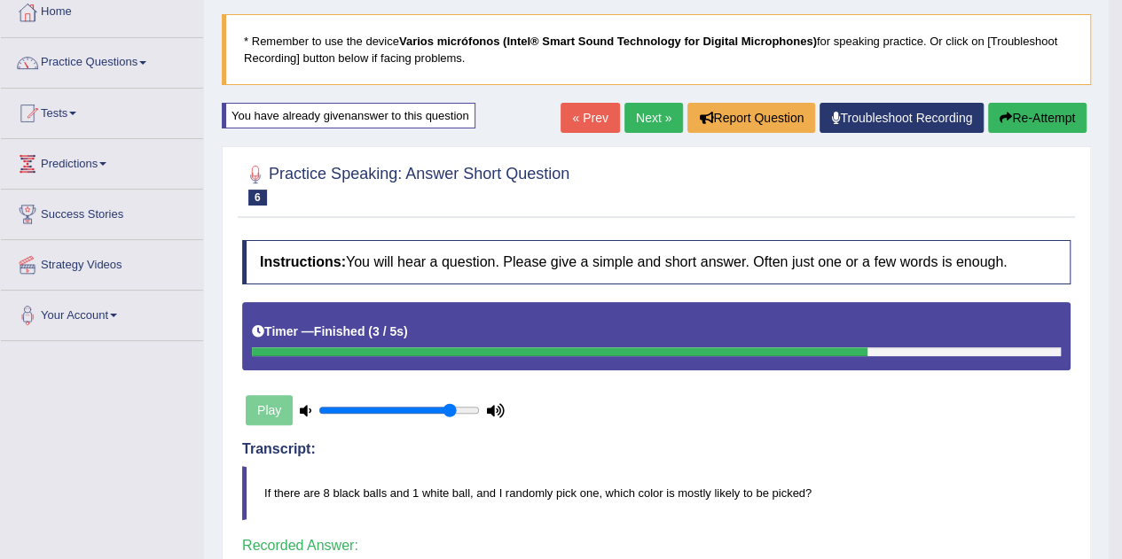
click at [649, 118] on link "Next »" at bounding box center [653, 118] width 59 height 30
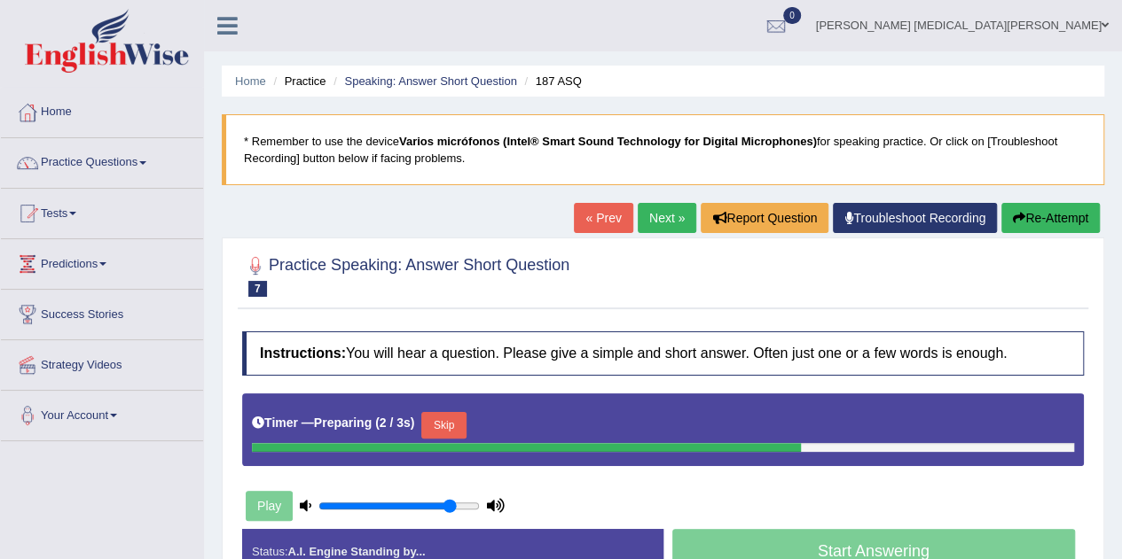
click at [429, 418] on button "Skip" at bounding box center [443, 425] width 44 height 27
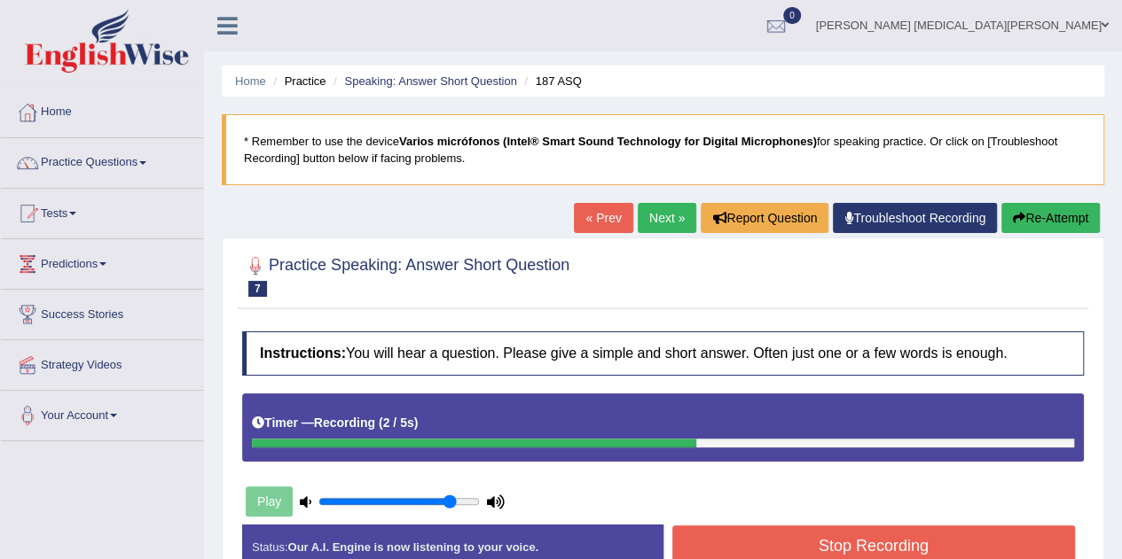
click at [725, 534] on button "Stop Recording" at bounding box center [873, 546] width 403 height 41
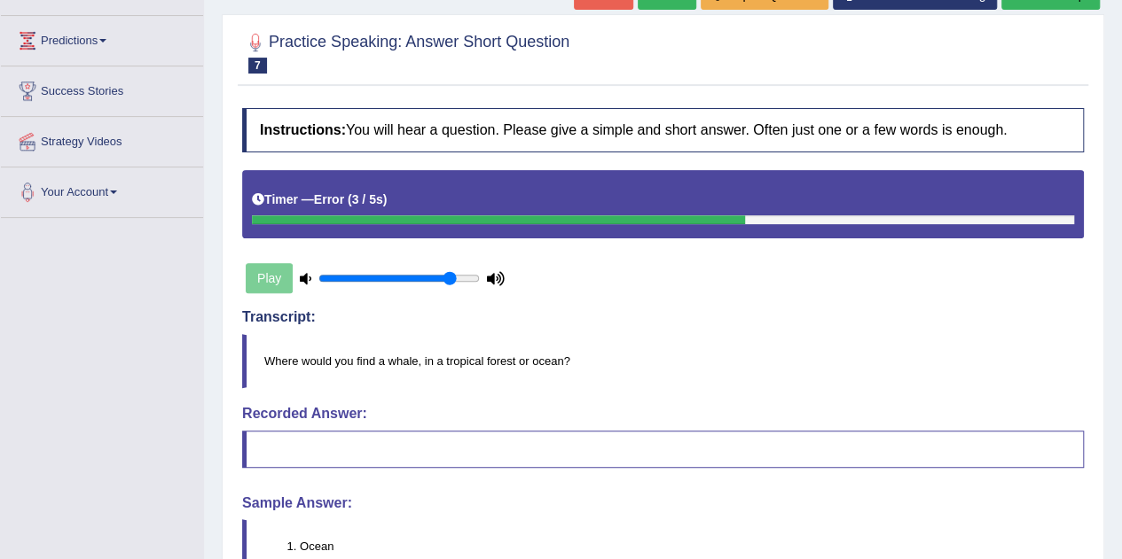
scroll to position [219, 0]
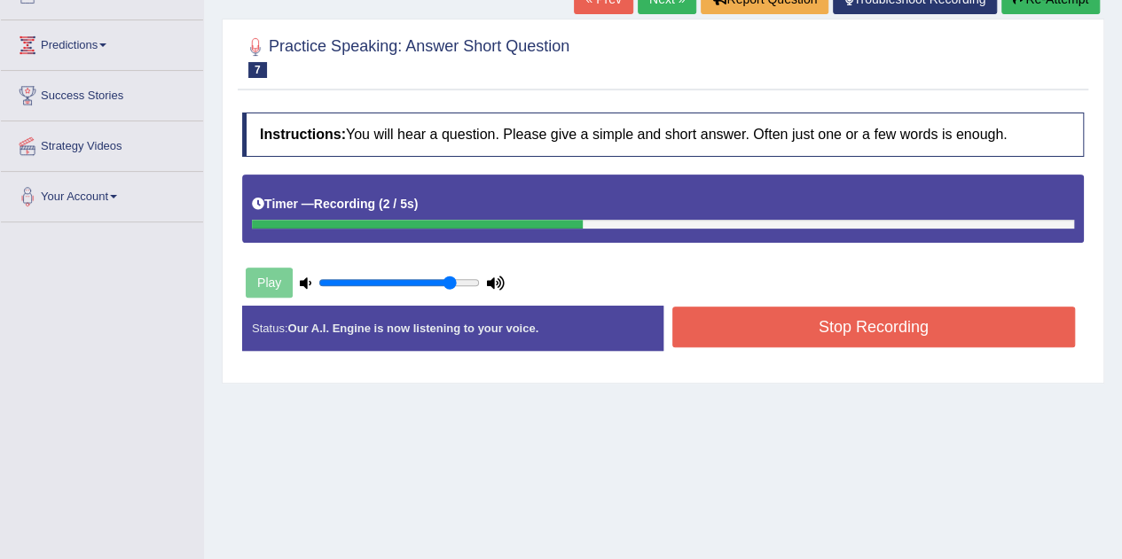
click at [762, 309] on button "Stop Recording" at bounding box center [873, 327] width 403 height 41
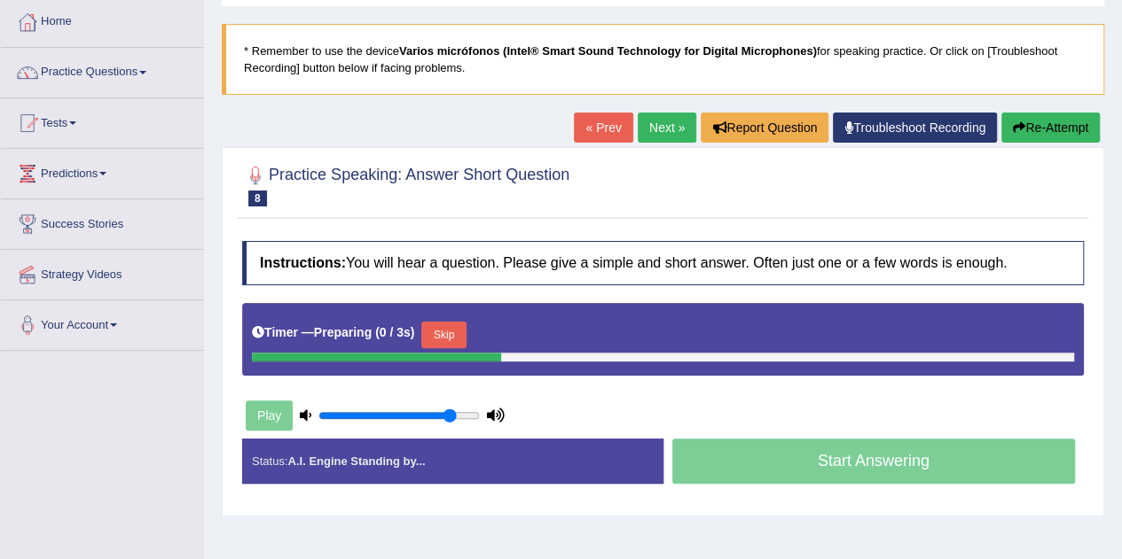
scroll to position [90, 0]
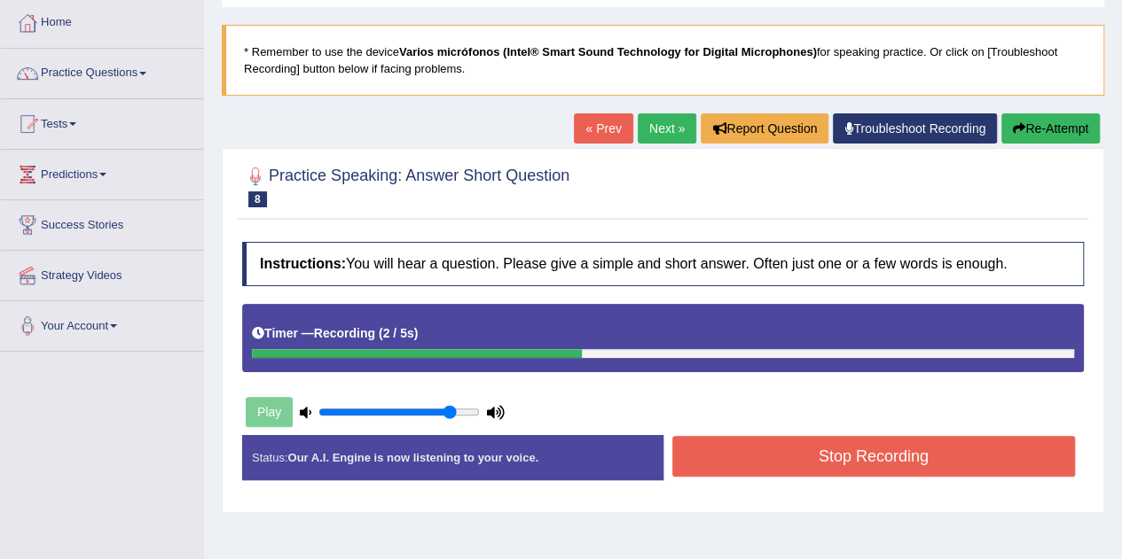
click at [741, 449] on button "Stop Recording" at bounding box center [873, 456] width 403 height 41
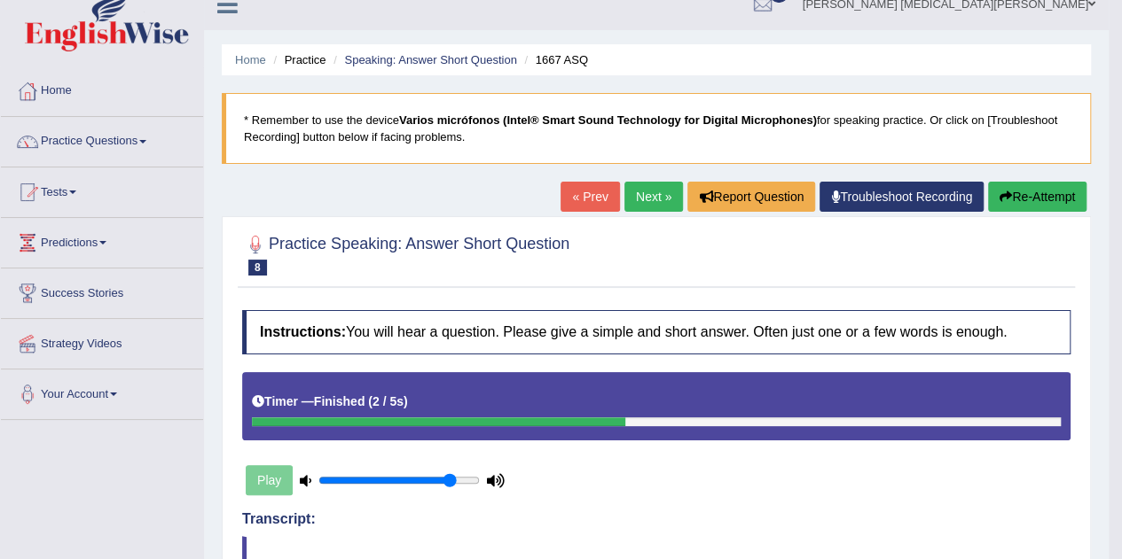
scroll to position [0, 0]
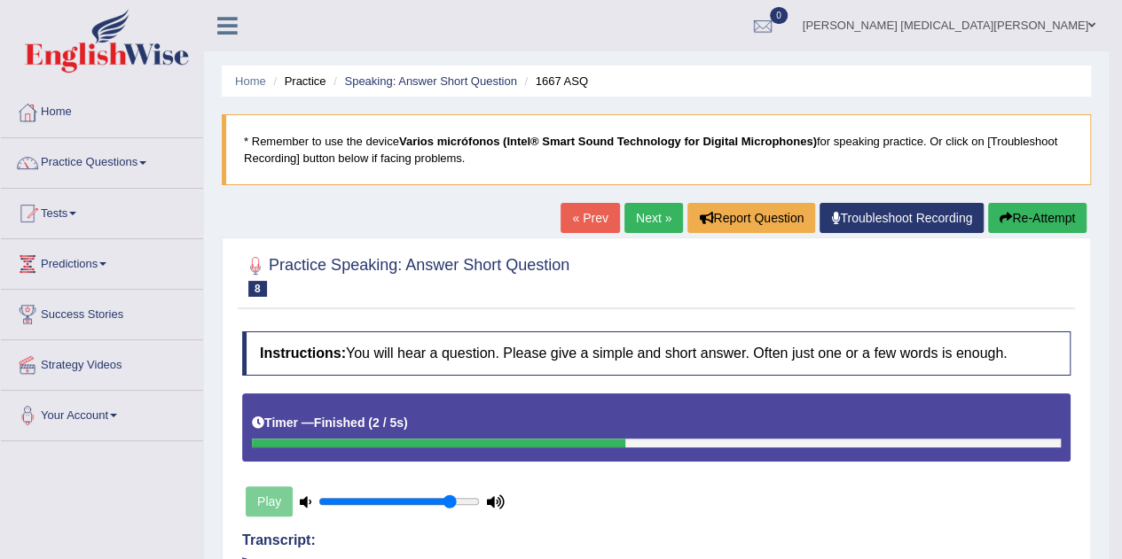
click at [999, 217] on icon "button" at bounding box center [1005, 218] width 12 height 12
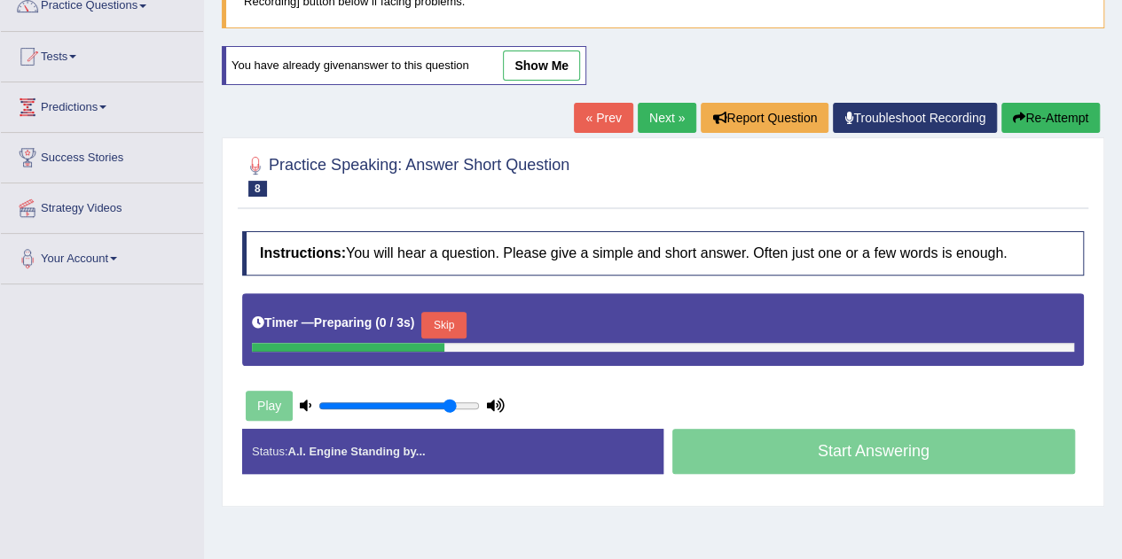
scroll to position [159, 0]
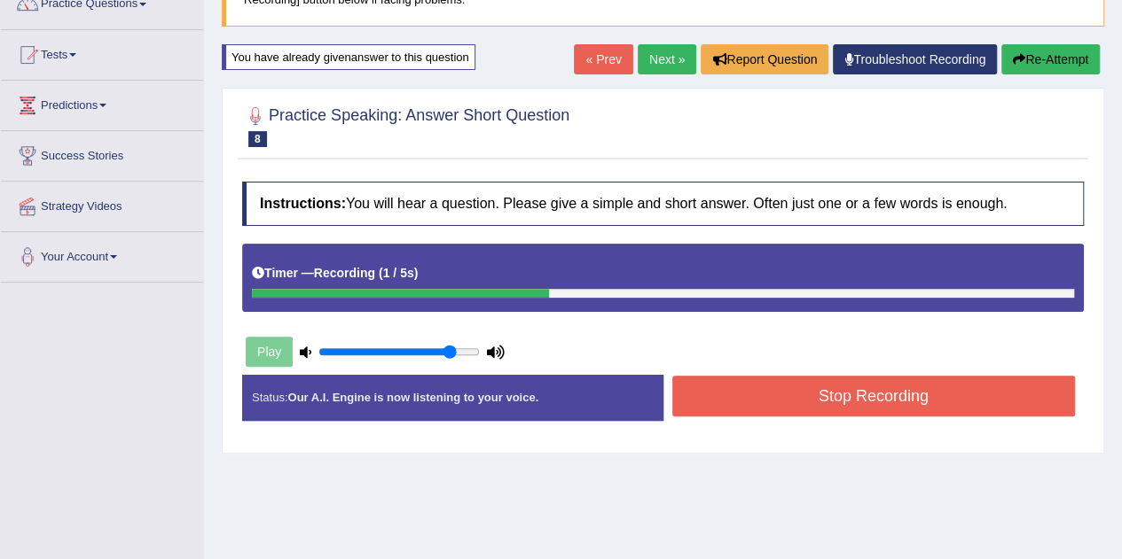
click at [791, 399] on button "Stop Recording" at bounding box center [873, 396] width 403 height 41
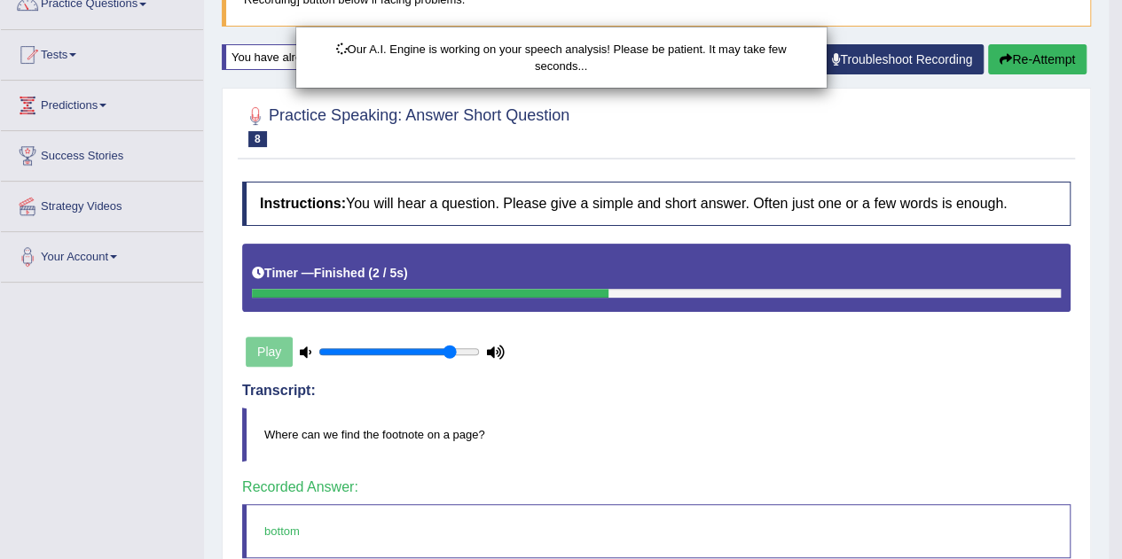
scroll to position [151, 0]
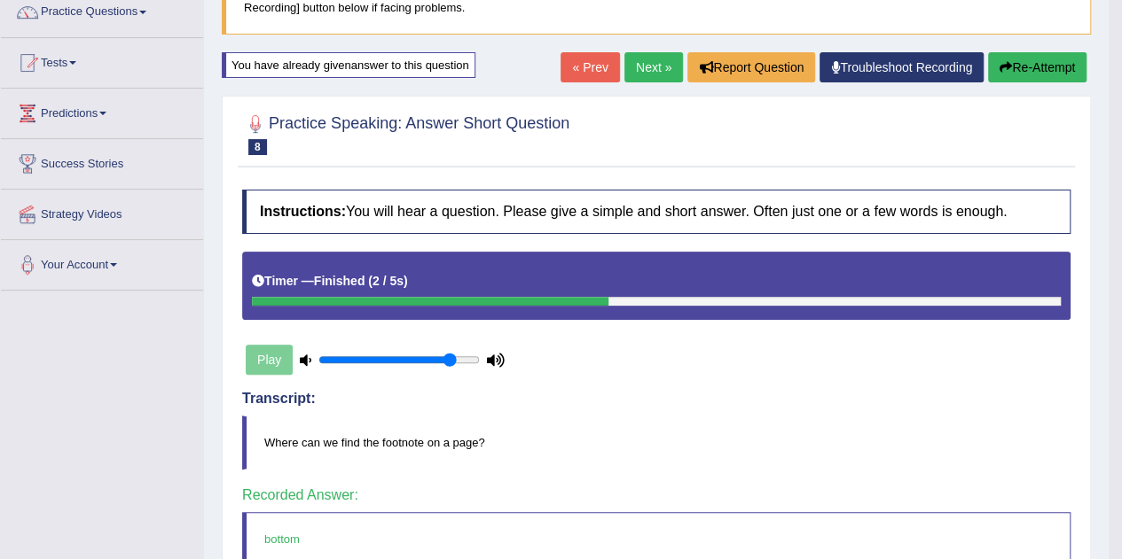
click at [631, 65] on link "Next »" at bounding box center [653, 67] width 59 height 30
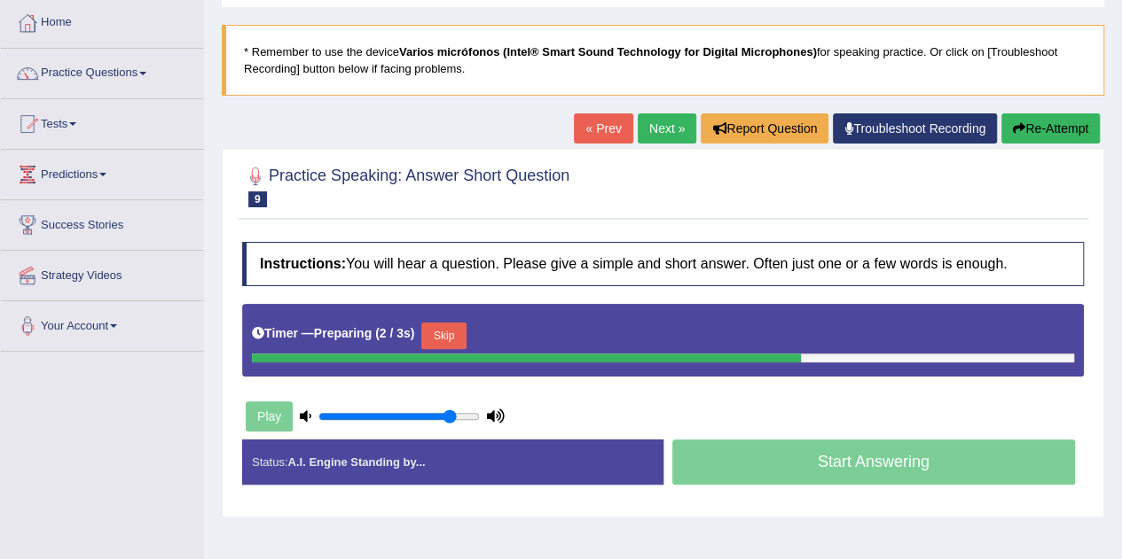
scroll to position [91, 0]
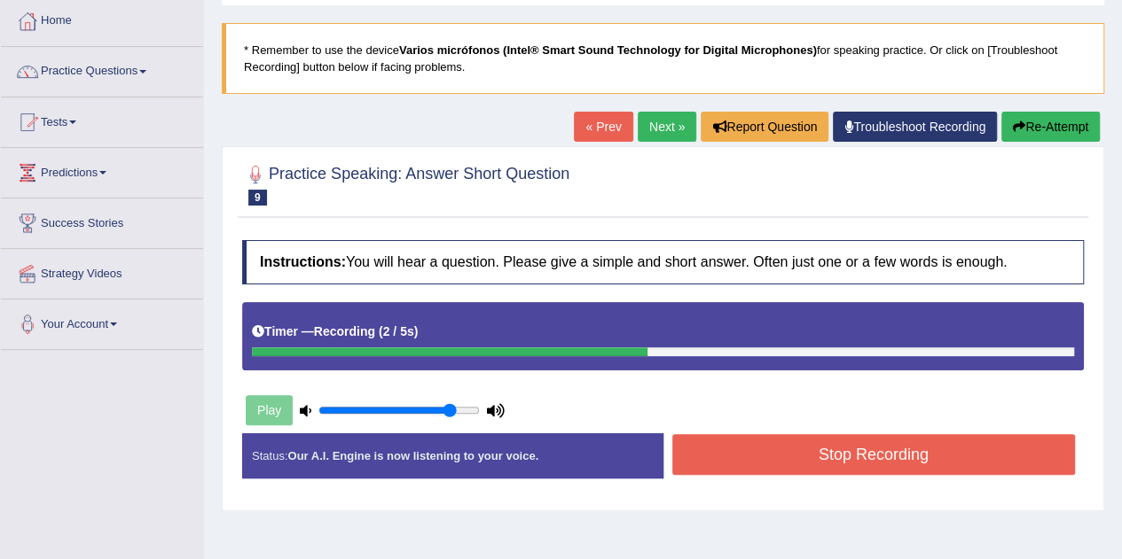
click at [856, 449] on button "Stop Recording" at bounding box center [873, 454] width 403 height 41
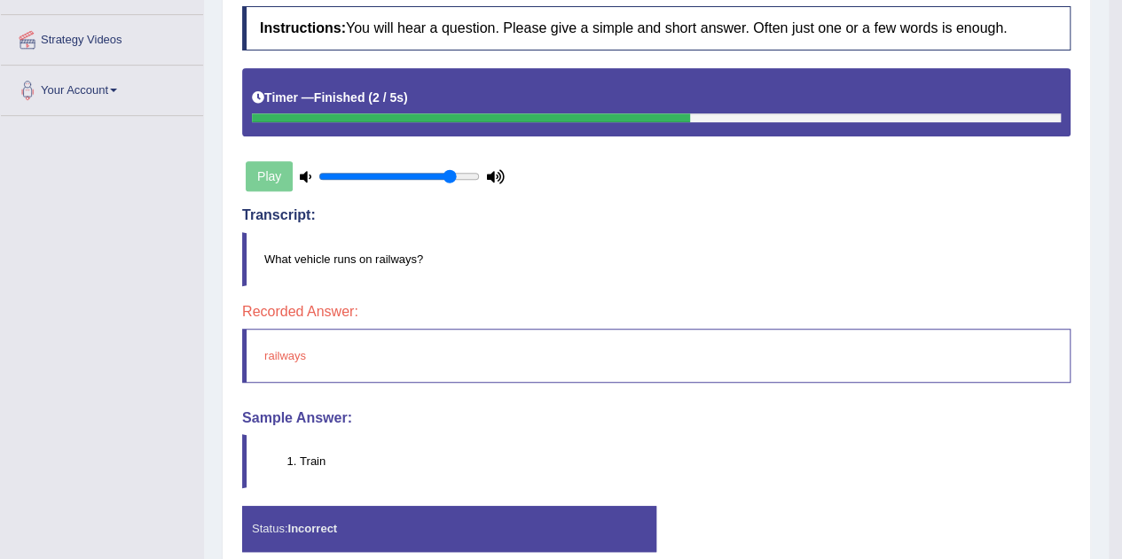
scroll to position [191, 0]
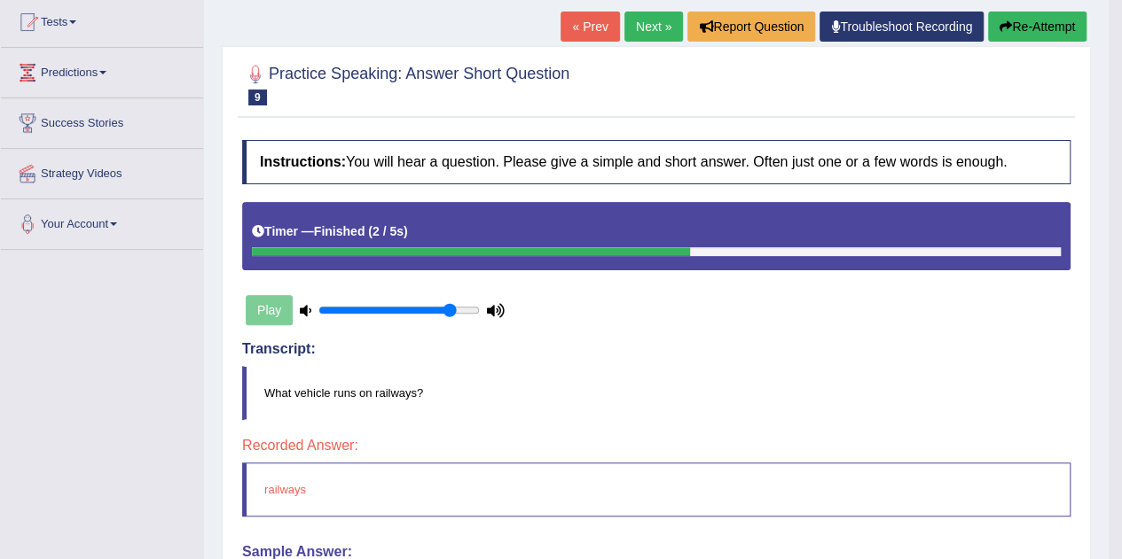
click at [1034, 29] on button "Re-Attempt" at bounding box center [1037, 27] width 98 height 30
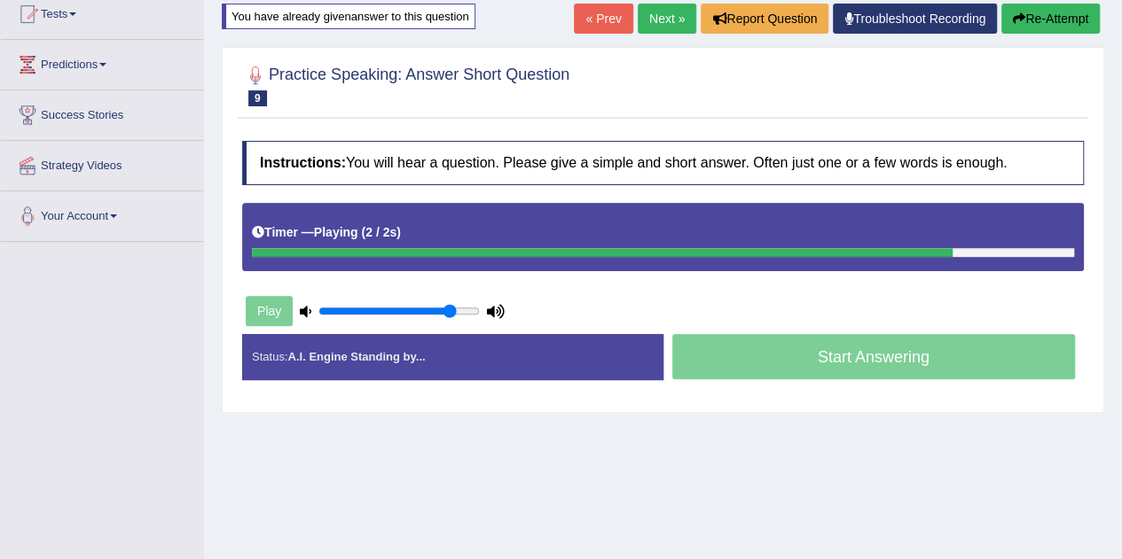
scroll to position [200, 0]
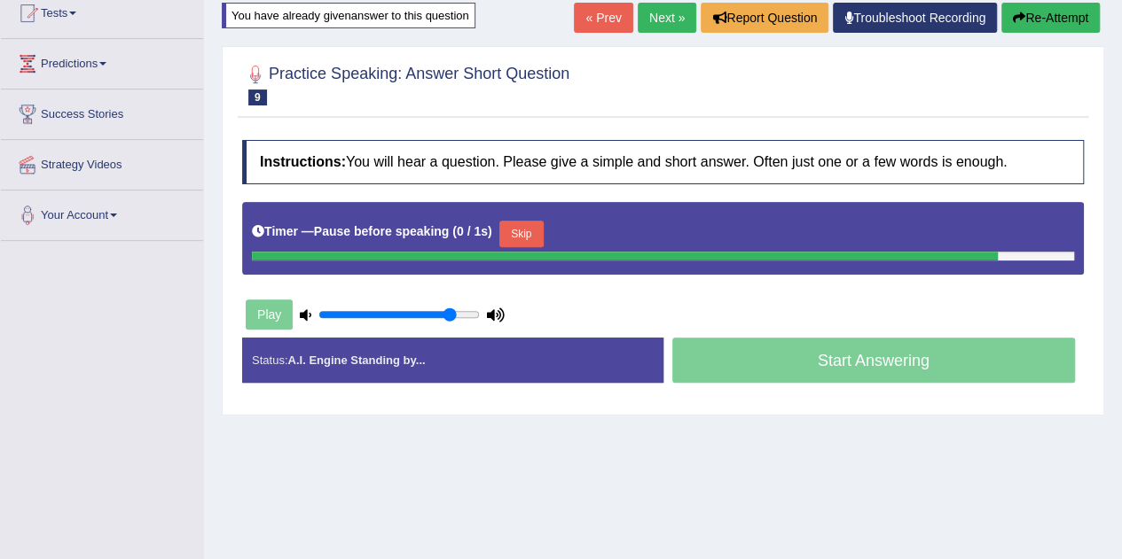
click at [769, 345] on div "Start Answering" at bounding box center [873, 363] width 421 height 50
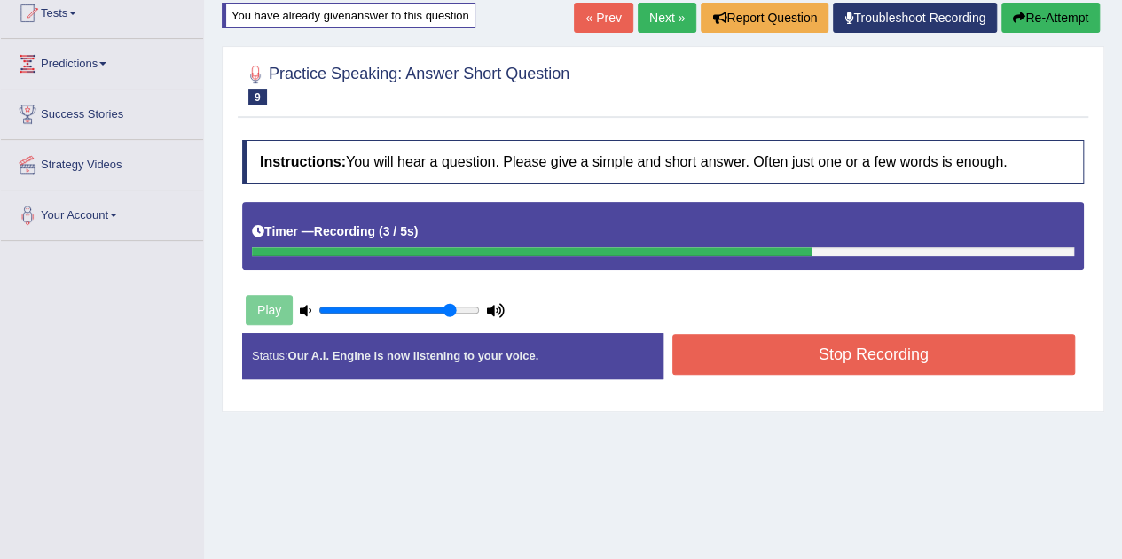
click at [769, 345] on button "Stop Recording" at bounding box center [873, 354] width 403 height 41
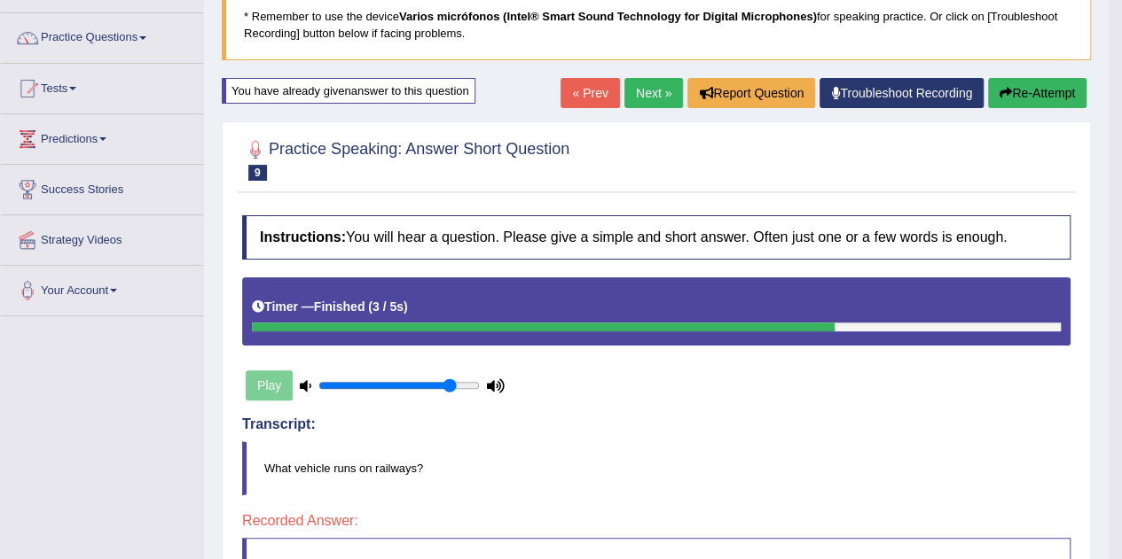
scroll to position [124, 0]
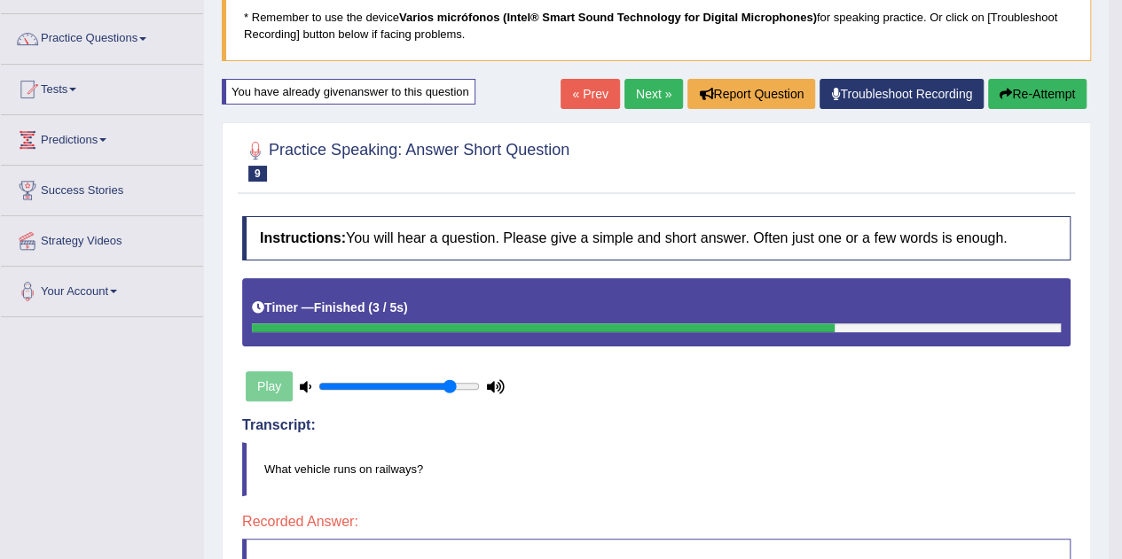
click at [666, 98] on link "Next »" at bounding box center [653, 94] width 59 height 30
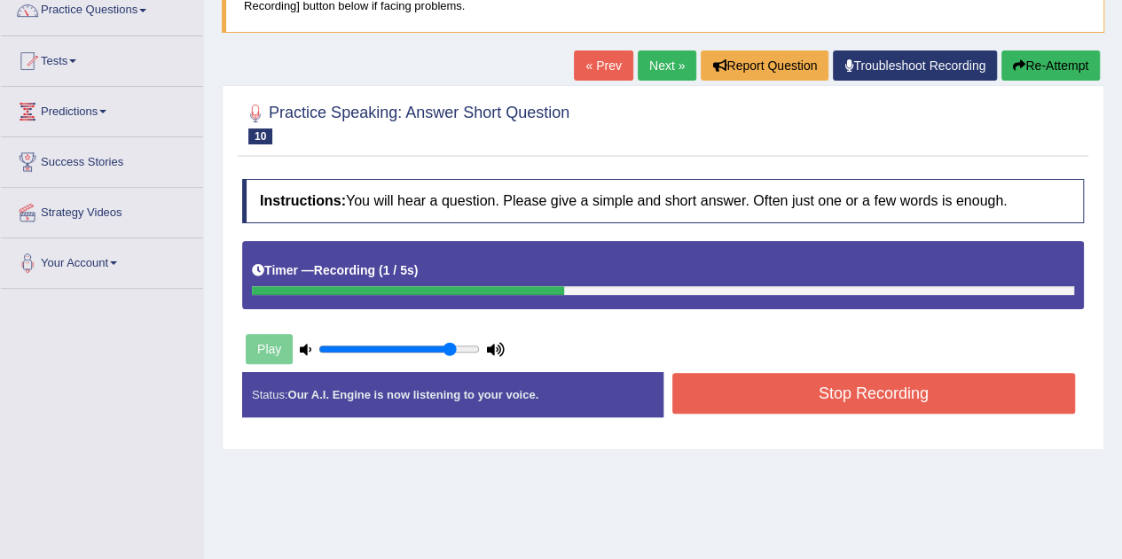
click at [781, 403] on button "Stop Recording" at bounding box center [873, 393] width 403 height 41
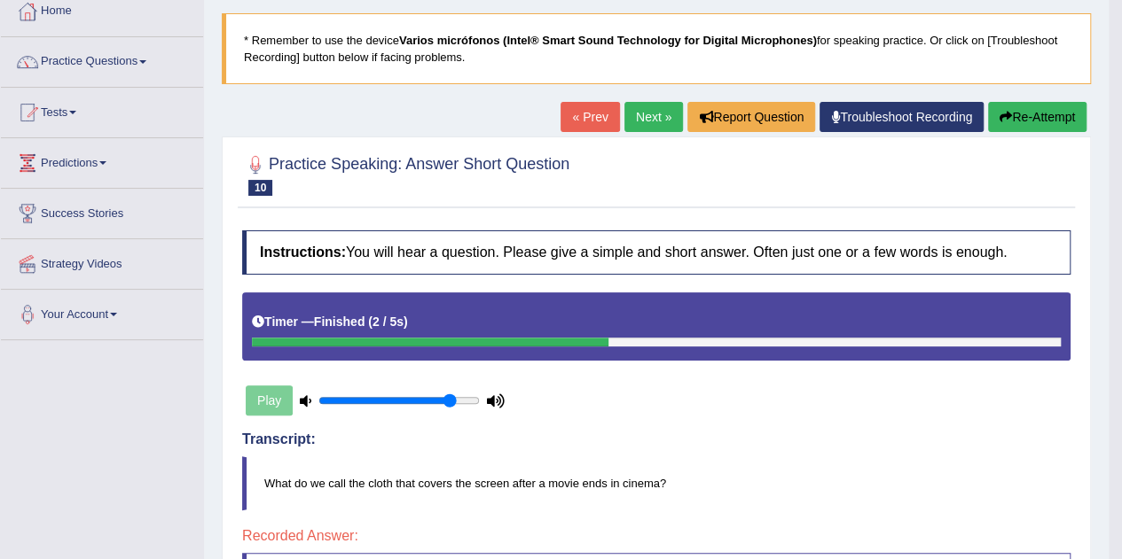
scroll to position [97, 0]
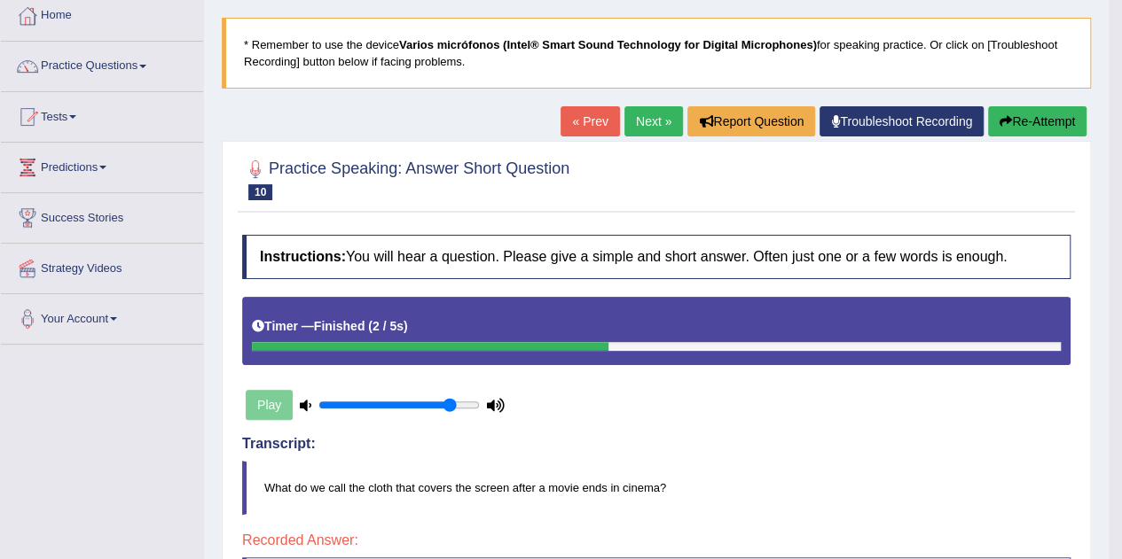
click at [1010, 109] on button "Re-Attempt" at bounding box center [1037, 121] width 98 height 30
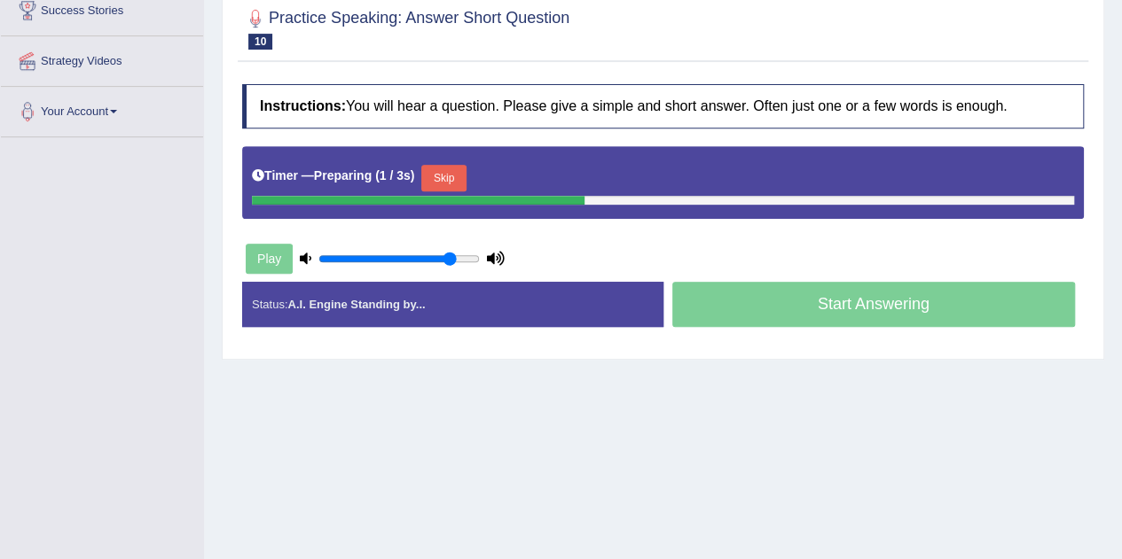
scroll to position [314, 0]
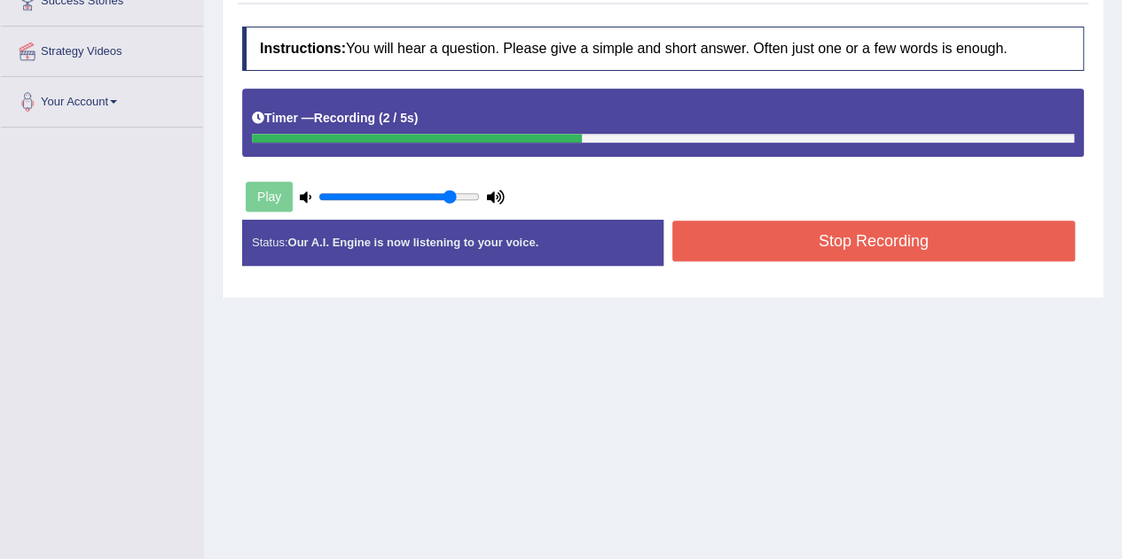
click at [773, 253] on button "Stop Recording" at bounding box center [873, 241] width 403 height 41
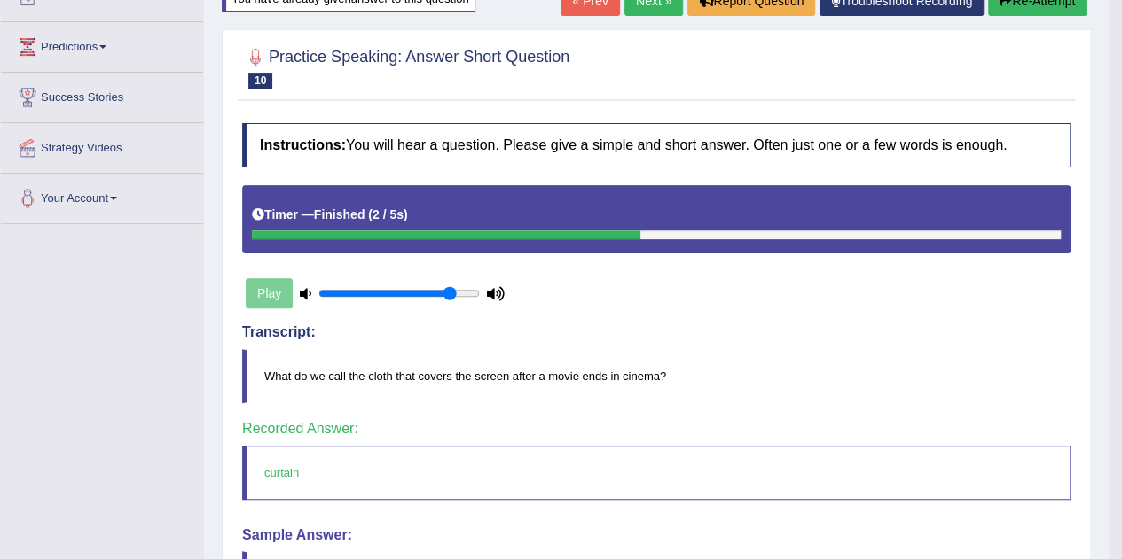
scroll to position [170, 0]
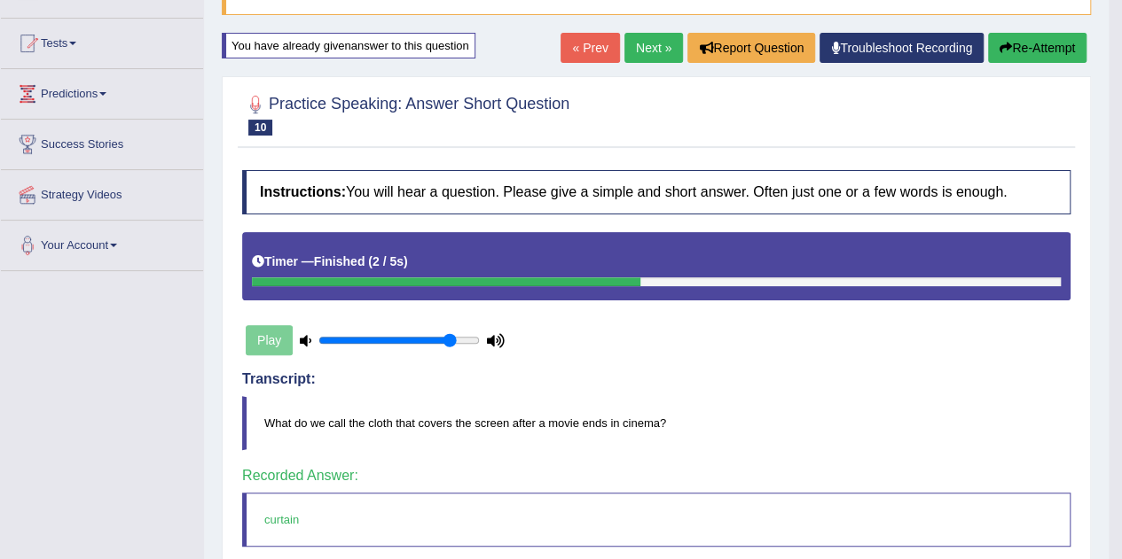
click at [653, 48] on link "Next »" at bounding box center [653, 48] width 59 height 30
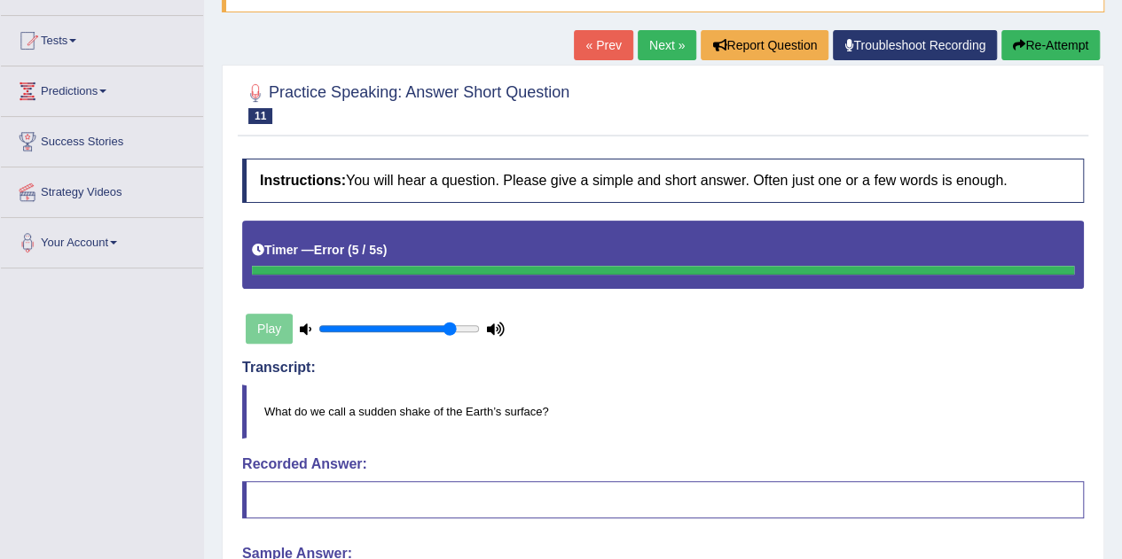
scroll to position [167, 0]
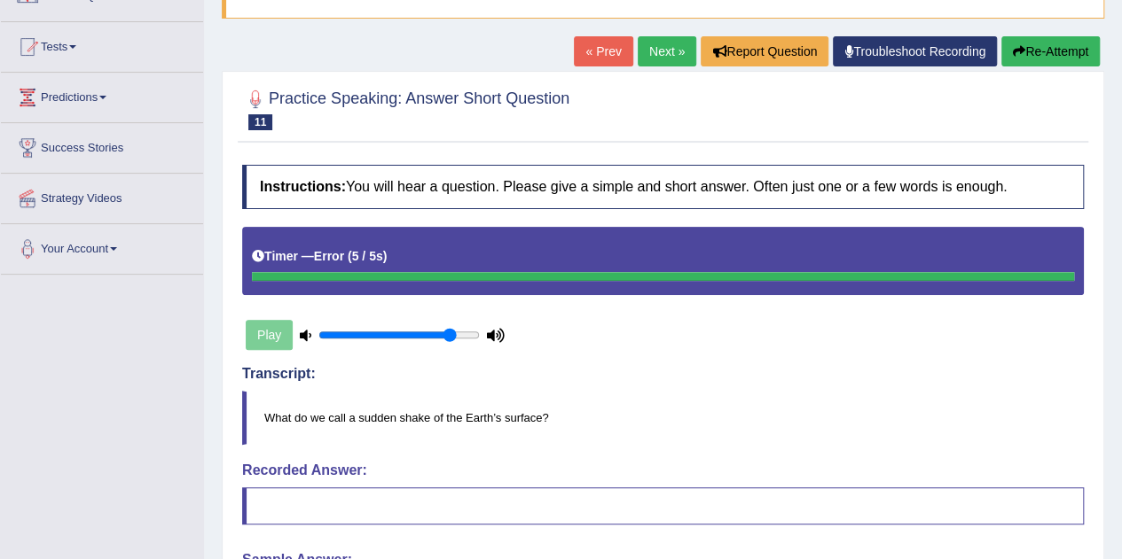
click at [1012, 49] on icon "button" at bounding box center [1018, 51] width 12 height 12
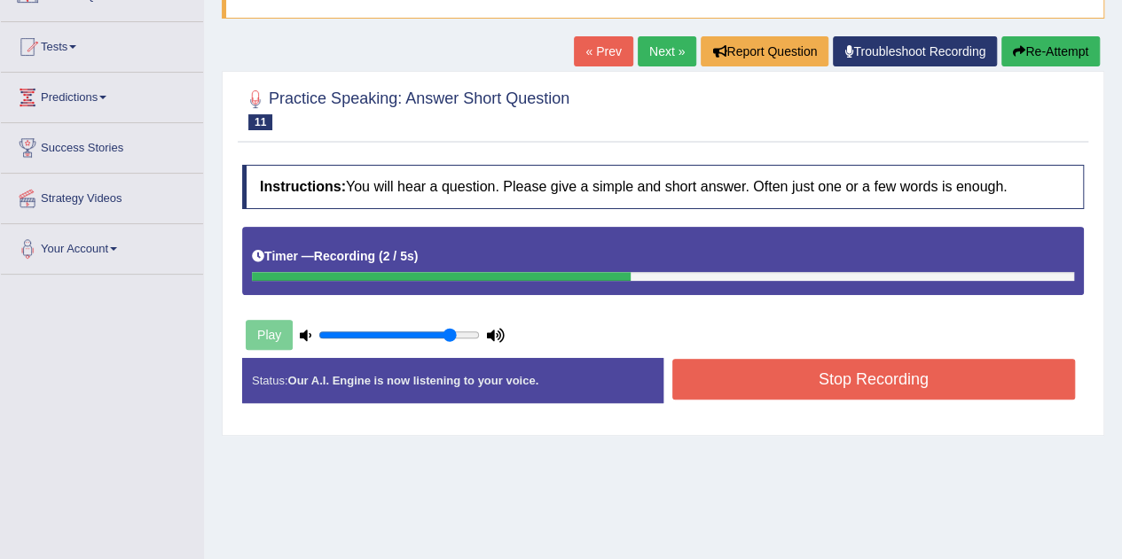
click at [901, 371] on button "Stop Recording" at bounding box center [873, 379] width 403 height 41
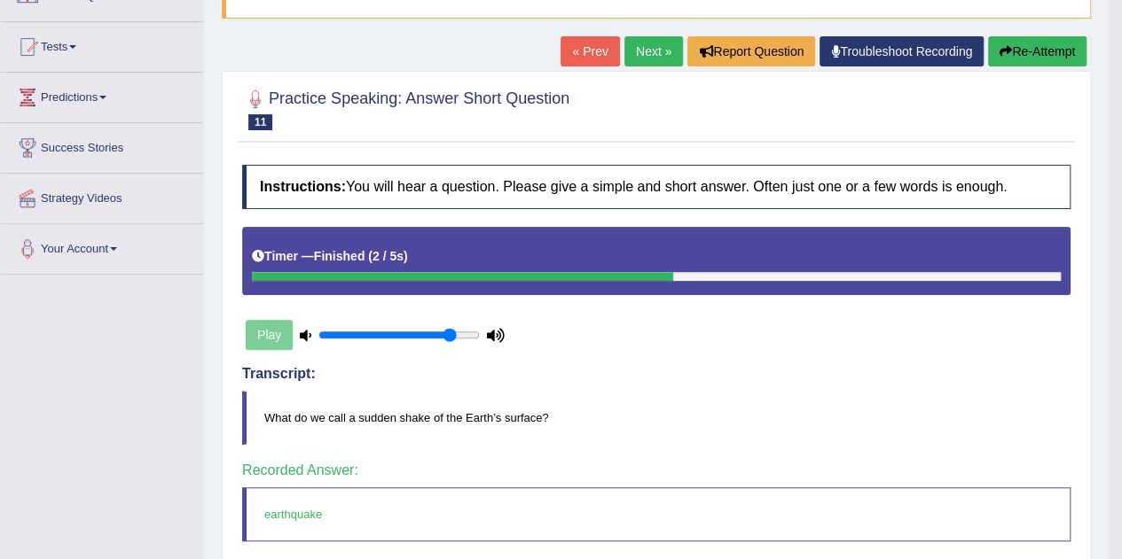
click at [668, 51] on link "Next »" at bounding box center [653, 51] width 59 height 30
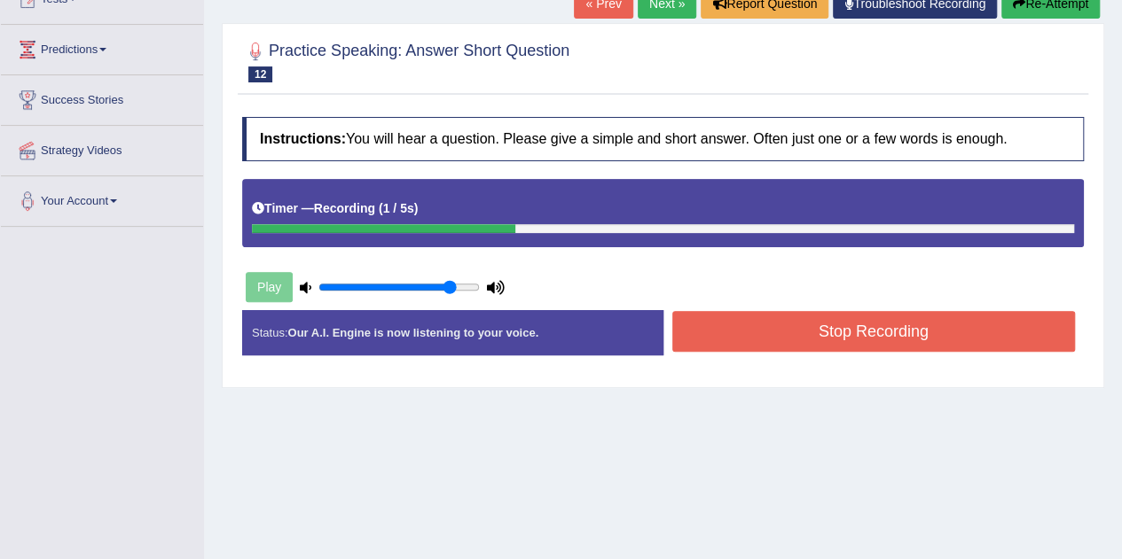
scroll to position [215, 0]
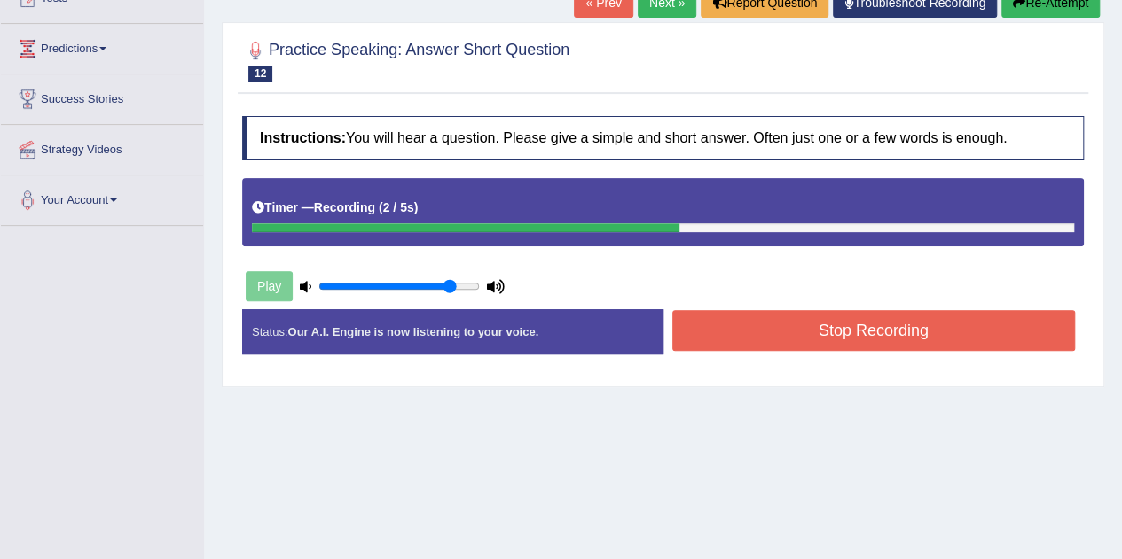
click at [739, 338] on button "Stop Recording" at bounding box center [873, 330] width 403 height 41
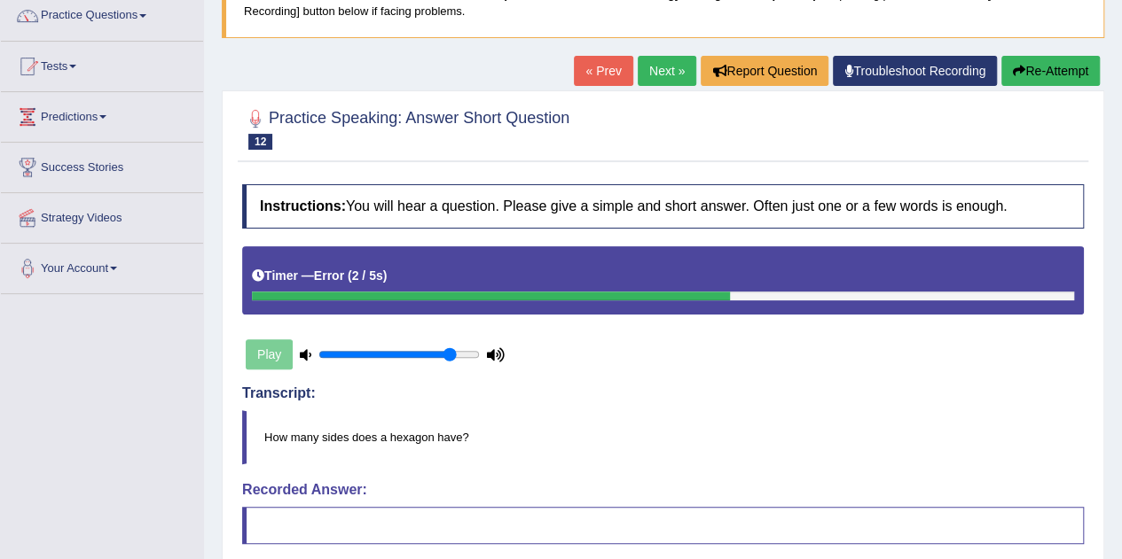
scroll to position [0, 0]
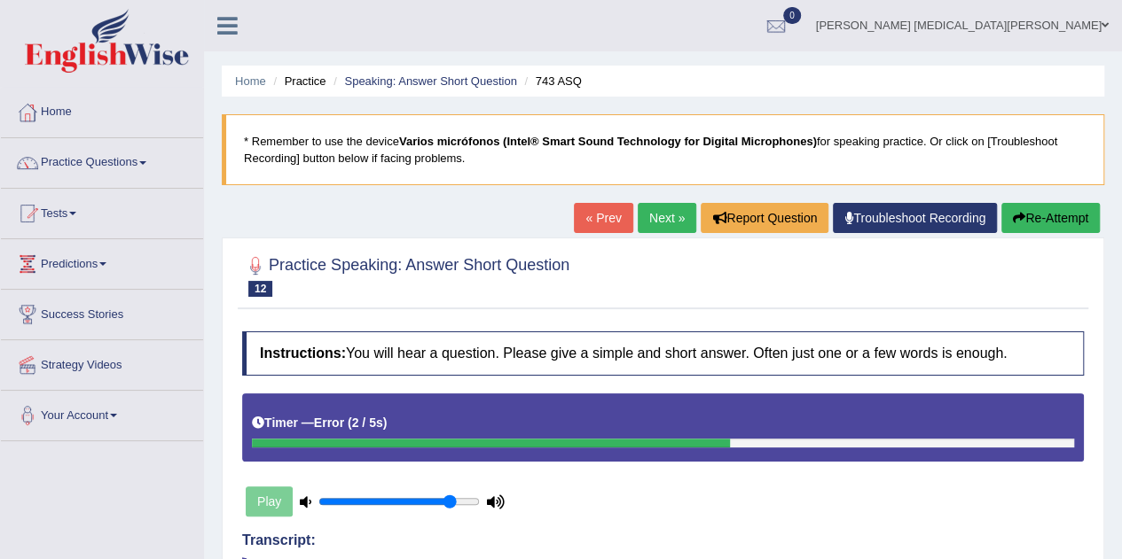
click at [668, 216] on link "Next »" at bounding box center [666, 218] width 59 height 30
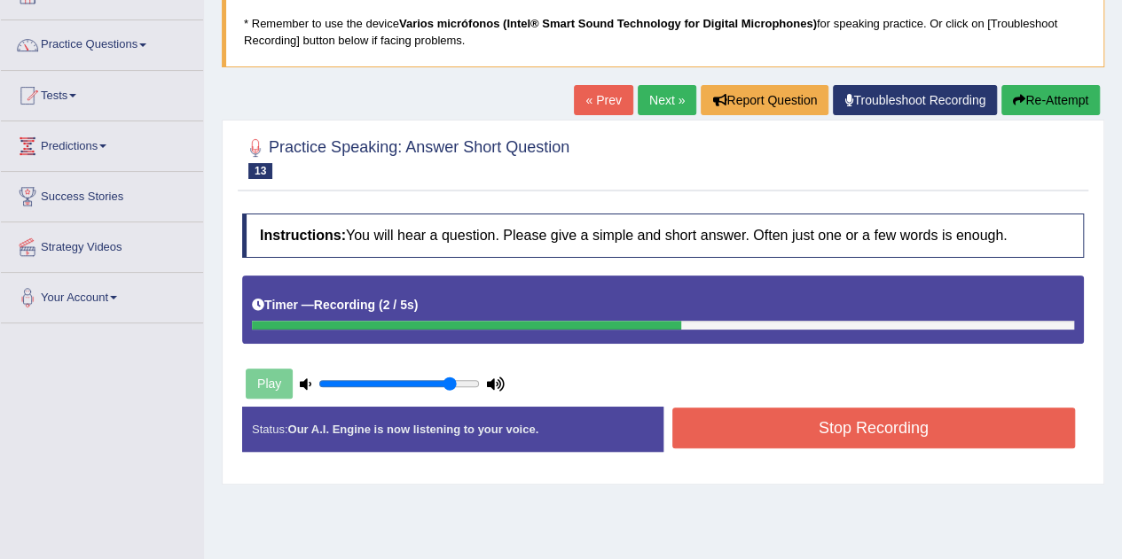
scroll to position [120, 0]
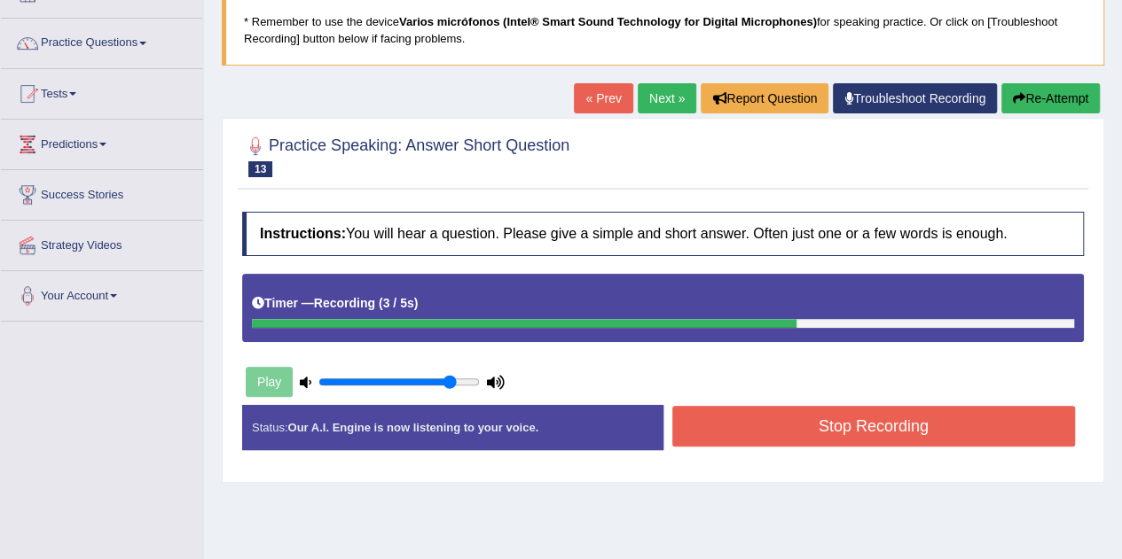
click at [715, 407] on button "Stop Recording" at bounding box center [873, 426] width 403 height 41
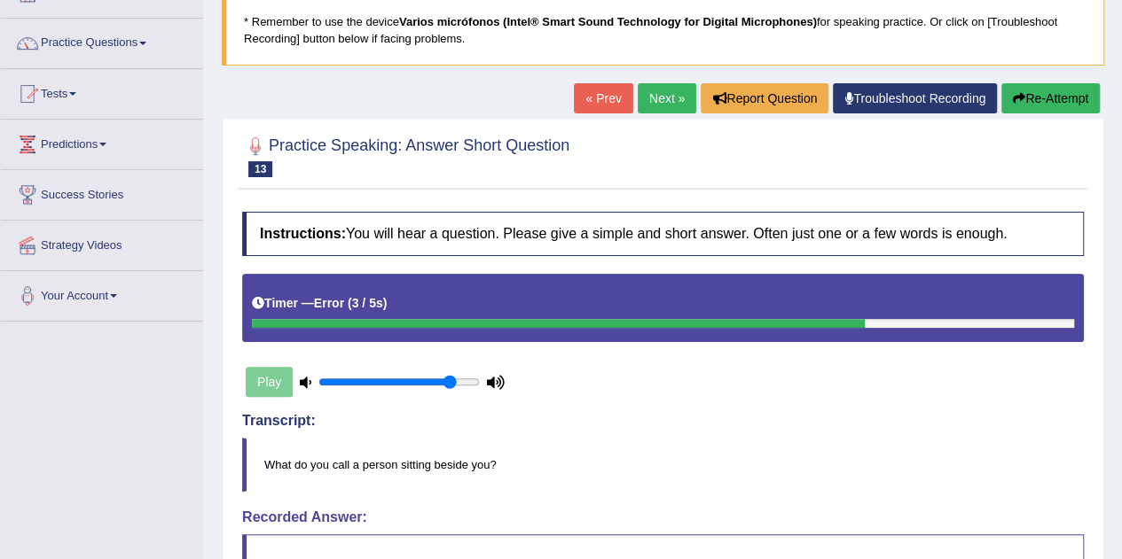
scroll to position [0, 0]
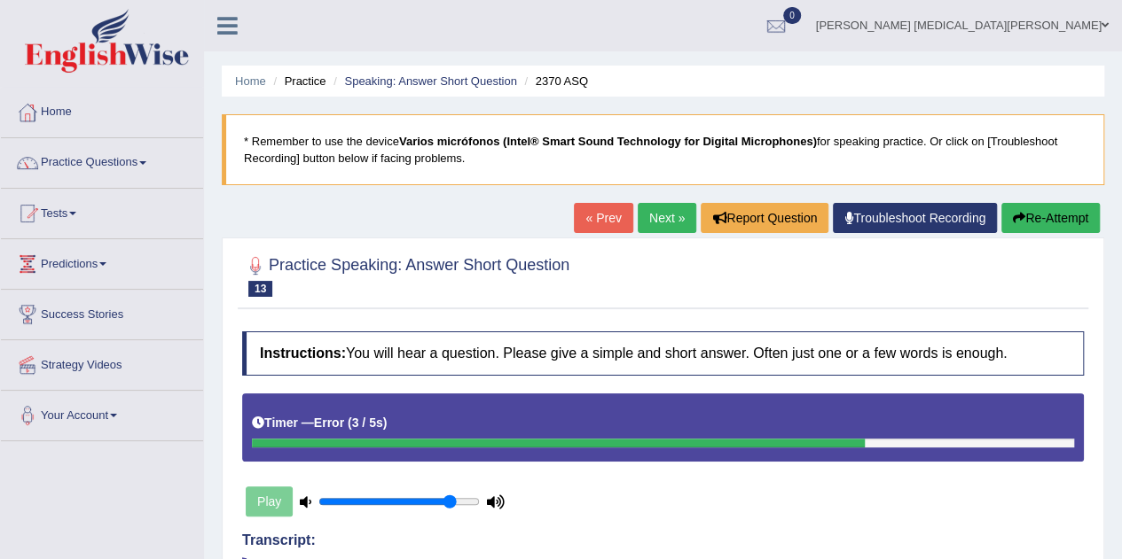
click at [1058, 208] on button "Re-Attempt" at bounding box center [1050, 218] width 98 height 30
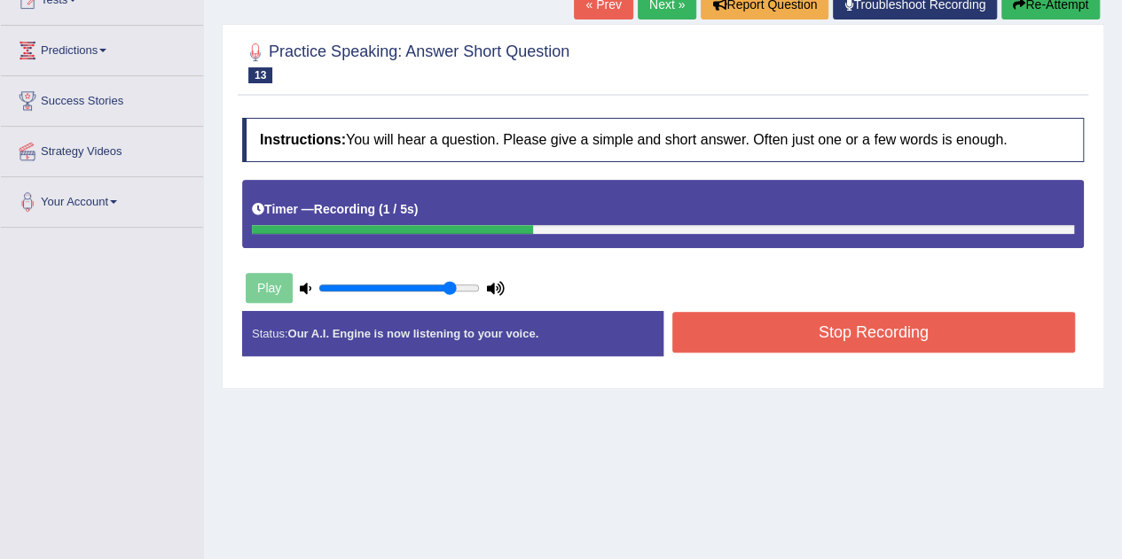
scroll to position [220, 0]
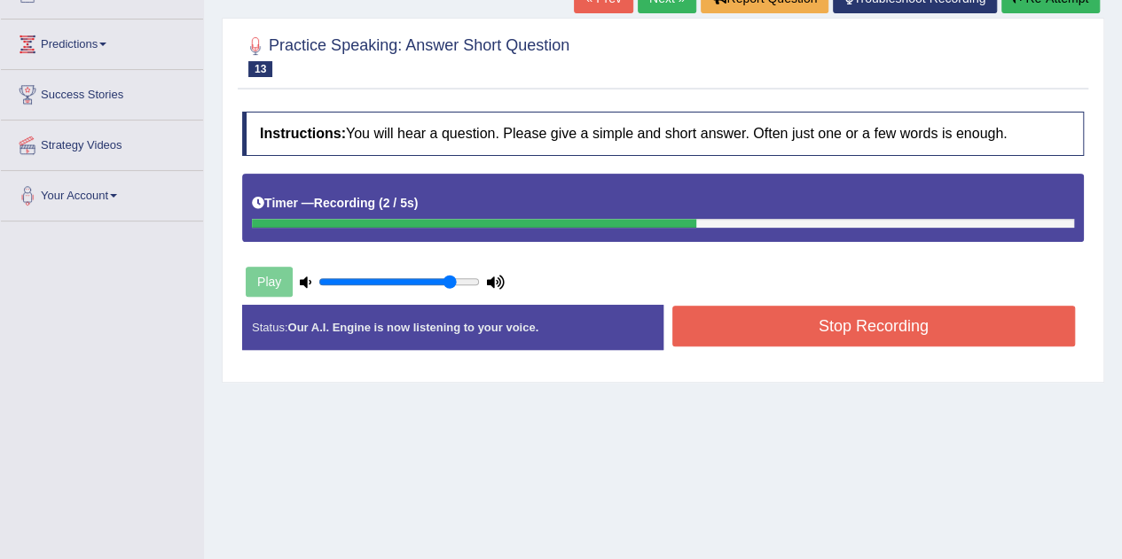
click at [908, 332] on button "Stop Recording" at bounding box center [873, 326] width 403 height 41
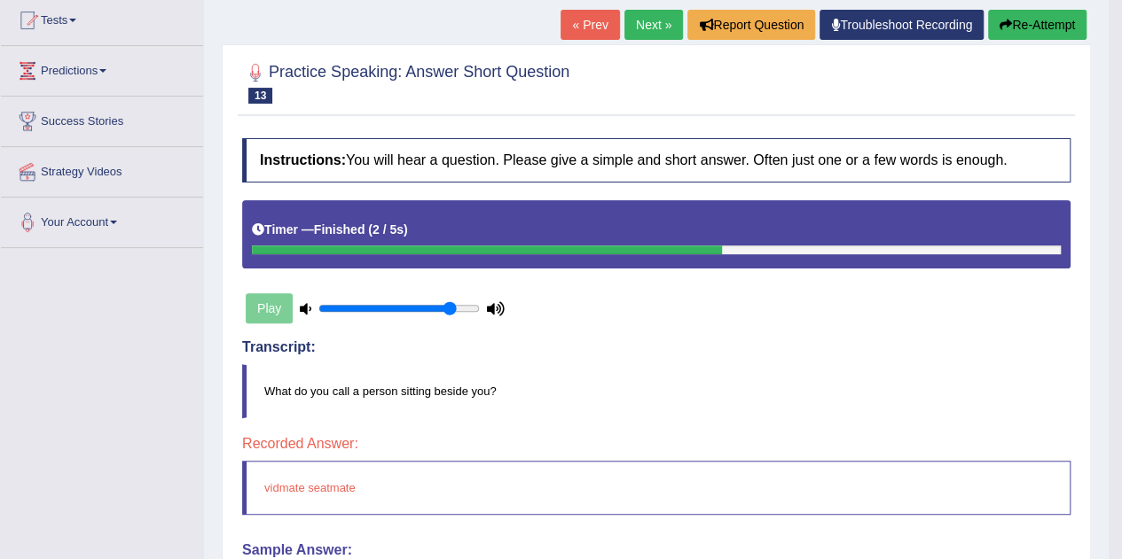
scroll to position [0, 0]
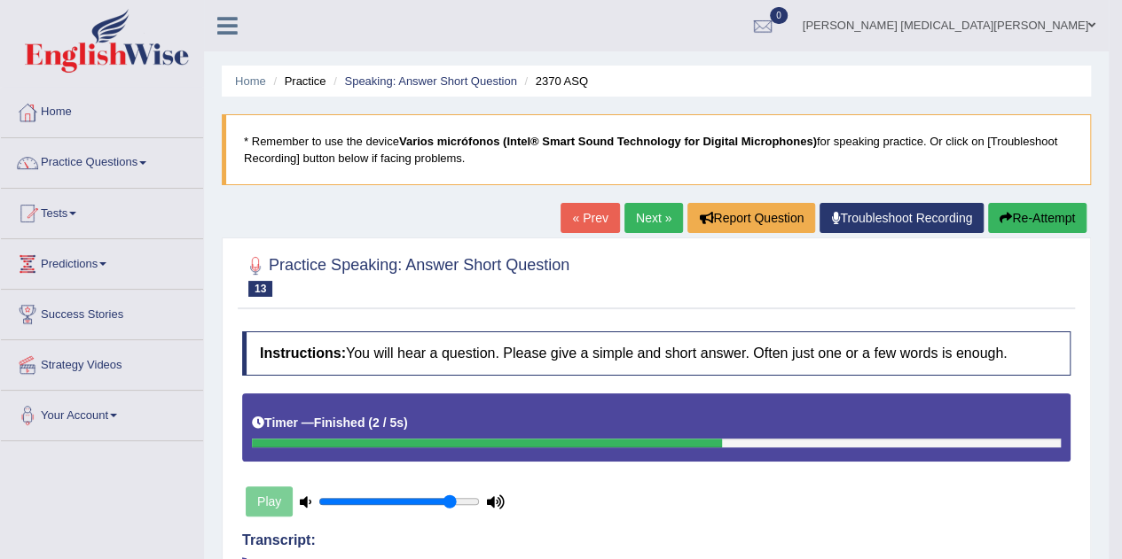
click at [657, 213] on link "Next »" at bounding box center [653, 218] width 59 height 30
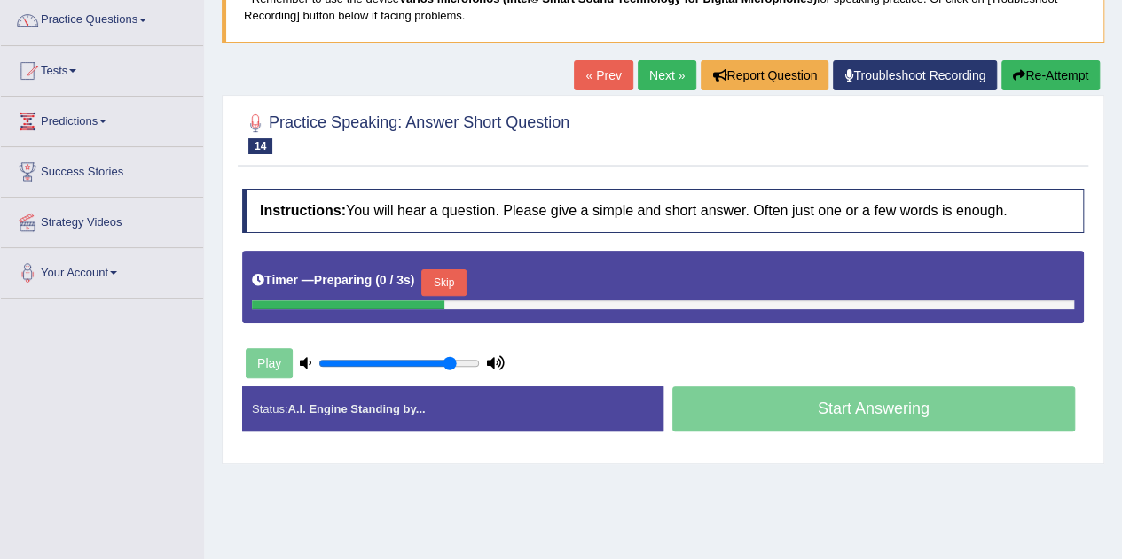
scroll to position [144, 0]
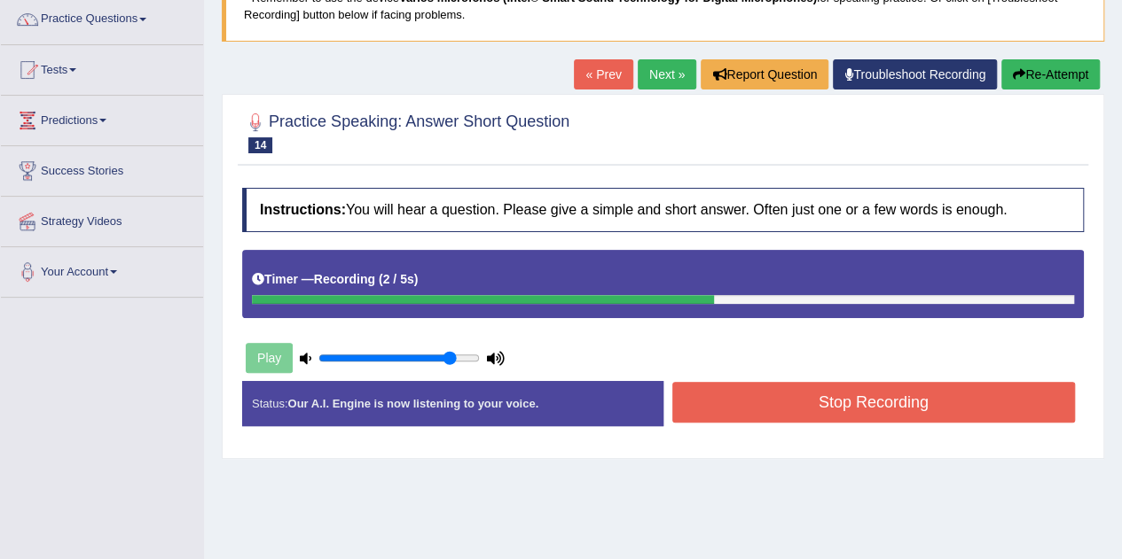
click at [765, 405] on button "Stop Recording" at bounding box center [873, 402] width 403 height 41
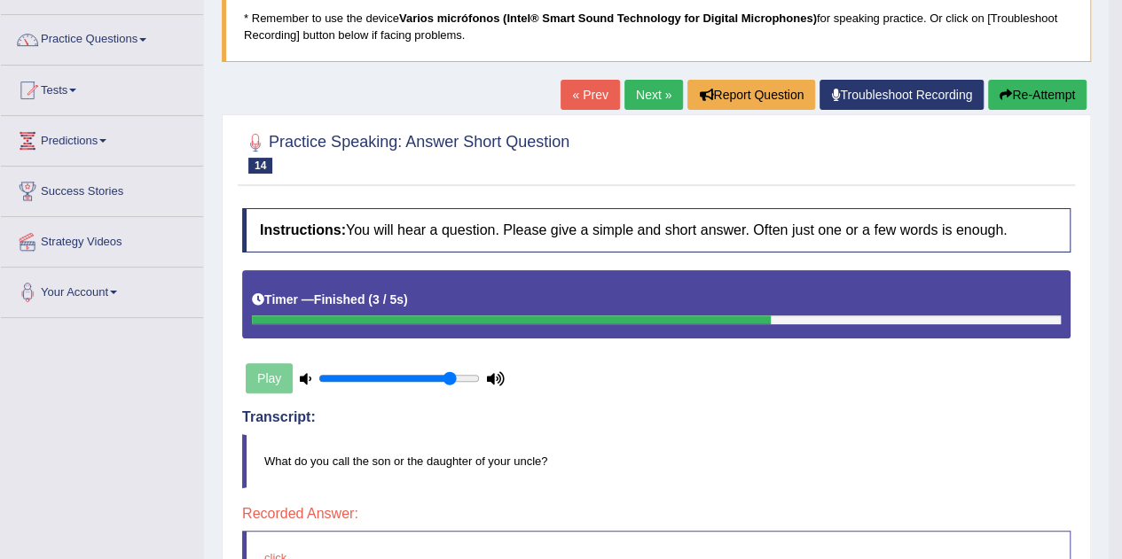
scroll to position [110, 0]
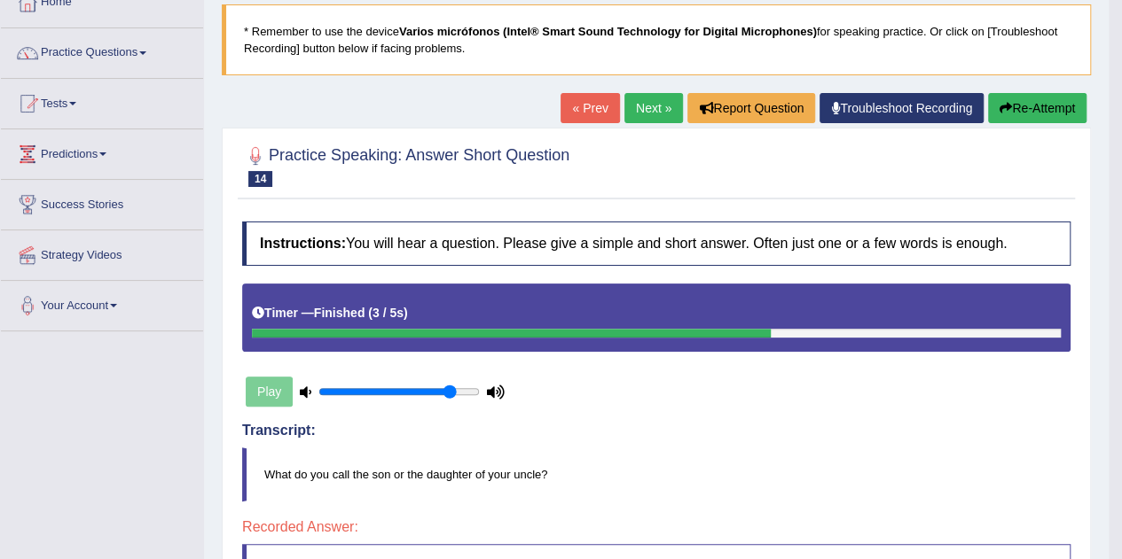
click at [1016, 101] on button "Re-Attempt" at bounding box center [1037, 108] width 98 height 30
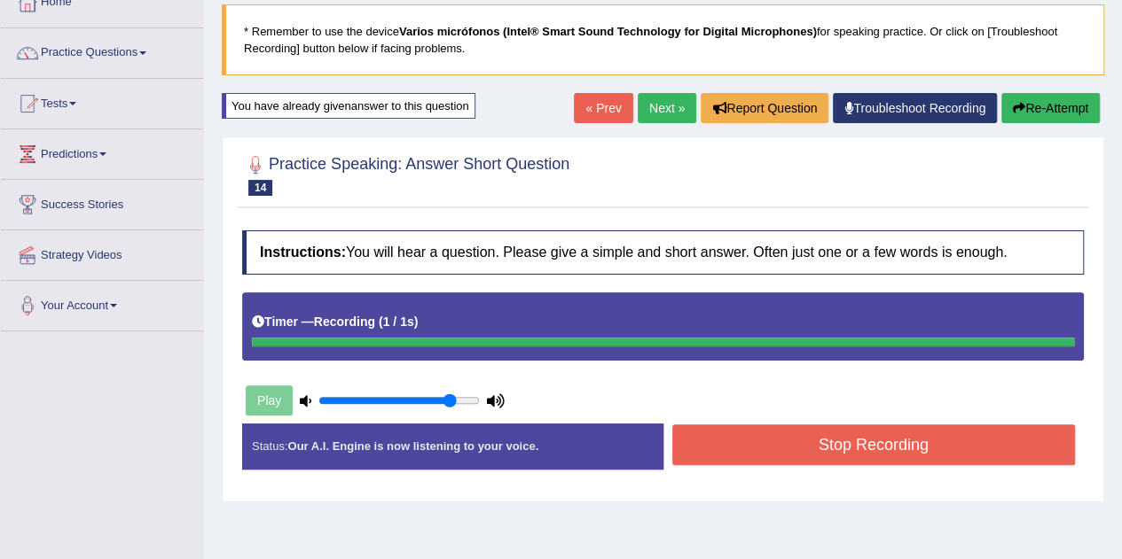
drag, startPoint x: 840, startPoint y: 396, endPoint x: 904, endPoint y: 339, distance: 86.7
click at [904, 339] on div "Instructions: You will hear a question. Please give a simple and short answer. …" at bounding box center [663, 357] width 850 height 270
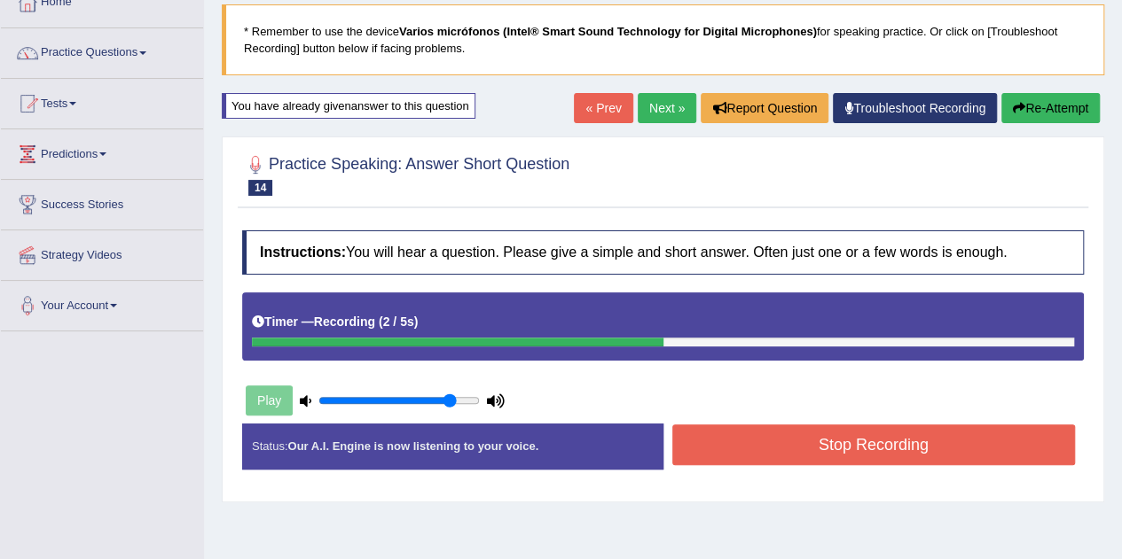
click at [856, 440] on button "Stop Recording" at bounding box center [873, 445] width 403 height 41
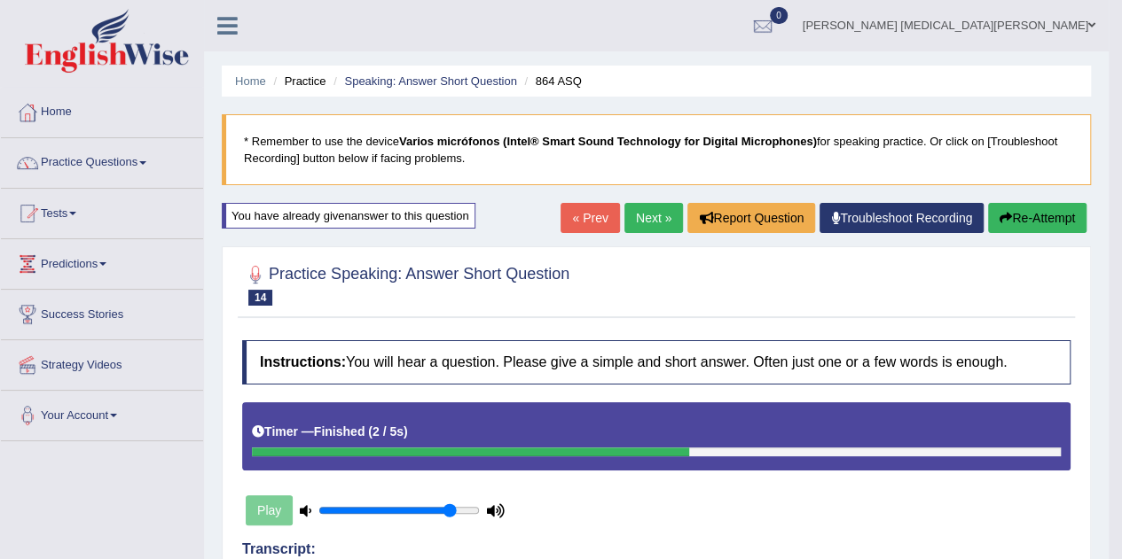
click at [1026, 217] on button "Re-Attempt" at bounding box center [1037, 218] width 98 height 30
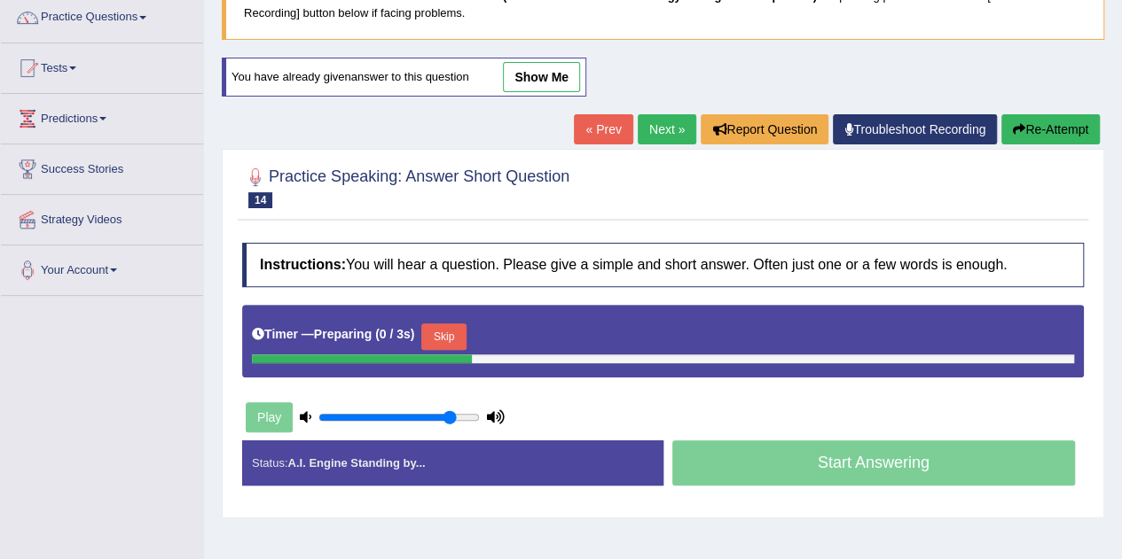
scroll to position [149, 0]
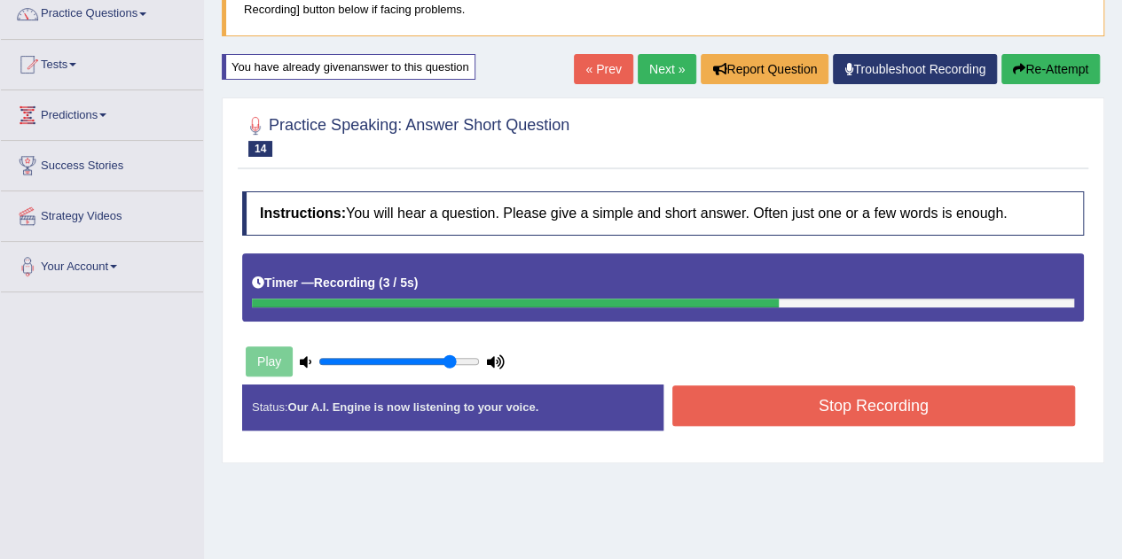
click at [819, 396] on button "Stop Recording" at bounding box center [873, 406] width 403 height 41
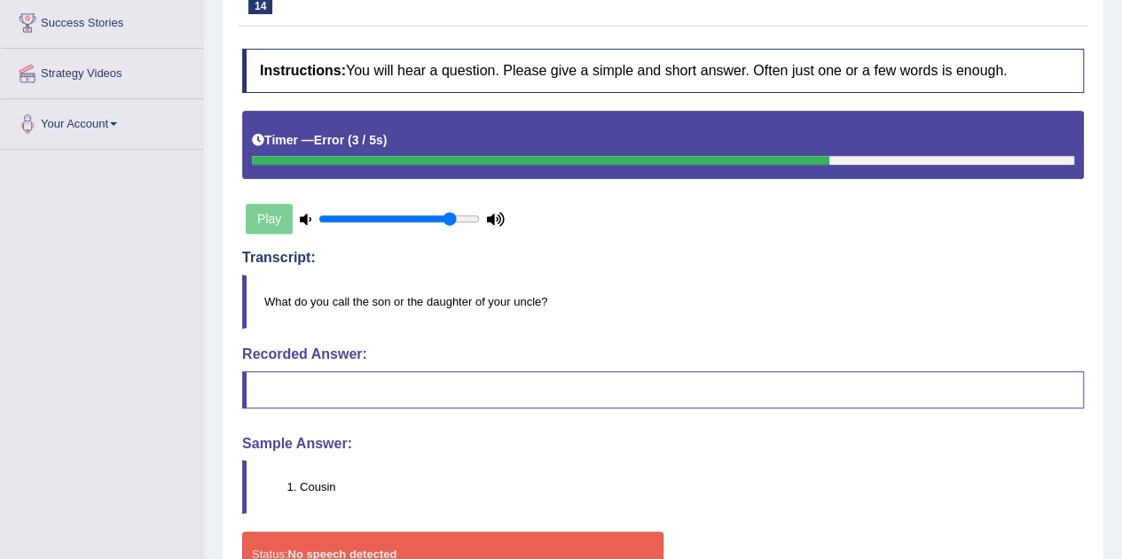
scroll to position [184, 0]
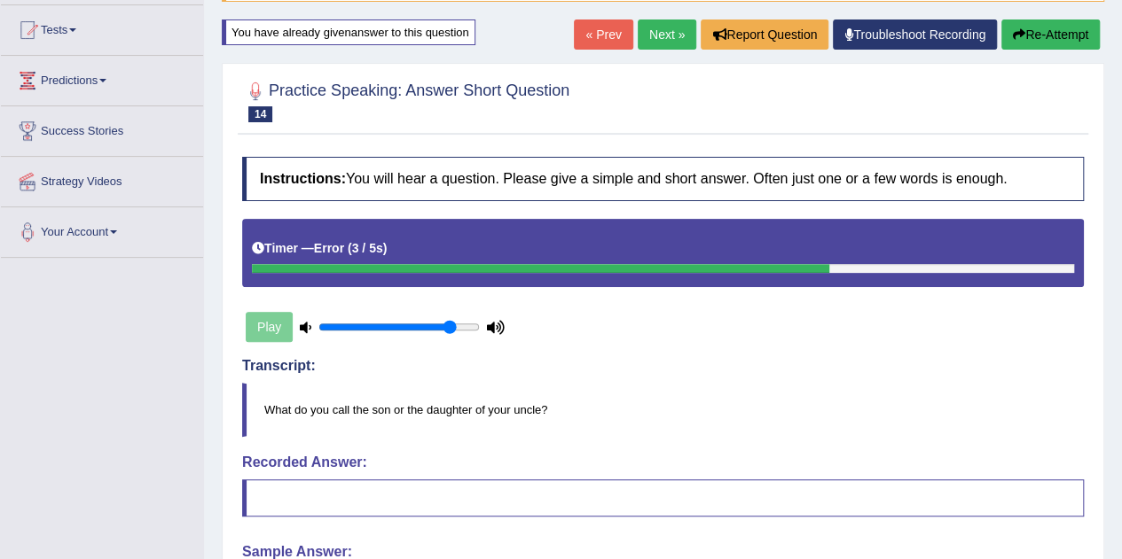
click at [1069, 36] on button "Re-Attempt" at bounding box center [1050, 35] width 98 height 30
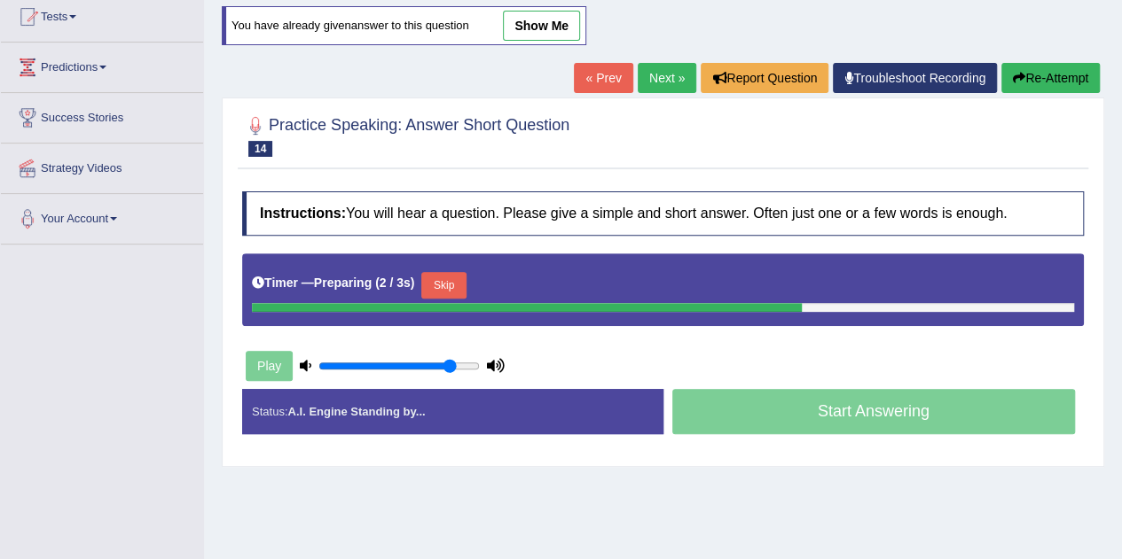
click at [459, 281] on button "Skip" at bounding box center [443, 285] width 44 height 27
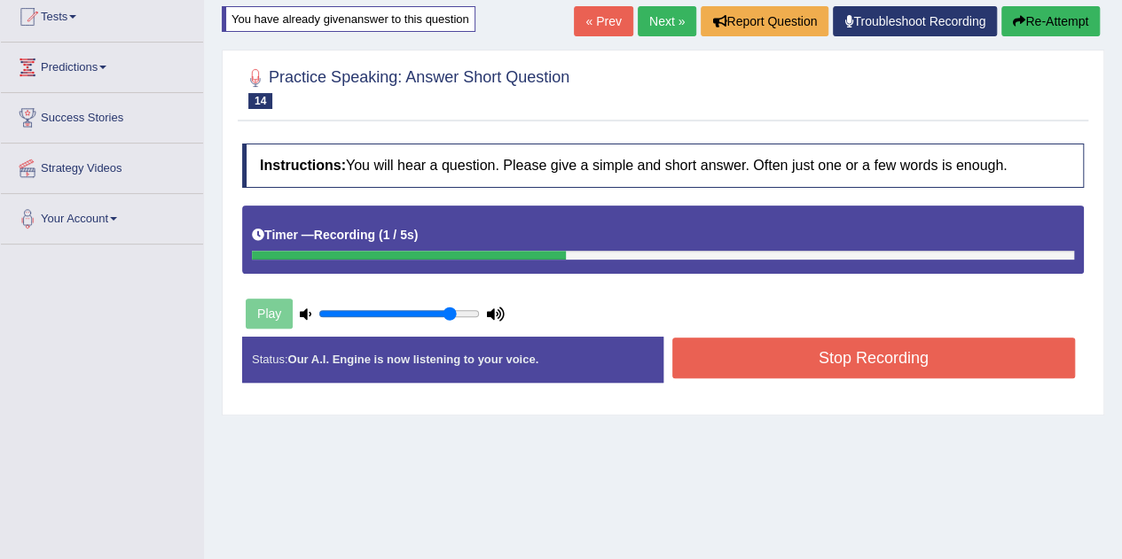
click at [725, 349] on button "Stop Recording" at bounding box center [873, 358] width 403 height 41
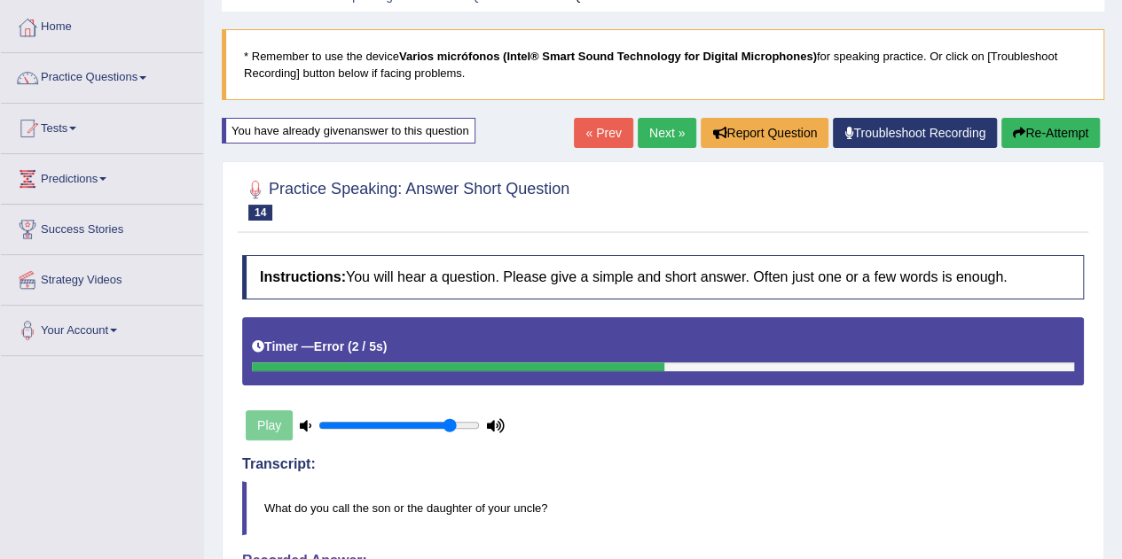
scroll to position [53, 0]
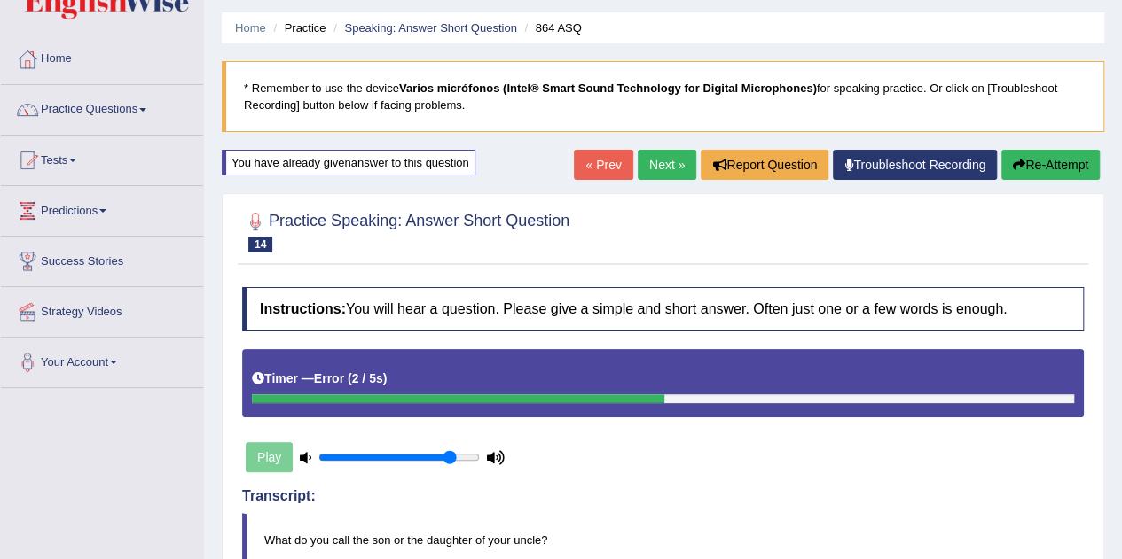
click at [662, 164] on link "Next »" at bounding box center [666, 165] width 59 height 30
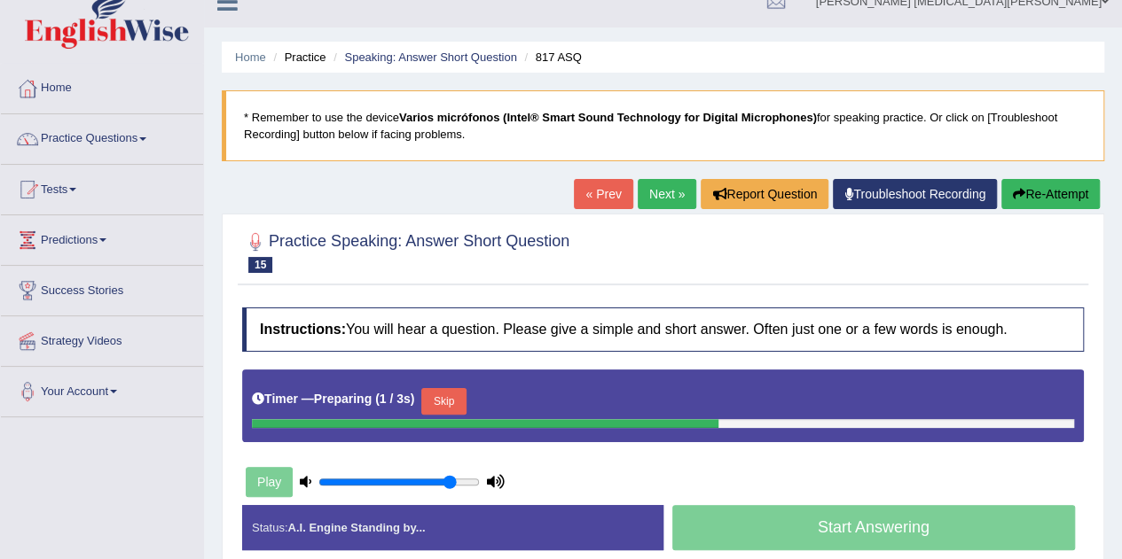
scroll to position [25, 0]
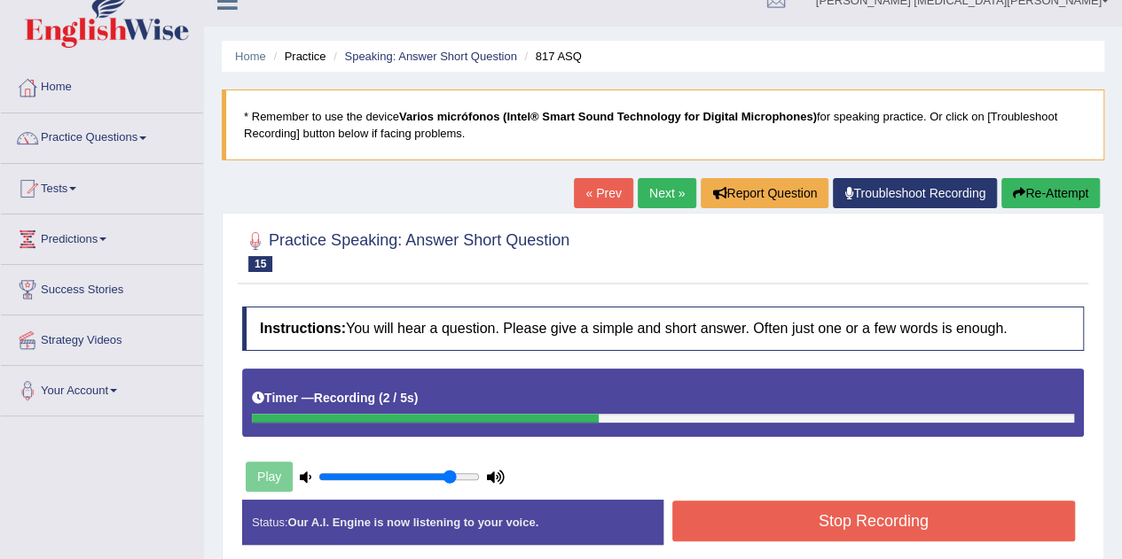
click at [778, 524] on button "Stop Recording" at bounding box center [873, 521] width 403 height 41
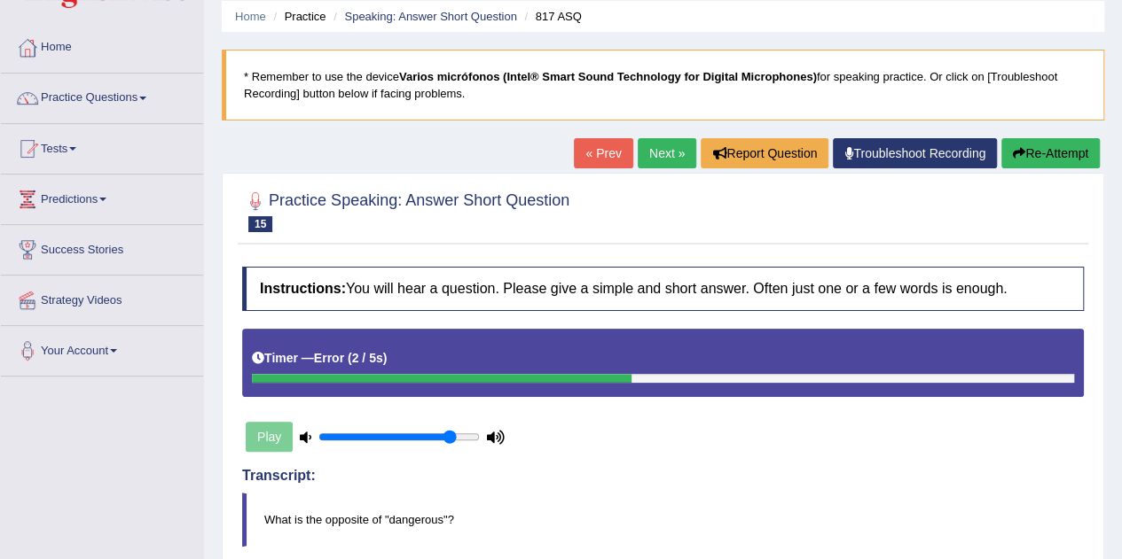
scroll to position [64, 0]
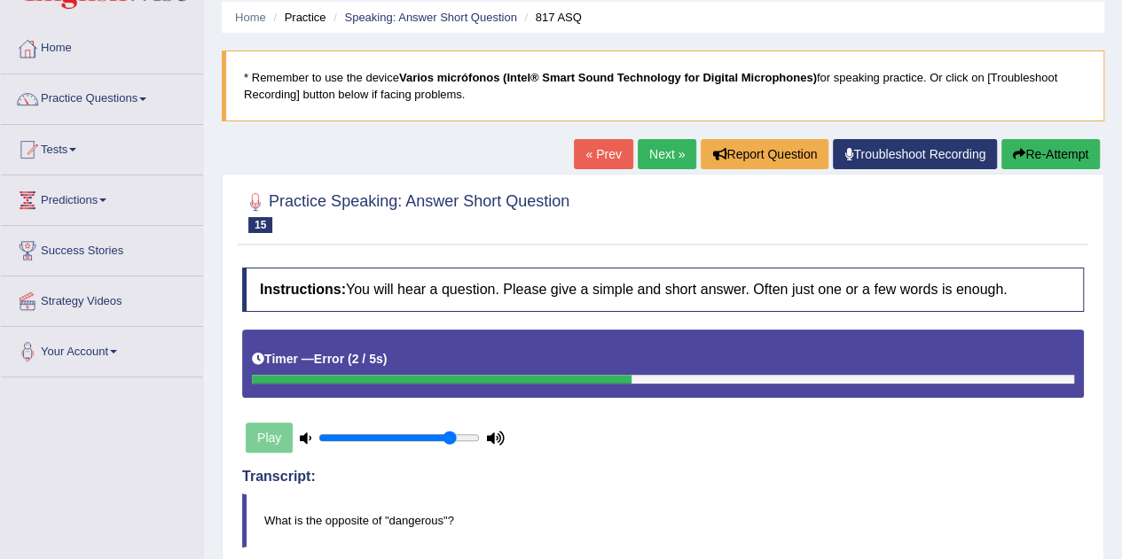
click at [1067, 148] on button "Re-Attempt" at bounding box center [1050, 154] width 98 height 30
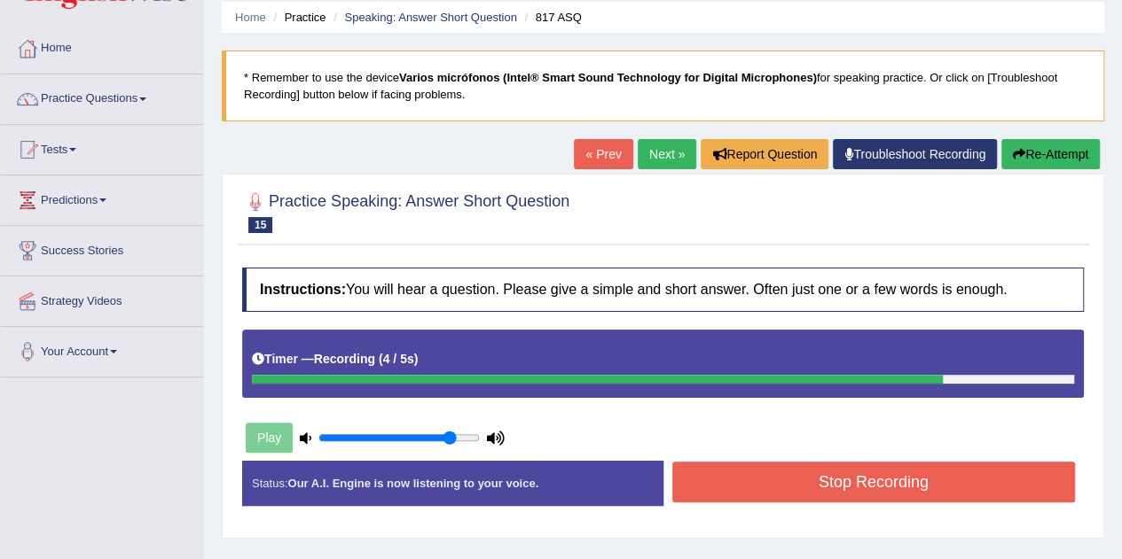
click at [841, 469] on button "Stop Recording" at bounding box center [873, 482] width 403 height 41
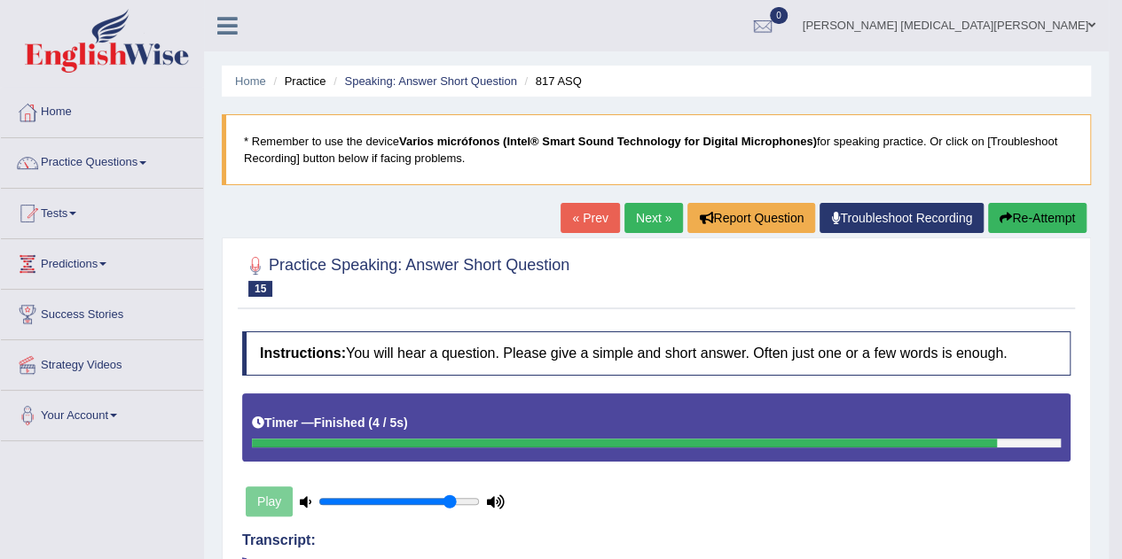
click at [643, 230] on link "Next »" at bounding box center [653, 218] width 59 height 30
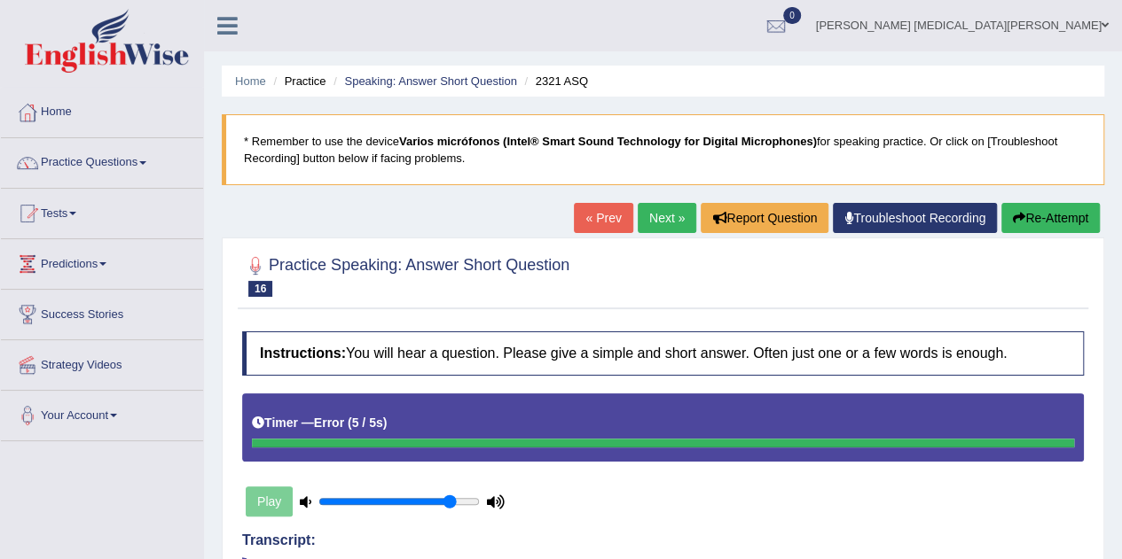
click at [1034, 223] on button "Re-Attempt" at bounding box center [1050, 218] width 98 height 30
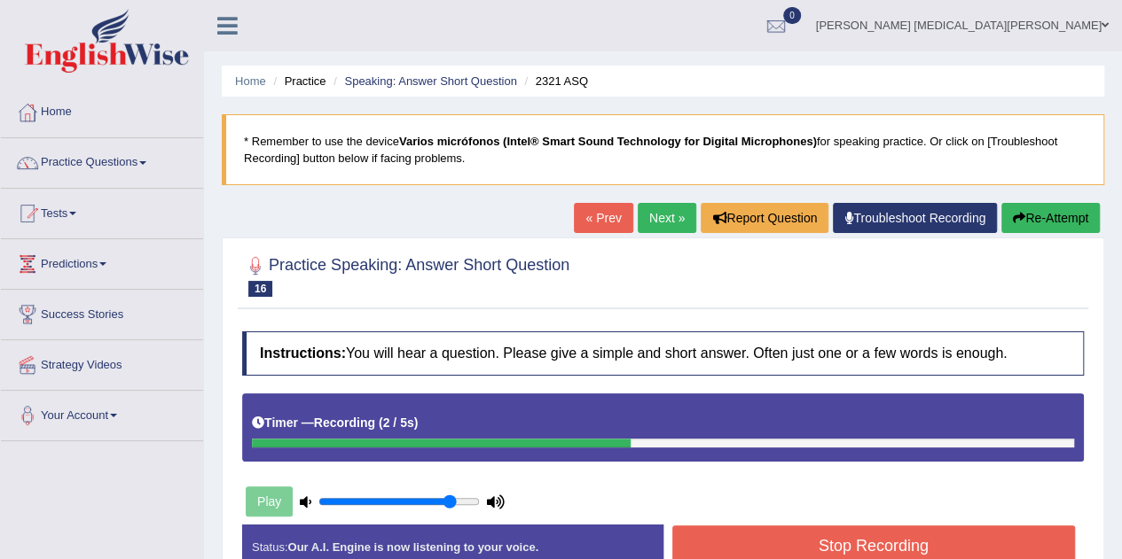
click at [828, 538] on button "Stop Recording" at bounding box center [873, 546] width 403 height 41
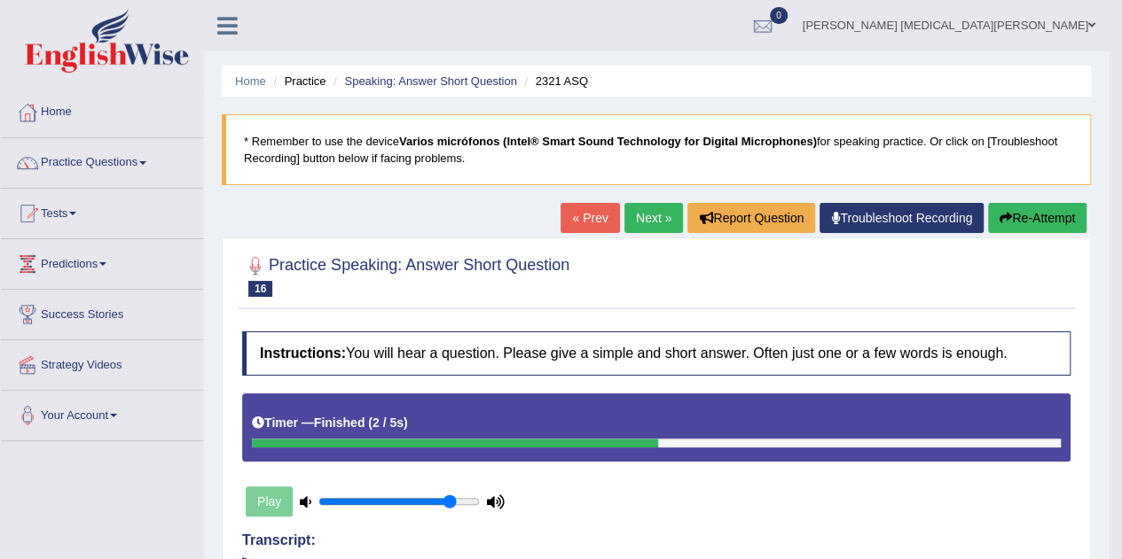
click at [1024, 210] on button "Re-Attempt" at bounding box center [1037, 218] width 98 height 30
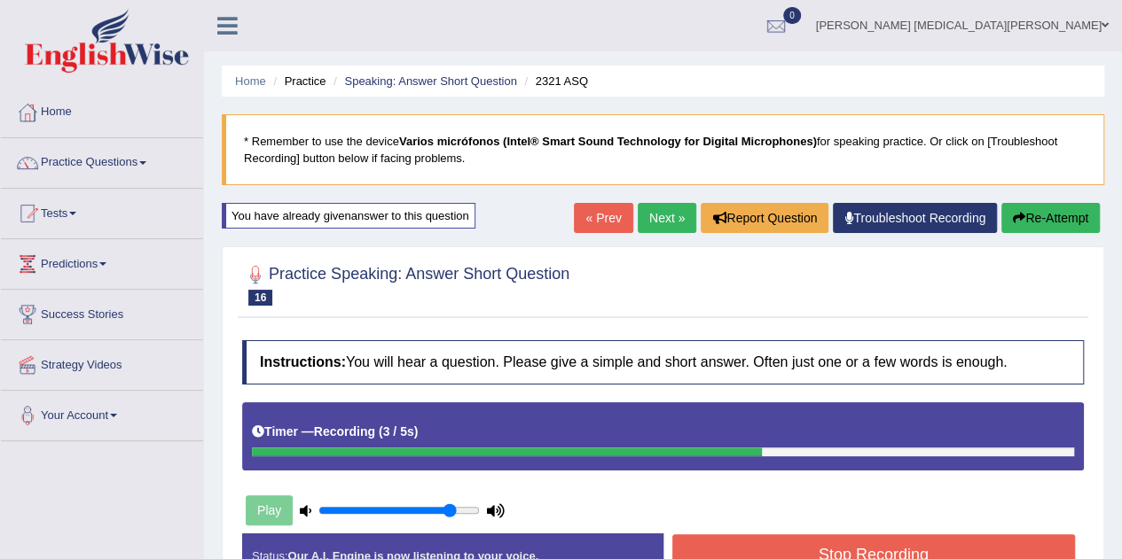
click at [778, 535] on button "Stop Recording" at bounding box center [873, 555] width 403 height 41
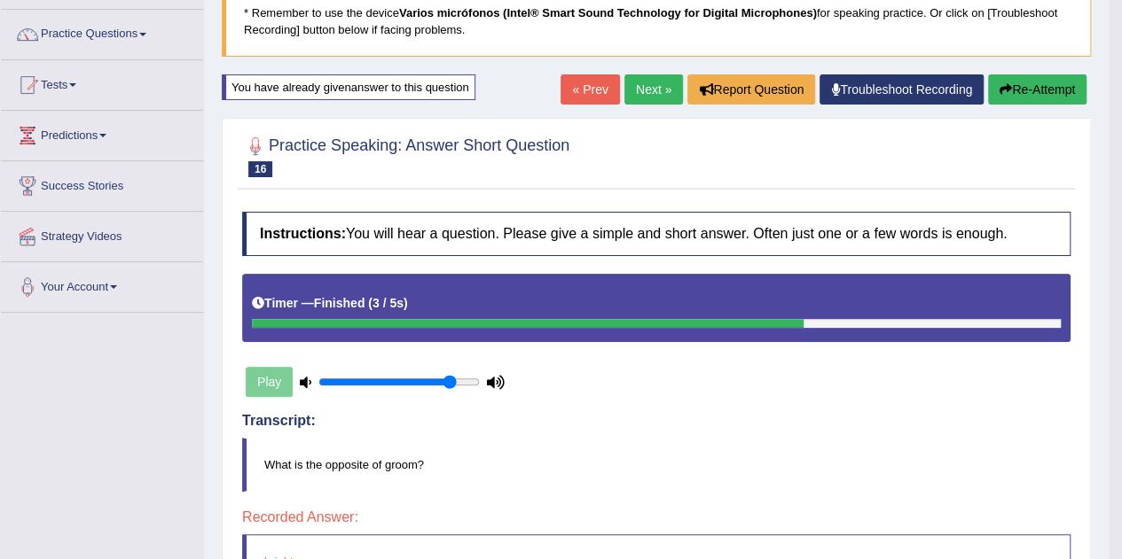
scroll to position [128, 0]
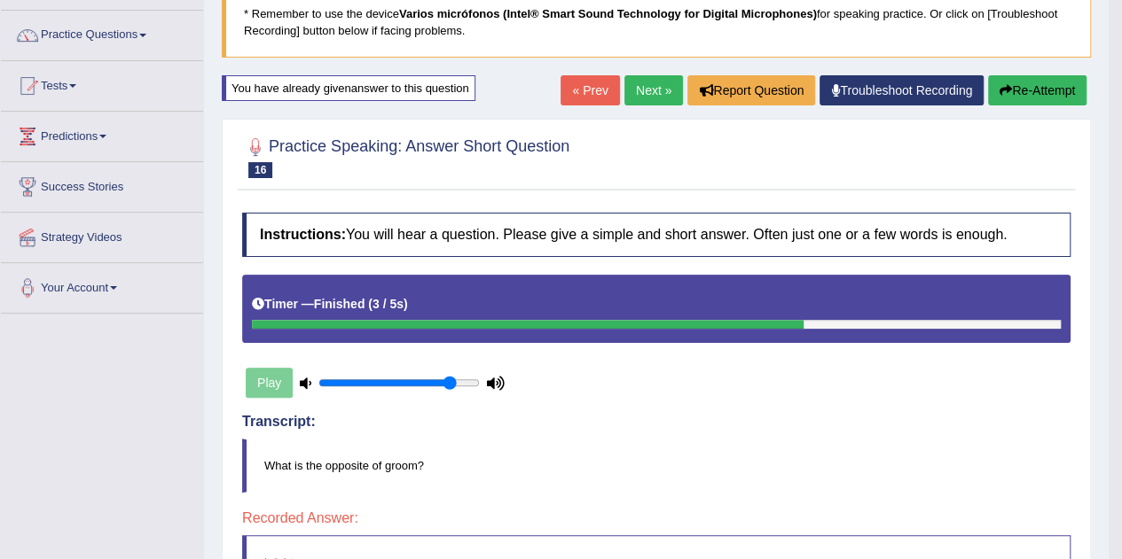
click at [1031, 96] on button "Re-Attempt" at bounding box center [1037, 90] width 98 height 30
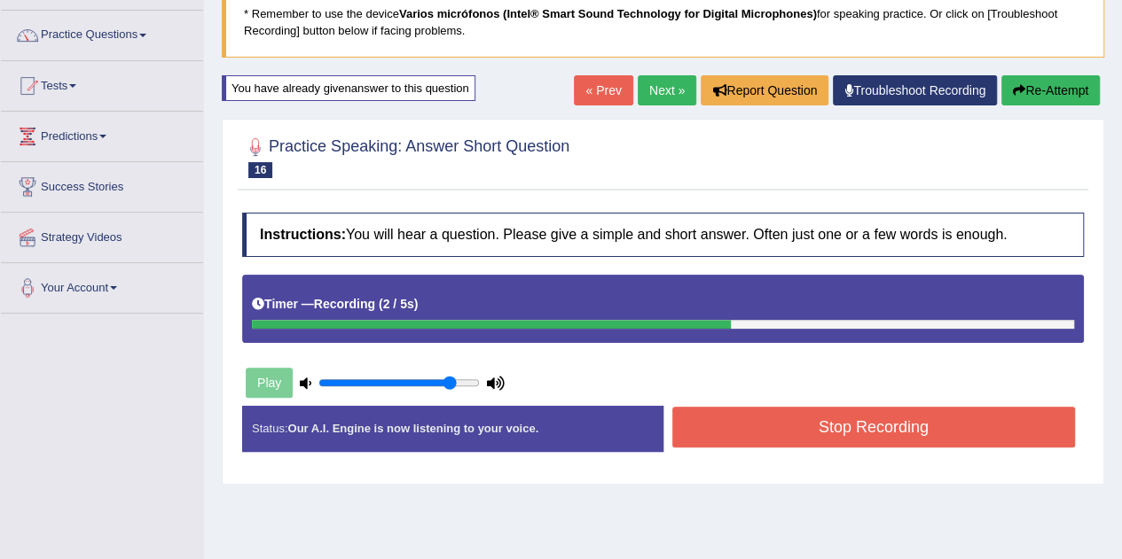
click at [728, 407] on button "Stop Recording" at bounding box center [873, 427] width 403 height 41
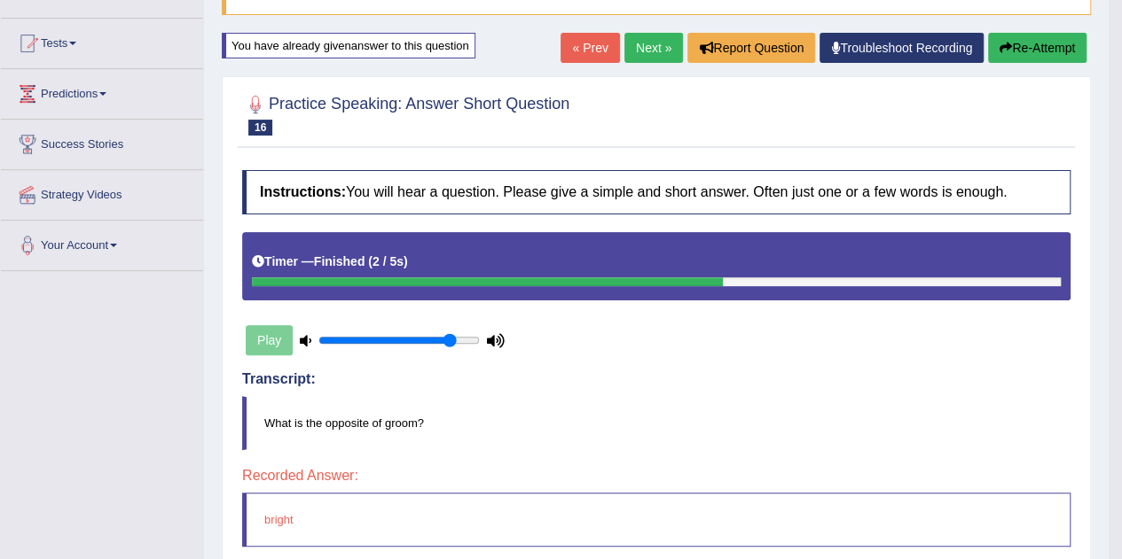
scroll to position [168, 0]
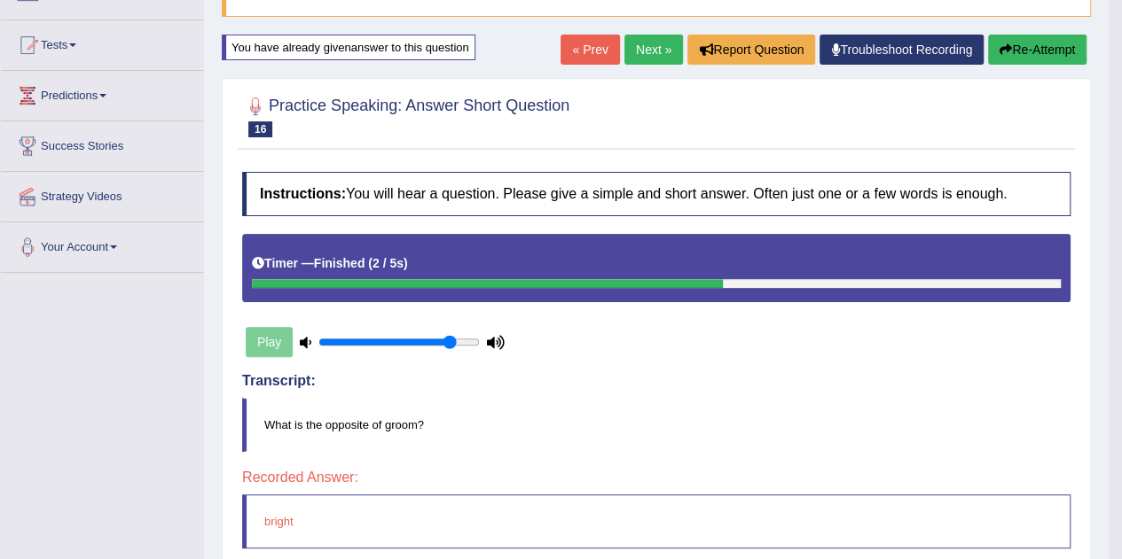
click at [1065, 36] on button "Re-Attempt" at bounding box center [1037, 50] width 98 height 30
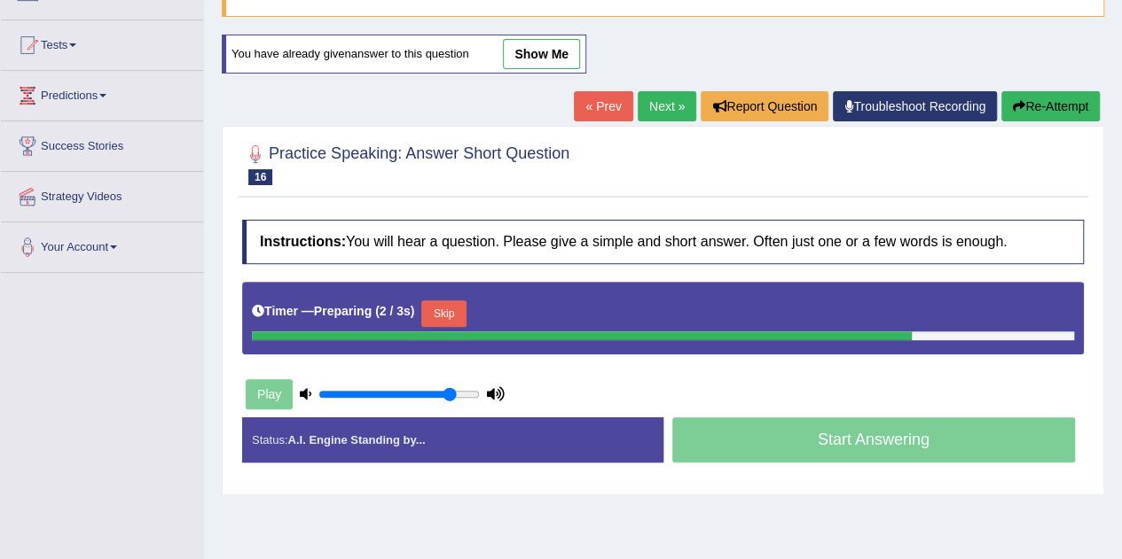
click at [440, 322] on button "Skip" at bounding box center [443, 314] width 44 height 27
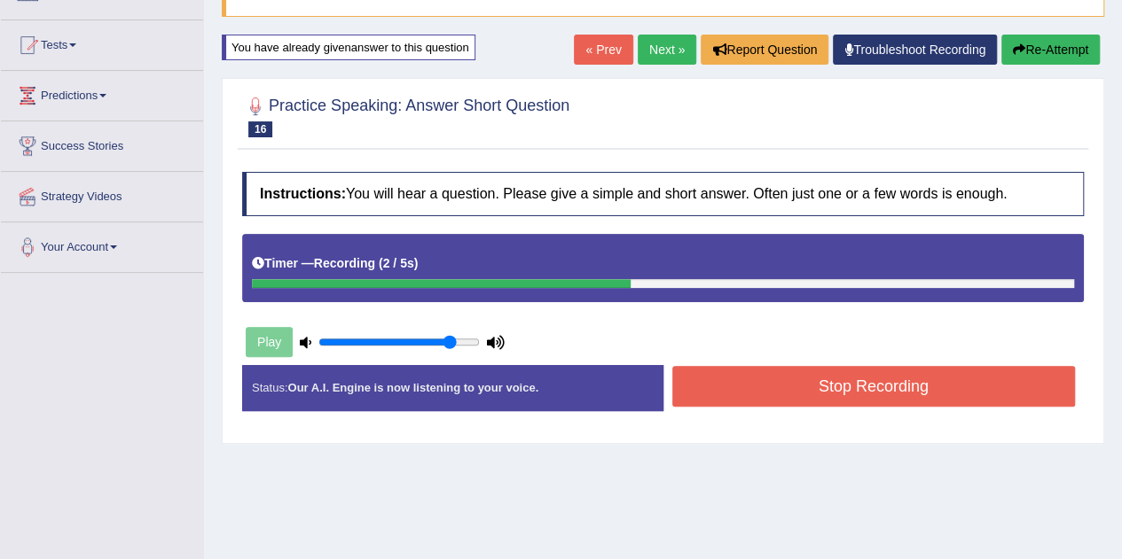
click at [775, 387] on button "Stop Recording" at bounding box center [873, 386] width 403 height 41
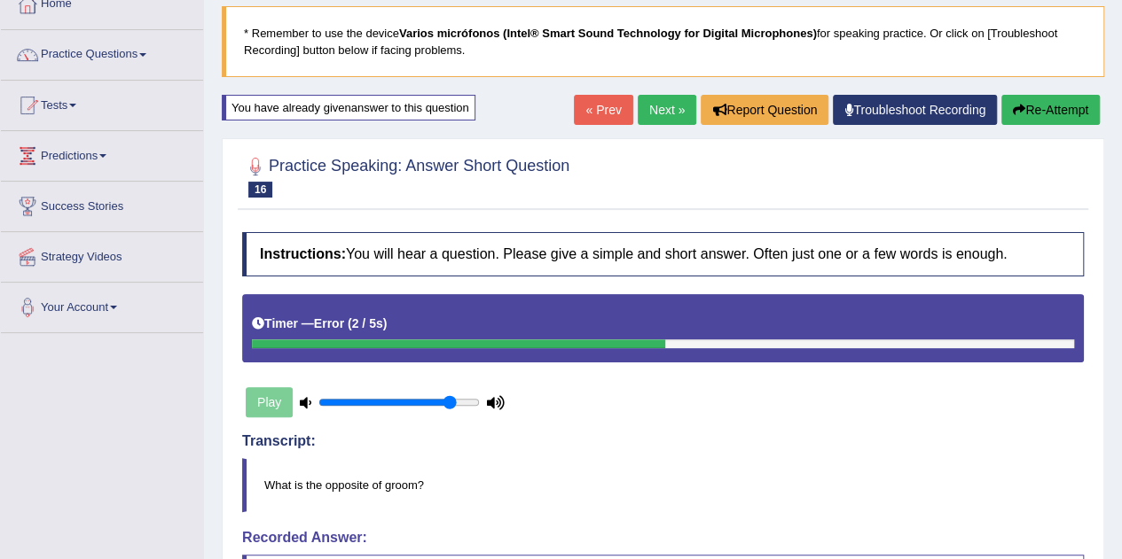
scroll to position [64, 0]
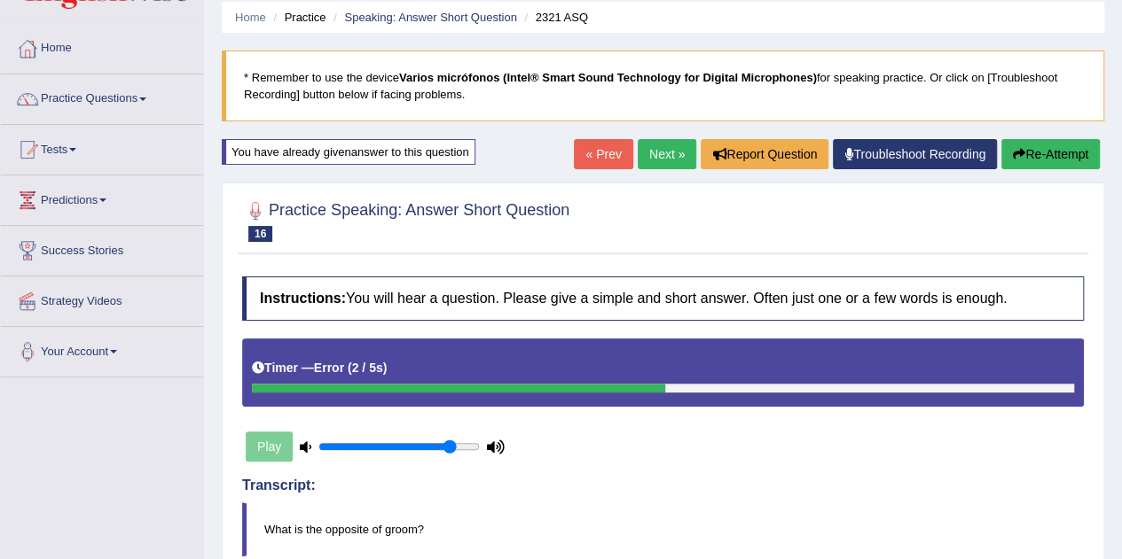
click at [663, 163] on link "Next »" at bounding box center [666, 154] width 59 height 30
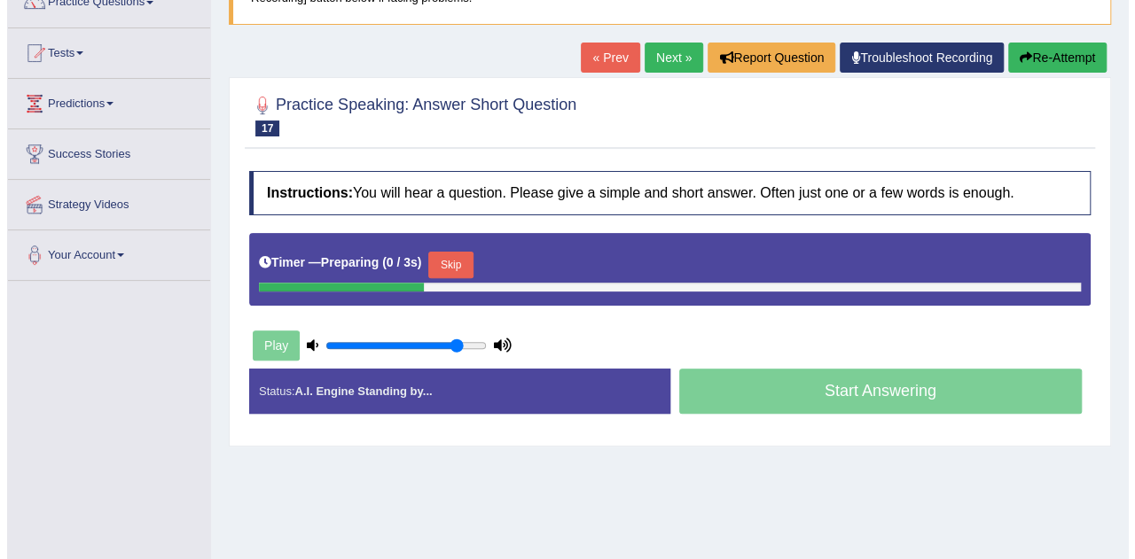
scroll to position [161, 0]
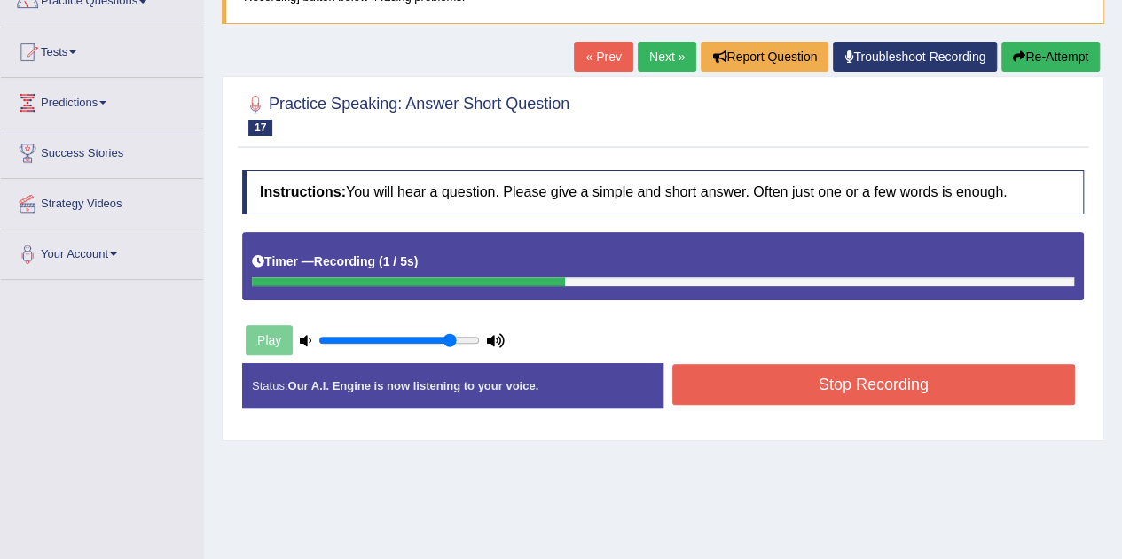
click at [759, 380] on button "Stop Recording" at bounding box center [873, 384] width 403 height 41
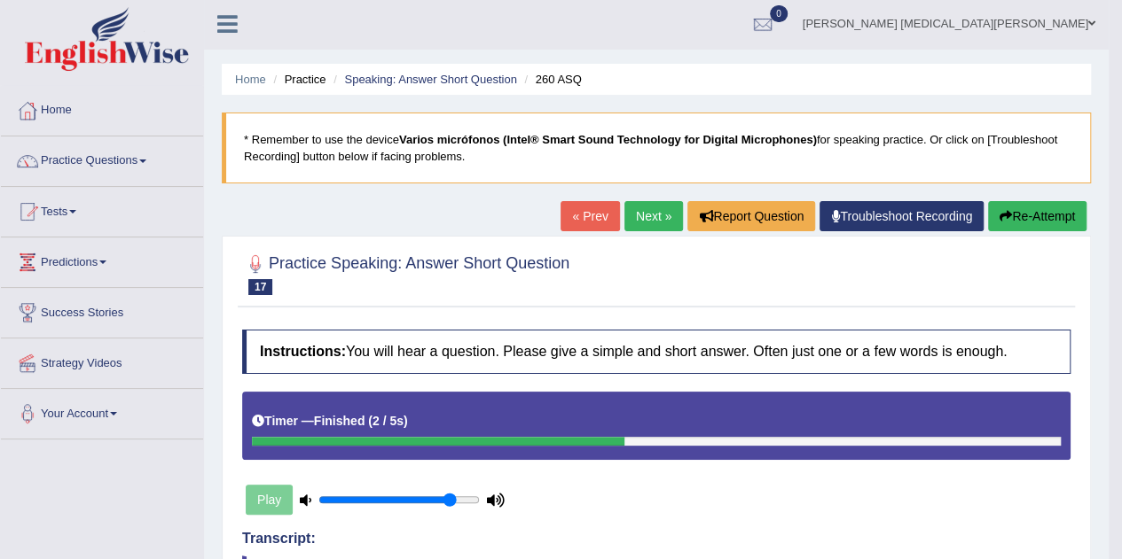
scroll to position [0, 0]
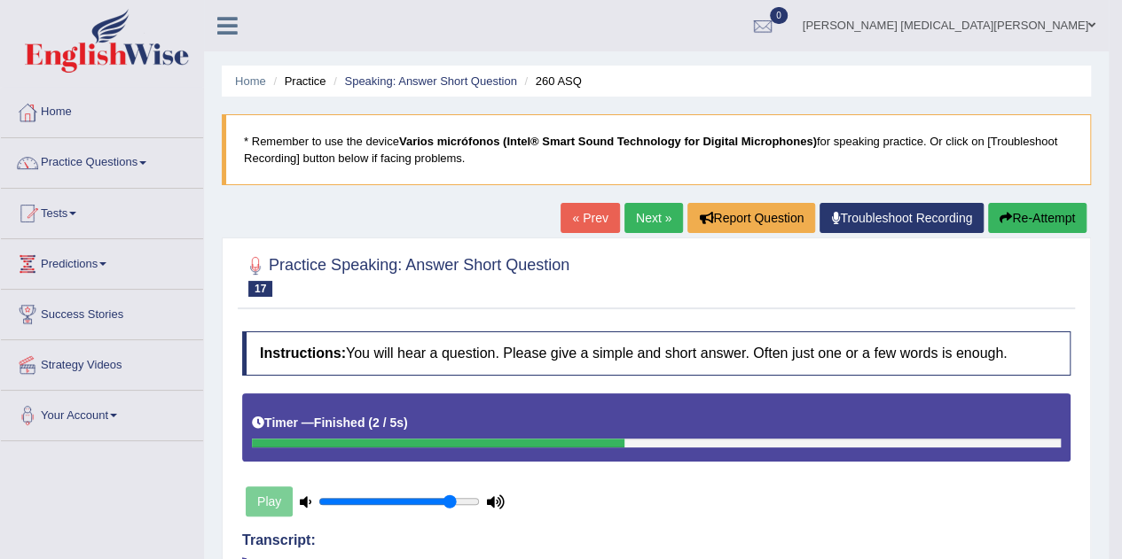
click at [648, 215] on link "Next »" at bounding box center [653, 218] width 59 height 30
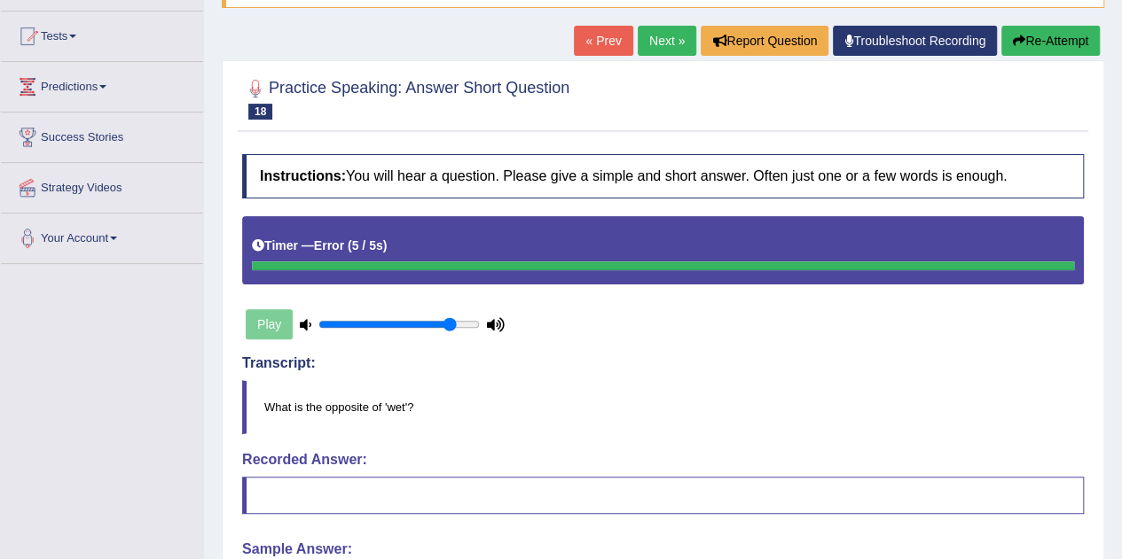
scroll to position [171, 0]
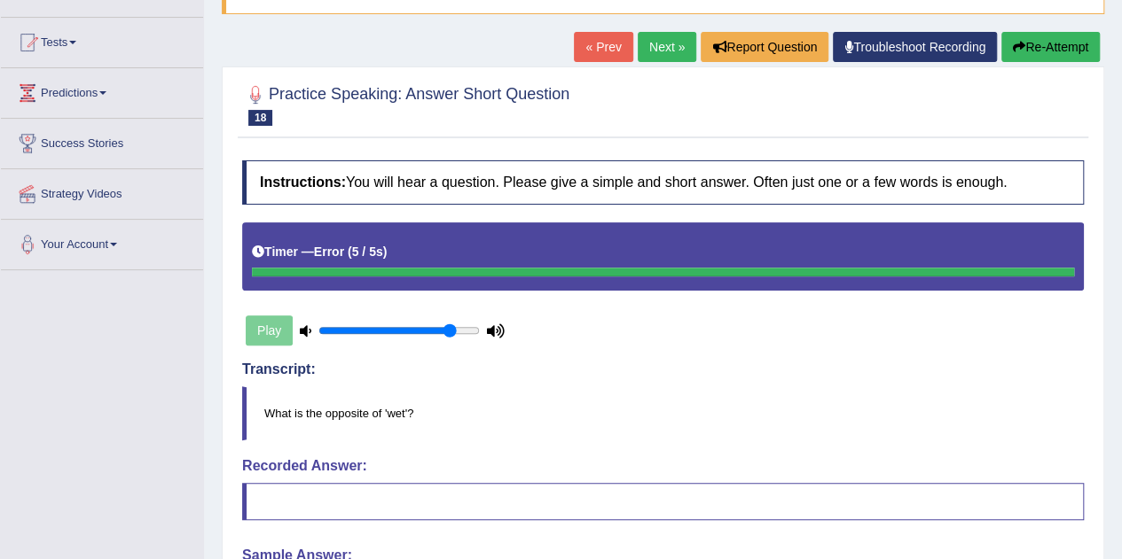
click at [1023, 33] on button "Re-Attempt" at bounding box center [1050, 47] width 98 height 30
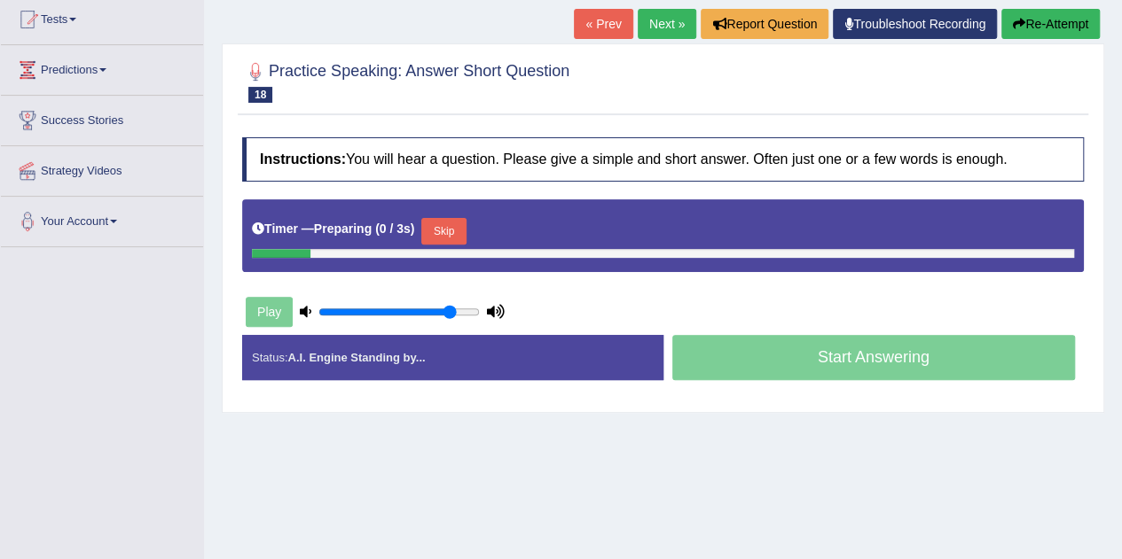
scroll to position [171, 0]
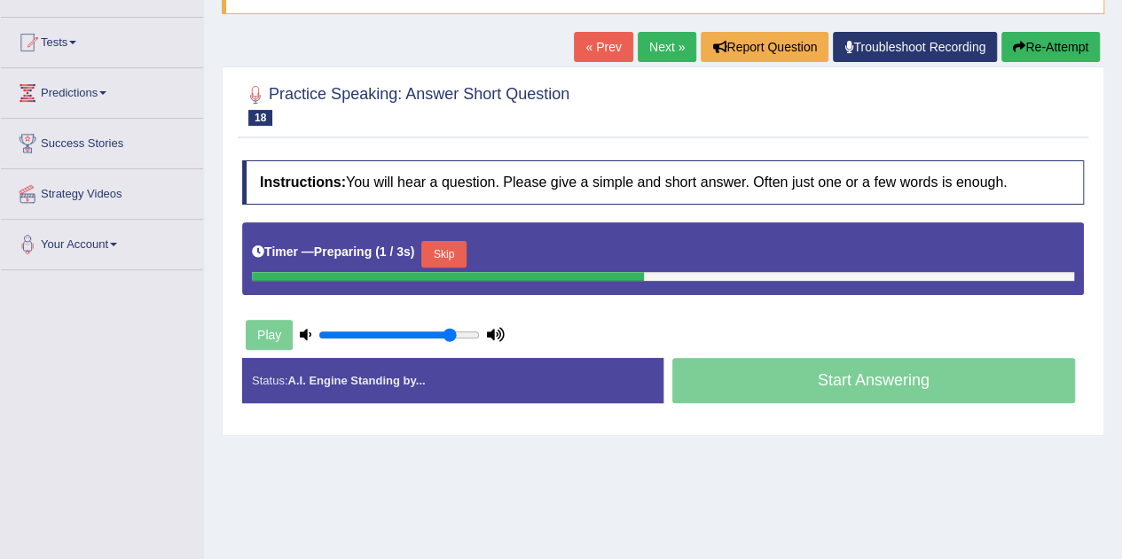
click at [452, 249] on button "Skip" at bounding box center [443, 254] width 44 height 27
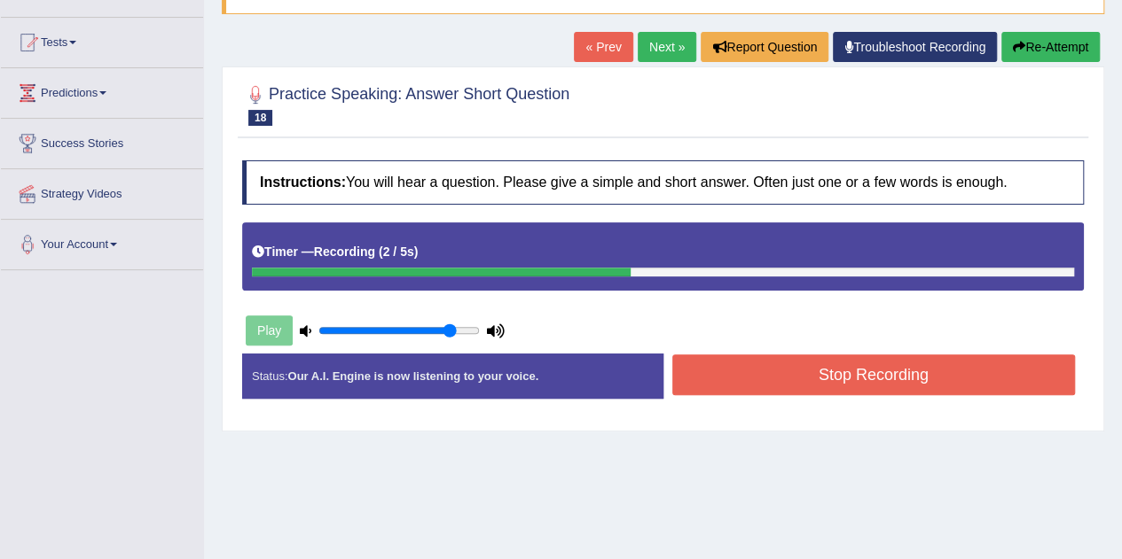
click at [793, 377] on button "Stop Recording" at bounding box center [873, 375] width 403 height 41
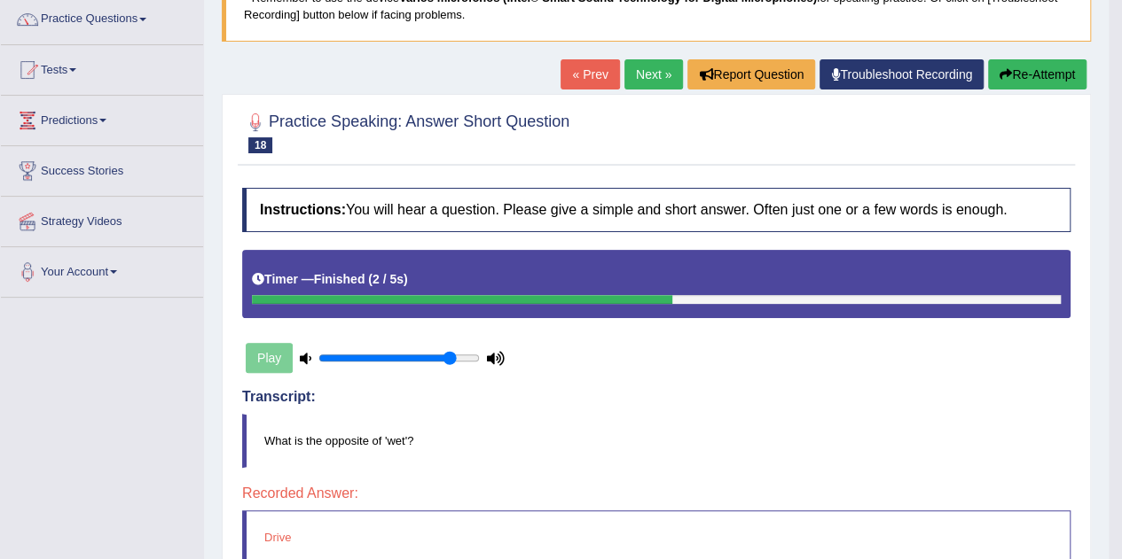
scroll to position [127, 0]
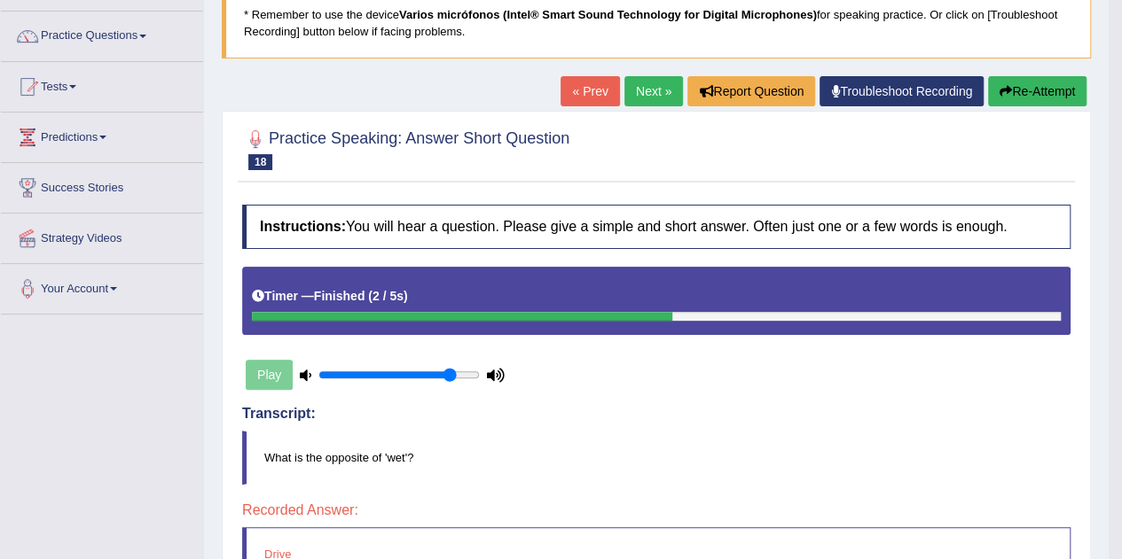
click at [1051, 91] on button "Re-Attempt" at bounding box center [1037, 91] width 98 height 30
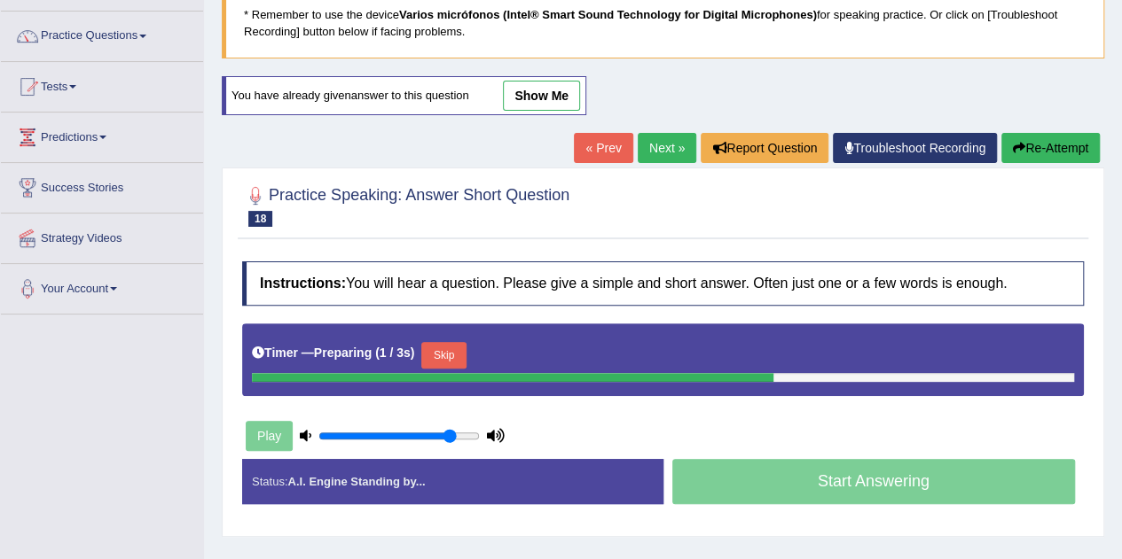
click at [450, 353] on button "Skip" at bounding box center [443, 355] width 44 height 27
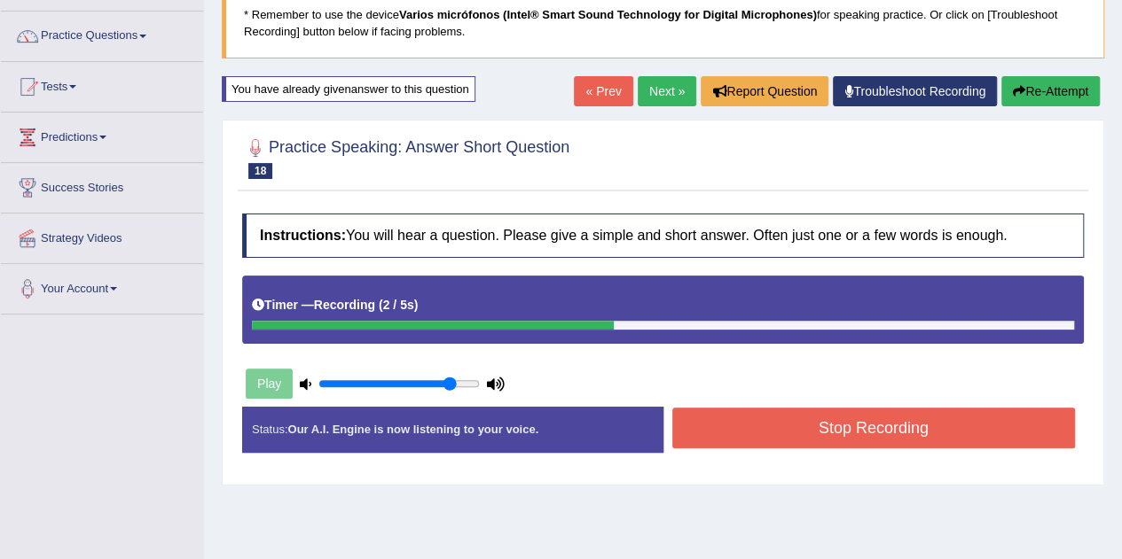
click at [706, 415] on button "Stop Recording" at bounding box center [873, 428] width 403 height 41
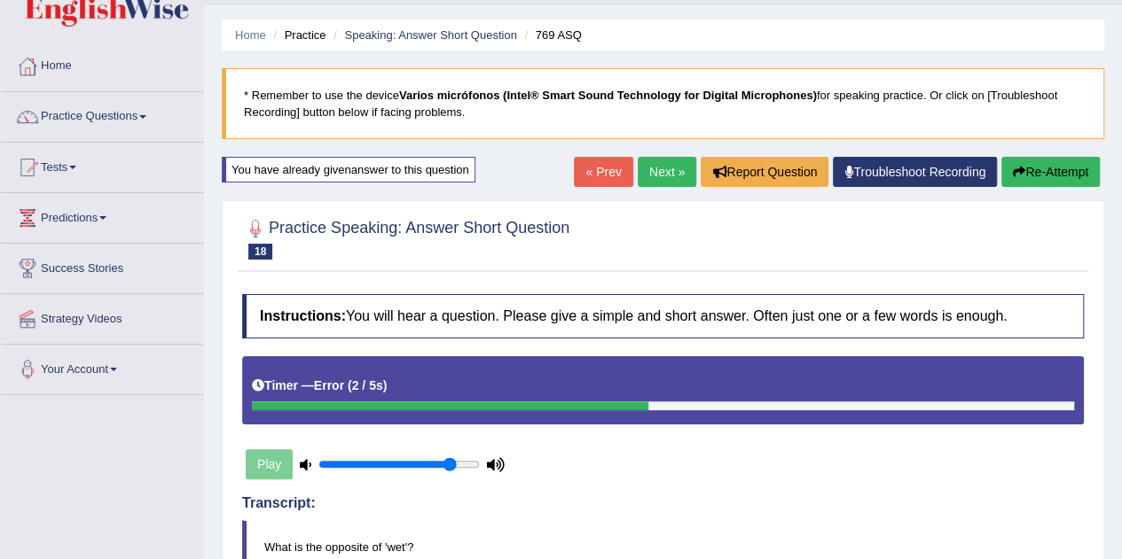
scroll to position [33, 0]
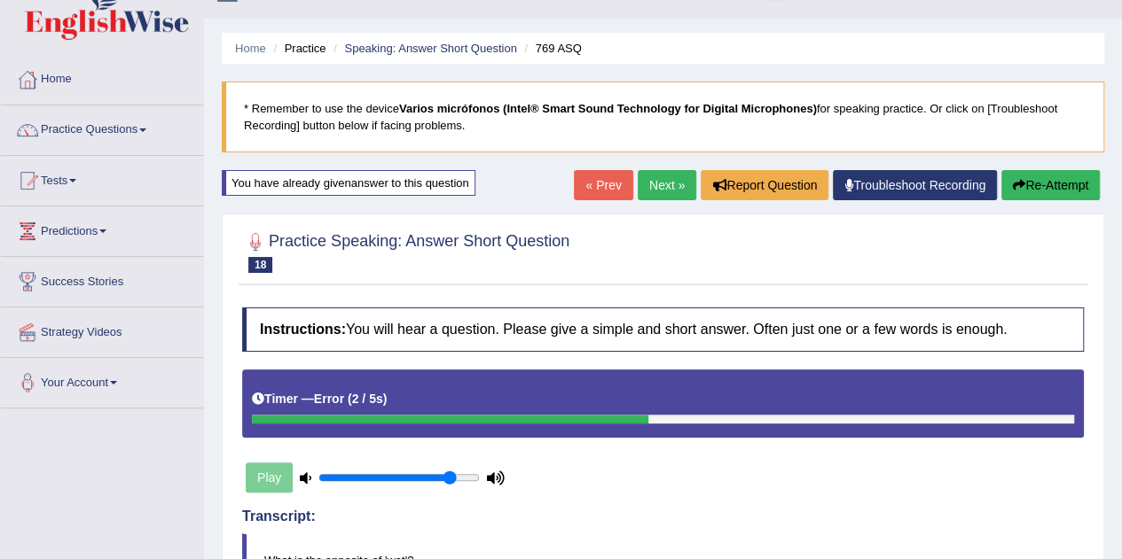
click at [654, 199] on link "Next »" at bounding box center [666, 185] width 59 height 30
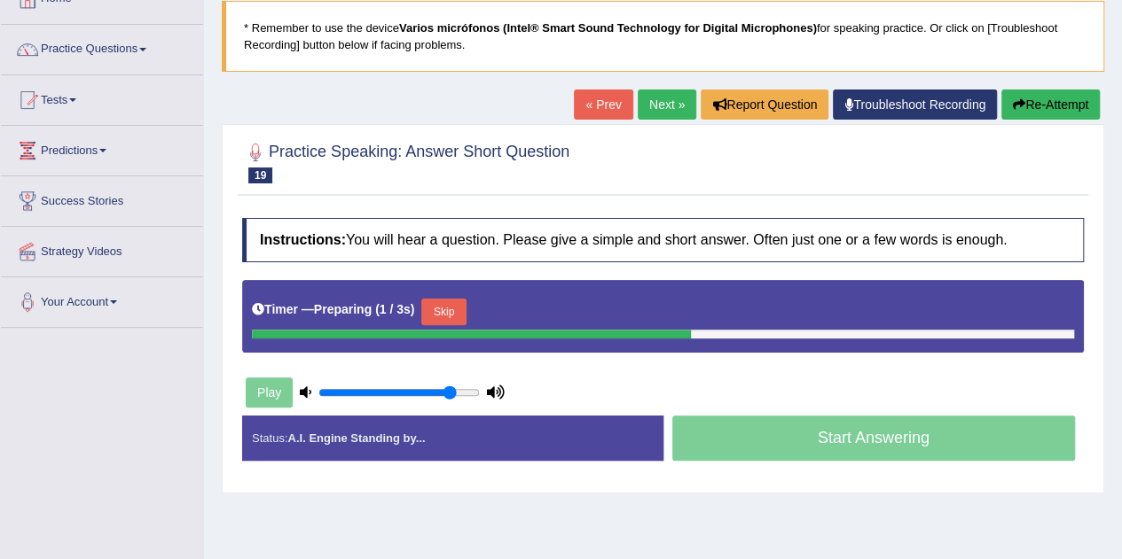
scroll to position [118, 0]
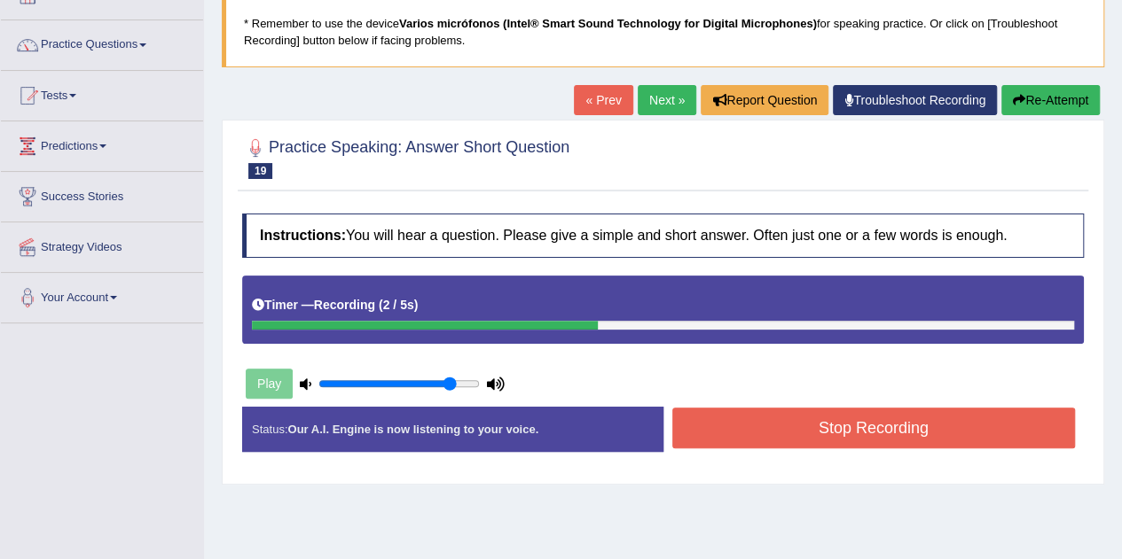
click at [744, 416] on button "Stop Recording" at bounding box center [873, 428] width 403 height 41
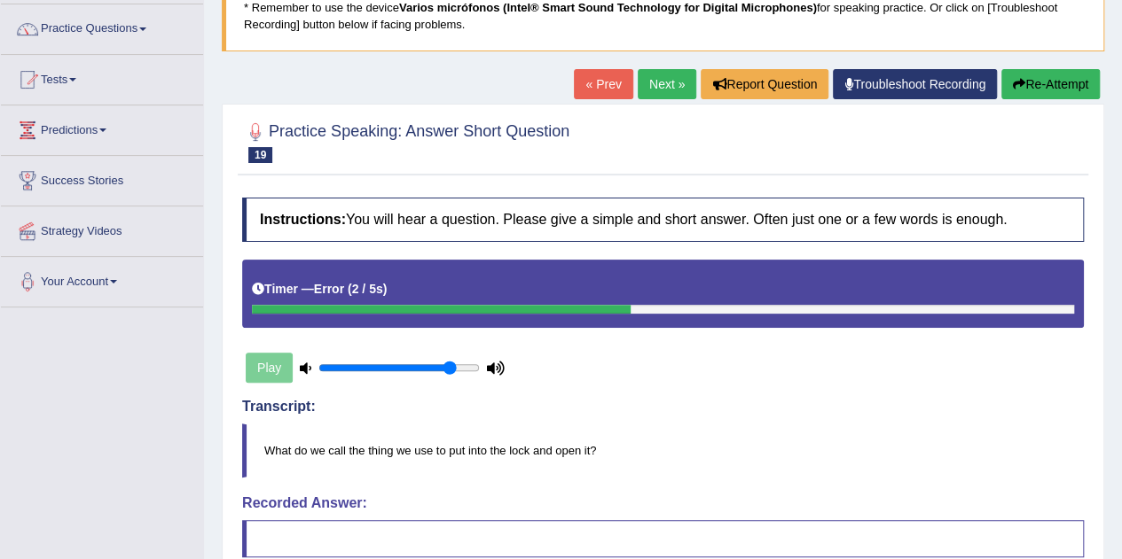
scroll to position [133, 0]
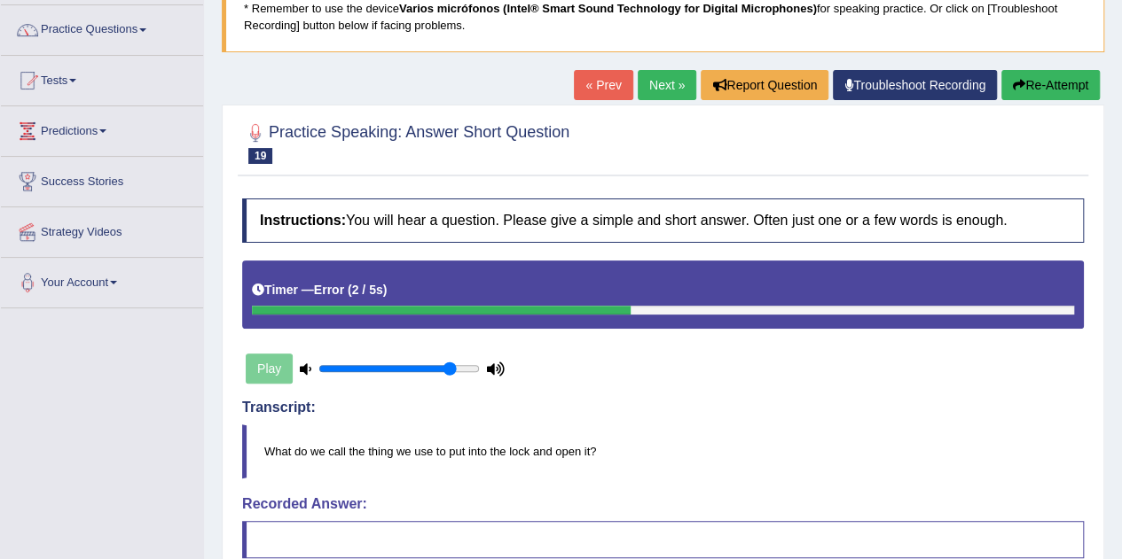
click at [663, 84] on link "Next »" at bounding box center [666, 85] width 59 height 30
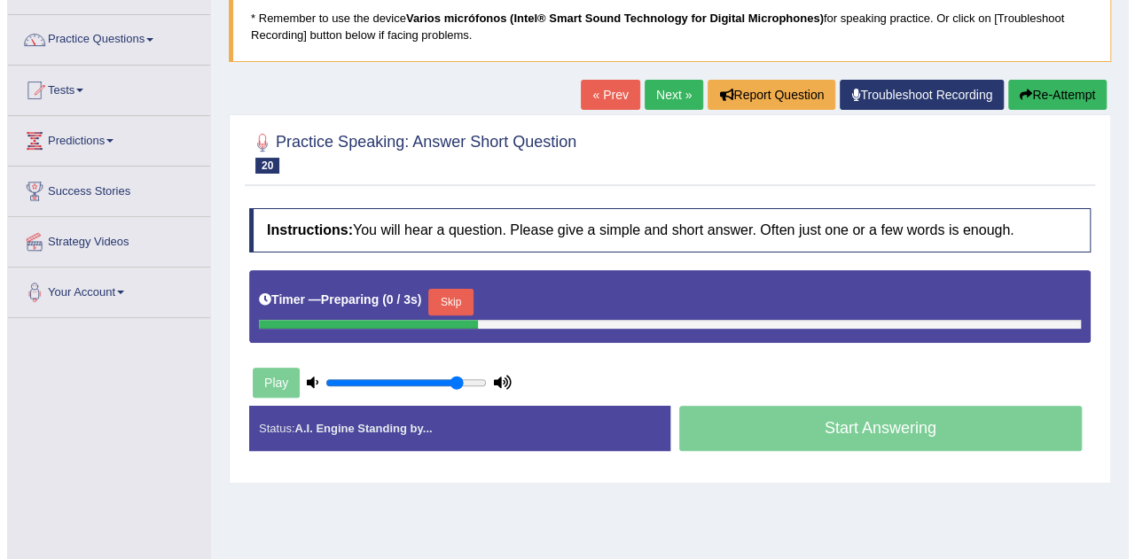
scroll to position [128, 0]
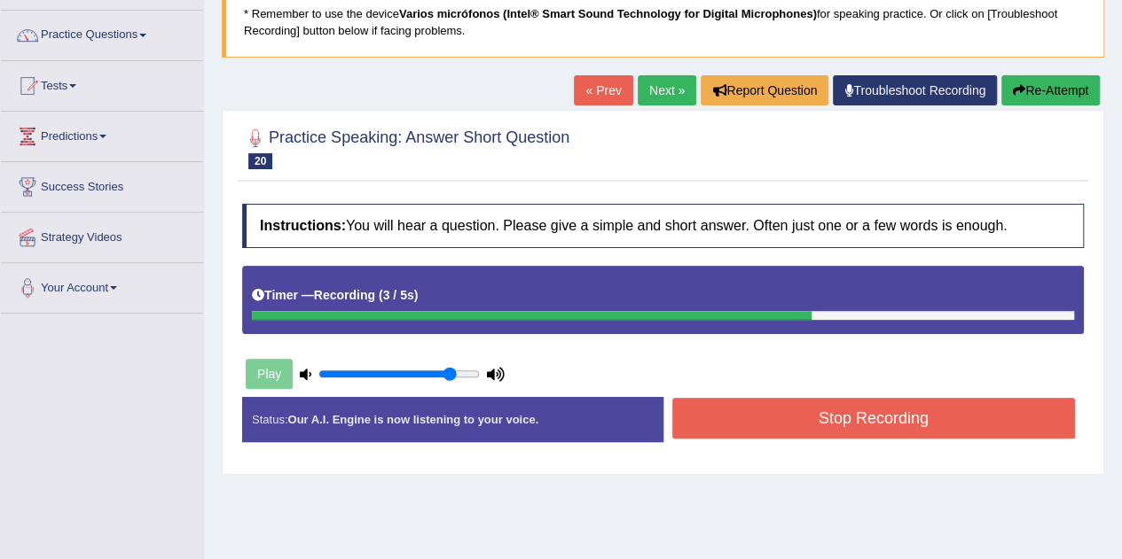
click at [718, 403] on button "Stop Recording" at bounding box center [873, 418] width 403 height 41
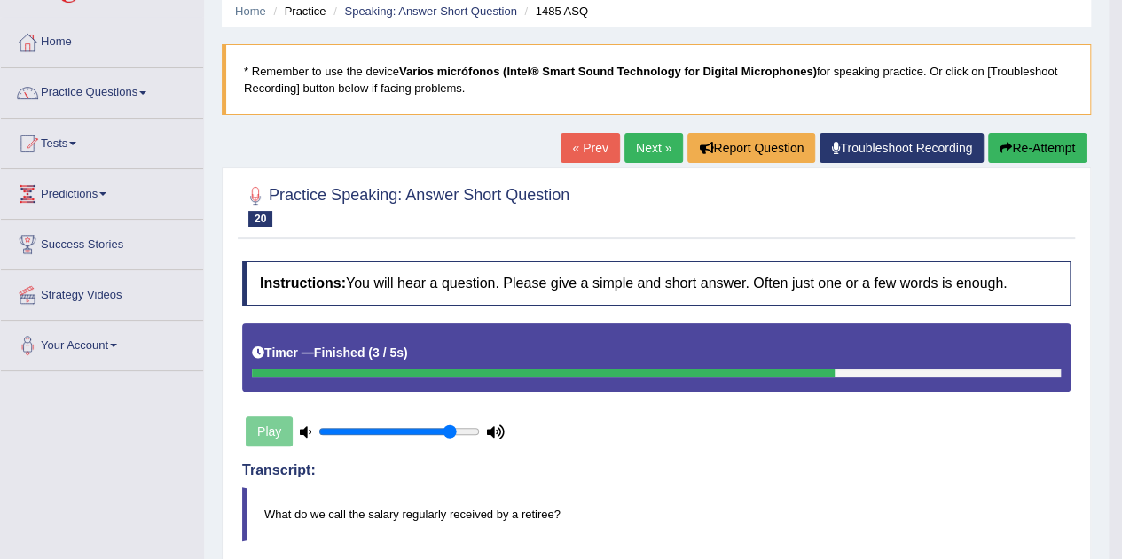
scroll to position [69, 0]
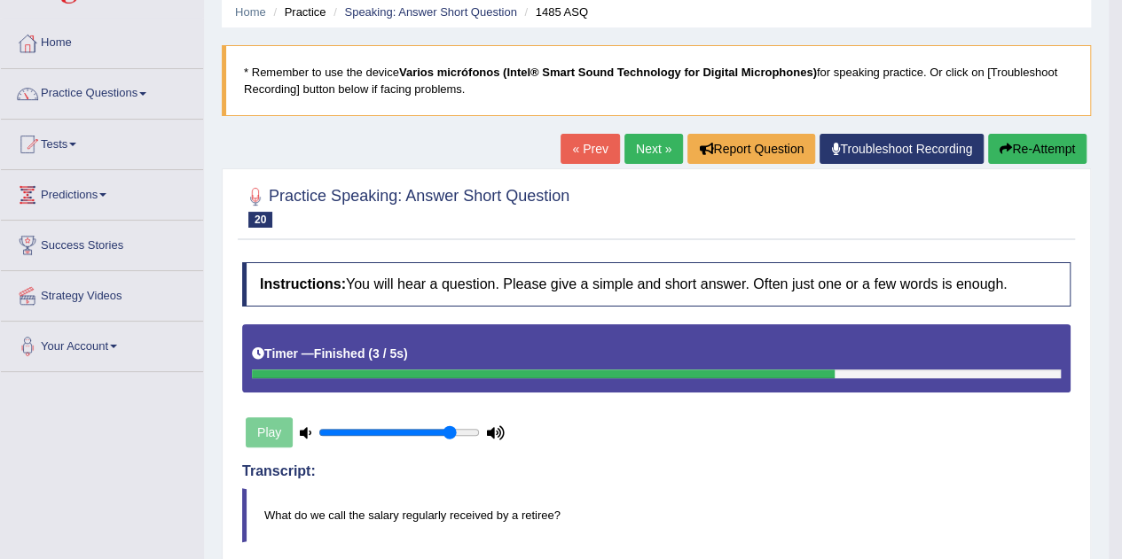
click at [1012, 137] on button "Re-Attempt" at bounding box center [1037, 149] width 98 height 30
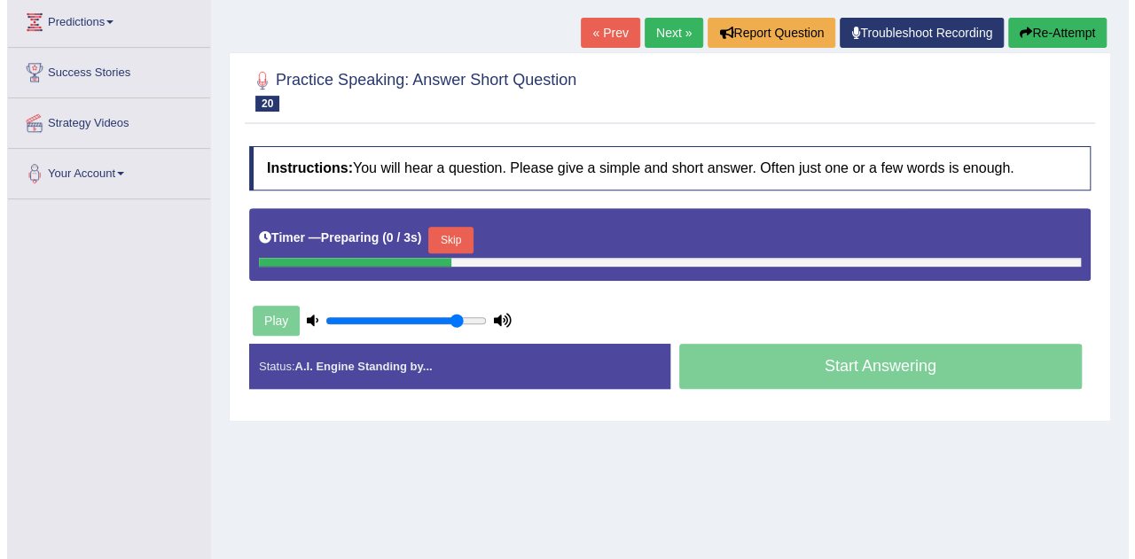
scroll to position [245, 0]
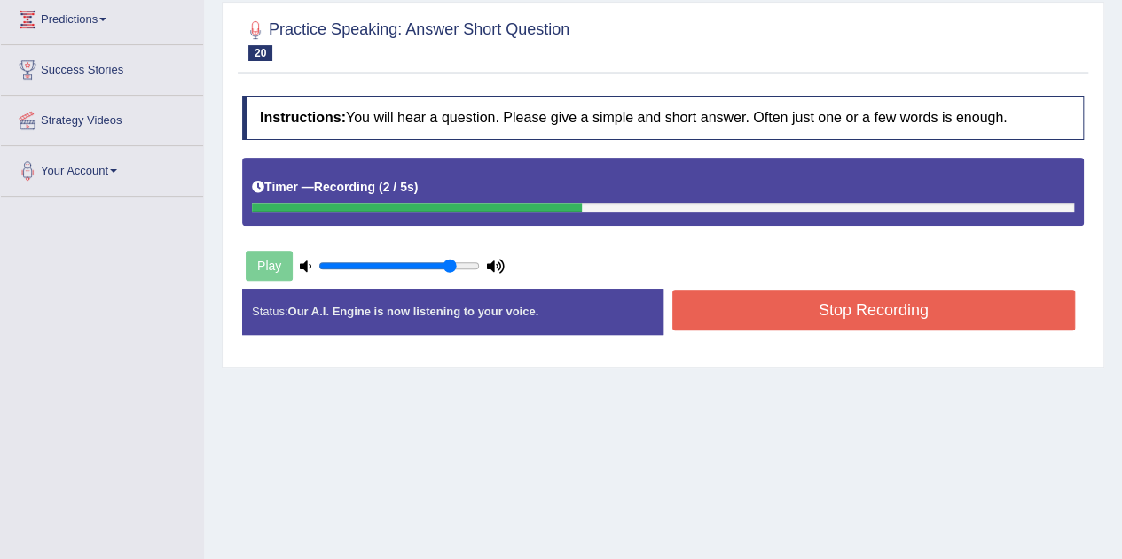
click at [769, 315] on button "Stop Recording" at bounding box center [873, 310] width 403 height 41
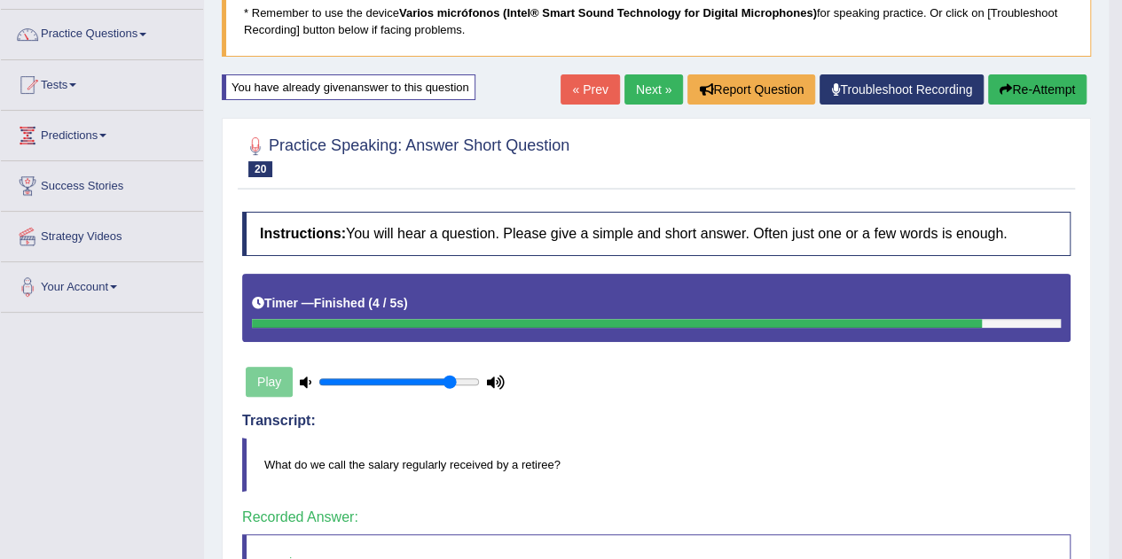
scroll to position [128, 0]
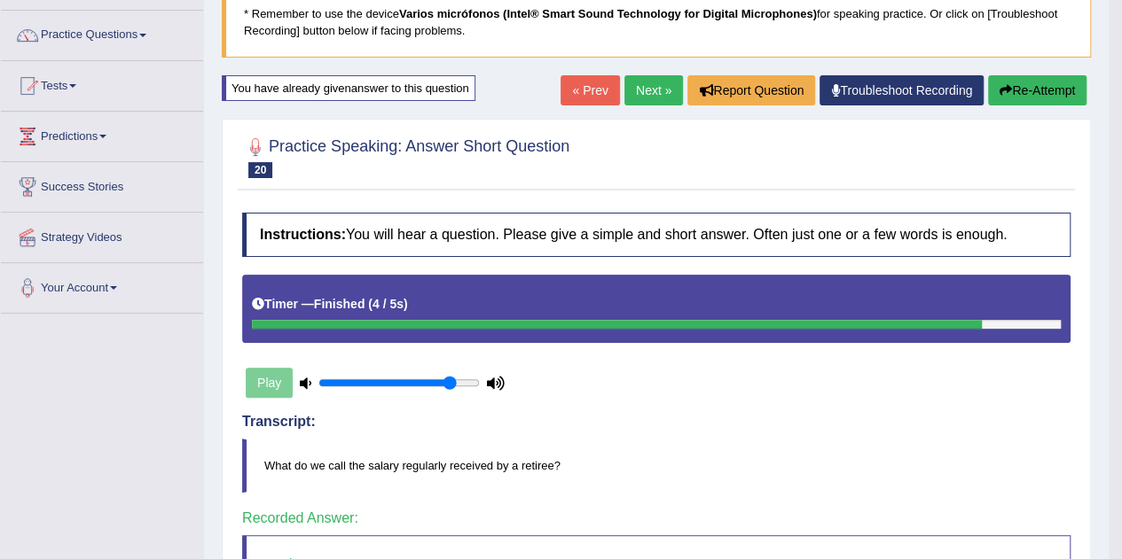
click at [660, 82] on link "Next »" at bounding box center [653, 90] width 59 height 30
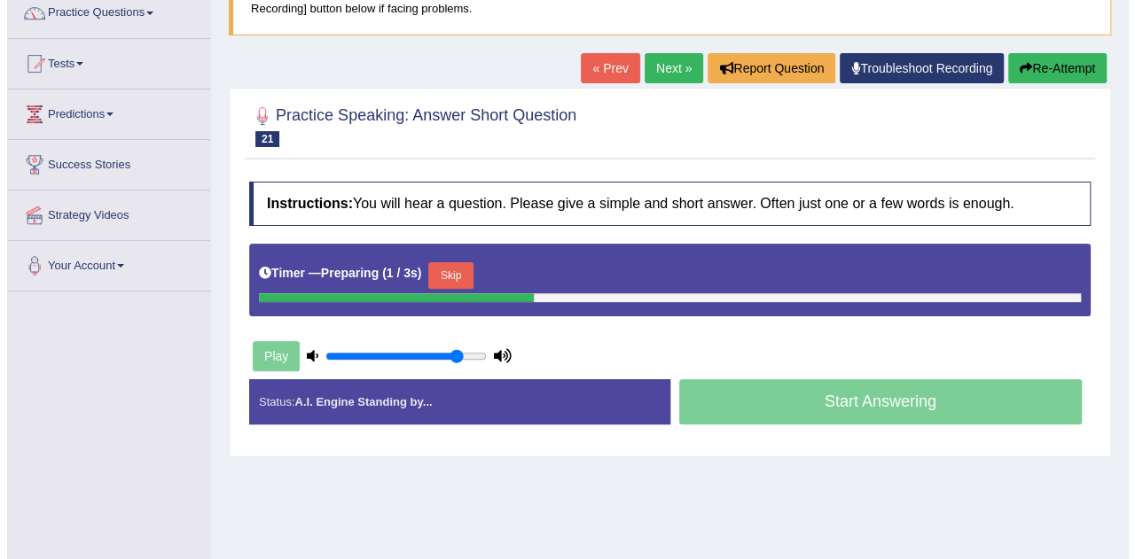
scroll to position [151, 0]
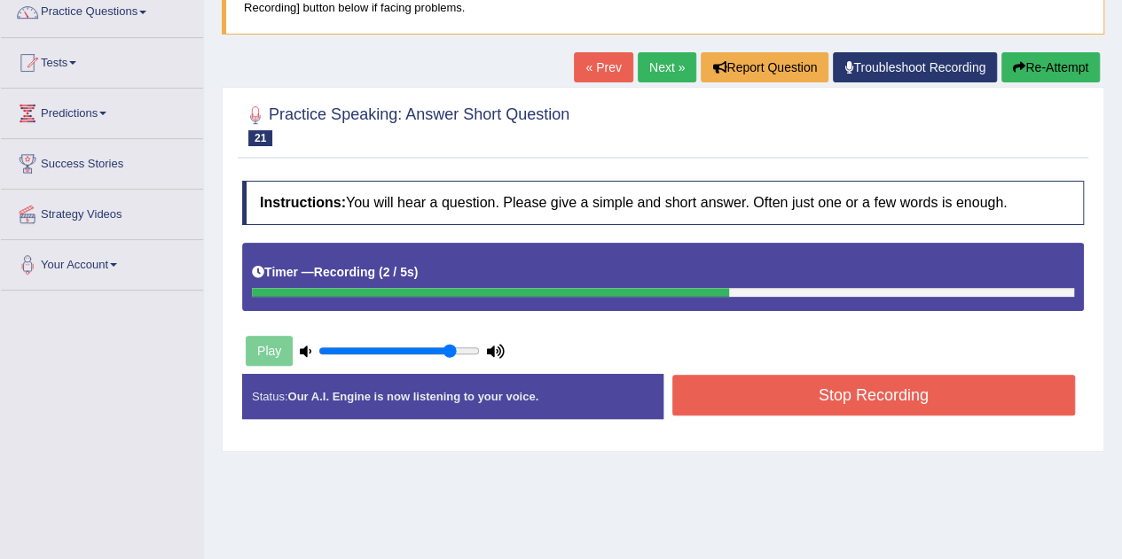
click at [742, 398] on button "Stop Recording" at bounding box center [873, 395] width 403 height 41
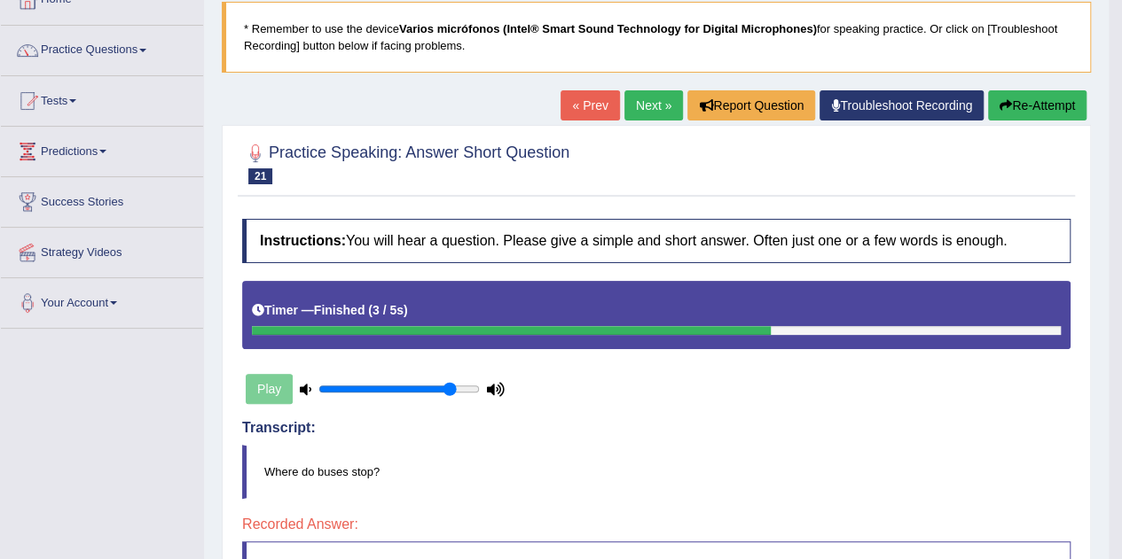
scroll to position [104, 0]
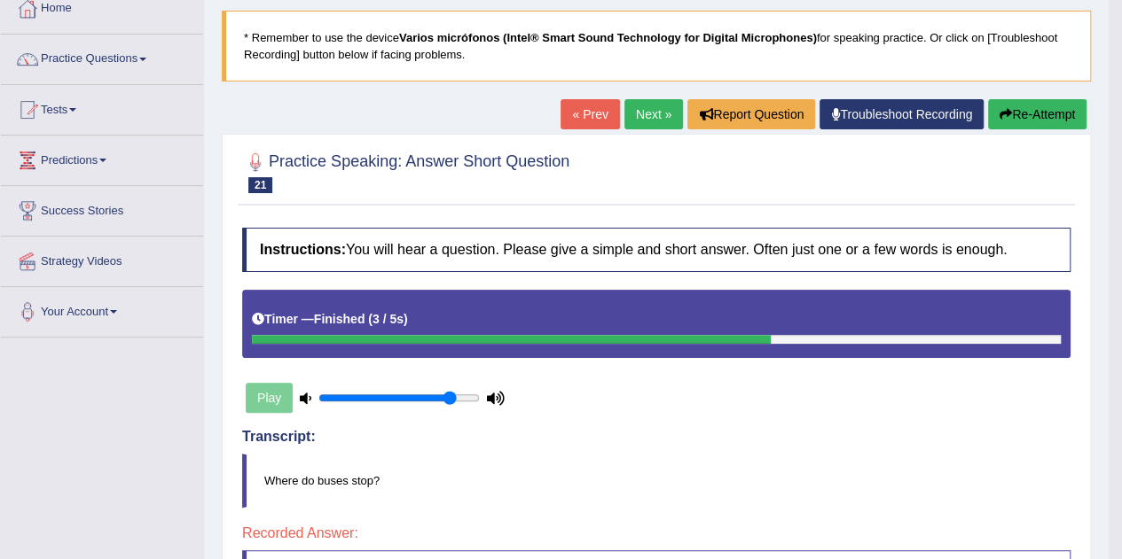
click at [1070, 110] on button "Re-Attempt" at bounding box center [1037, 114] width 98 height 30
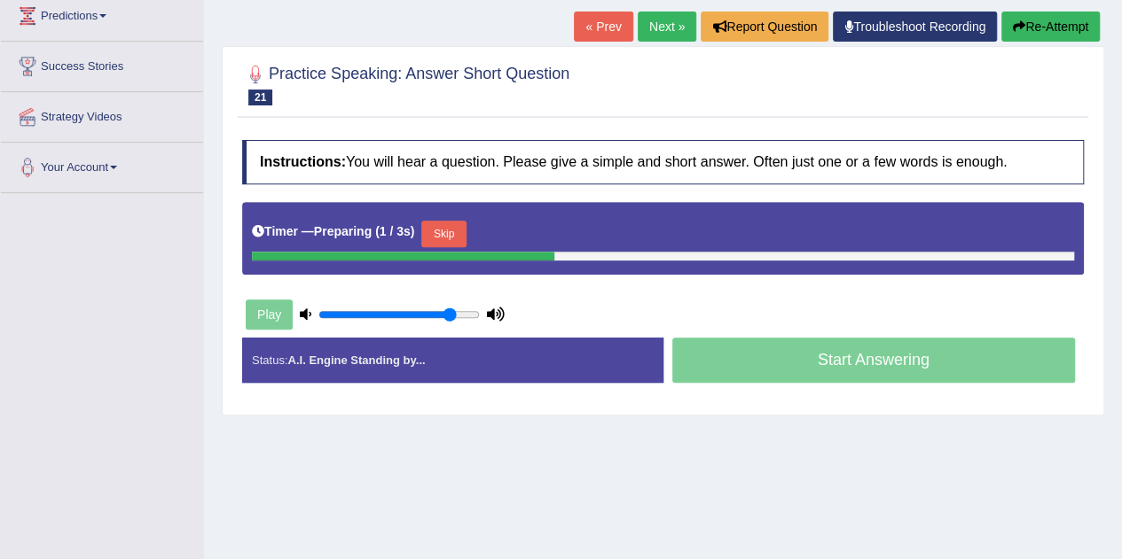
scroll to position [258, 0]
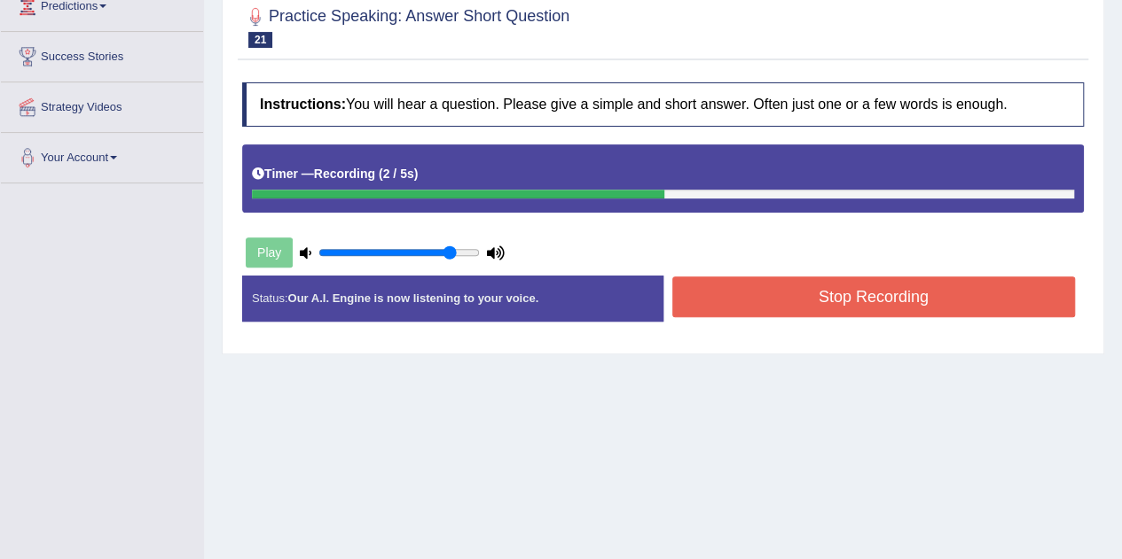
click at [767, 302] on button "Stop Recording" at bounding box center [873, 297] width 403 height 41
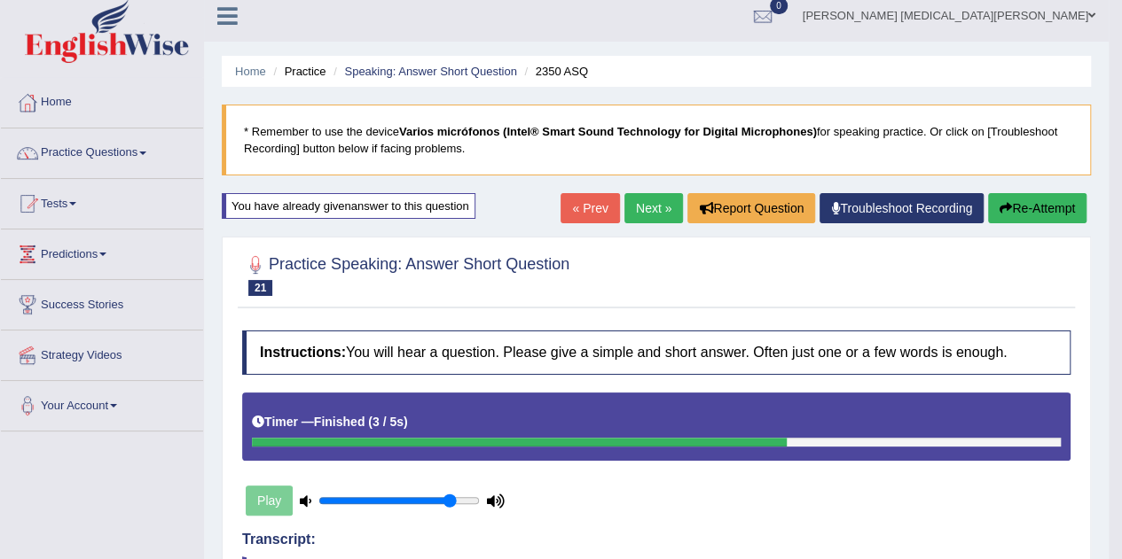
scroll to position [9, 0]
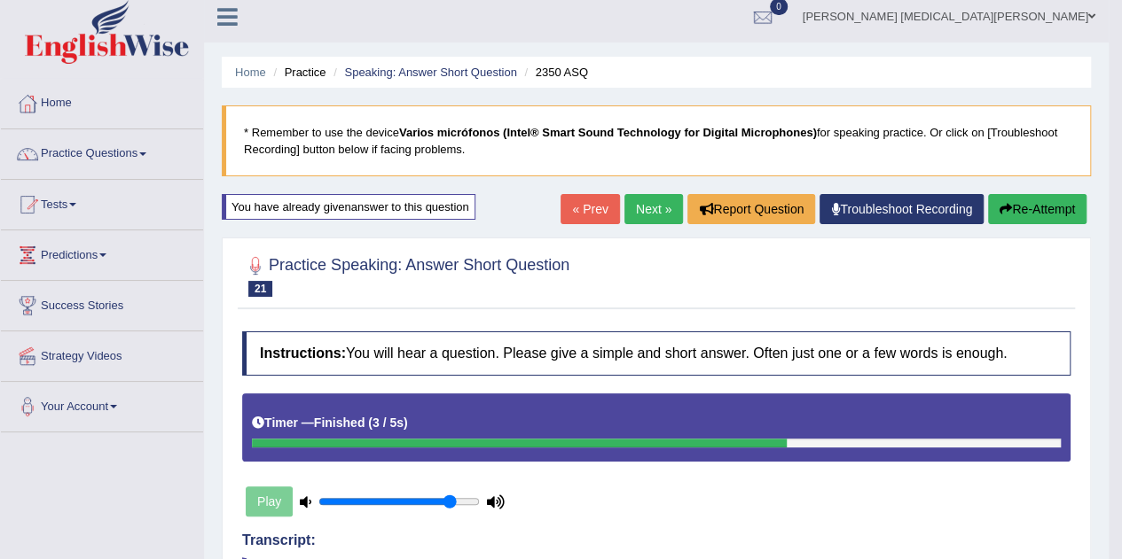
click at [629, 199] on link "Next »" at bounding box center [653, 209] width 59 height 30
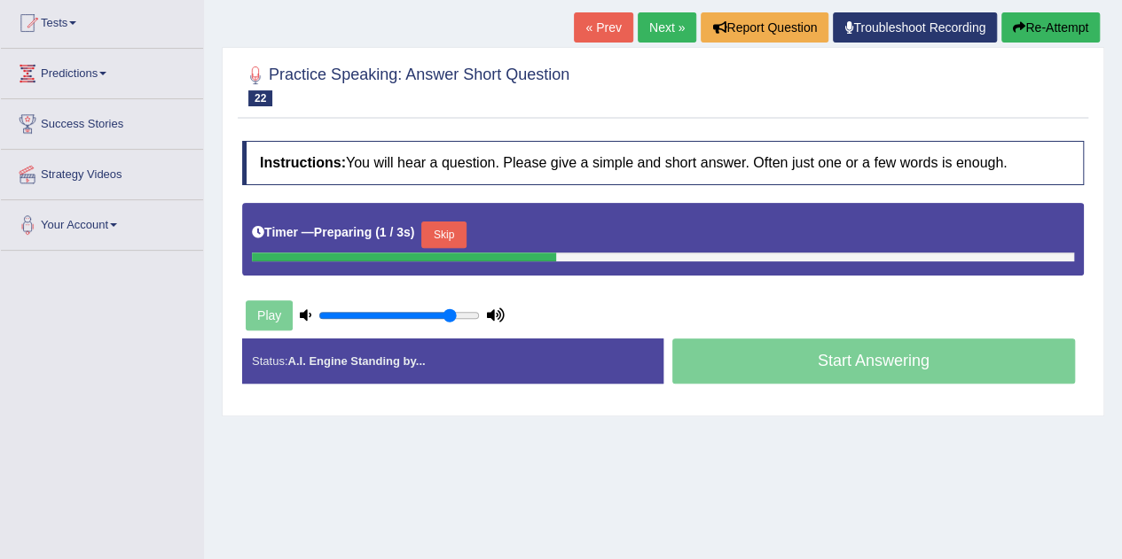
scroll to position [191, 0]
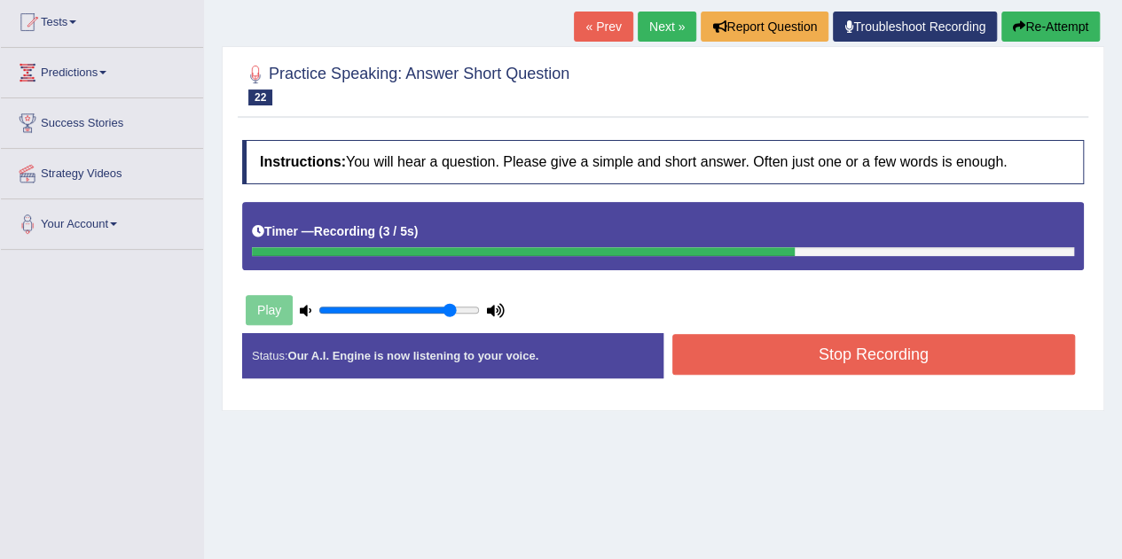
click at [715, 344] on button "Stop Recording" at bounding box center [873, 354] width 403 height 41
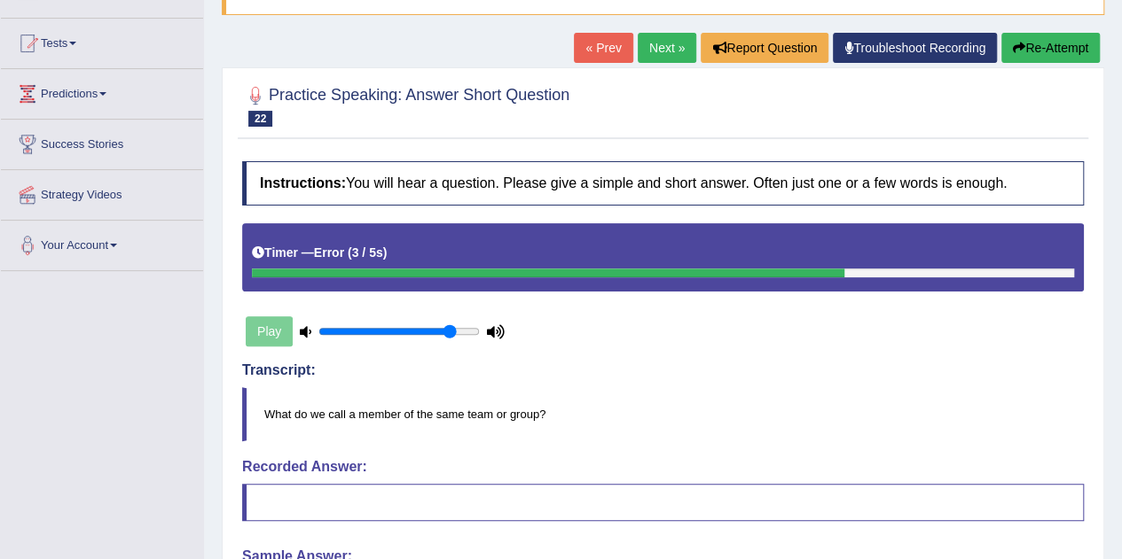
scroll to position [163, 0]
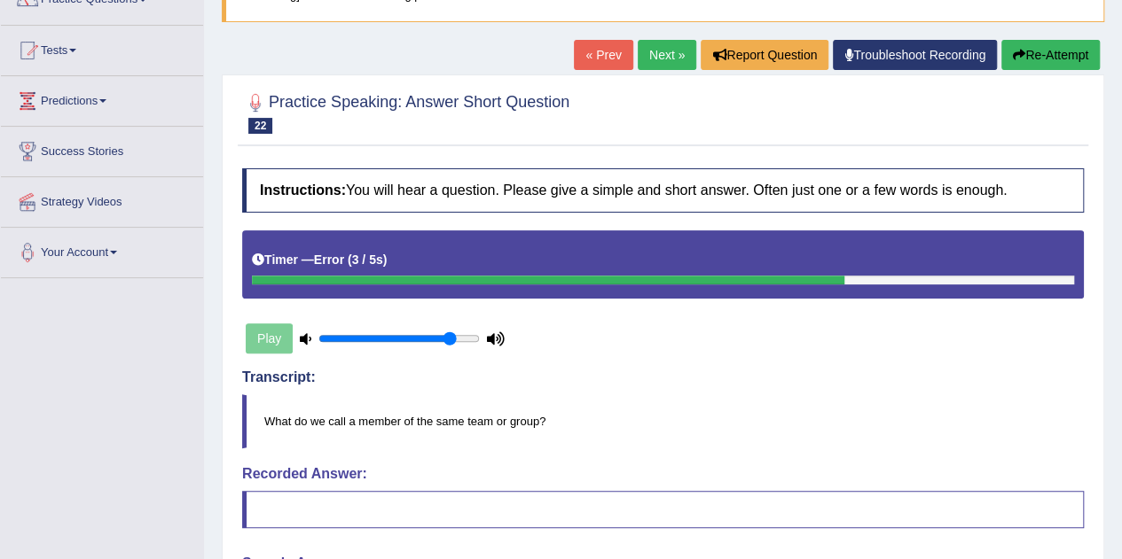
click at [1044, 60] on button "Re-Attempt" at bounding box center [1050, 55] width 98 height 30
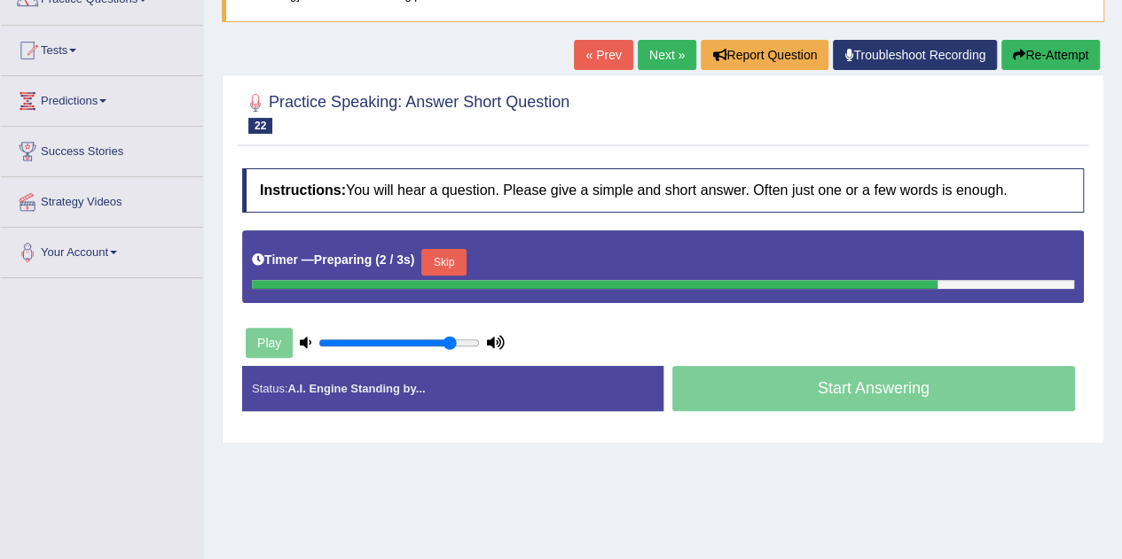
click at [452, 249] on button "Skip" at bounding box center [443, 262] width 44 height 27
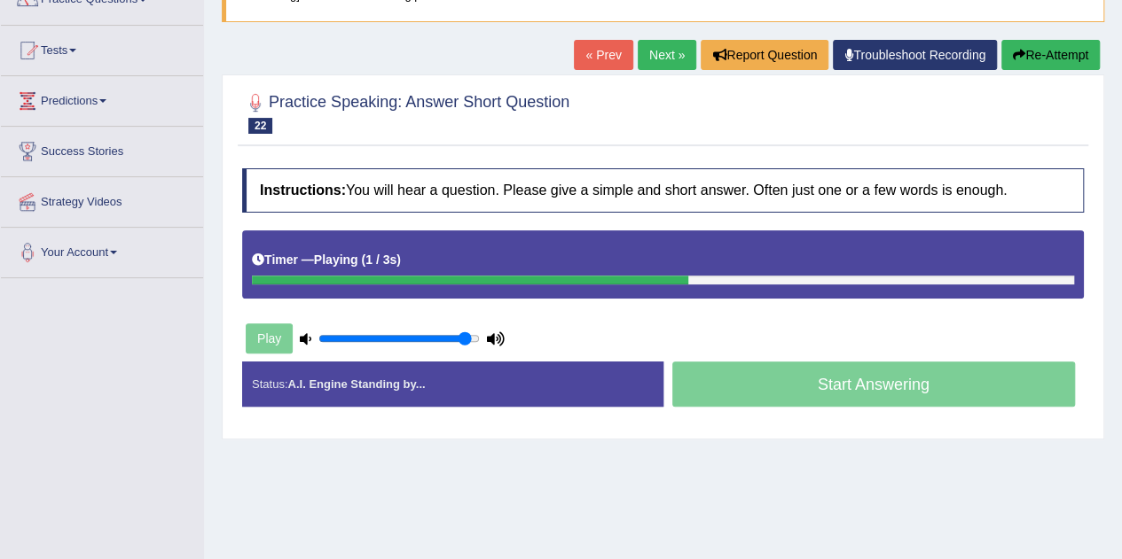
drag, startPoint x: 456, startPoint y: 334, endPoint x: 465, endPoint y: 338, distance: 10.4
type input "0.95"
click at [465, 338] on input "range" at bounding box center [398, 339] width 161 height 14
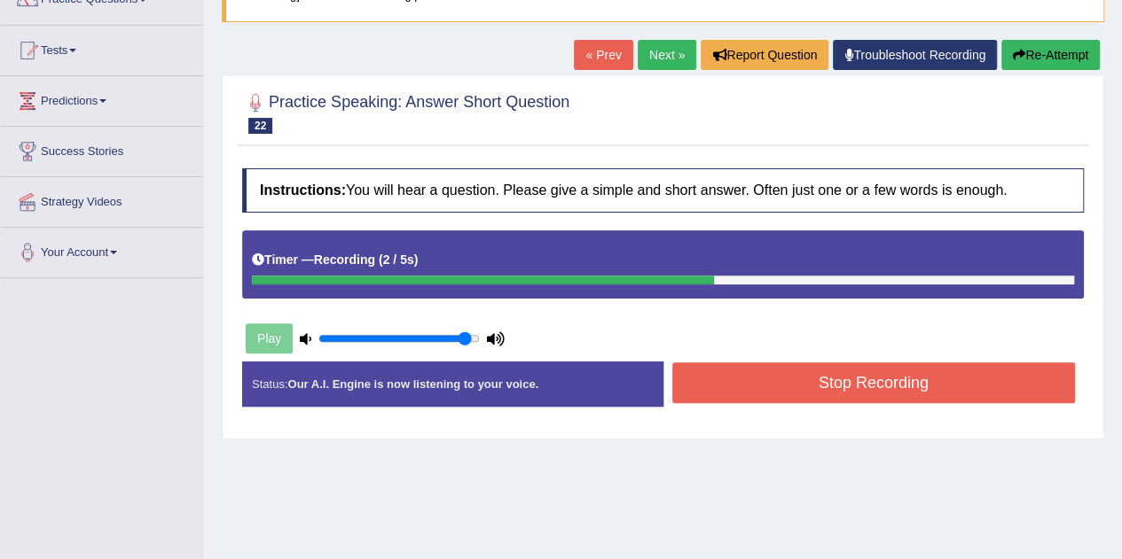
click at [755, 364] on button "Stop Recording" at bounding box center [873, 383] width 403 height 41
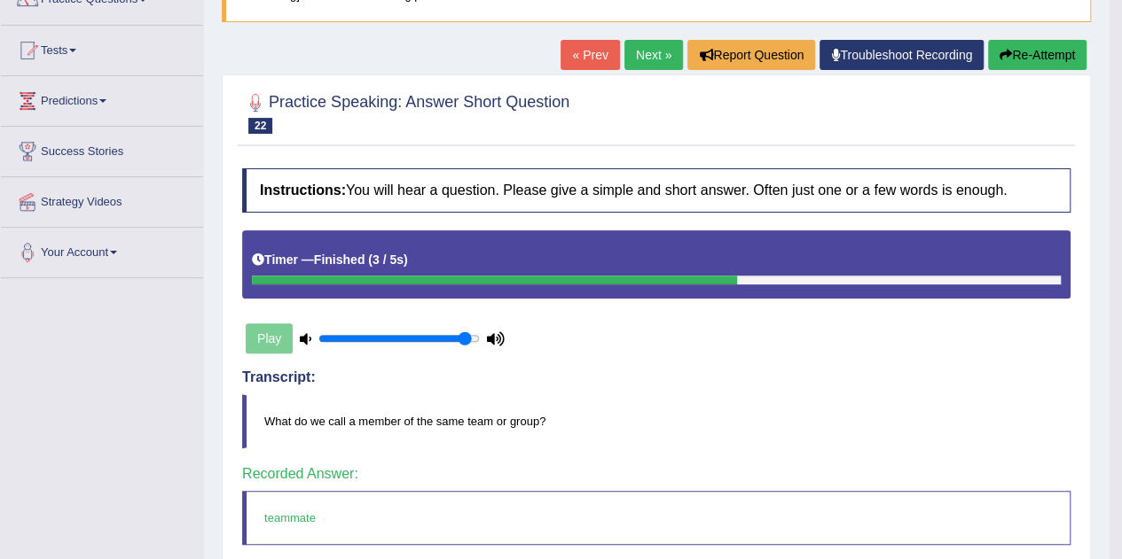
click at [639, 52] on link "Next »" at bounding box center [653, 55] width 59 height 30
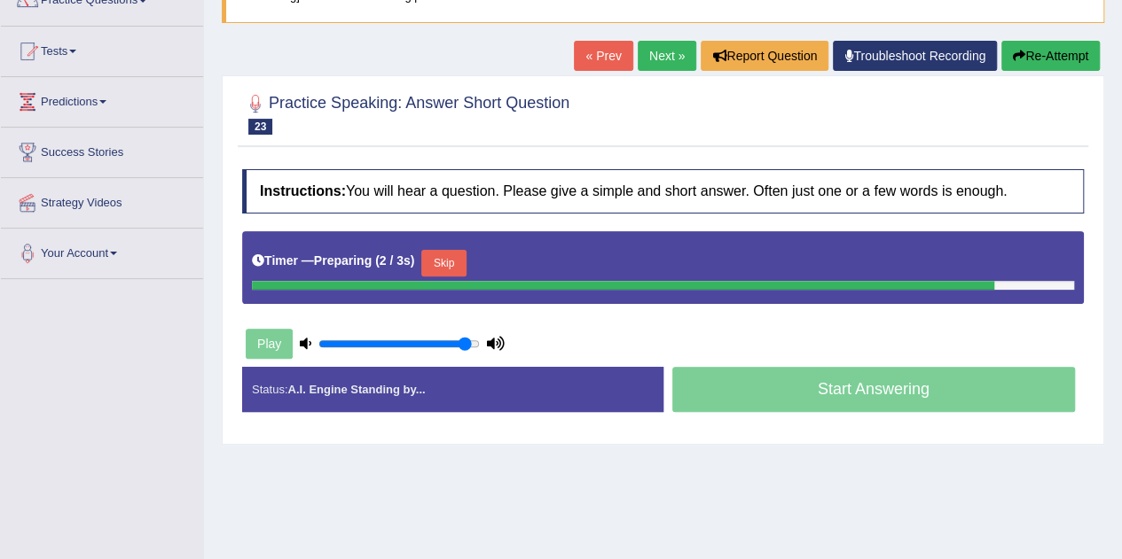
scroll to position [163, 0]
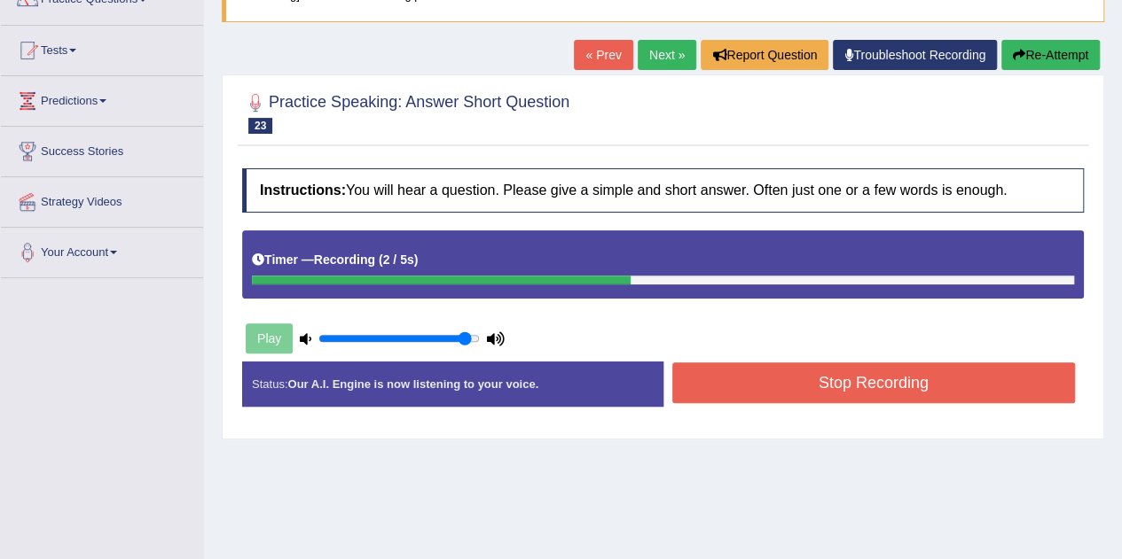
click at [745, 389] on button "Stop Recording" at bounding box center [873, 383] width 403 height 41
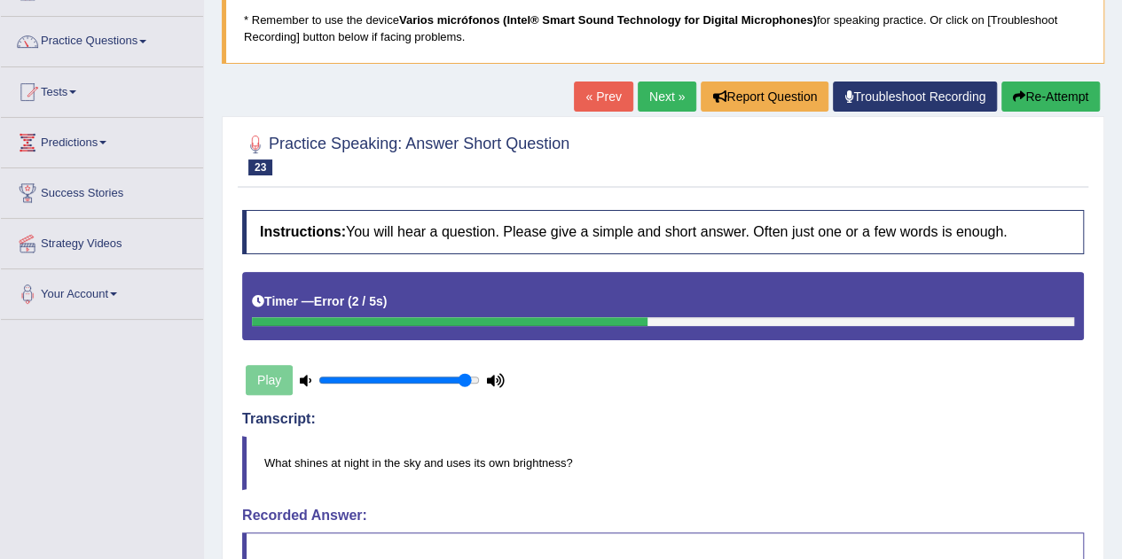
scroll to position [121, 0]
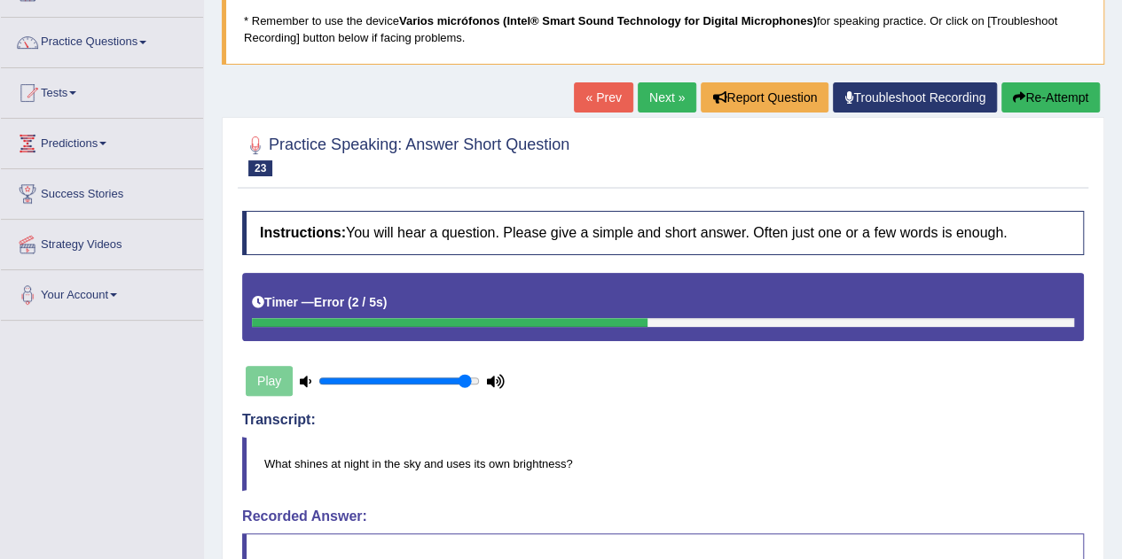
click at [1074, 98] on button "Re-Attempt" at bounding box center [1050, 97] width 98 height 30
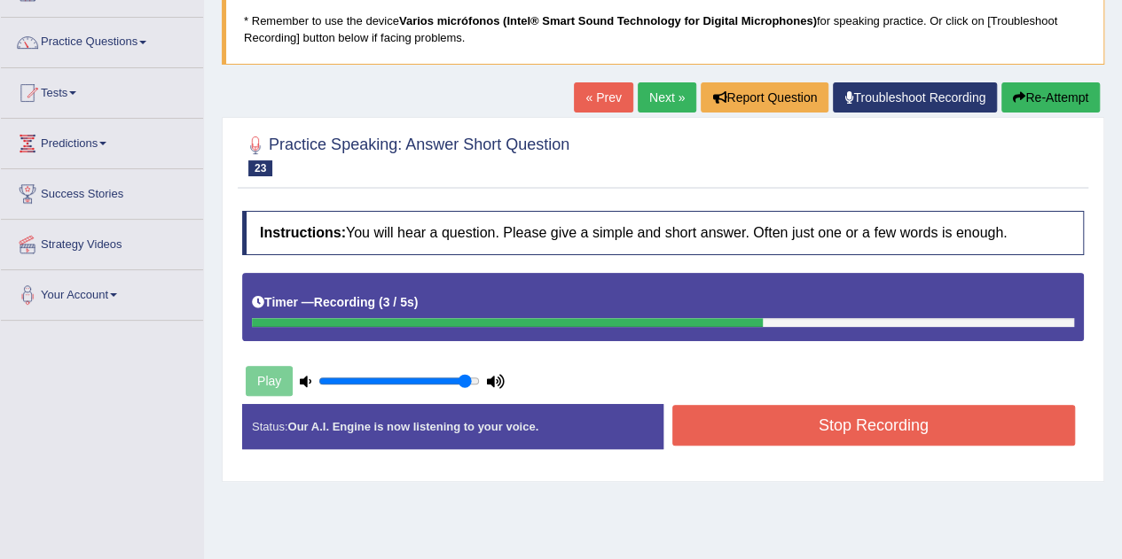
click at [825, 431] on button "Stop Recording" at bounding box center [873, 425] width 403 height 41
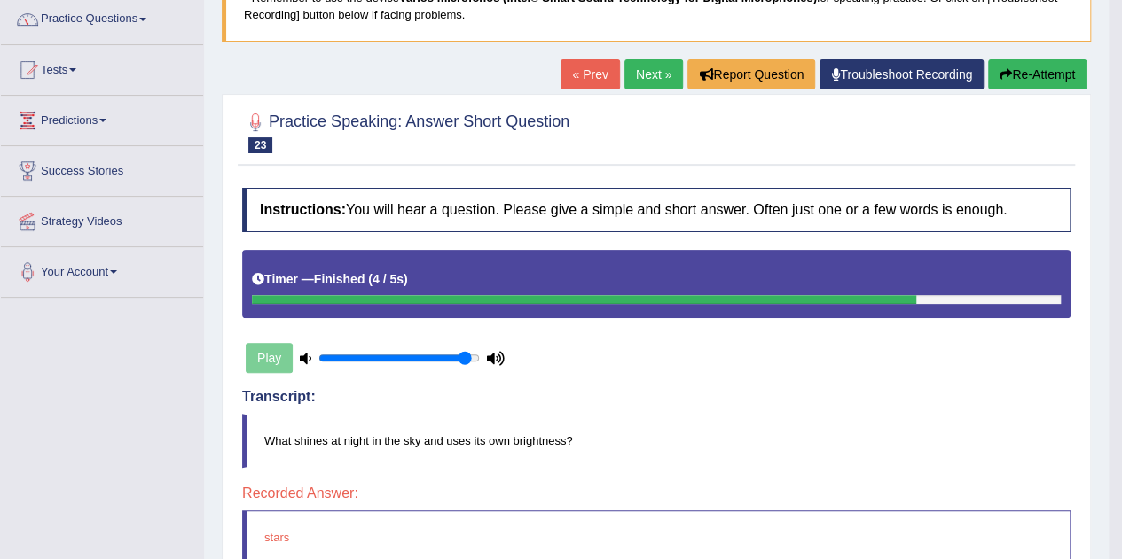
scroll to position [142, 0]
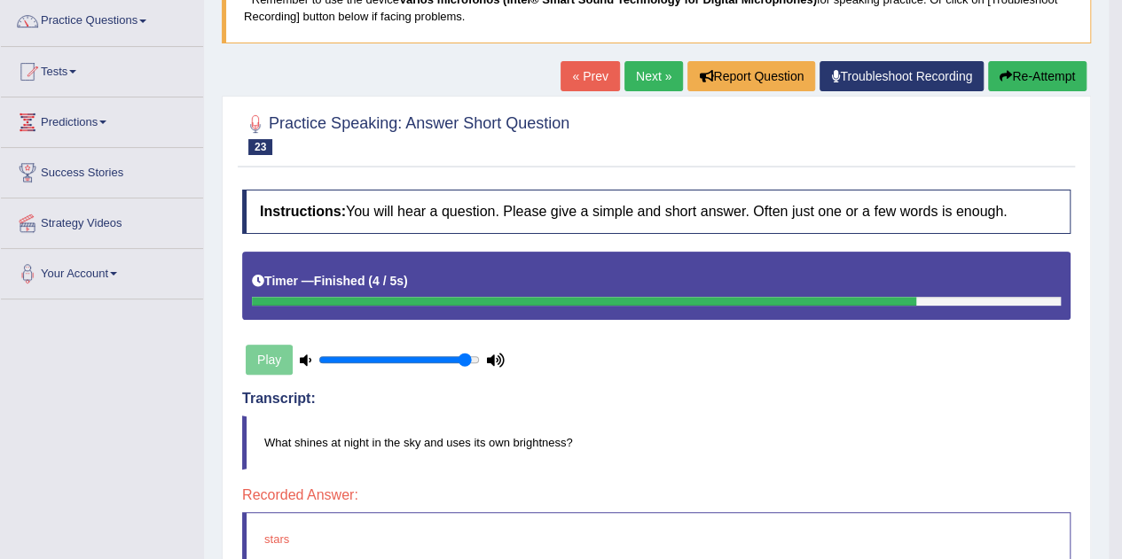
click at [647, 86] on link "Next »" at bounding box center [653, 76] width 59 height 30
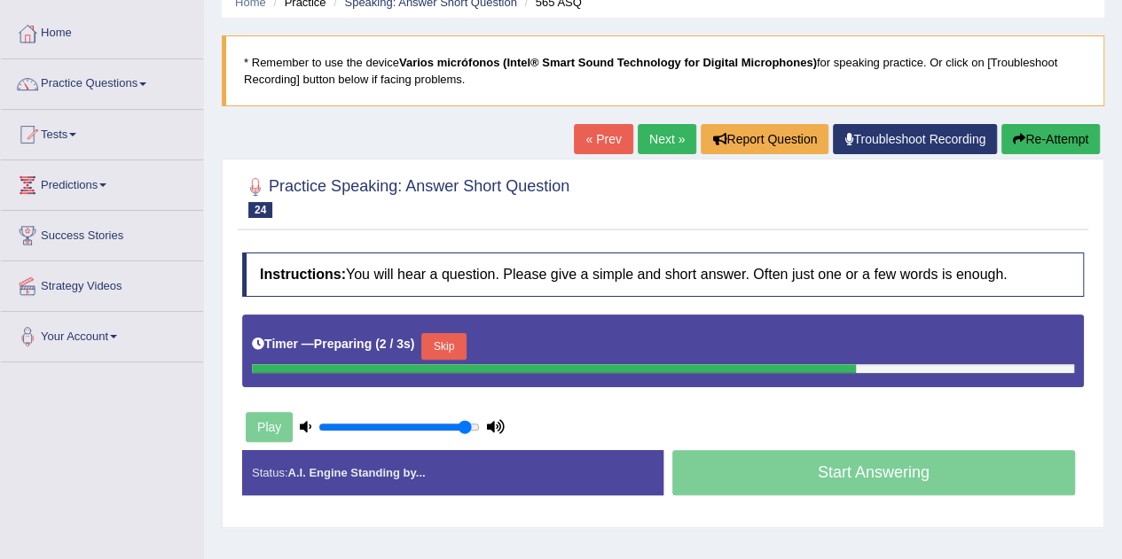
scroll to position [115, 0]
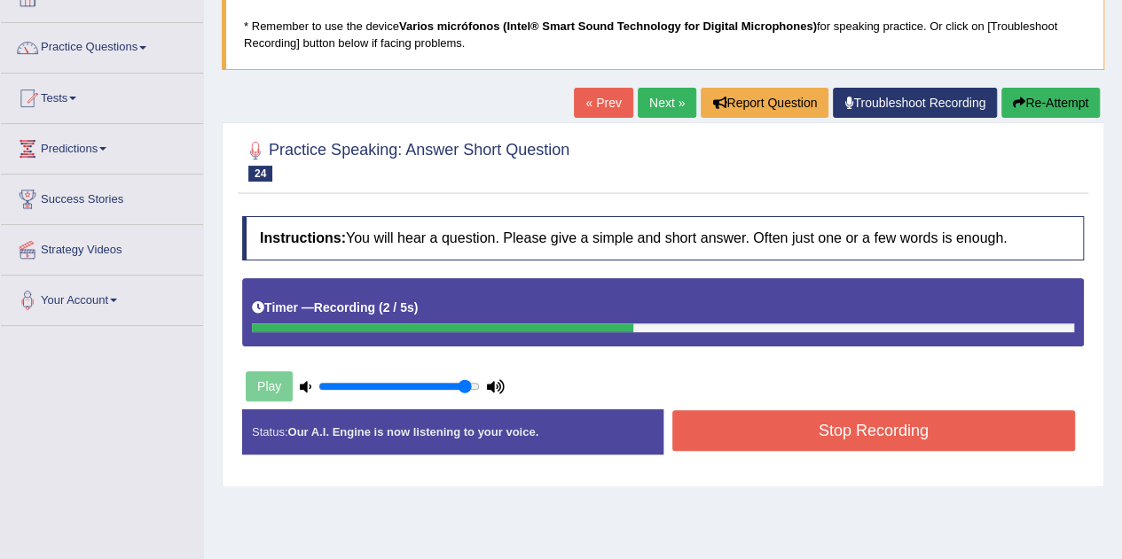
click at [741, 442] on button "Stop Recording" at bounding box center [873, 430] width 403 height 41
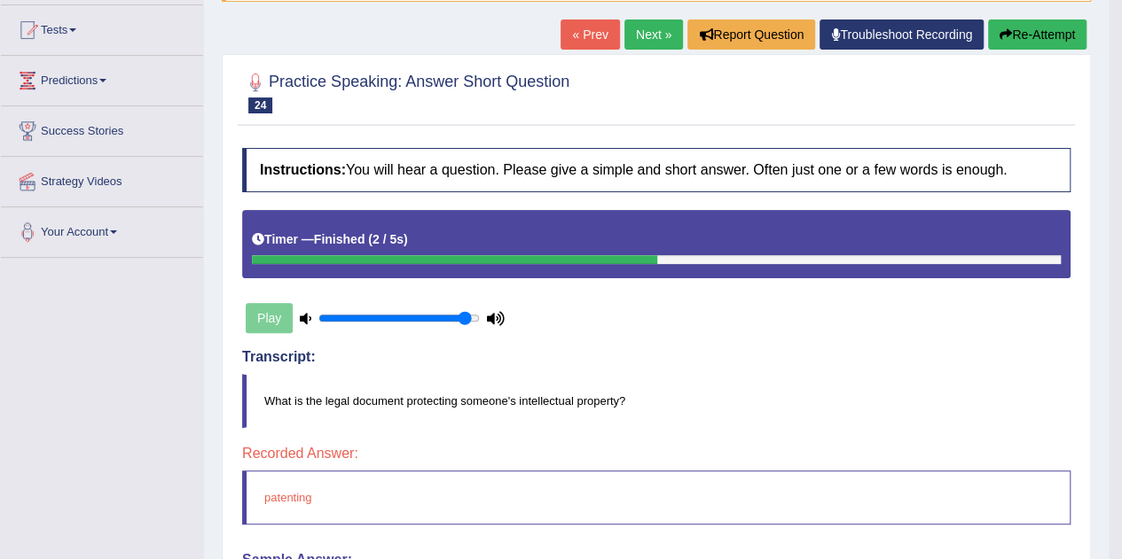
scroll to position [177, 0]
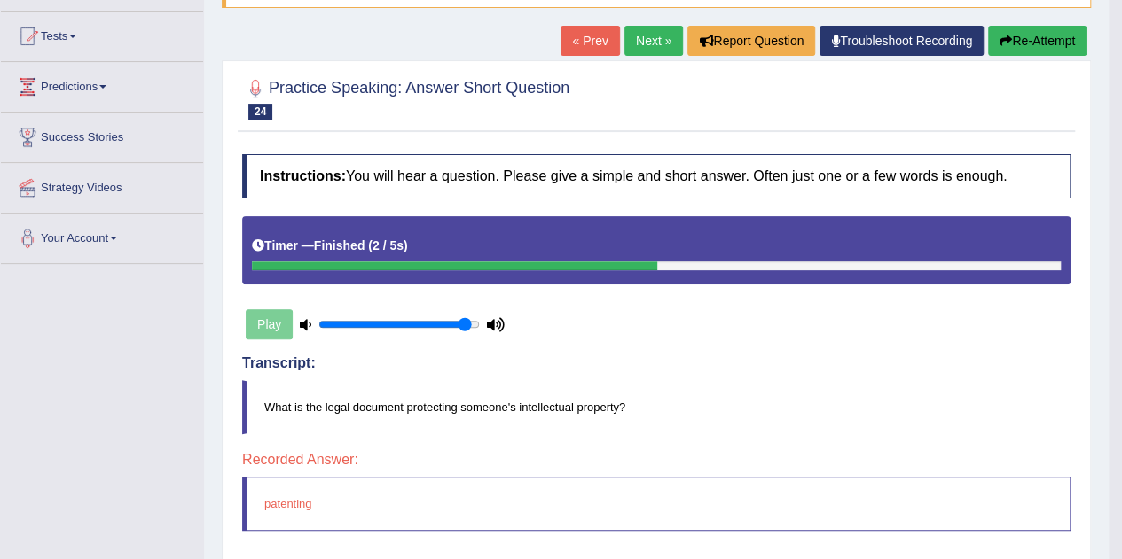
click at [1029, 41] on button "Re-Attempt" at bounding box center [1037, 41] width 98 height 30
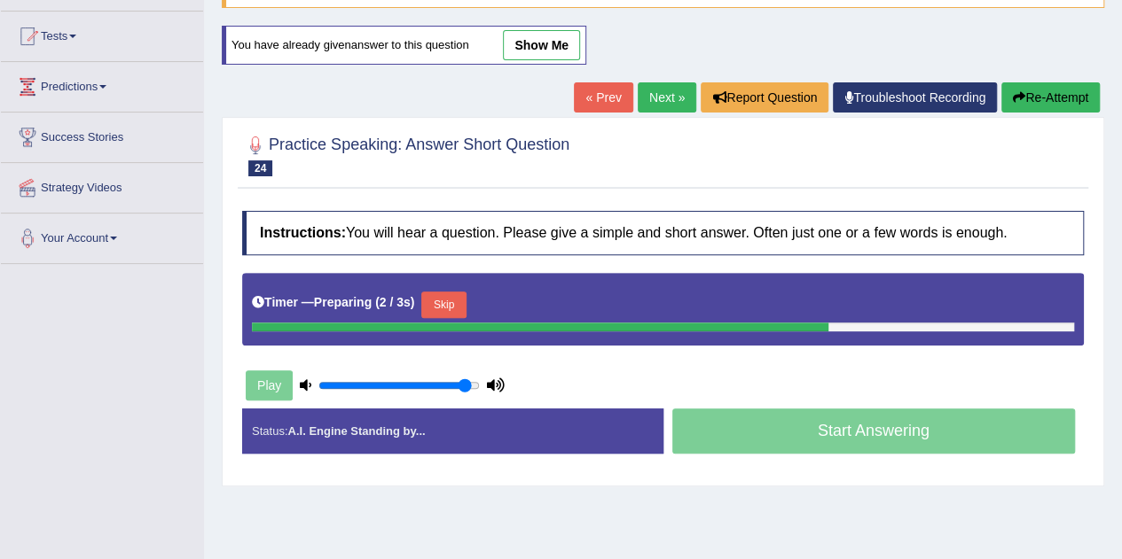
click at [465, 292] on button "Skip" at bounding box center [443, 305] width 44 height 27
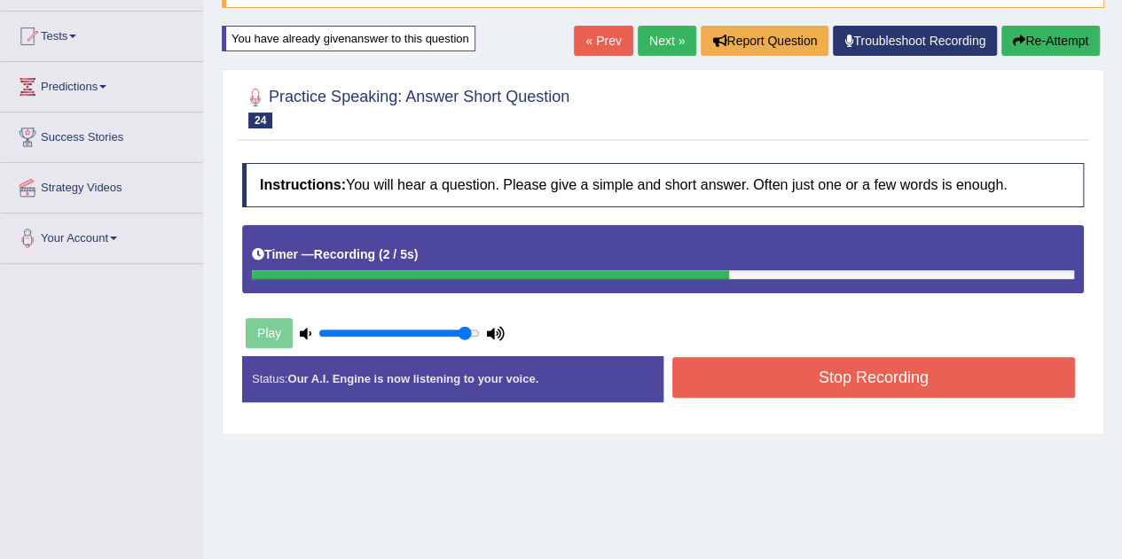
click at [746, 377] on button "Stop Recording" at bounding box center [873, 377] width 403 height 41
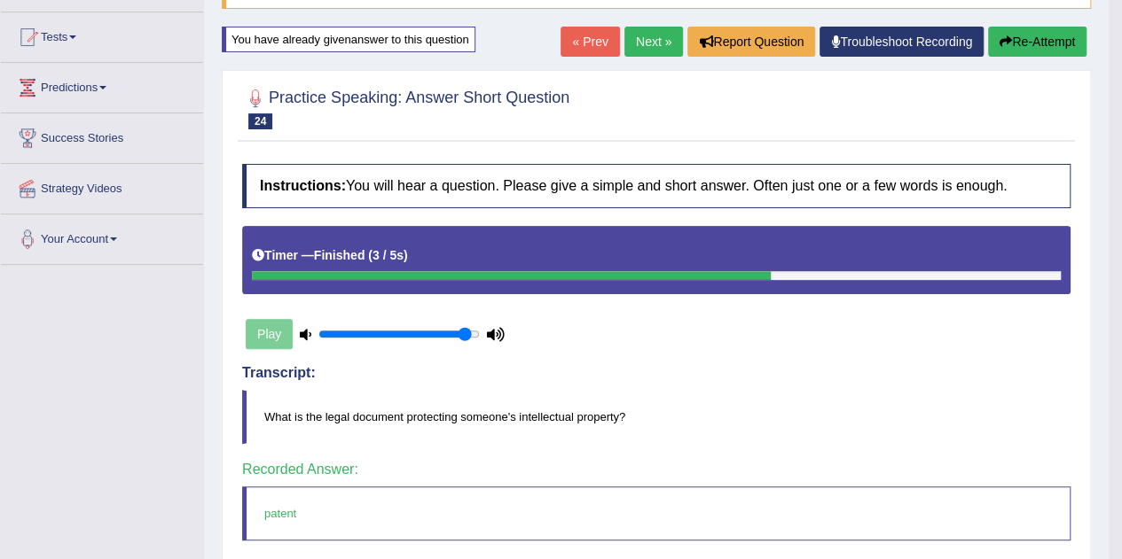
scroll to position [176, 0]
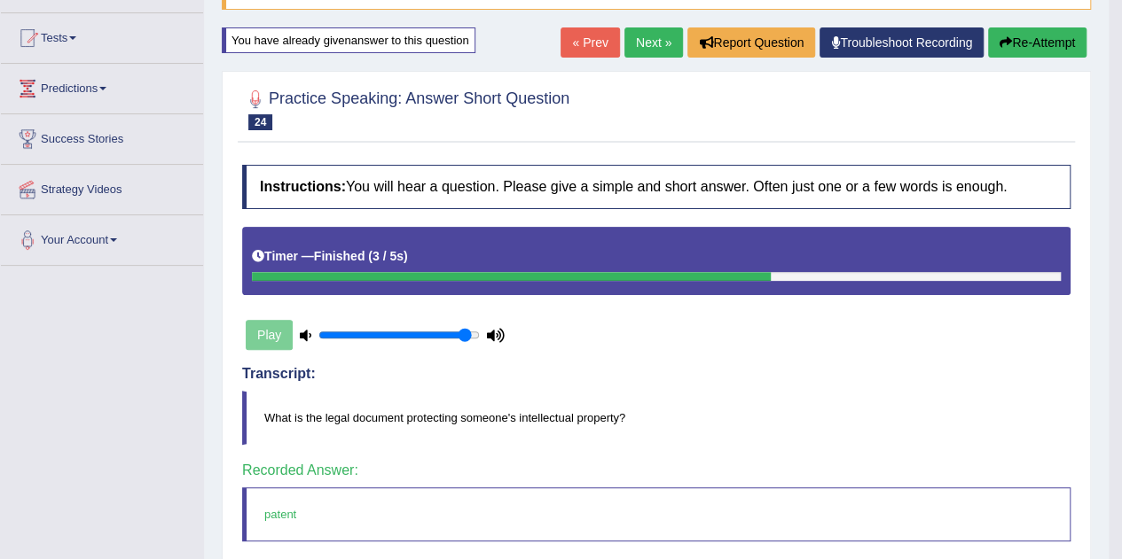
click at [653, 38] on link "Next »" at bounding box center [653, 42] width 59 height 30
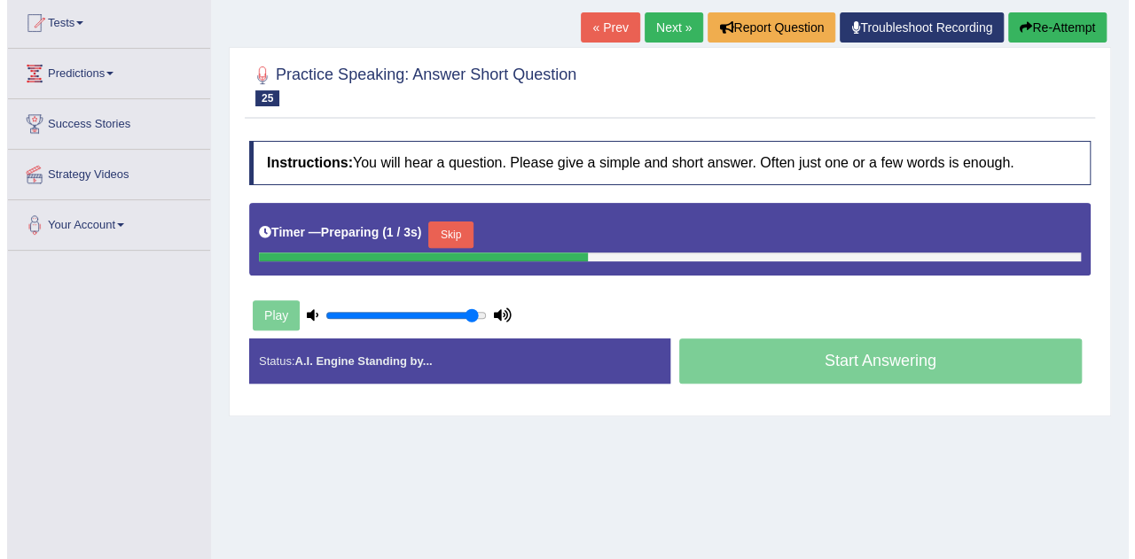
scroll to position [195, 0]
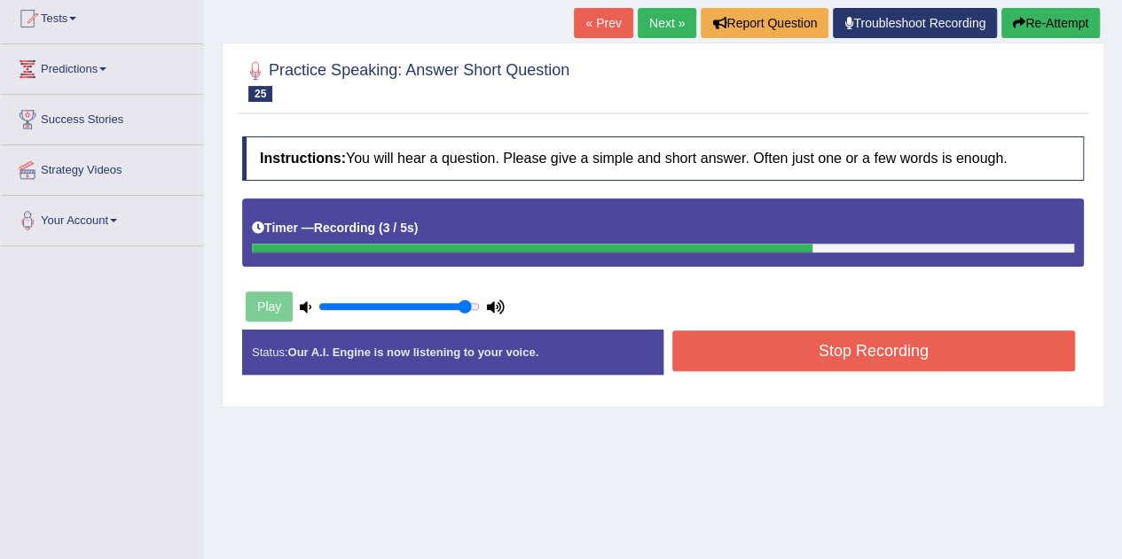
click at [762, 356] on button "Stop Recording" at bounding box center [873, 351] width 403 height 41
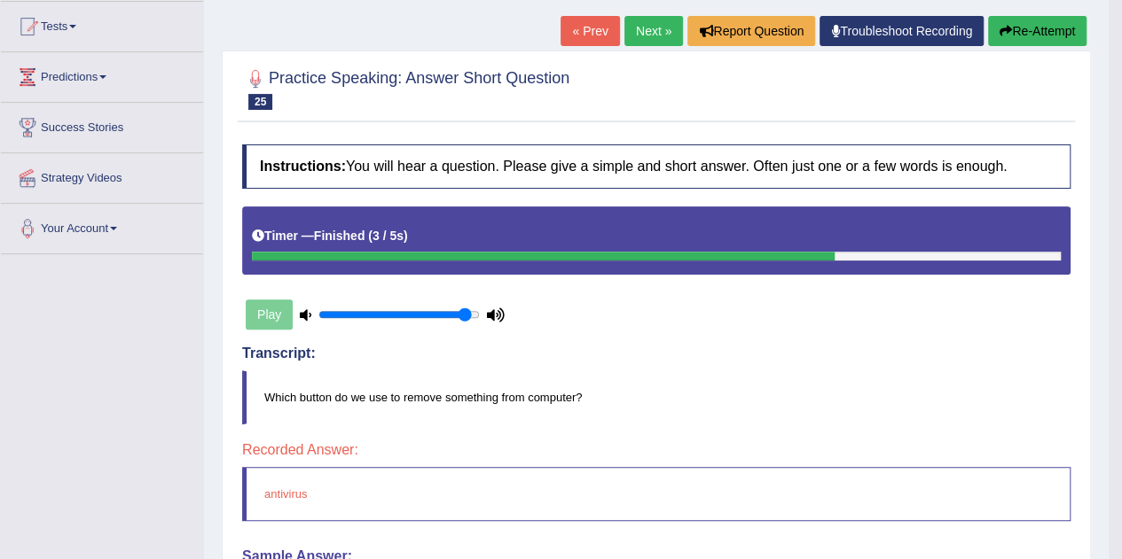
scroll to position [186, 0]
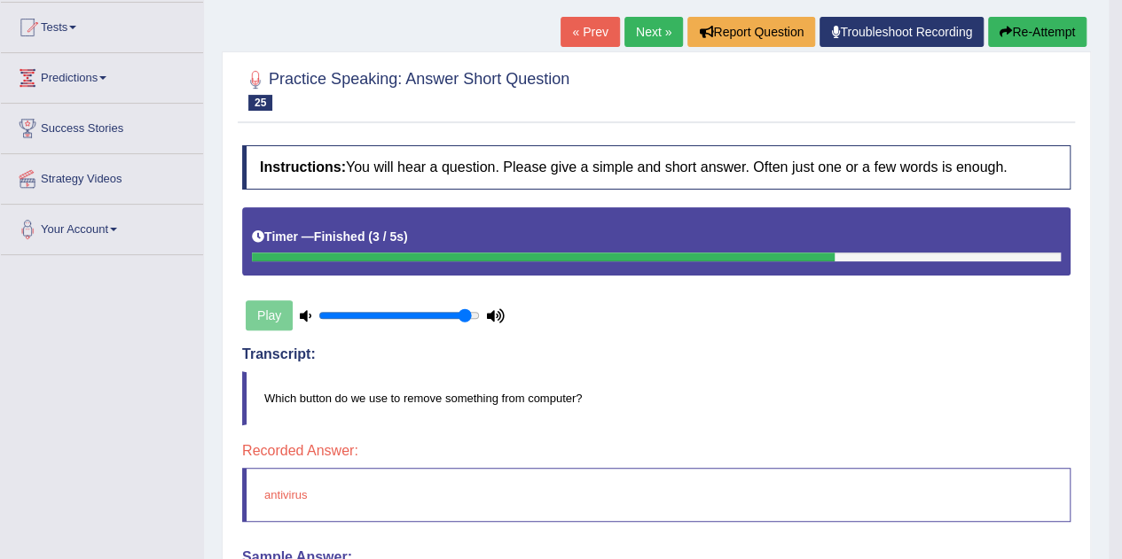
click at [1039, 32] on button "Re-Attempt" at bounding box center [1037, 32] width 98 height 30
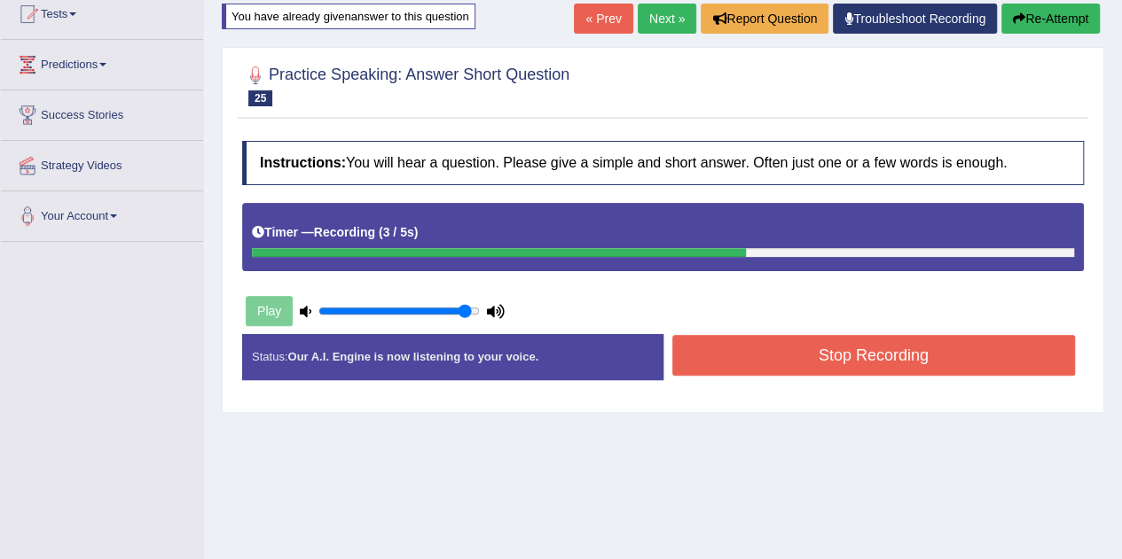
click at [857, 345] on button "Stop Recording" at bounding box center [873, 355] width 403 height 41
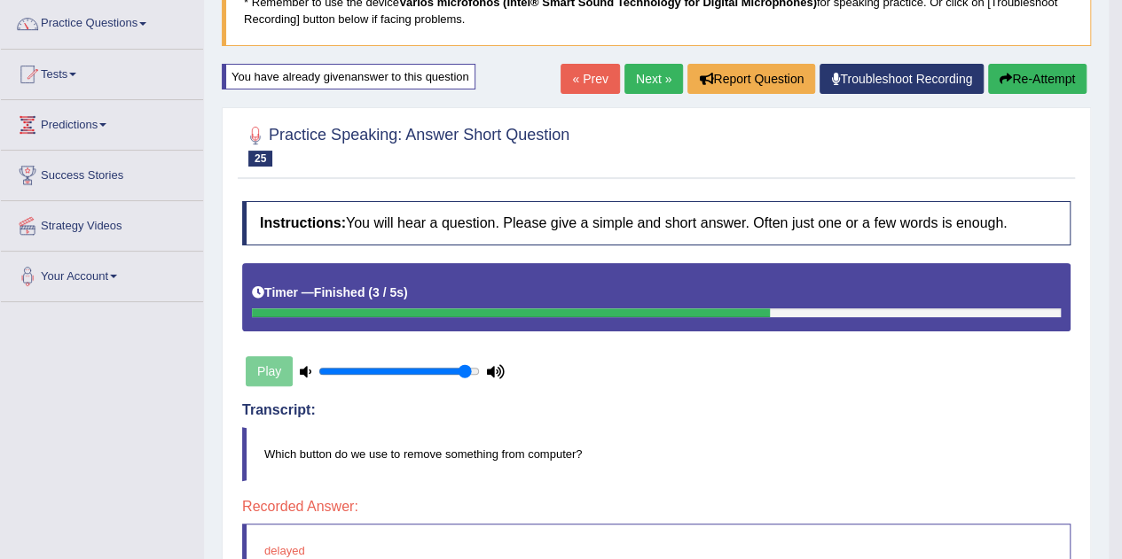
scroll to position [135, 0]
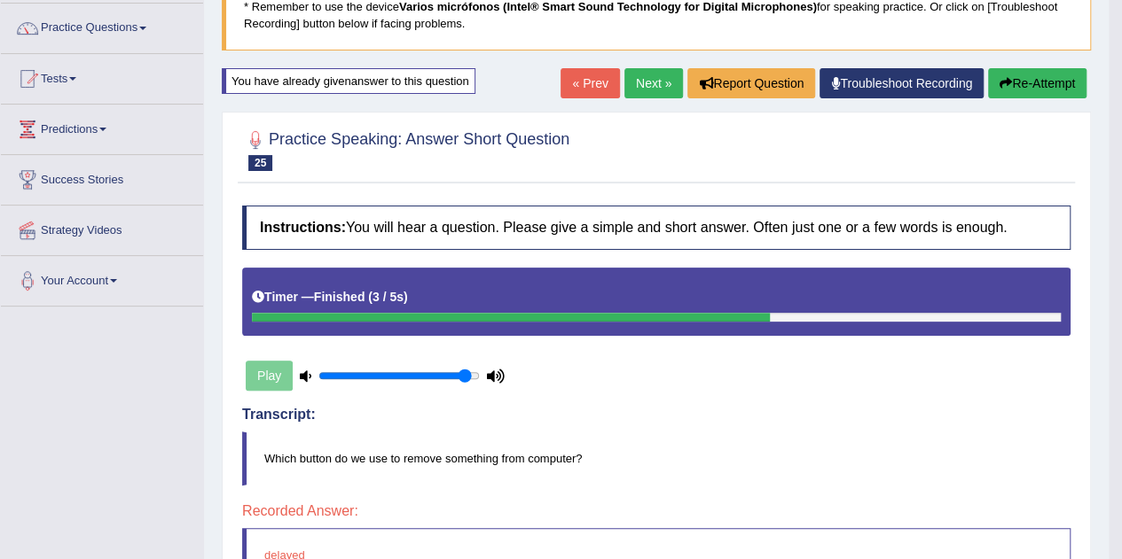
click at [1045, 81] on button "Re-Attempt" at bounding box center [1037, 83] width 98 height 30
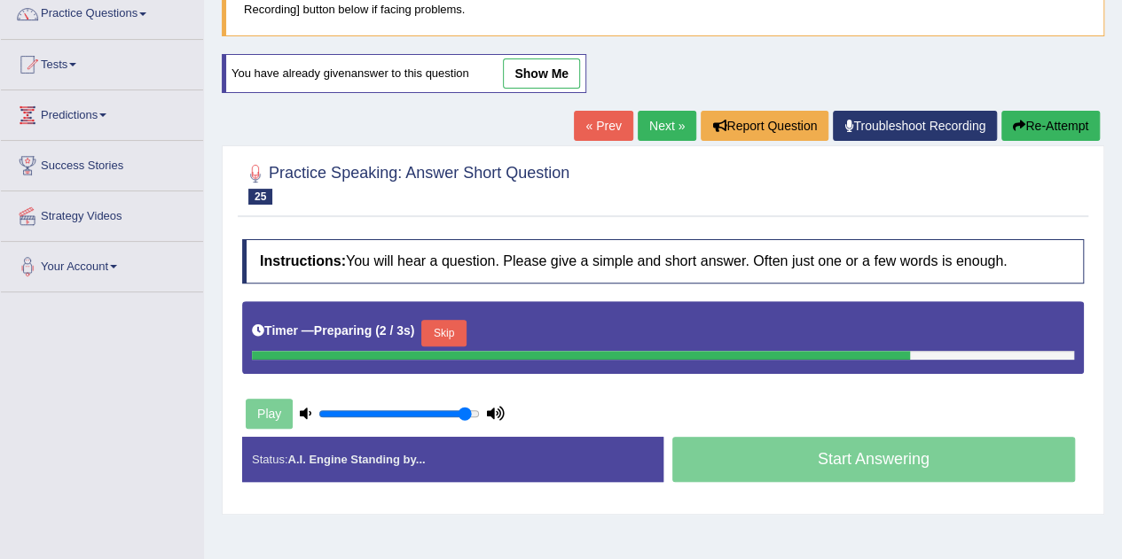
click at [454, 324] on button "Skip" at bounding box center [443, 333] width 44 height 27
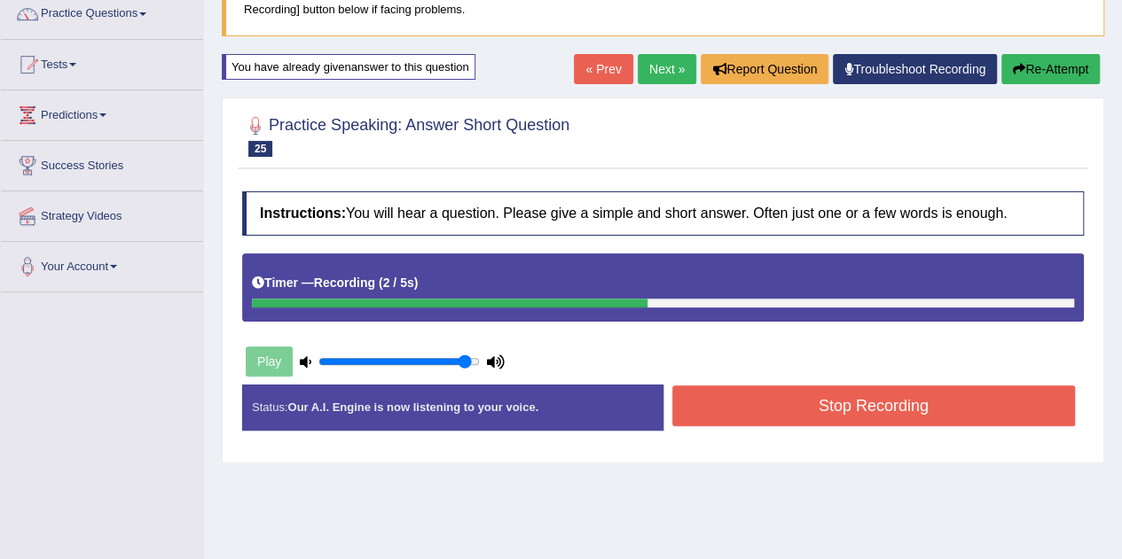
click at [732, 396] on button "Stop Recording" at bounding box center [873, 406] width 403 height 41
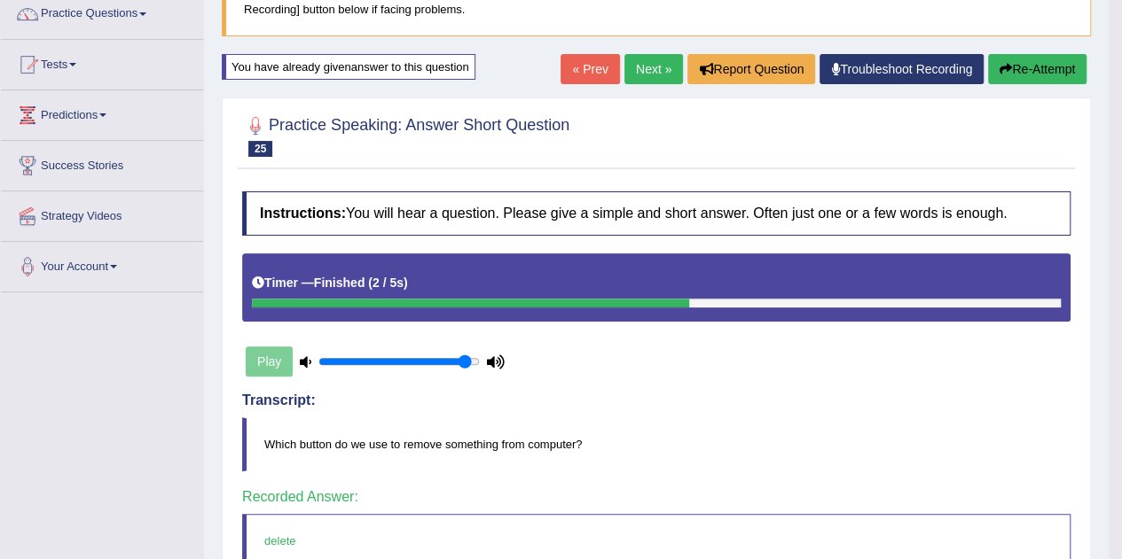
click at [643, 80] on link "Next »" at bounding box center [653, 69] width 59 height 30
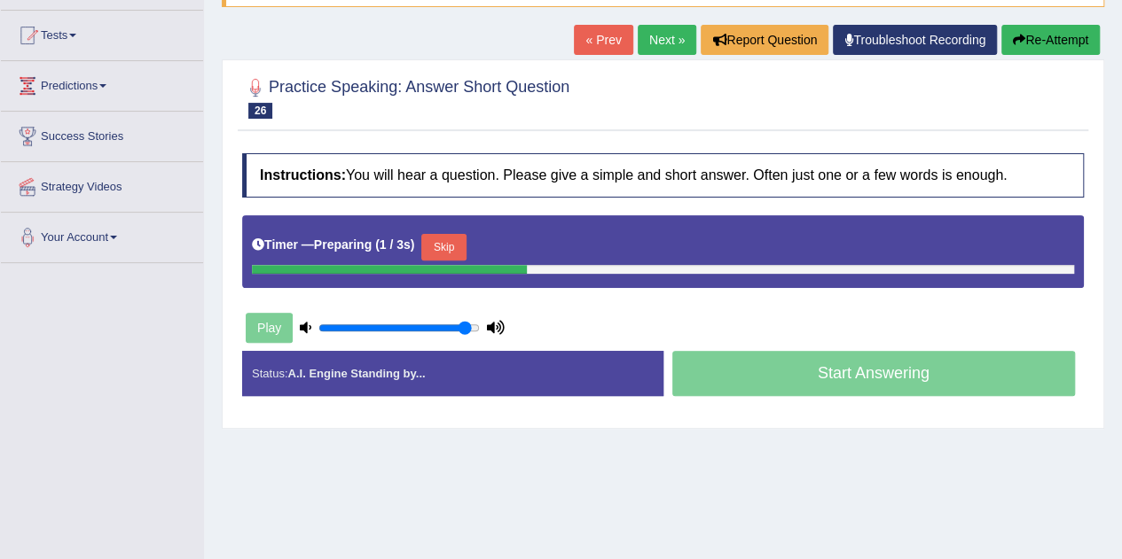
scroll to position [179, 0]
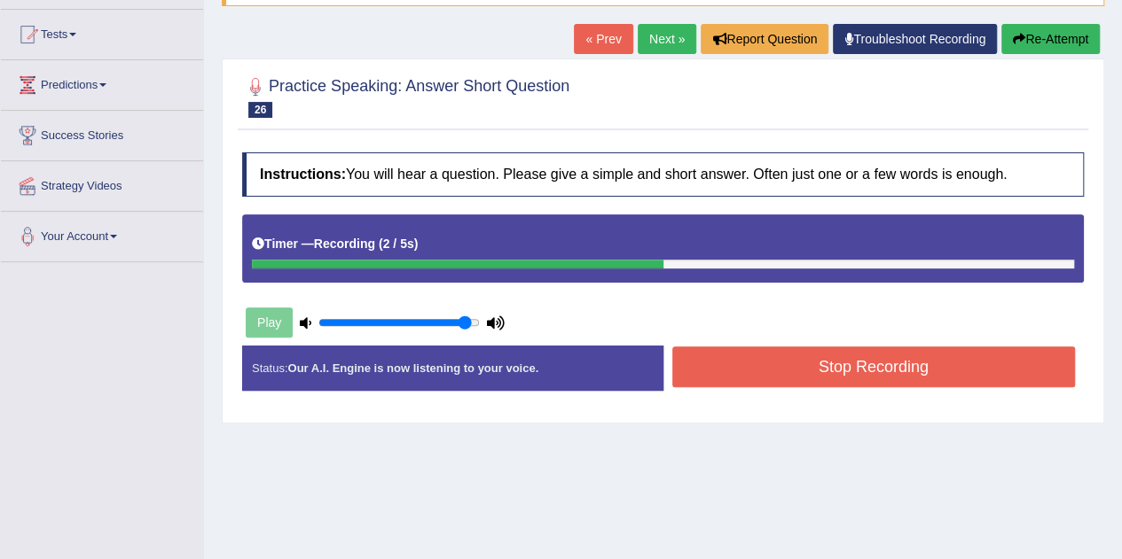
click at [739, 377] on button "Stop Recording" at bounding box center [873, 367] width 403 height 41
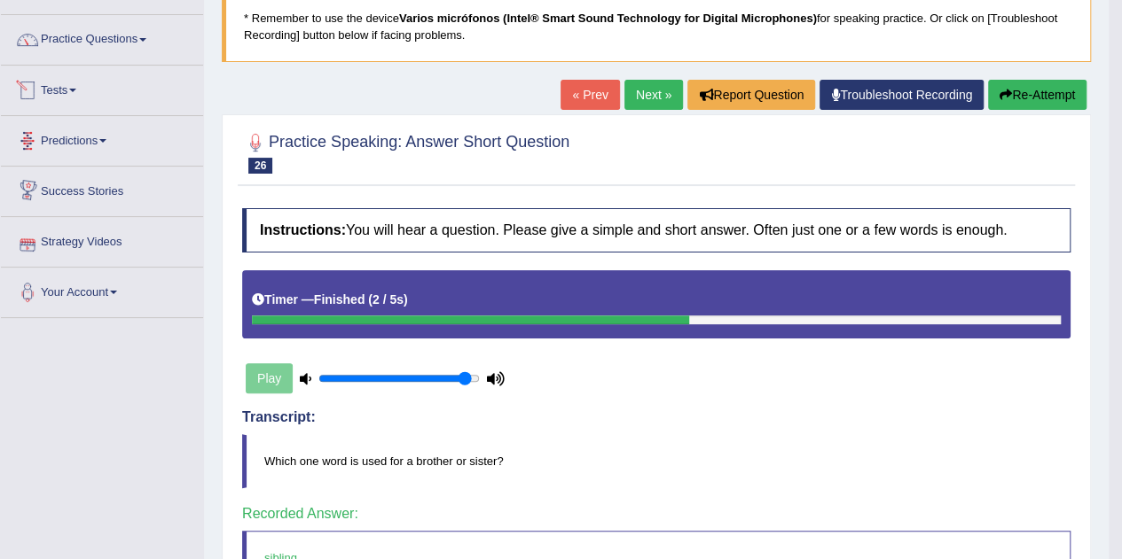
scroll to position [121, 0]
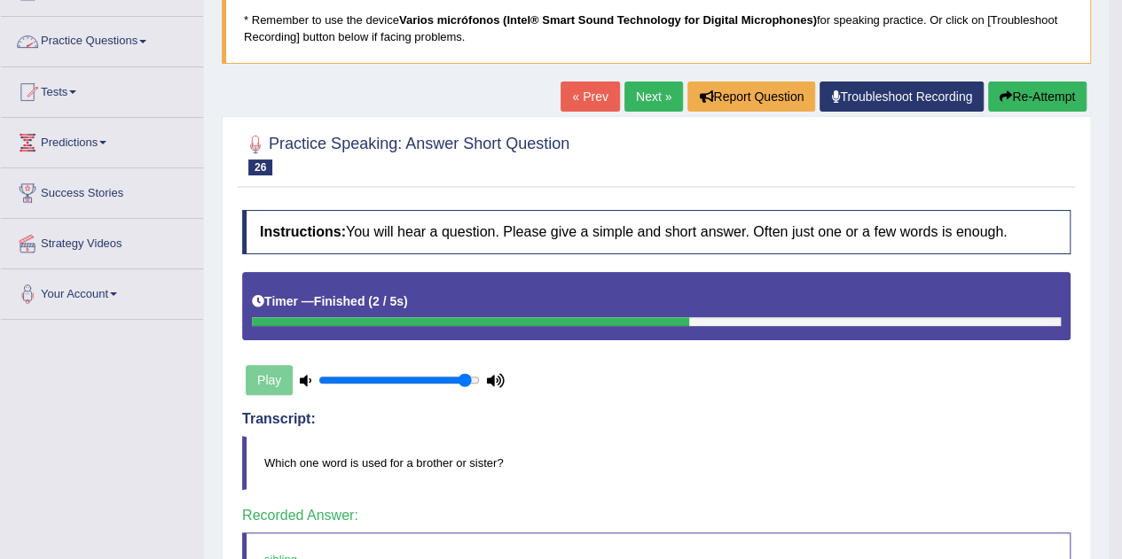
click at [101, 48] on link "Practice Questions" at bounding box center [102, 39] width 202 height 44
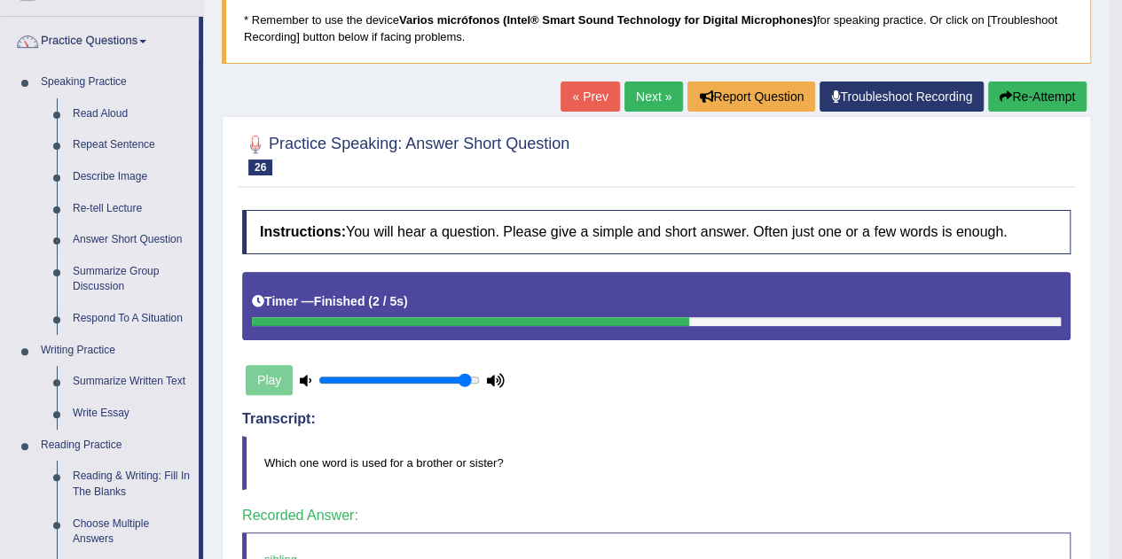
click at [128, 282] on link "Summarize Group Discussion" at bounding box center [132, 279] width 134 height 47
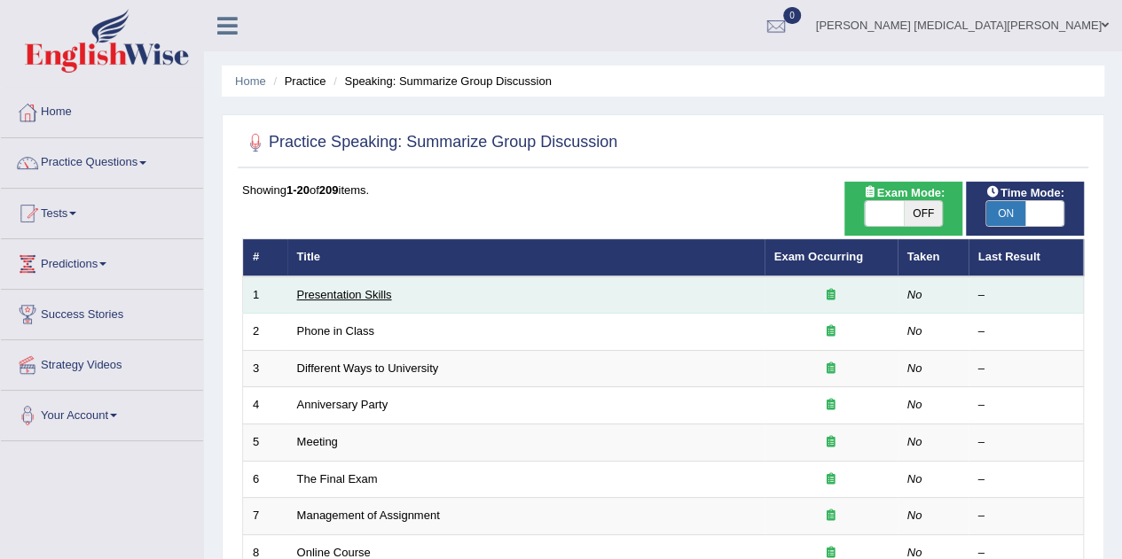
click at [347, 293] on link "Presentation Skills" at bounding box center [344, 294] width 95 height 13
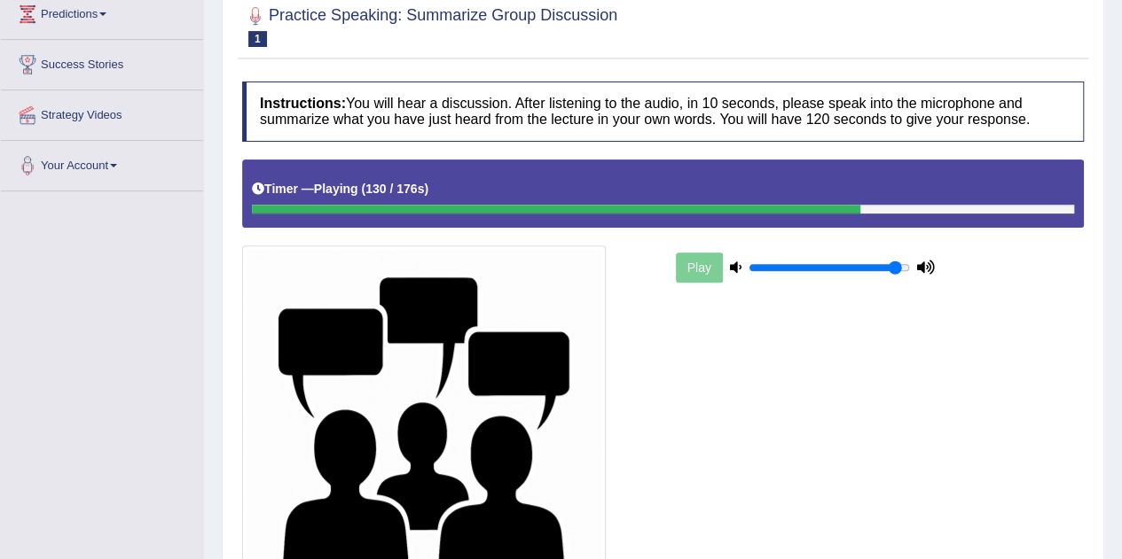
scroll to position [247, 0]
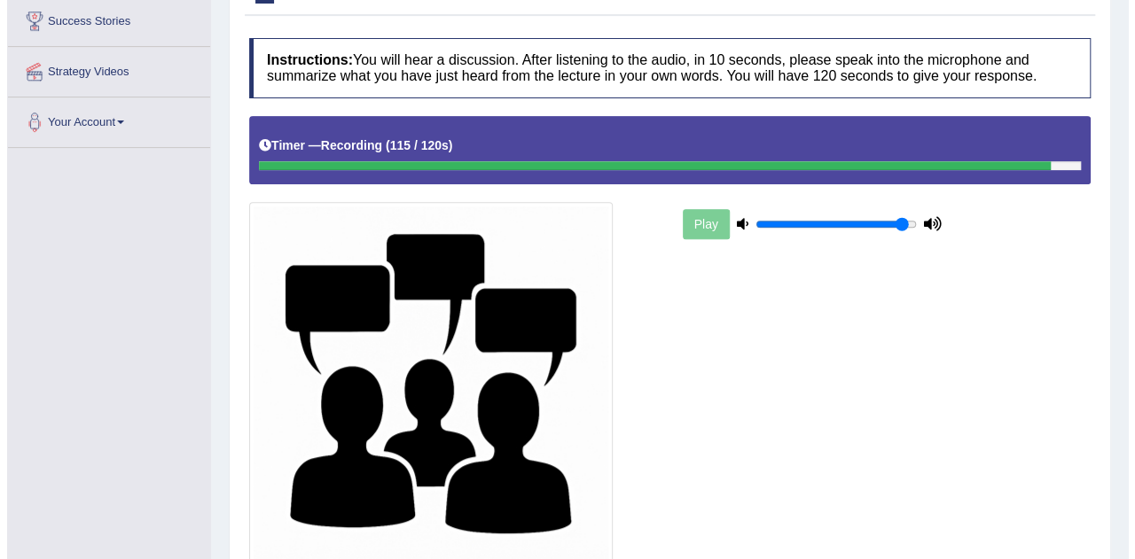
scroll to position [432, 0]
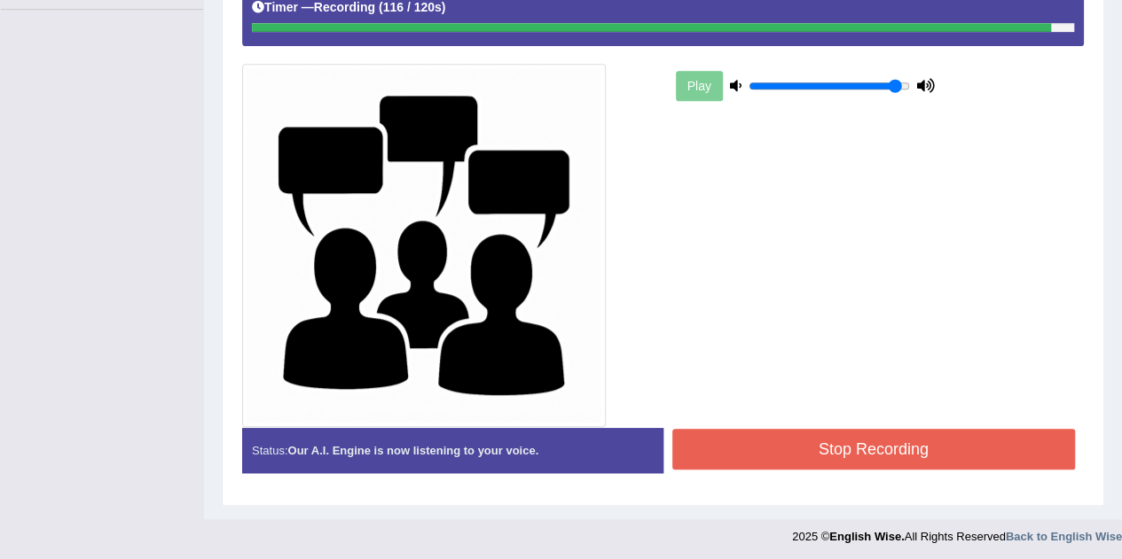
click at [718, 446] on button "Stop Recording" at bounding box center [873, 449] width 403 height 41
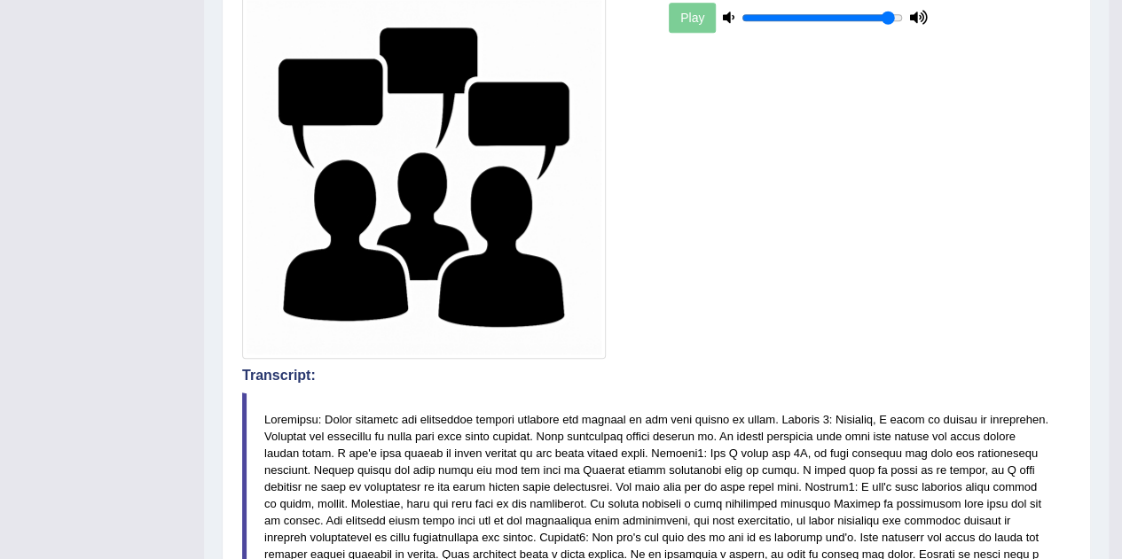
scroll to position [0, 0]
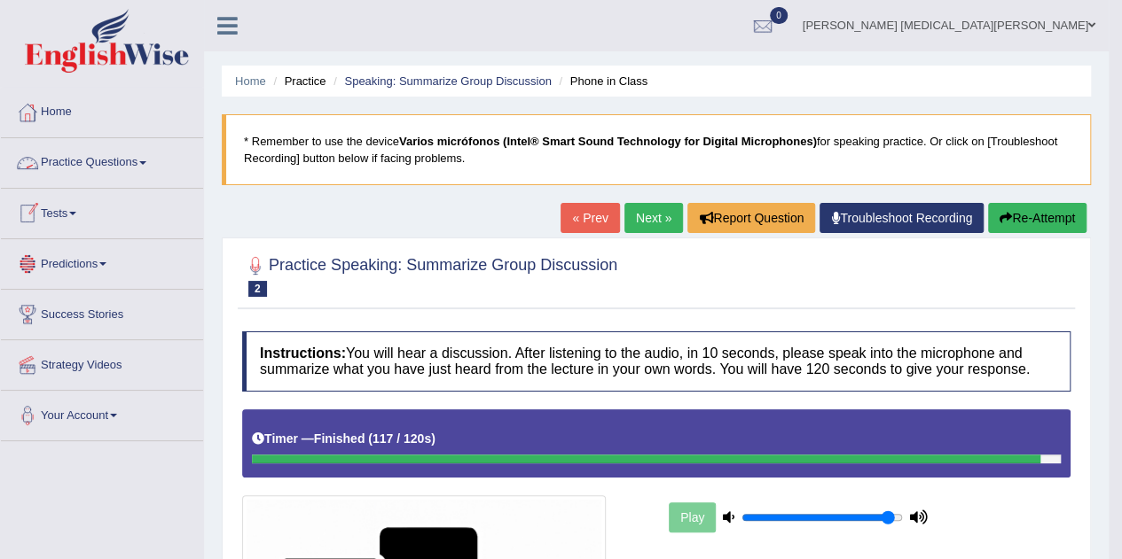
click at [149, 171] on link "Practice Questions" at bounding box center [102, 160] width 202 height 44
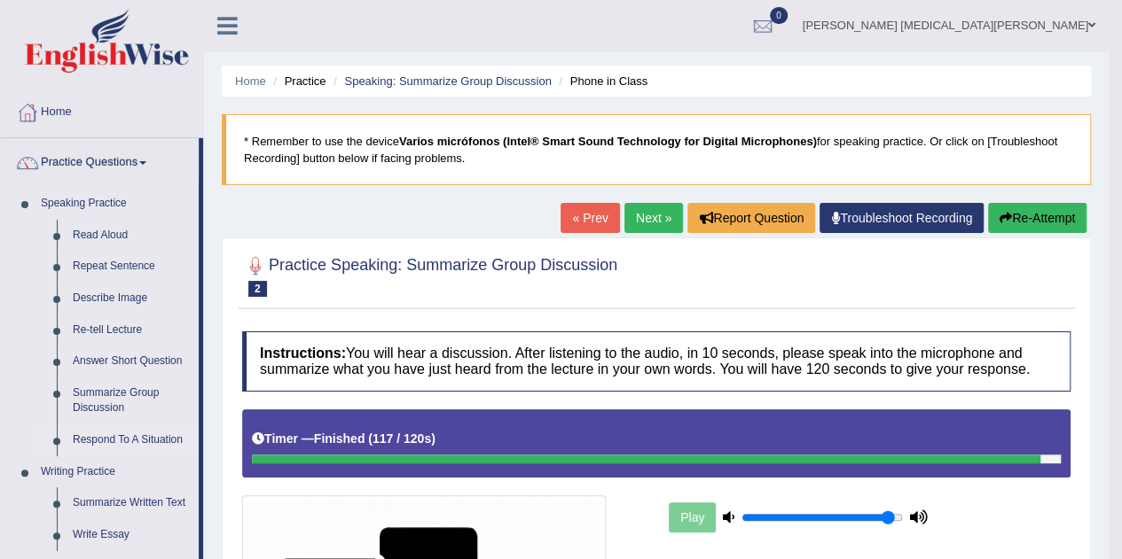
click at [135, 439] on link "Respond To A Situation" at bounding box center [132, 441] width 134 height 32
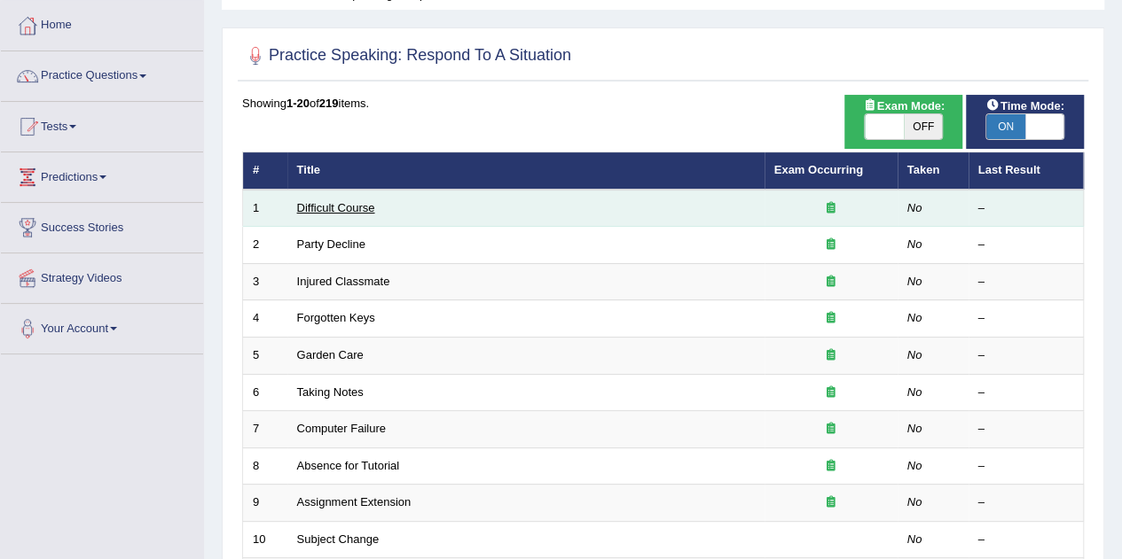
click at [353, 201] on link "Difficult Course" at bounding box center [336, 207] width 78 height 13
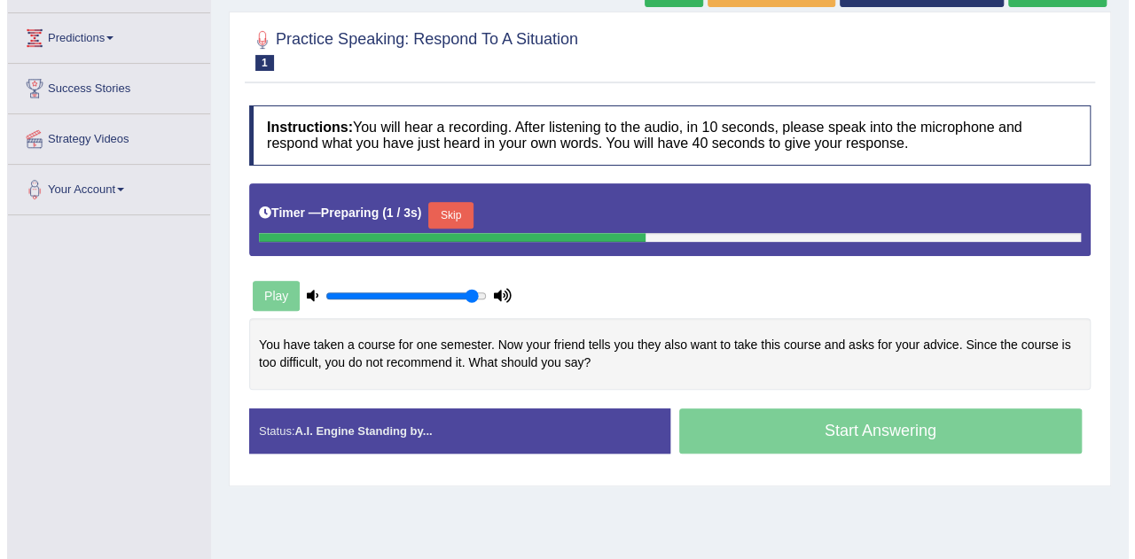
scroll to position [227, 0]
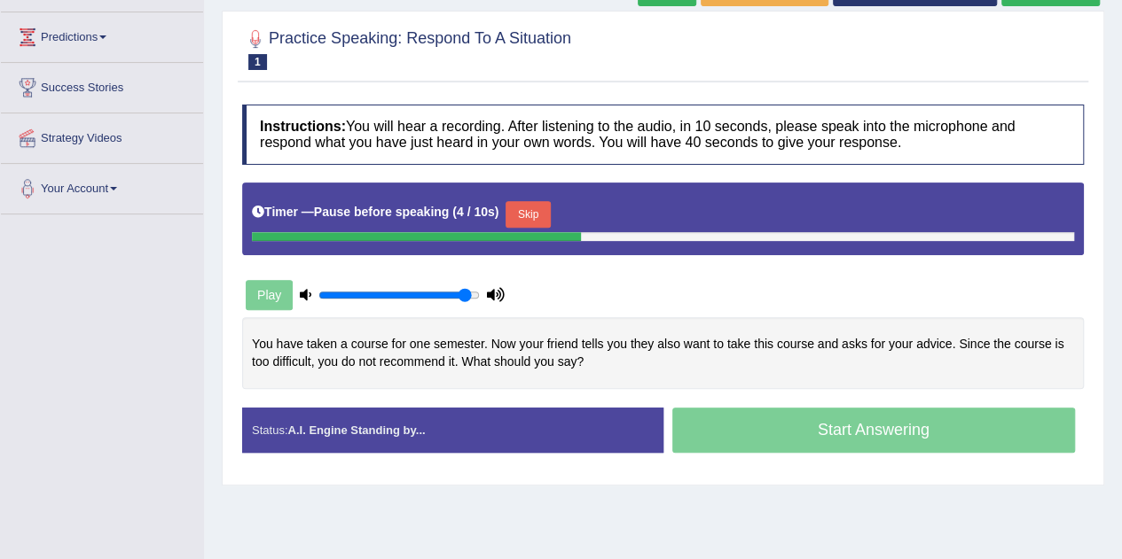
click at [536, 205] on button "Skip" at bounding box center [527, 214] width 44 height 27
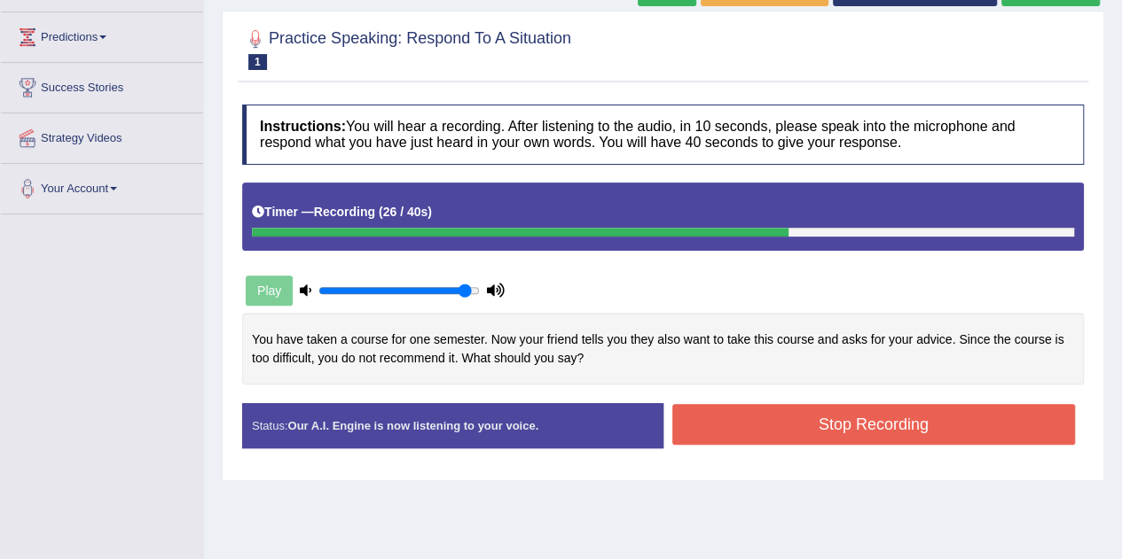
click at [749, 433] on button "Stop Recording" at bounding box center [873, 424] width 403 height 41
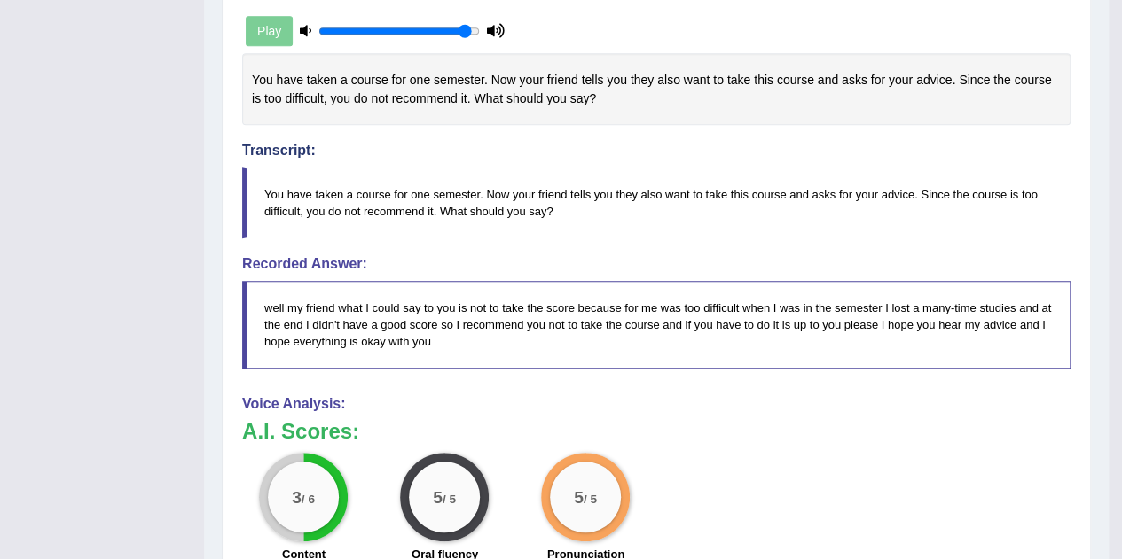
scroll to position [193, 0]
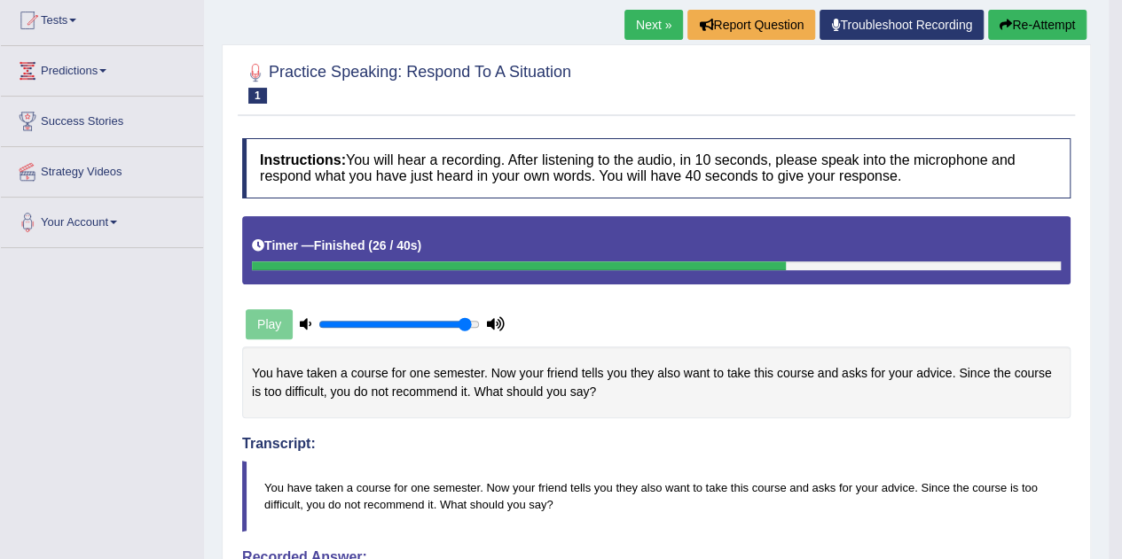
click at [645, 27] on link "Next »" at bounding box center [653, 25] width 59 height 30
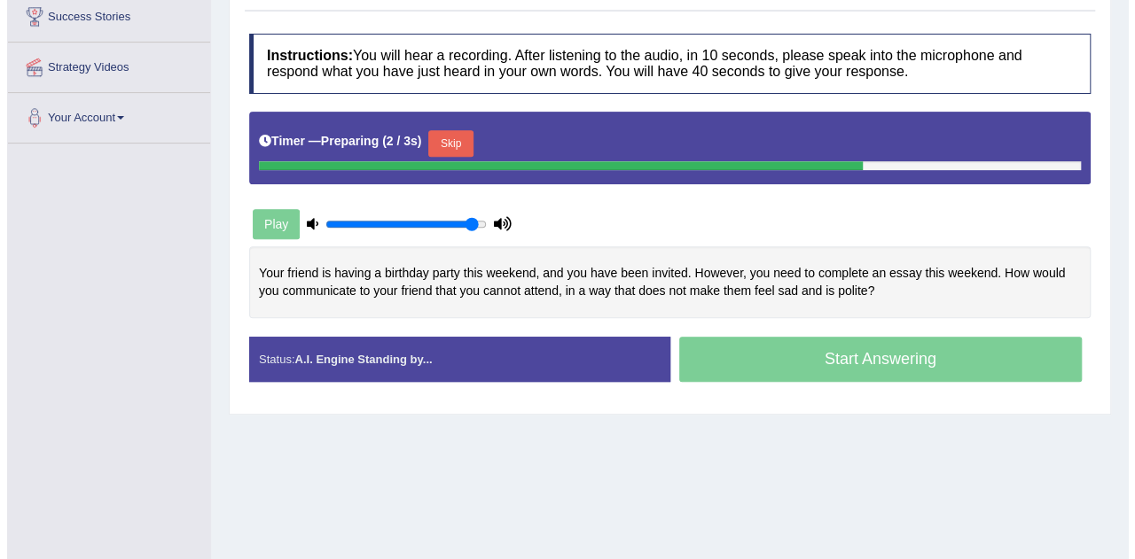
scroll to position [328, 0]
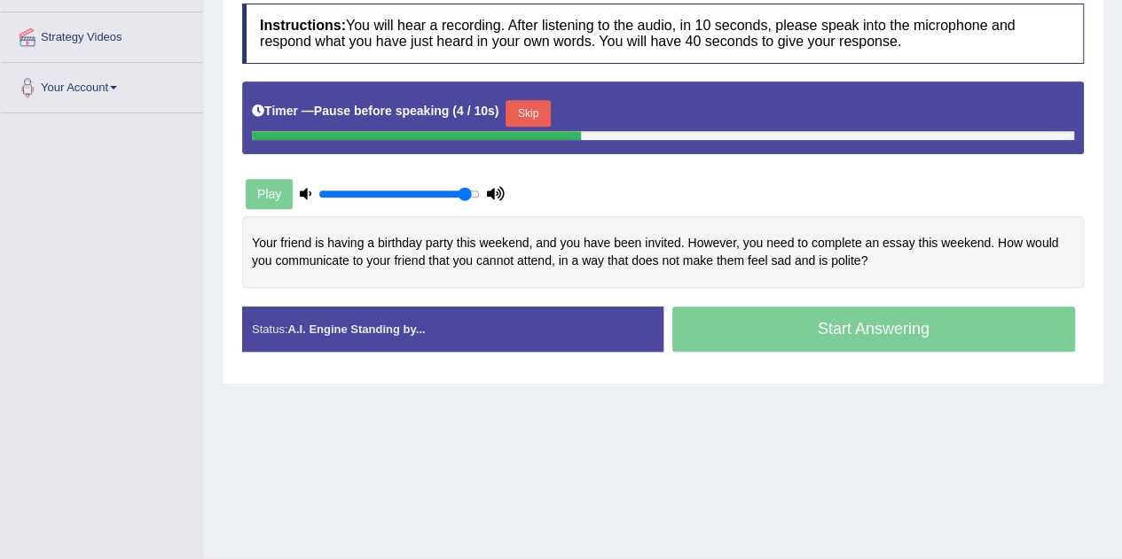
click at [520, 103] on button "Skip" at bounding box center [527, 113] width 44 height 27
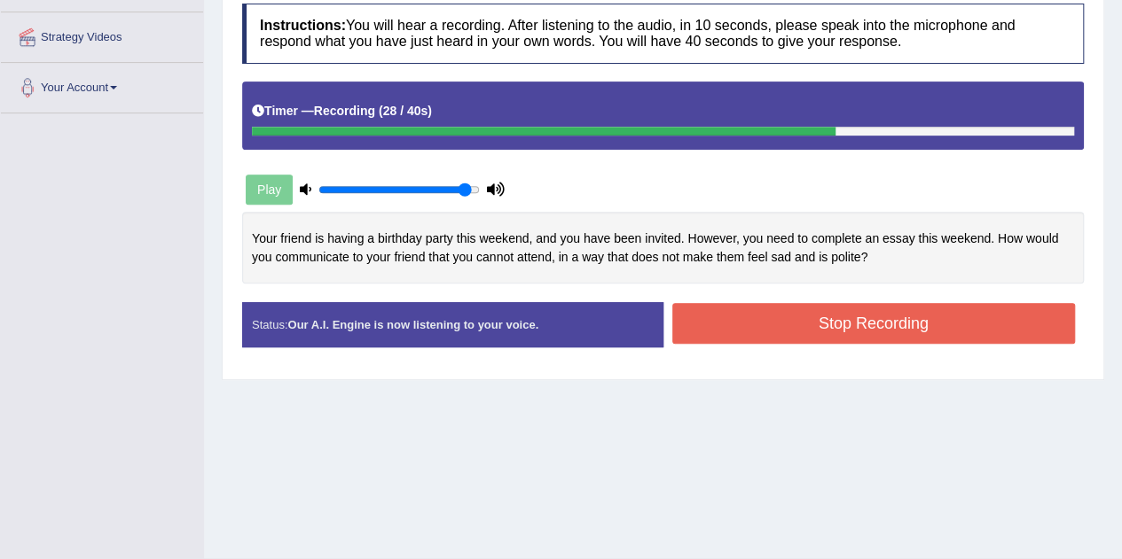
click at [801, 329] on button "Stop Recording" at bounding box center [873, 323] width 403 height 41
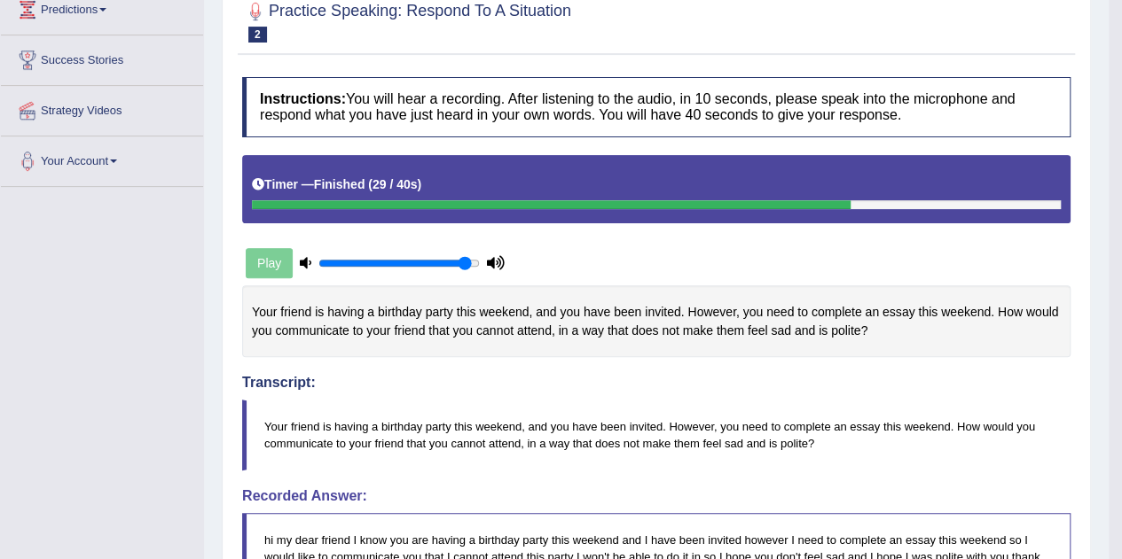
scroll to position [203, 0]
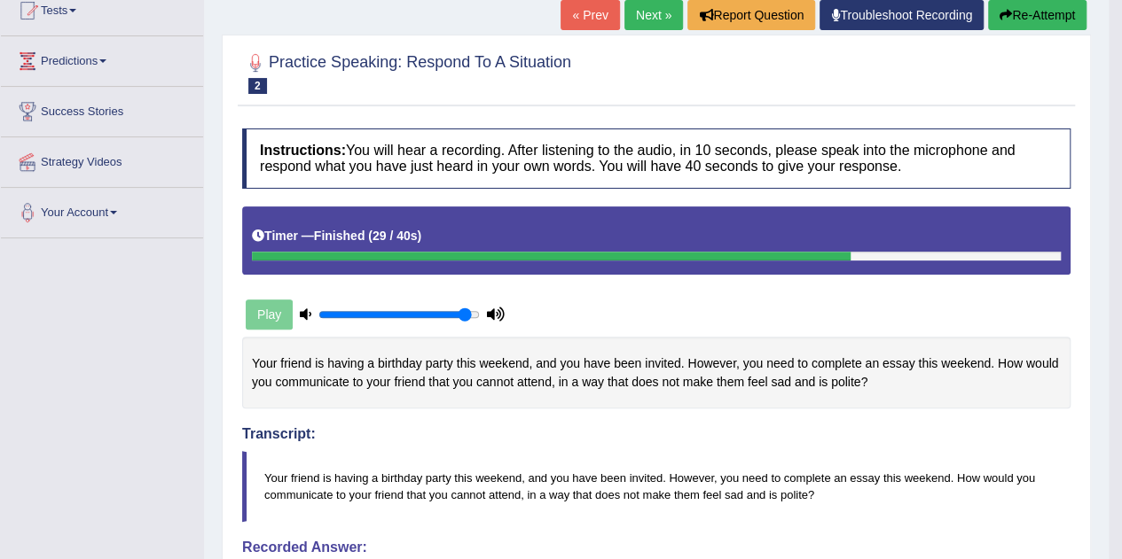
click at [632, 14] on link "Next »" at bounding box center [653, 15] width 59 height 30
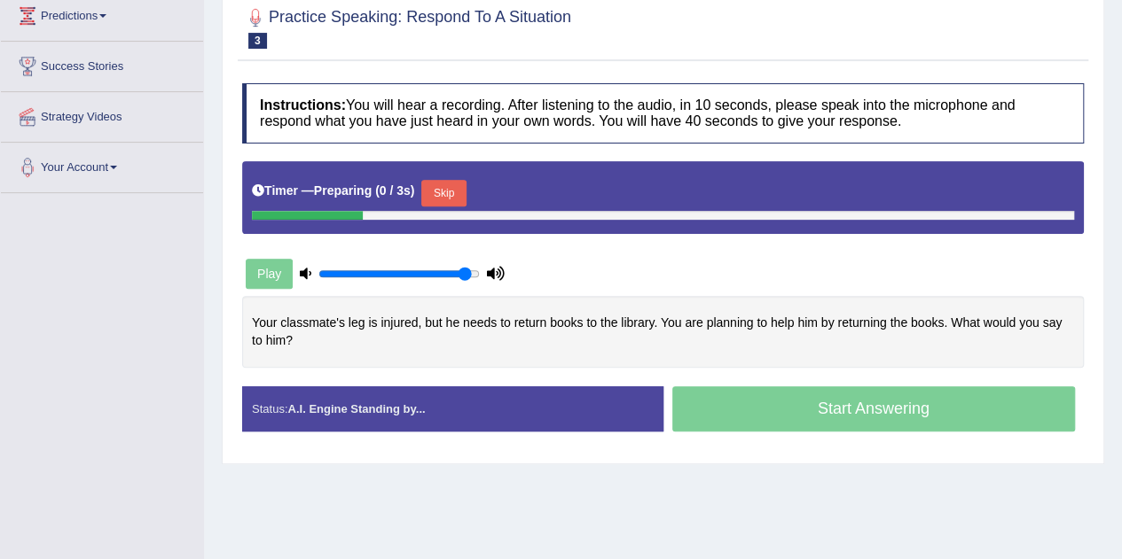
scroll to position [255, 0]
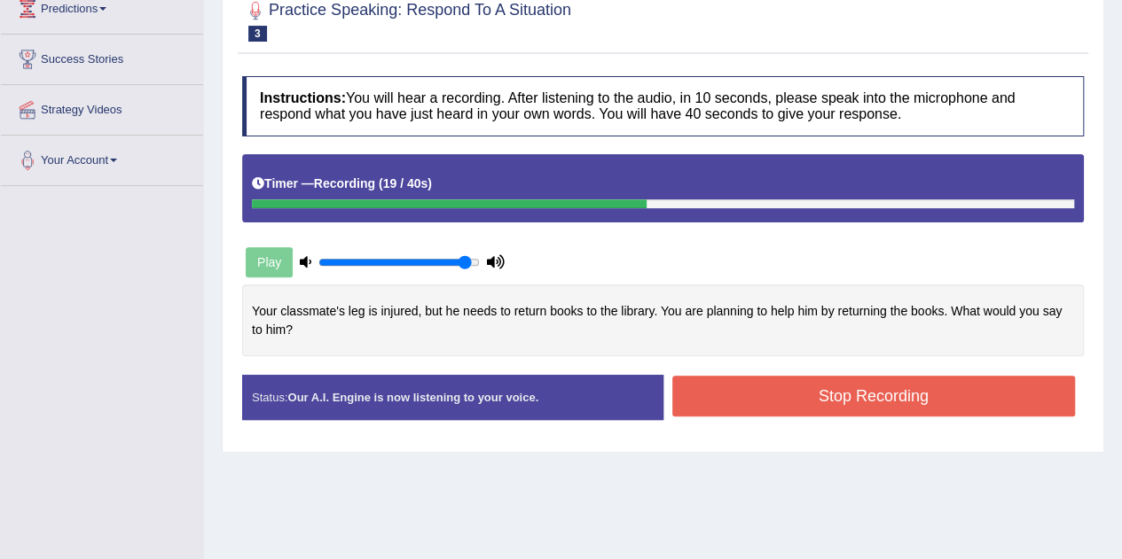
click at [767, 402] on button "Stop Recording" at bounding box center [873, 396] width 403 height 41
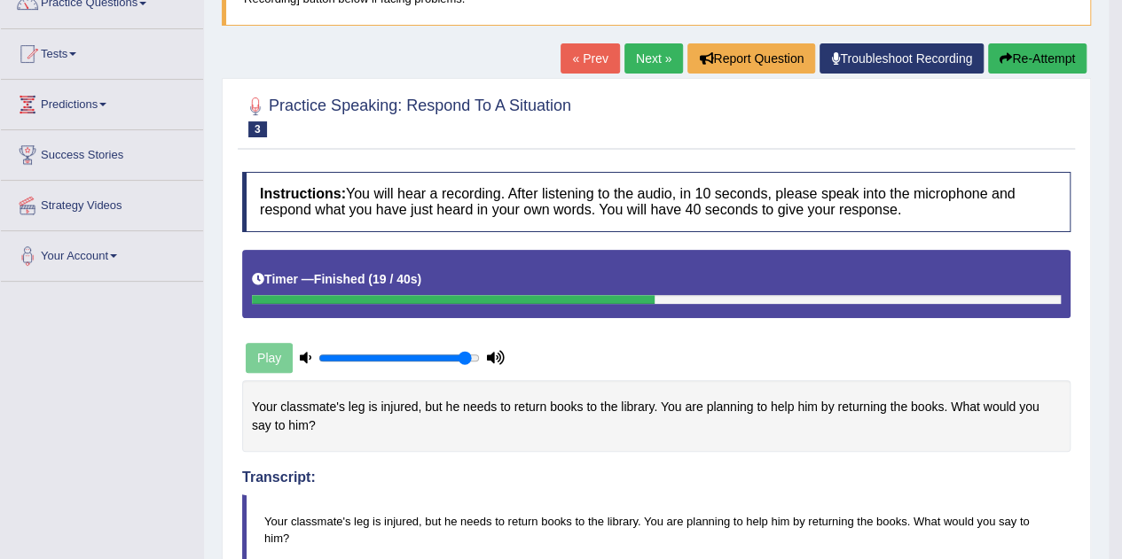
scroll to position [143, 0]
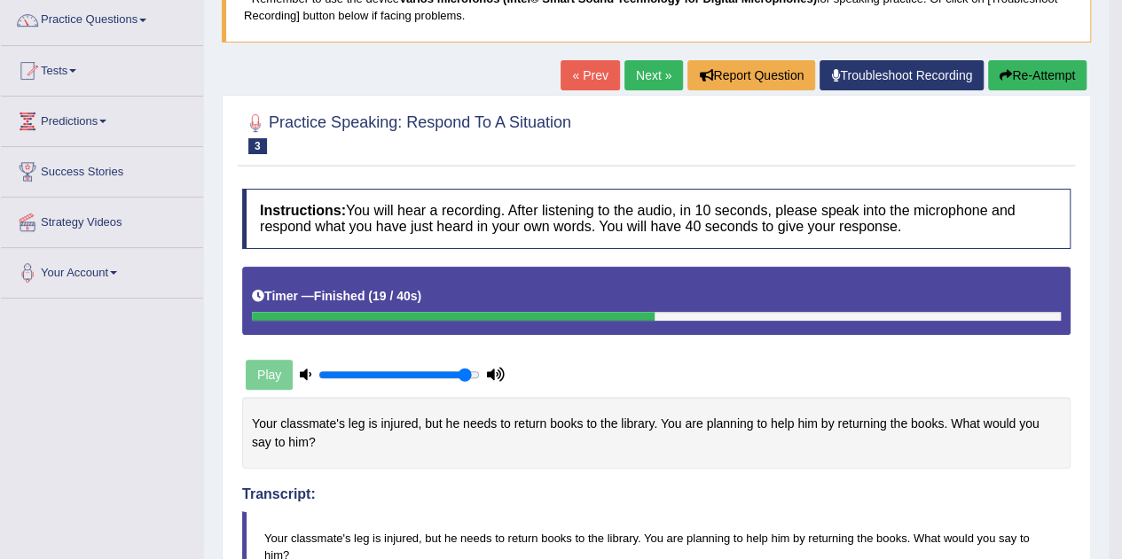
click at [639, 76] on link "Next »" at bounding box center [653, 75] width 59 height 30
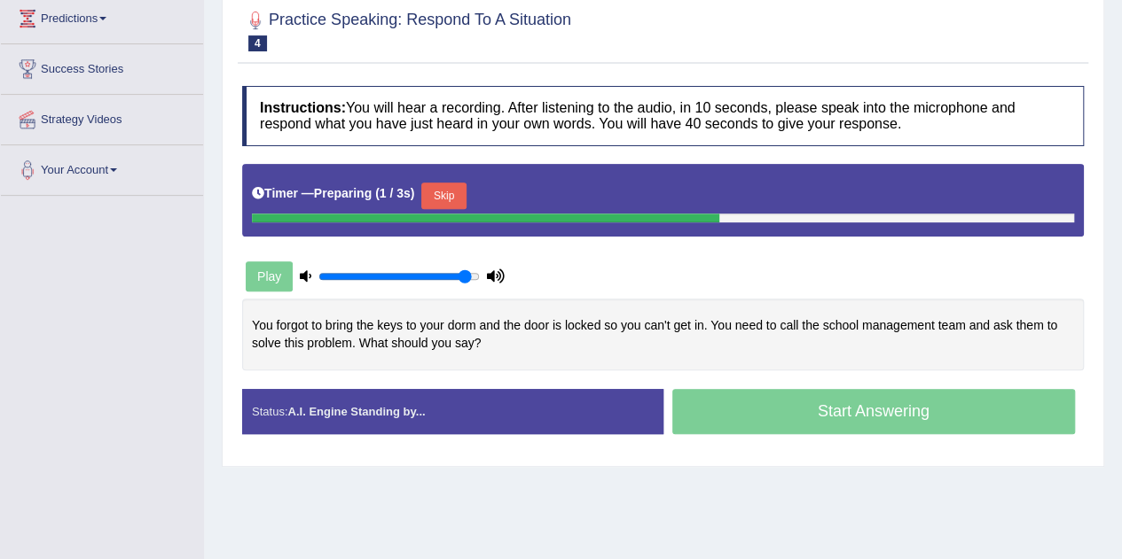
scroll to position [251, 0]
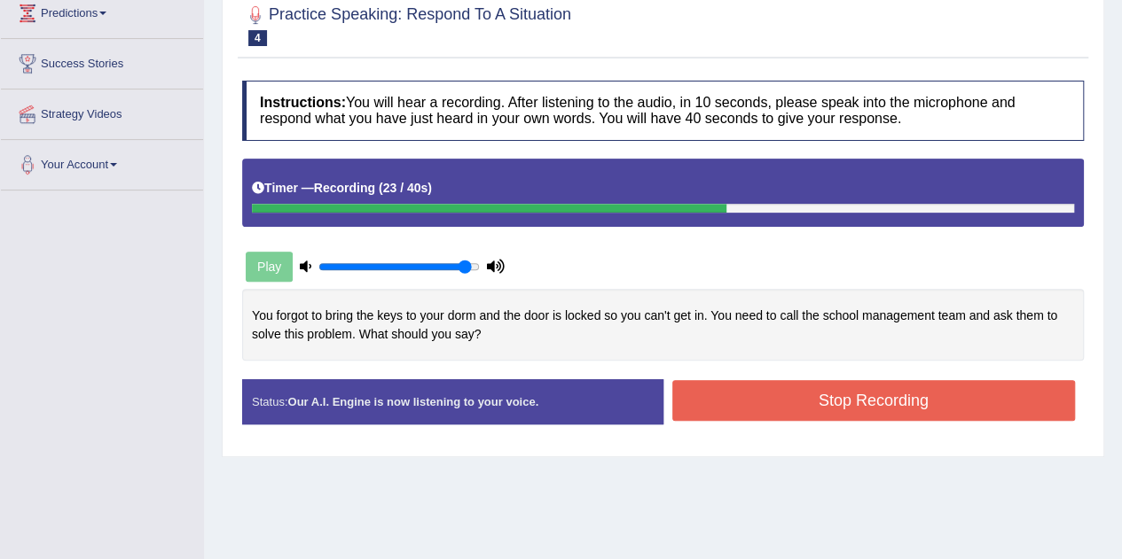
click at [710, 391] on button "Stop Recording" at bounding box center [873, 400] width 403 height 41
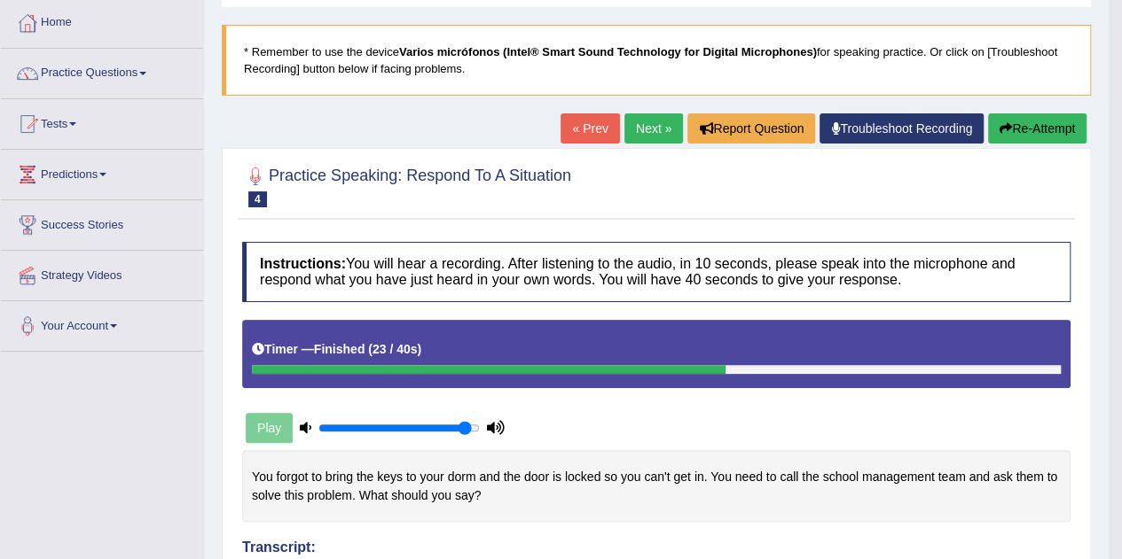
scroll to position [57, 0]
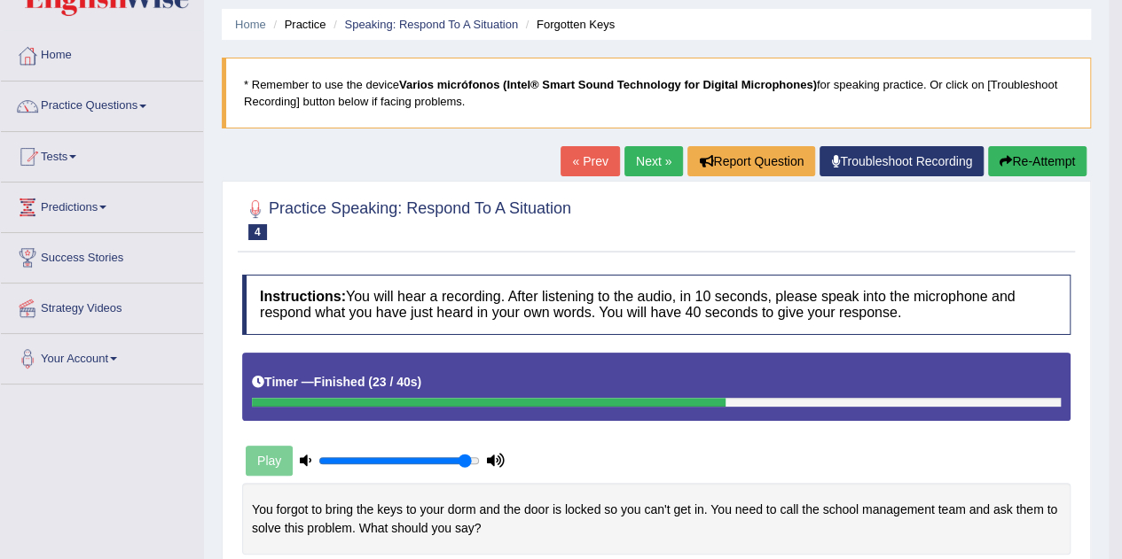
click at [649, 150] on link "Next »" at bounding box center [653, 161] width 59 height 30
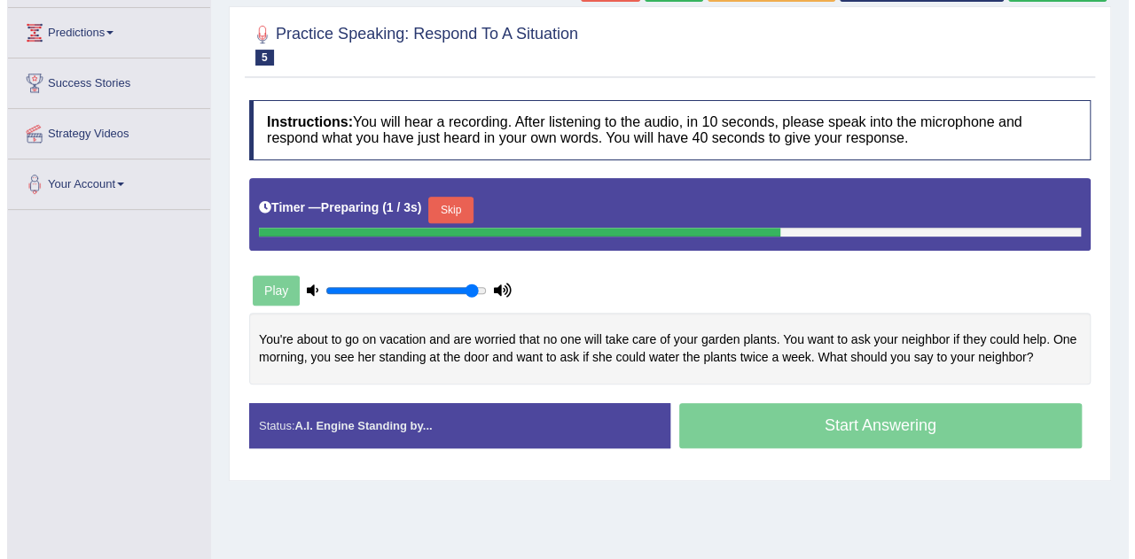
scroll to position [232, 0]
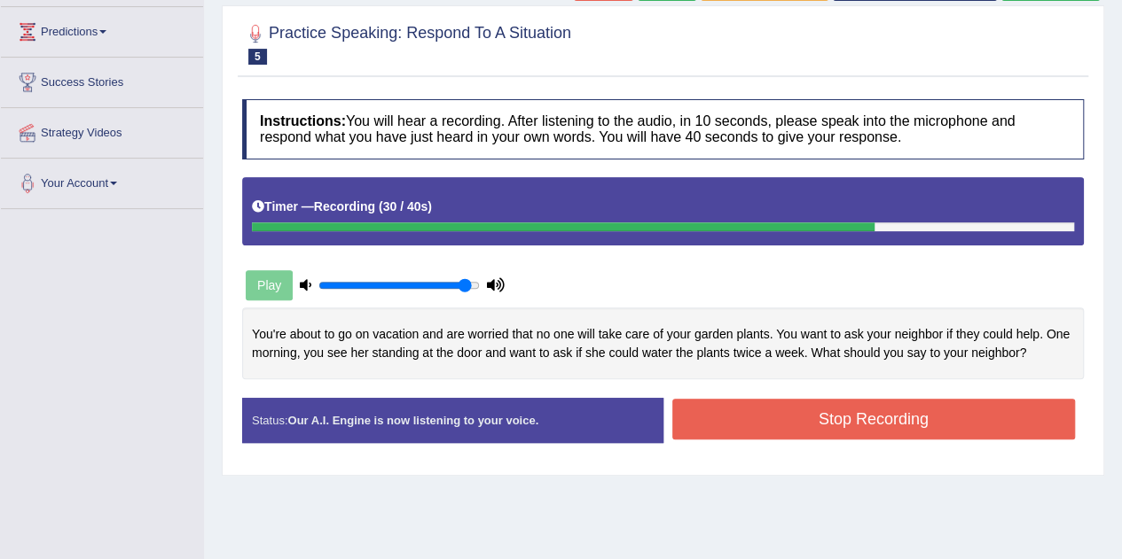
click at [895, 423] on button "Stop Recording" at bounding box center [873, 419] width 403 height 41
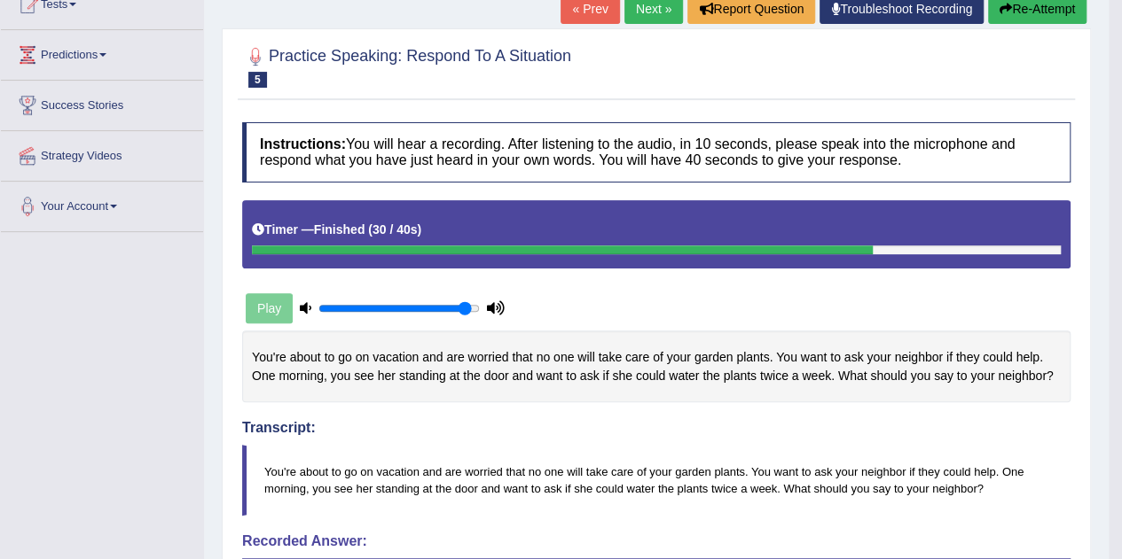
scroll to position [208, 0]
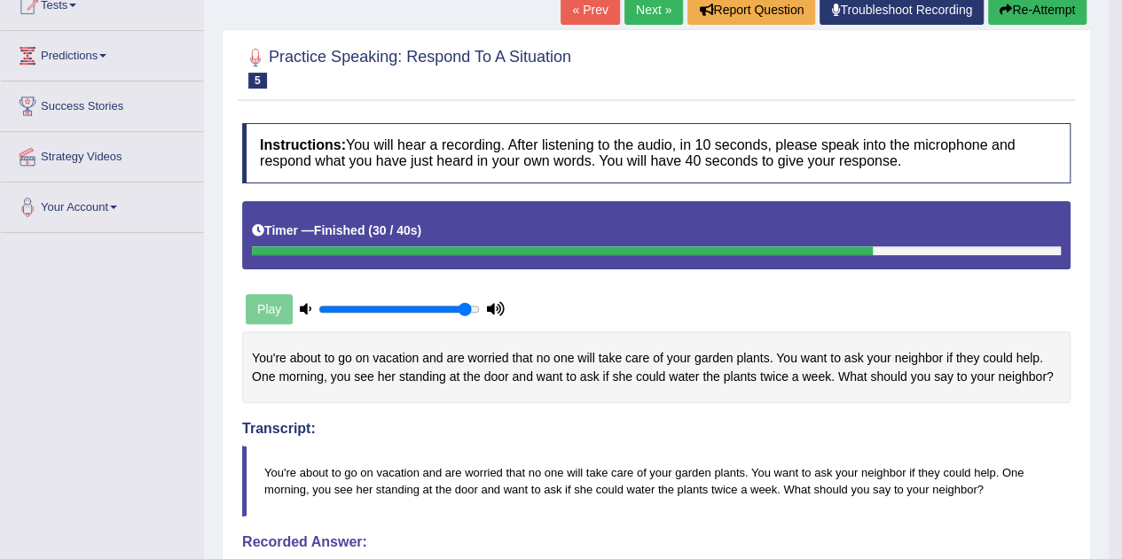
click at [642, 6] on link "Next »" at bounding box center [653, 10] width 59 height 30
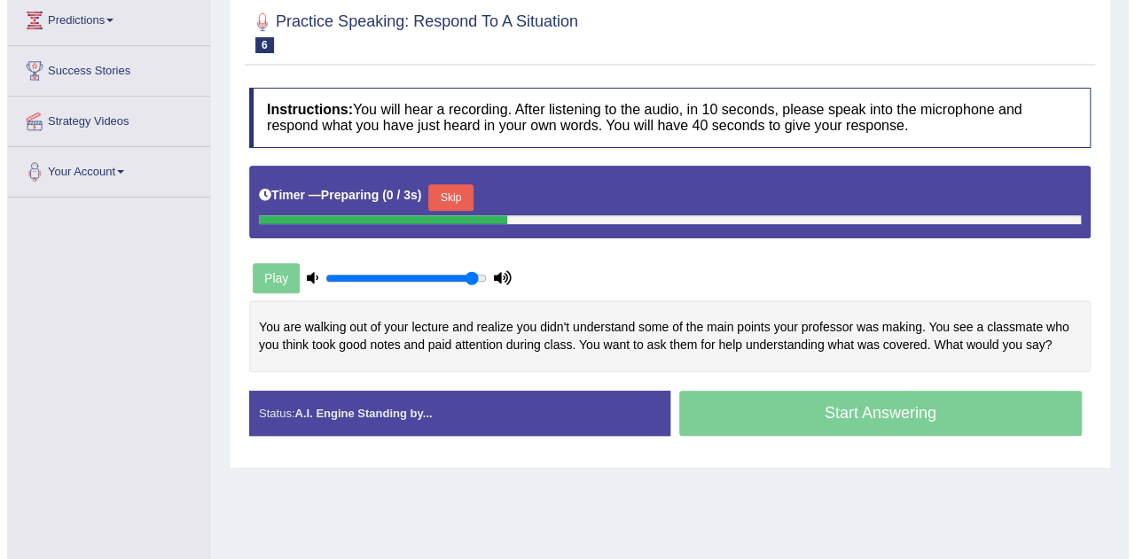
scroll to position [254, 0]
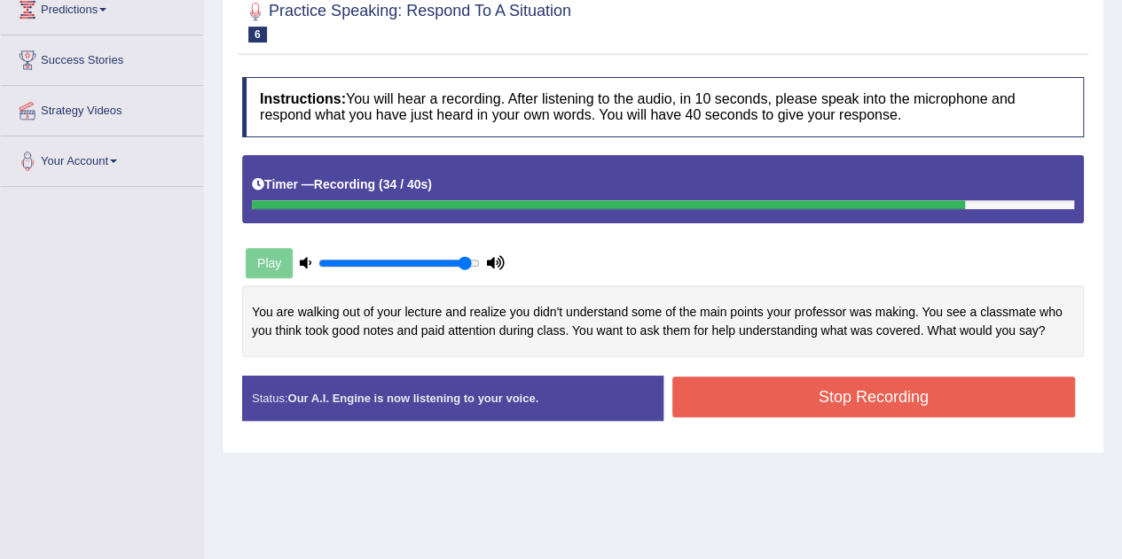
click at [814, 401] on button "Stop Recording" at bounding box center [873, 397] width 403 height 41
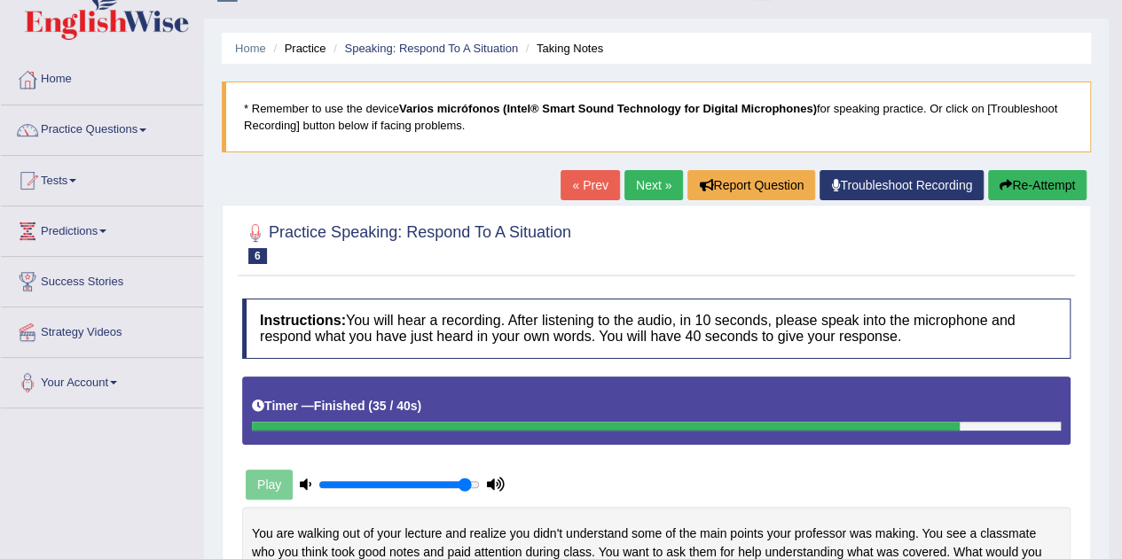
scroll to position [0, 0]
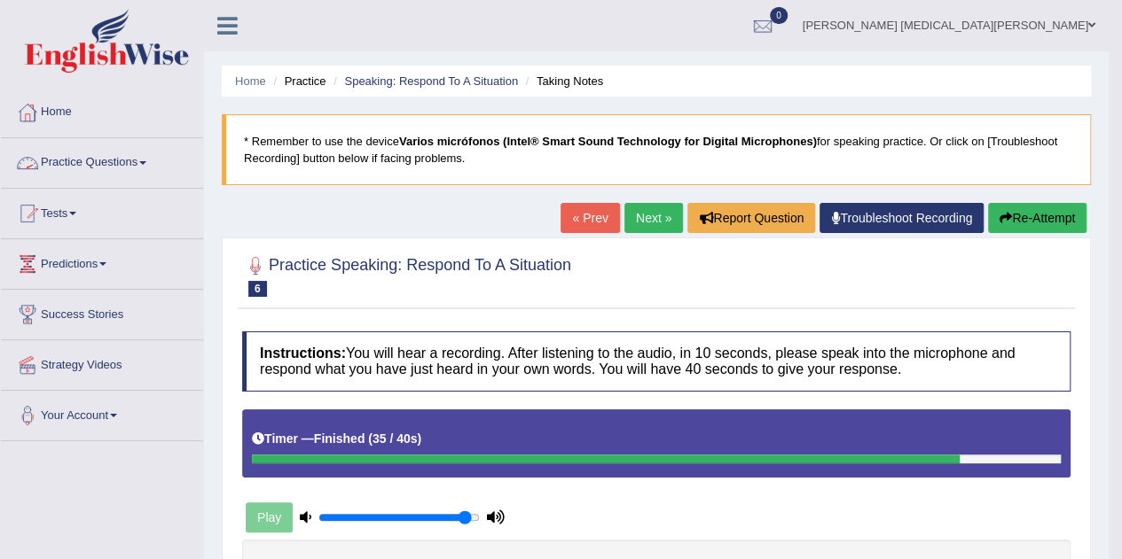
click at [113, 166] on link "Practice Questions" at bounding box center [102, 160] width 202 height 44
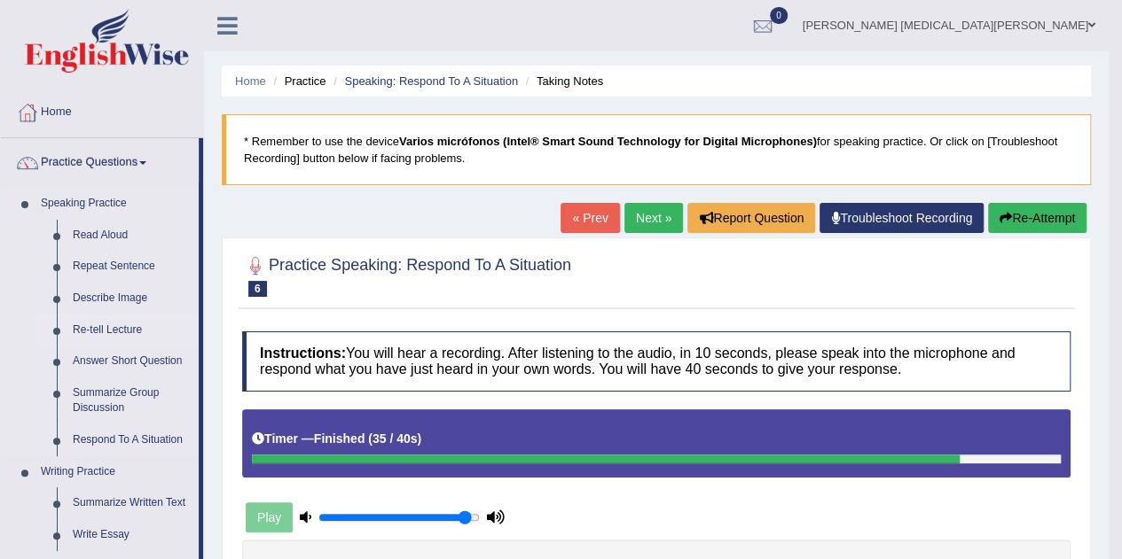
click at [124, 324] on link "Re-tell Lecture" at bounding box center [132, 331] width 134 height 32
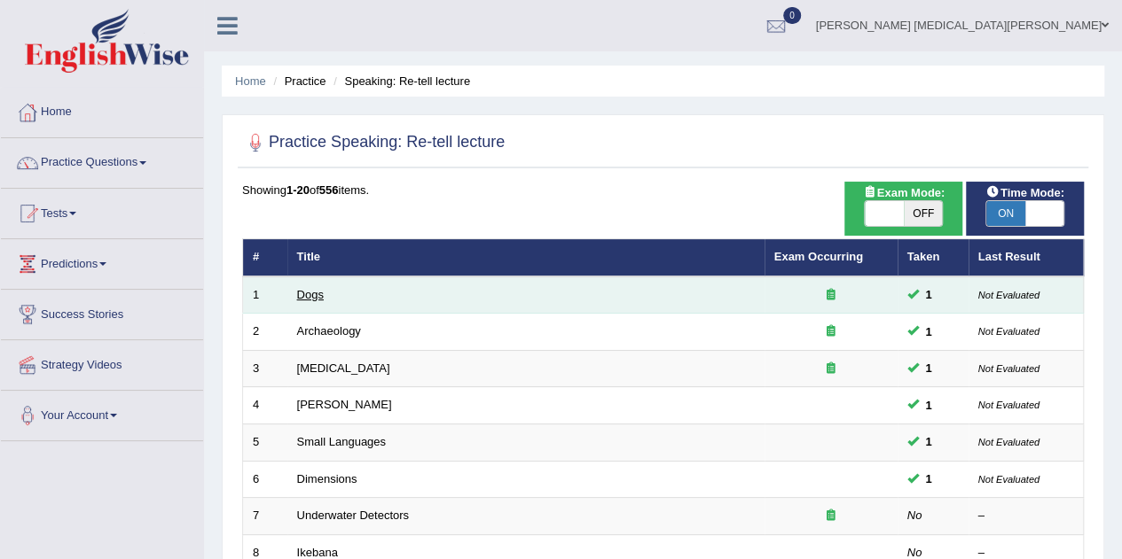
click at [312, 294] on link "Dogs" at bounding box center [310, 294] width 27 height 13
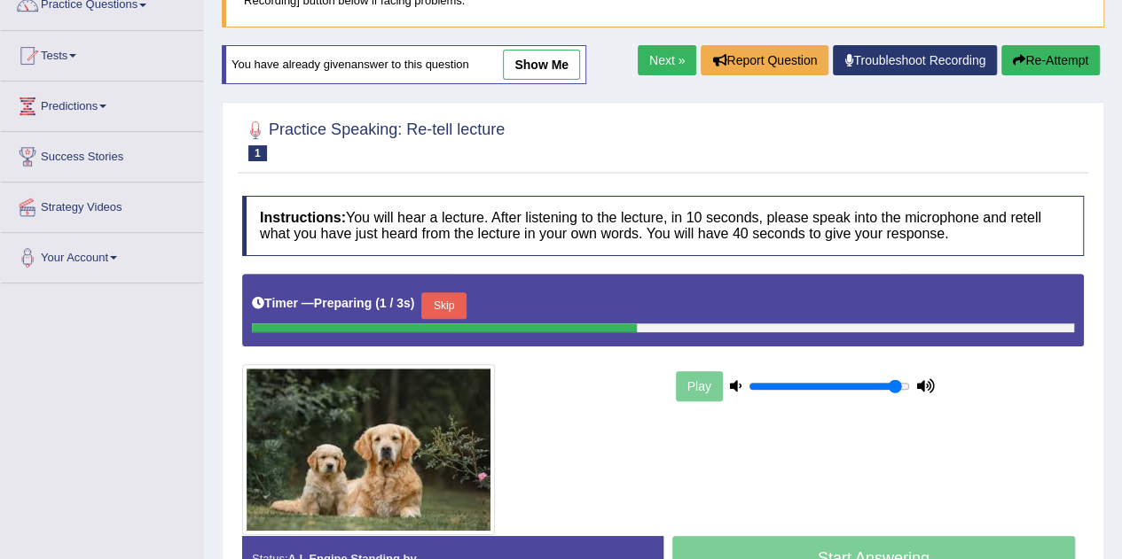
scroll to position [167, 0]
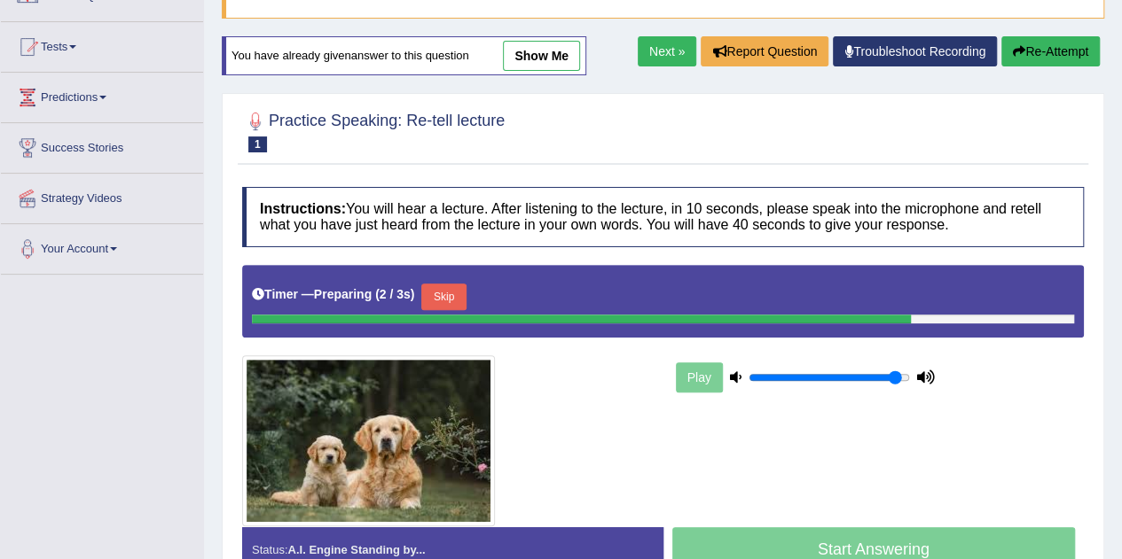
click at [448, 285] on button "Skip" at bounding box center [443, 297] width 44 height 27
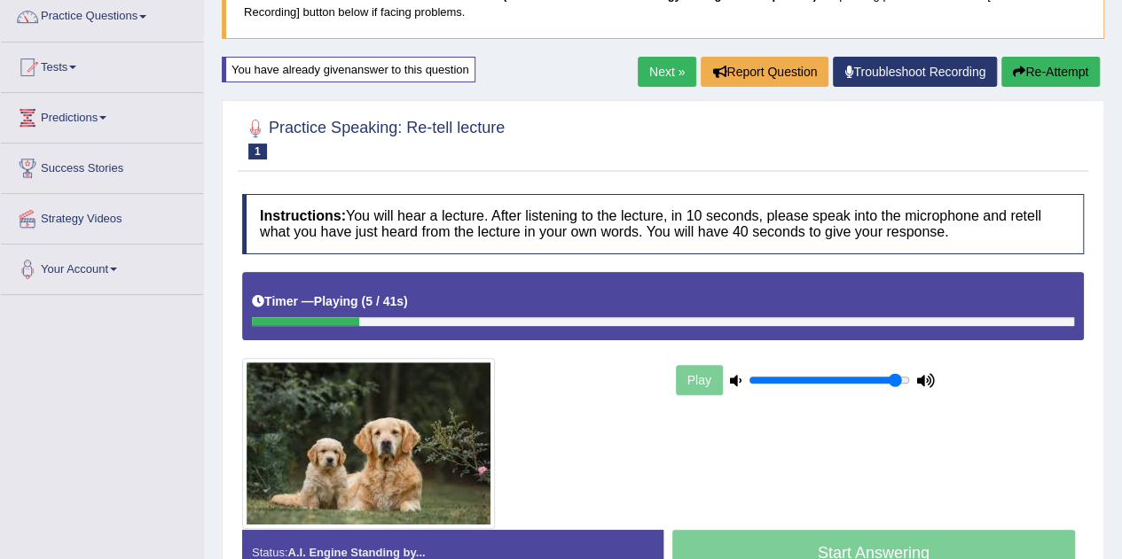
scroll to position [133, 0]
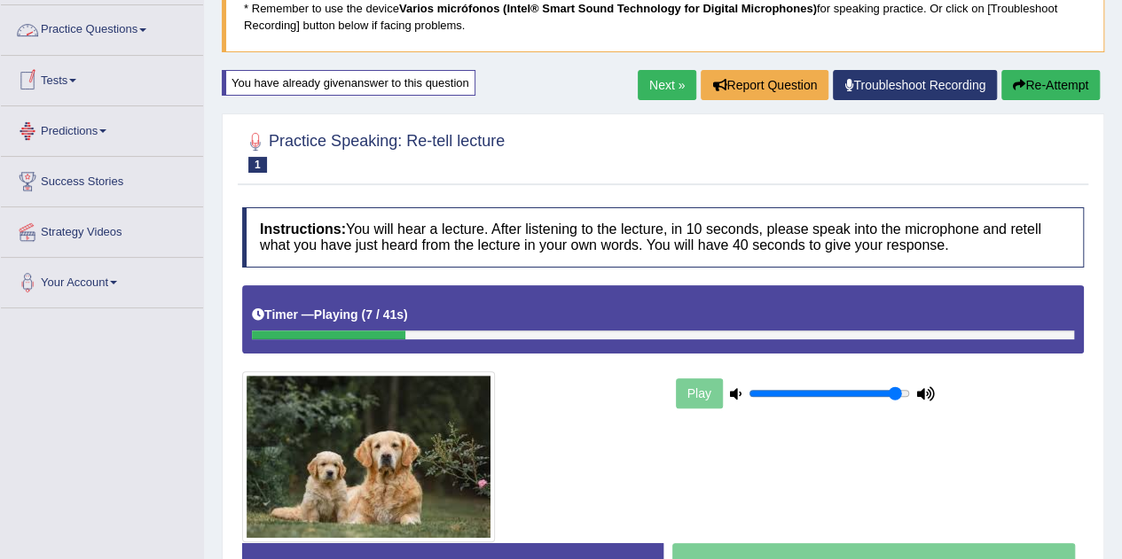
click at [97, 43] on link "Practice Questions" at bounding box center [102, 27] width 202 height 44
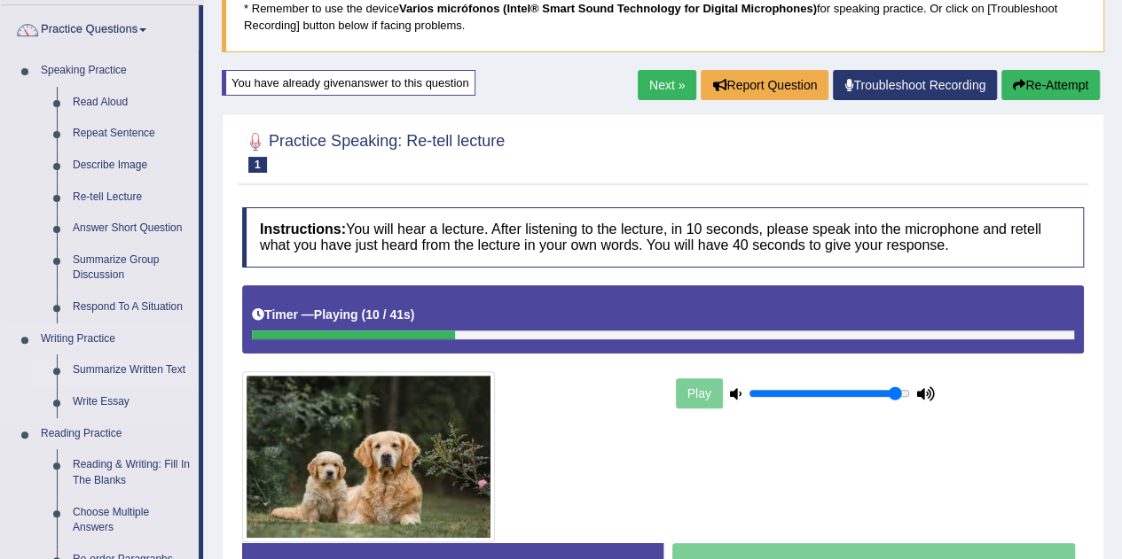
click at [149, 370] on link "Summarize Written Text" at bounding box center [132, 371] width 134 height 32
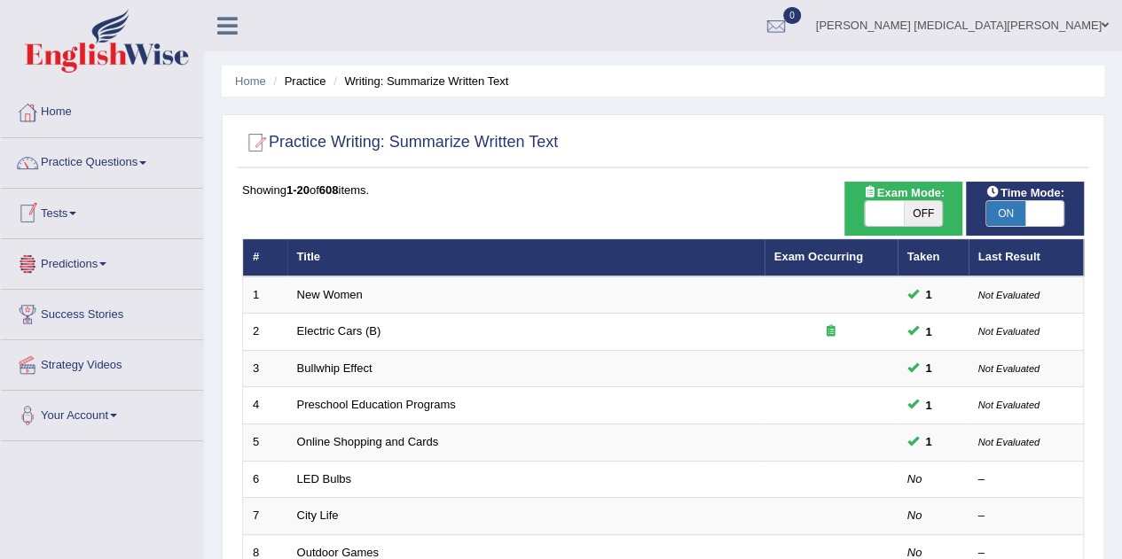
click at [82, 208] on link "Tests" at bounding box center [102, 211] width 202 height 44
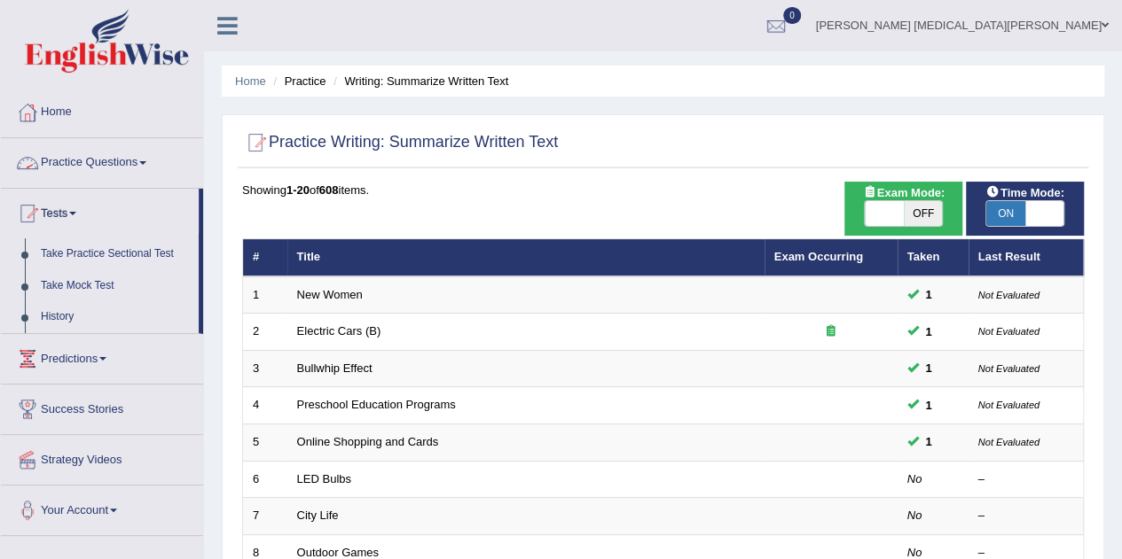
click at [116, 174] on link "Practice Questions" at bounding box center [102, 160] width 202 height 44
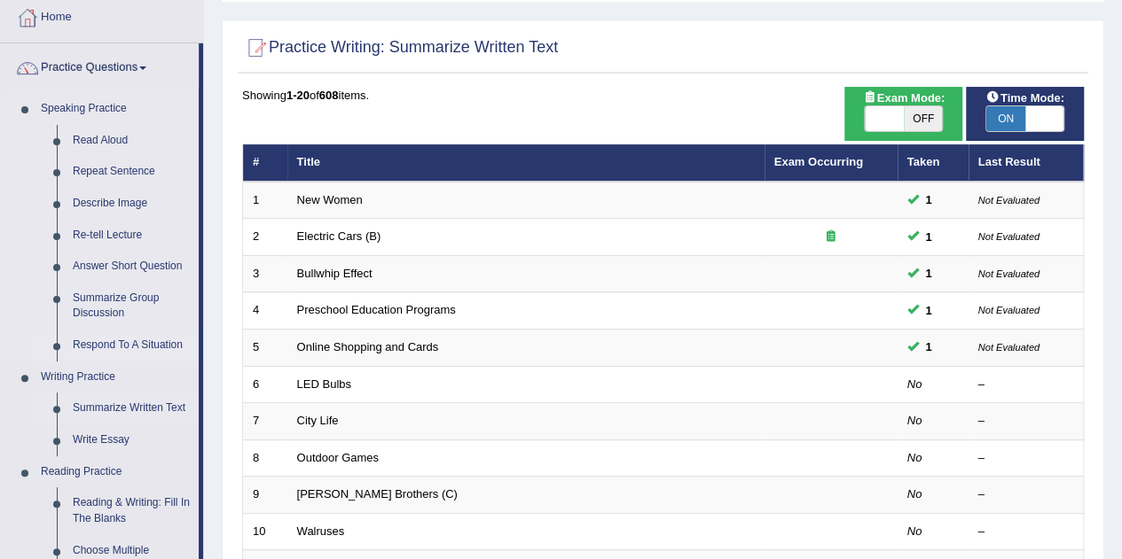
scroll to position [97, 0]
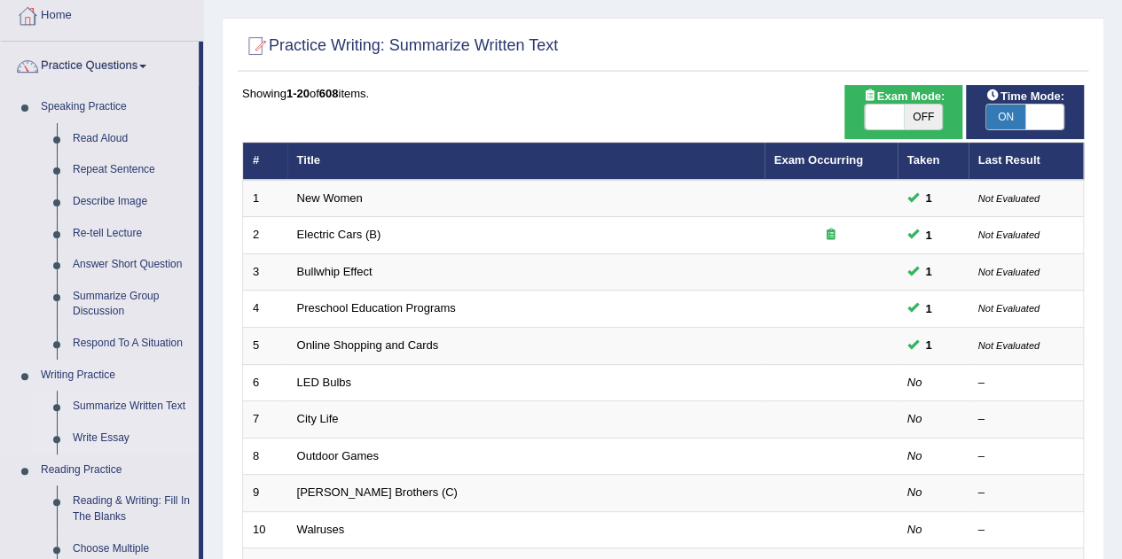
click at [107, 434] on link "Write Essay" at bounding box center [132, 439] width 134 height 32
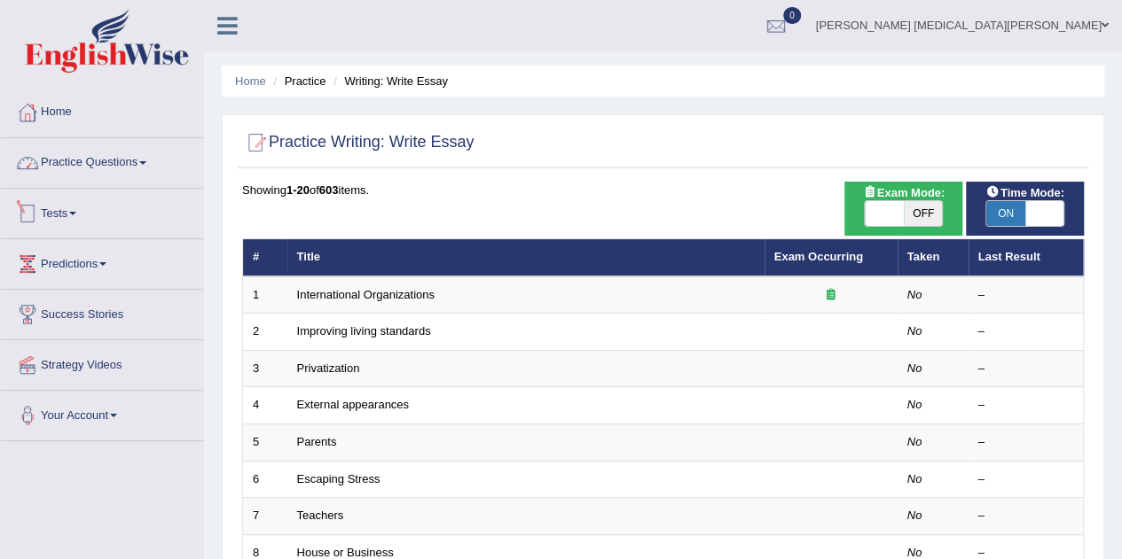
click at [143, 155] on link "Practice Questions" at bounding box center [102, 160] width 202 height 44
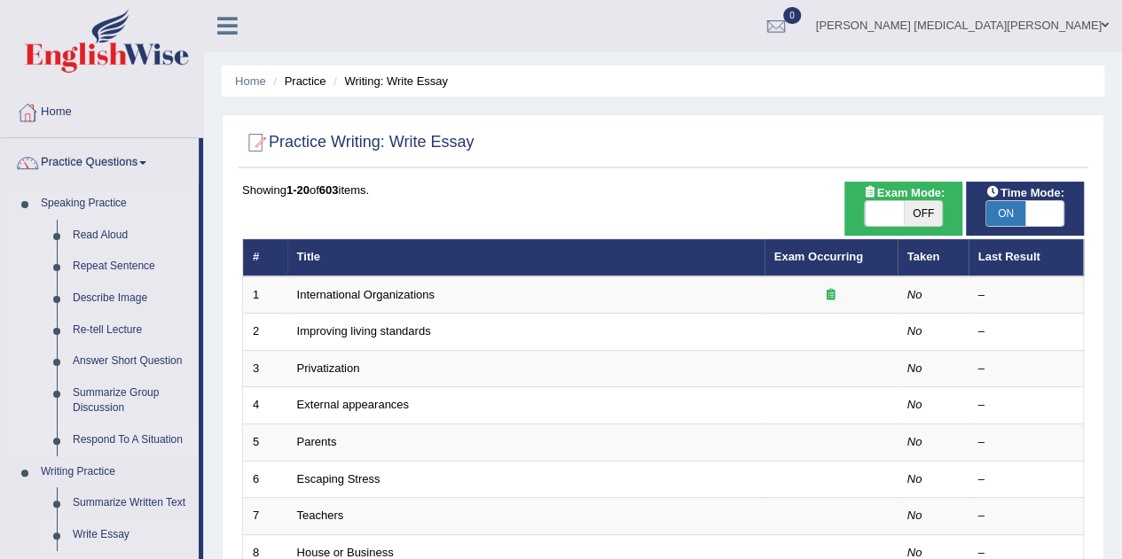
click at [128, 434] on link "Respond To A Situation" at bounding box center [132, 441] width 134 height 32
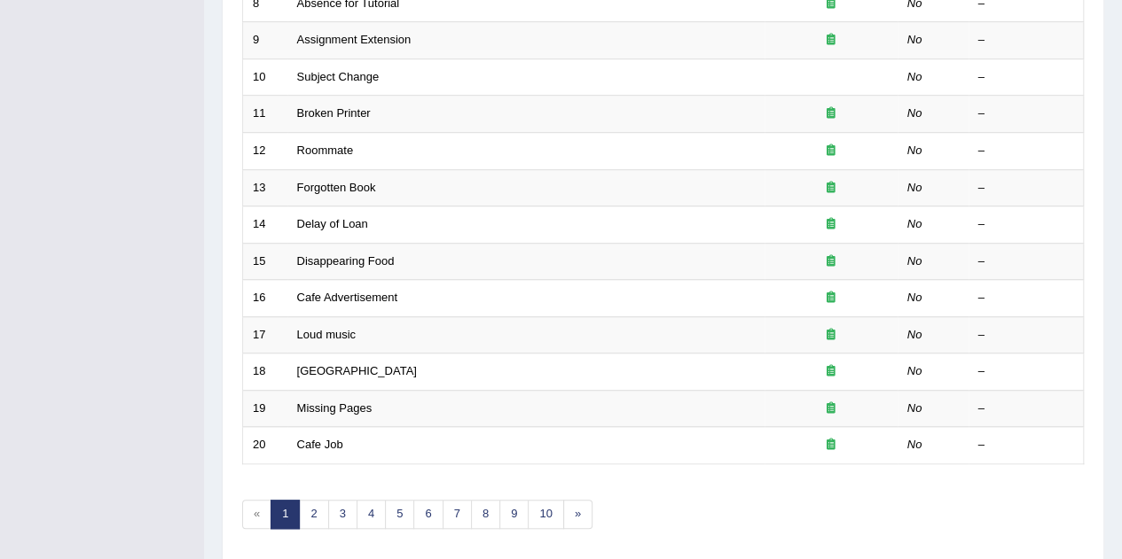
scroll to position [551, 0]
click at [317, 501] on link "2" at bounding box center [313, 513] width 29 height 29
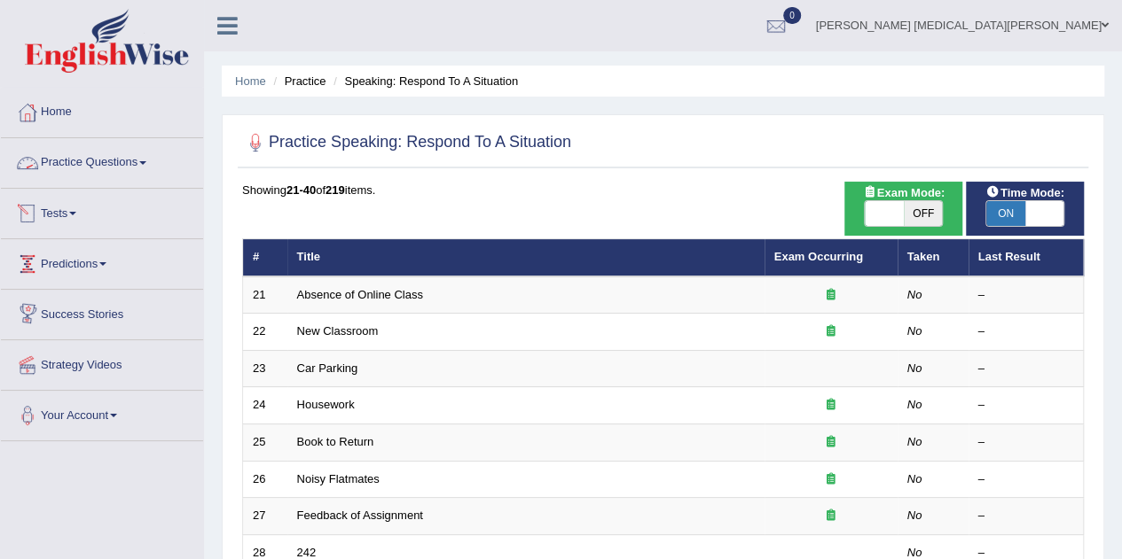
click at [146, 162] on span at bounding box center [142, 163] width 7 height 4
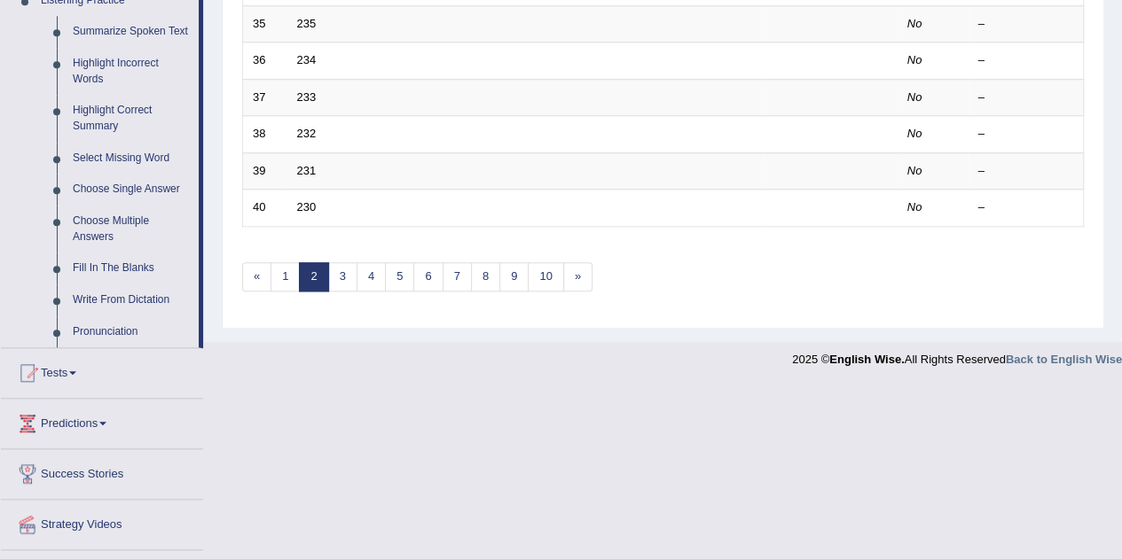
scroll to position [798, 0]
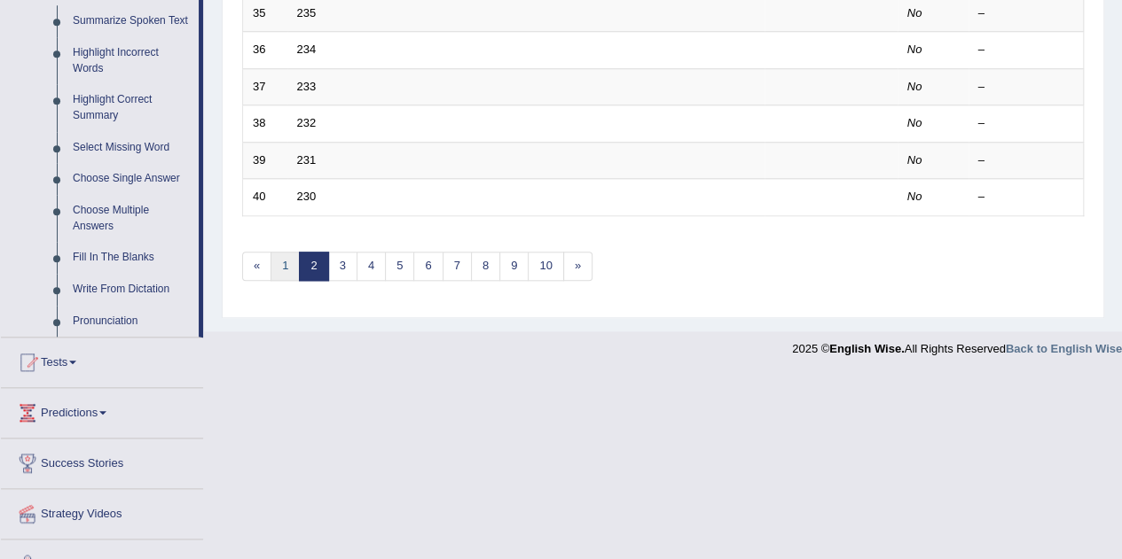
click at [283, 258] on link "1" at bounding box center [284, 266] width 29 height 29
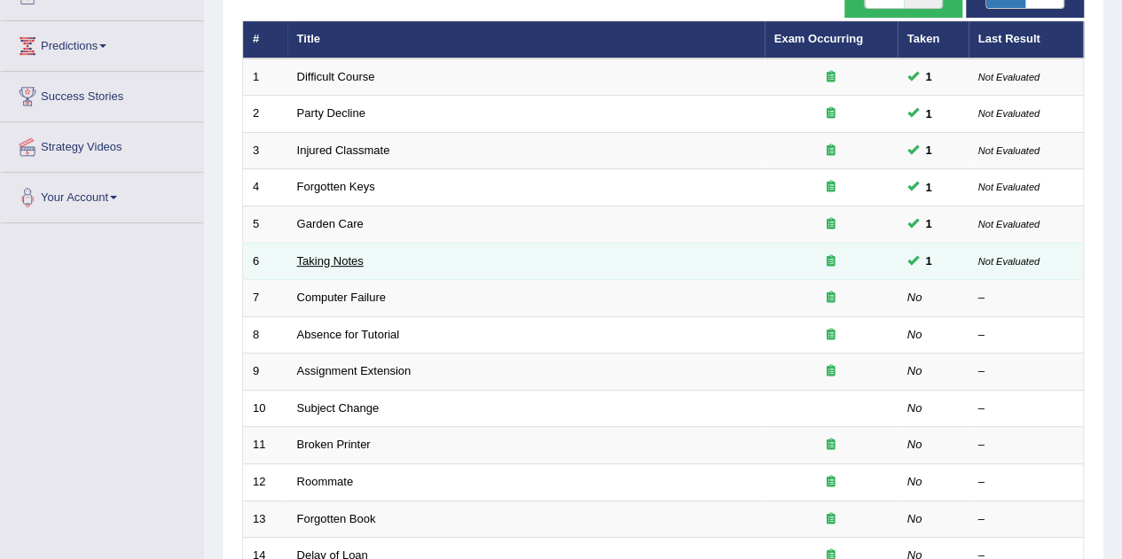
click at [321, 263] on link "Taking Notes" at bounding box center [330, 260] width 66 height 13
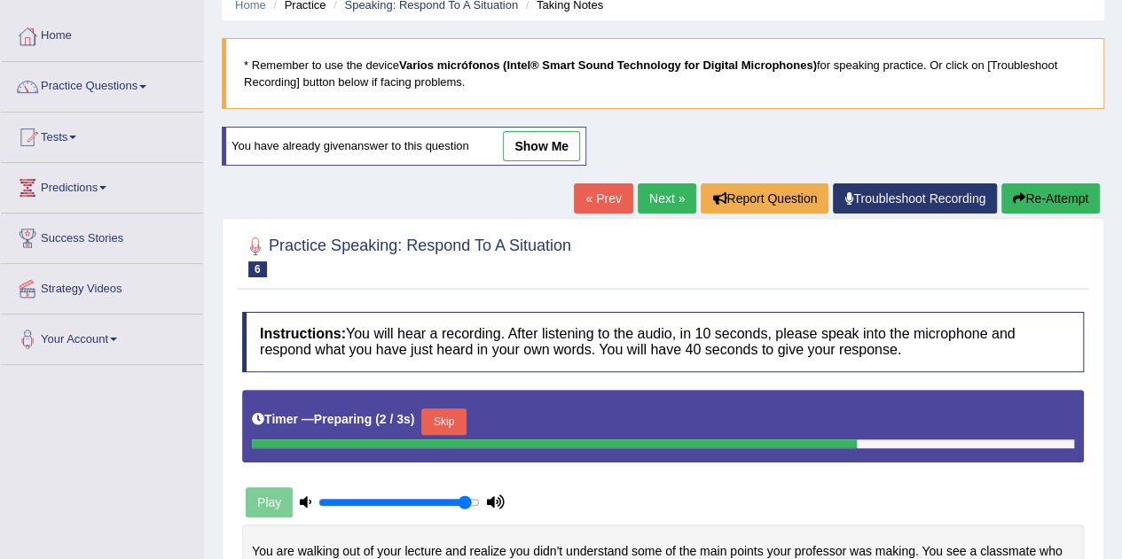
scroll to position [66, 0]
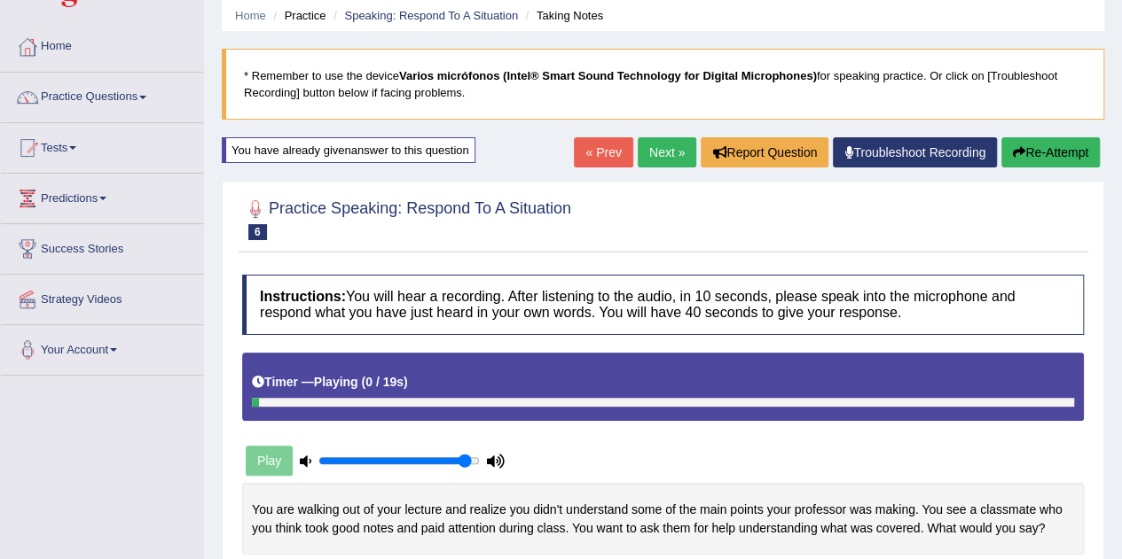
click at [525, 164] on div "Home Practice Speaking: Respond To A Situation Taking Notes * Remember to use t…" at bounding box center [663, 377] width 918 height 887
drag, startPoint x: 409, startPoint y: 144, endPoint x: 567, endPoint y: 275, distance: 205.9
click at [567, 275] on div "Home Practice Speaking: Respond To A Situation Taking Notes * Remember to use t…" at bounding box center [663, 377] width 918 height 887
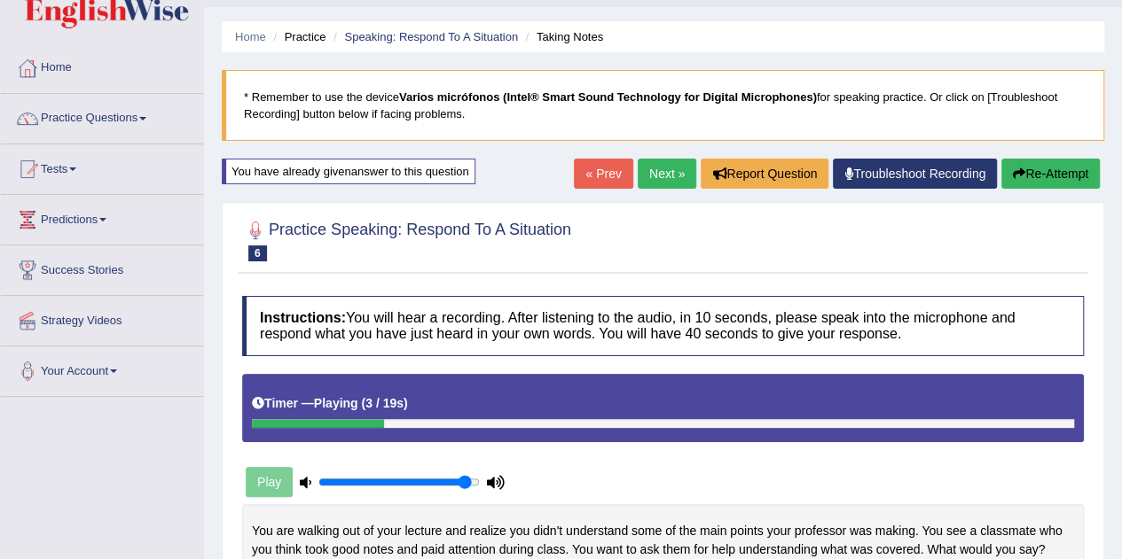
scroll to position [0, 0]
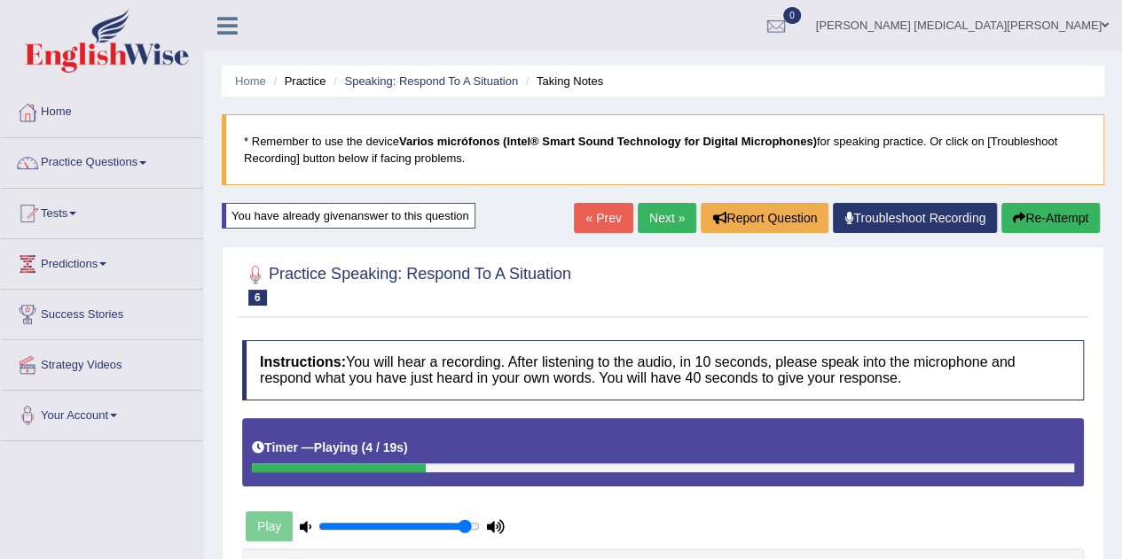
click at [593, 223] on link "« Prev" at bounding box center [603, 218] width 59 height 30
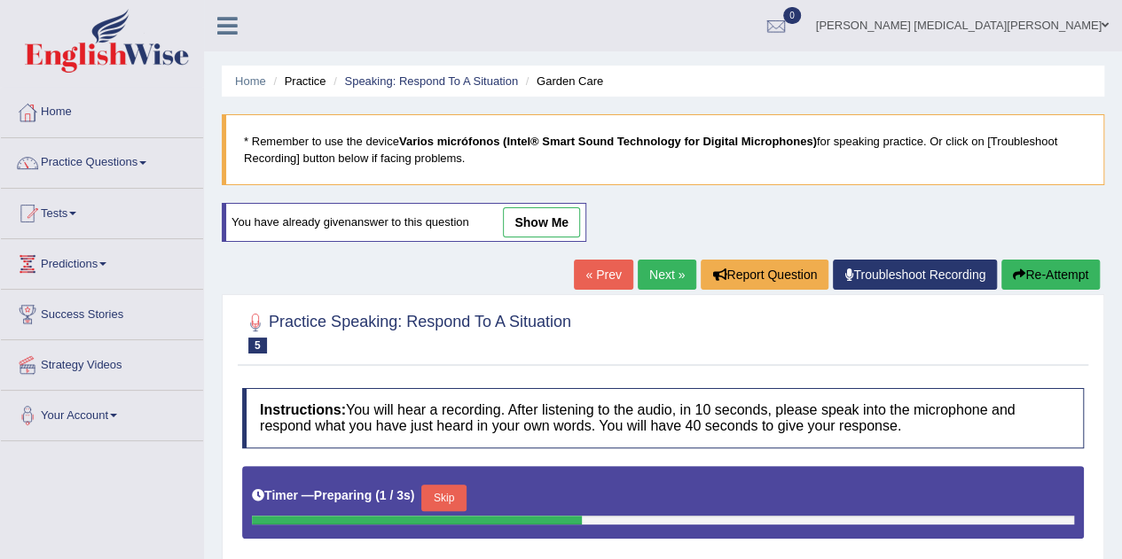
click at [646, 266] on link "Next »" at bounding box center [666, 275] width 59 height 30
click at [550, 221] on link "show me" at bounding box center [541, 222] width 77 height 30
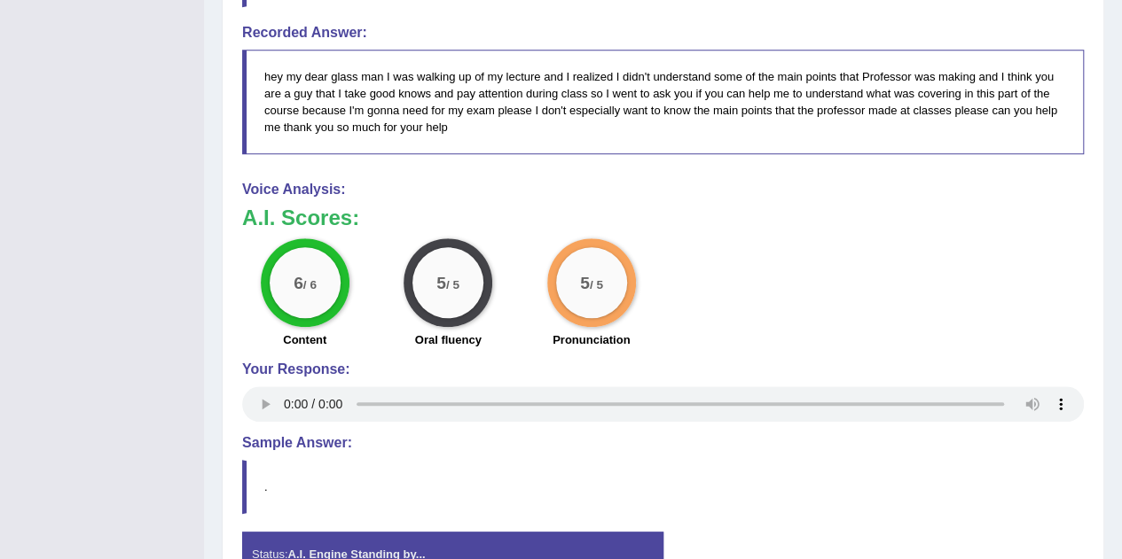
scroll to position [728, 0]
